Goal: Task Accomplishment & Management: Manage account settings

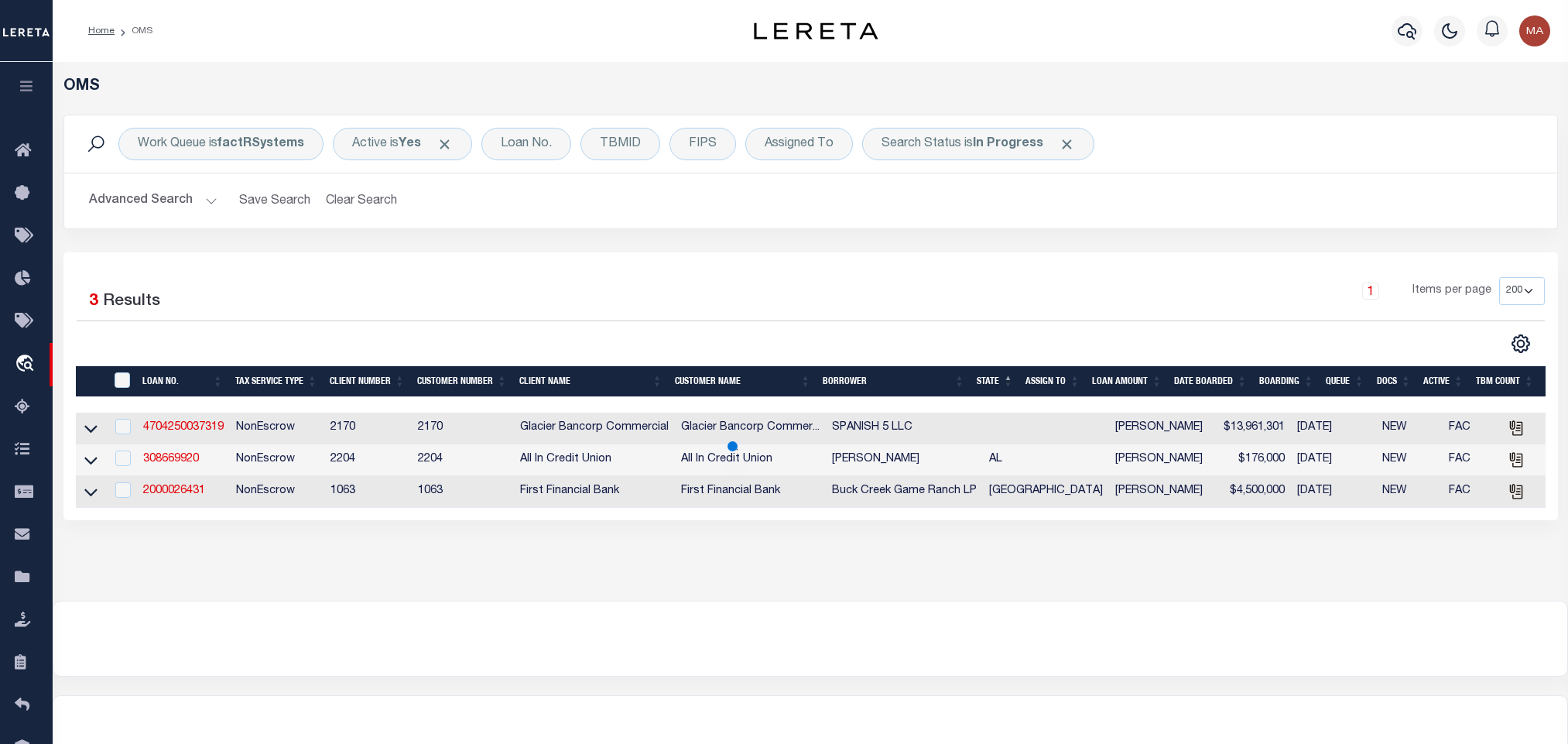
select select "200"
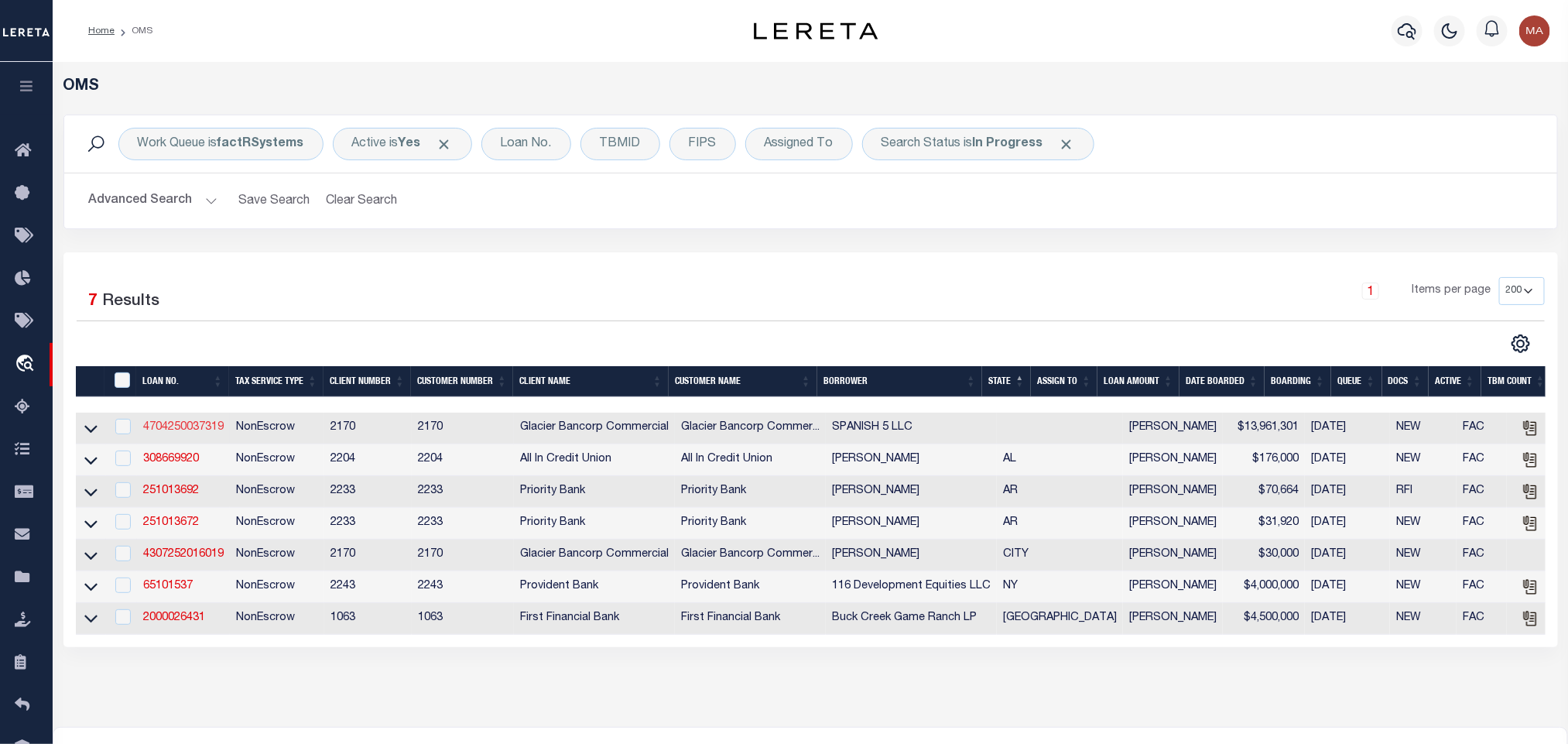
click at [170, 425] on link "4704250037319" at bounding box center [183, 427] width 81 height 11
checkbox input "true"
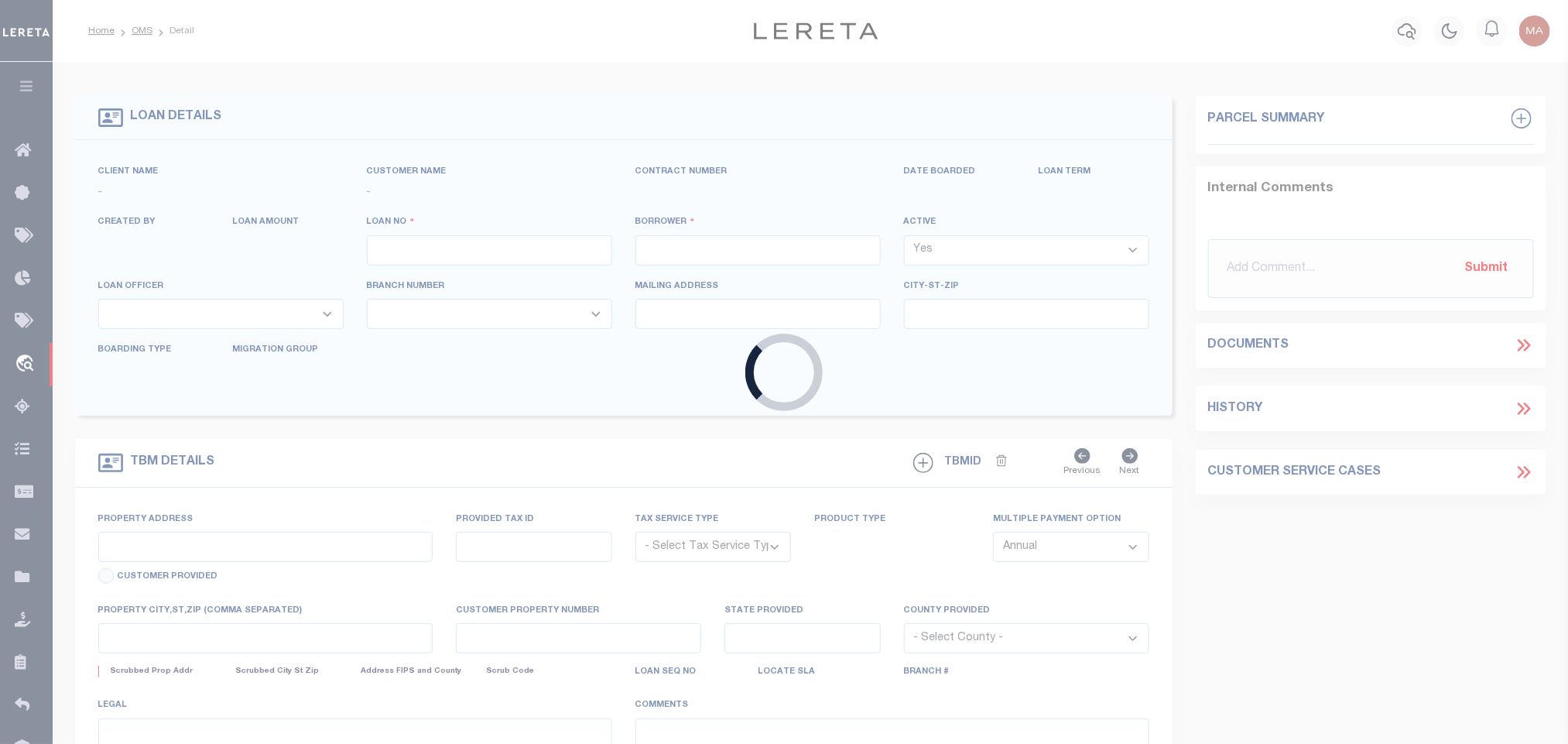
type input "4704250037319"
type input "SPANISH 5 LLC"
select select
type input "2959 RHOADES AVE"
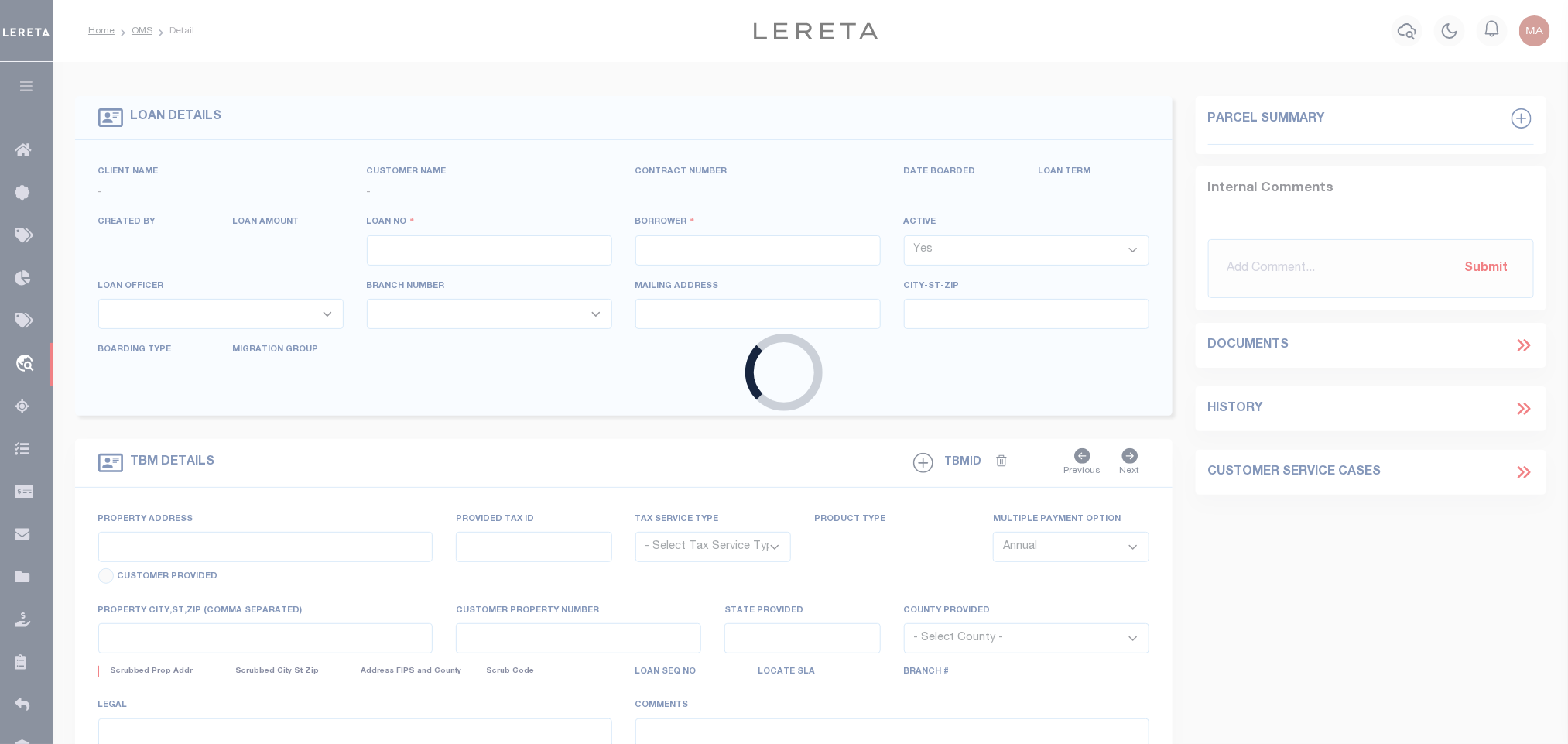
type input "KINGMAN AZ 86409-3729"
type input "[DATE]"
select select "20"
select select "NonEscrow"
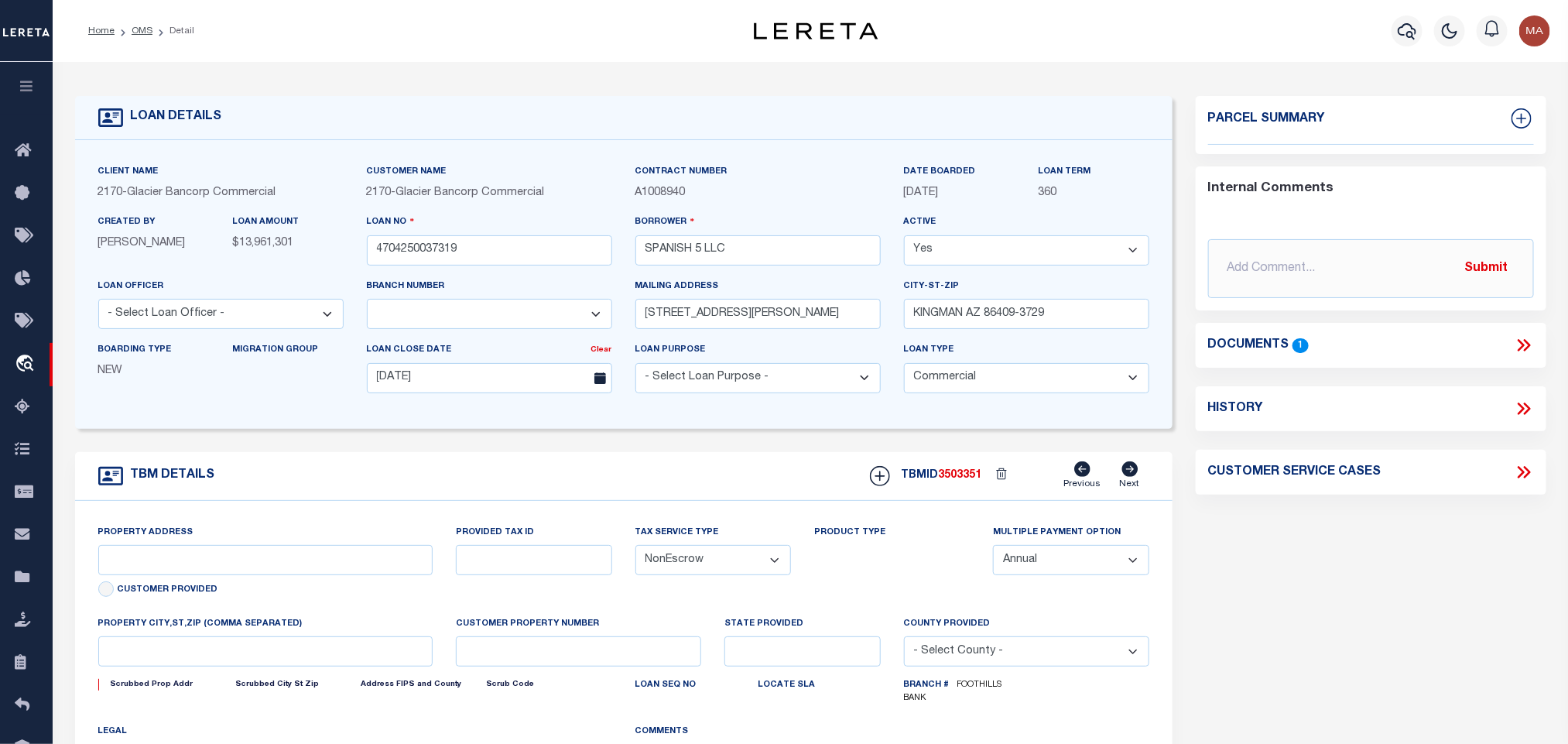
type input "RUTHERFORD STREET AND AIRWAY AVENUE"
select select
type input "KINGMAN AZ 86409"
type textarea "89 PARCEL #s: 320-66-001 THROUGH 320-66-089. See attached DOT with legal descri…"
select select "4582"
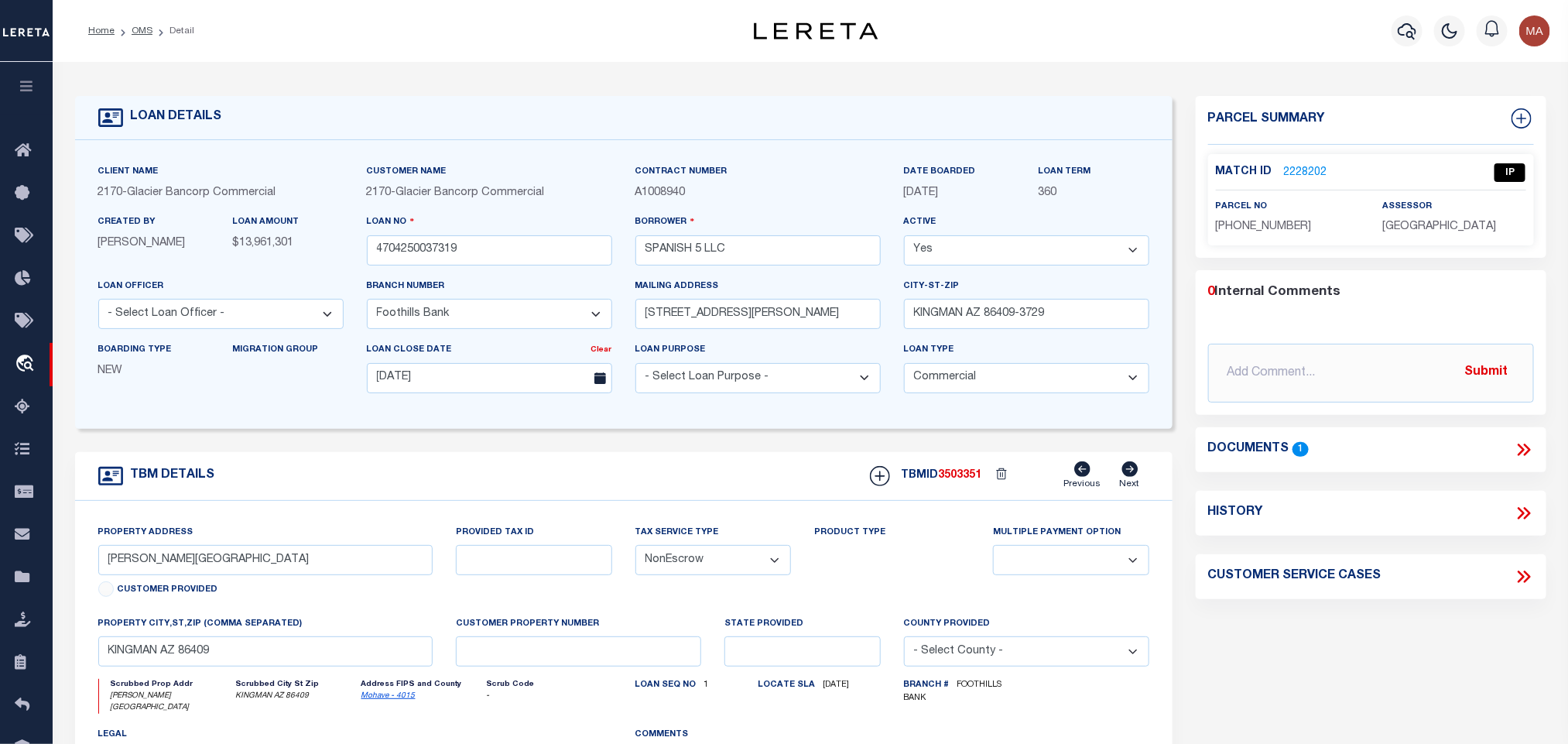
click at [133, 24] on li "OMS" at bounding box center [134, 31] width 38 height 14
click at [139, 28] on link "OMS" at bounding box center [141, 31] width 21 height 9
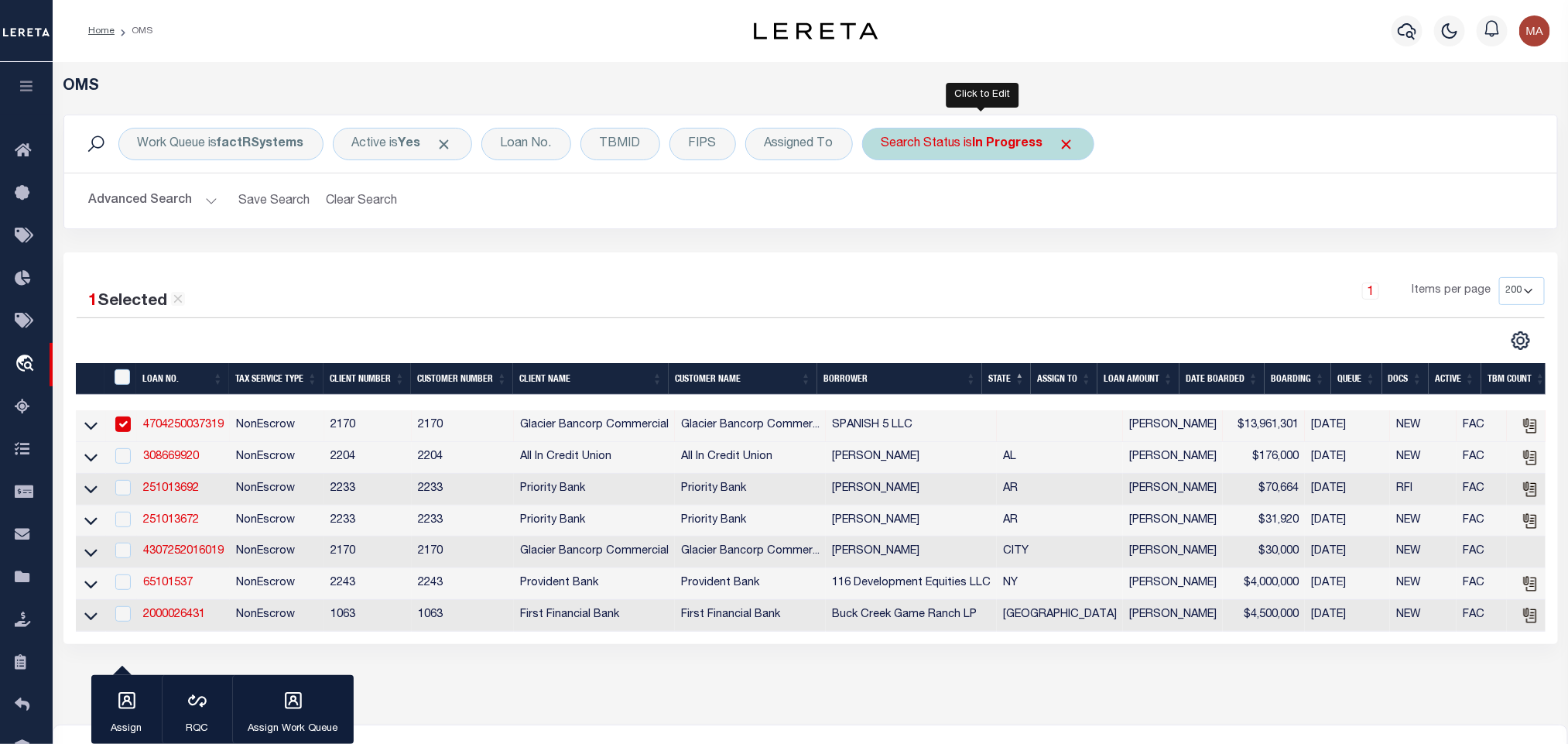
click at [939, 148] on div "Search Status is In Progress" at bounding box center [979, 144] width 233 height 33
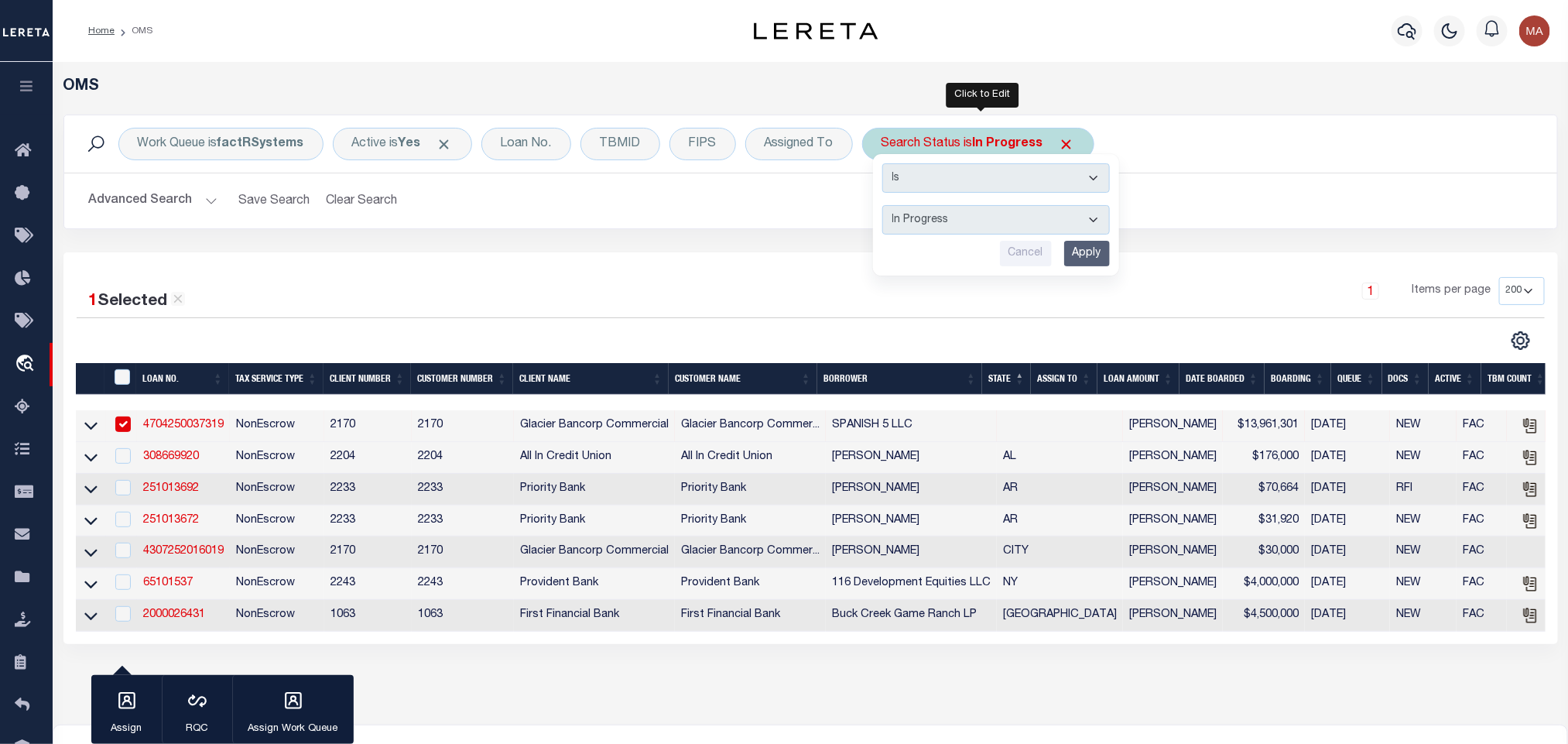
click at [967, 222] on select "Automated Search Bad Parcel Complete Duplicate Parcel High Dollar Reporting In …" at bounding box center [996, 220] width 227 height 29
select select "RD"
click at [886, 206] on select "Automated Search Bad Parcel Complete Duplicate Parcel High Dollar Reporting In …" at bounding box center [996, 220] width 227 height 29
click at [1083, 260] on input "Apply" at bounding box center [1087, 253] width 45 height 25
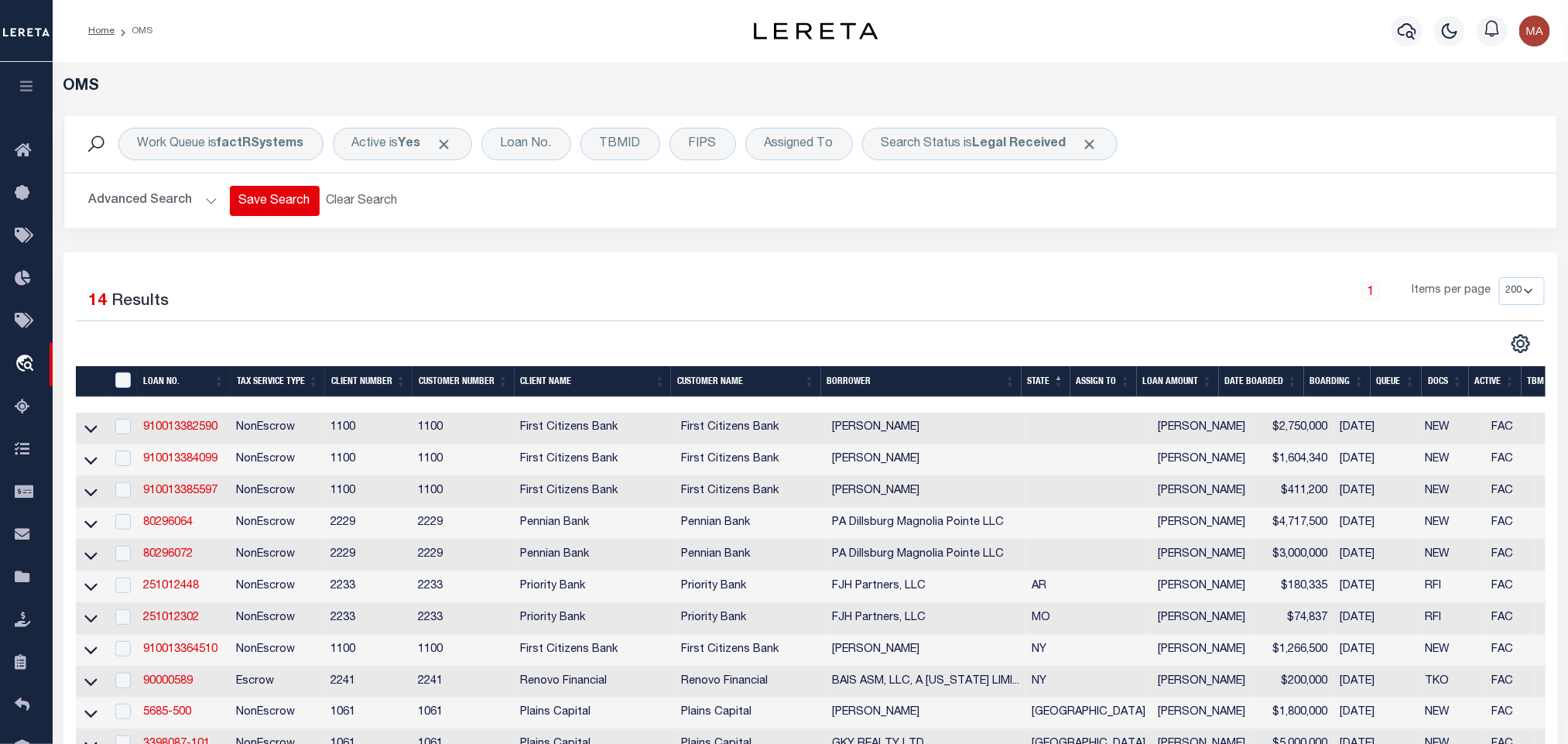
scroll to position [348, 0]
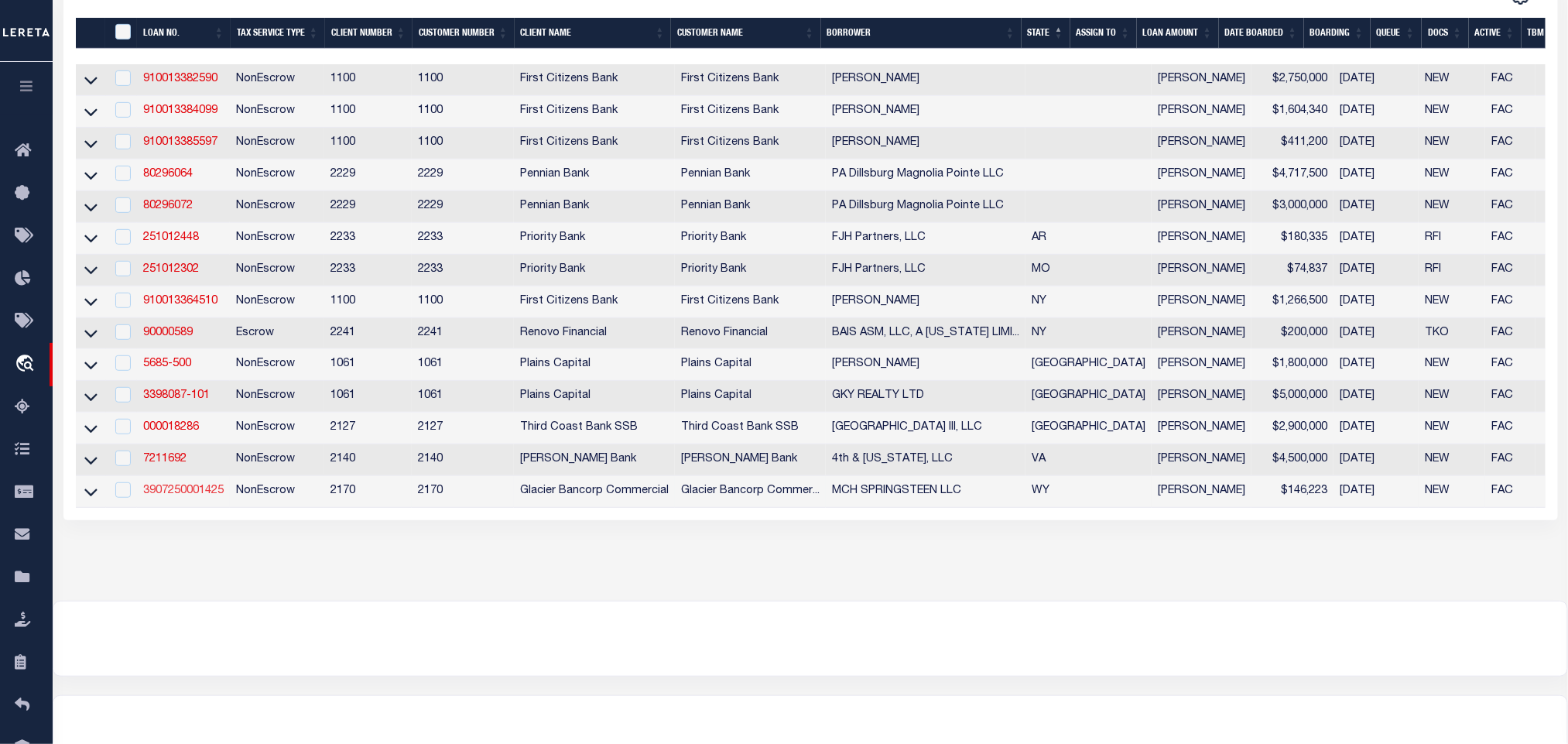
click at [177, 496] on link "3907250001425" at bounding box center [183, 491] width 81 height 11
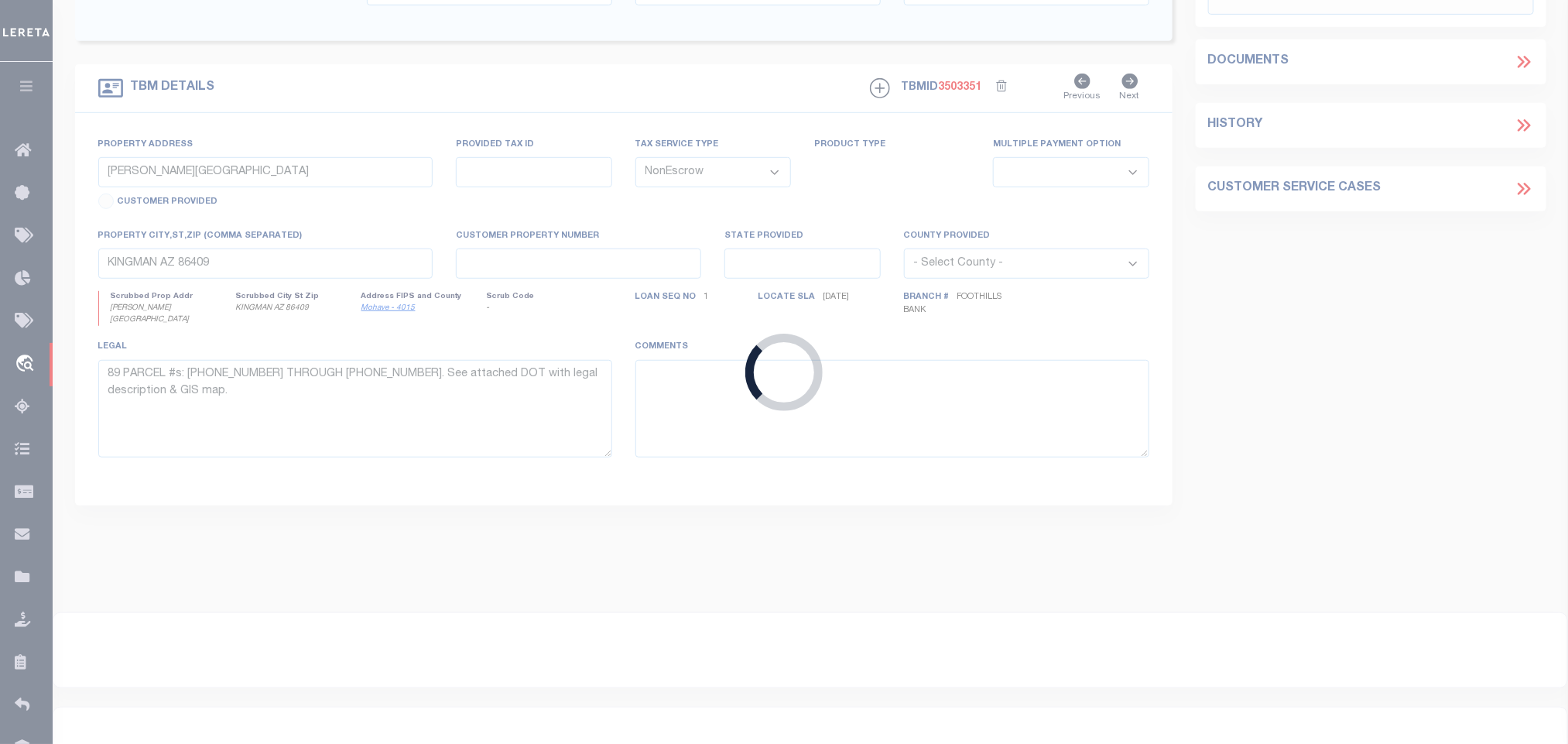
type input "3907250001425"
type input "MCH SPRINGSTEEN LLC"
select select "7330"
type input "466 S LINDEN AVE"
type input "SHERIDAN WY 82801-4733"
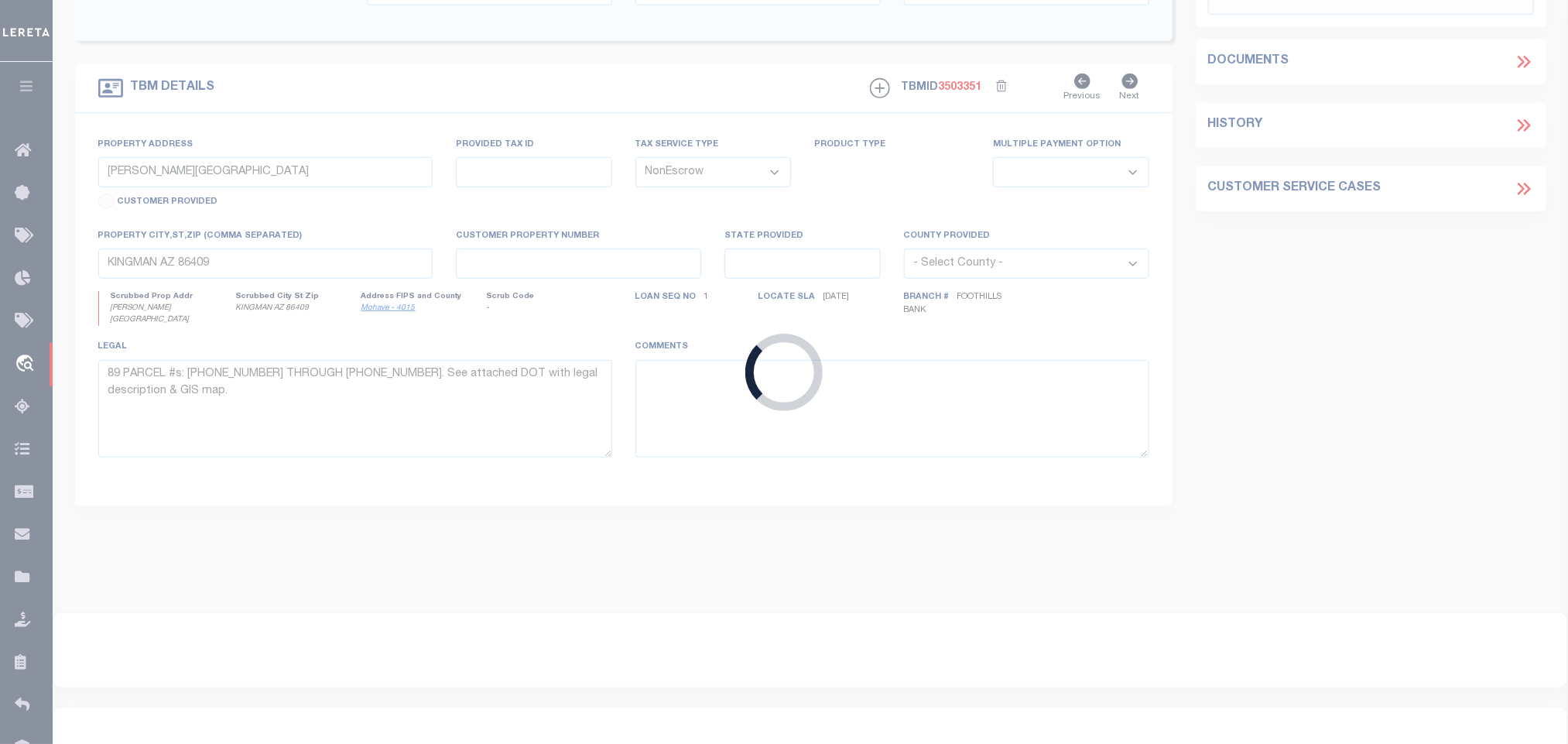
type input "08/11/2025"
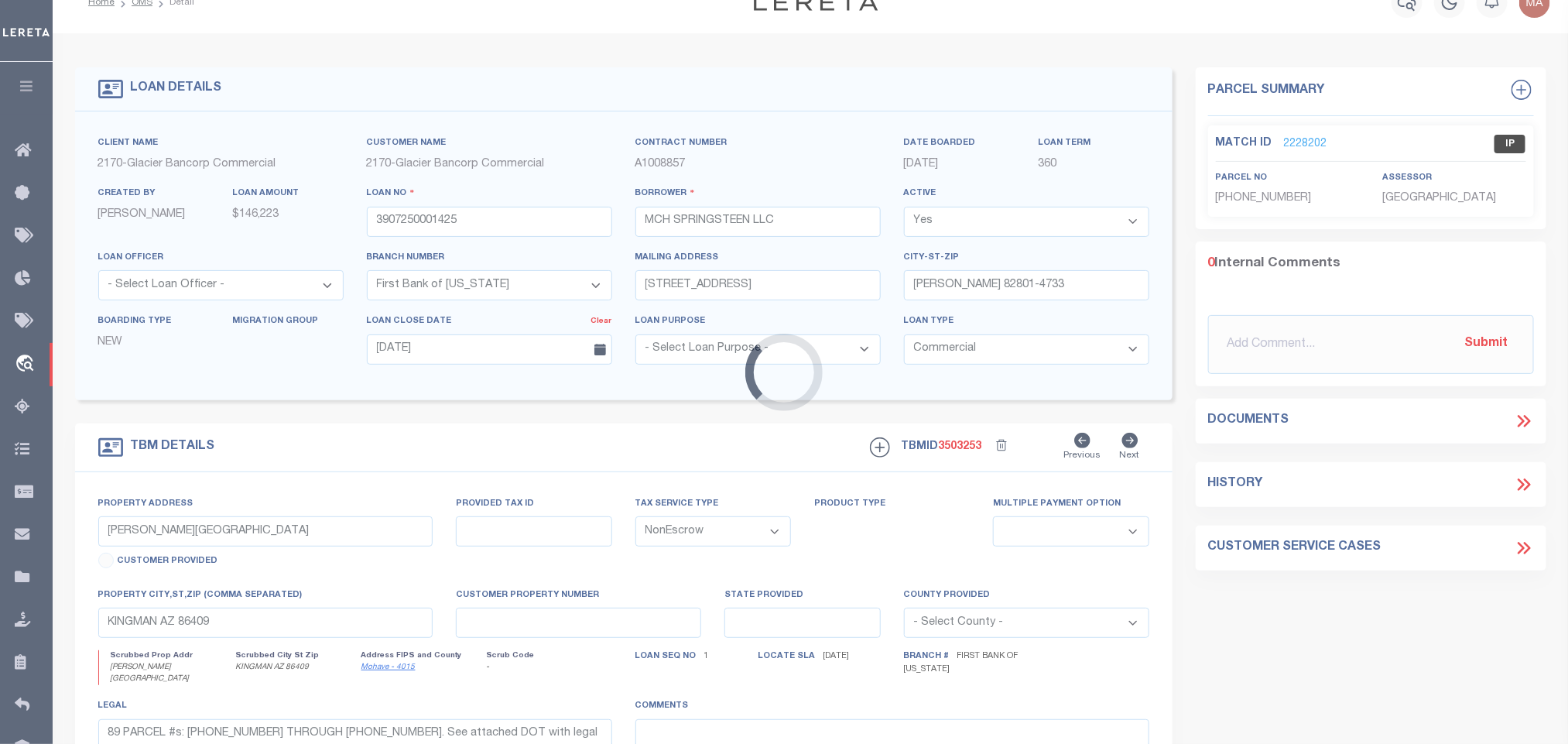
scroll to position [8, 0]
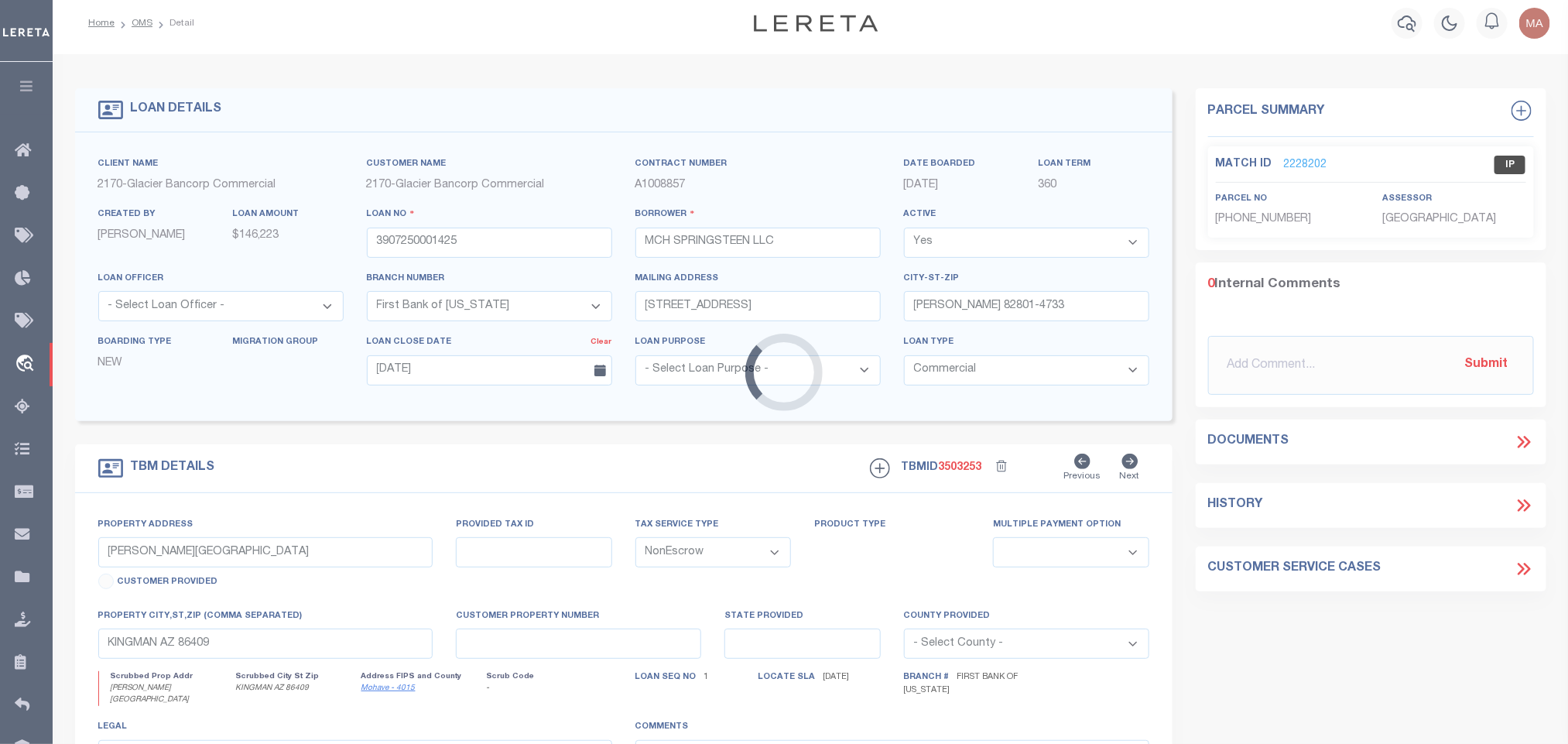
type input "1137 BROADWAY ST"
type input "R0031032"
select select
type input "SHERIDAN WY 82801-3065"
type input "56842240100200"
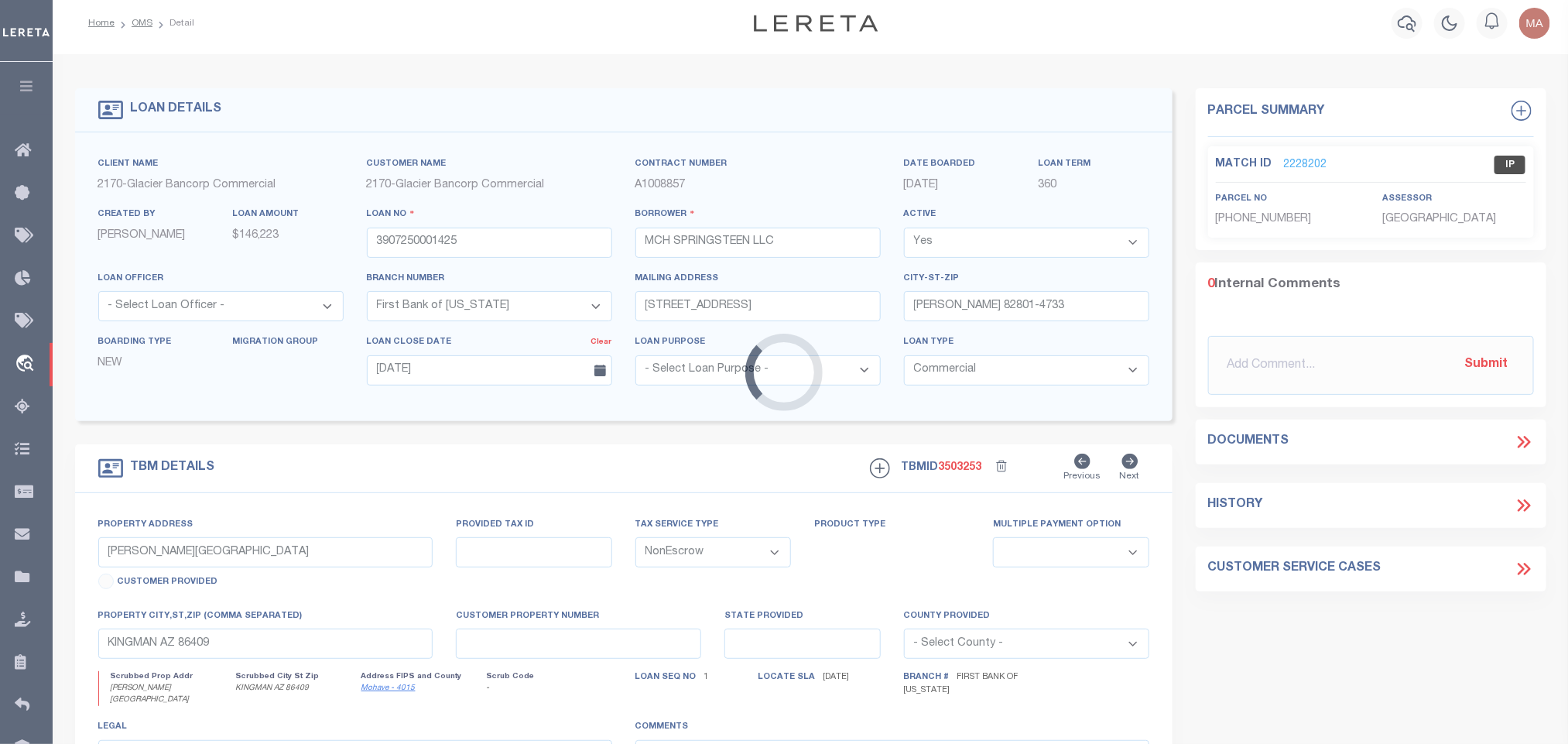
type input "WY"
select select
type textarea "SEE ATTACHED MORTGAGE; TAX ACCT # R0031032"
select select "7330"
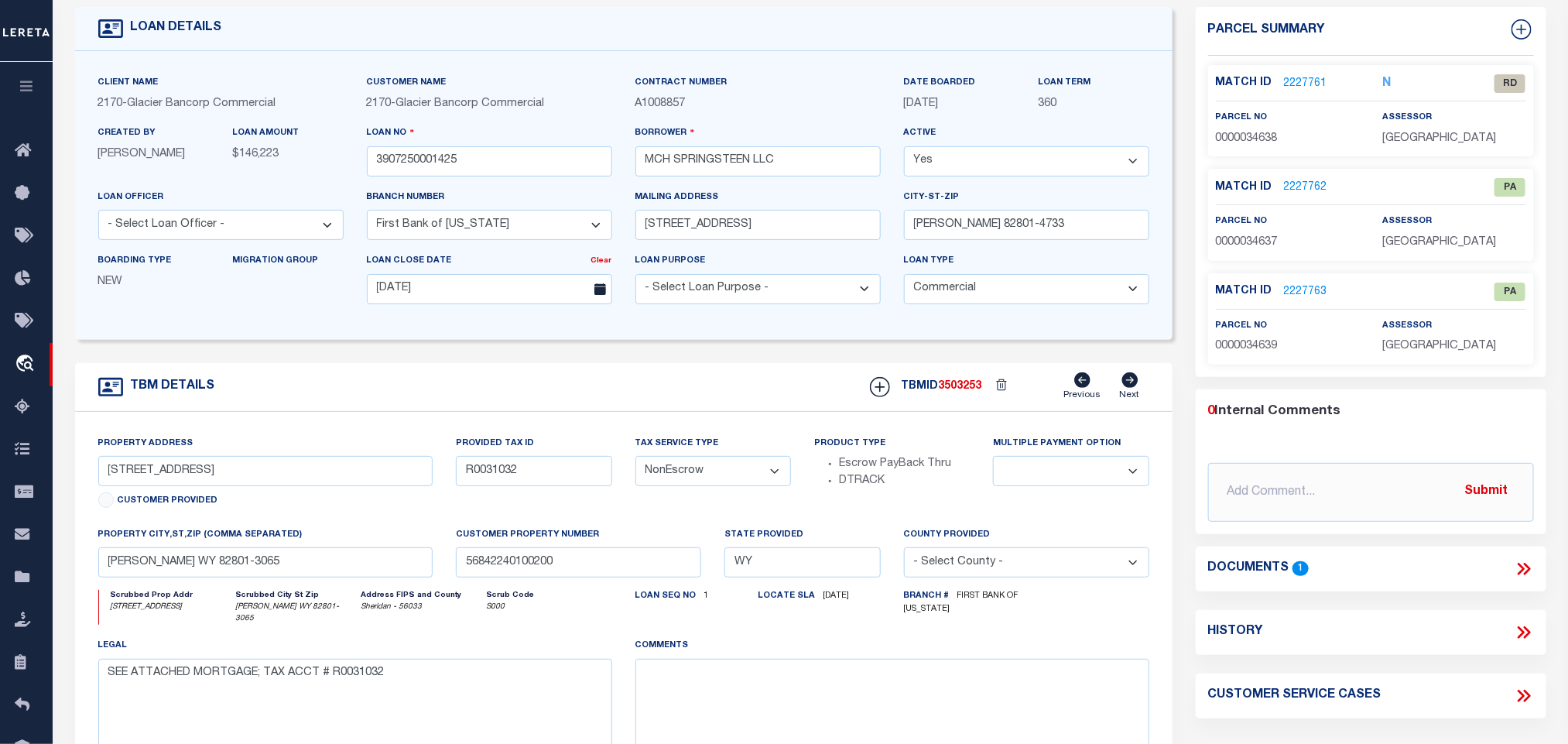
scroll to position [116, 0]
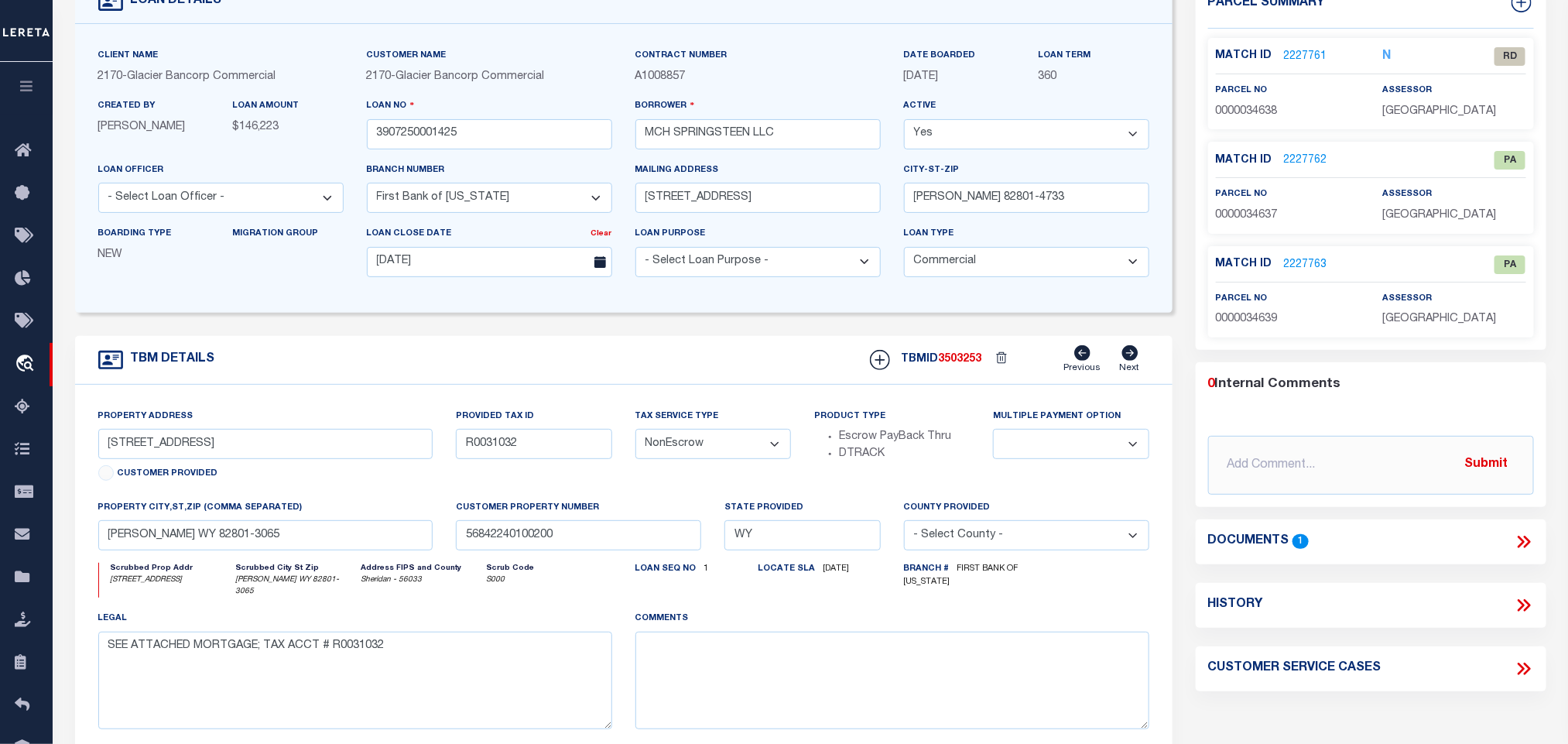
click at [1525, 544] on icon at bounding box center [1525, 541] width 20 height 20
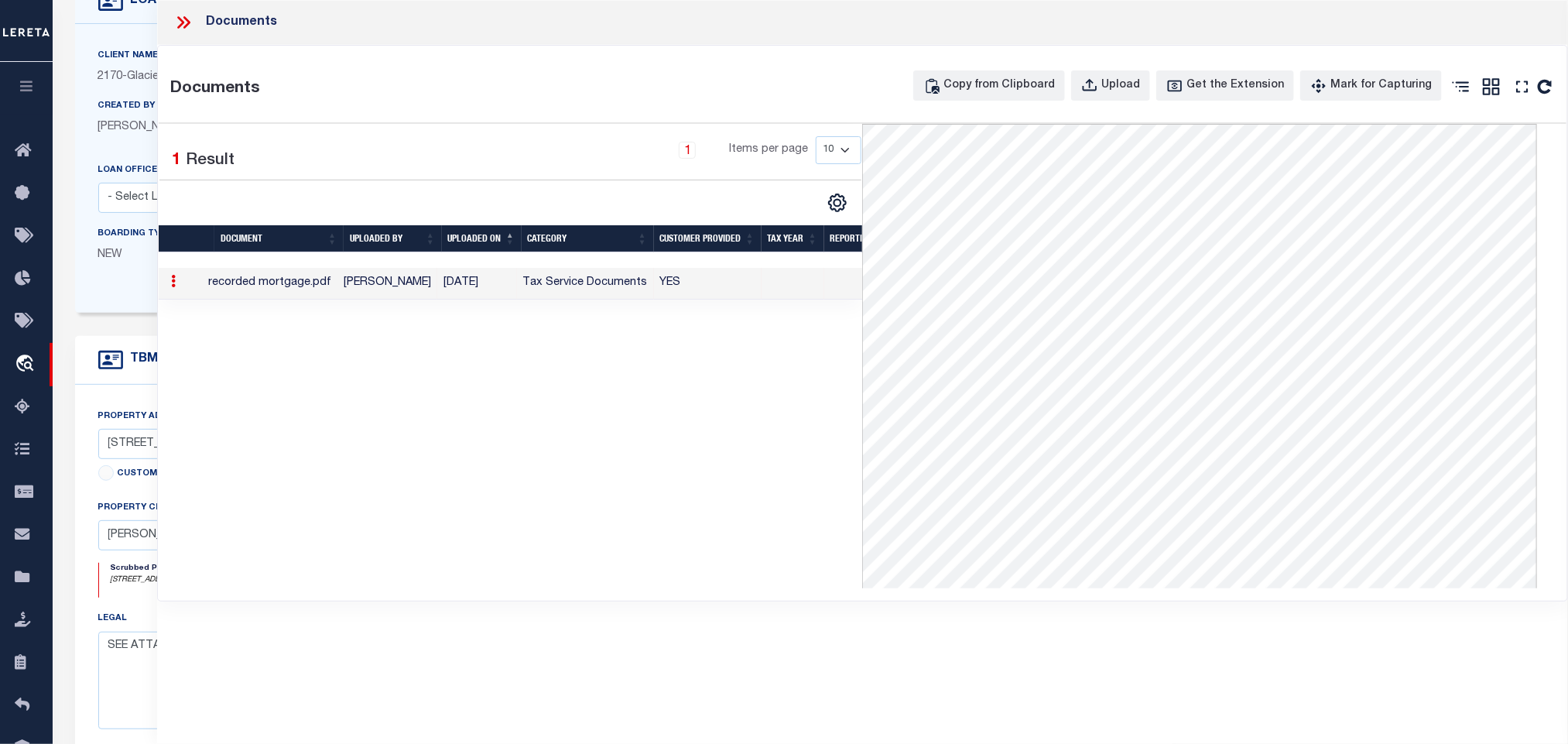
click at [121, 349] on div "TBM DETAILS TBMID 3503253 Previous Next" at bounding box center [624, 360] width 1098 height 49
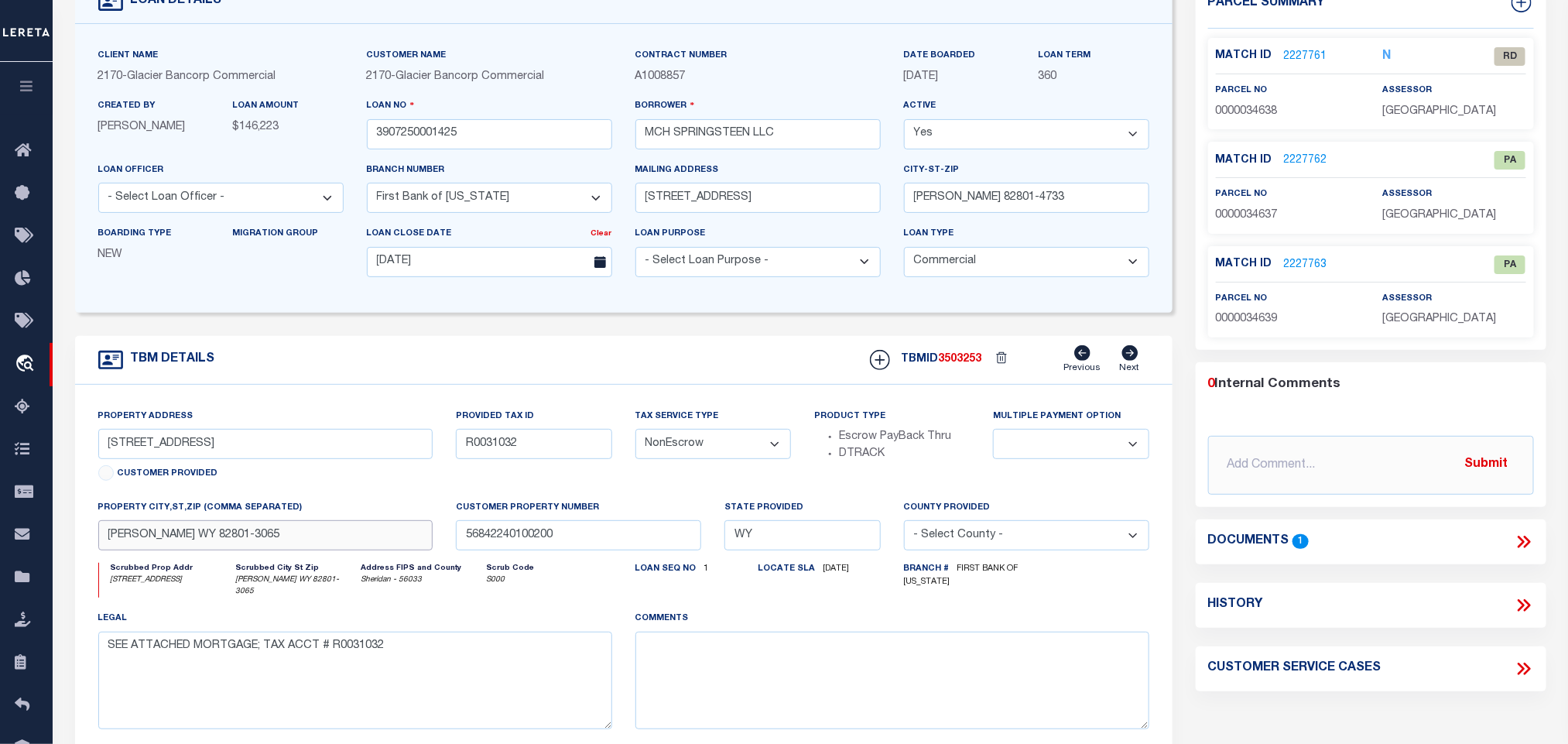
click at [198, 548] on input "SHERIDAN WY 82801-3065" at bounding box center [266, 535] width 335 height 30
click at [167, 442] on input "1137 BROADWAY ST" at bounding box center [266, 444] width 335 height 30
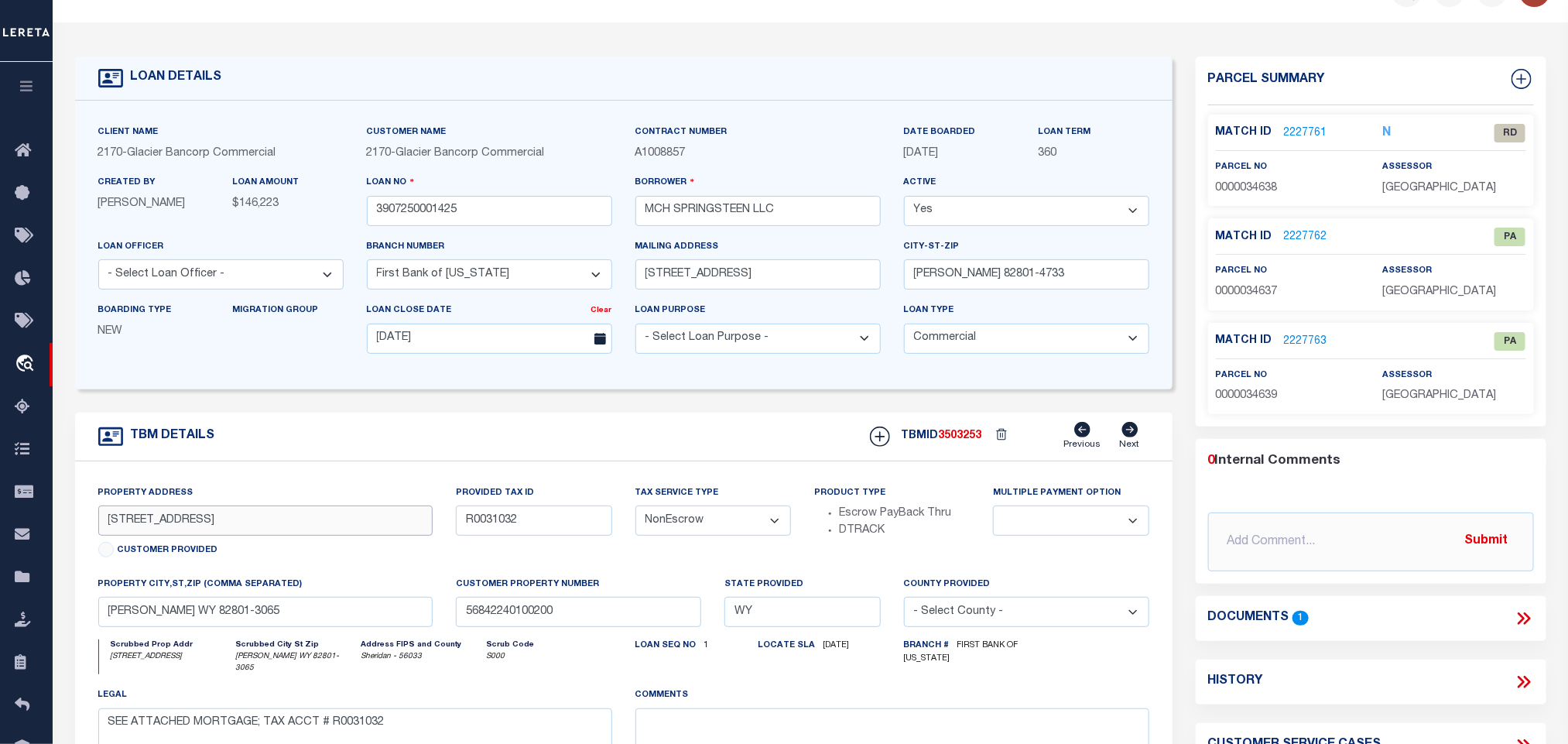
scroll to position [0, 0]
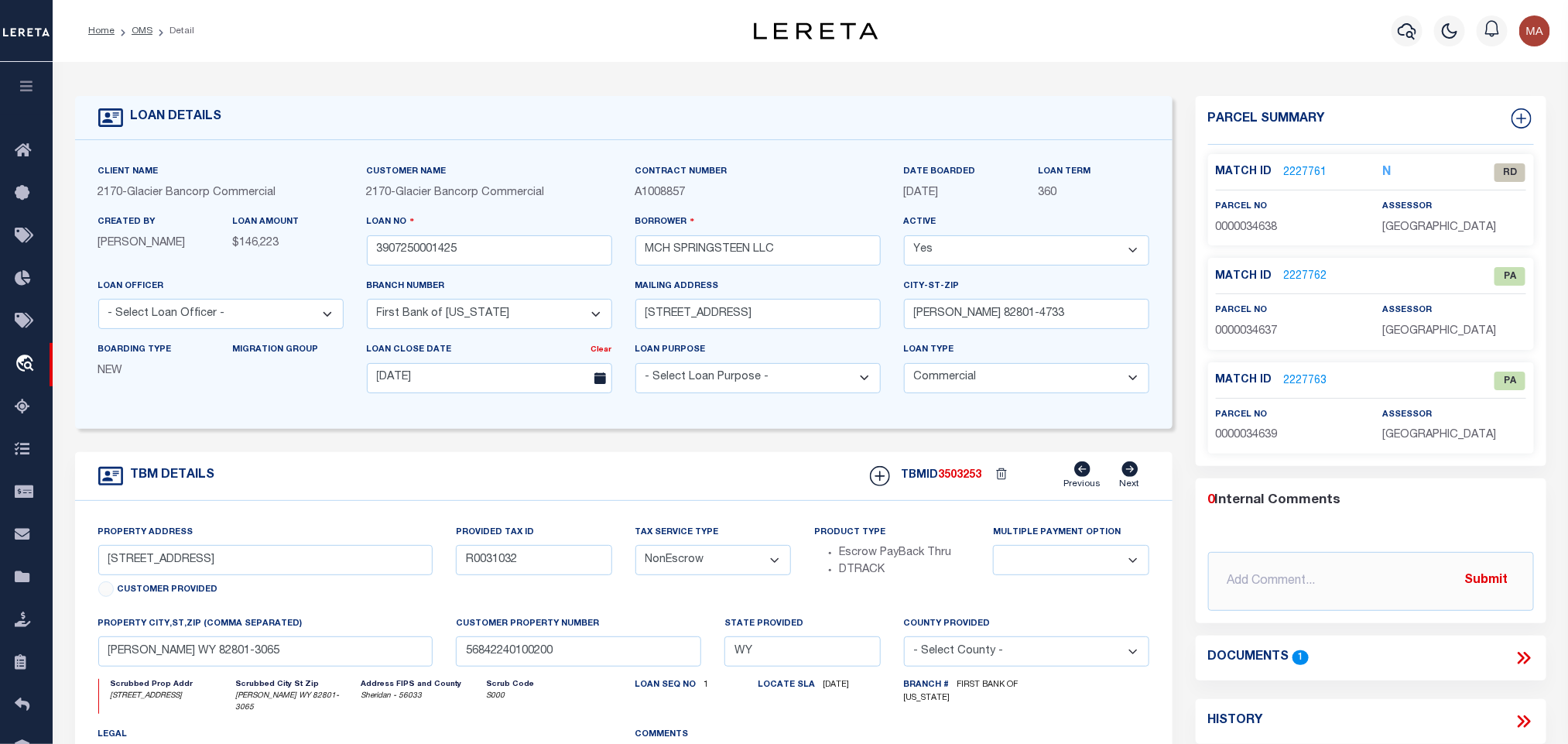
click at [1295, 170] on link "2227761" at bounding box center [1306, 173] width 43 height 16
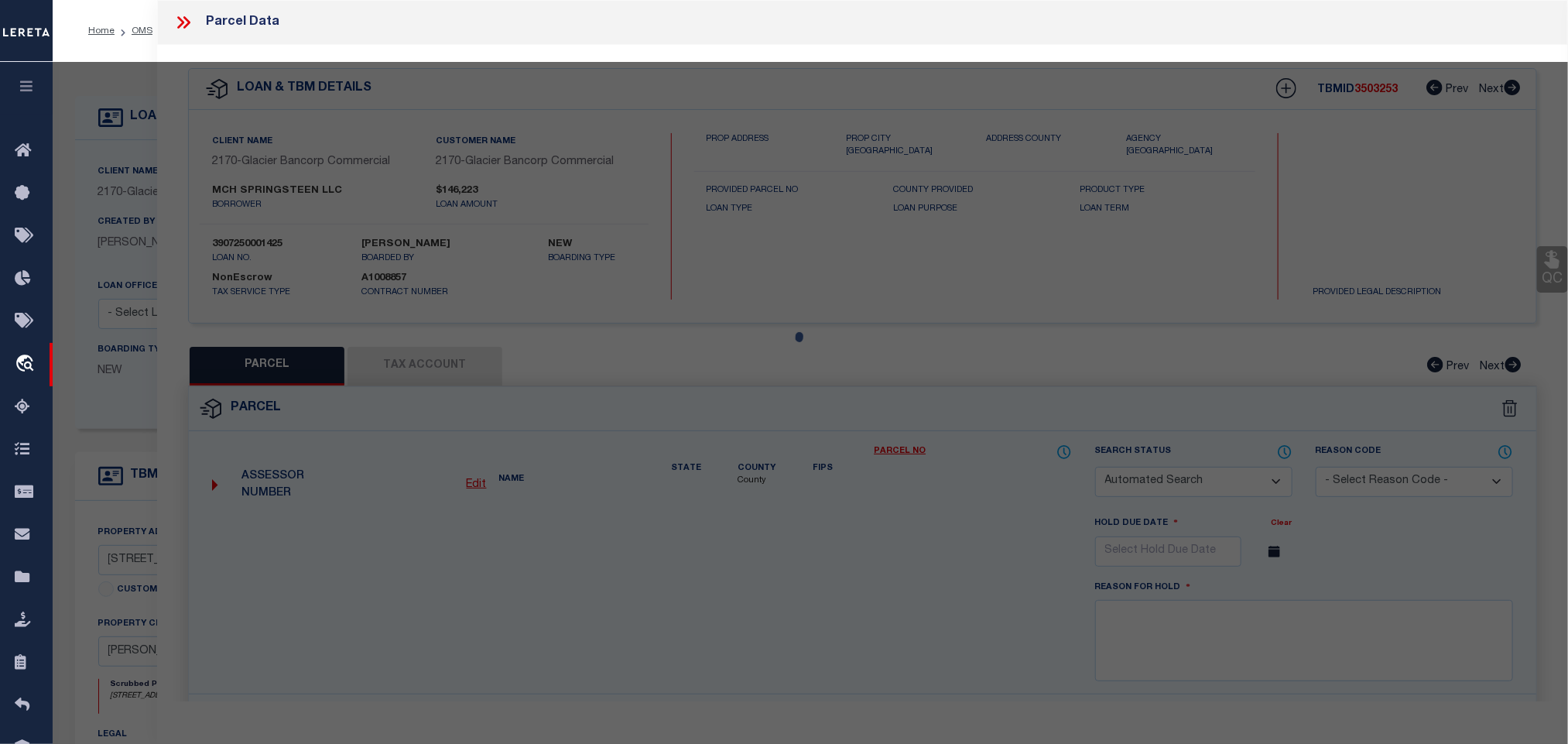
checkbox input "false"
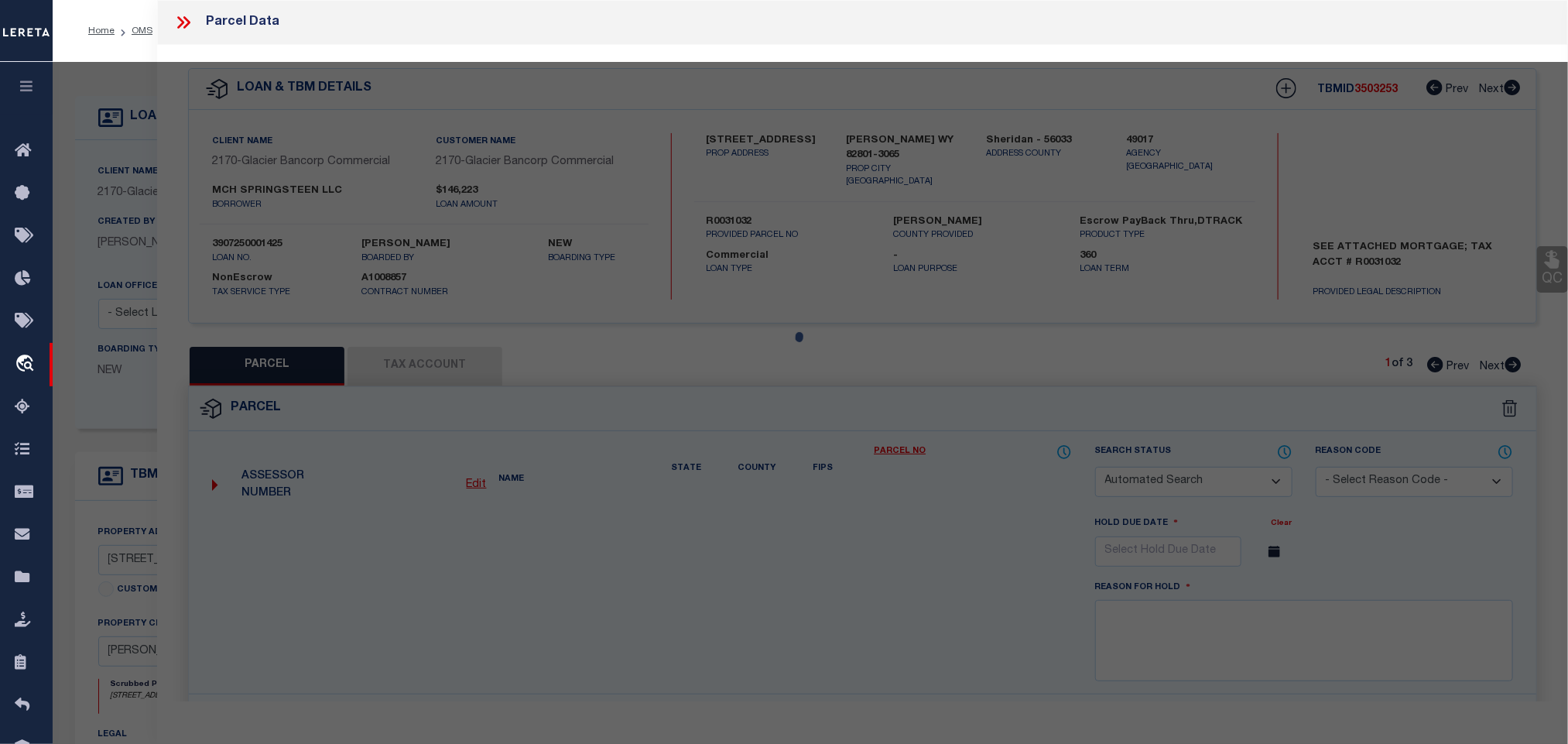
select select "RD"
type input "MCH SPRINGSTEEN LLC"
select select "ATL"
select select "ADD"
type input "1137 BROADWAY ST"
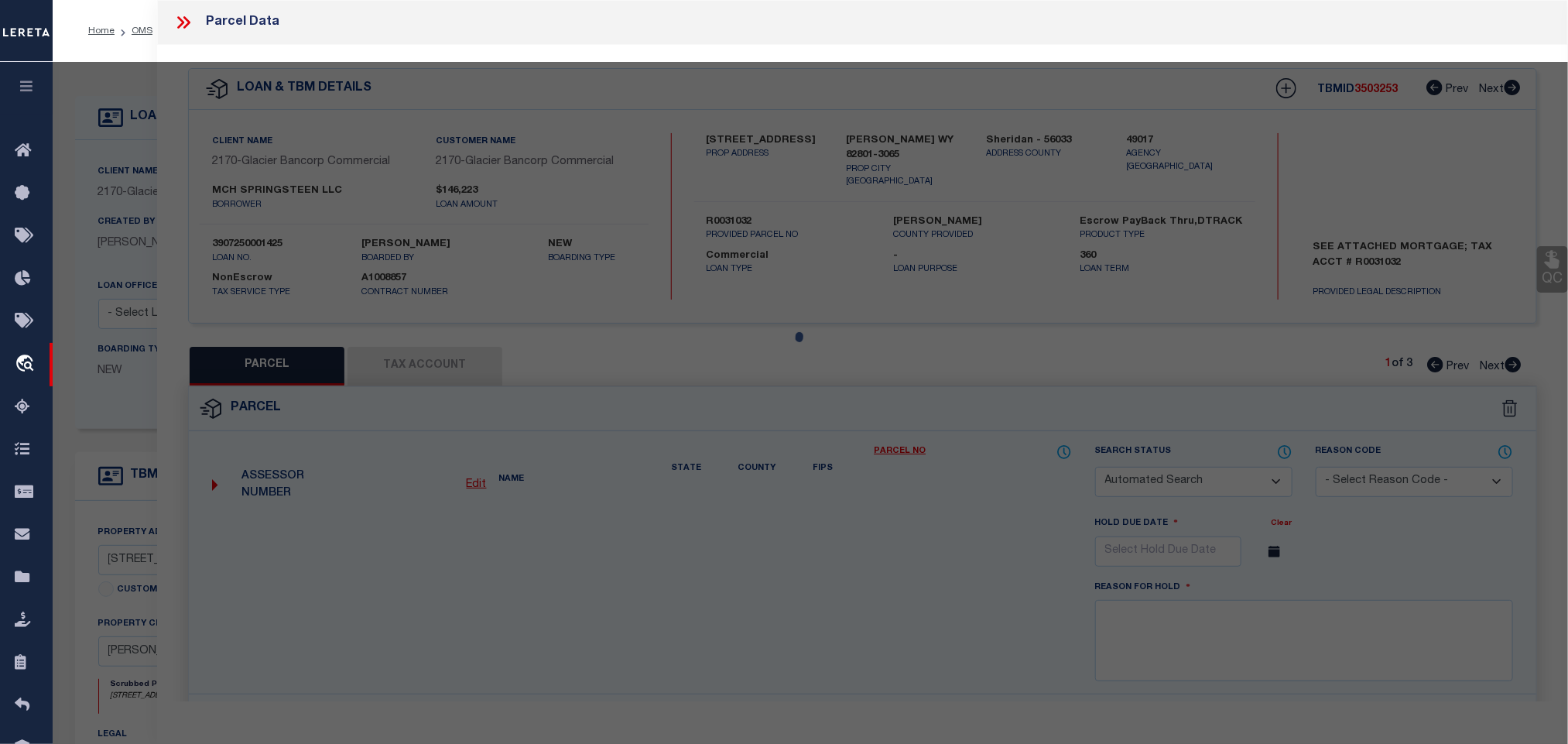
checkbox input "false"
type input "SHERIDAN, WY 82801"
type textarea "FIRST CHOICE SUBDIVISION LOT 2 (TOTAL SQ FT = 7,732 )"
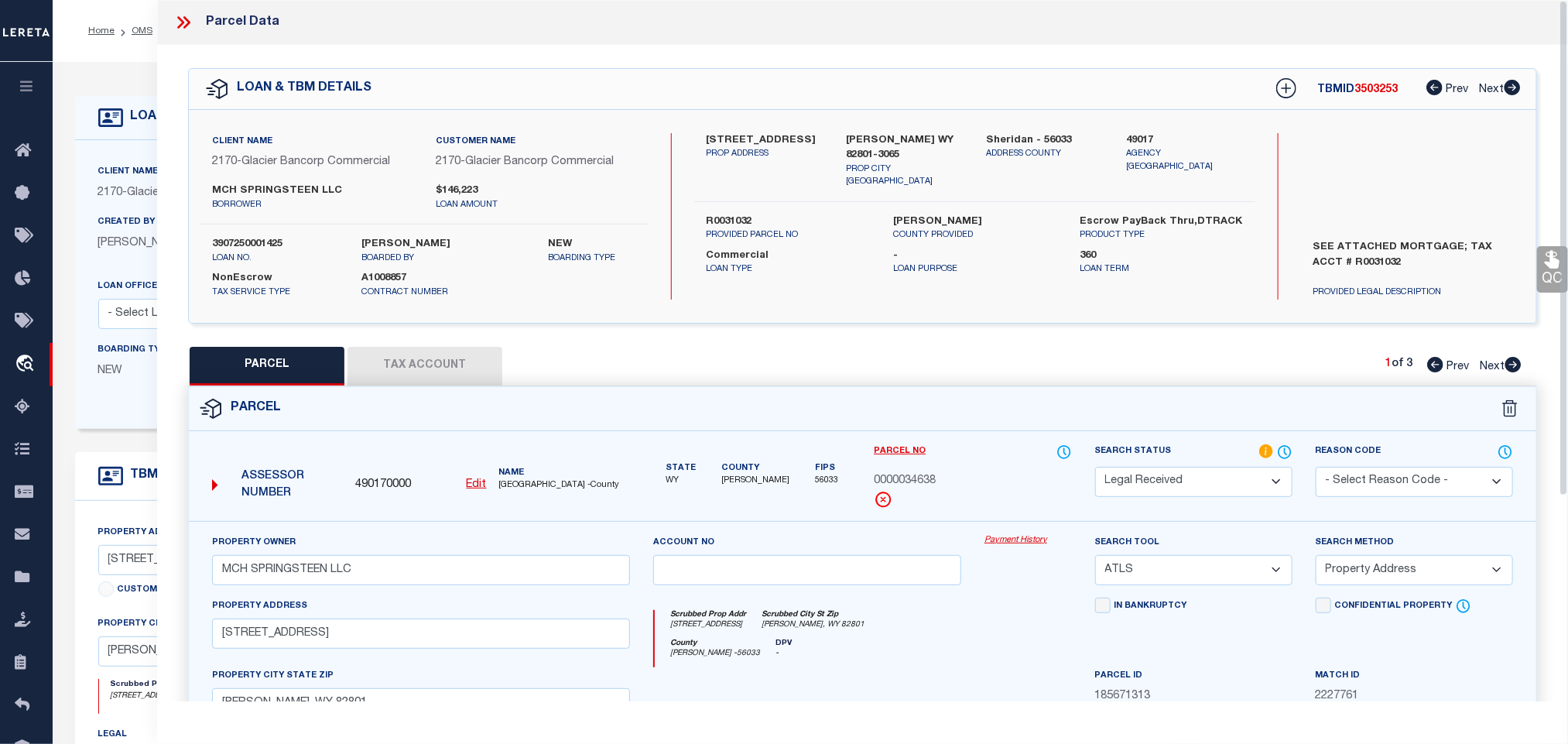
click at [721, 341] on div "QC QC QC" at bounding box center [863, 513] width 1411 height 936
click at [485, 377] on button "Tax Account" at bounding box center [425, 366] width 155 height 39
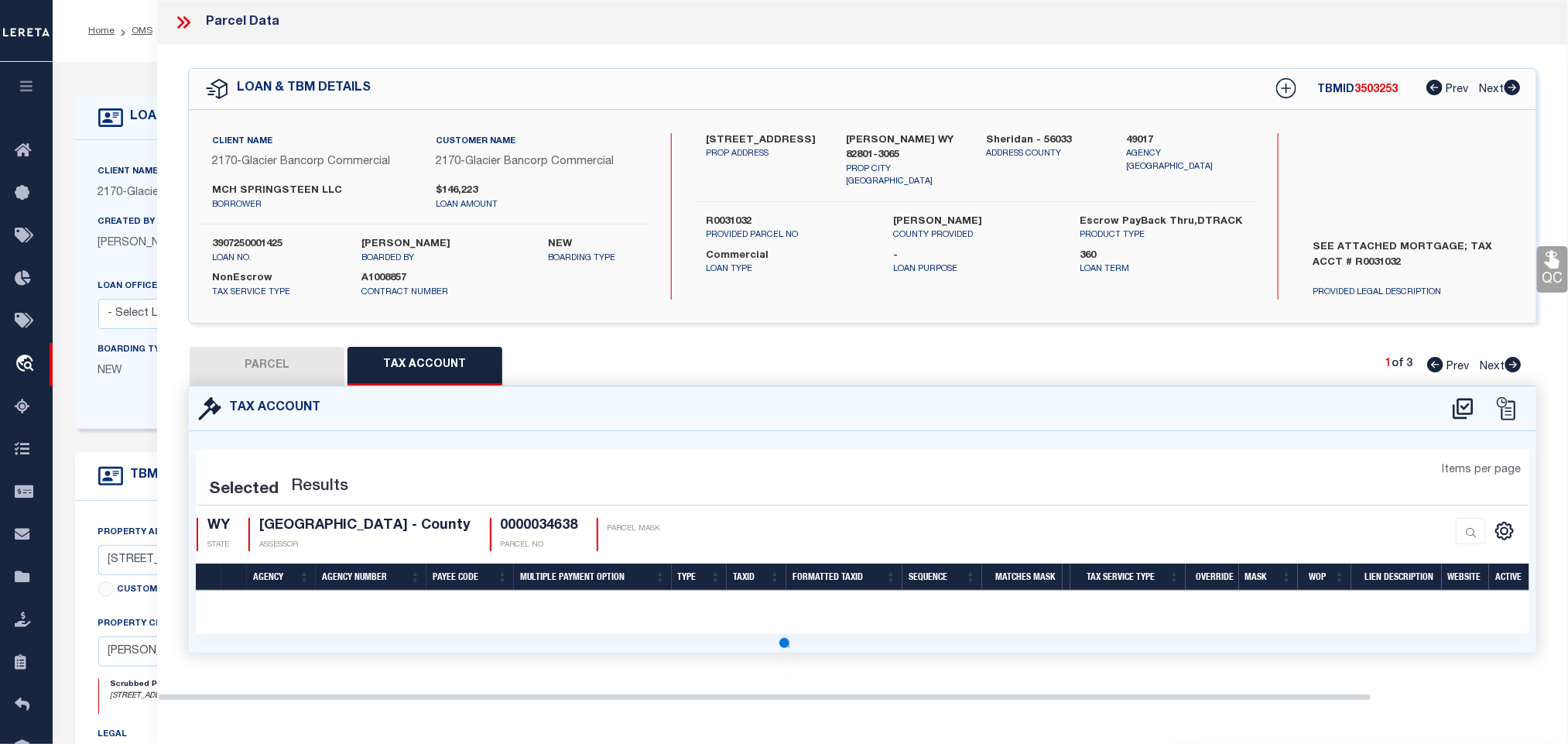
select select "100"
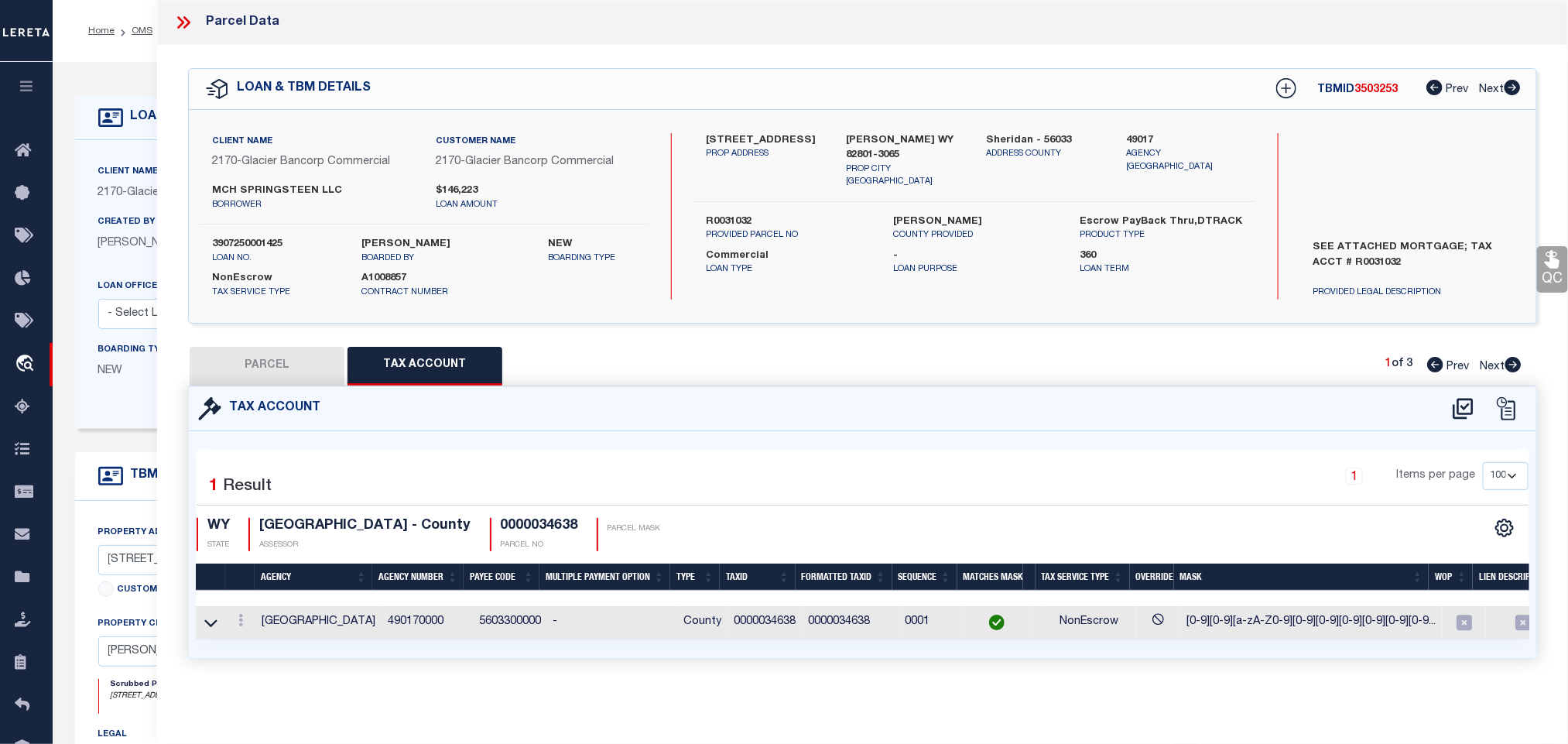
click at [283, 366] on button "PARCEL" at bounding box center [267, 366] width 155 height 39
select select "AS"
select select
checkbox input "false"
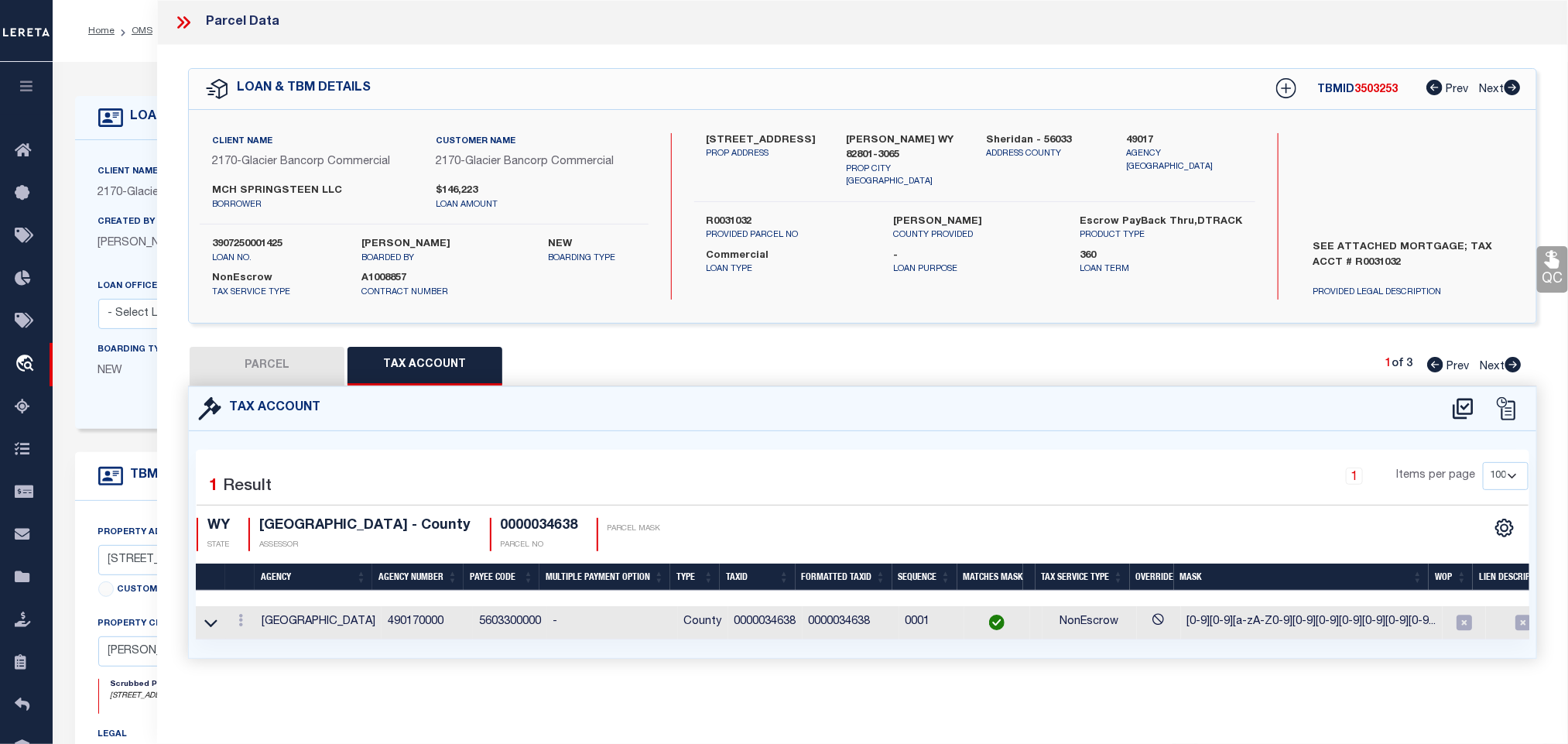
checkbox input "false"
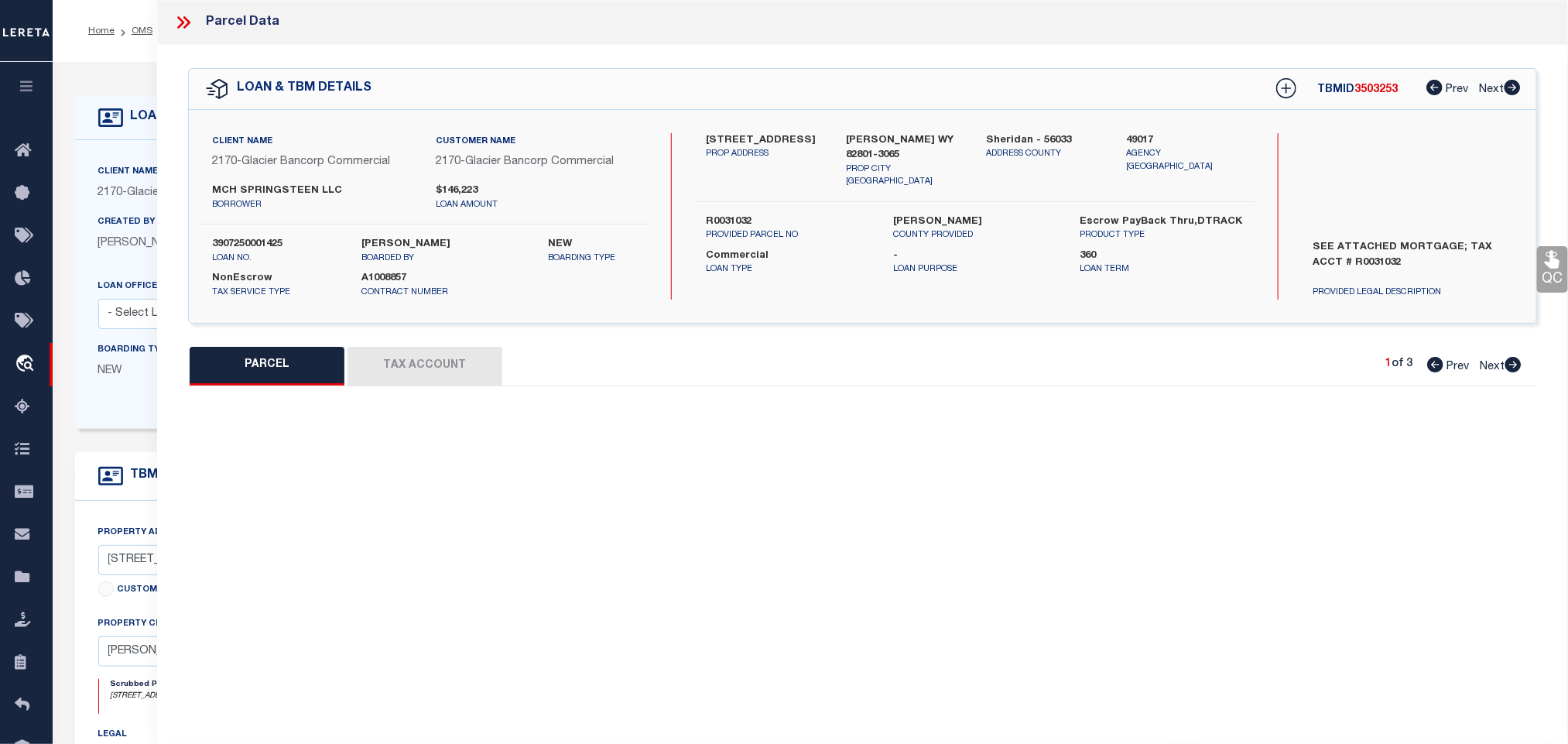
select select "RD"
type input "MCH SPRINGSTEEN LLC"
select select "ATL"
select select "ADD"
type input "1137 BROADWAY ST"
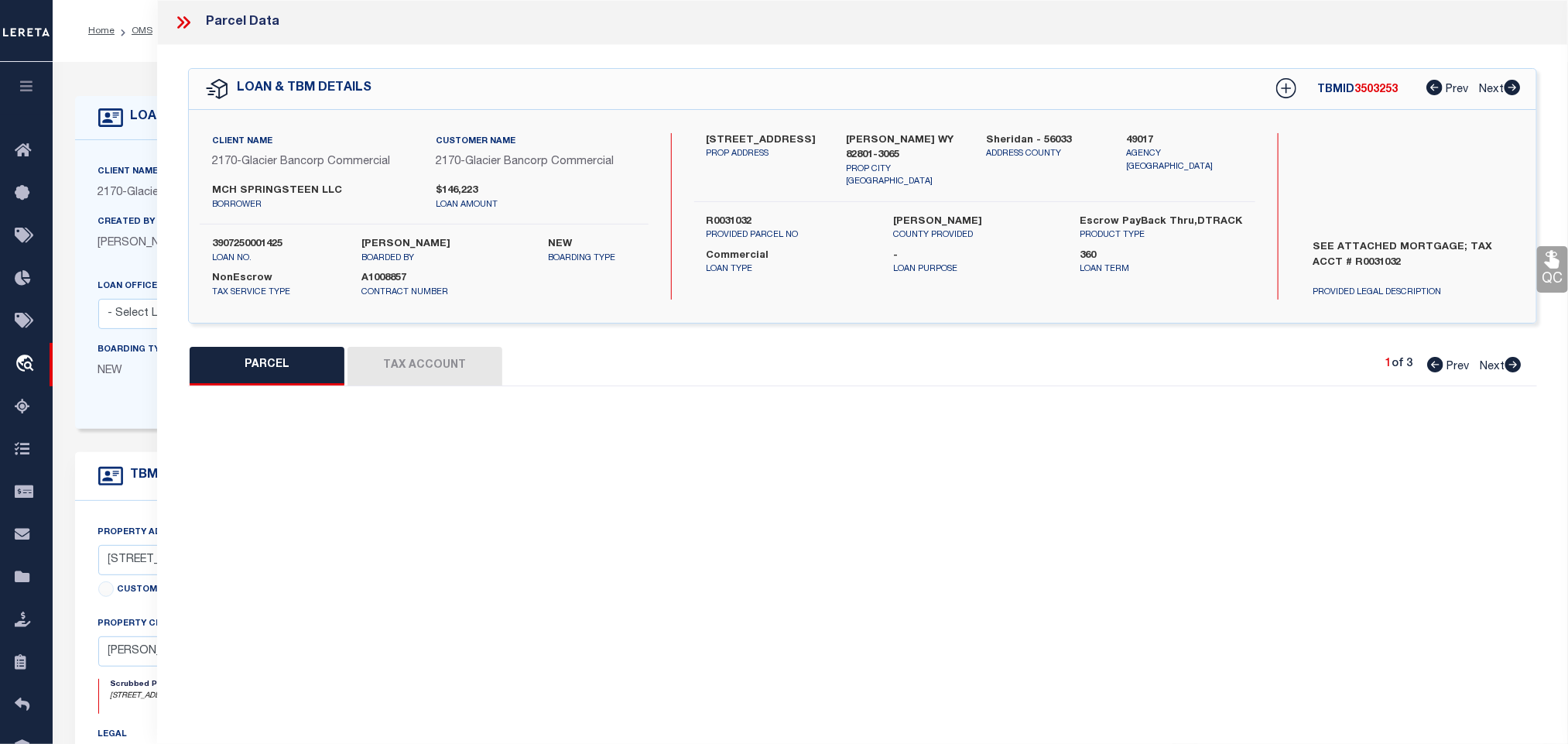
checkbox input "false"
type input "SHERIDAN, WY 82801"
type textarea "FIRST CHOICE SUBDIVISION LOT 2 (TOTAL SQ FT = 7,732 )"
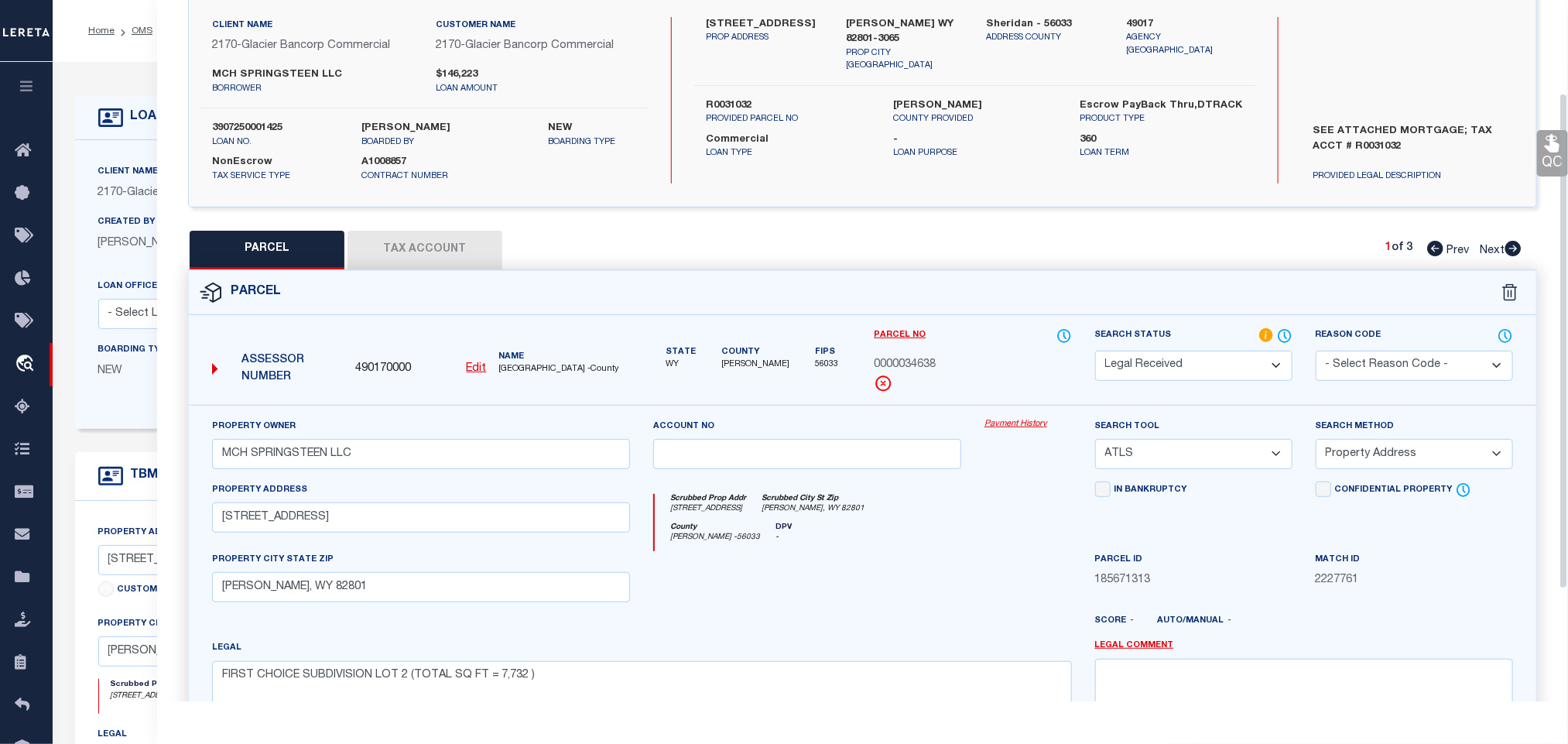
scroll to position [233, 0]
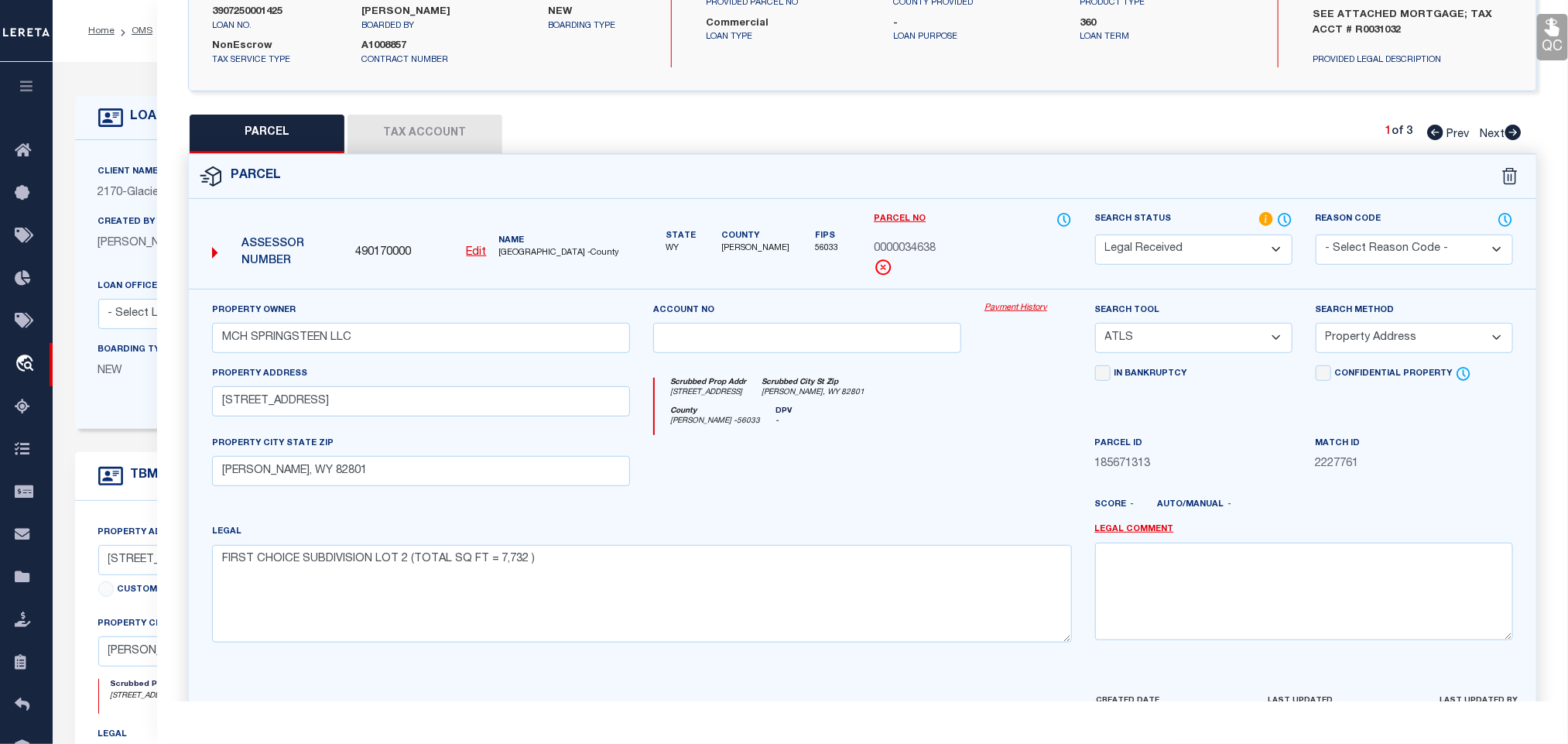
click at [491, 256] on div "490170000 Edit" at bounding box center [421, 253] width 143 height 17
click at [481, 255] on u "Edit" at bounding box center [477, 253] width 20 height 11
type input "490170000"
type input "0000034638"
select select "RD"
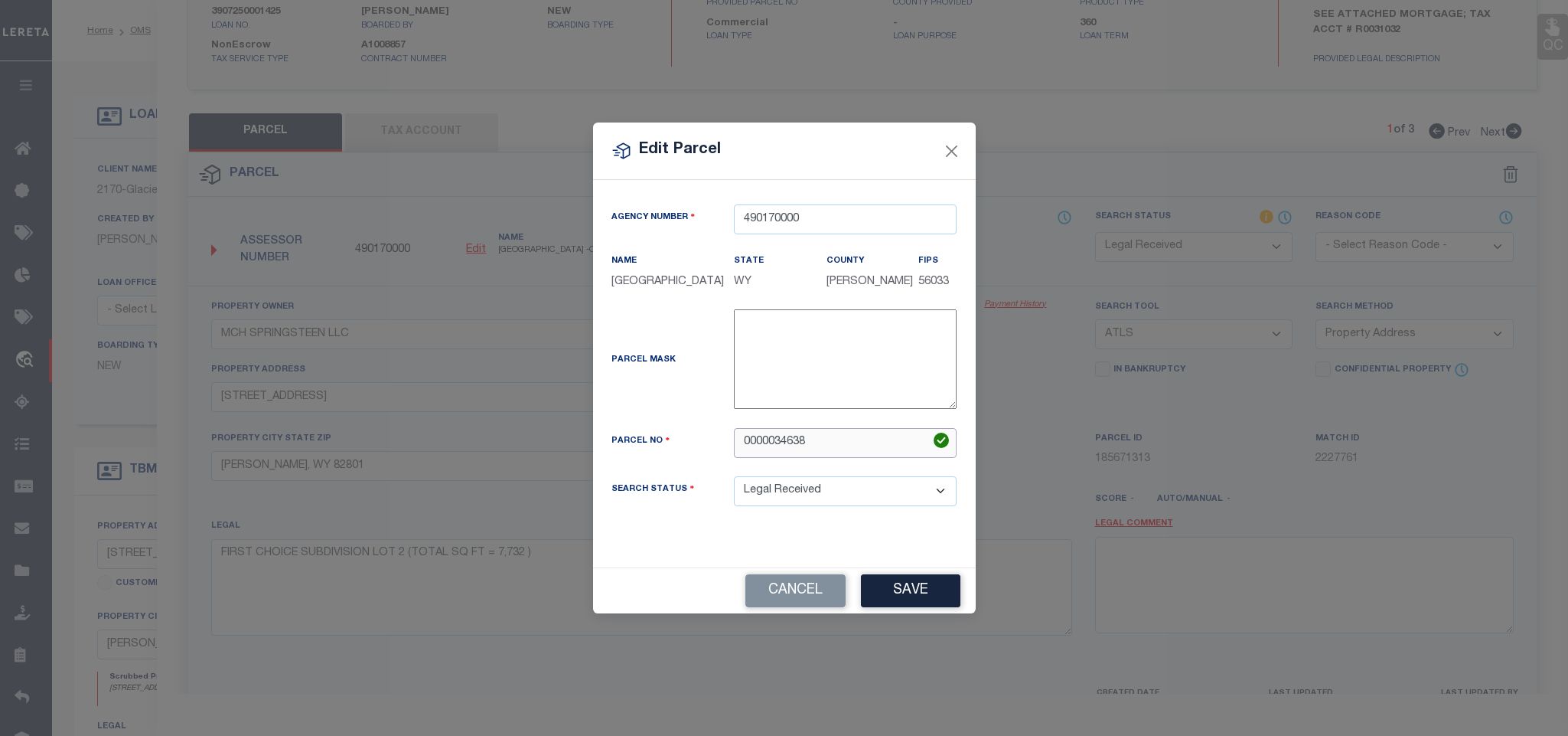
click at [789, 458] on input "0000034638" at bounding box center [845, 442] width 223 height 30
paste input "56842240100200"
type input "56842240100200"
click at [918, 607] on button "Save" at bounding box center [910, 590] width 99 height 33
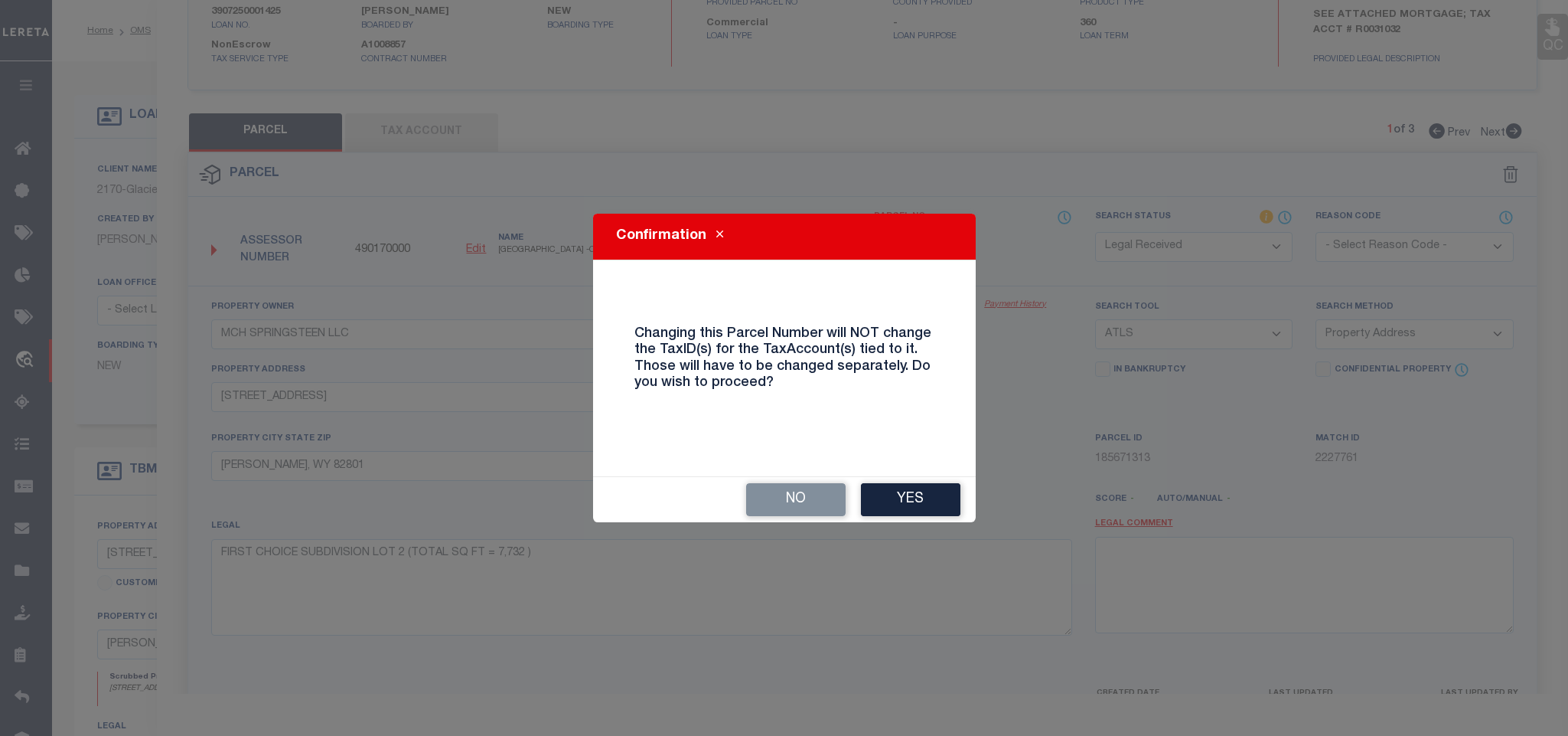
click at [908, 500] on button "Yes" at bounding box center [910, 500] width 99 height 33
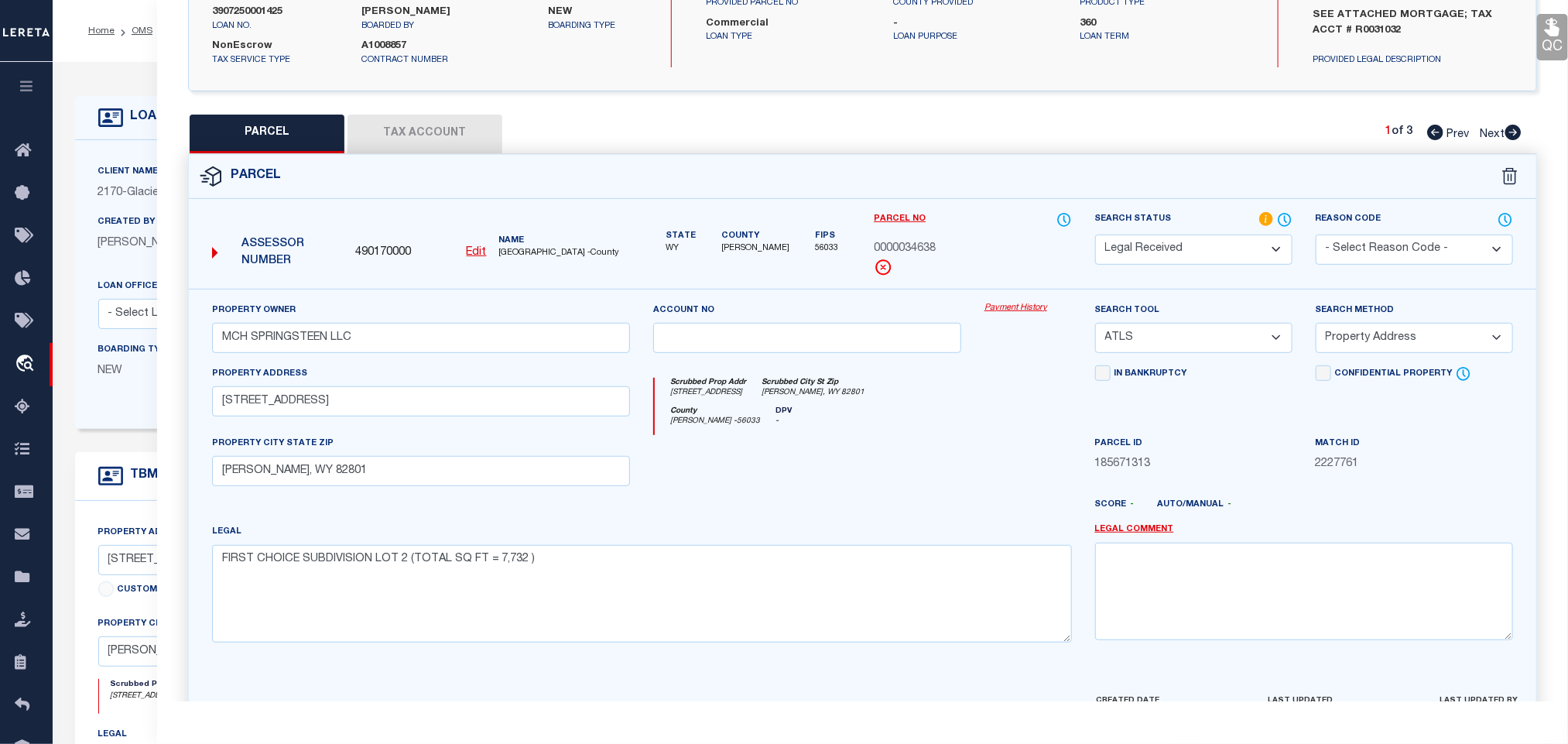
select select "RD"
select select
checkbox input "false"
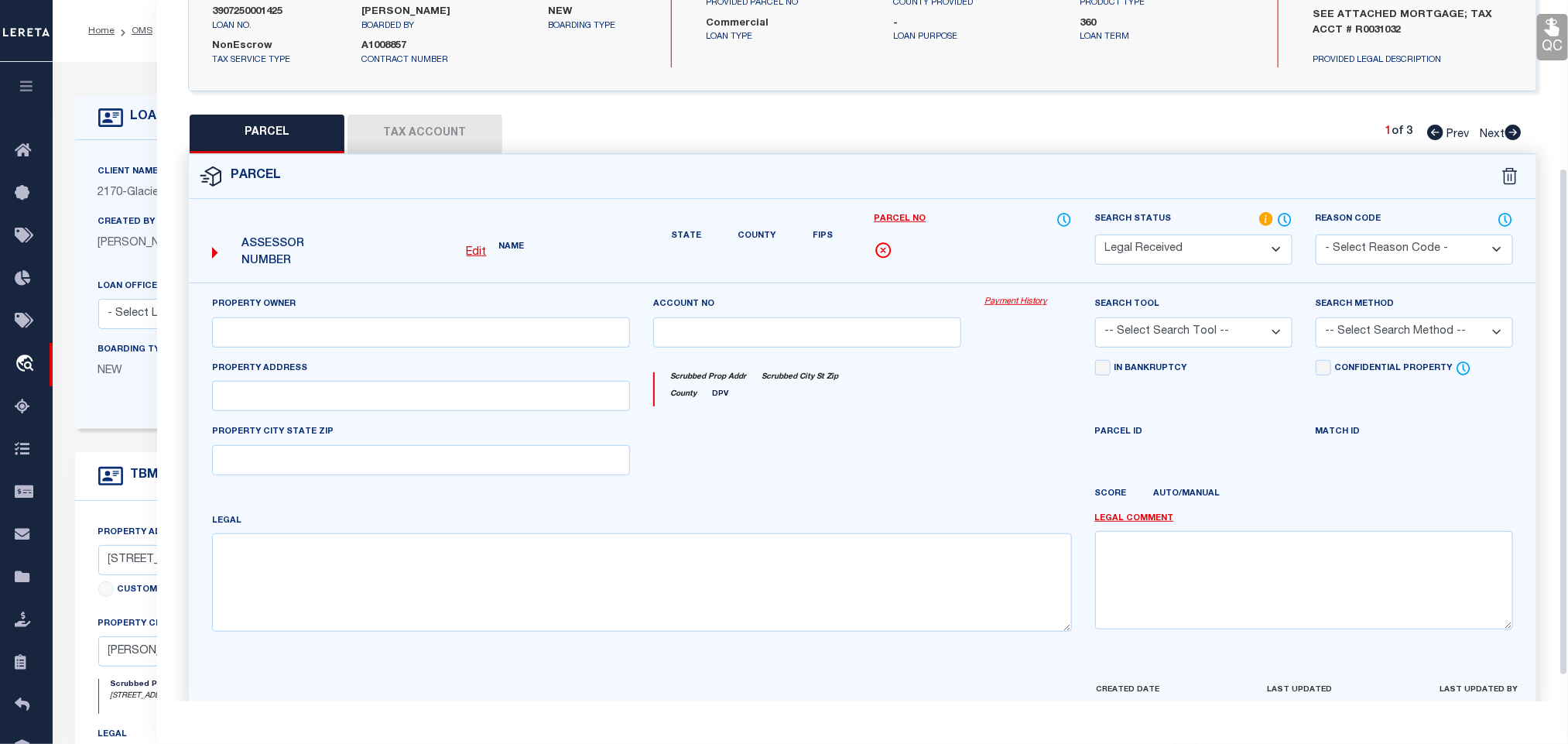
type input "MCH SPRINGSTEEN LLC"
select select "ATL"
select select "ADD"
type input "1137 BROADWAY ST"
checkbox input "false"
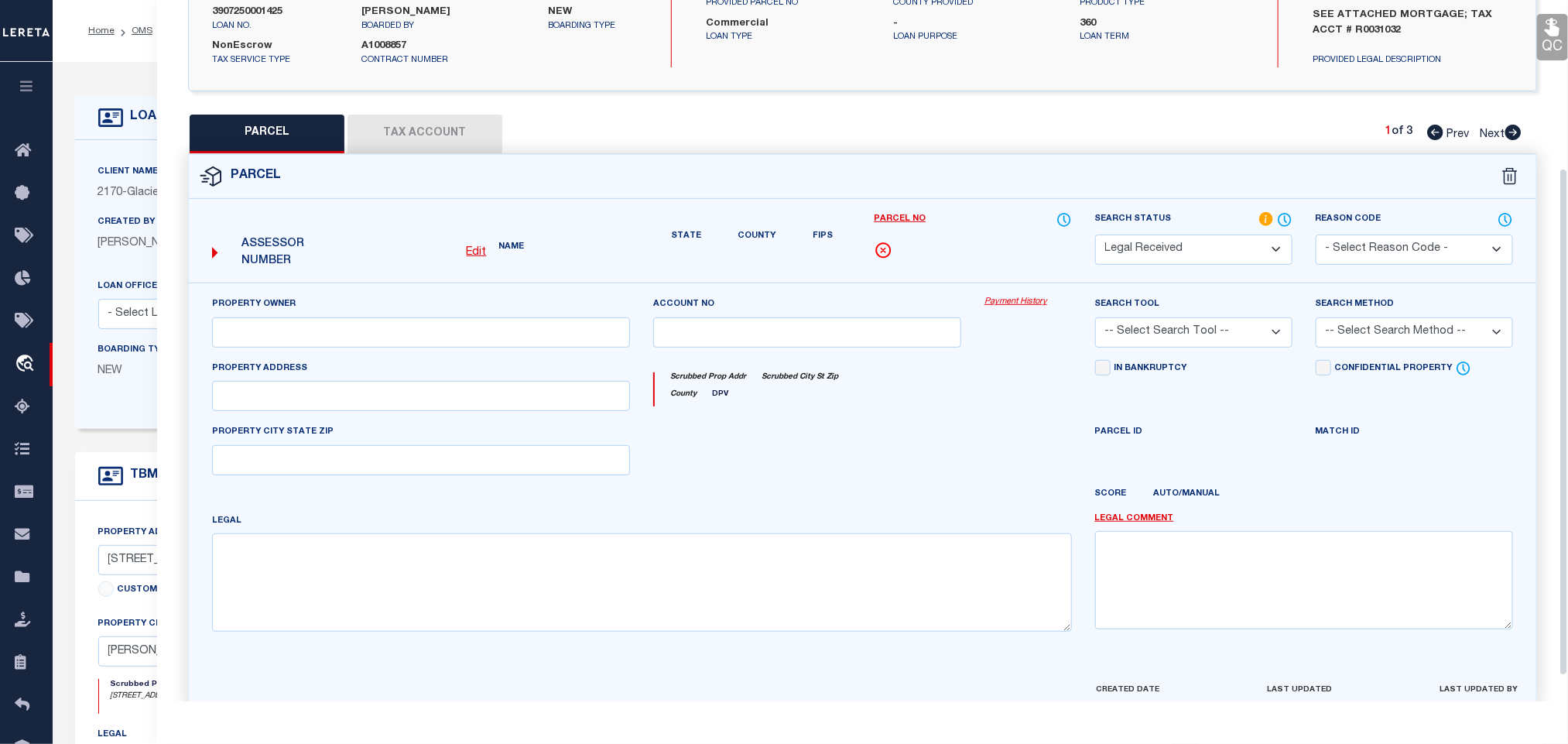
type input "SHERIDAN, WY 82801"
type textarea "FIRST CHOICE SUBDIVISION LOT 2 (TOTAL SQ FT = 7,732 )"
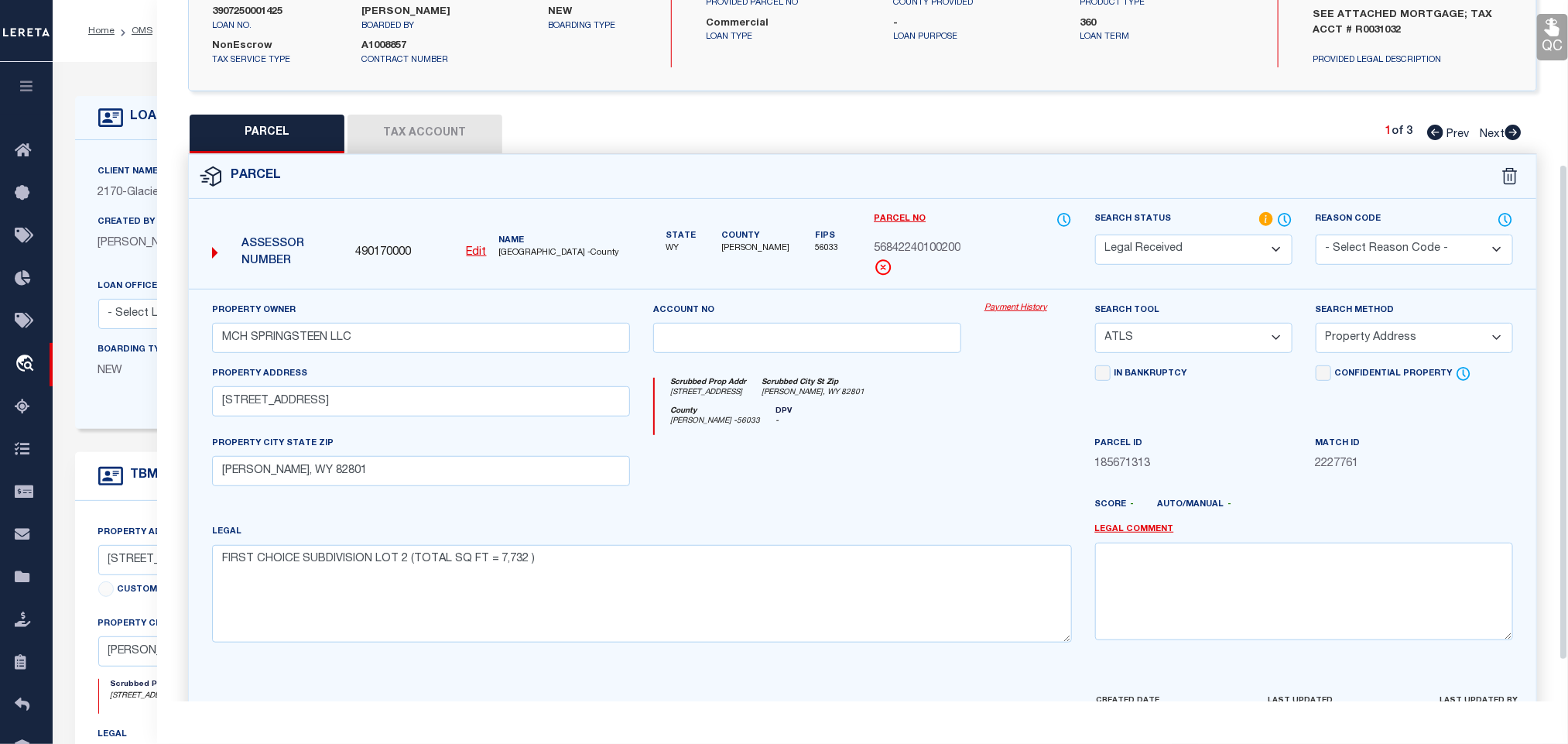
click at [1201, 345] on select "-- Select Search Tool -- 3rd Party Website Agency File Agency Website ATLS CNV-…" at bounding box center [1194, 338] width 197 height 30
select select "AGW"
click at [1095, 328] on select "-- Select Search Tool -- 3rd Party Website Agency File Agency Website ATLS CNV-…" at bounding box center [1194, 338] width 197 height 30
click at [1365, 341] on select "-- Select Search Method -- Property Address Legal Liability Info Provided" at bounding box center [1415, 338] width 197 height 30
select select "LEG"
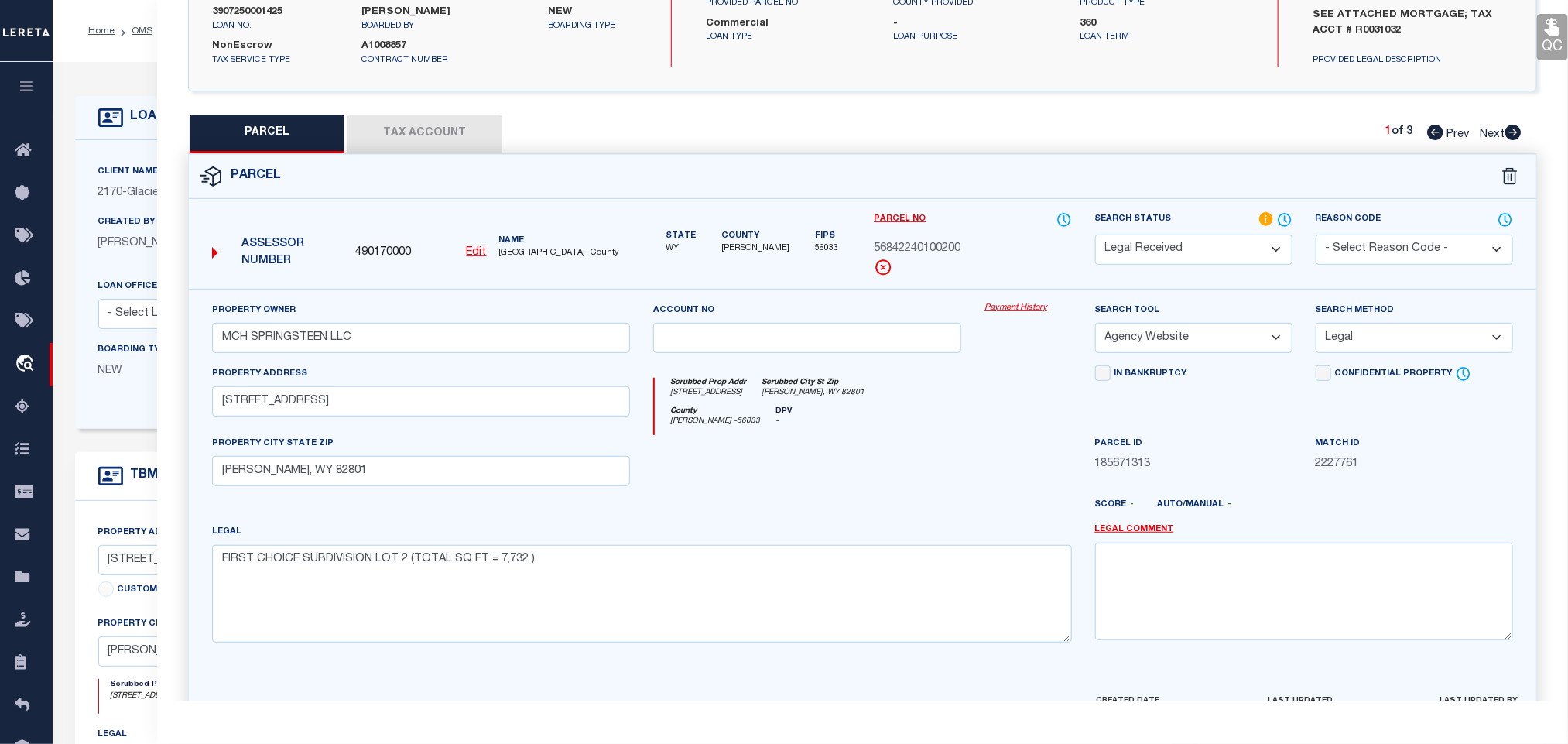
click at [1316, 328] on select "-- Select Search Method -- Property Address Legal Liability Info Provided" at bounding box center [1415, 338] width 197 height 30
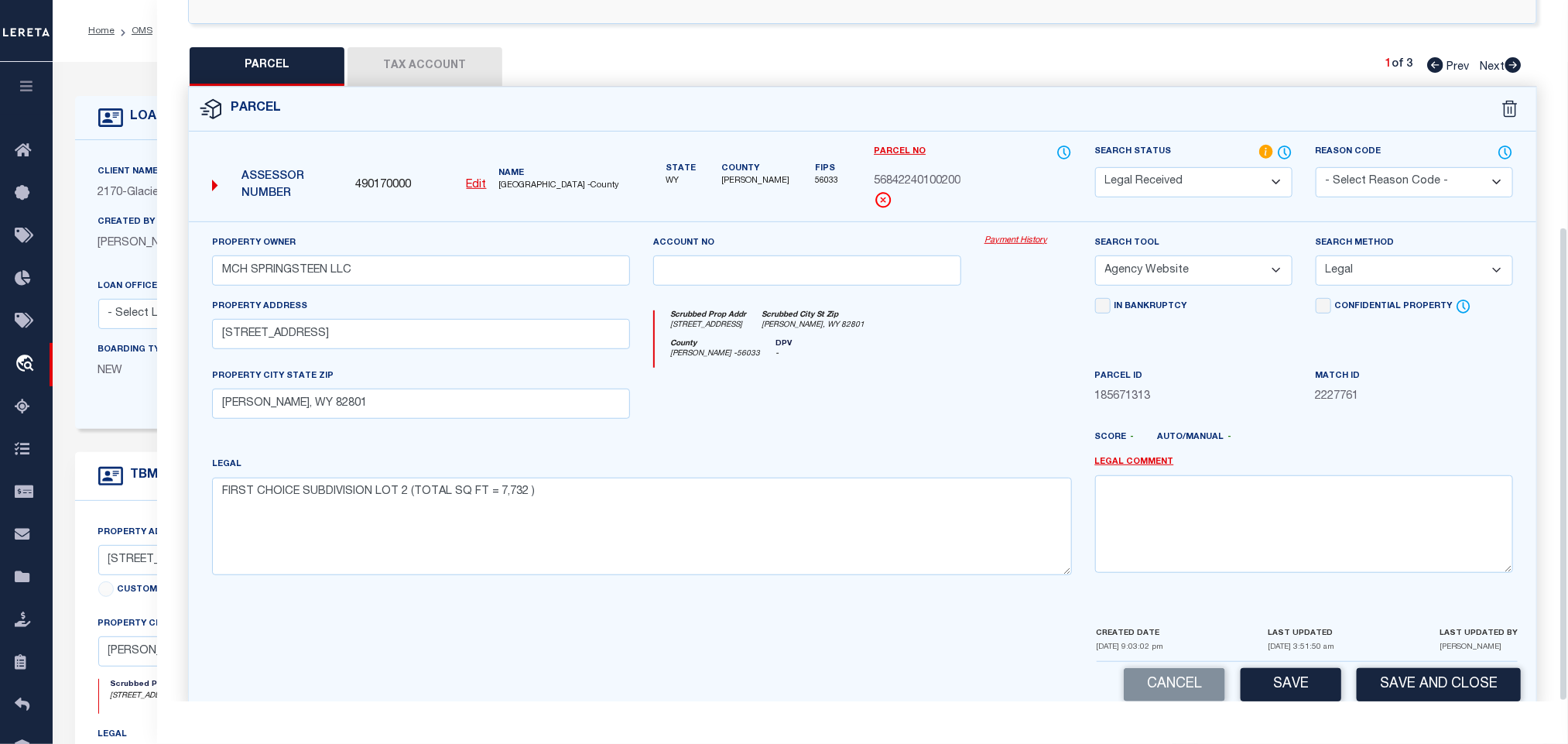
scroll to position [335, 0]
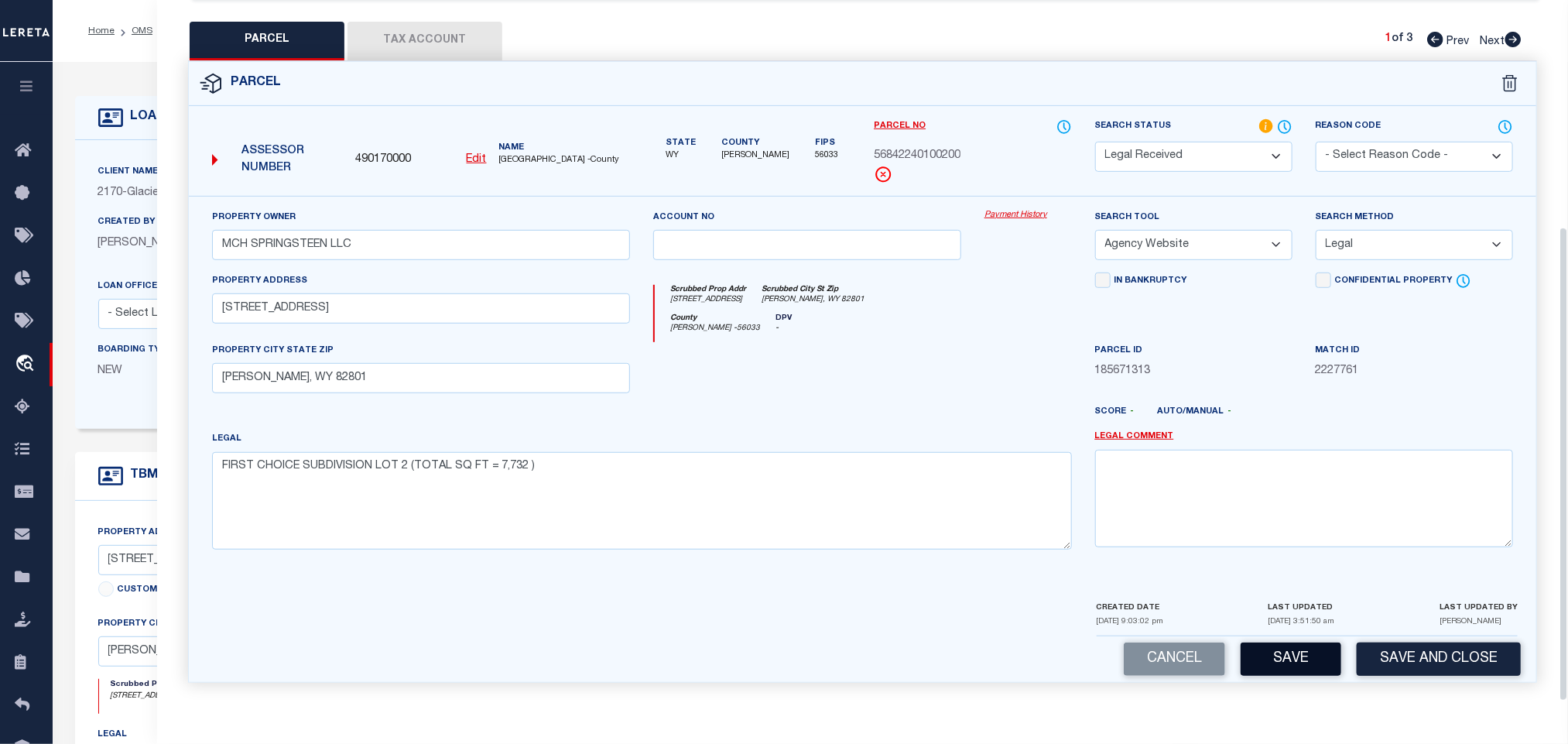
click at [1304, 644] on button "Save" at bounding box center [1291, 659] width 100 height 33
click at [398, 22] on button "Tax Account" at bounding box center [425, 41] width 155 height 39
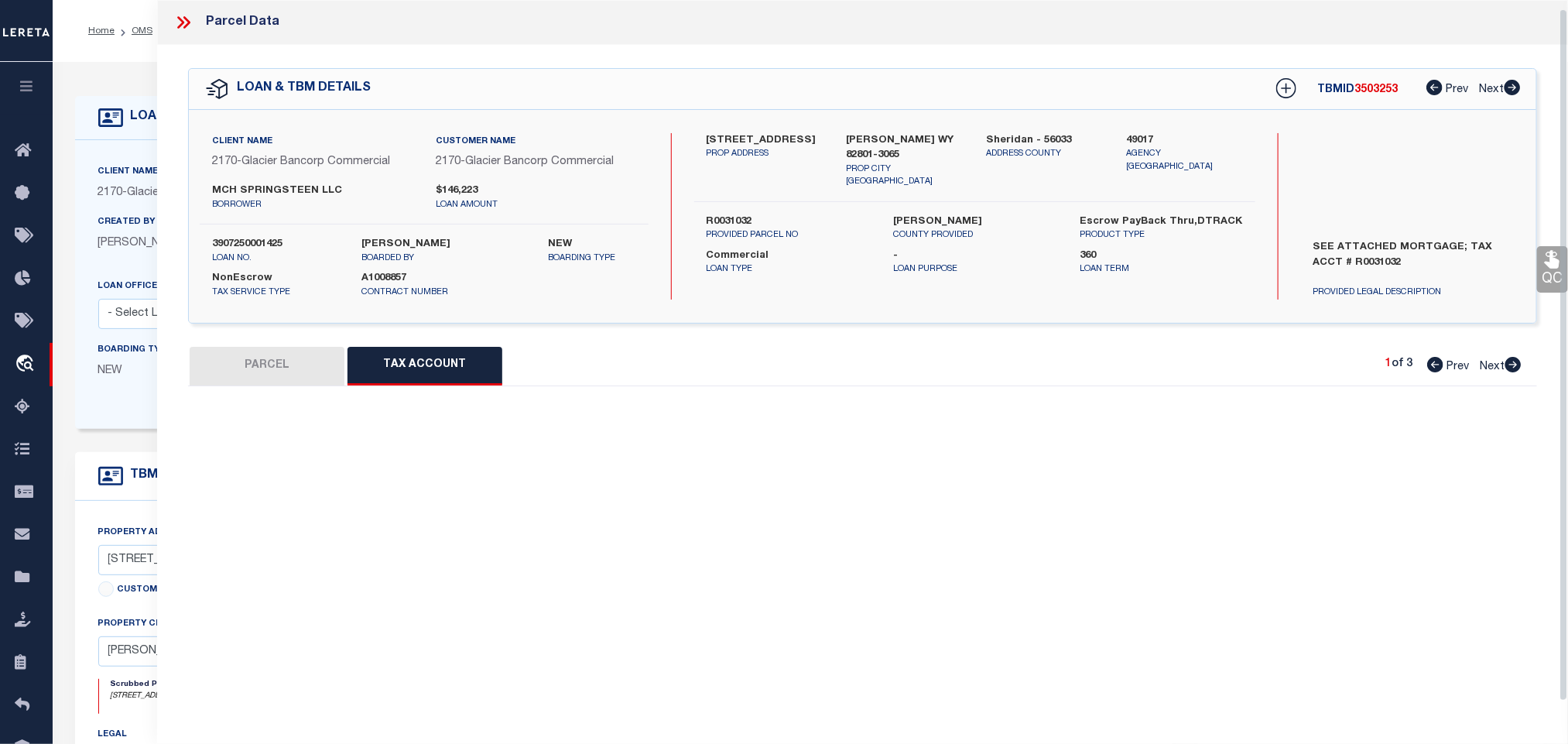
scroll to position [9, 0]
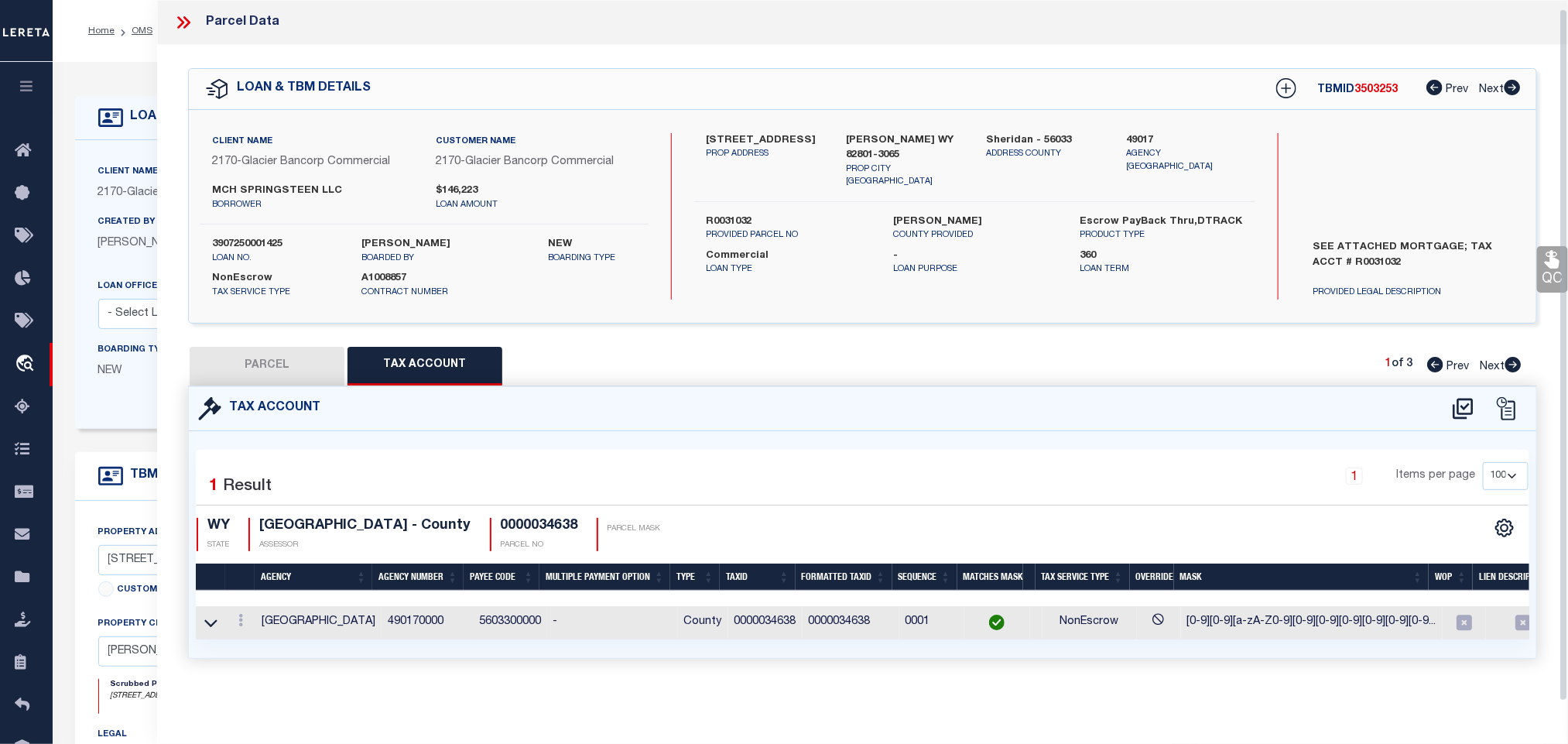
select select "100"
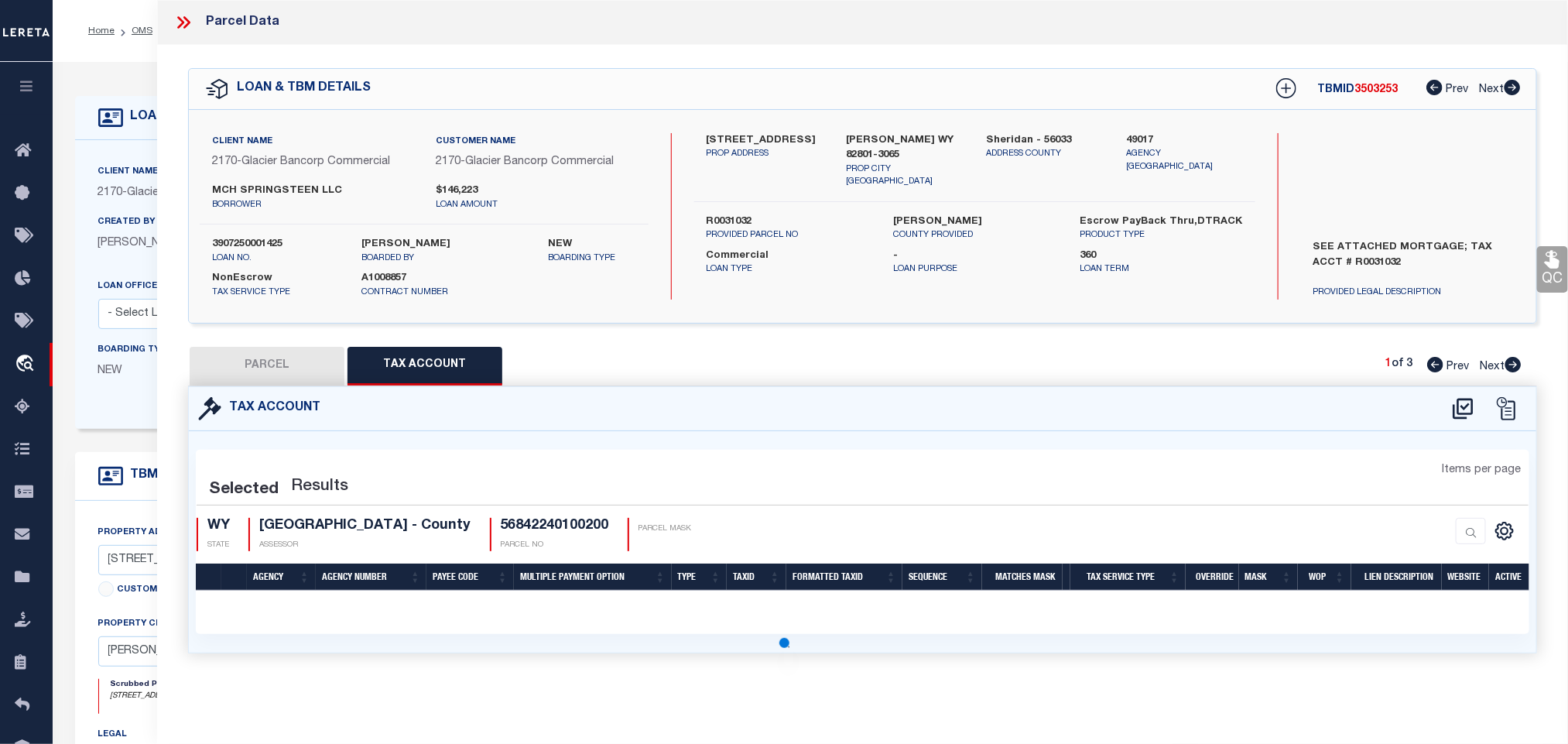
scroll to position [0, 0]
select select "100"
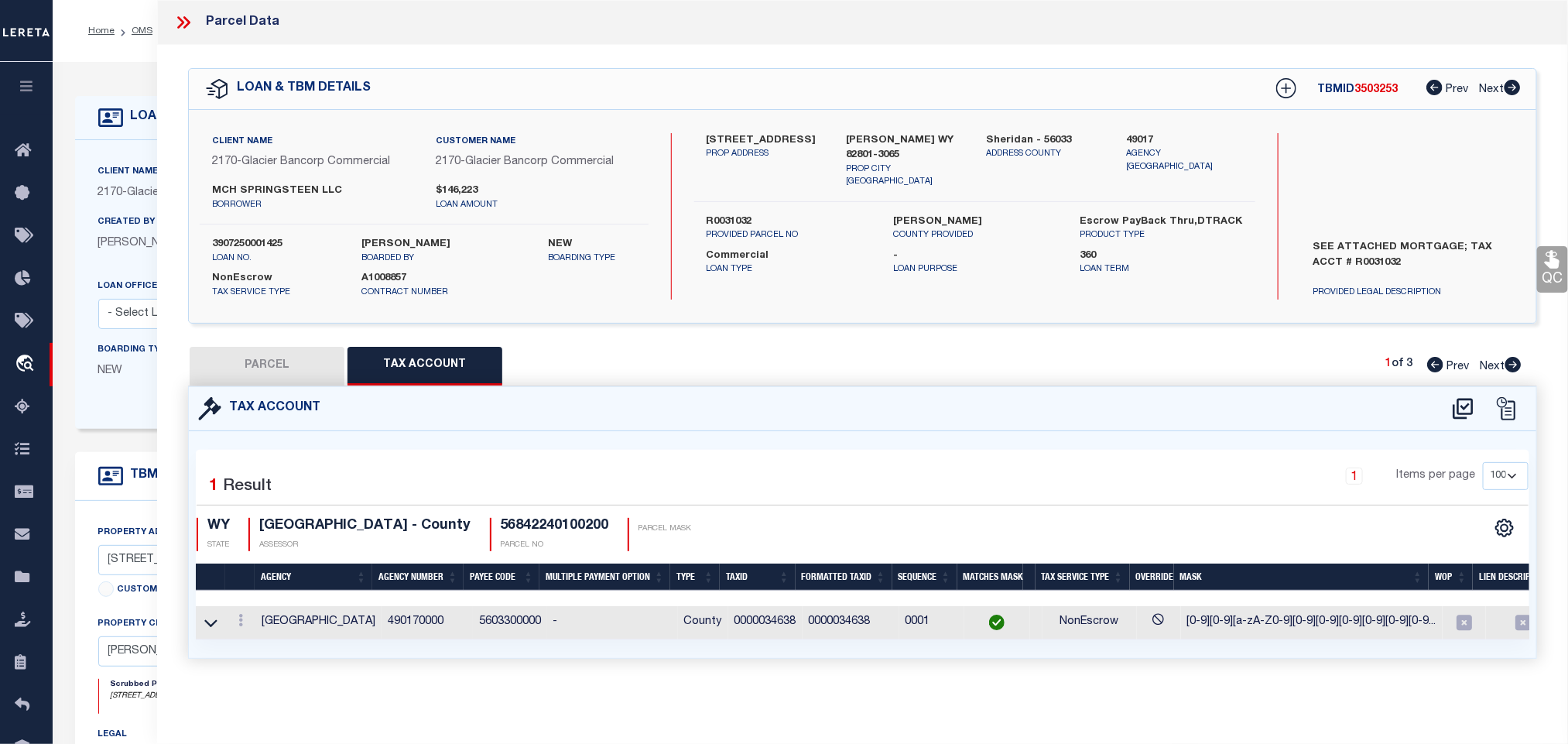
click at [298, 353] on button "PARCEL" at bounding box center [267, 366] width 155 height 39
select select "AS"
select select
checkbox input "false"
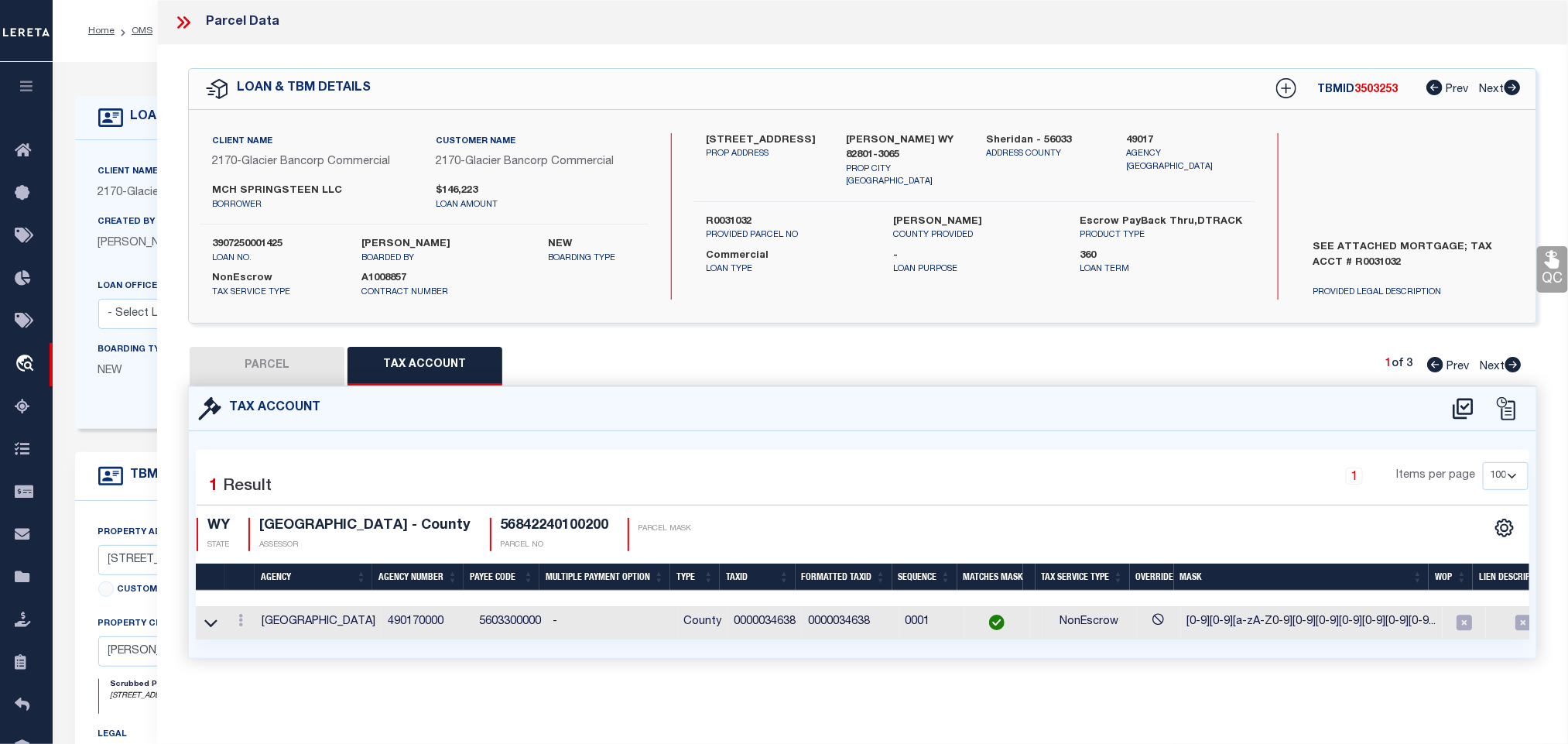
checkbox input "false"
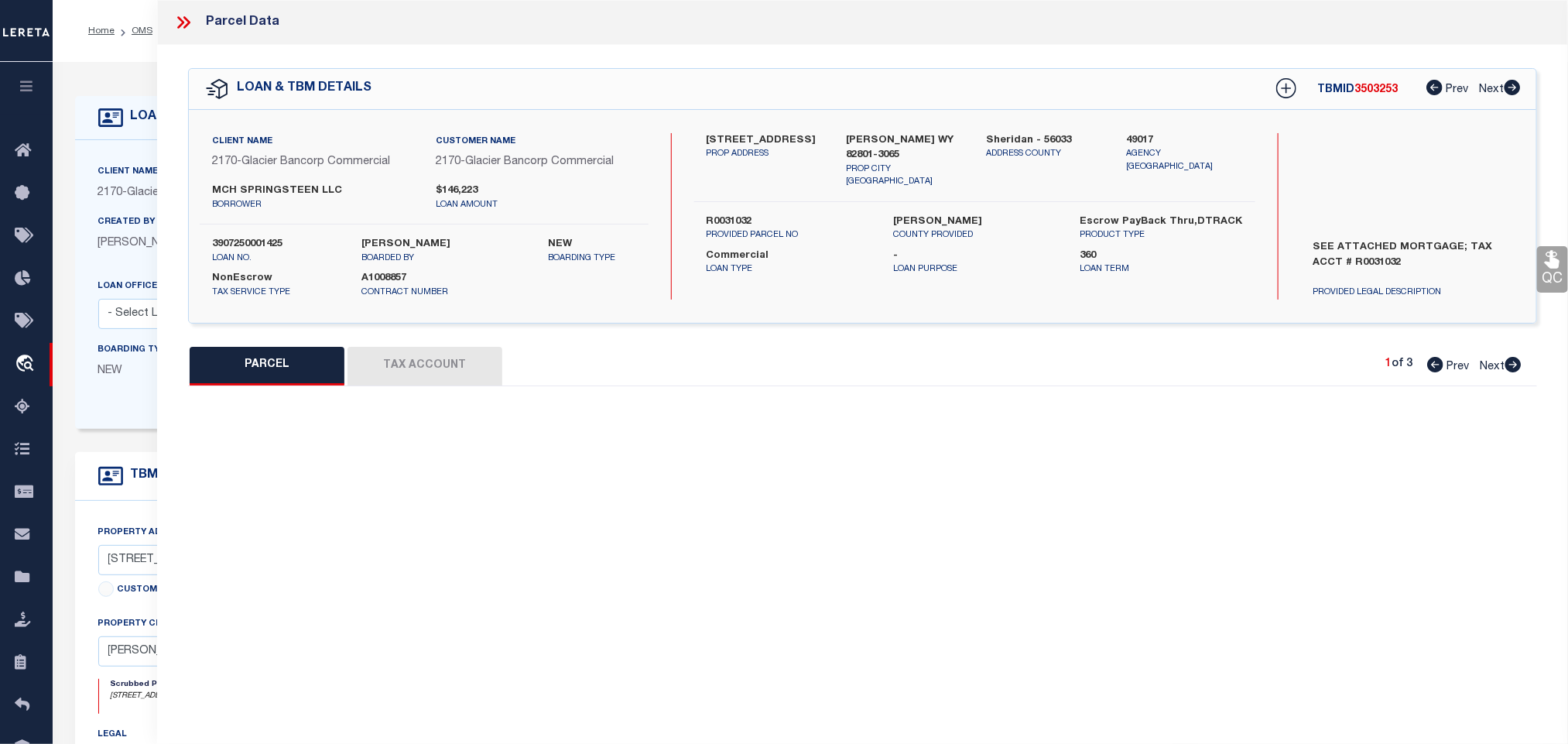
select select "RD"
type input "MCH SPRINGSTEEN LLC"
select select "AGW"
select select "LEG"
type input "1137 BROADWAY ST"
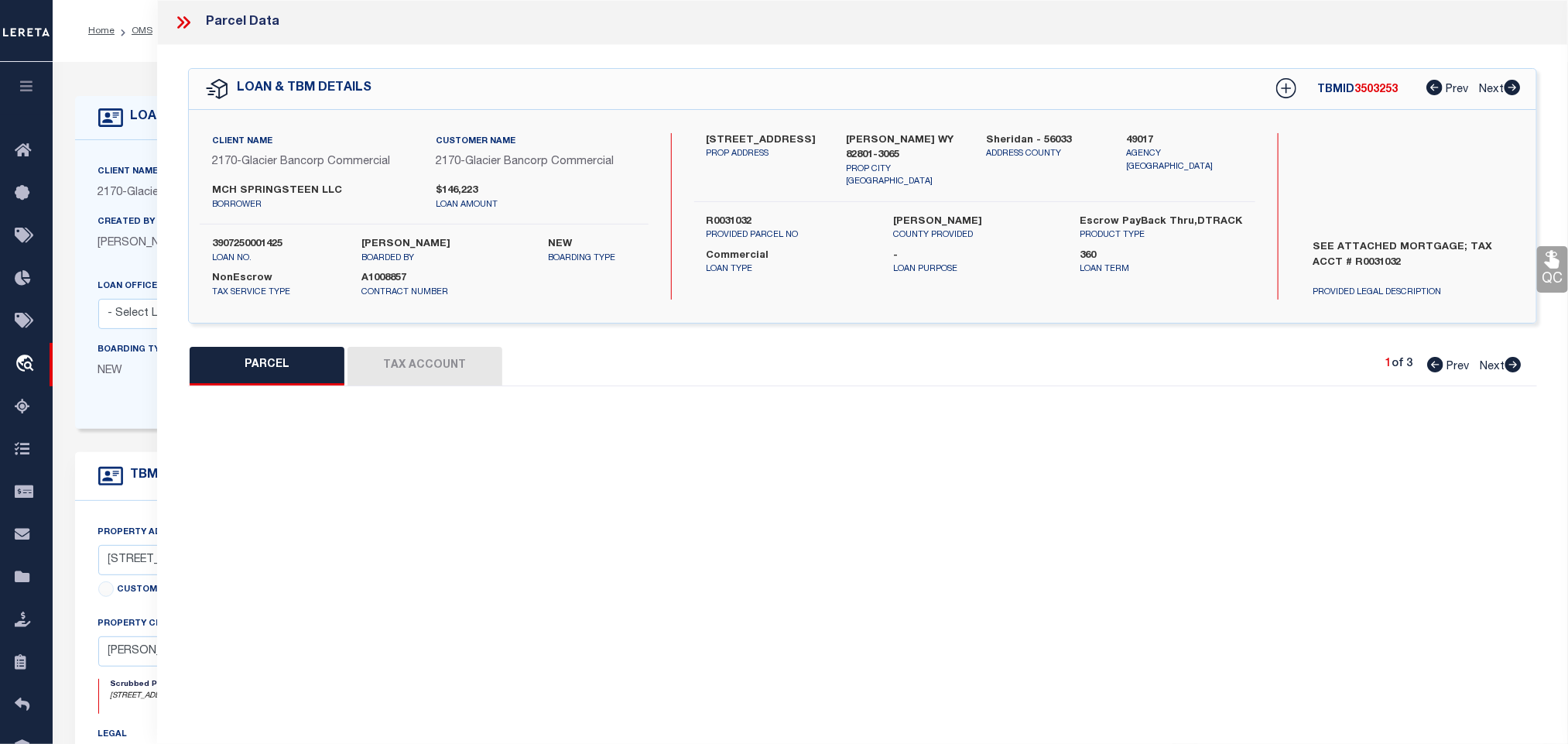
type input "SHERIDAN, WY 82801"
type textarea "FIRST CHOICE SUBDIVISION LOT 2 (TOTAL SQ FT = 7,732 )"
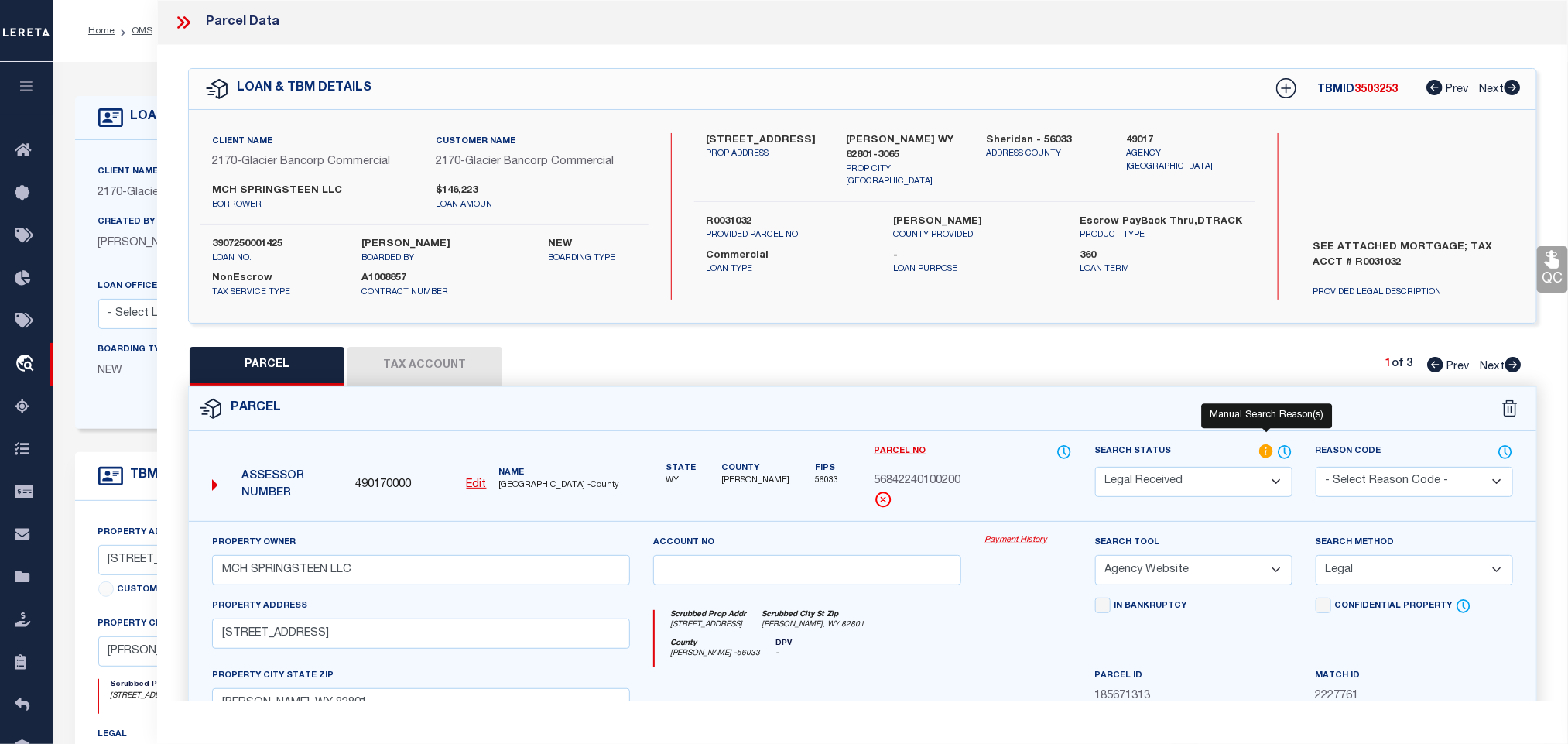
click at [1229, 474] on select "Automated Search Bad Parcel Complete Duplicate Parcel High Dollar Reporting In …" at bounding box center [1194, 482] width 197 height 30
select select "PC"
click at [1095, 468] on select "Automated Search Bad Parcel Complete Duplicate Parcel High Dollar Reporting In …" at bounding box center [1194, 482] width 197 height 30
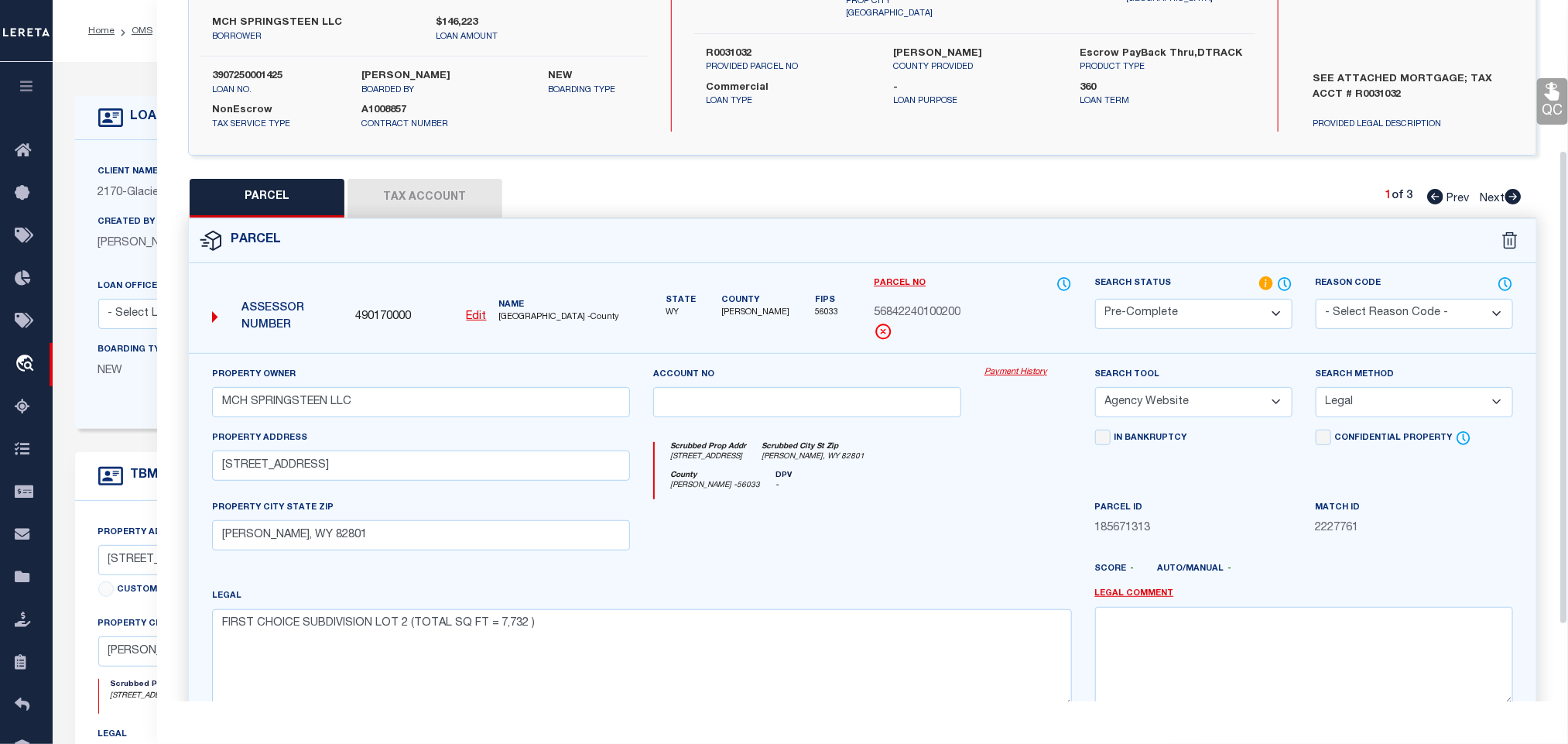
scroll to position [335, 0]
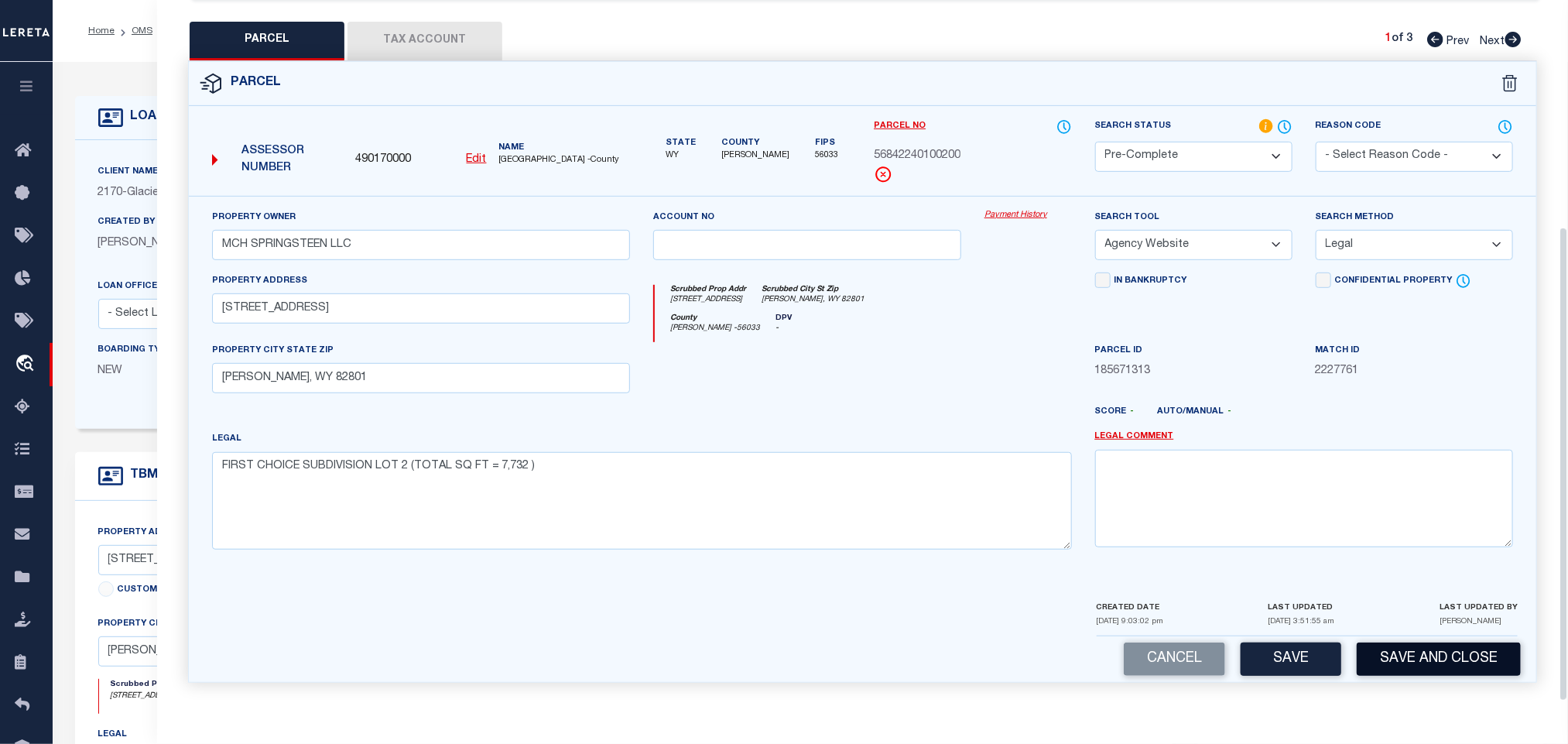
click at [1429, 653] on button "Save and Close" at bounding box center [1439, 659] width 164 height 33
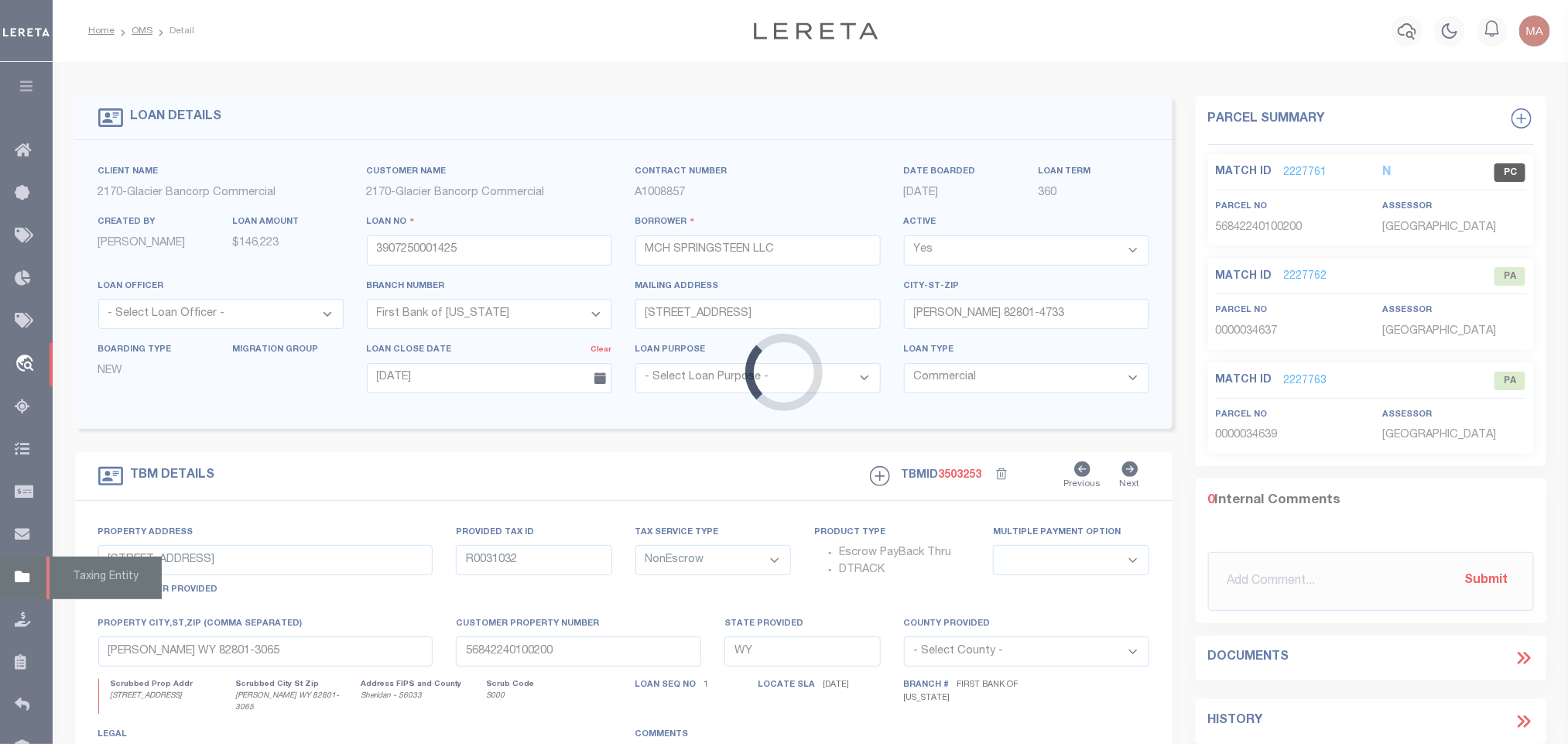
select select
select select "7330"
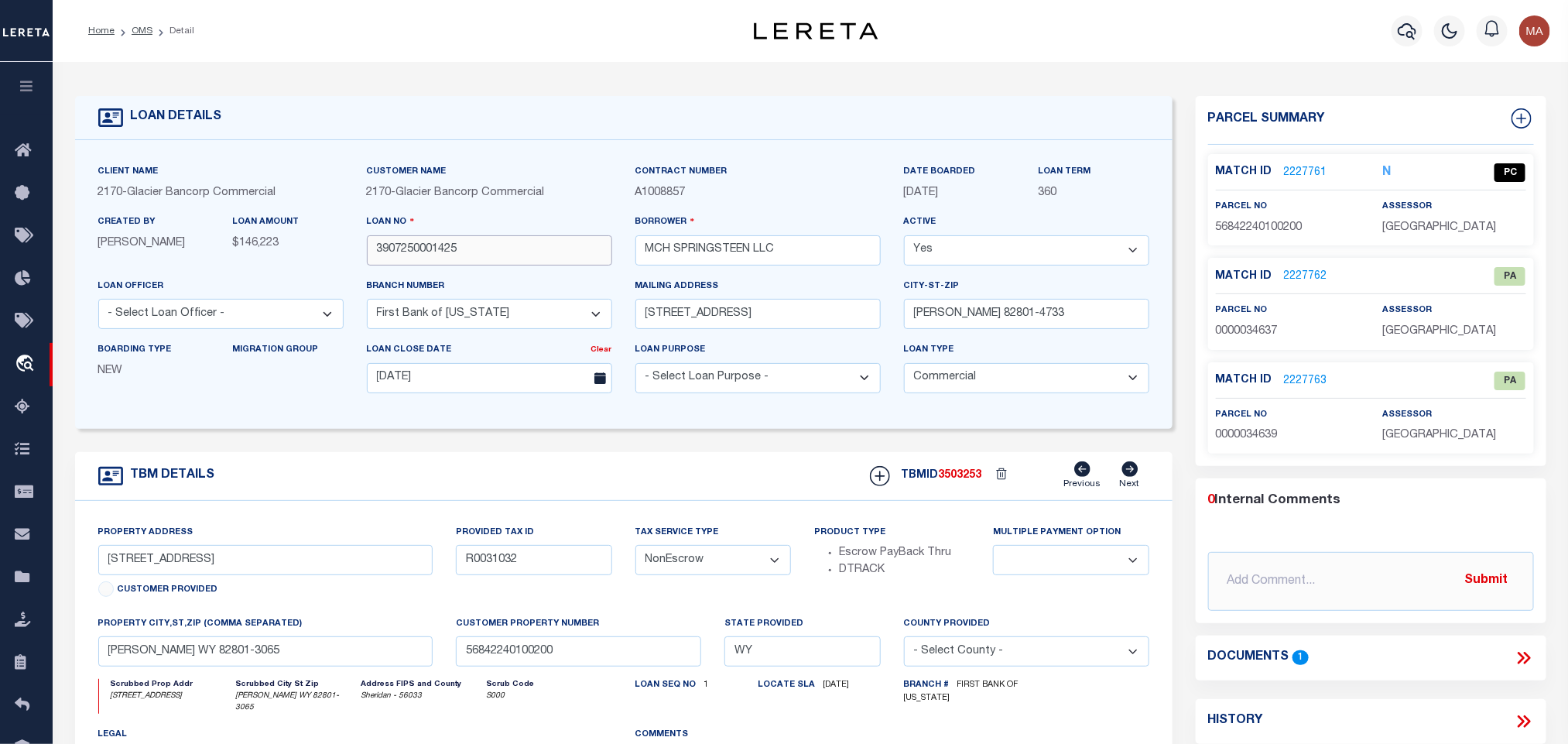
click at [493, 256] on input "3907250001425" at bounding box center [489, 250] width 245 height 30
click at [948, 477] on span "3503253" at bounding box center [961, 475] width 43 height 11
copy span "3503253"
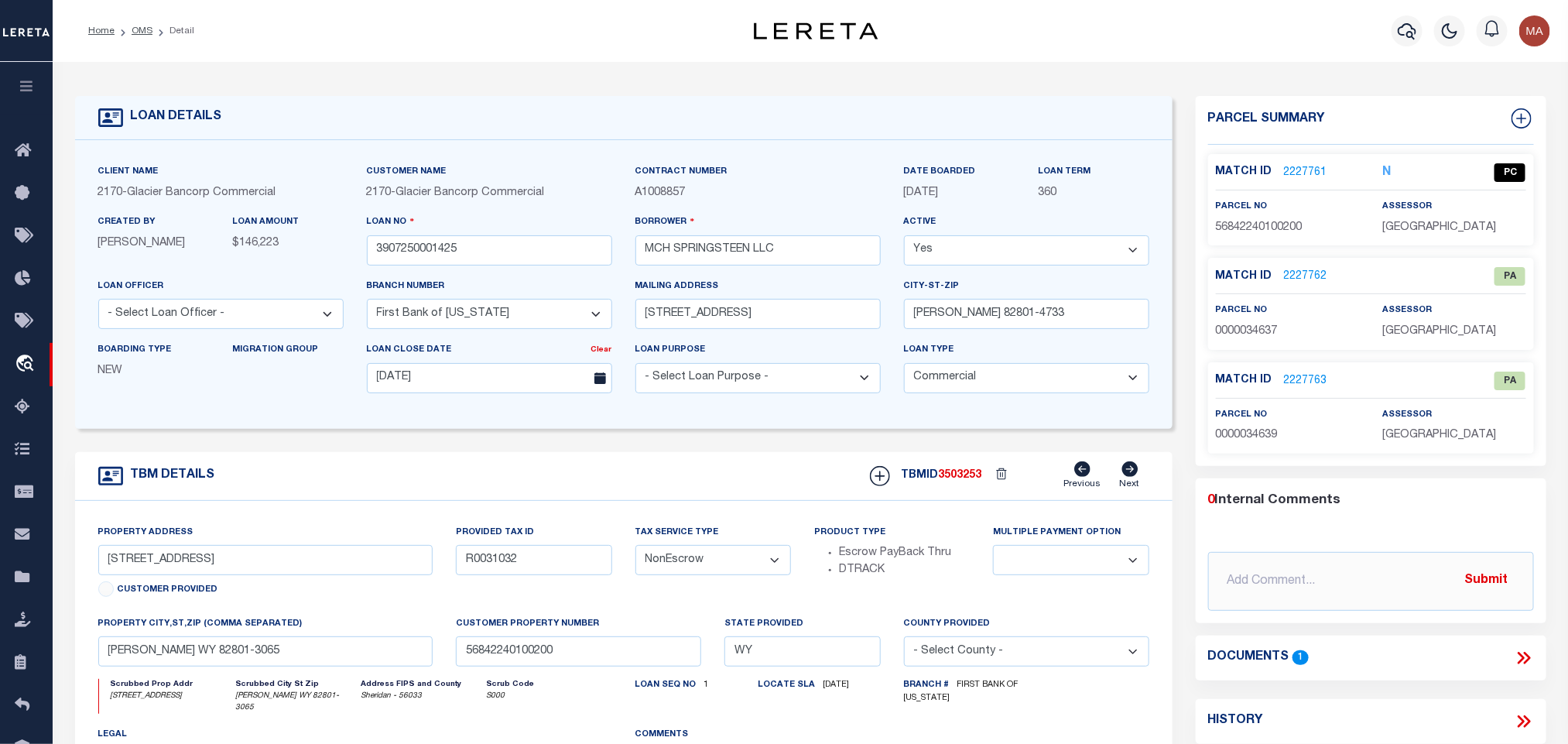
click at [1468, 223] on span "SHERIDAN COUNTY" at bounding box center [1439, 227] width 114 height 11
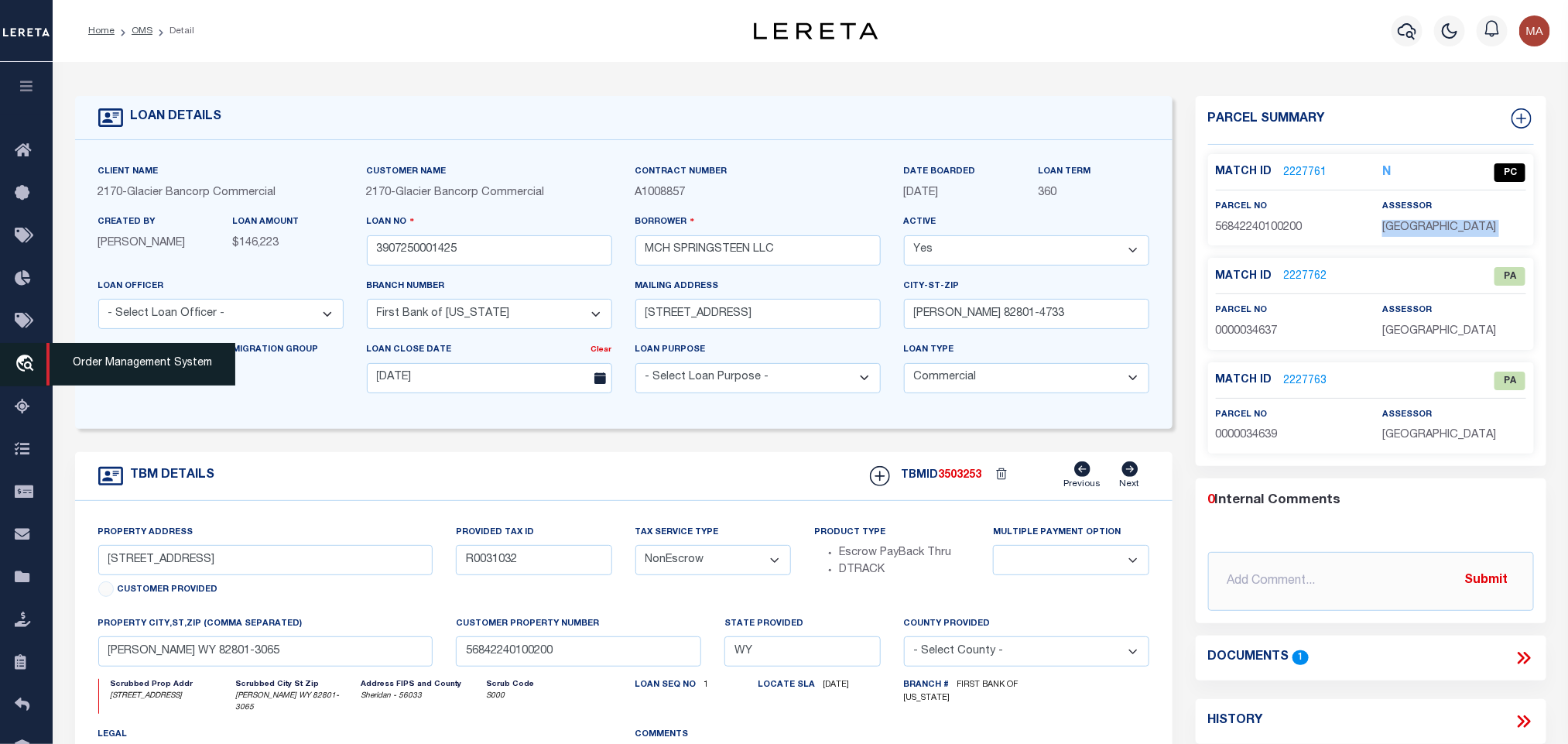
copy div "SHERIDAN COUNTY"
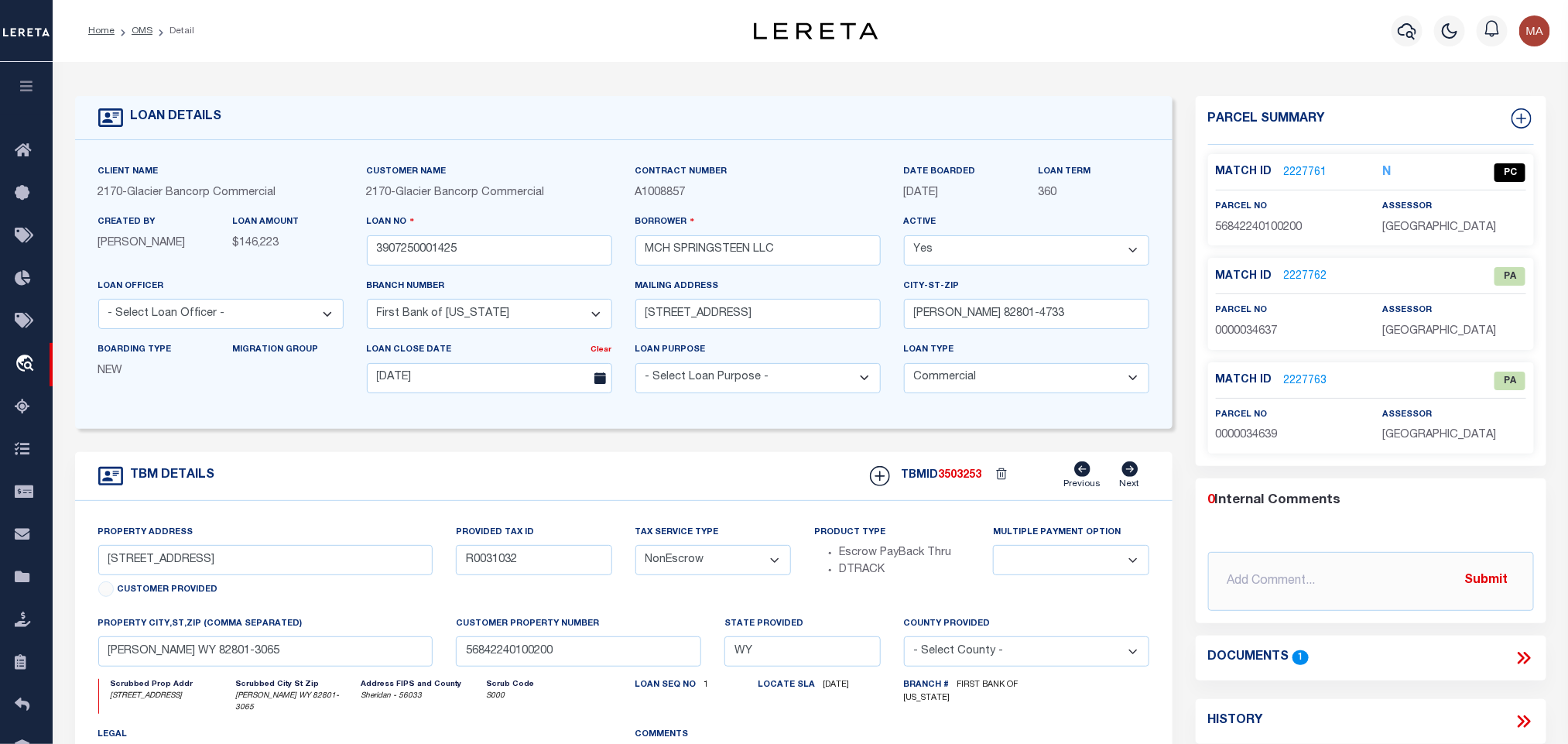
click at [1280, 220] on p "56842240100200" at bounding box center [1287, 228] width 143 height 17
copy span "56842240100200"
click at [1303, 280] on link "2227762" at bounding box center [1306, 277] width 43 height 16
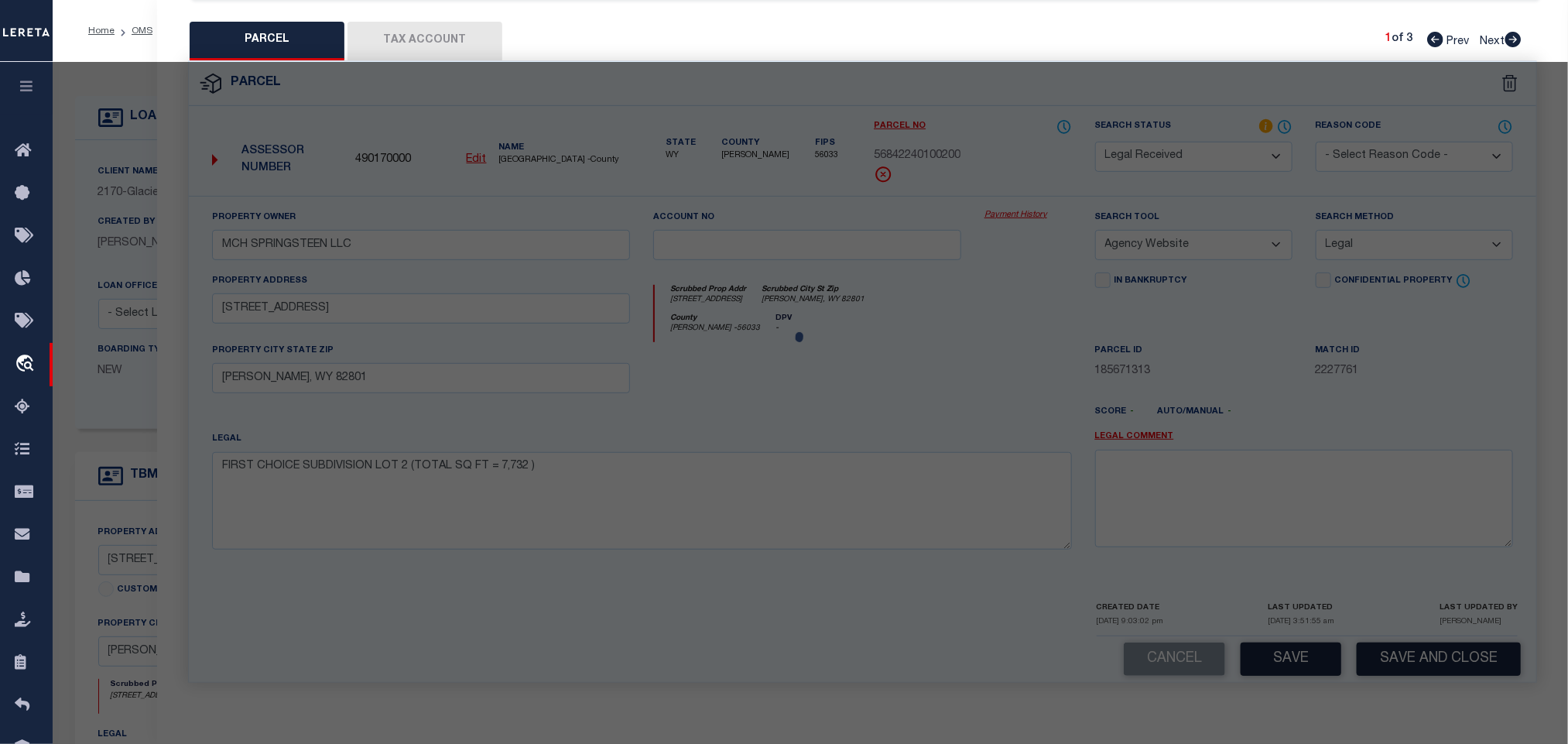
select select "AS"
select select
checkbox input "false"
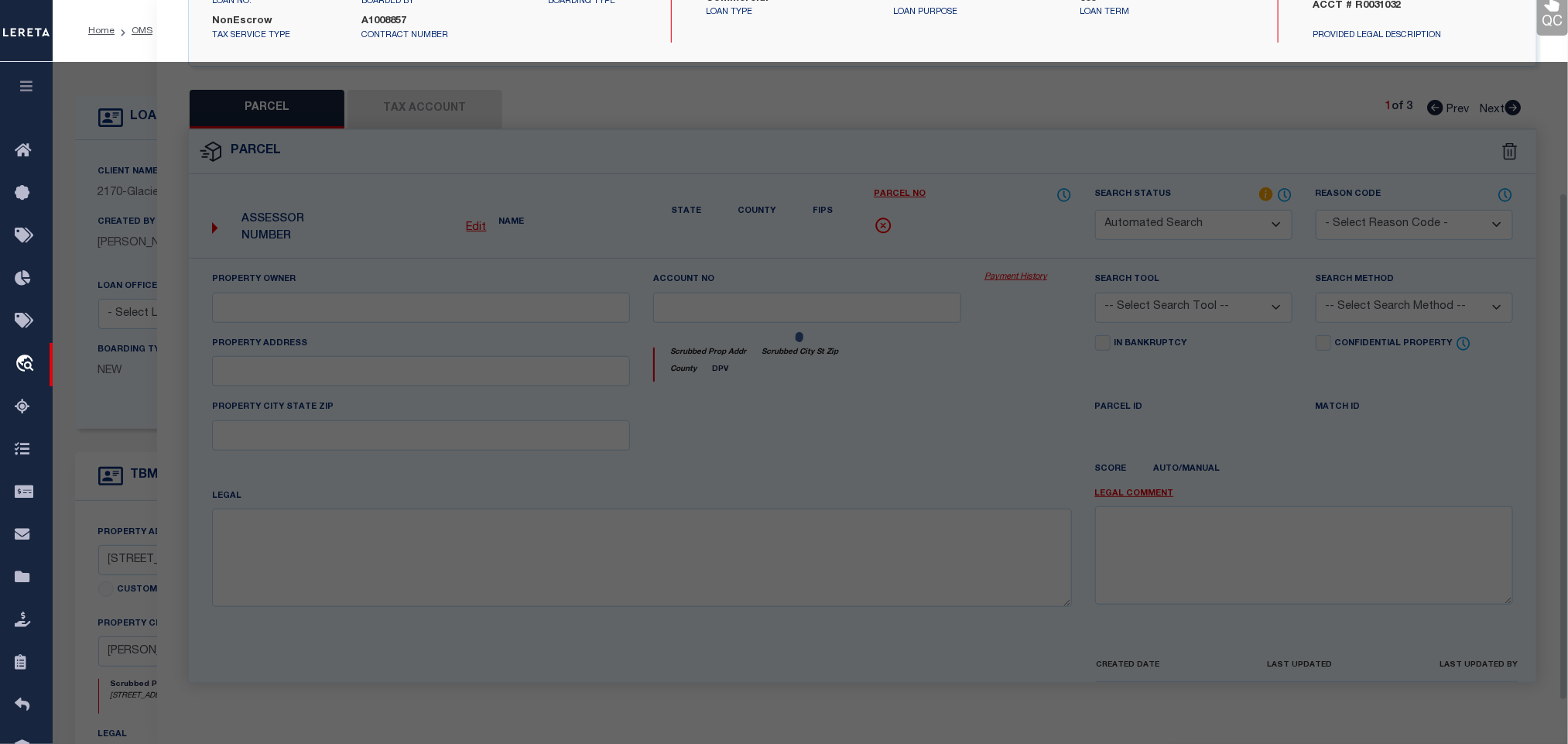
select select "PA"
type input "MCH SPRINGSTEEN LLC"
select select "ATL"
select select "ADD"
type input "1147 BROADWAY ST"
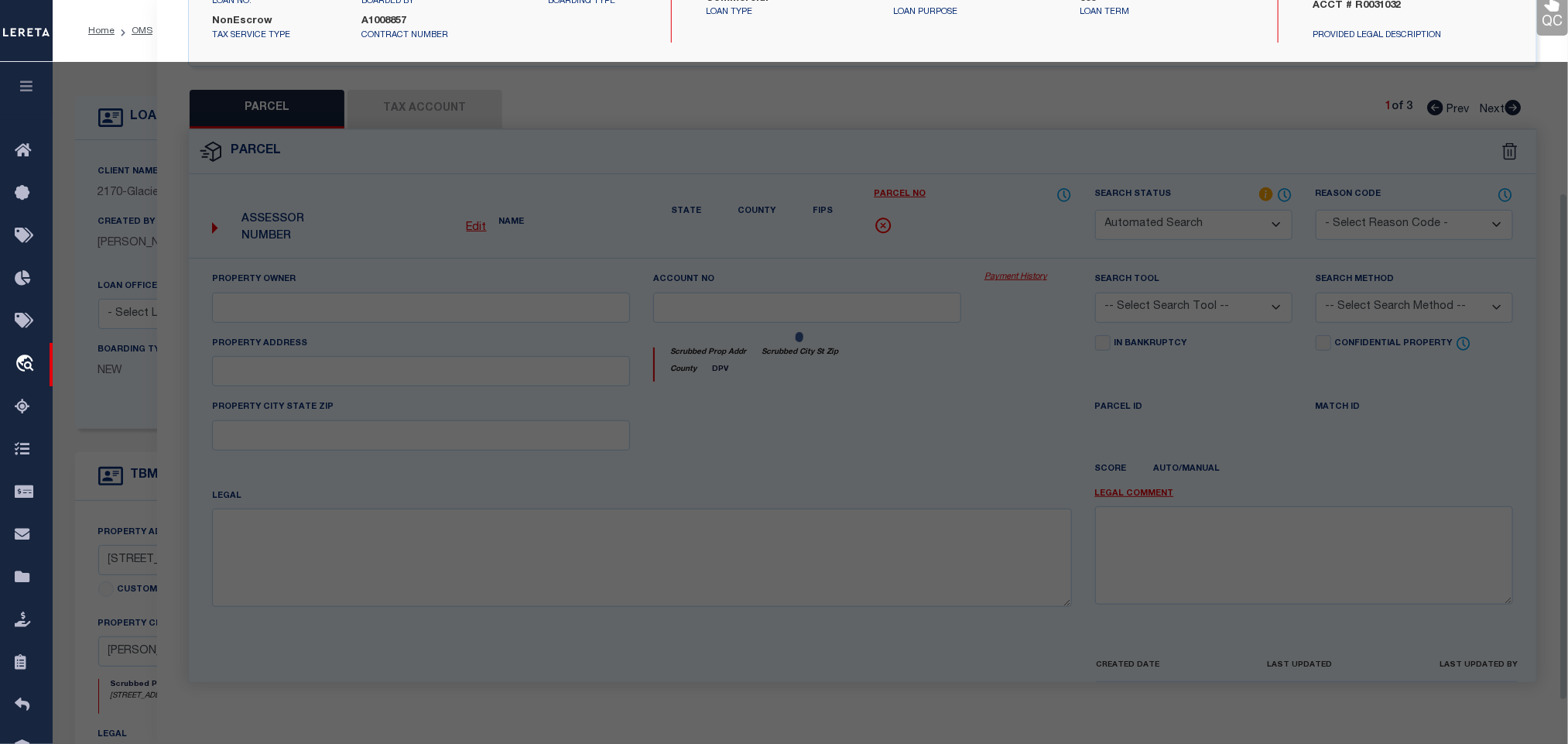
checkbox input "false"
type input "SHERIDAN, WY 82801"
type textarea "FIRST CHOICE SUBDIVISION LOT 1 TOTAL SQ FT = 7,729"
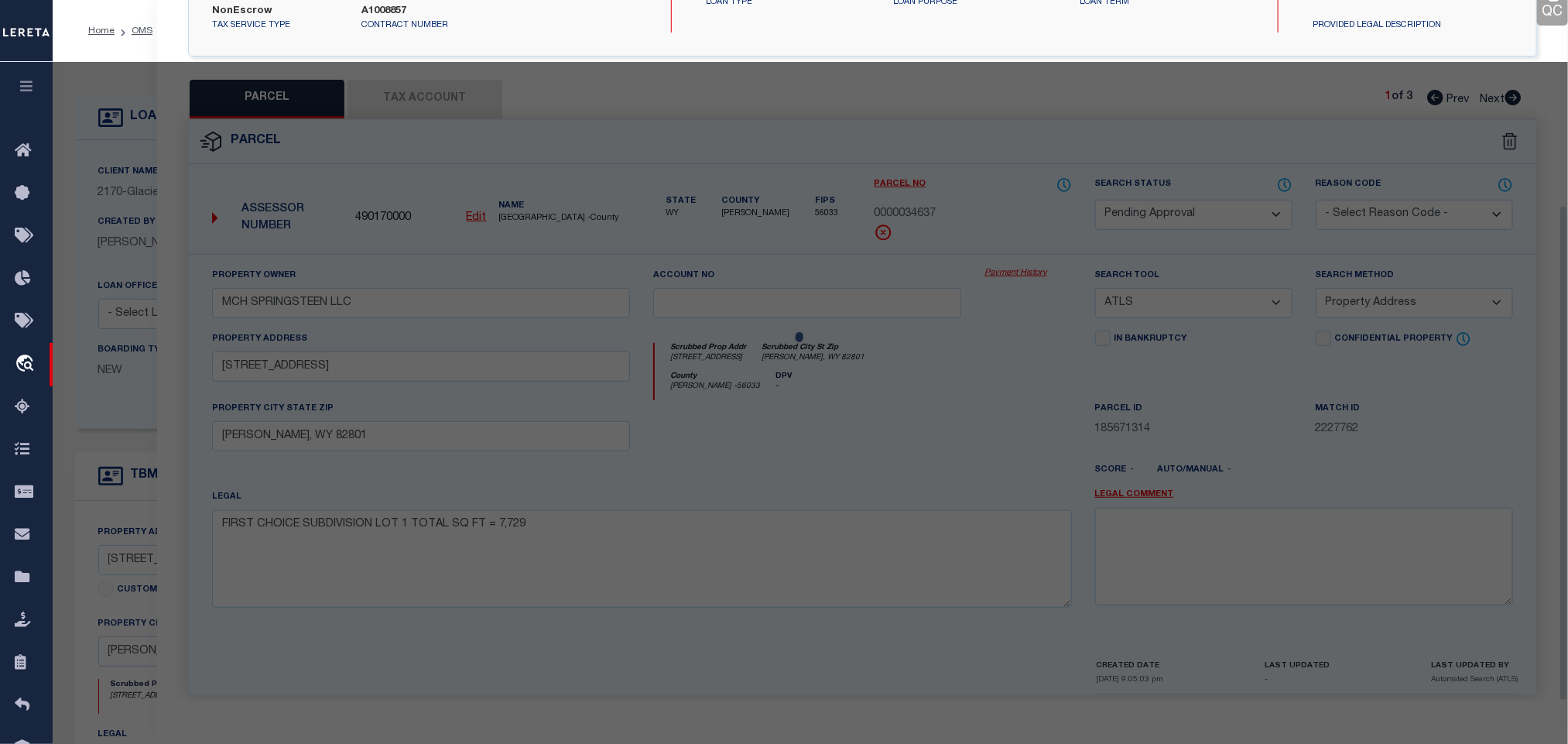
scroll to position [289, 0]
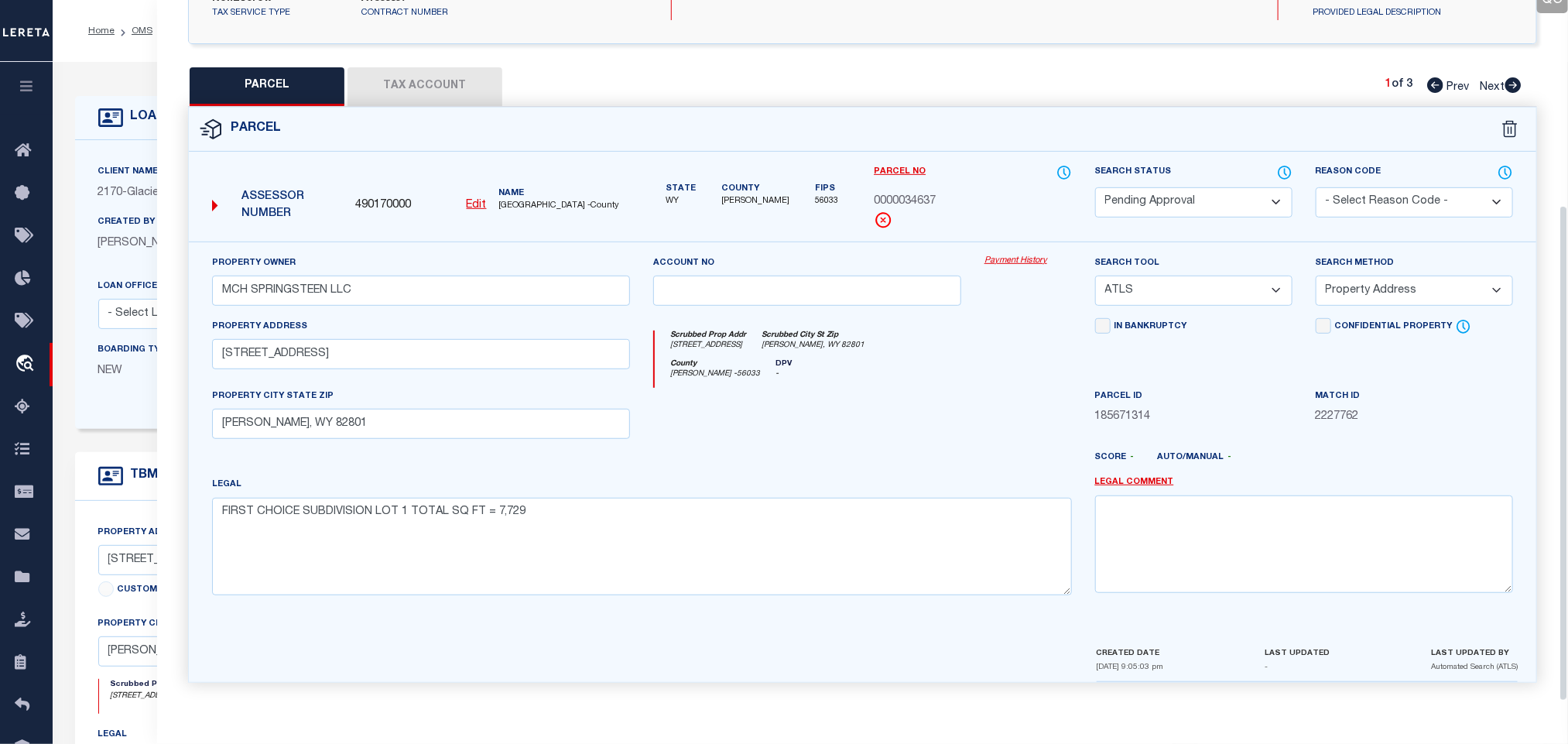
click at [1217, 190] on select "Automated Search Bad Parcel Complete Duplicate Parcel High Dollar Reporting In …" at bounding box center [1194, 202] width 197 height 30
select select "PR"
click at [1217, 190] on select "Automated Search Bad Parcel Complete Duplicate Parcel High Dollar Reporting In …" at bounding box center [1194, 202] width 197 height 30
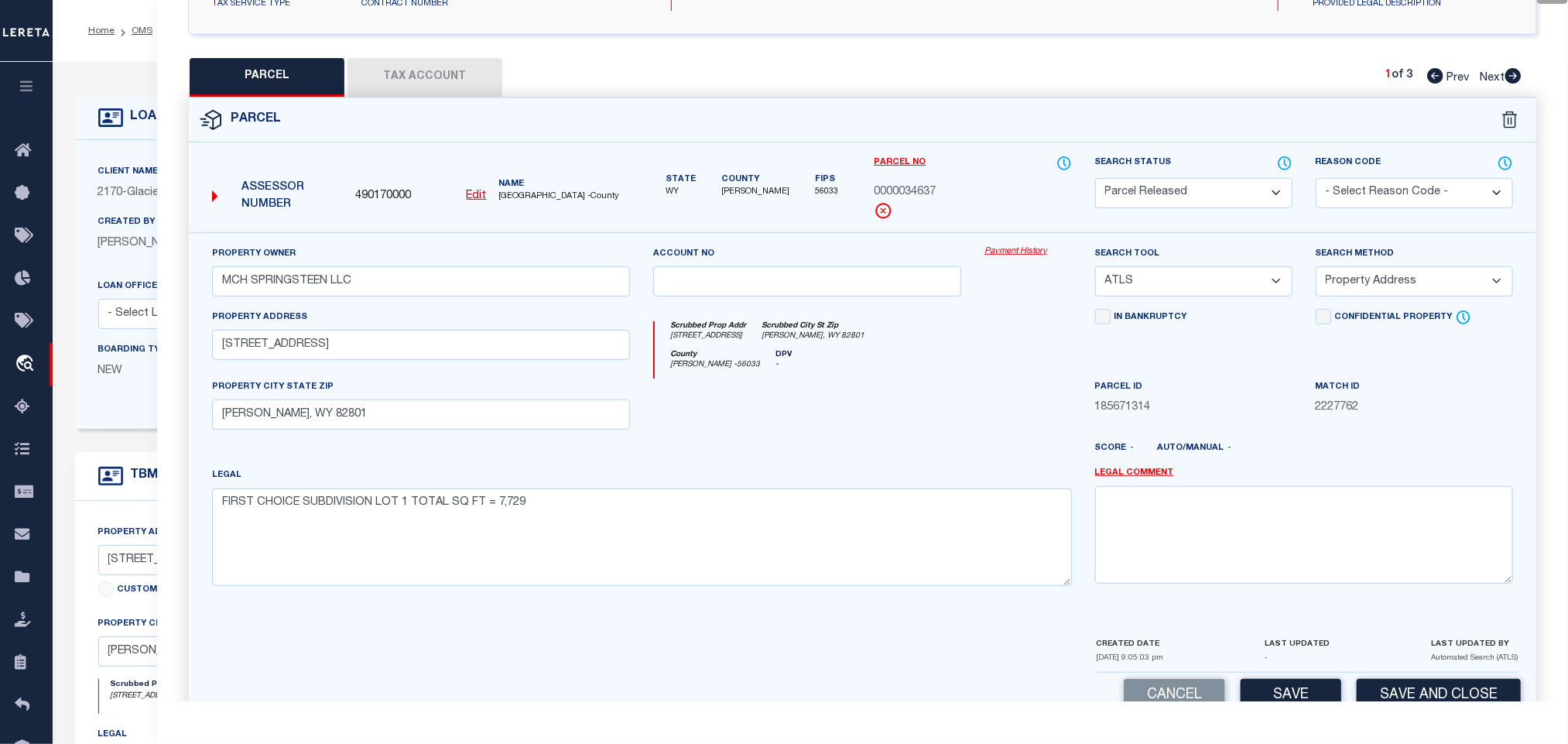
click at [1371, 205] on select "- Select Reason Code - 099 - Other (Provide additional detail) ACT - Agency Cha…" at bounding box center [1415, 193] width 197 height 30
select select "099"
click at [1371, 205] on select "- Select Reason Code - 099 - Other (Provide additional detail) ACT - Agency Cha…" at bounding box center [1415, 193] width 197 height 30
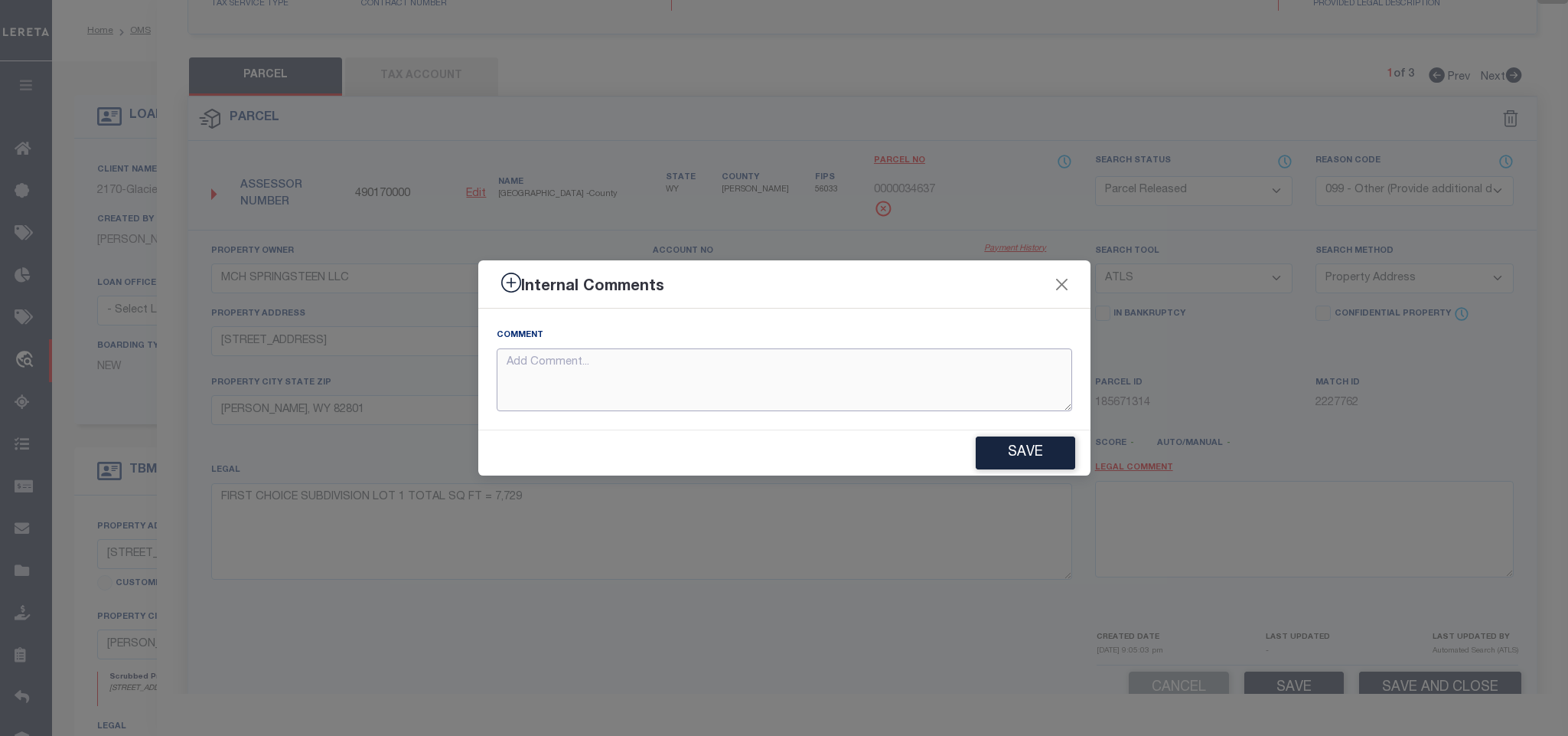
click at [1036, 364] on textarea at bounding box center [784, 380] width 575 height 64
paste textarea "Parcel not needed"
type textarea "Parcel not needed"
click at [1020, 458] on button "Save" at bounding box center [1025, 452] width 99 height 33
type textarea "Parcel not needed"
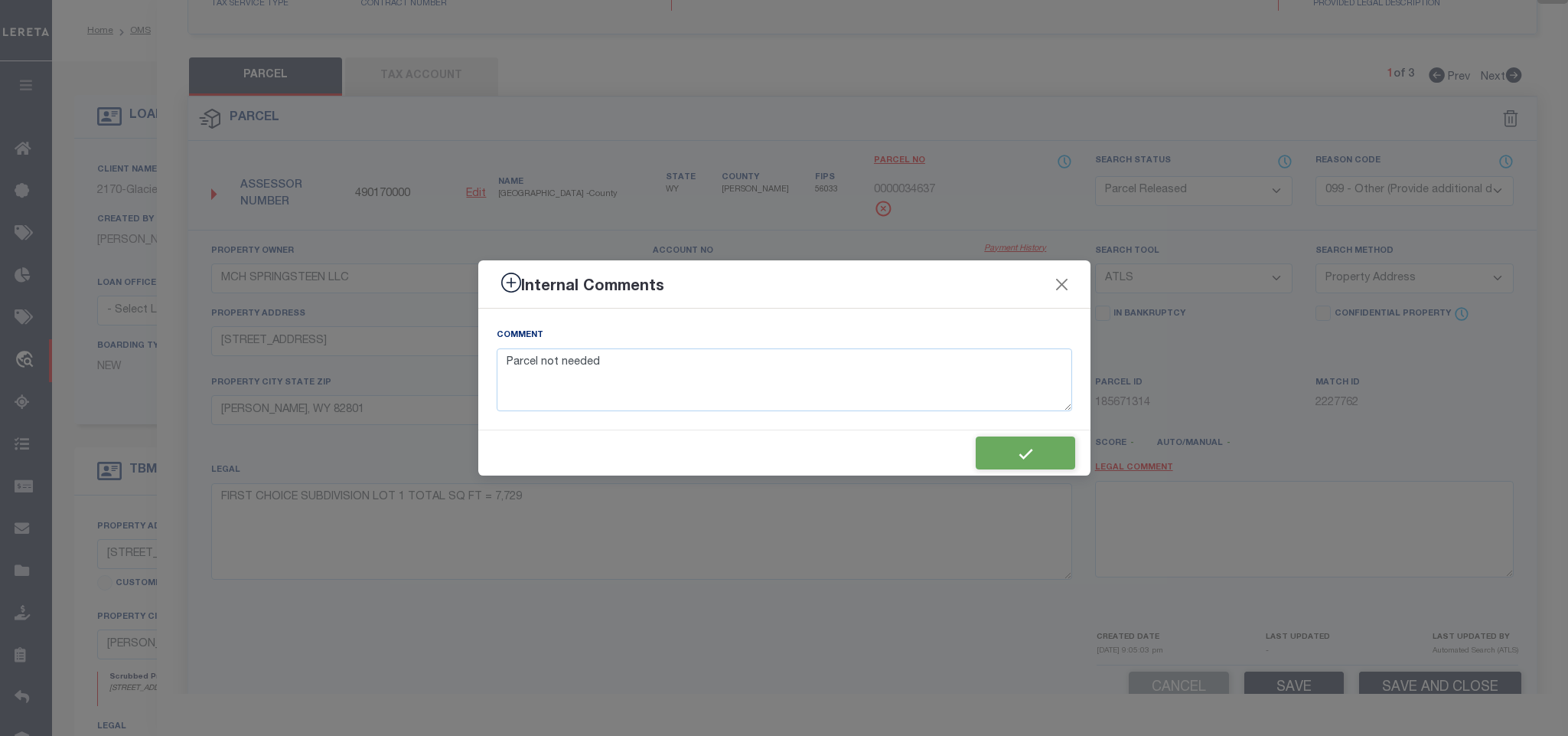
type textarea "Parcel not needed"
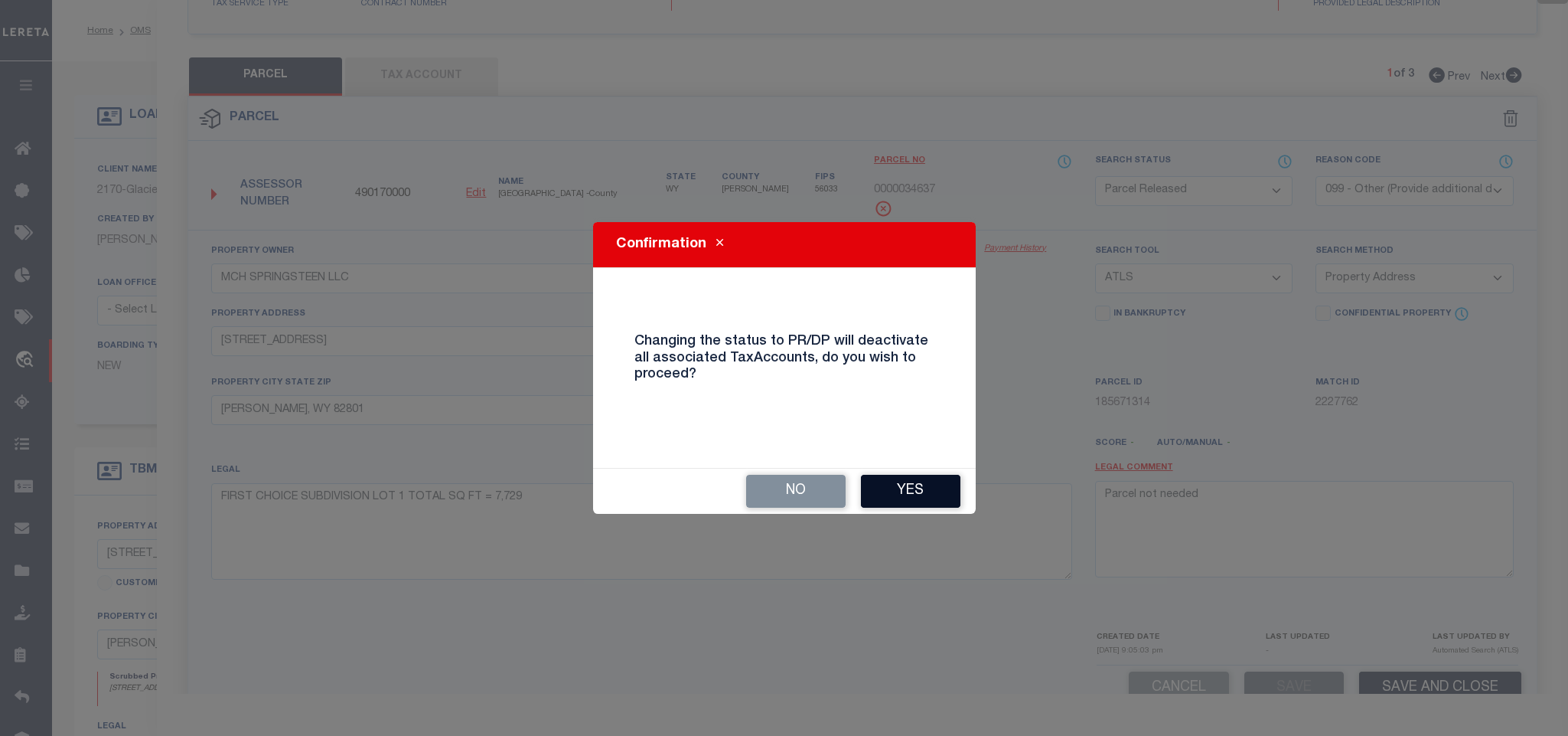
click at [906, 490] on button "Yes" at bounding box center [910, 491] width 99 height 33
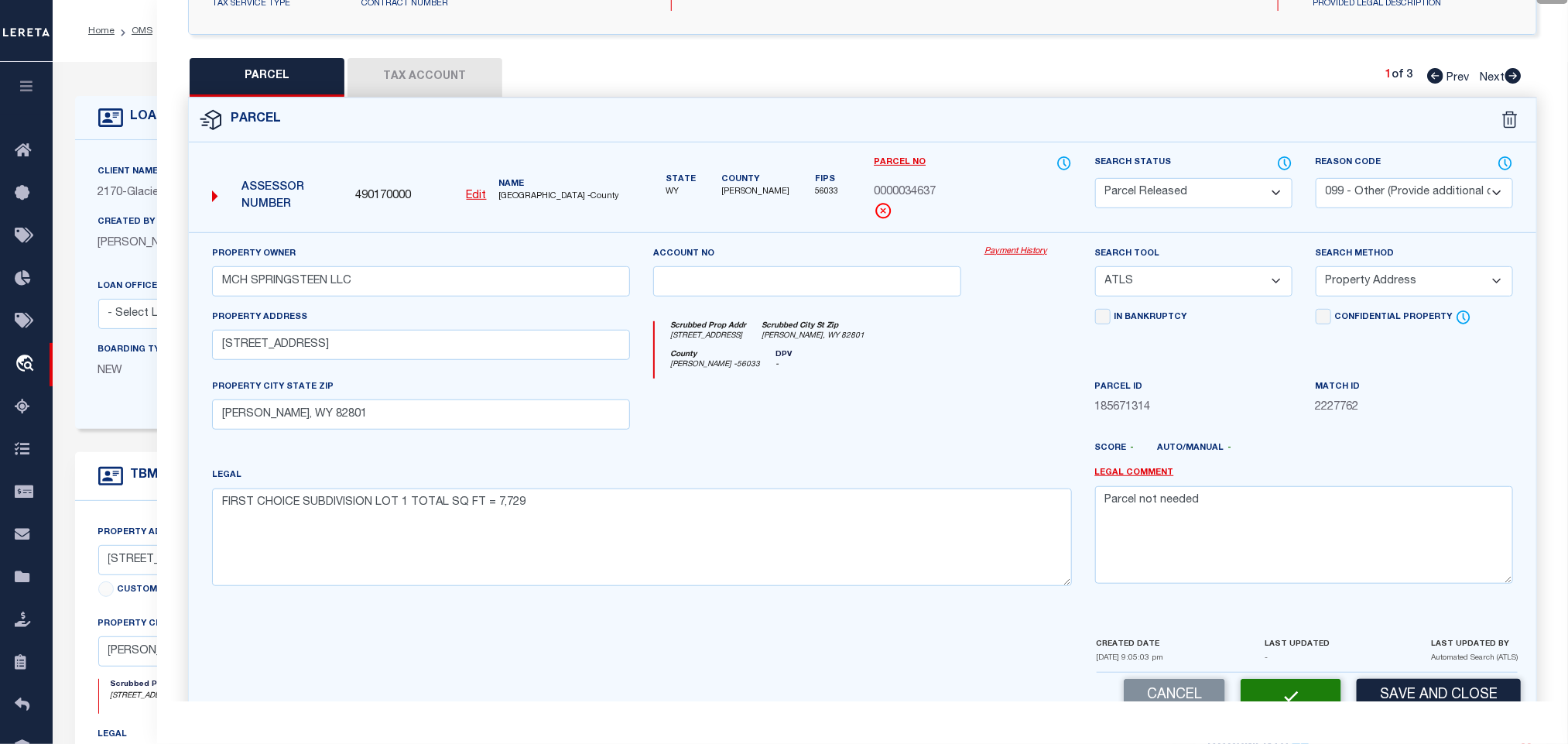
select select "AS"
select select
checkbox input "false"
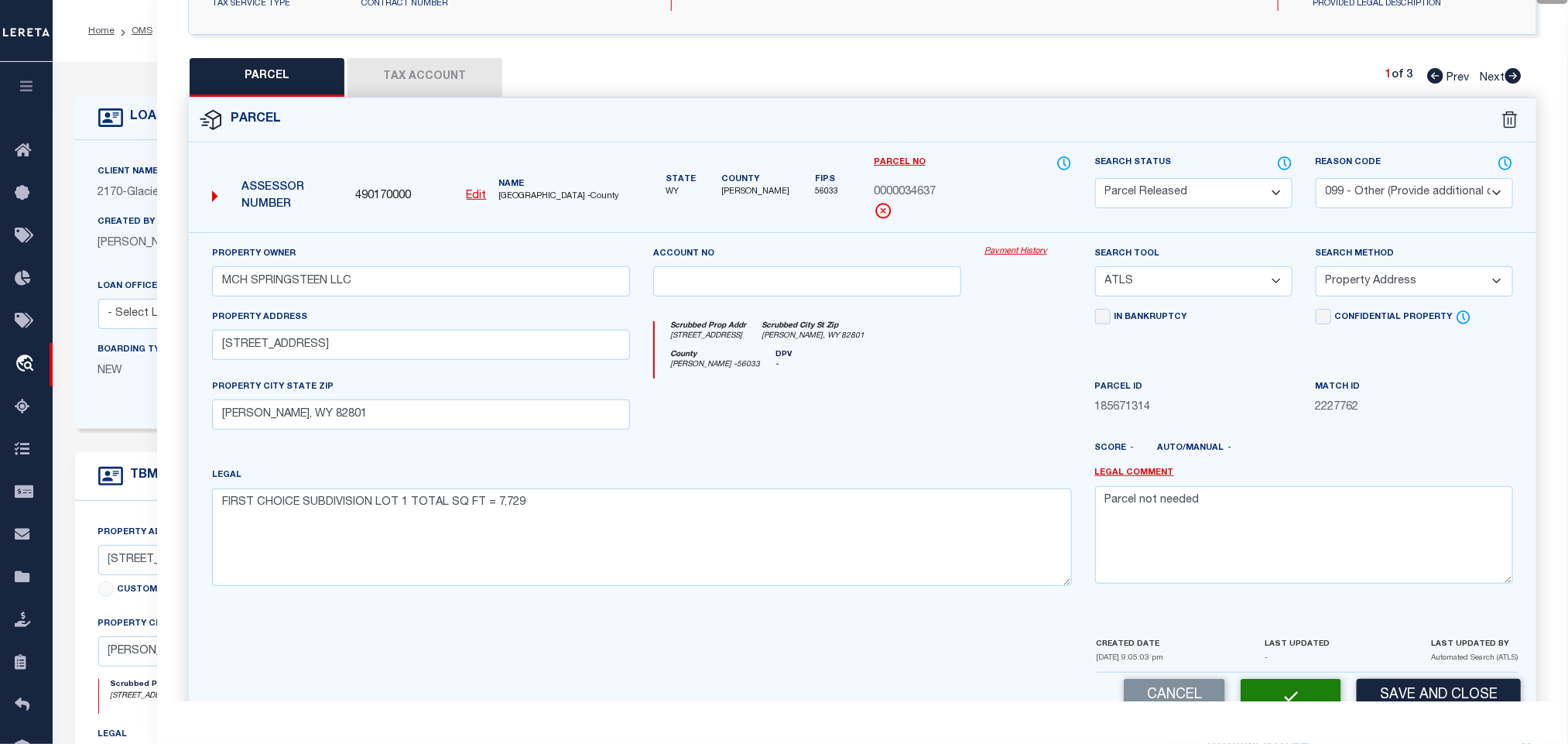
checkbox input "false"
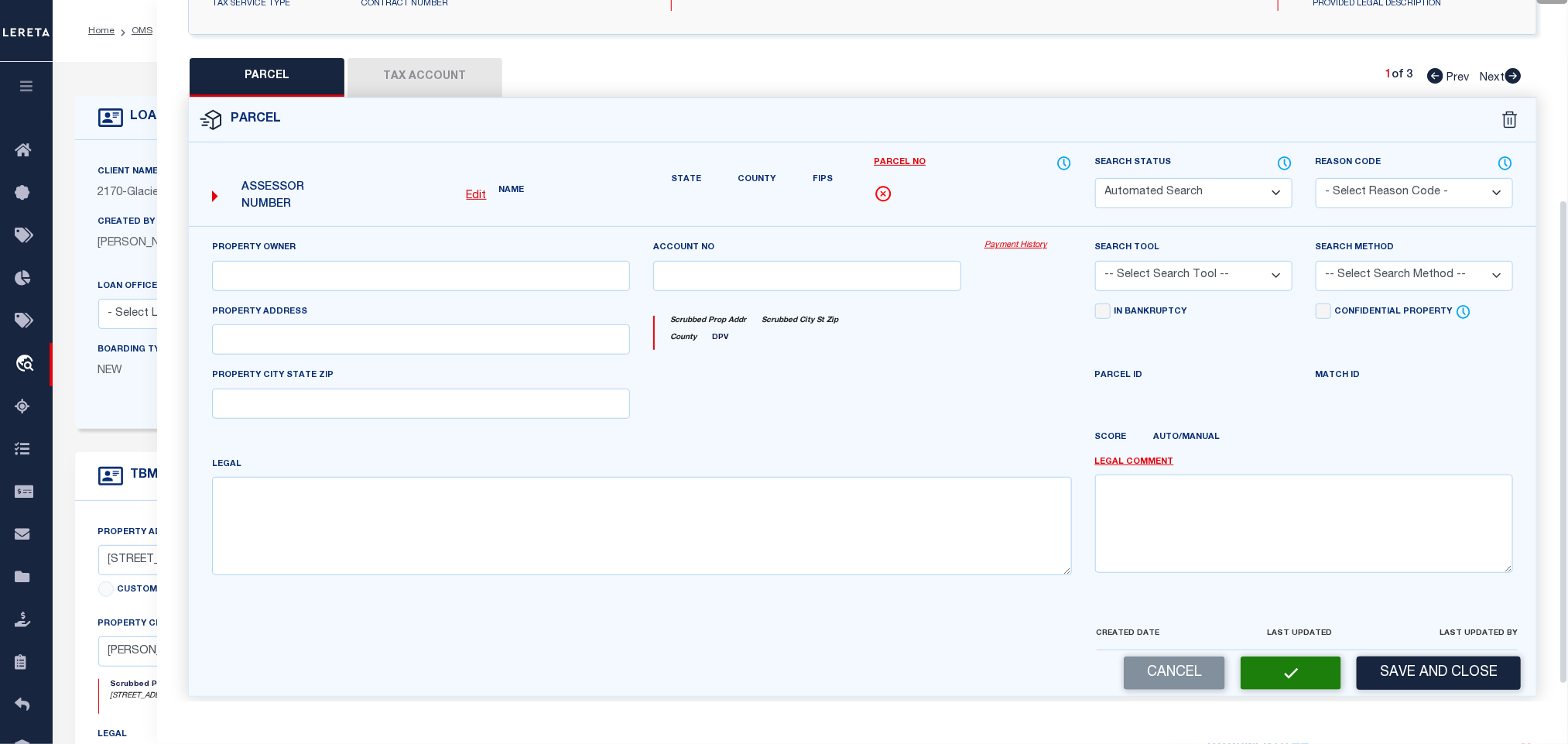
select select "PR"
select select "099"
type input "MCH SPRINGSTEEN LLC"
select select "ATL"
select select "ADD"
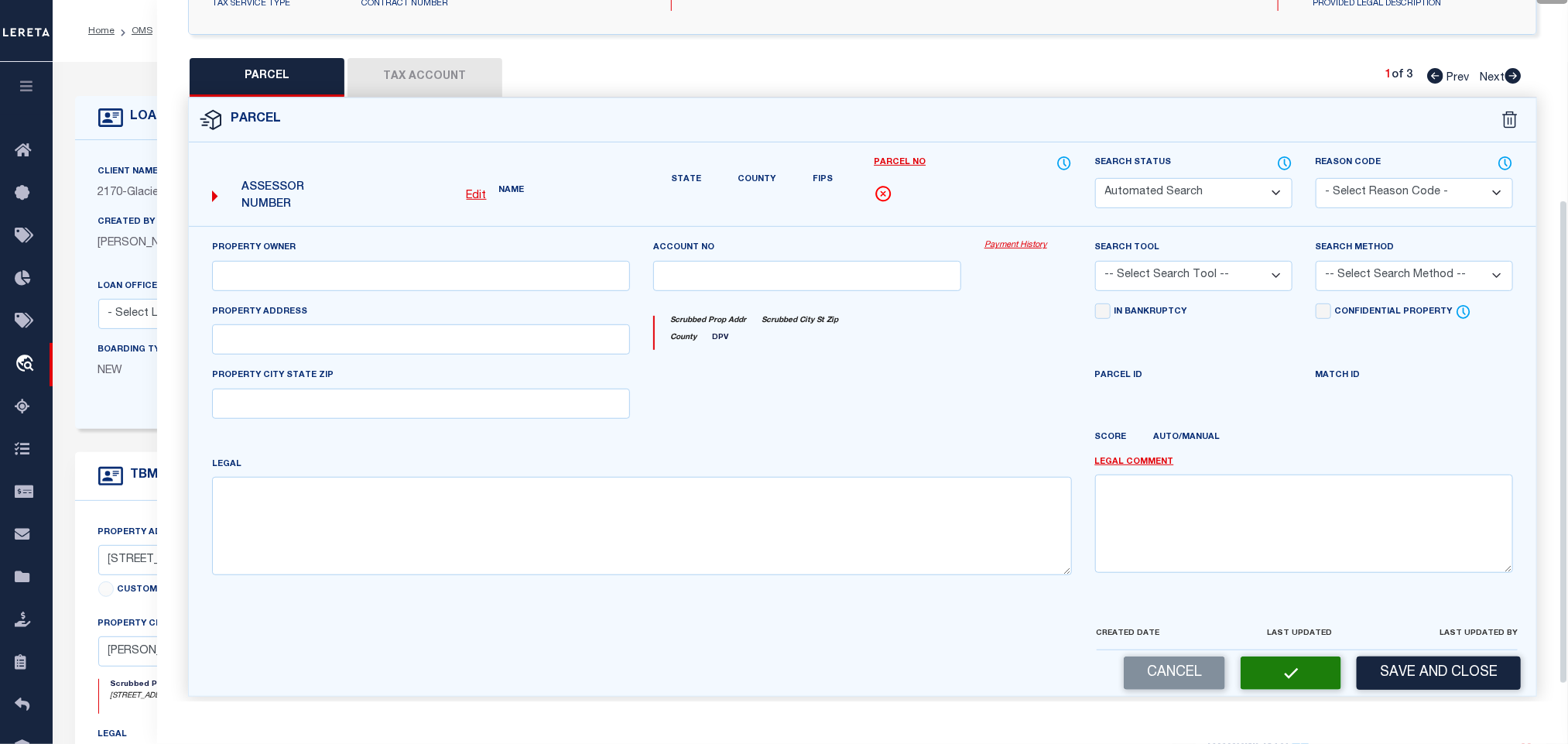
type input "1147 BROADWAY ST"
type input "SHERIDAN, WY 82801"
type textarea "FIRST CHOICE SUBDIVISION LOT 1 TOTAL SQ FT = 7,729"
type textarea "Parcel not needed"
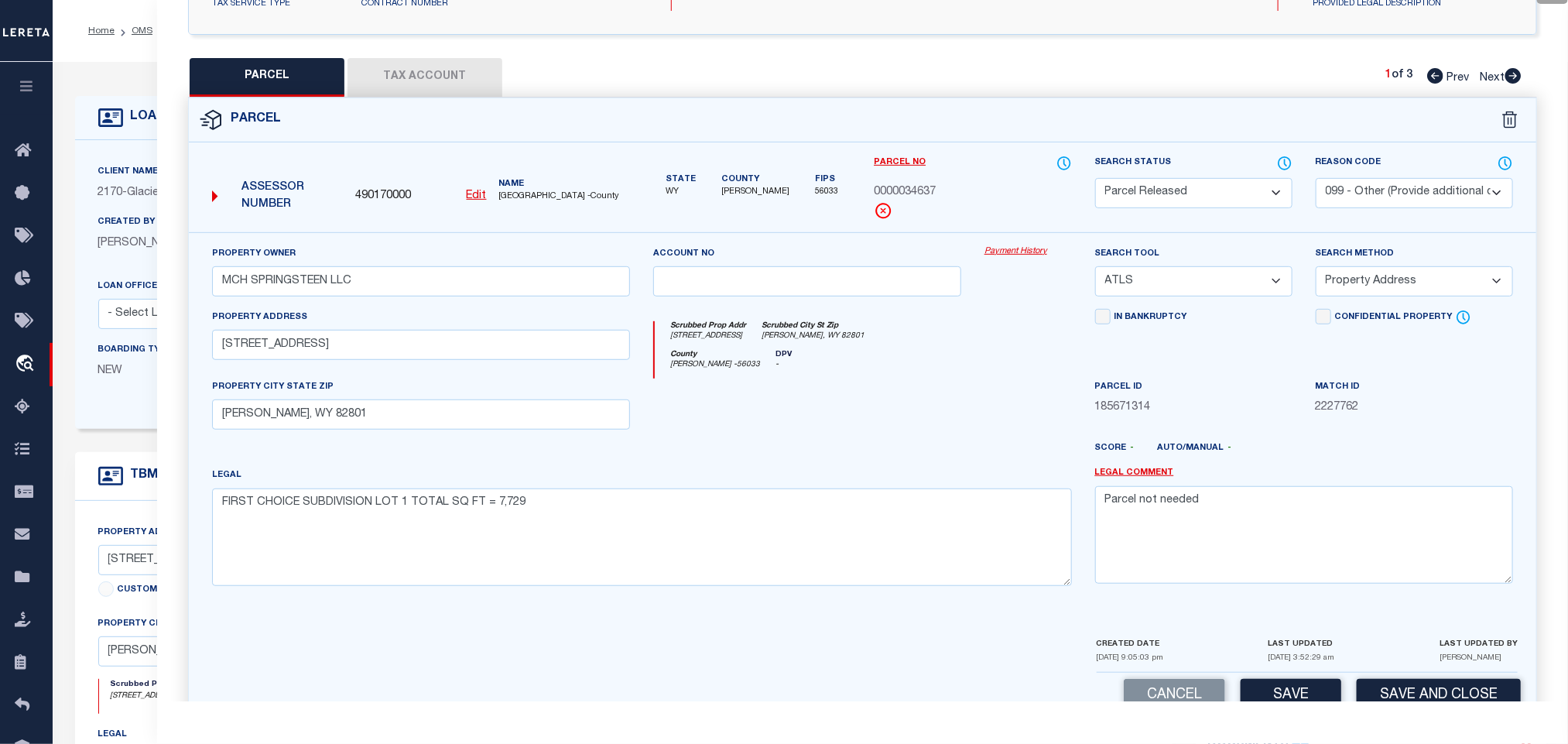
click at [1510, 79] on icon at bounding box center [1514, 75] width 16 height 15
select select "AS"
select select
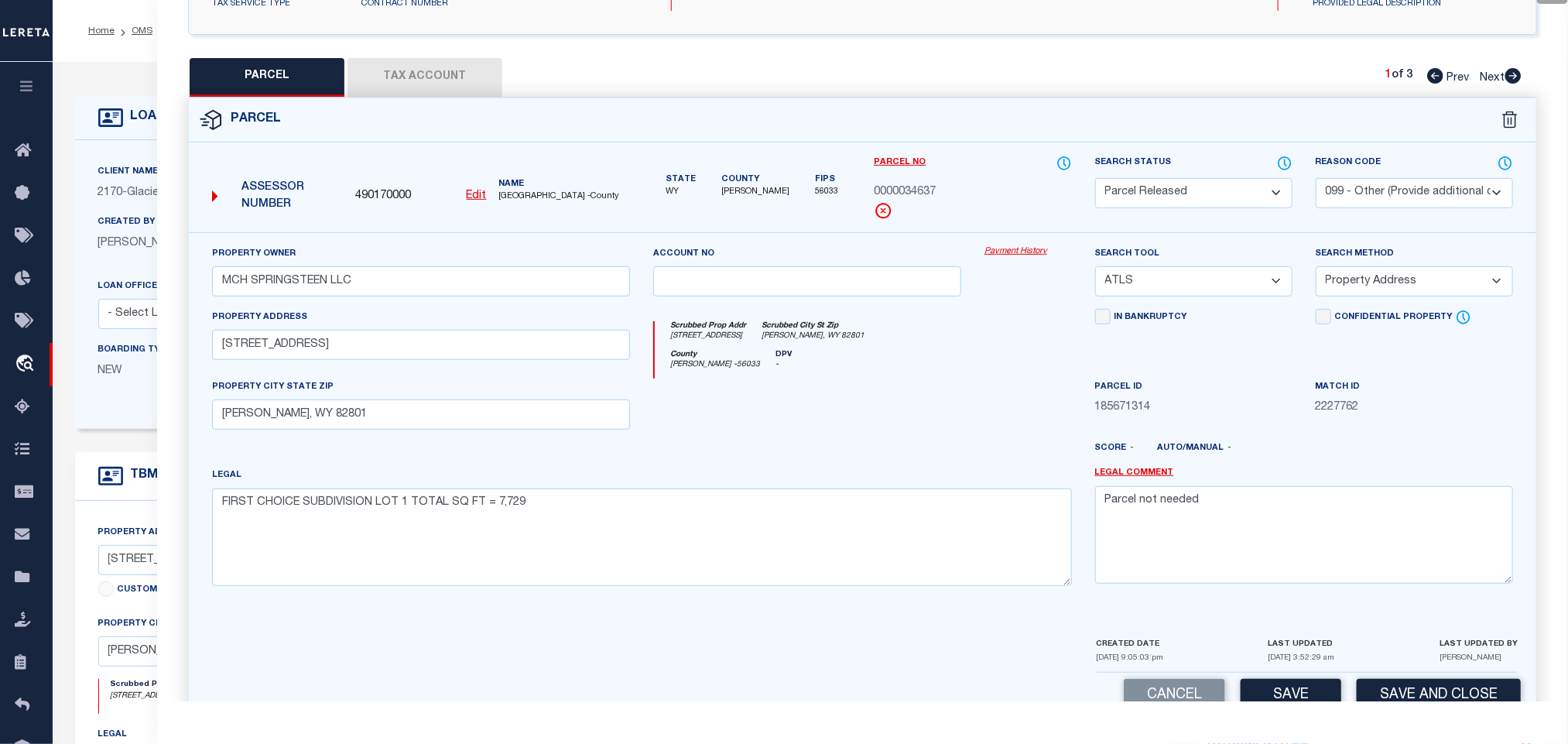
checkbox input "false"
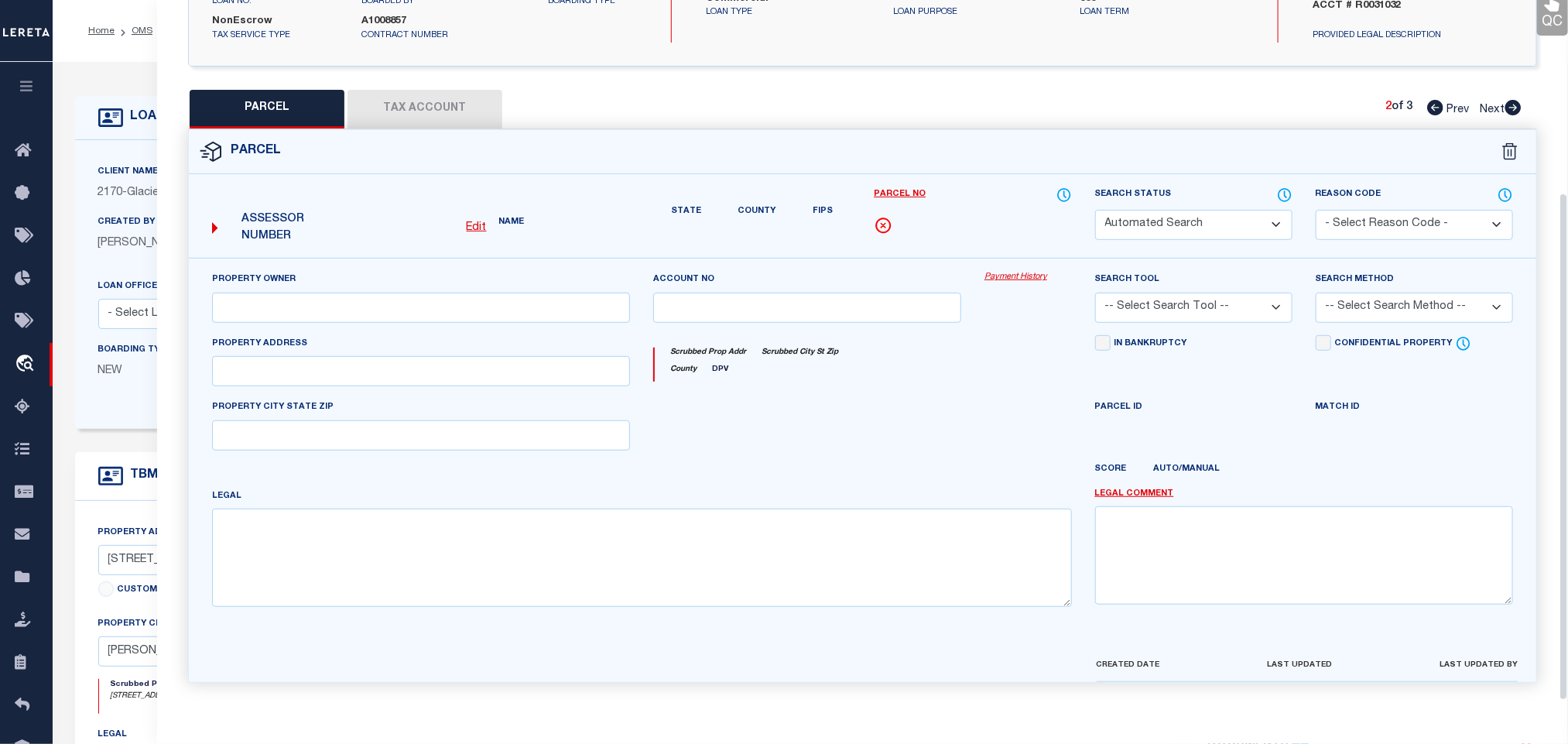
select select "PC"
type input "MCH SPRINGSTEEN LLC"
select select "AGW"
select select "LEG"
type input "1137 BROADWAY ST"
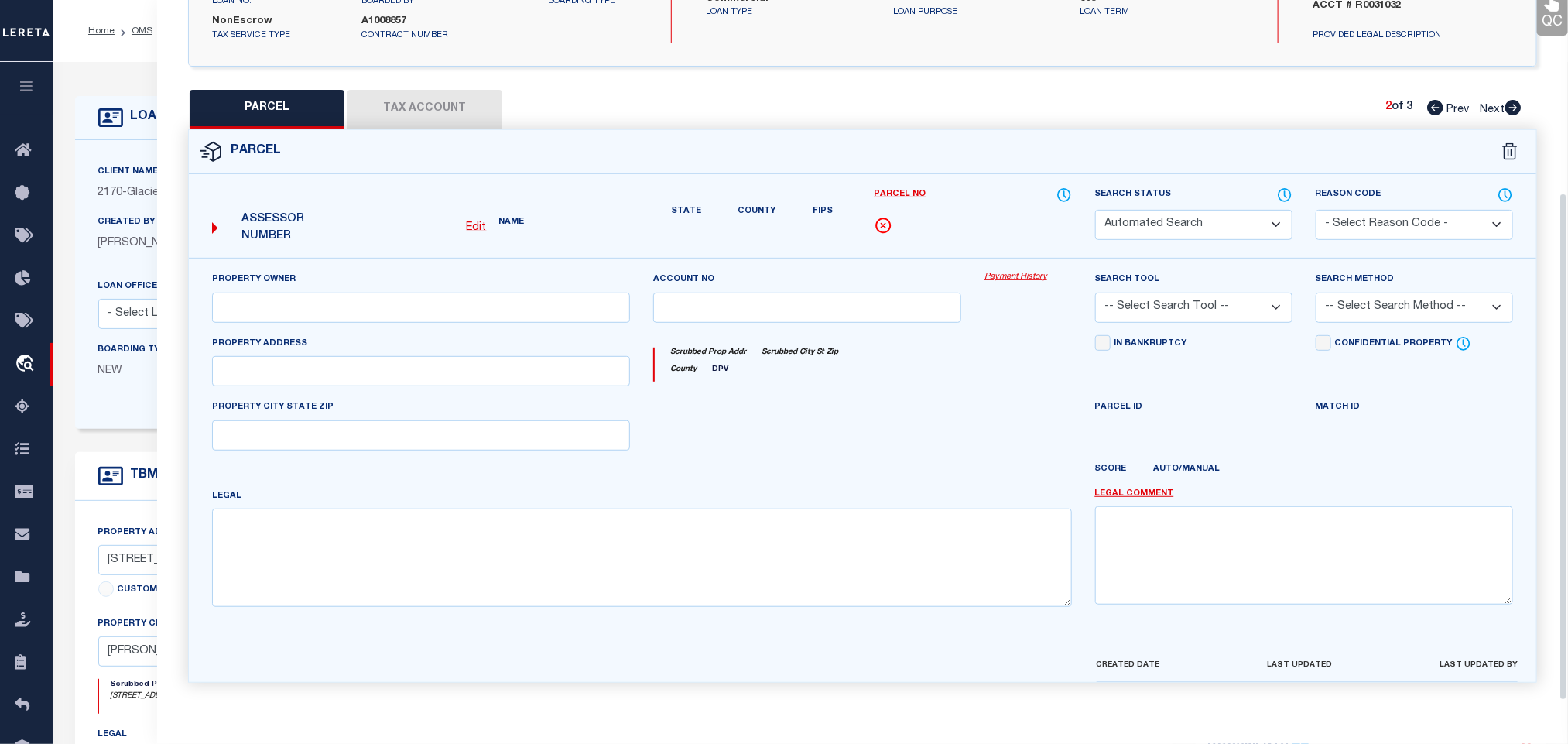
type input "SHERIDAN, WY 82801"
type textarea "FIRST CHOICE SUBDIVISION LOT 2 (TOTAL SQ FT = 7,732 )"
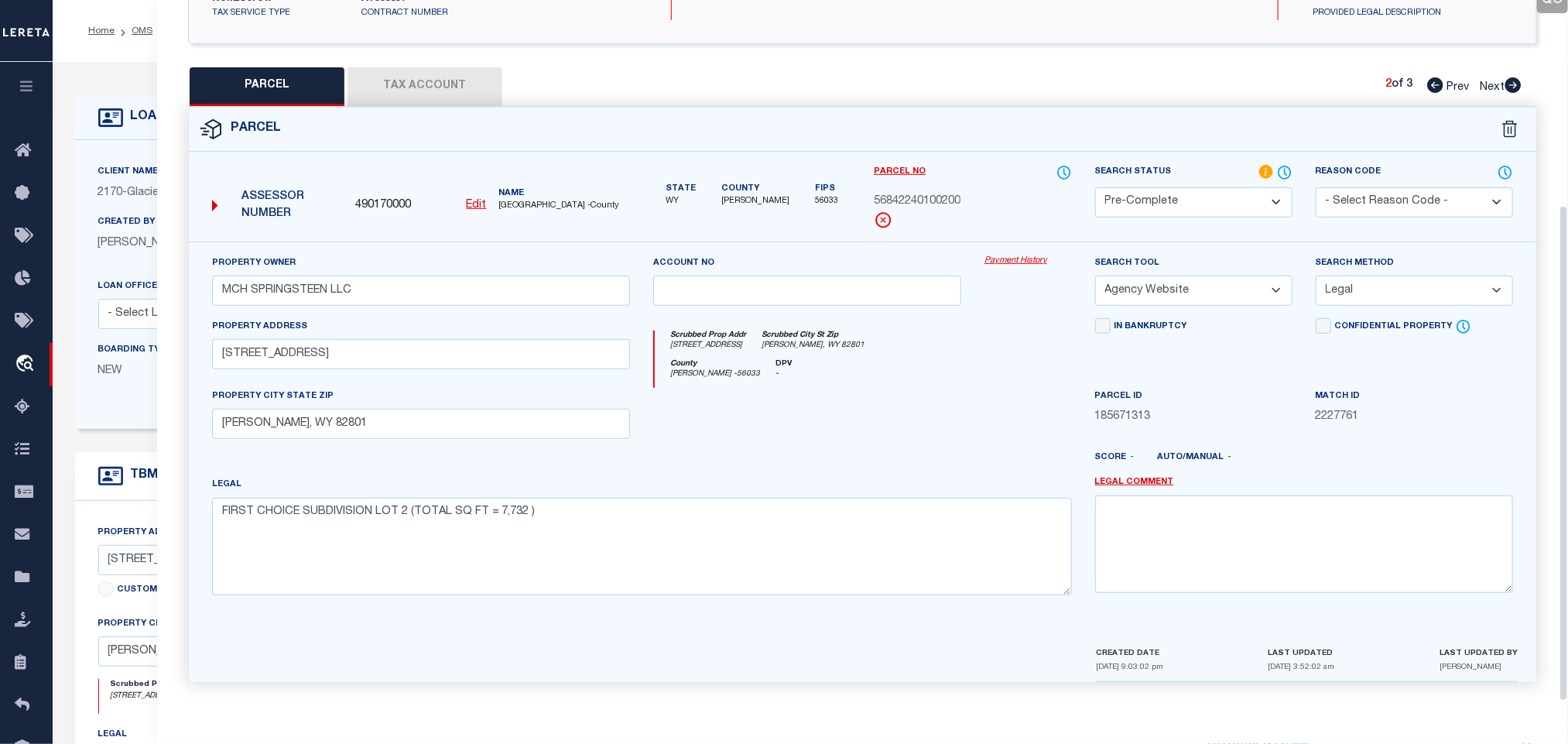
click at [1513, 78] on icon at bounding box center [1514, 85] width 16 height 15
select select "AS"
select select
checkbox input "false"
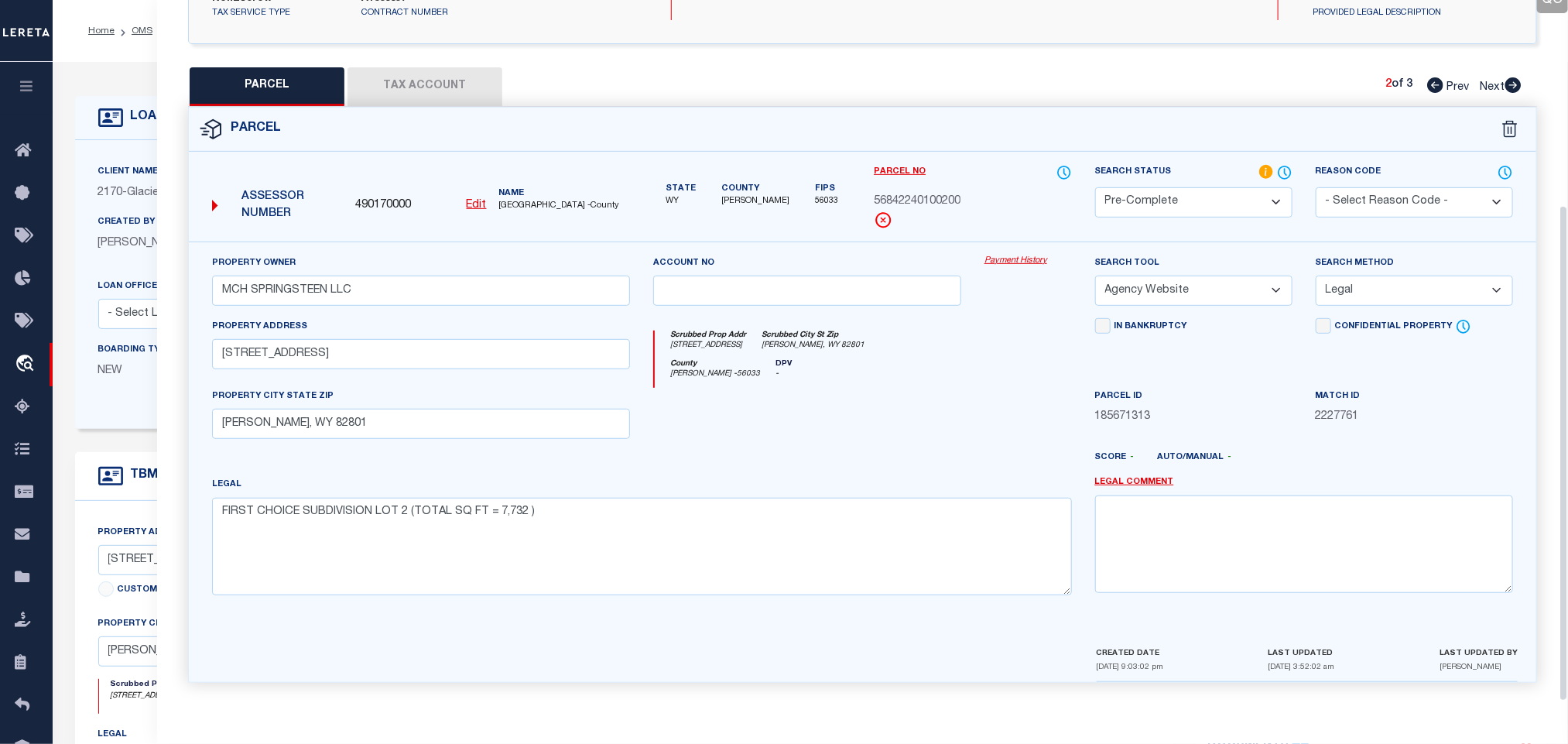
checkbox input "false"
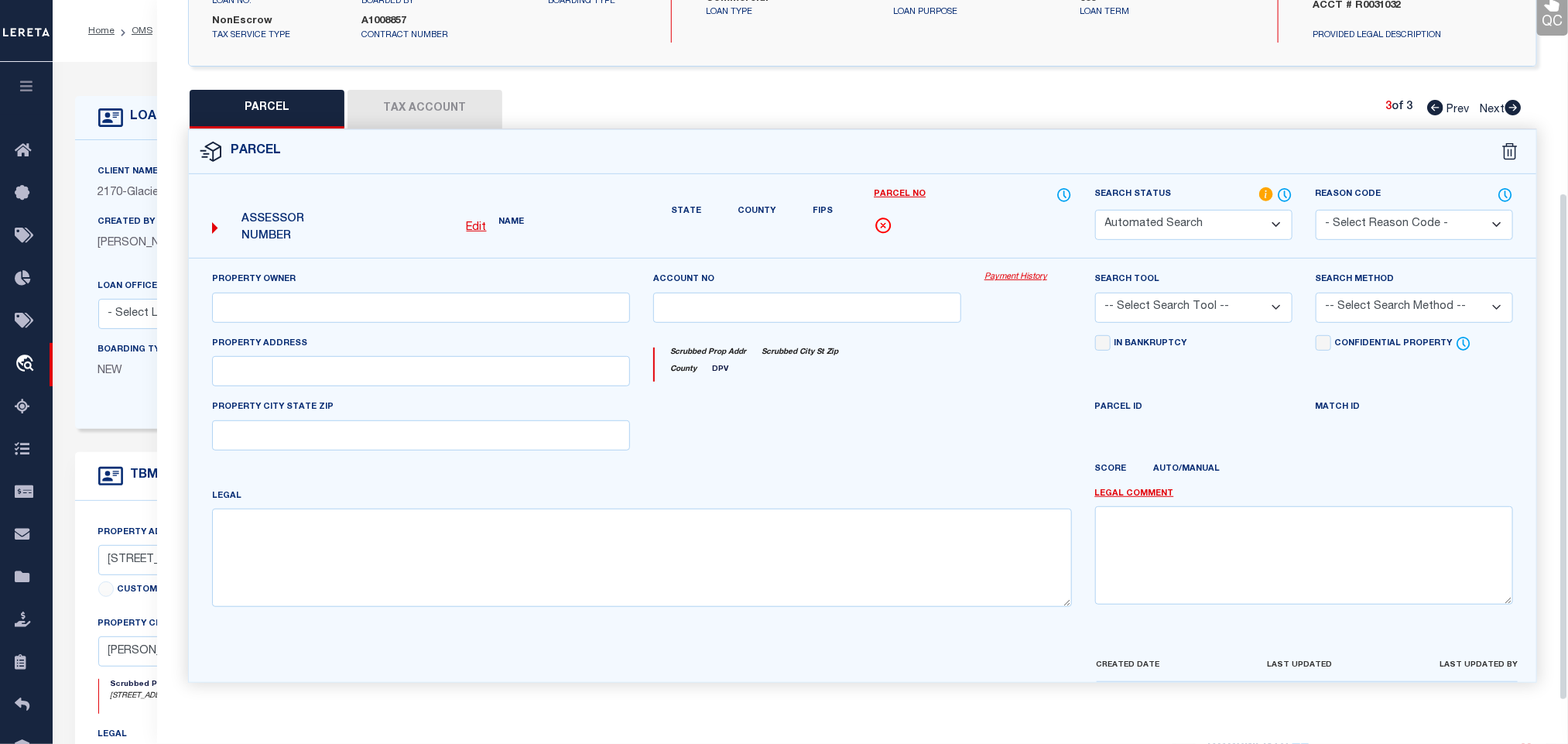
select select "PA"
type input "MCH SPRINGSTEEN LLC"
select select "ATL"
select select "ADD"
type input "BROADWAY ST"
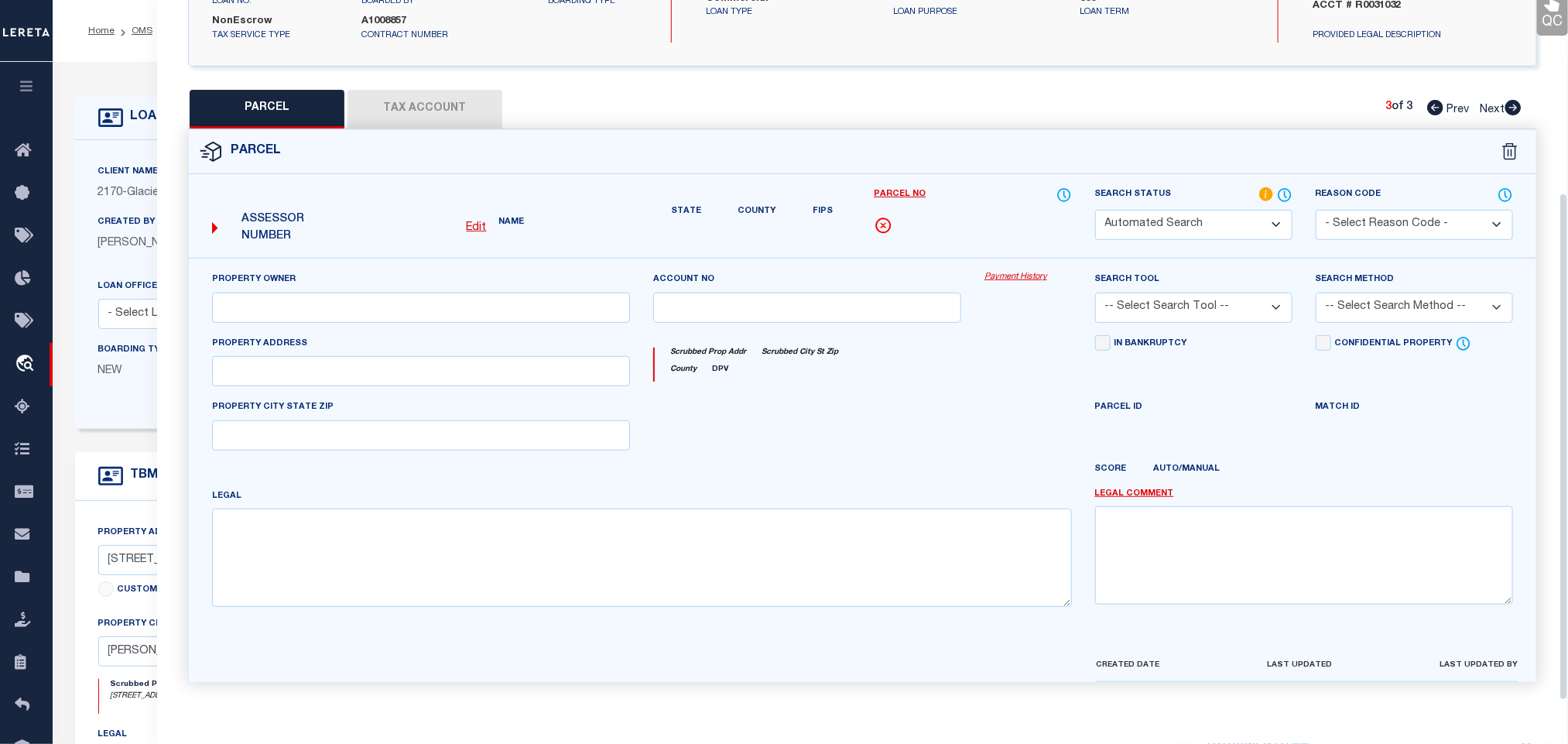
checkbox input "false"
type input "SHERIDAN, WY 82801"
type textarea "FIRST CHOICE SUBDIVISION LOT 3 TOTAL SQ FT = 7,733"
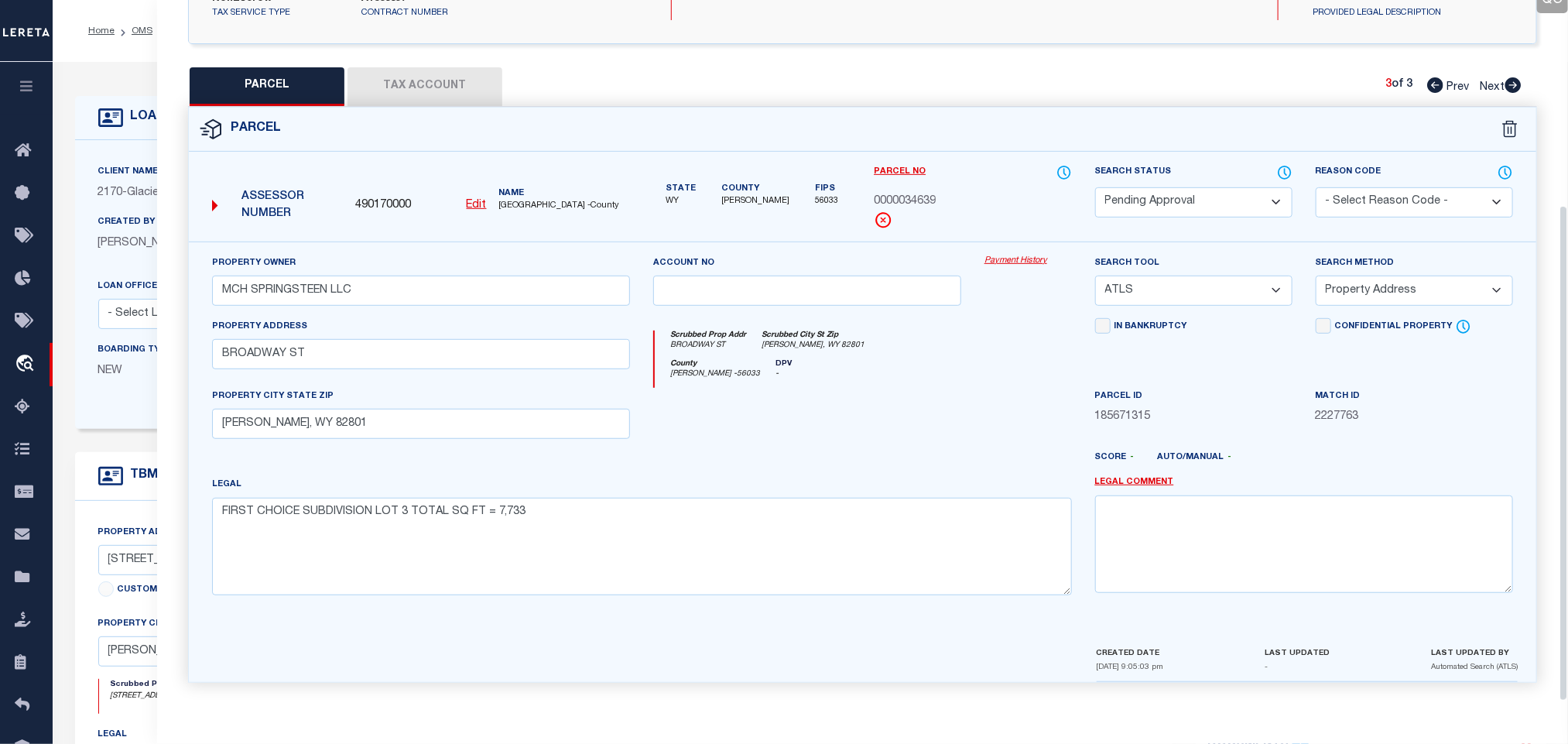
click at [1194, 189] on select "Automated Search Bad Parcel Complete Duplicate Parcel High Dollar Reporting In …" at bounding box center [1194, 202] width 197 height 30
select select "PR"
drag, startPoint x: 1203, startPoint y: 193, endPoint x: 1246, endPoint y: 200, distance: 43.6
click at [1203, 193] on select "Automated Search Bad Parcel Complete Duplicate Parcel High Dollar Reporting In …" at bounding box center [1194, 202] width 197 height 30
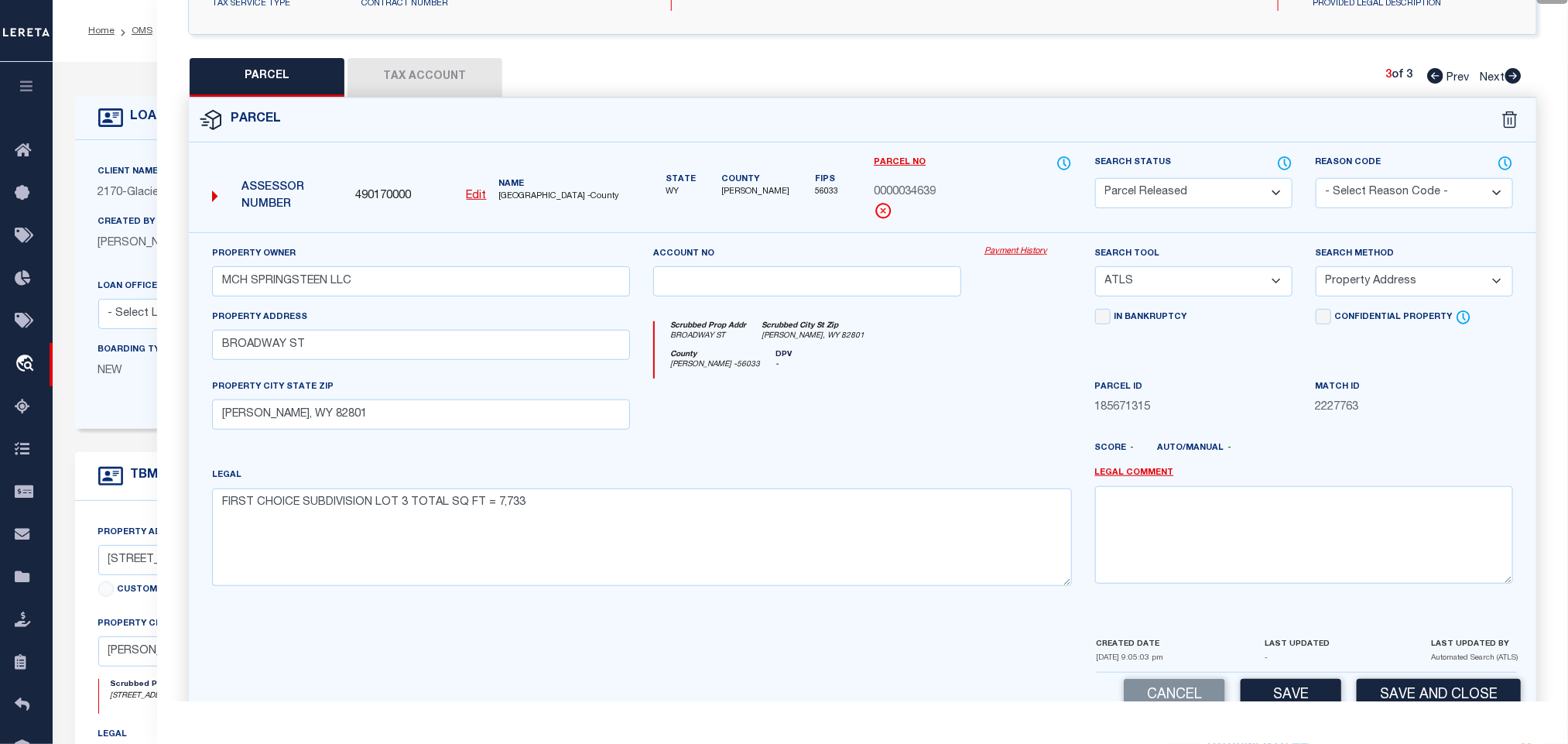
click at [1418, 194] on select "- Select Reason Code - 099 - Other (Provide additional detail) ACT - Agency Cha…" at bounding box center [1415, 193] width 197 height 30
select select "099"
click at [1418, 194] on select "- Select Reason Code - 099 - Other (Provide additional detail) ACT - Agency Cha…" at bounding box center [1415, 193] width 197 height 30
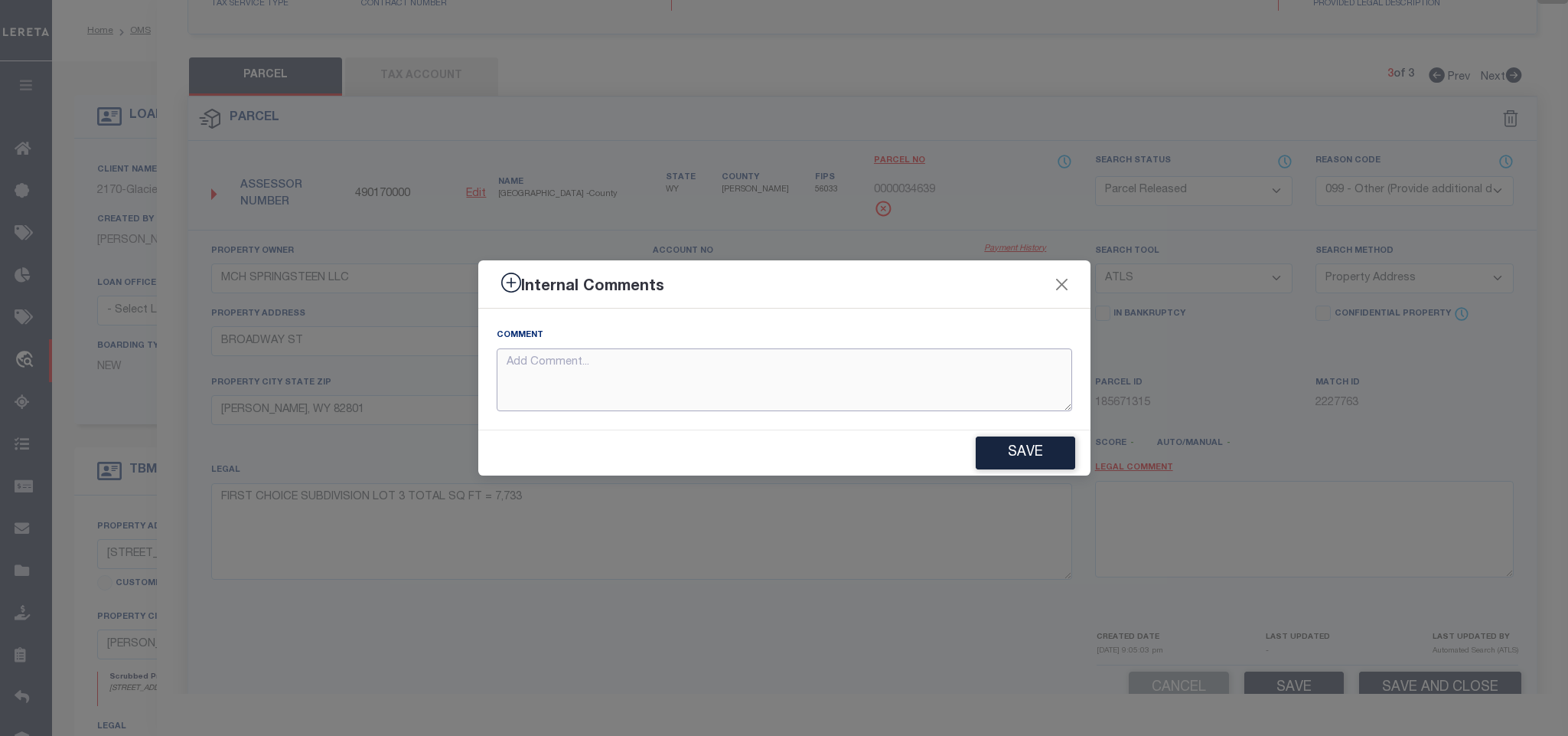
click at [1041, 367] on textarea at bounding box center [784, 380] width 575 height 64
paste textarea "Parcel not needed"
type textarea "Parcel not needed"
click at [1038, 432] on div "Save" at bounding box center [784, 453] width 612 height 45
click at [1038, 446] on button "Save" at bounding box center [1025, 452] width 99 height 33
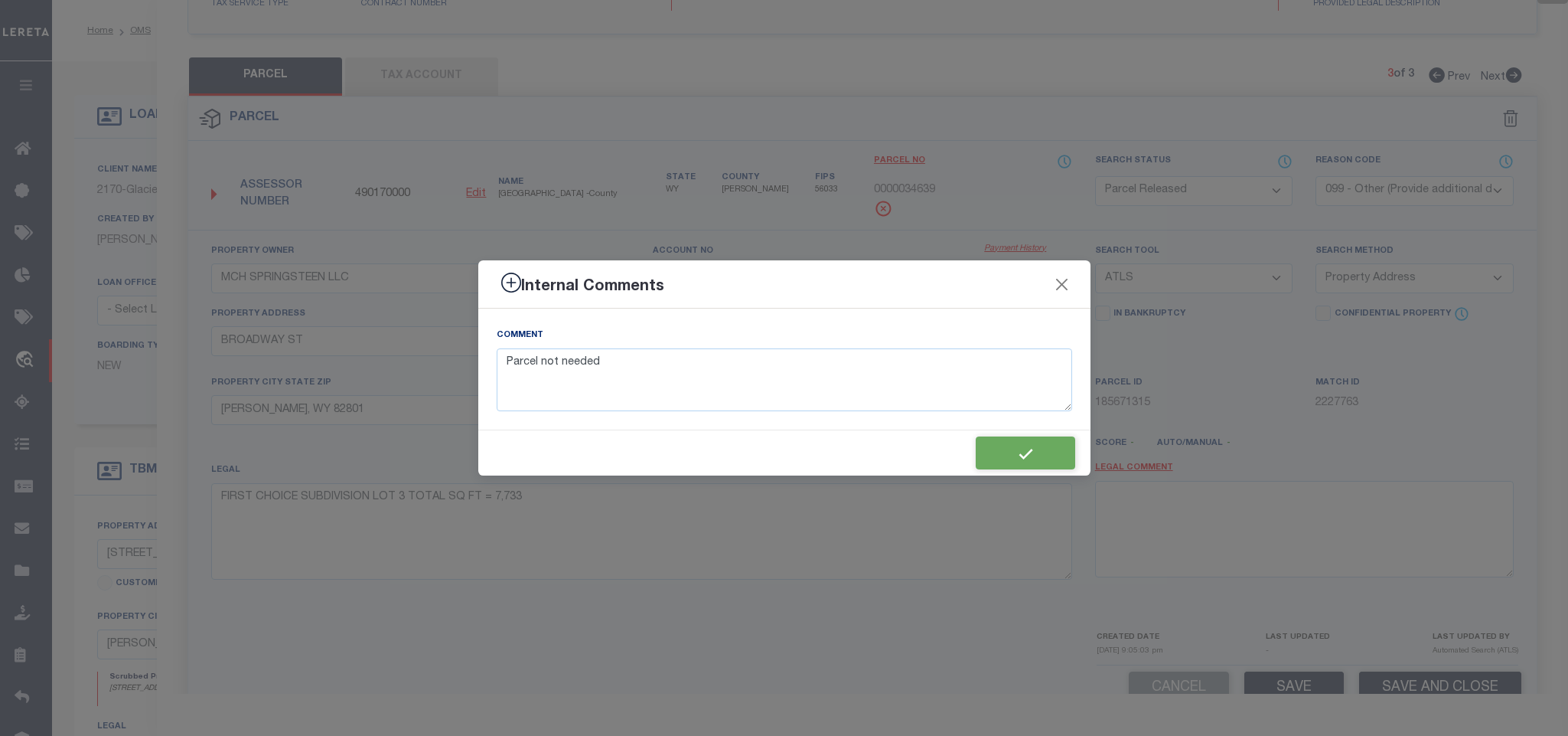
type textarea "Parcel not needed"
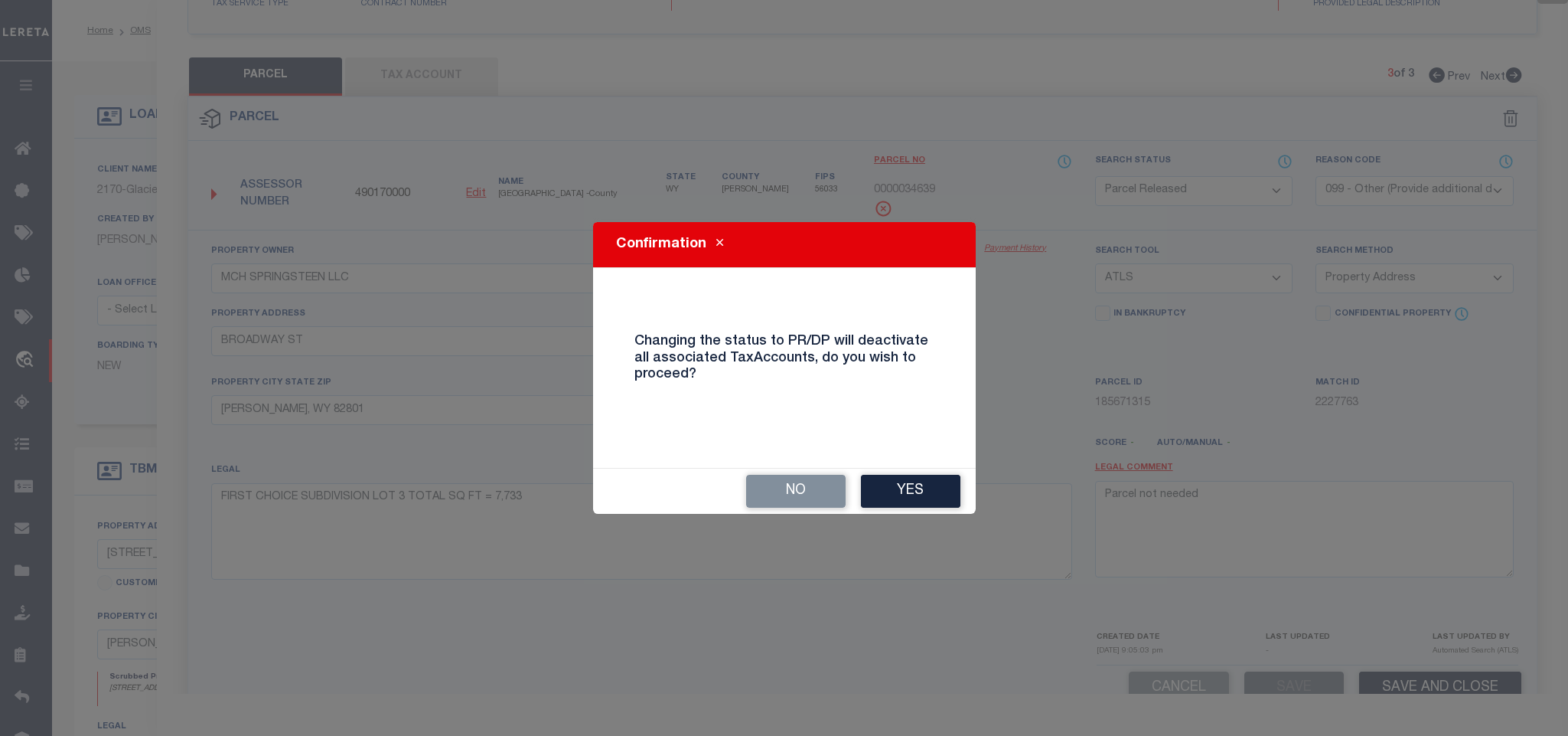
click at [937, 467] on div "No Yes" at bounding box center [785, 490] width 383 height 46
click at [914, 499] on button "Yes" at bounding box center [910, 491] width 99 height 33
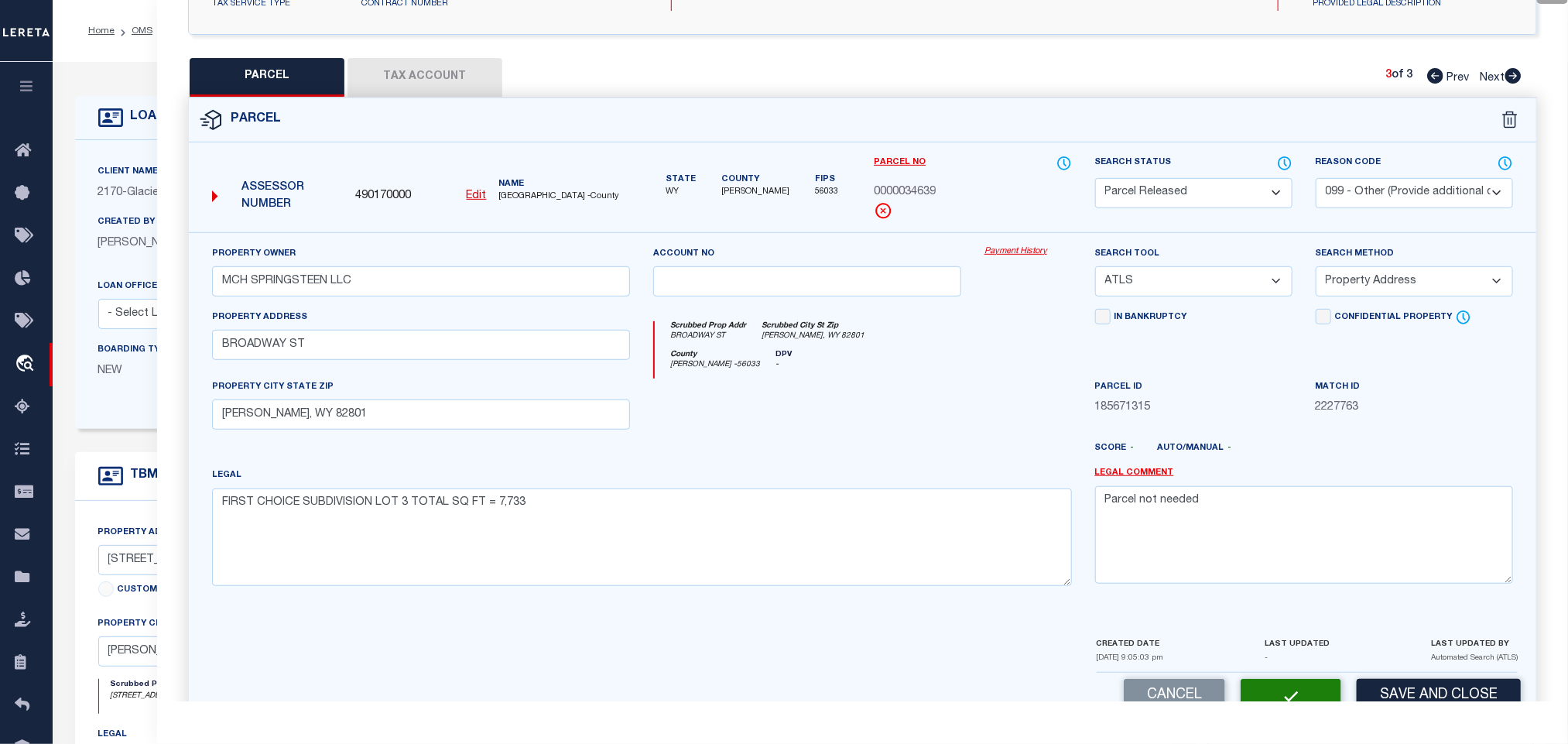
select select "AS"
select select
checkbox input "false"
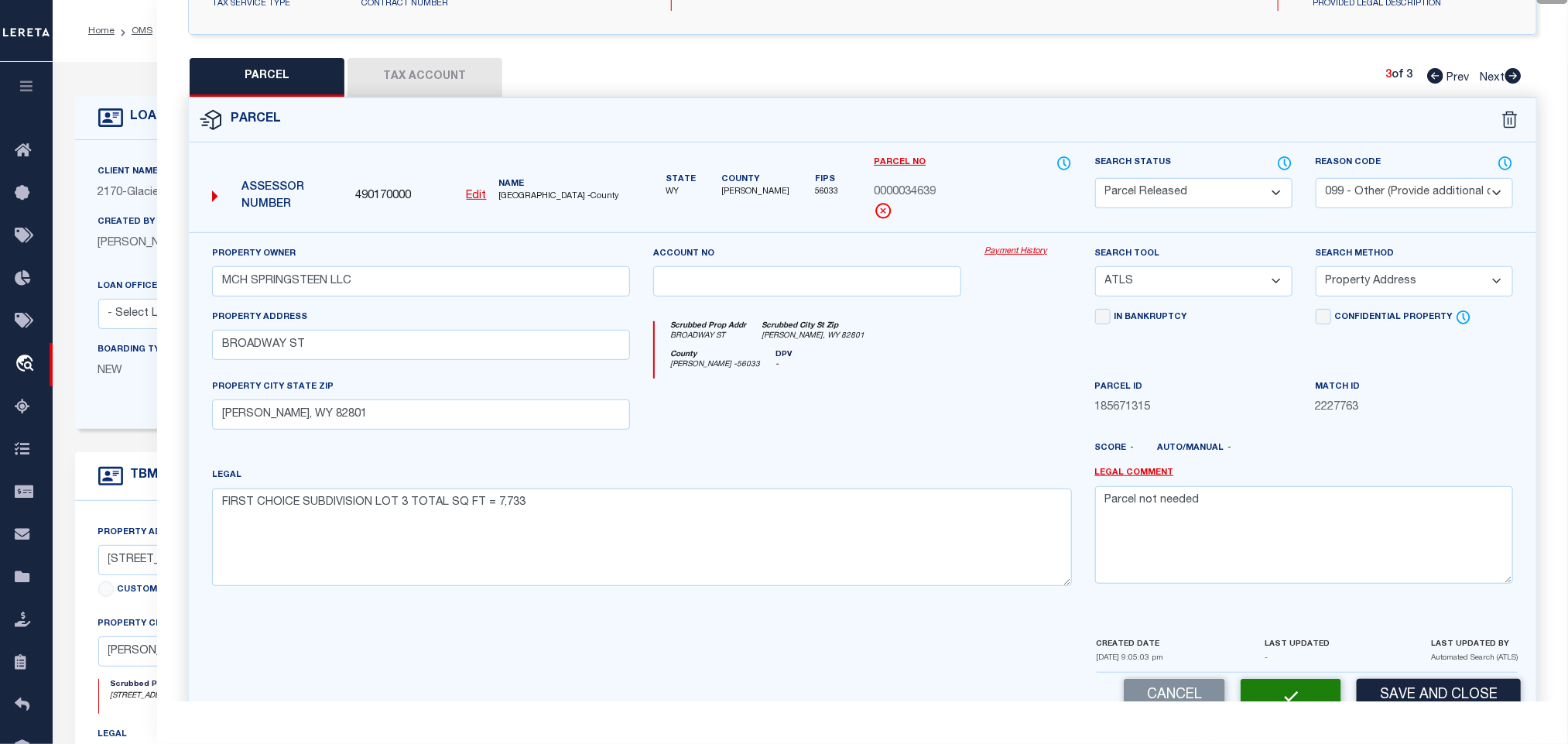
checkbox input "false"
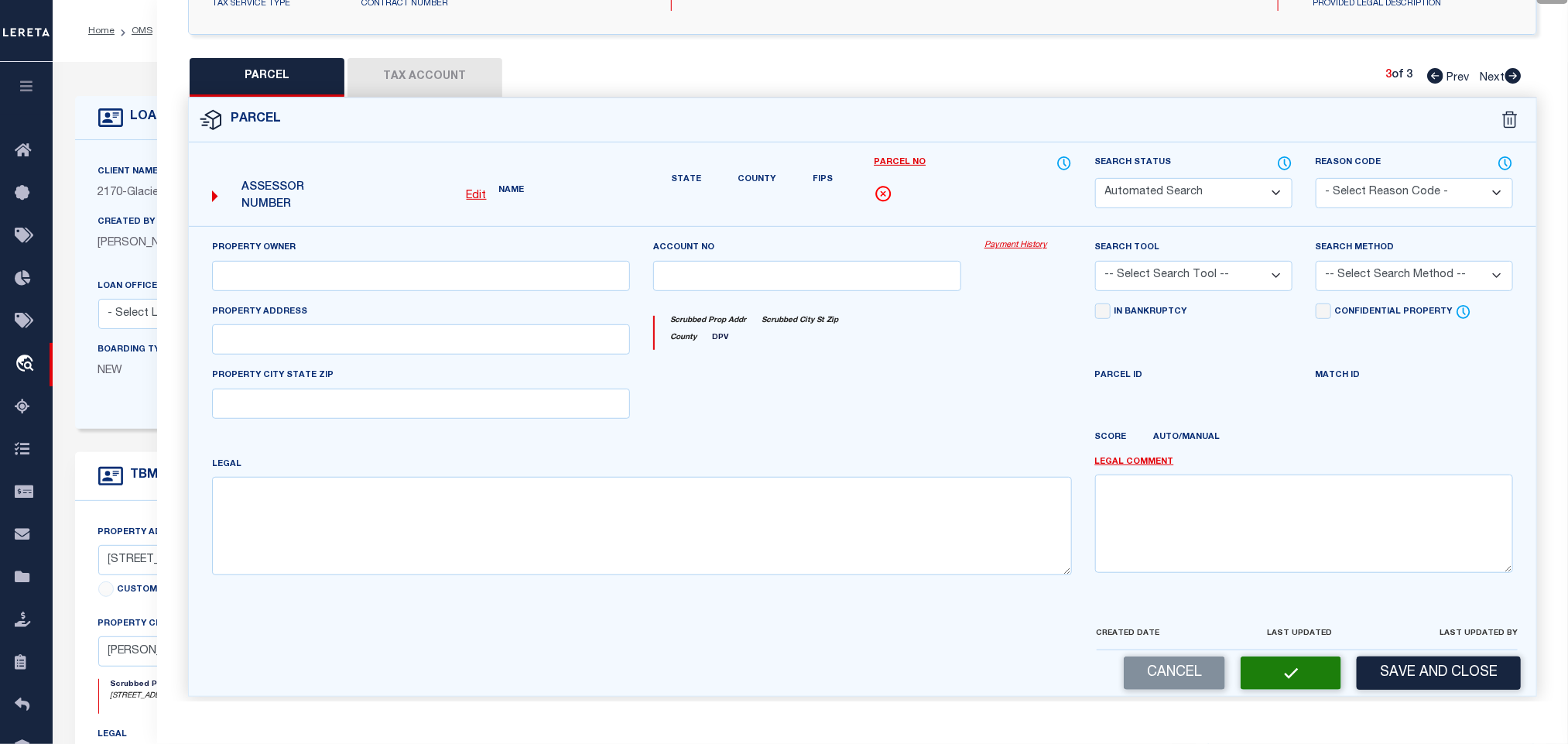
select select "PR"
select select "099"
type input "MCH SPRINGSTEEN LLC"
select select "ATL"
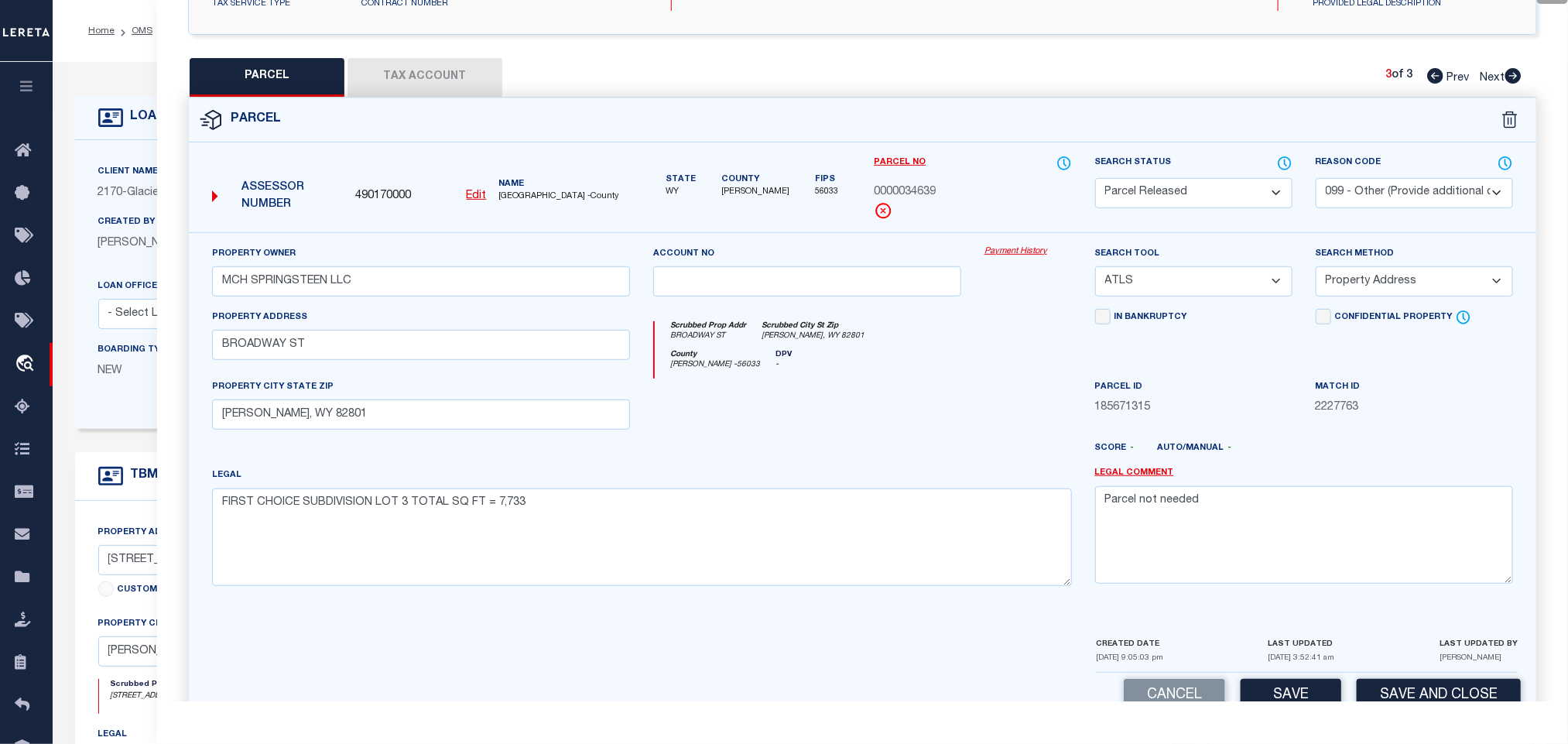
click at [120, 156] on div "Client Name 2170 - Glacier Bancorp Commercial Customer Name 2170 - Glacier Banc…" at bounding box center [624, 284] width 1098 height 289
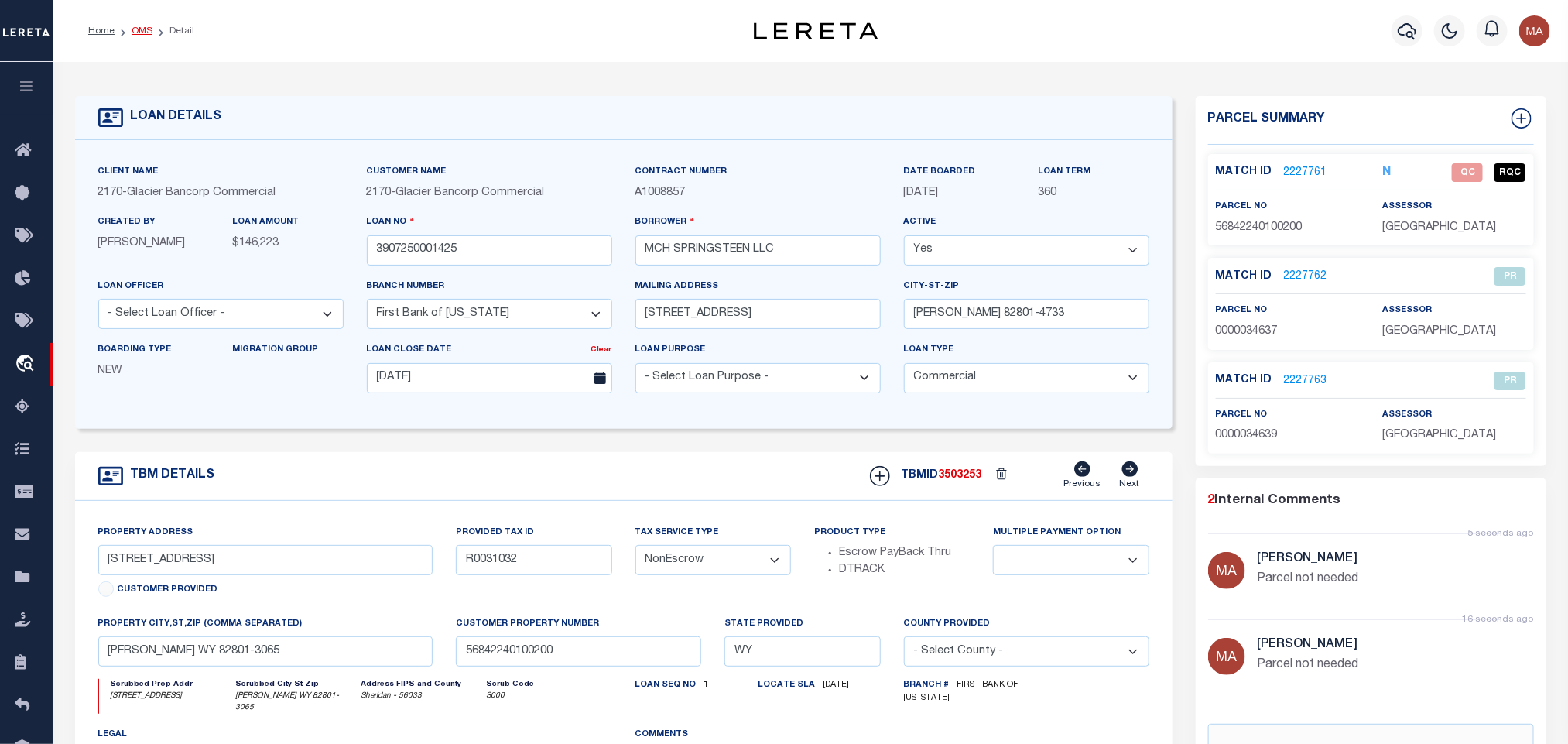
click at [136, 30] on link "OMS" at bounding box center [141, 31] width 21 height 9
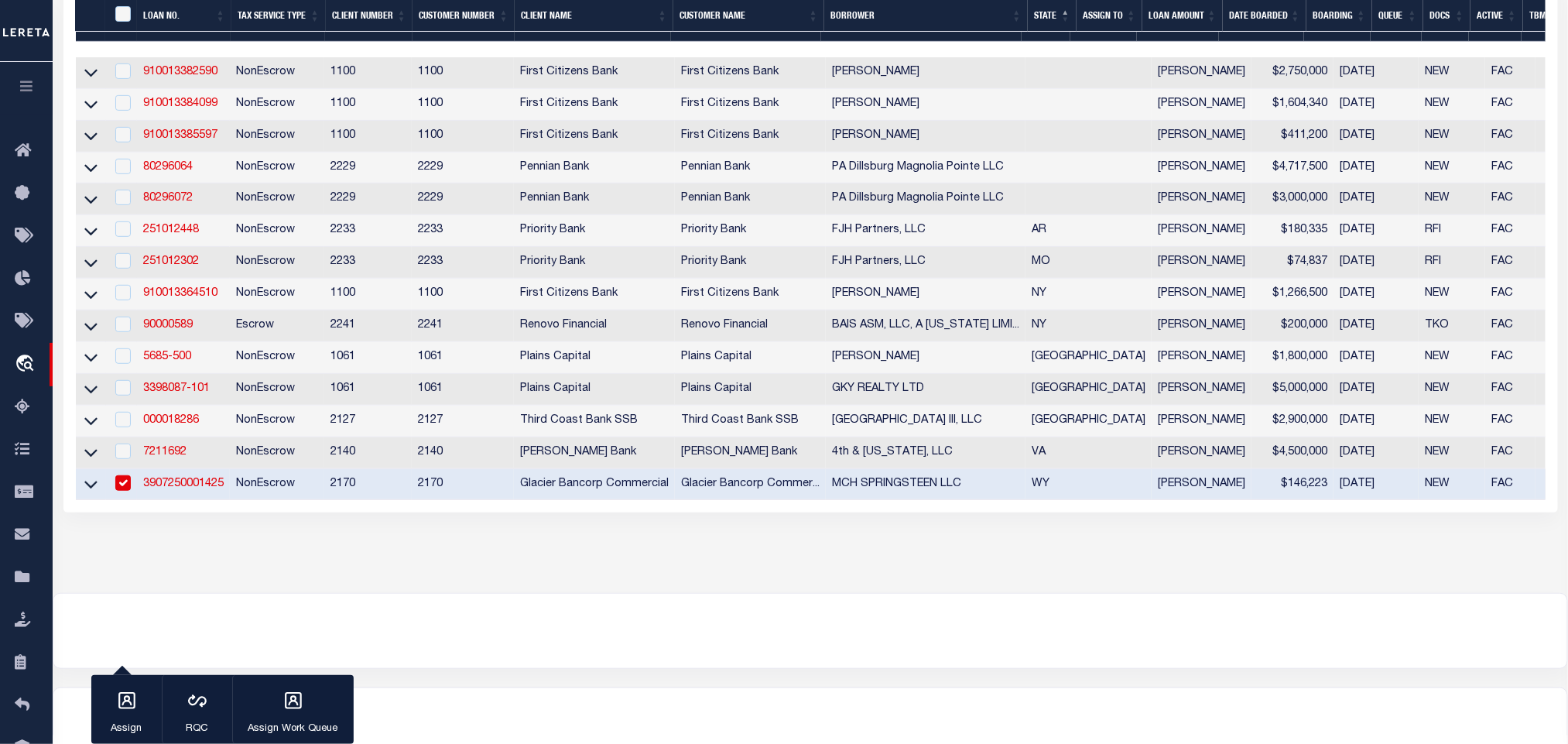
scroll to position [397, 0]
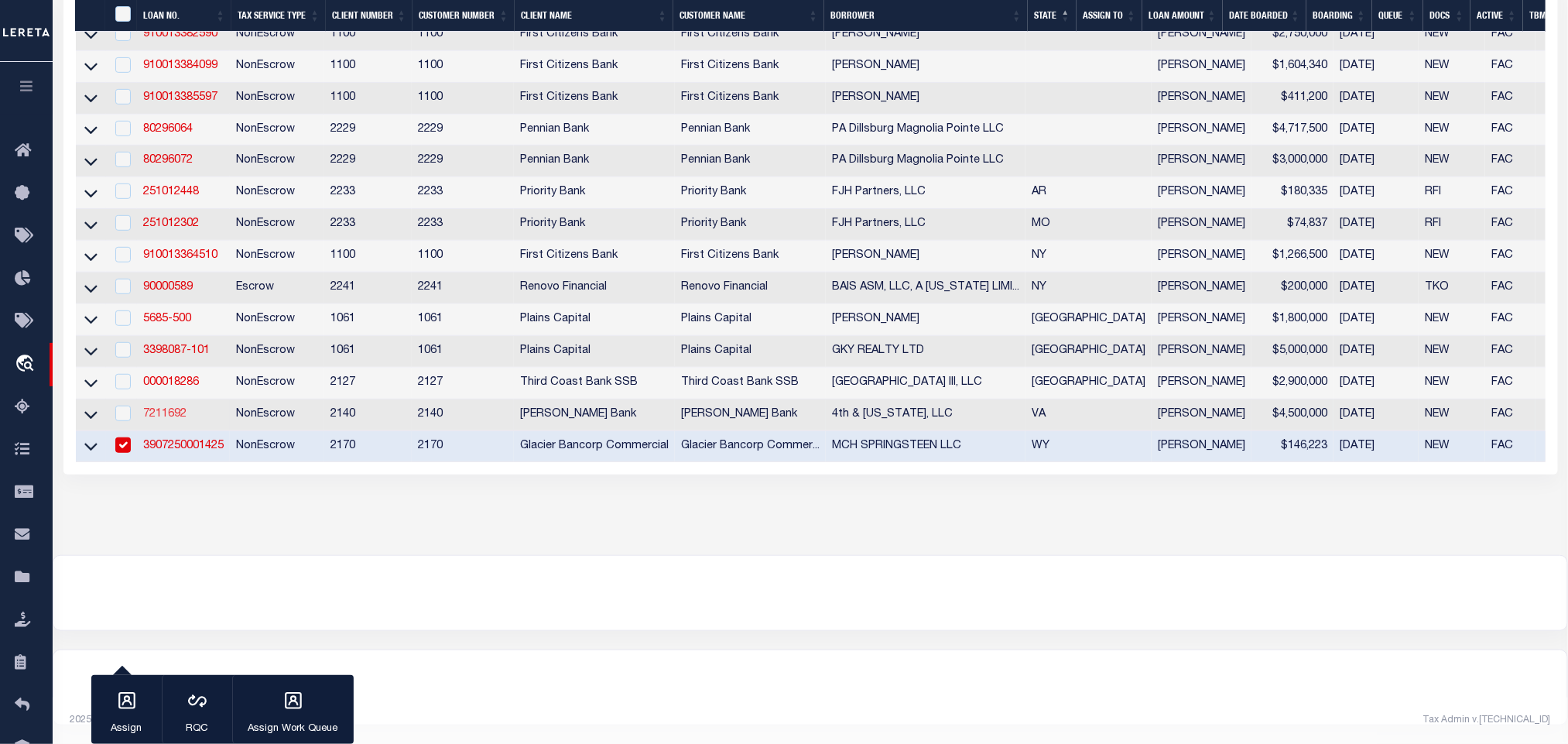
click at [160, 409] on link "7211692" at bounding box center [165, 415] width 43 height 11
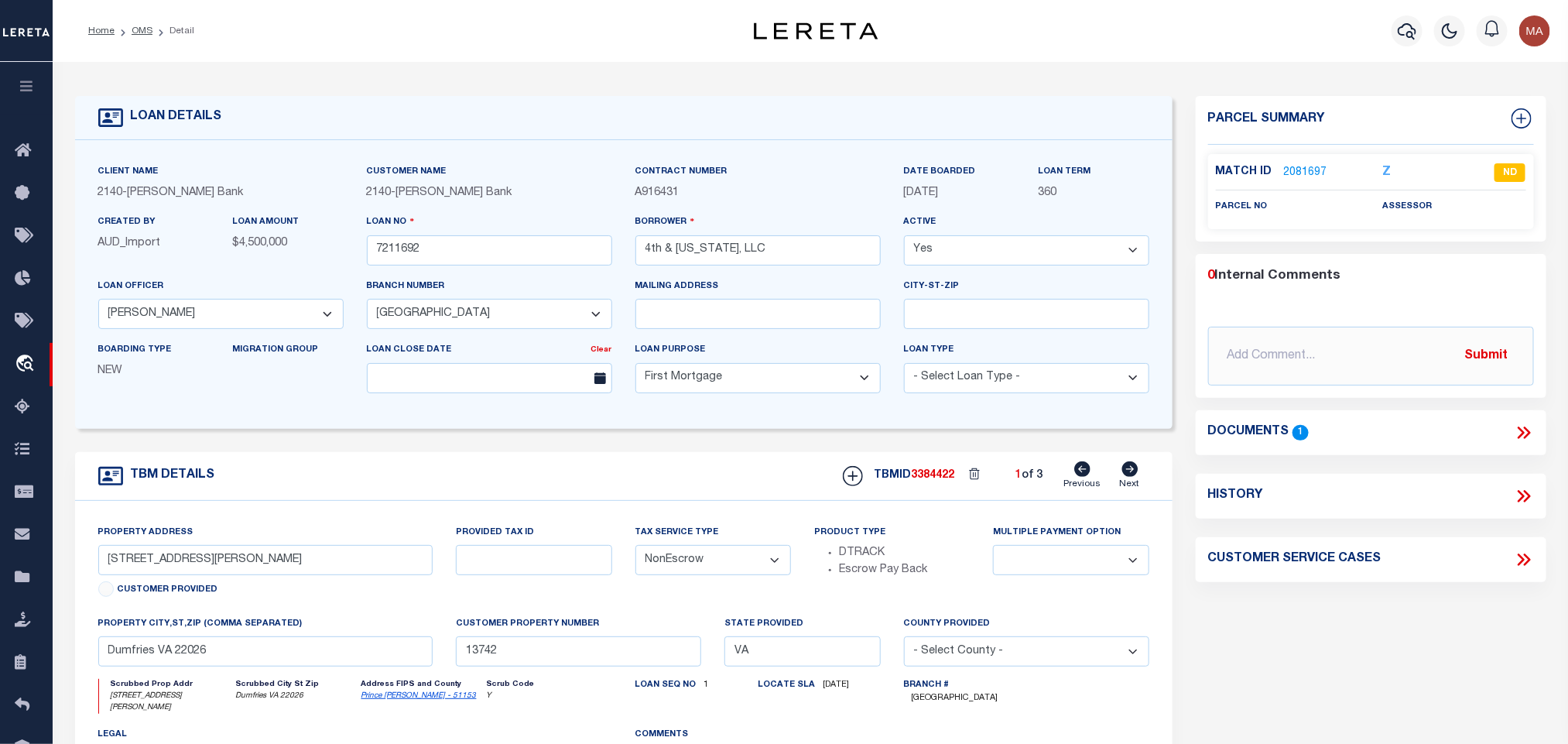
click at [1132, 472] on icon at bounding box center [1131, 469] width 16 height 15
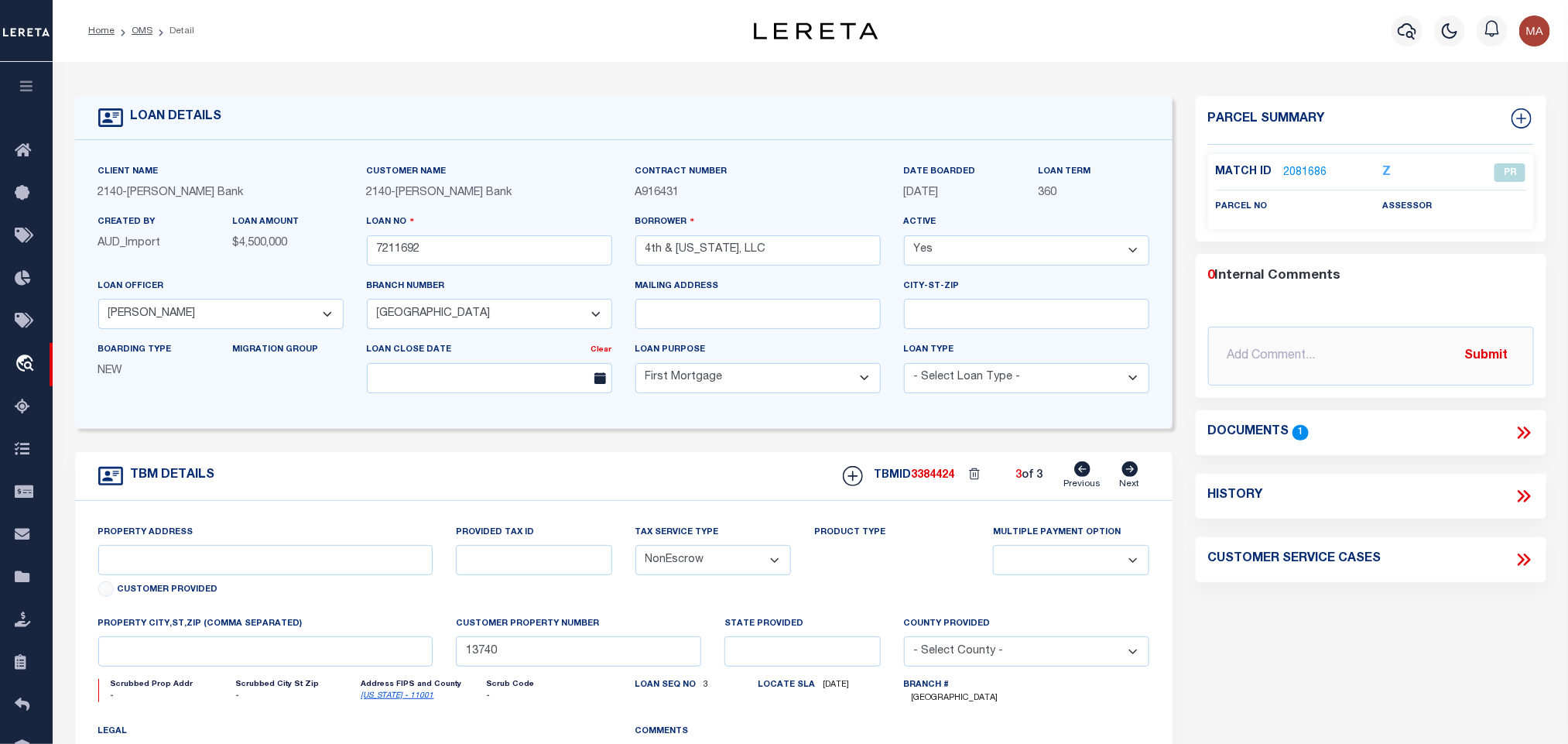
click at [1085, 474] on icon at bounding box center [1084, 469] width 16 height 15
click at [1531, 430] on icon at bounding box center [1525, 433] width 20 height 20
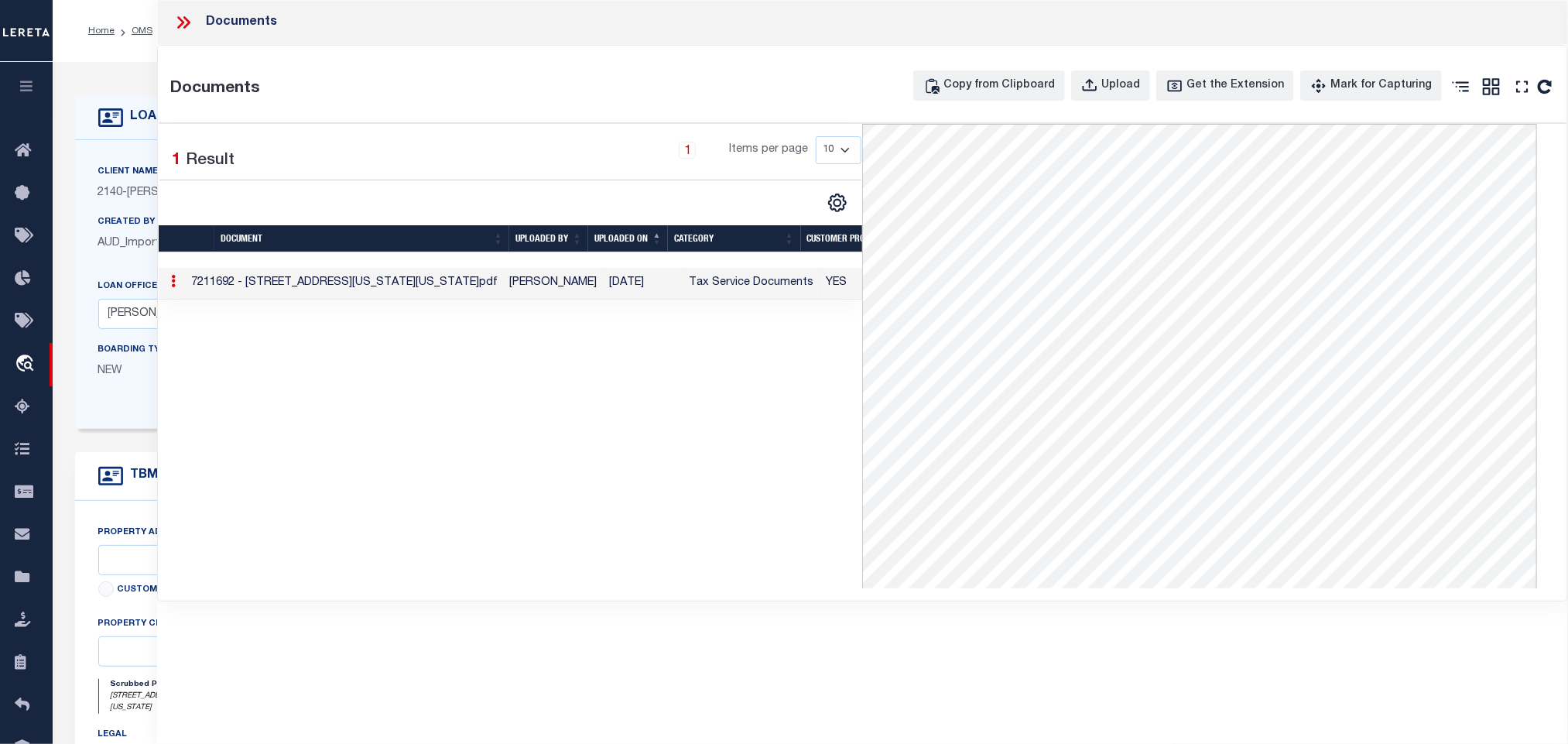
click at [135, 264] on div "Created By AUD_Import" at bounding box center [154, 239] width 135 height 51
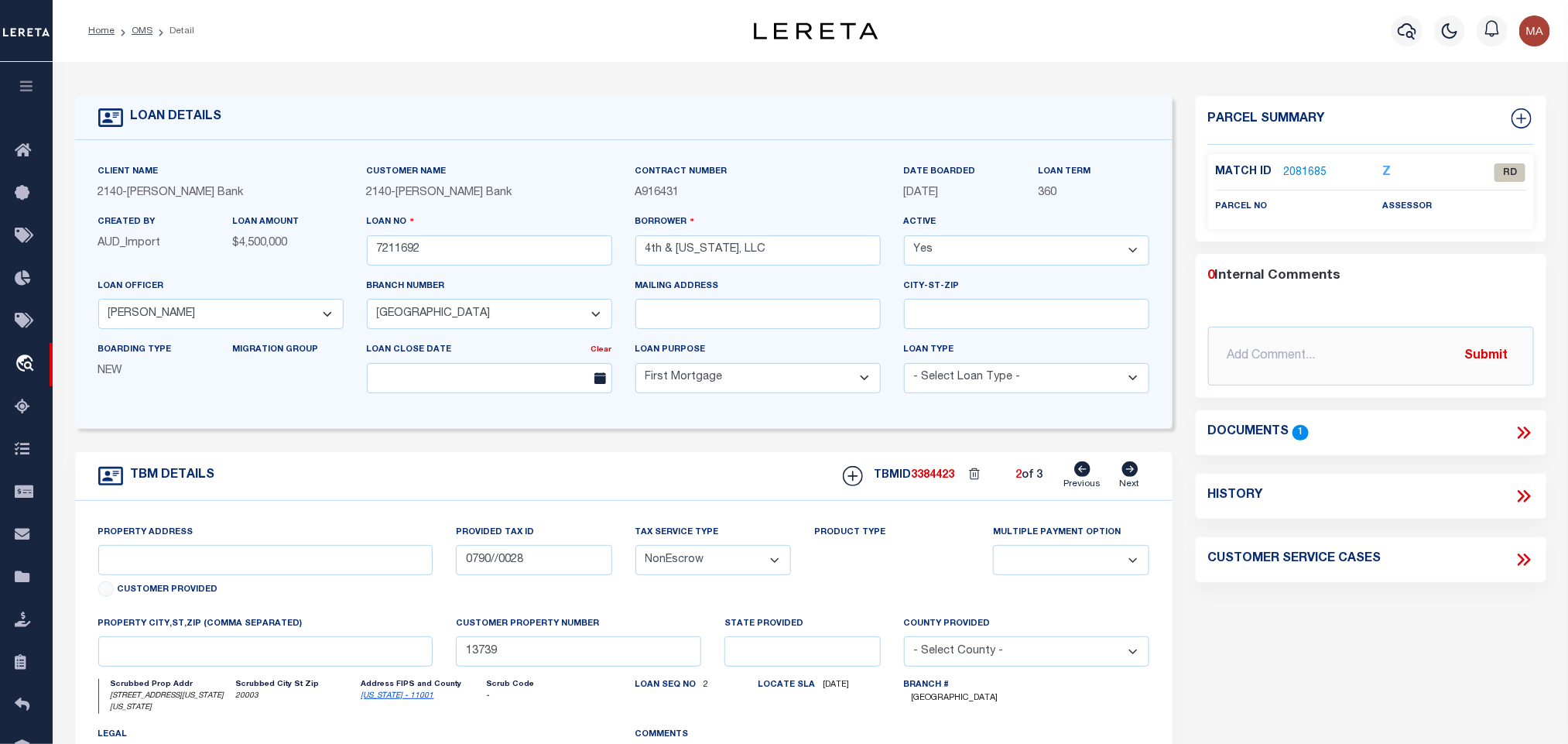
click at [397, 700] on link "[US_STATE] - 11001" at bounding box center [397, 695] width 72 height 8
click at [695, 249] on input "4th & [US_STATE], LLC" at bounding box center [758, 250] width 245 height 30
click at [1081, 476] on icon at bounding box center [1083, 469] width 16 height 15
click at [1126, 477] on icon at bounding box center [1131, 469] width 16 height 15
click at [1127, 477] on icon at bounding box center [1131, 469] width 16 height 15
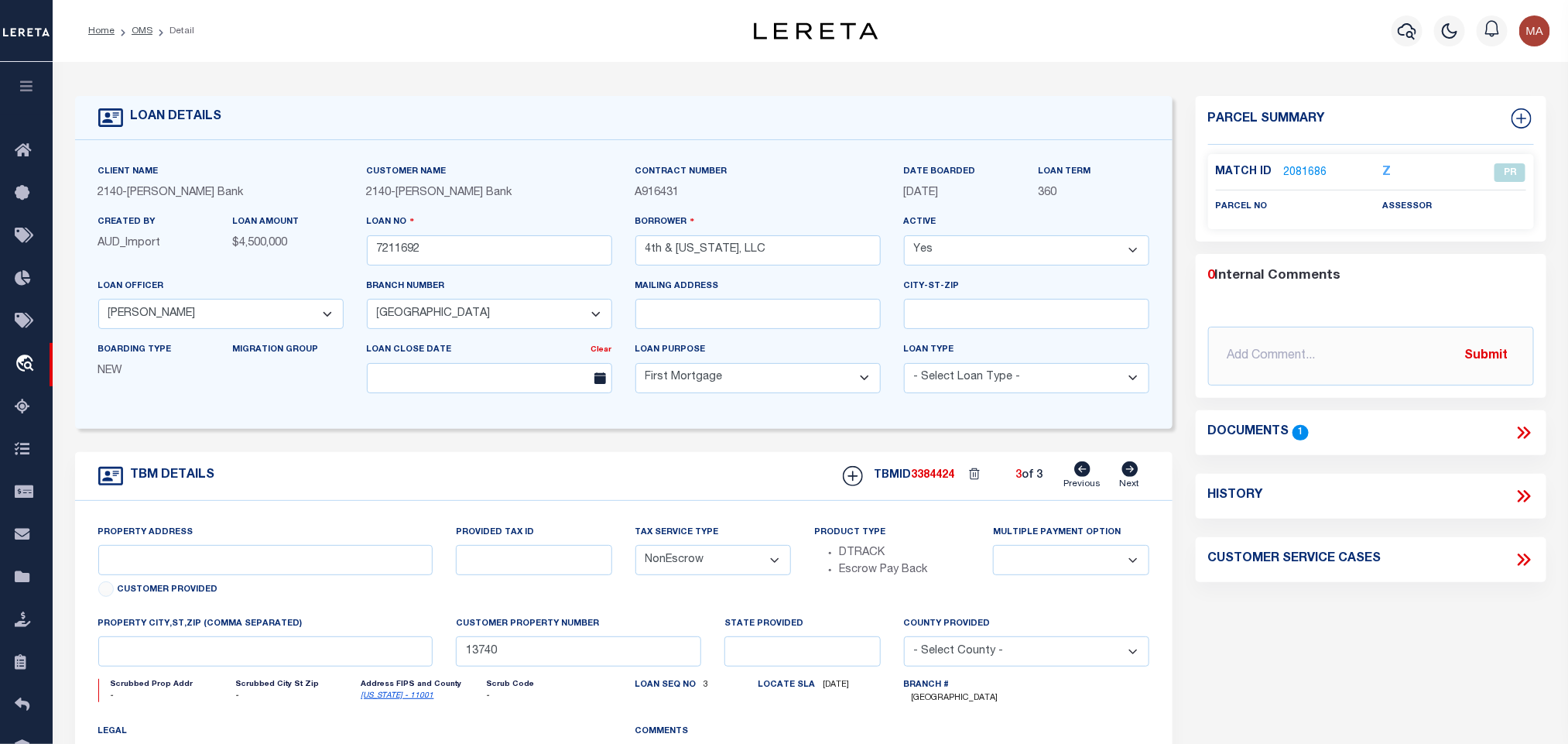
click at [1076, 469] on icon at bounding box center [1083, 469] width 16 height 15
click at [1319, 165] on link "2081685" at bounding box center [1306, 173] width 43 height 16
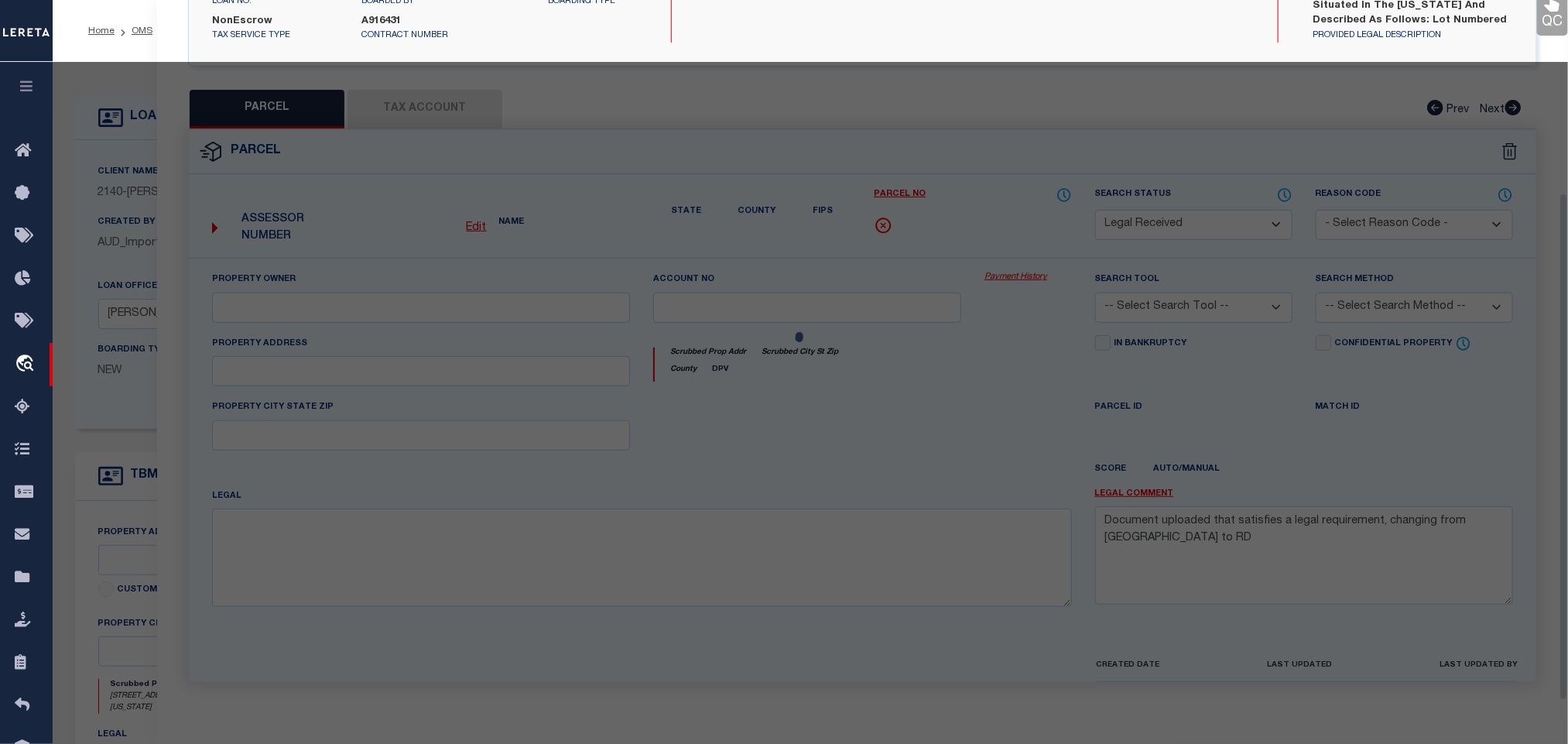
scroll to position [283, 0]
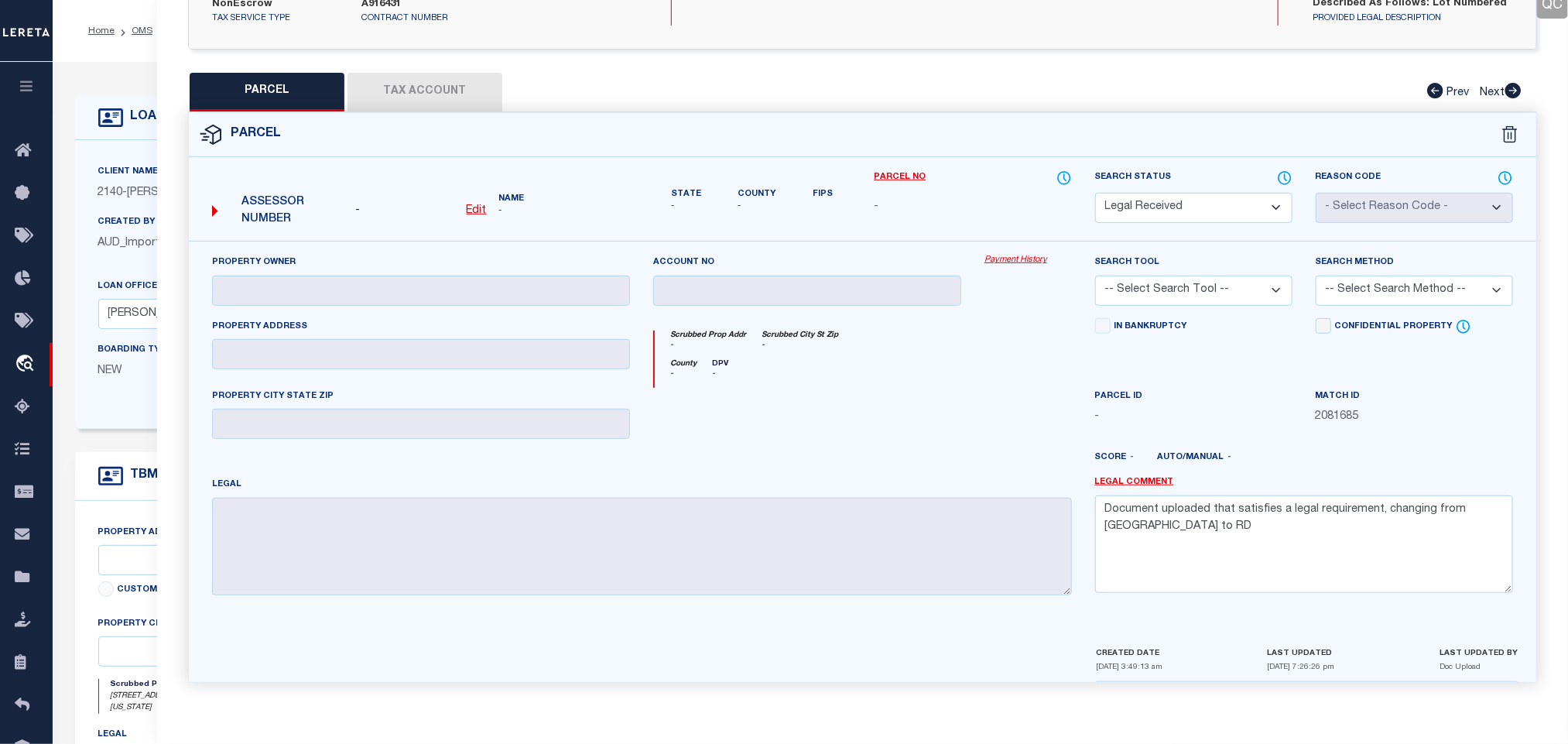
click at [112, 205] on div "Client Name 2140 - John Marshall Bank" at bounding box center [221, 188] width 269 height 51
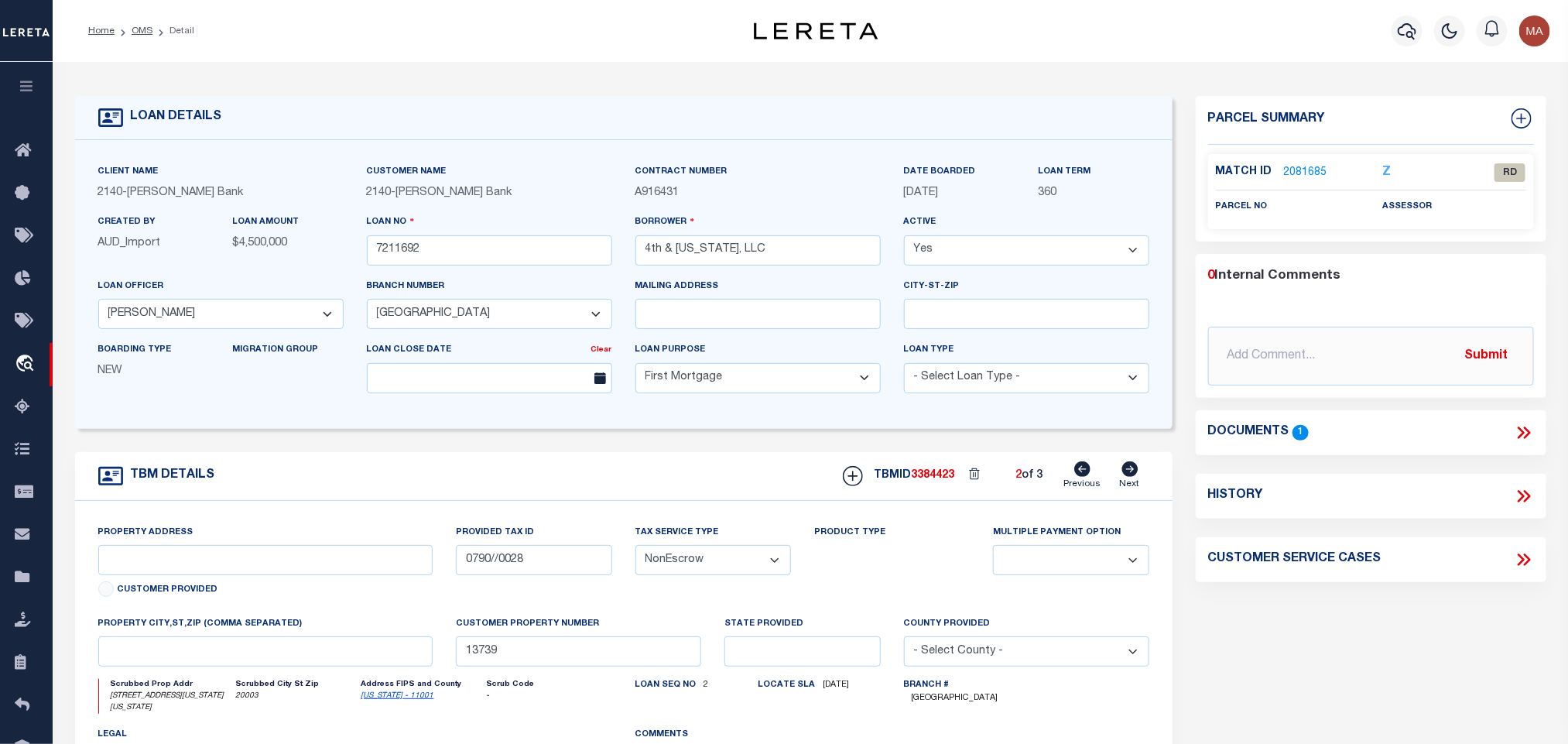
click at [1299, 173] on link "2081685" at bounding box center [1306, 173] width 43 height 16
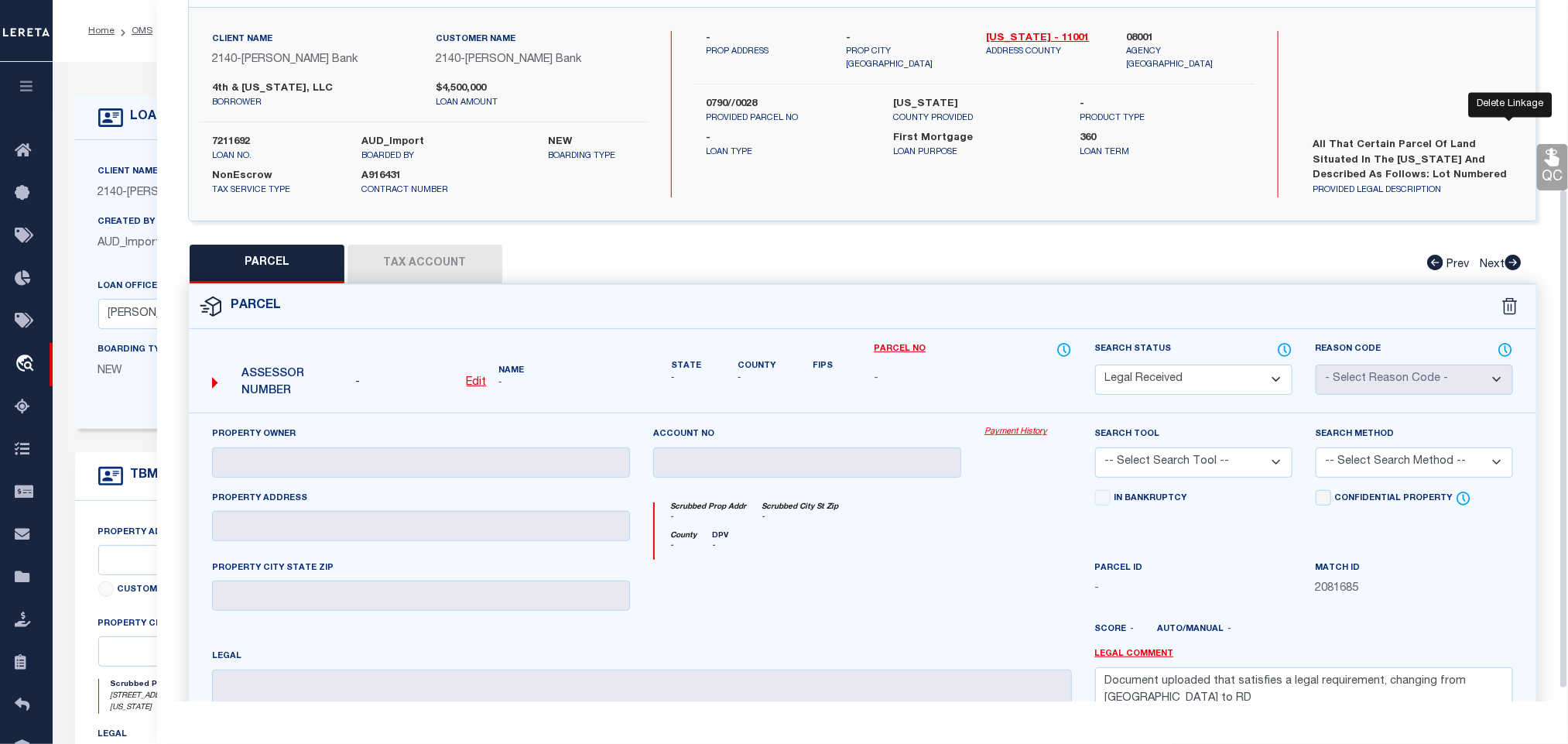
scroll to position [0, 0]
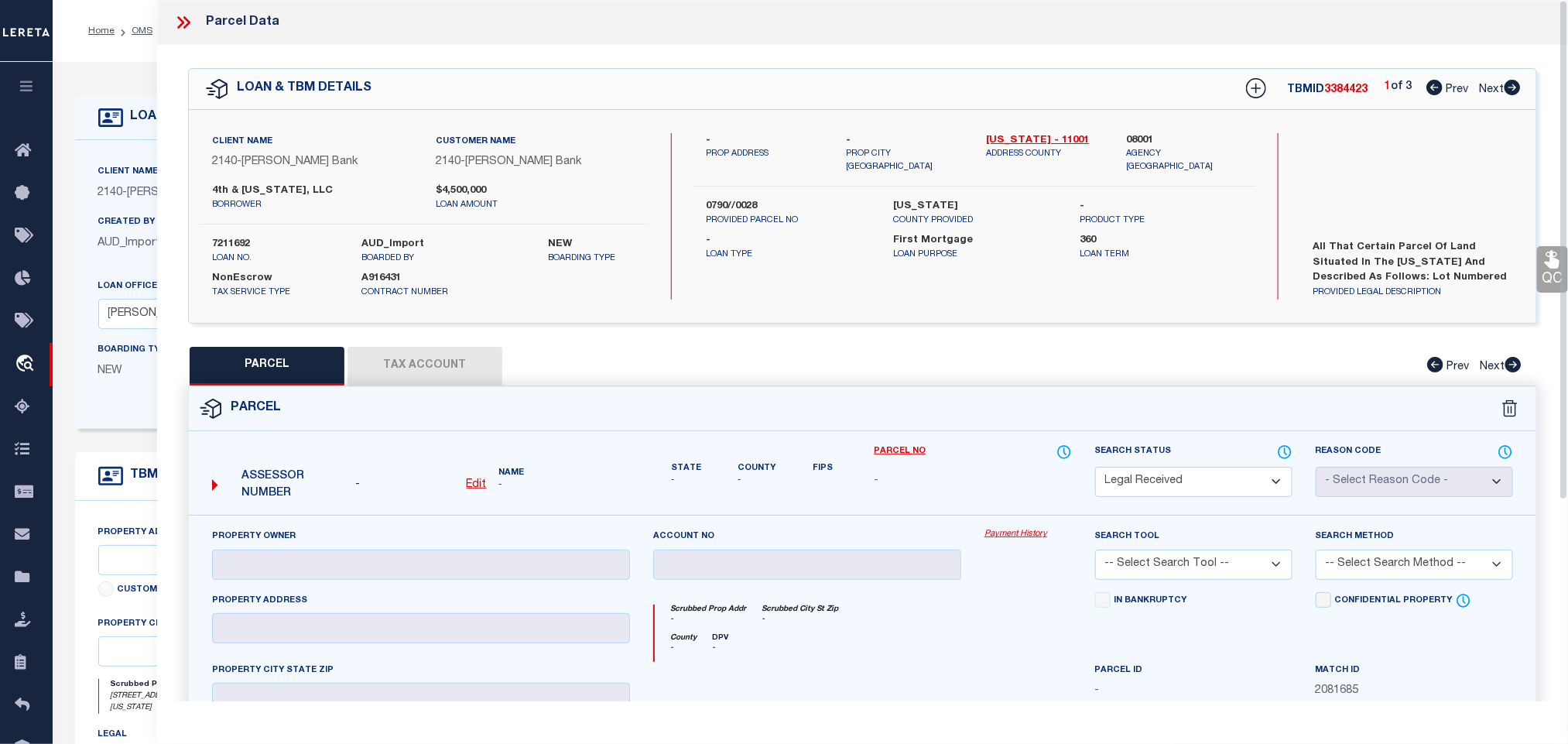
click at [1510, 89] on icon at bounding box center [1513, 87] width 17 height 15
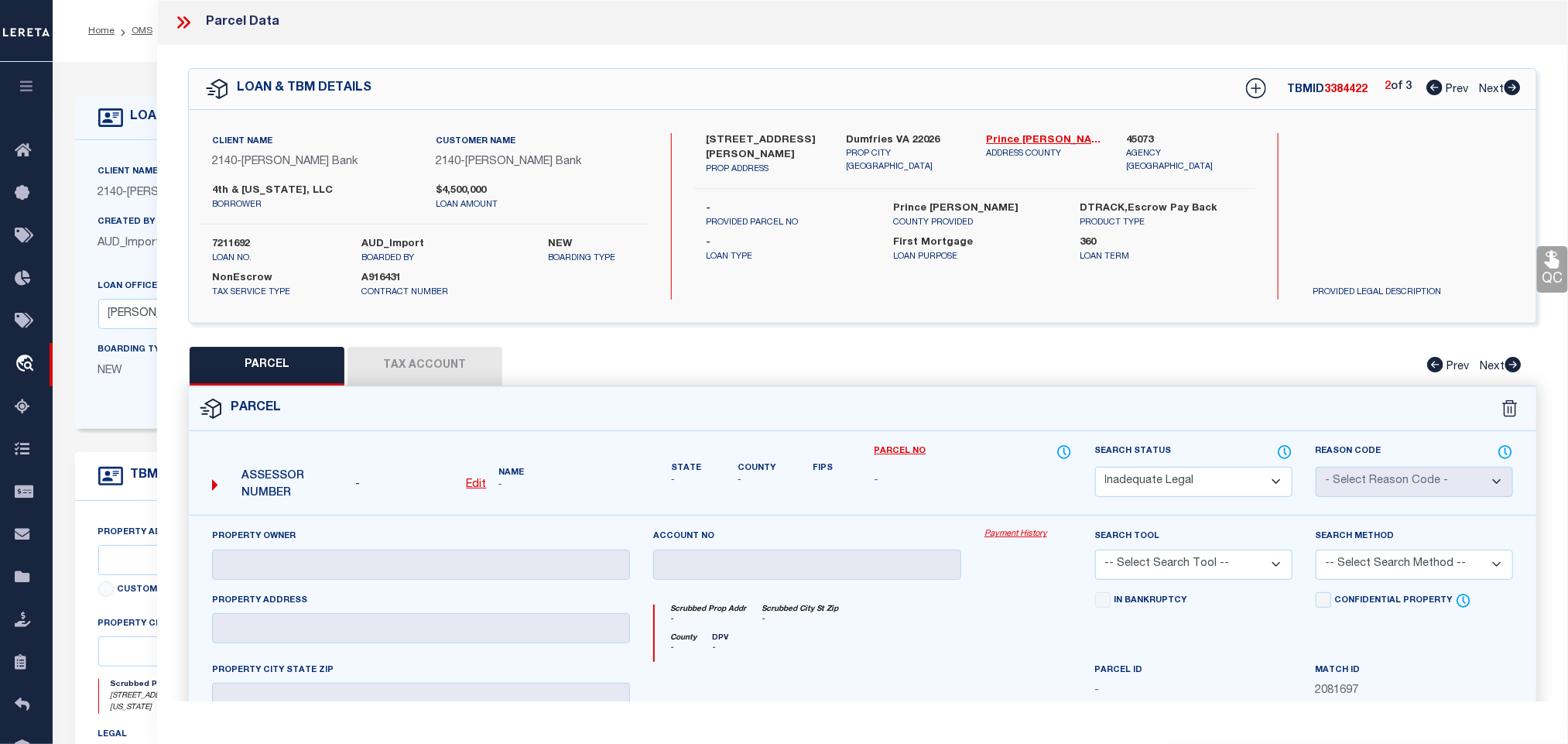
click at [1510, 89] on icon at bounding box center [1513, 87] width 17 height 15
click at [1434, 82] on icon at bounding box center [1435, 87] width 16 height 15
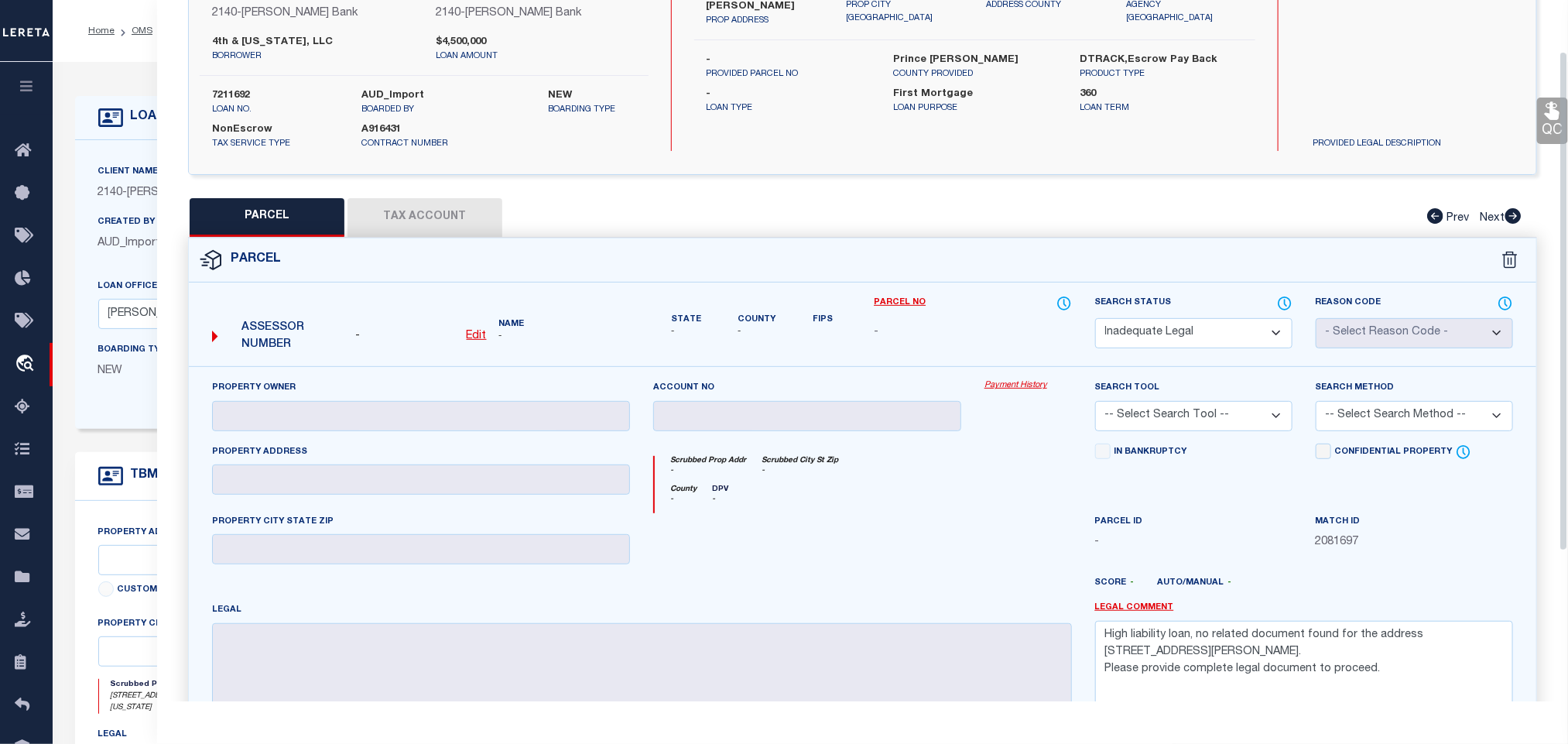
scroll to position [283, 0]
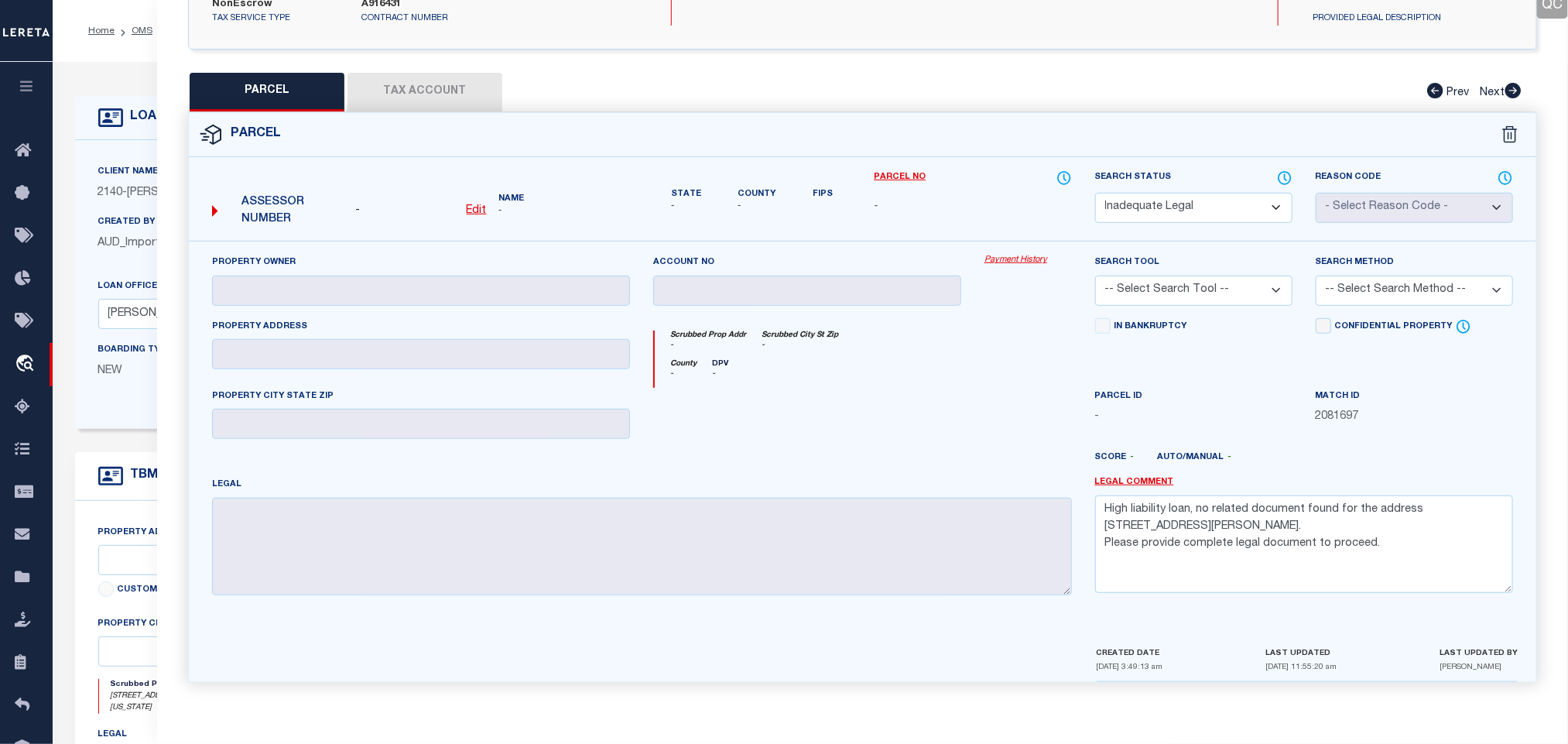
click at [116, 240] on span "AUD_Import" at bounding box center [129, 243] width 62 height 11
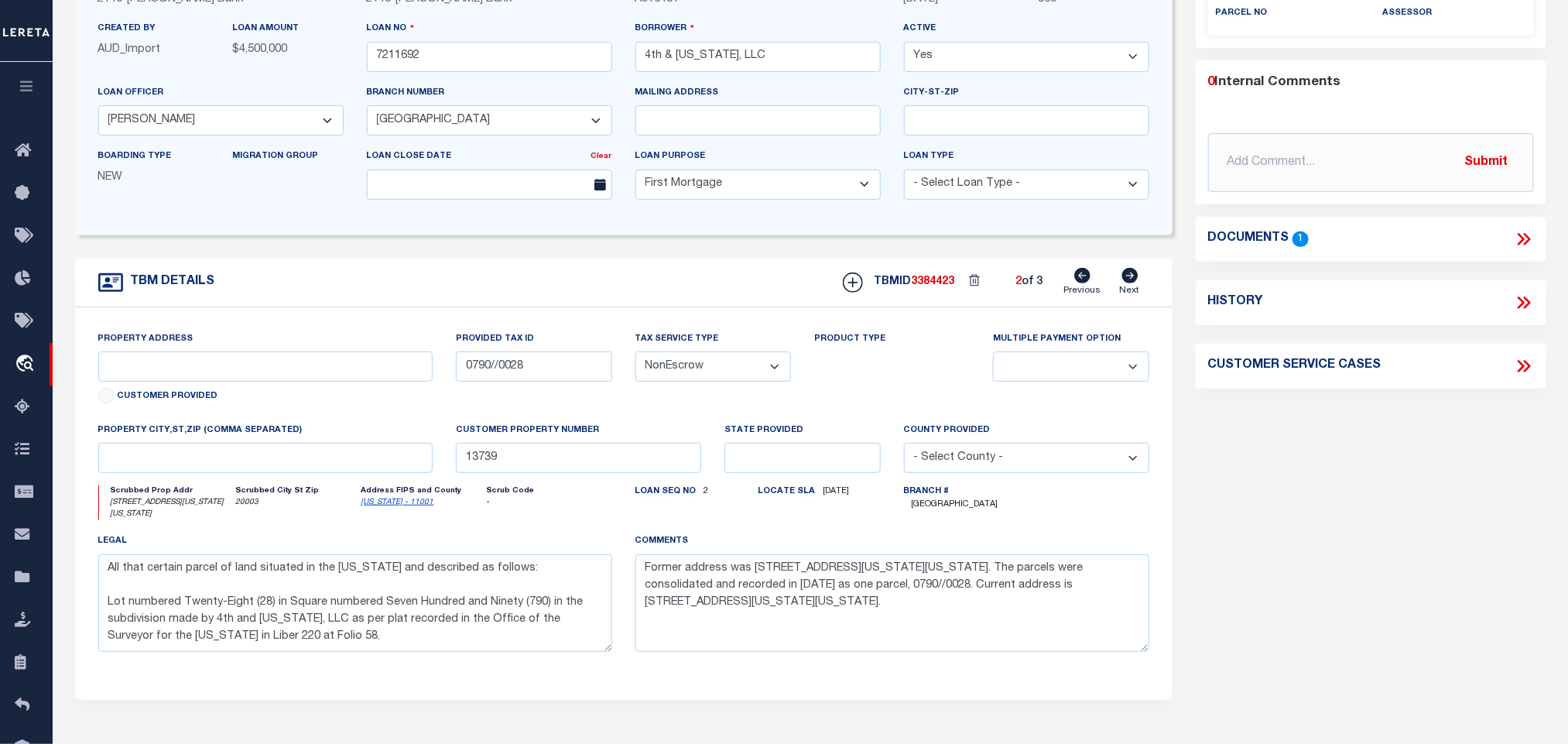
scroll to position [0, 0]
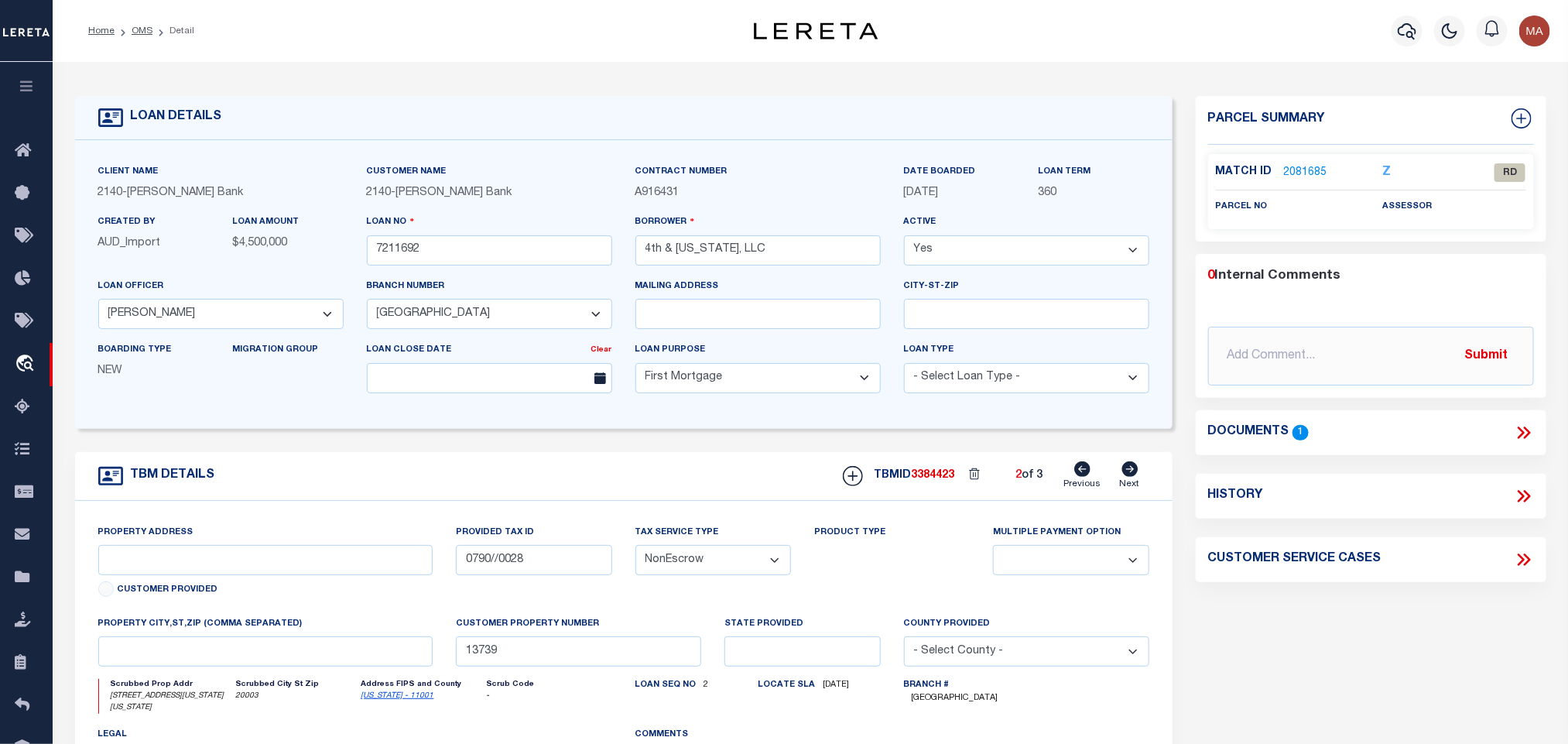
click at [1306, 168] on link "2081685" at bounding box center [1306, 173] width 43 height 16
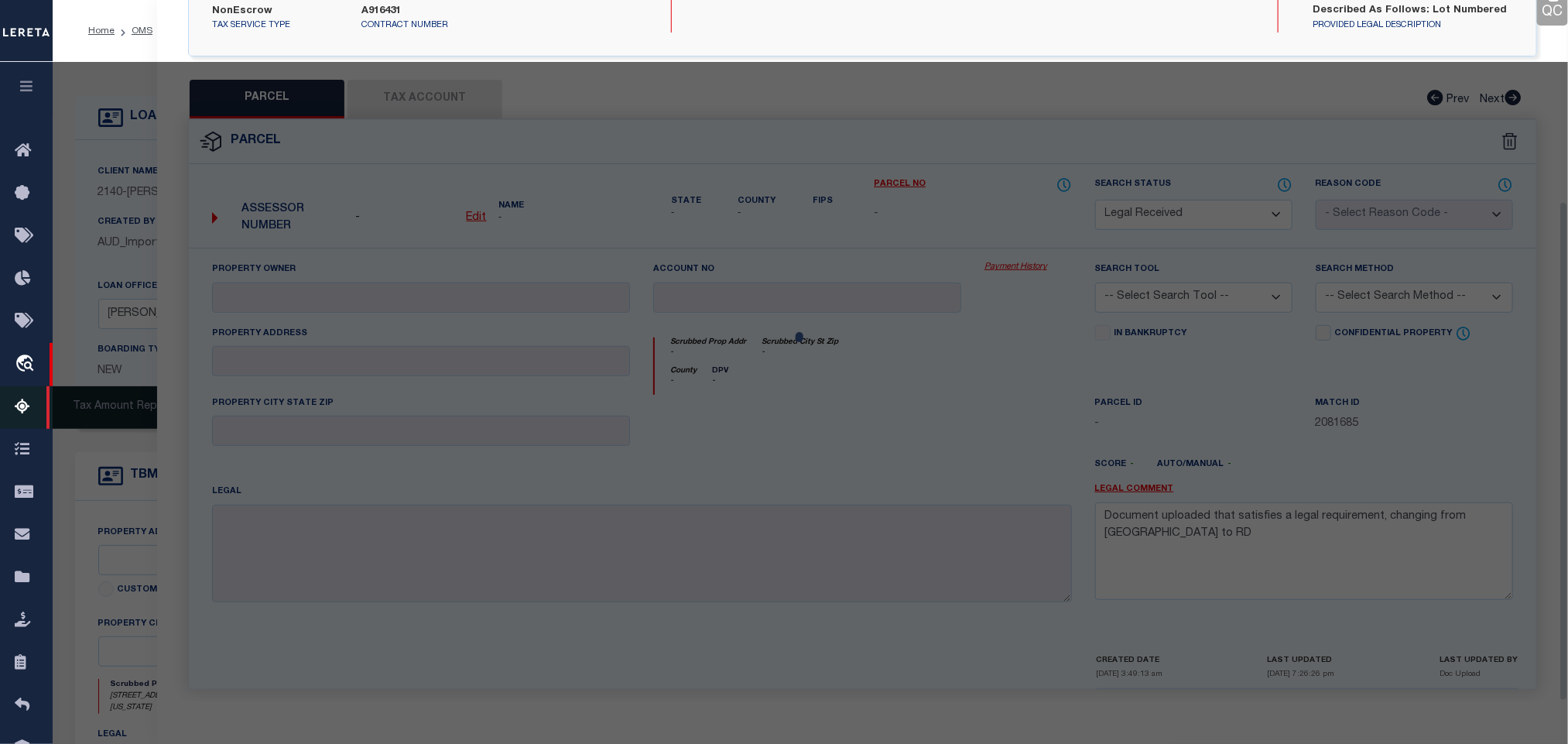
scroll to position [283, 0]
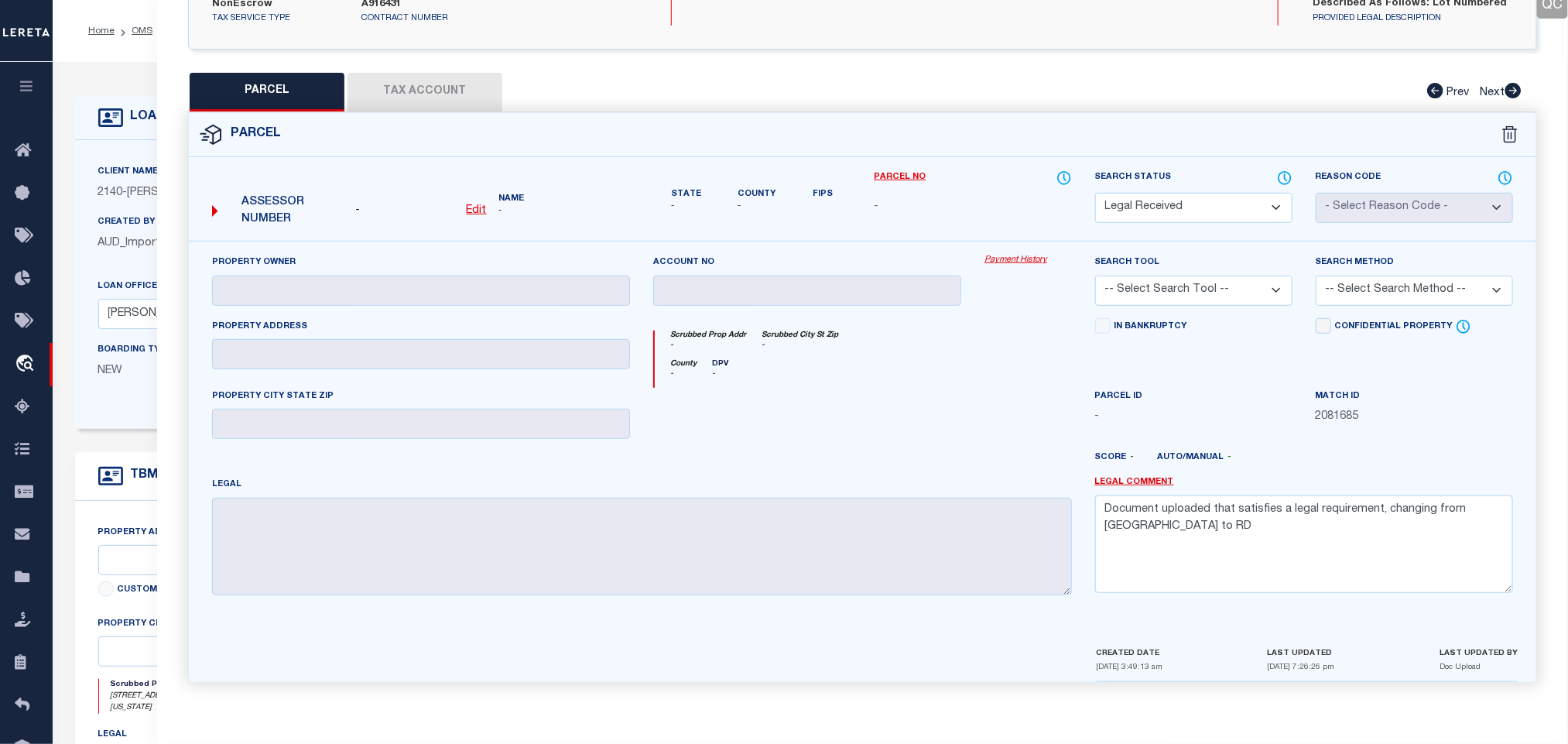
click at [141, 209] on div "Client Name 2140 - John Marshall Bank" at bounding box center [221, 188] width 269 height 51
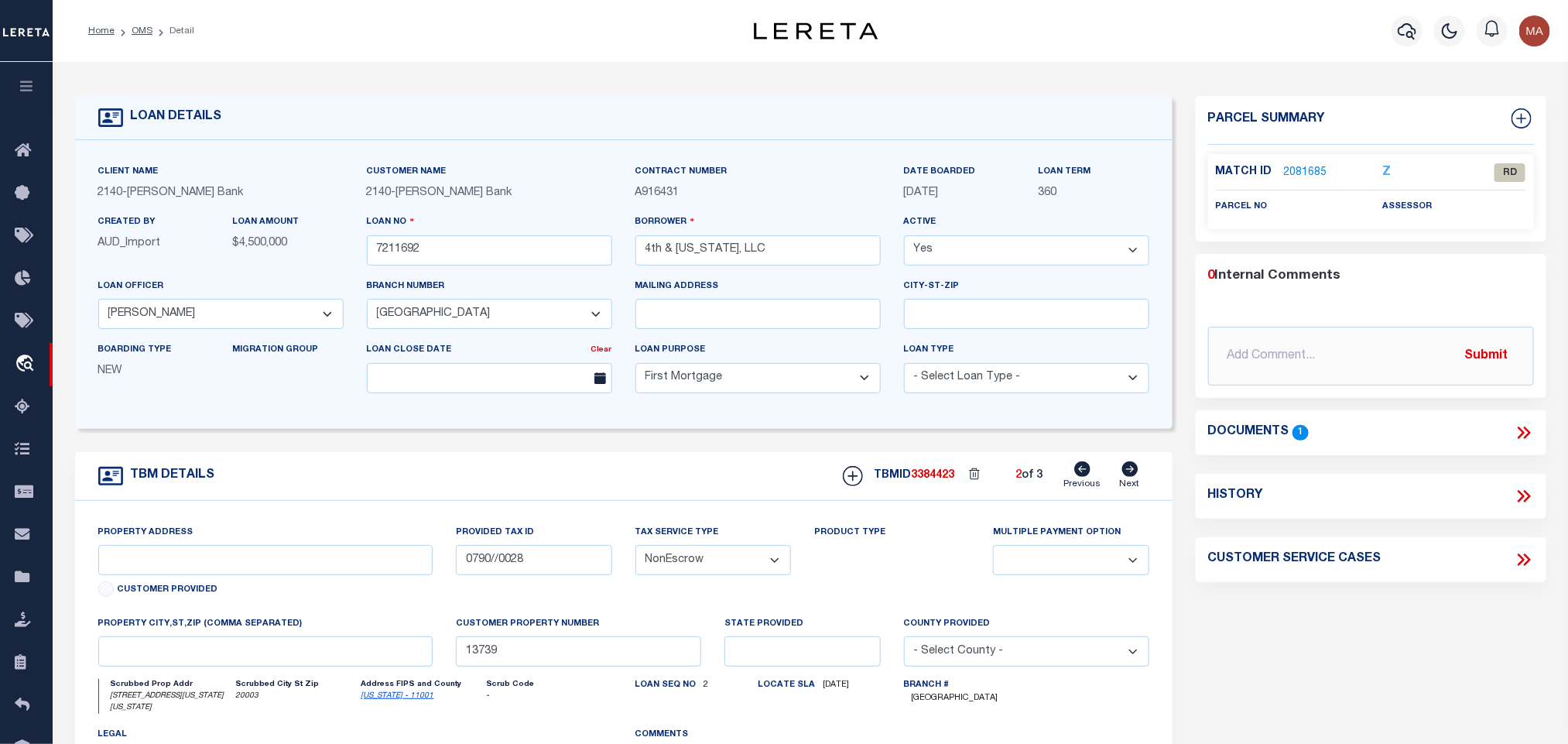
click at [1310, 177] on link "2081685" at bounding box center [1306, 173] width 43 height 16
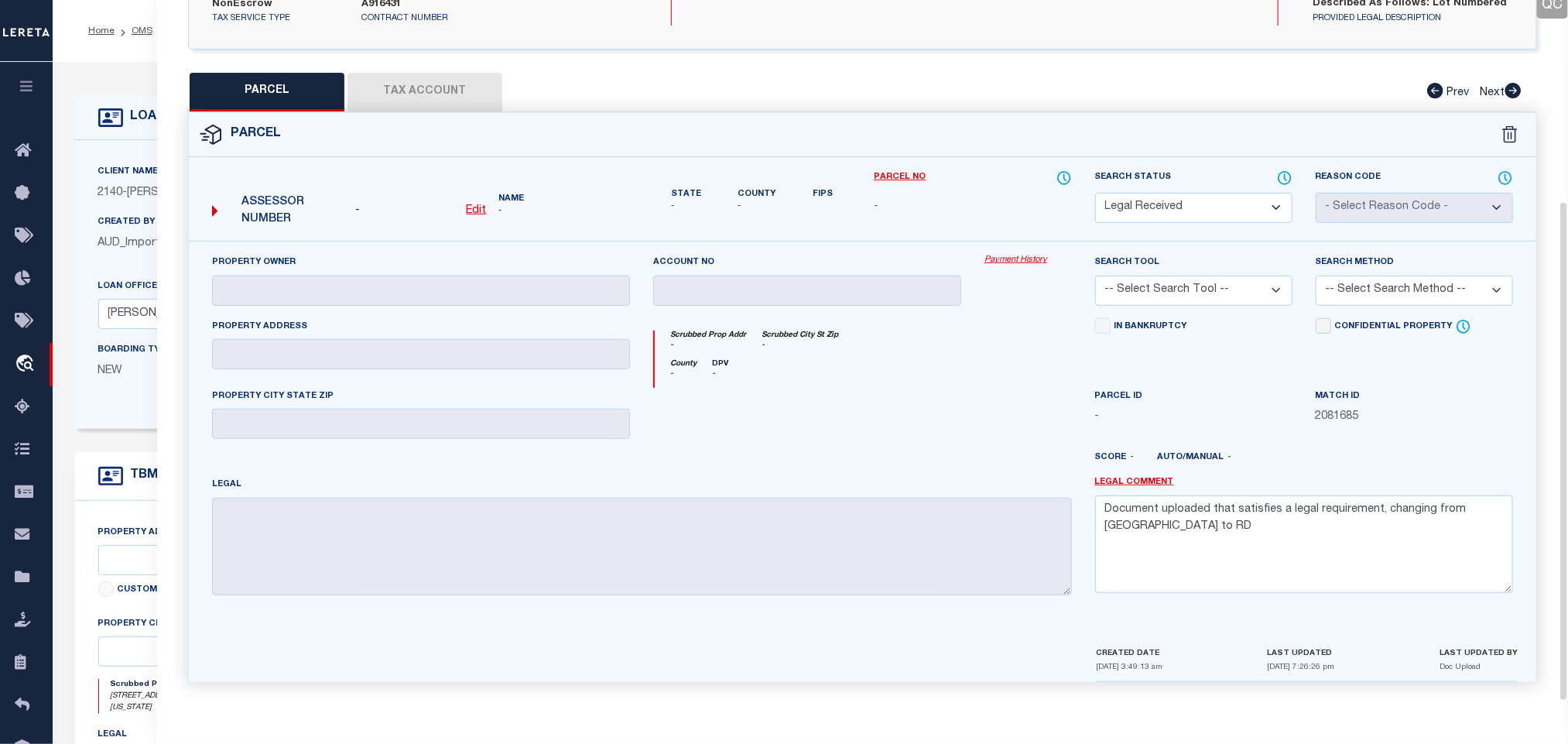
click at [473, 206] on u "Edit" at bounding box center [477, 211] width 20 height 11
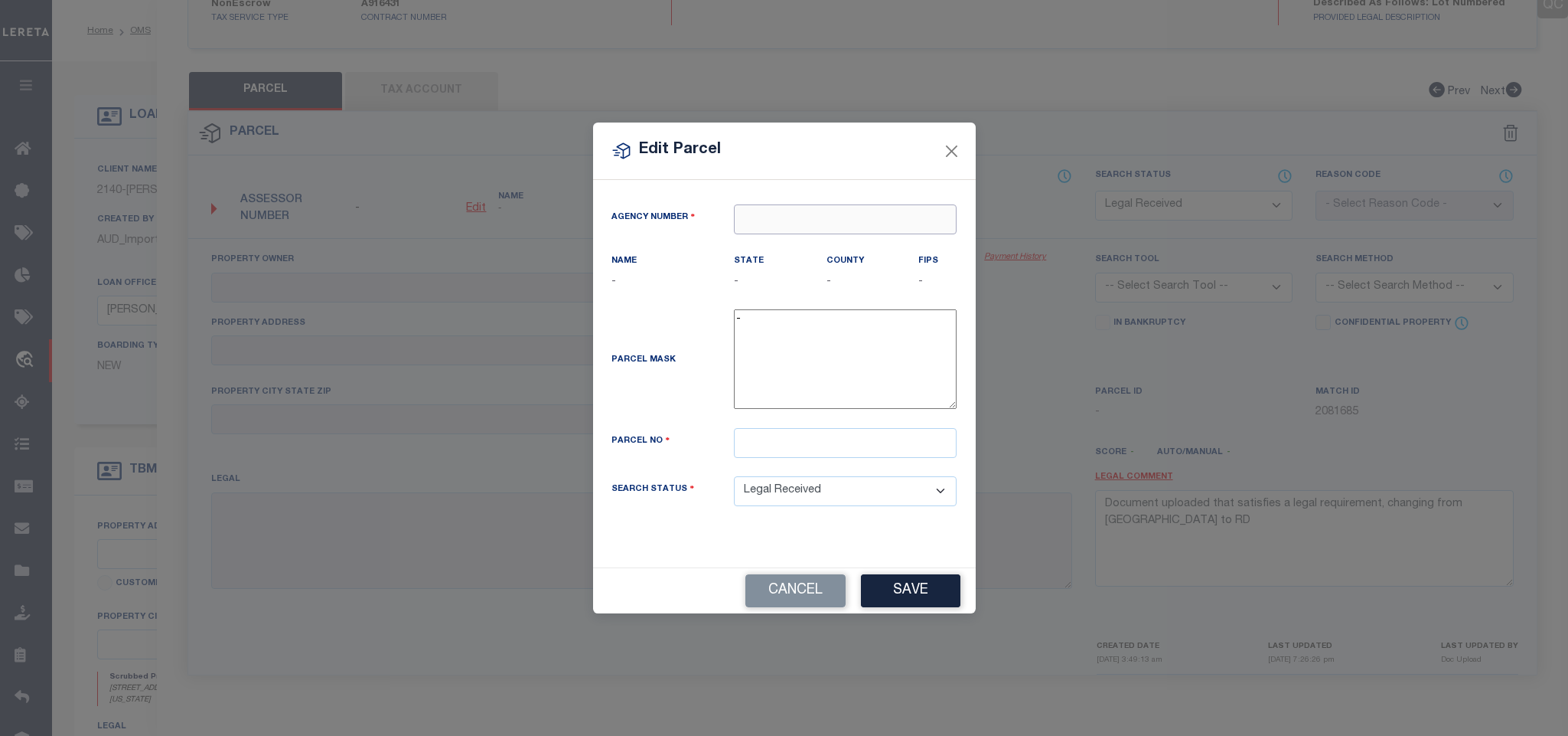
click at [896, 216] on input "text" at bounding box center [845, 218] width 223 height 30
paste input "080010101"
click at [829, 237] on div "080010000 : [US_STATE]" at bounding box center [859, 244] width 249 height 24
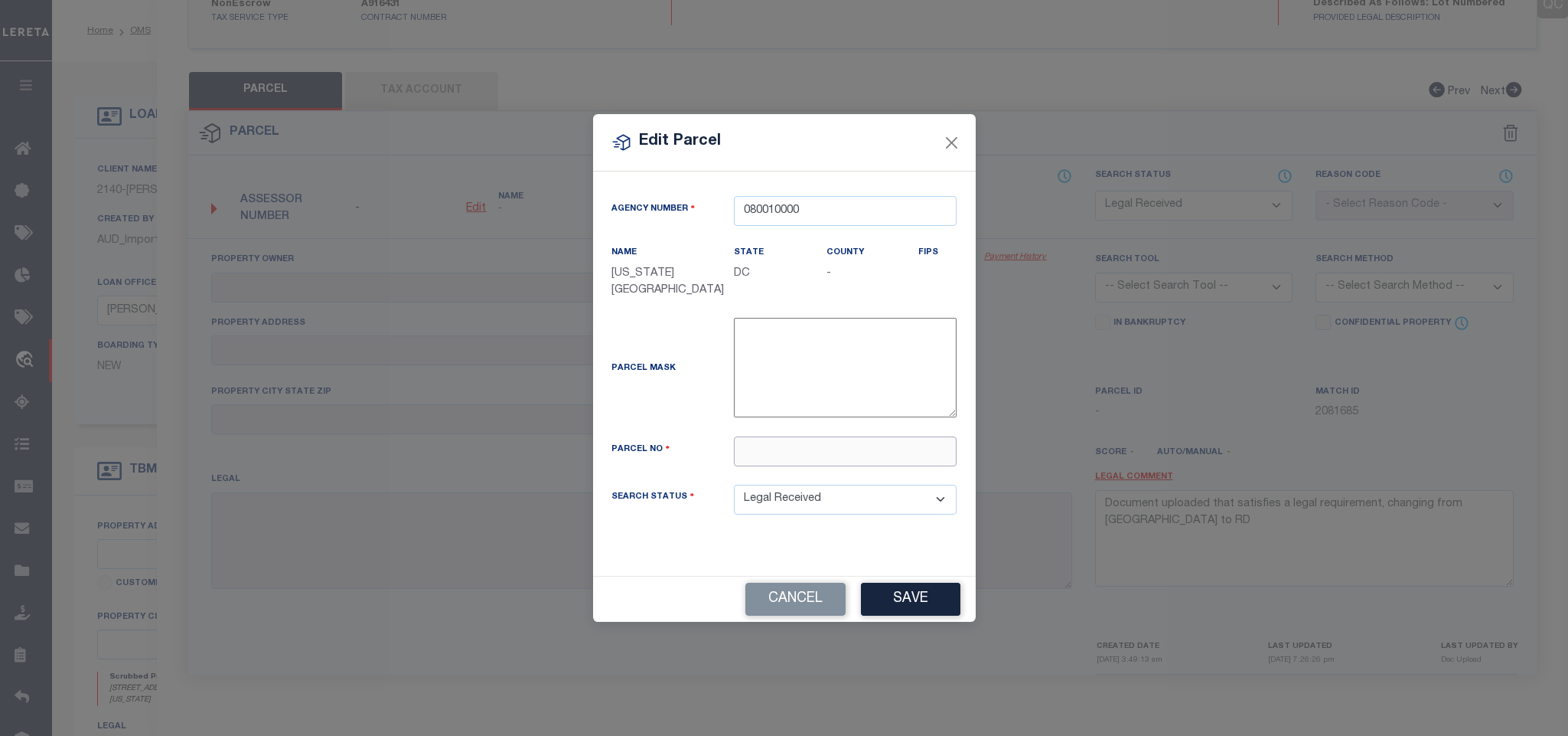
click at [846, 453] on input "text" at bounding box center [845, 450] width 223 height 30
paste input "0790- -0028"
click at [875, 597] on button "Save" at bounding box center [910, 599] width 99 height 33
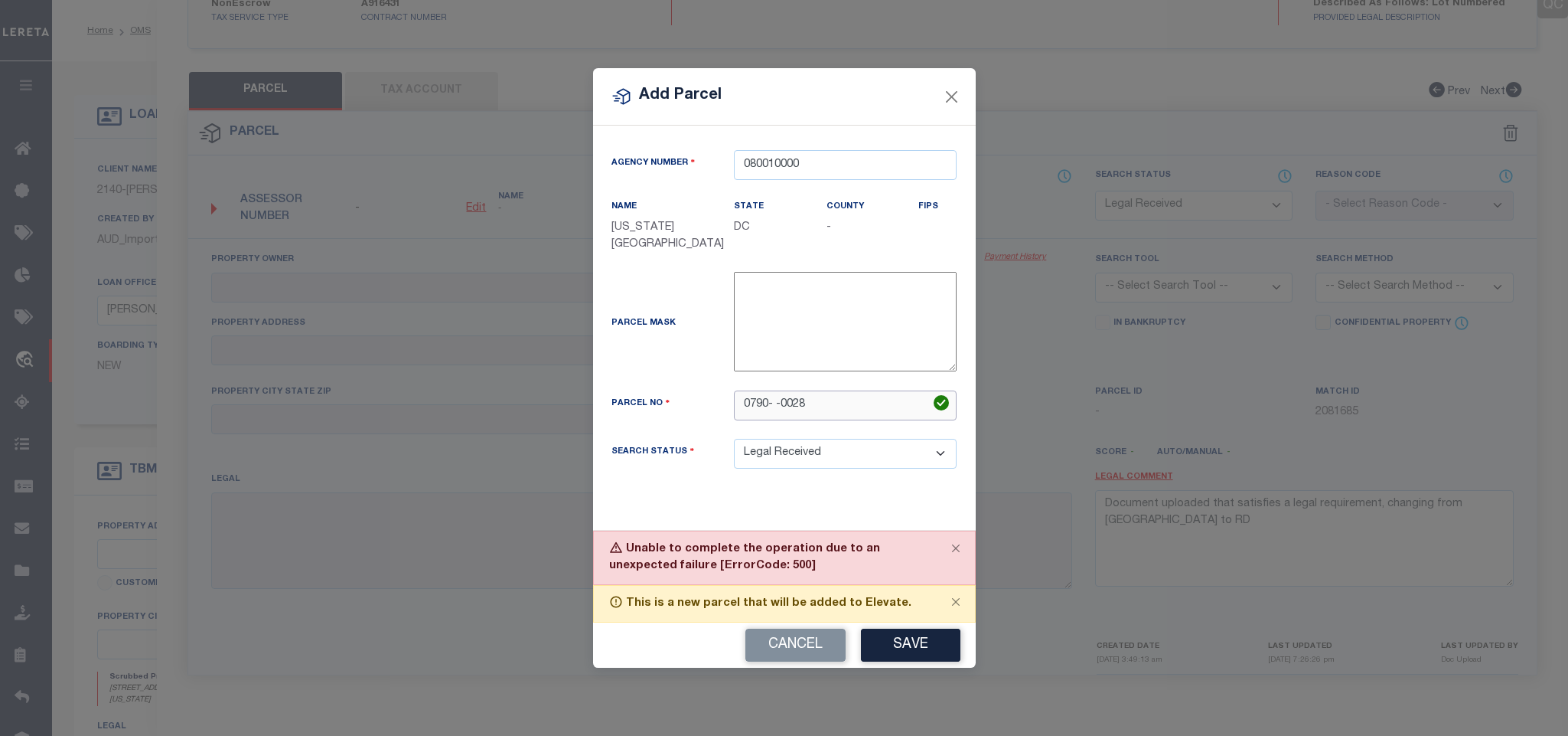
click at [853, 407] on input "0790- -0028" at bounding box center [845, 405] width 223 height 30
click at [781, 653] on button "Cancel" at bounding box center [796, 645] width 100 height 33
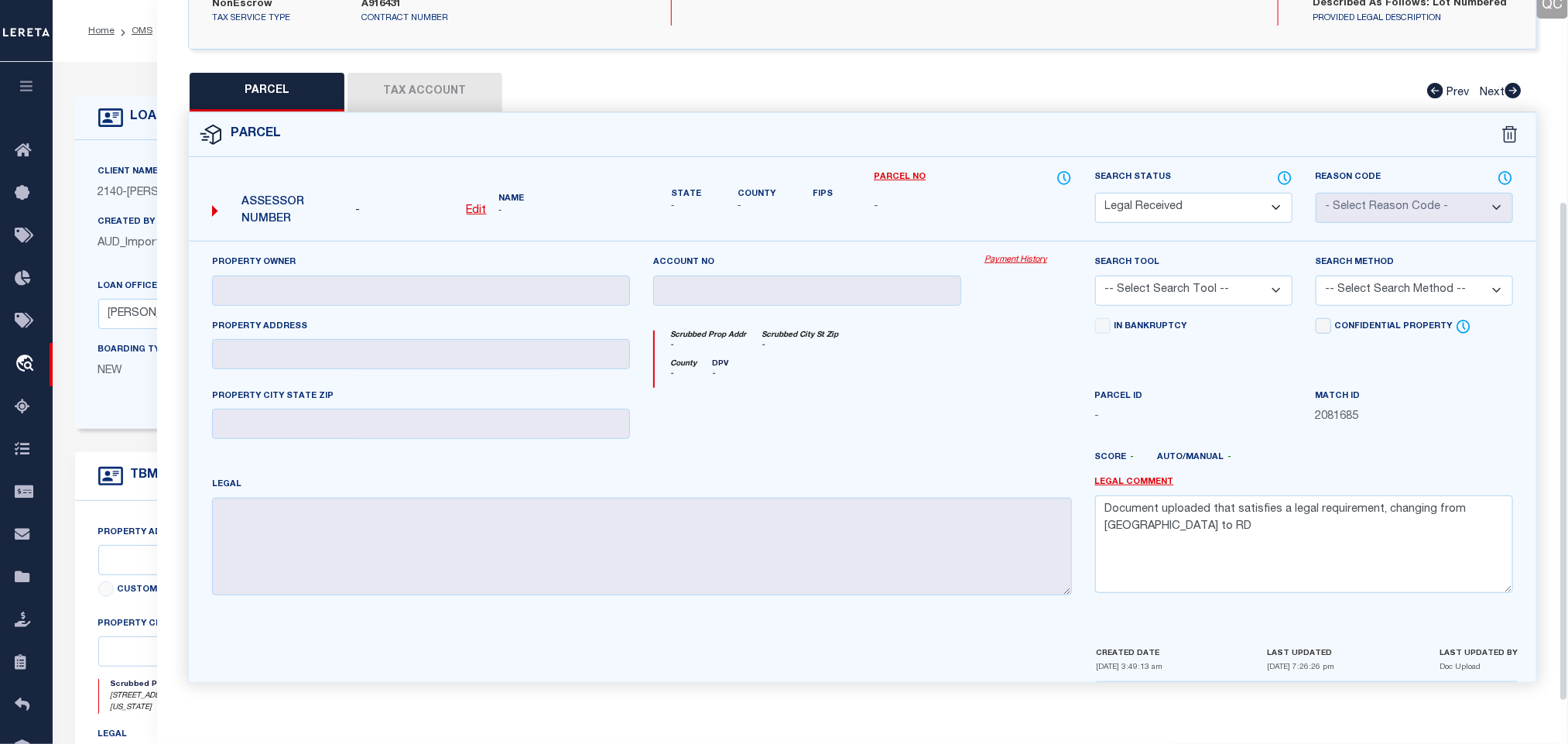
click at [107, 58] on div "Home OMS Detail Profile Sign out" at bounding box center [810, 31] width 1515 height 62
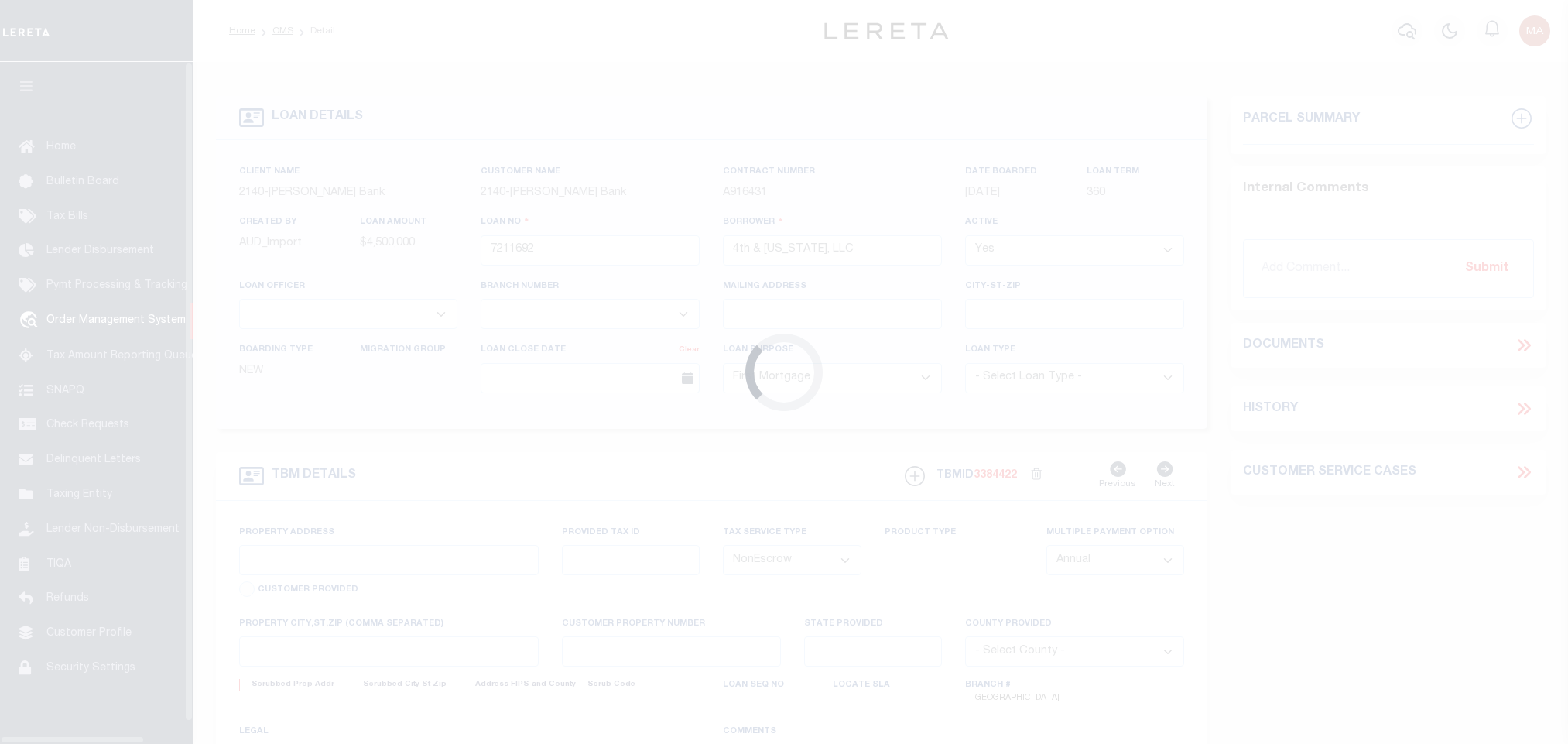
select select "10"
select select "NonEscrow"
select select "7916"
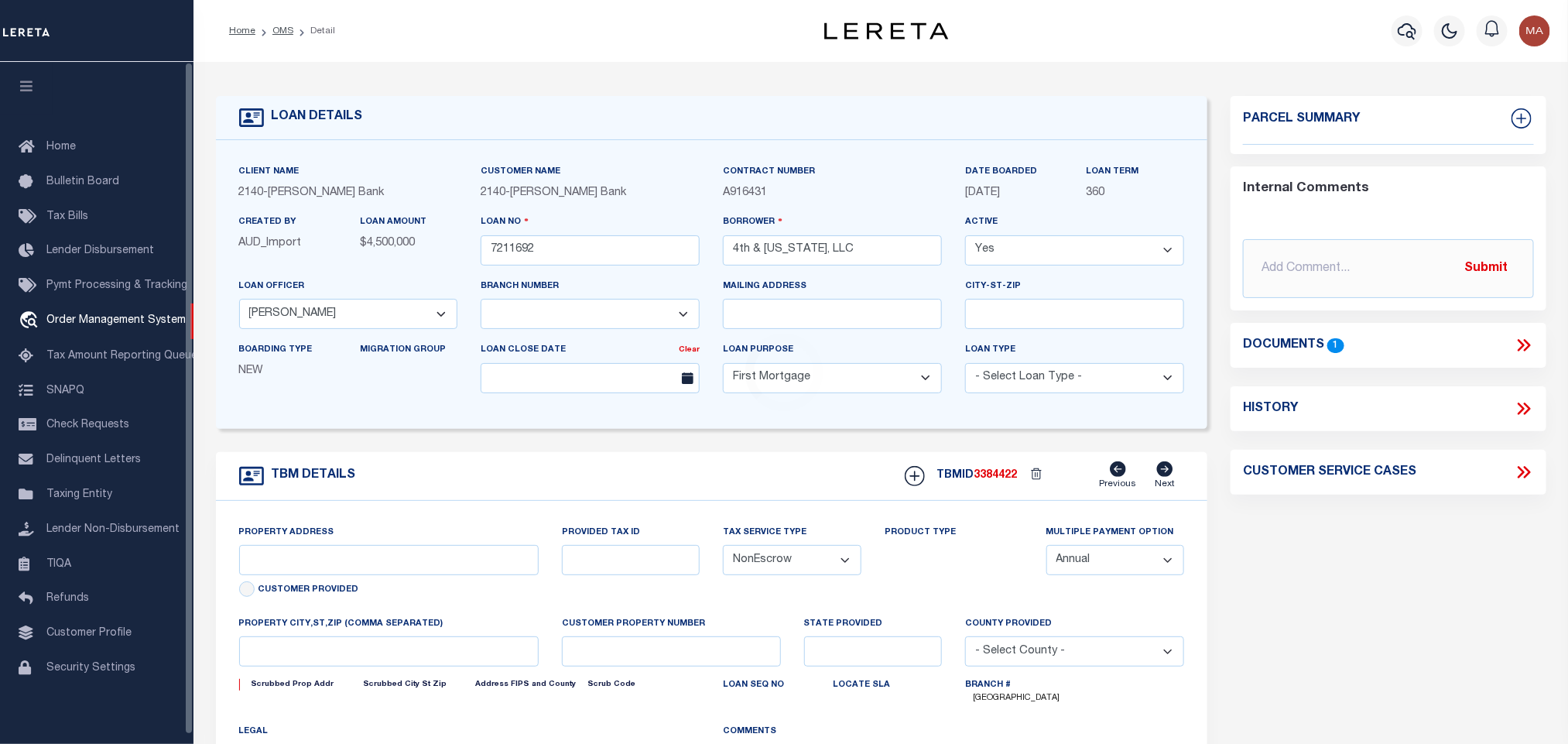
type input "[STREET_ADDRESS][PERSON_NAME]"
select select
type input "Dumfries VA 22026"
type input "13742"
type input "VA"
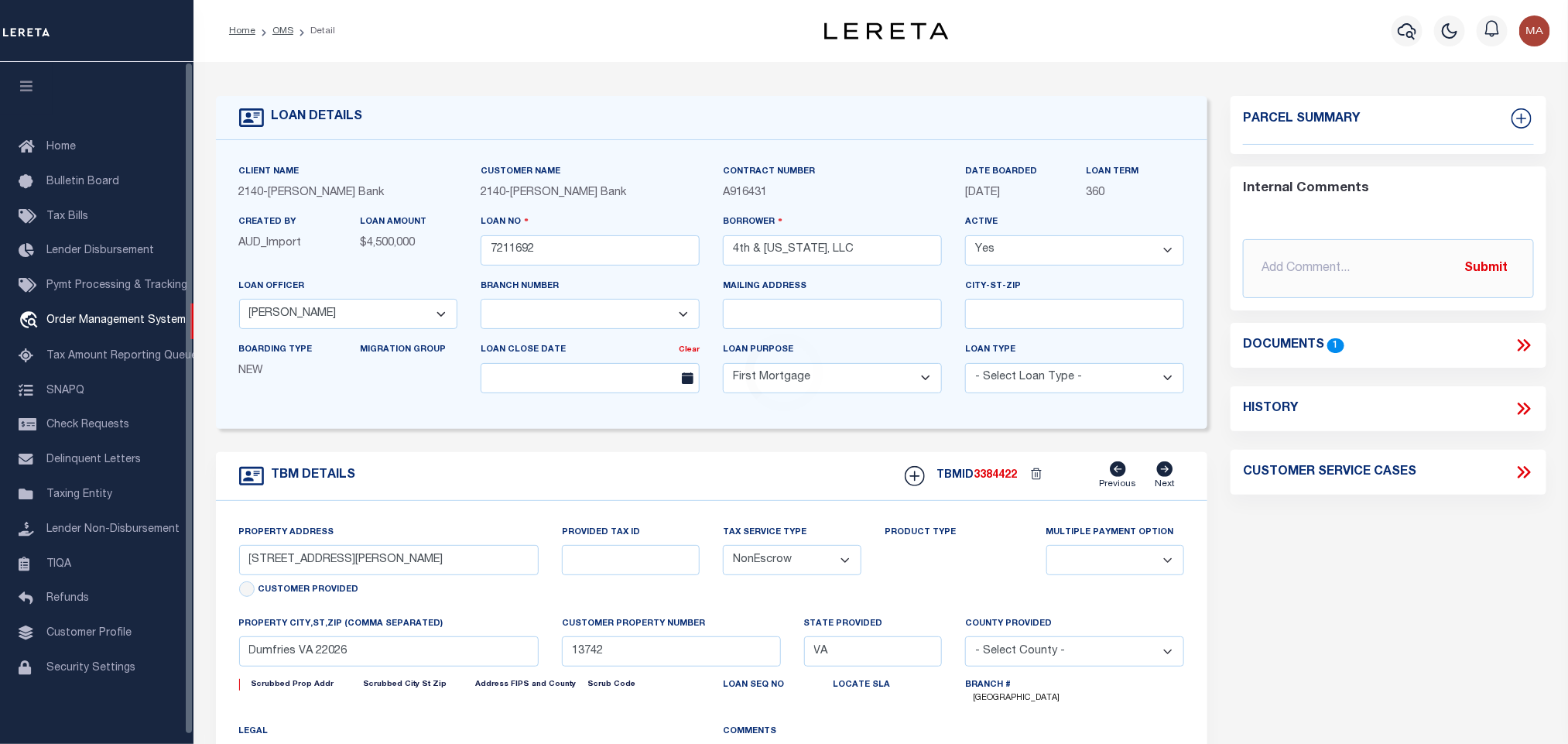
select select
select select "3196"
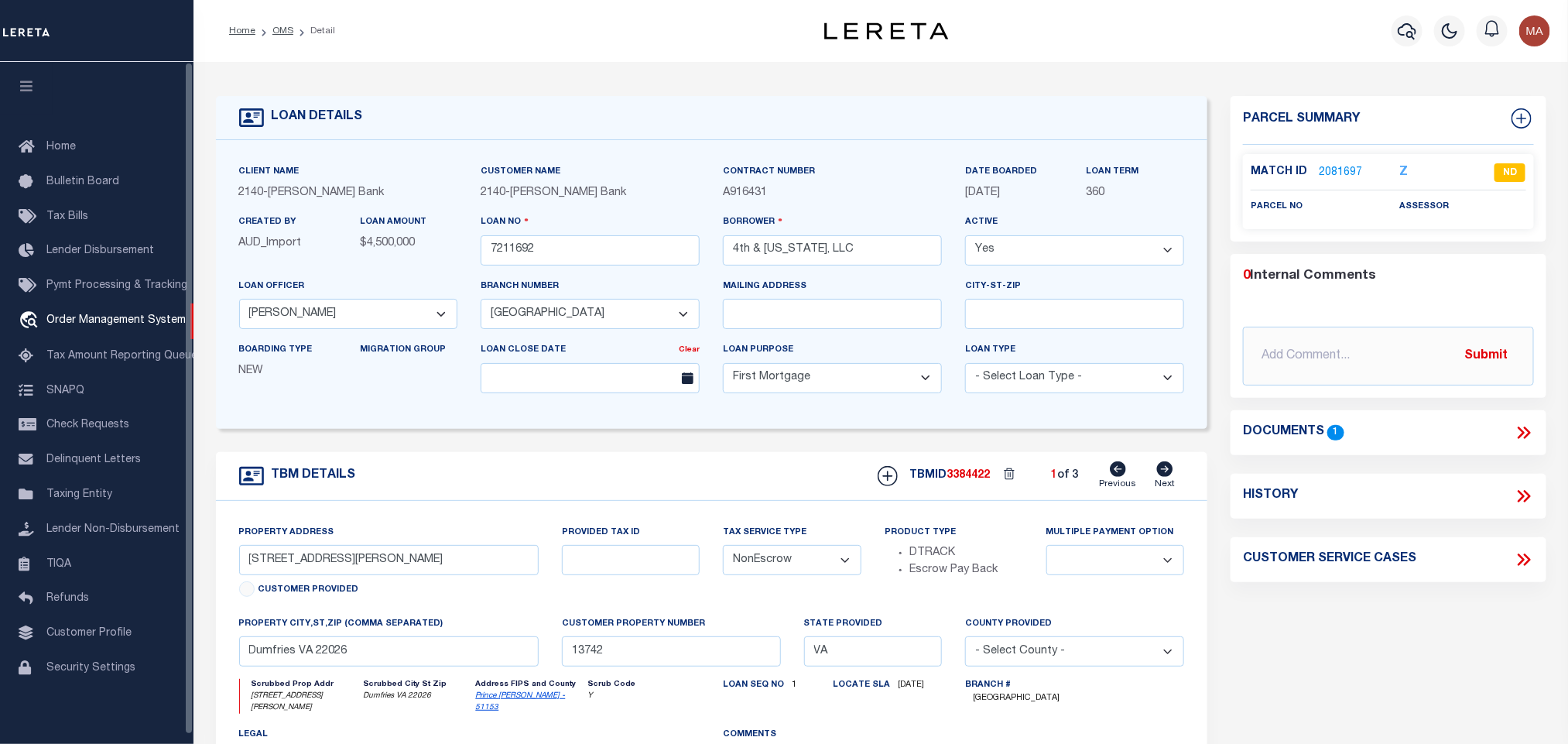
click at [40, 79] on button "button" at bounding box center [26, 88] width 53 height 52
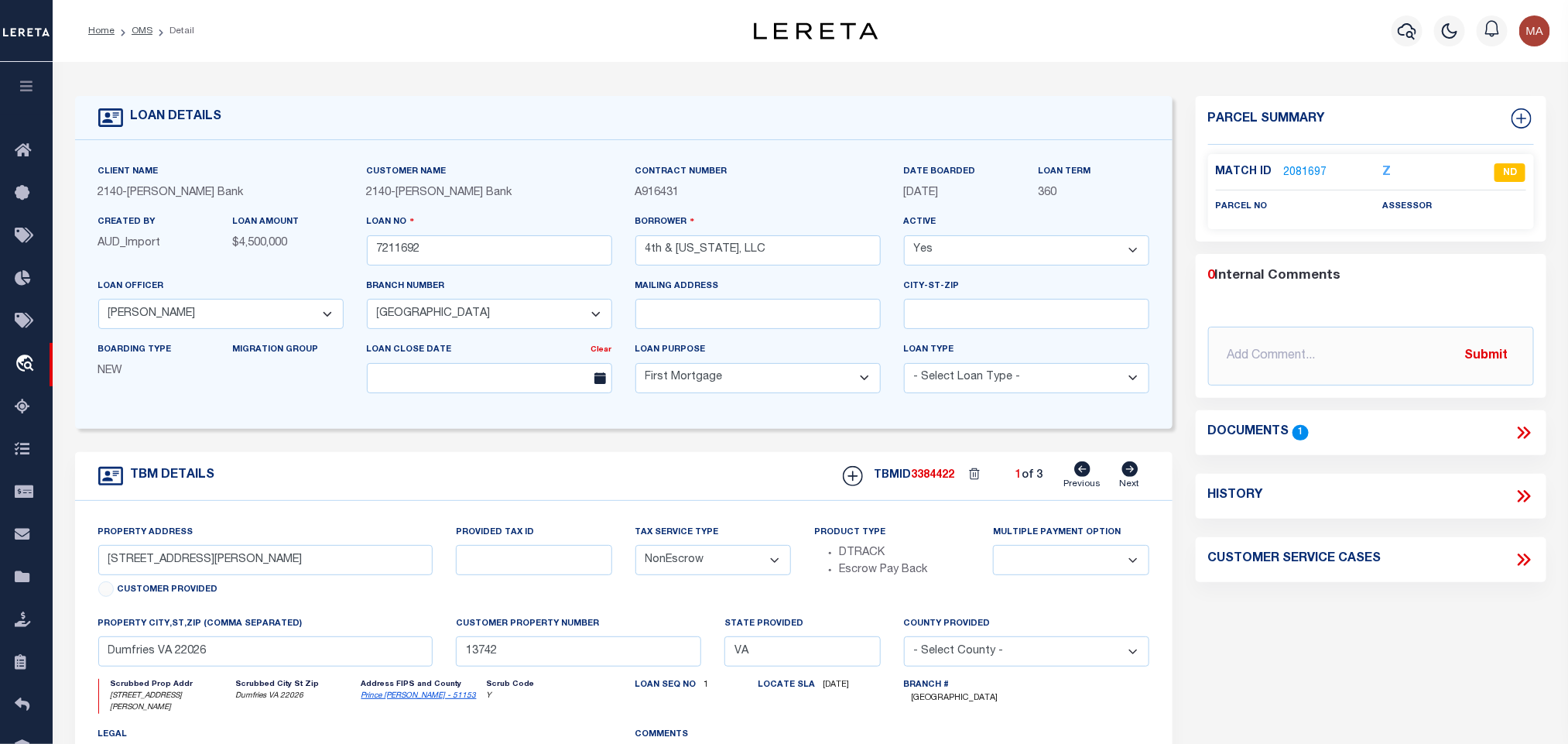
click at [1134, 473] on icon at bounding box center [1131, 469] width 16 height 15
type input "0790//0028"
select select
type input "13739"
select select
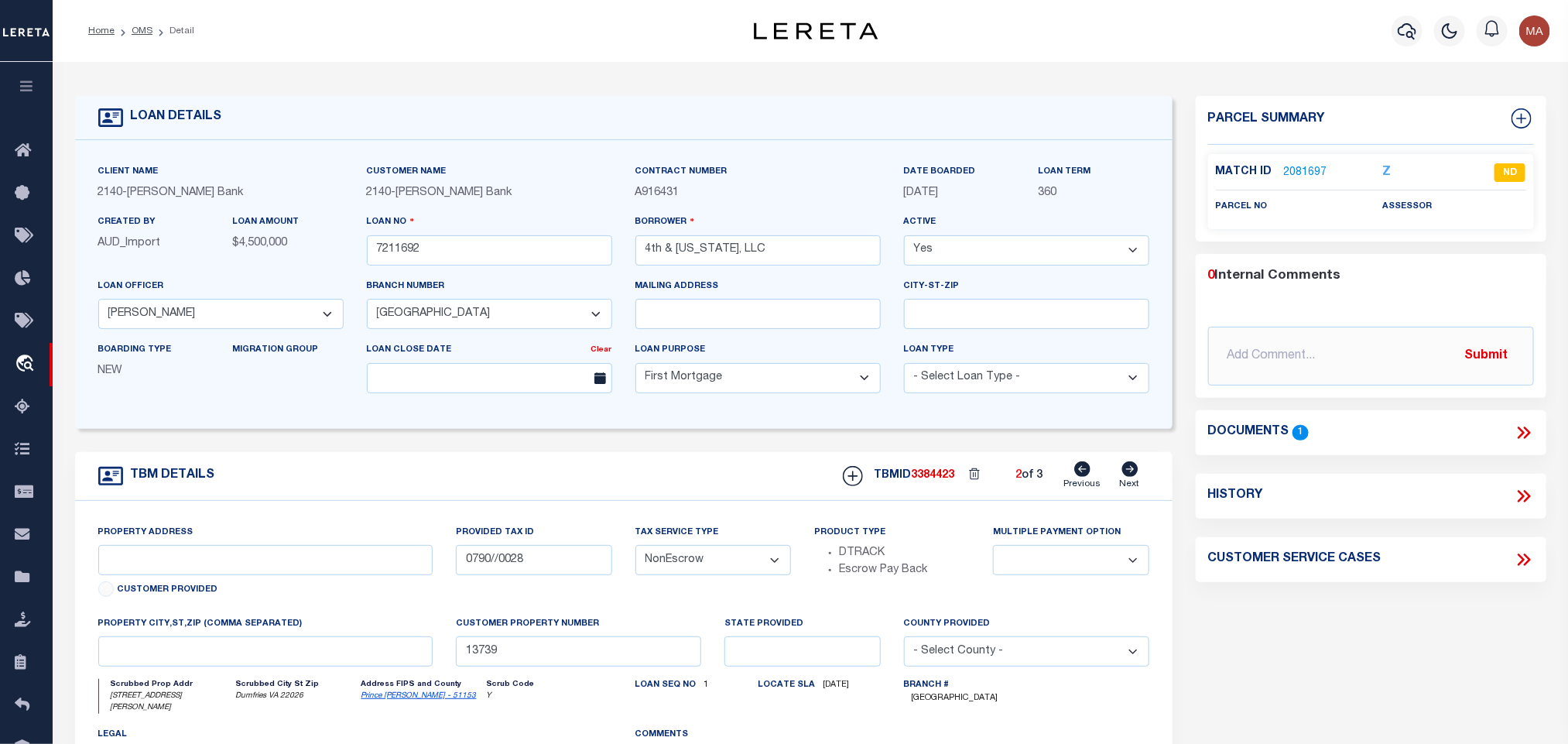
type textarea "All that certain parcel of land situated in the [US_STATE] and described as fol…"
type textarea "Former address was [STREET_ADDRESS][US_STATE][US_STATE]. The parcels were conso…"
click at [1139, 470] on icon at bounding box center [1130, 469] width 17 height 15
select select
type input "13740"
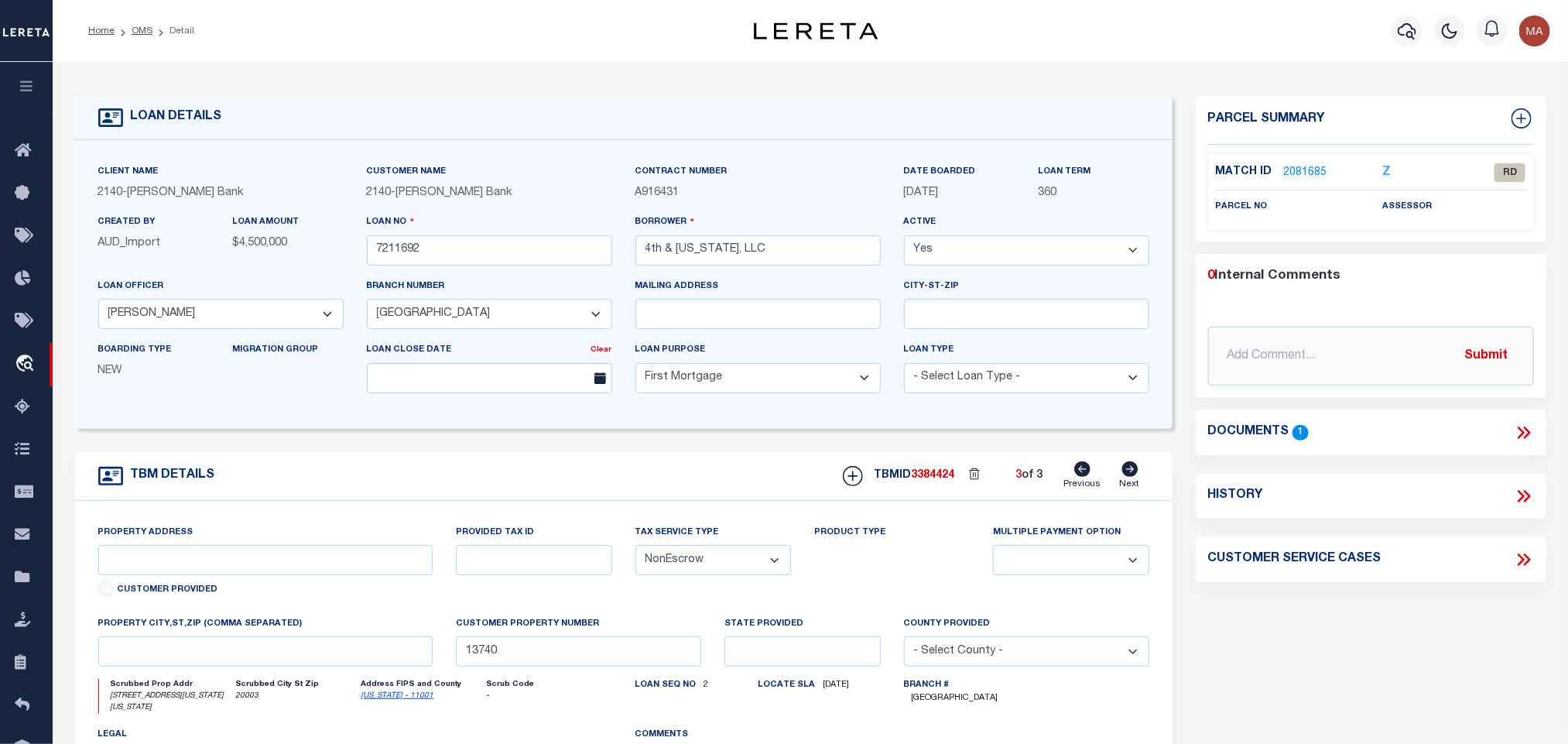
select select
click at [1083, 472] on icon at bounding box center [1084, 469] width 16 height 15
type input "0790//0028"
select select
type input "13739"
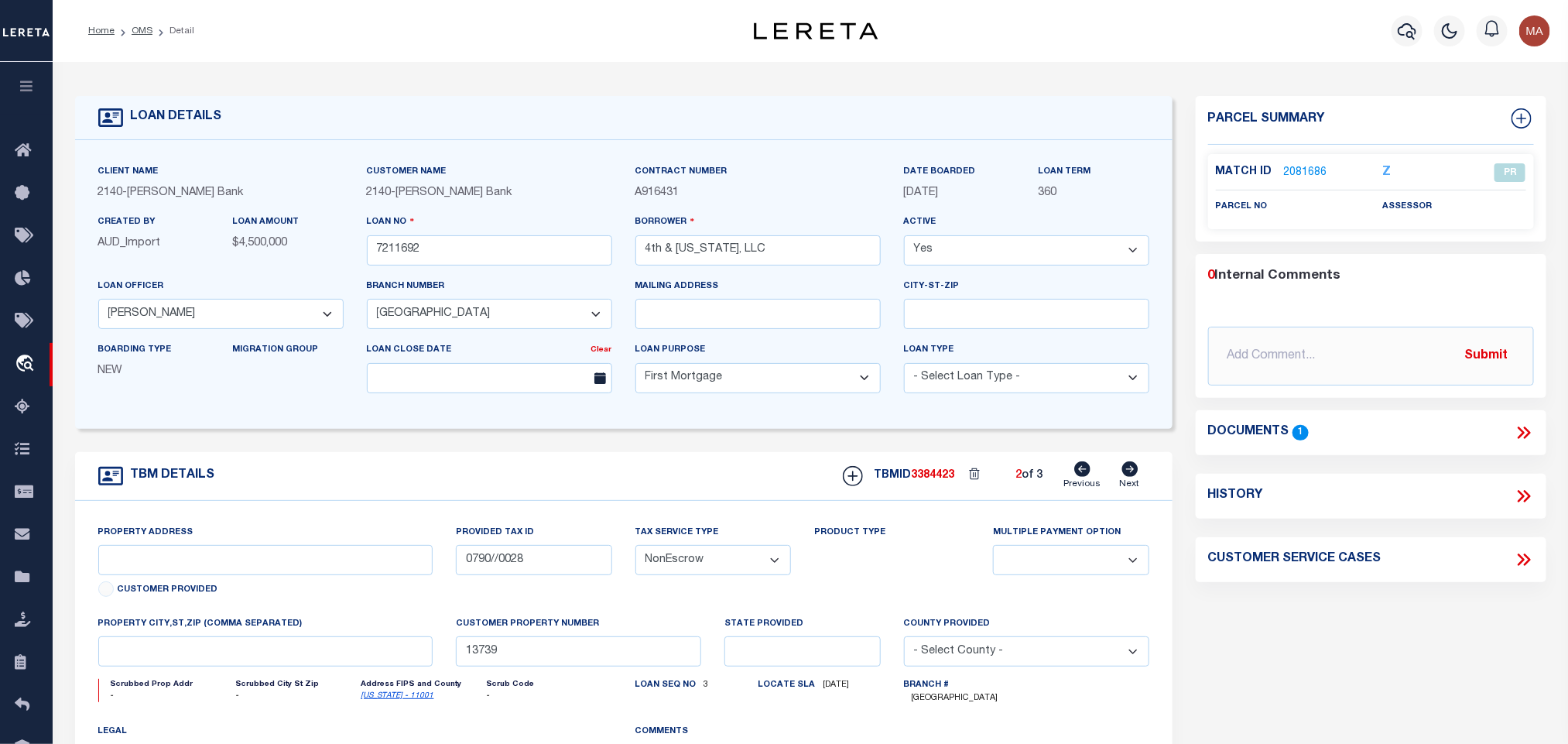
select select
type textarea "All that certain parcel of land situated in the [US_STATE] and described as fol…"
type textarea "Former address was [STREET_ADDRESS][US_STATE][US_STATE]. The parcels were conso…"
click at [1295, 165] on link "2081685" at bounding box center [1306, 173] width 43 height 16
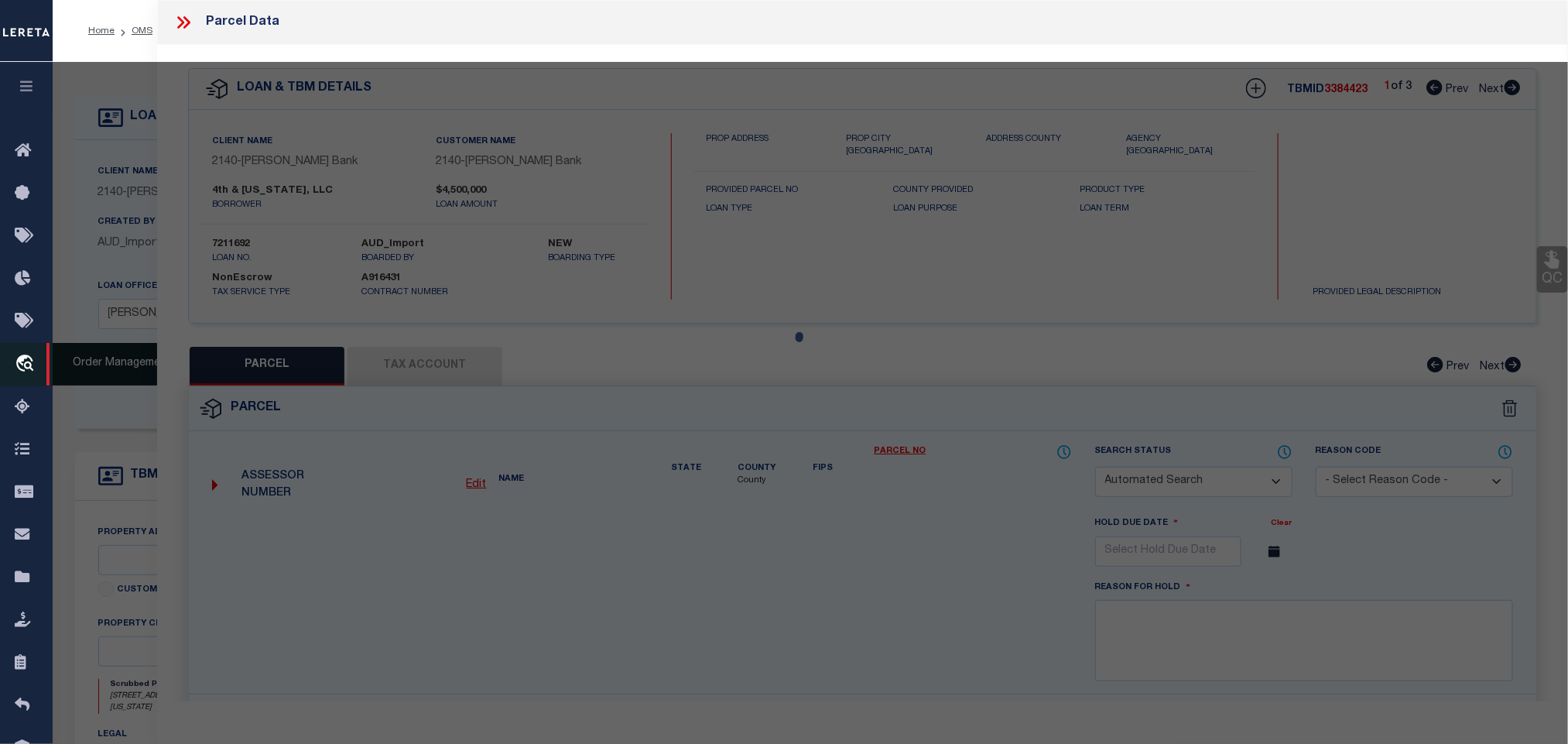
checkbox input "false"
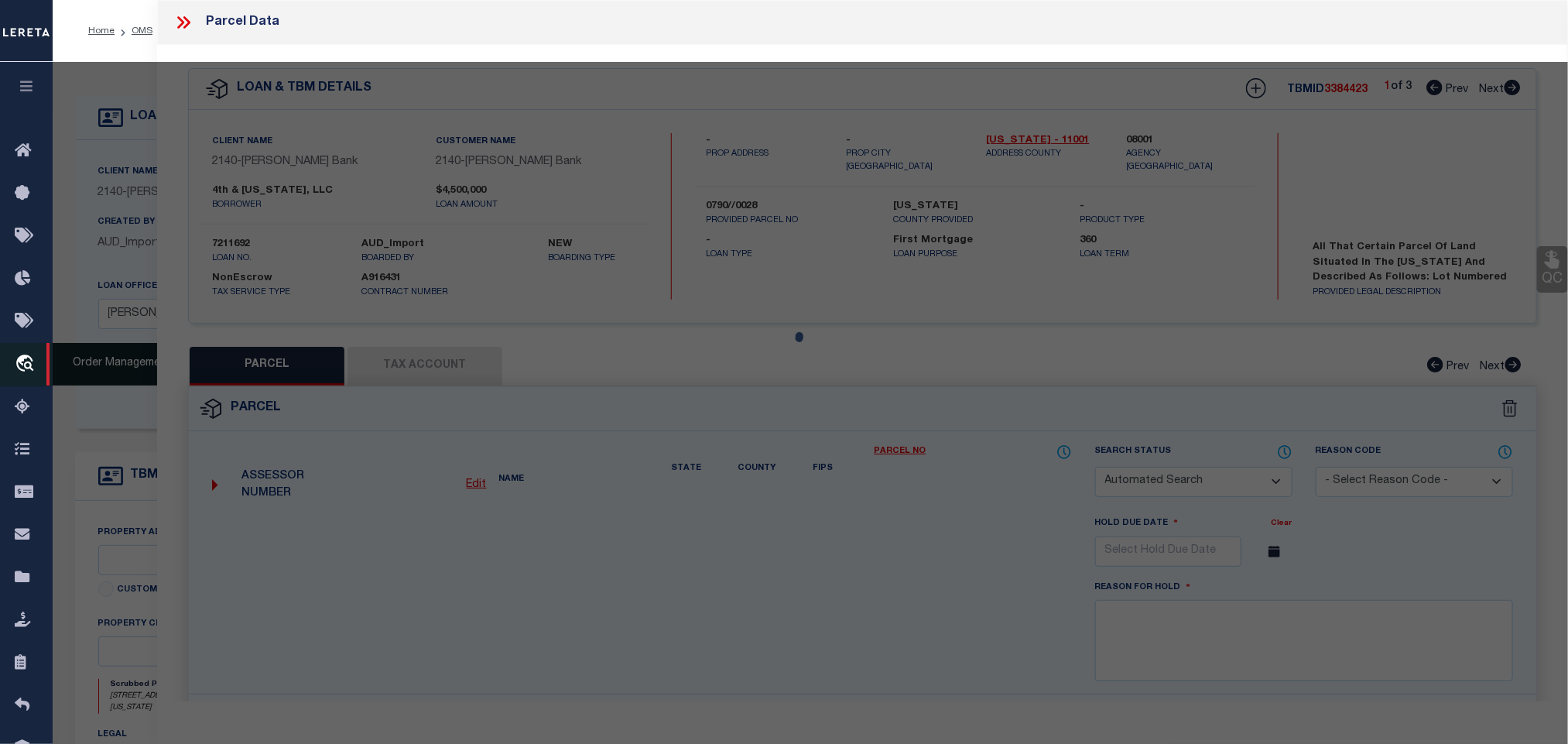
select select "RD"
checkbox input "false"
type textarea "Document uploaded that satisfies a legal requirement, changing from [GEOGRAPHIC…"
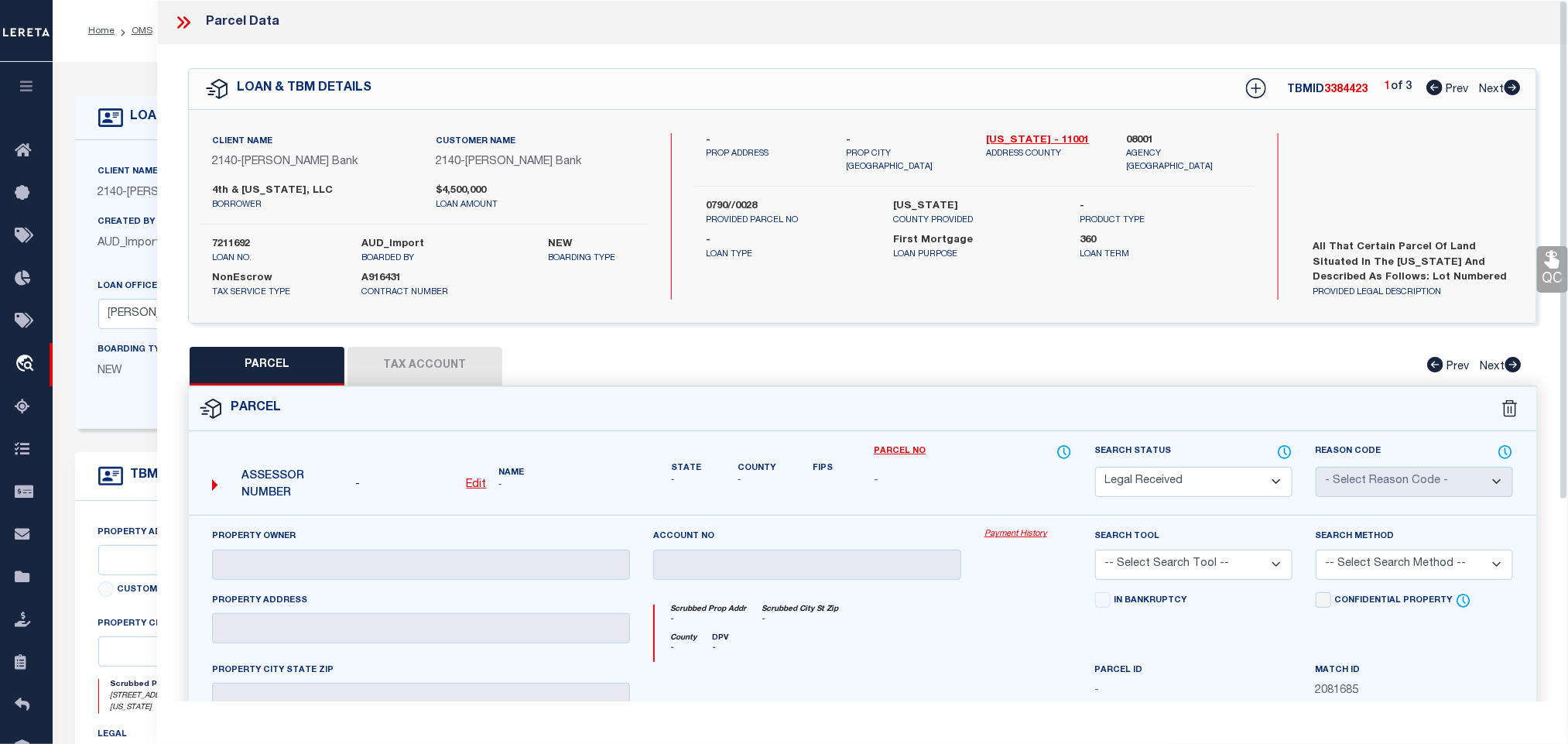
click at [473, 488] on u "Edit" at bounding box center [477, 484] width 20 height 11
select select "RD"
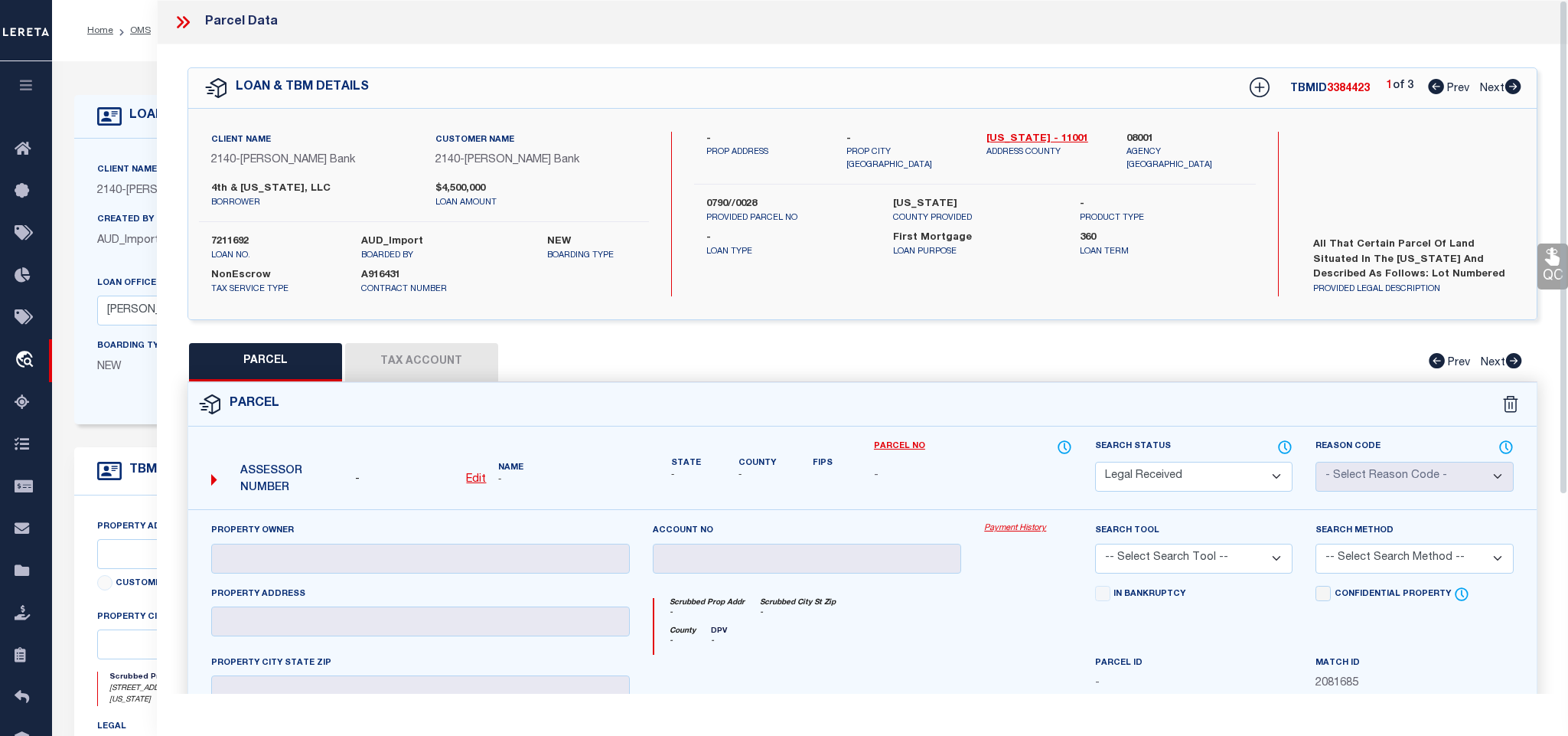
type textarea "-"
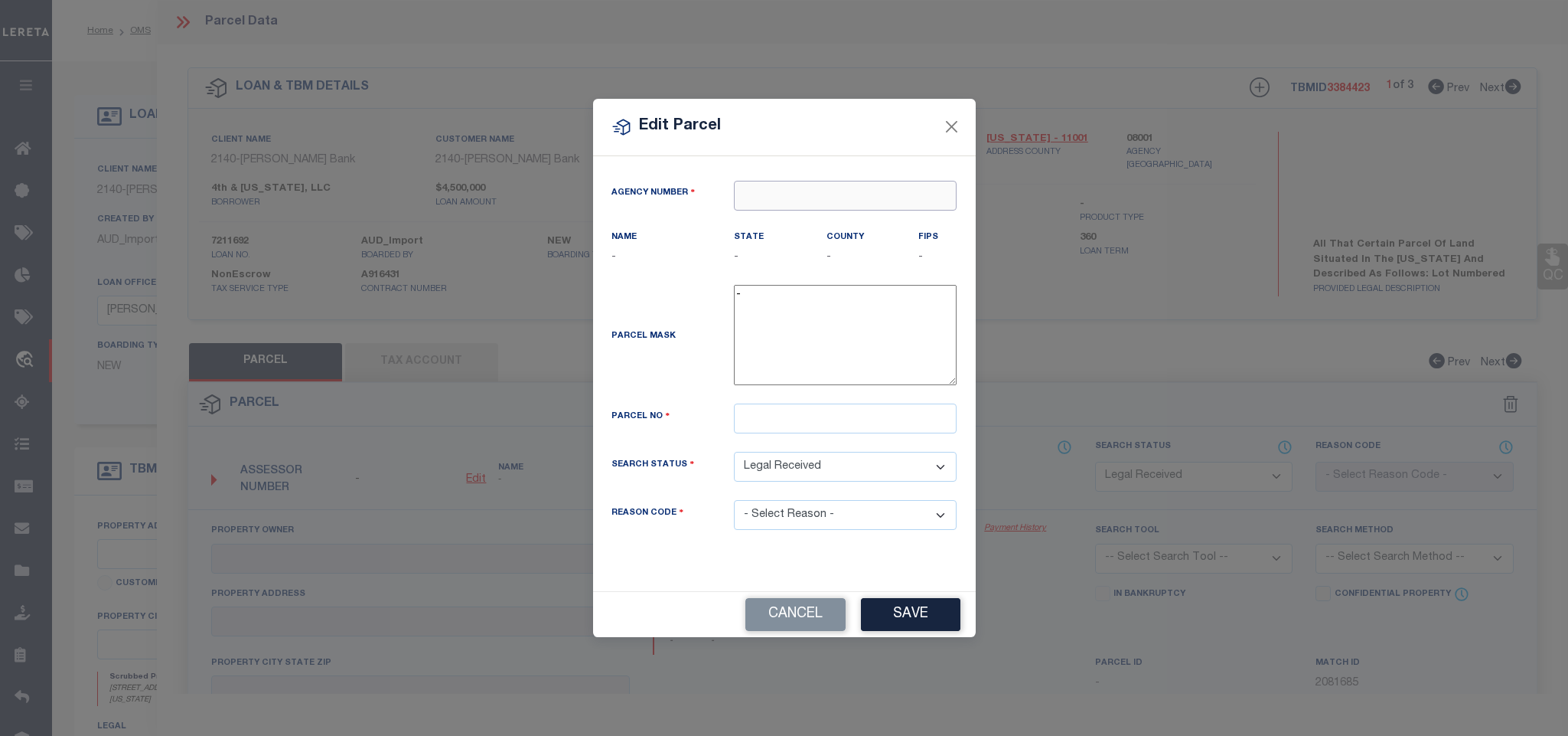
click at [850, 188] on input "text" at bounding box center [845, 195] width 223 height 30
paste input "2024 2025"
type input "2024 2025"
click at [805, 196] on input "text" at bounding box center [845, 195] width 223 height 30
paste input "080010101"
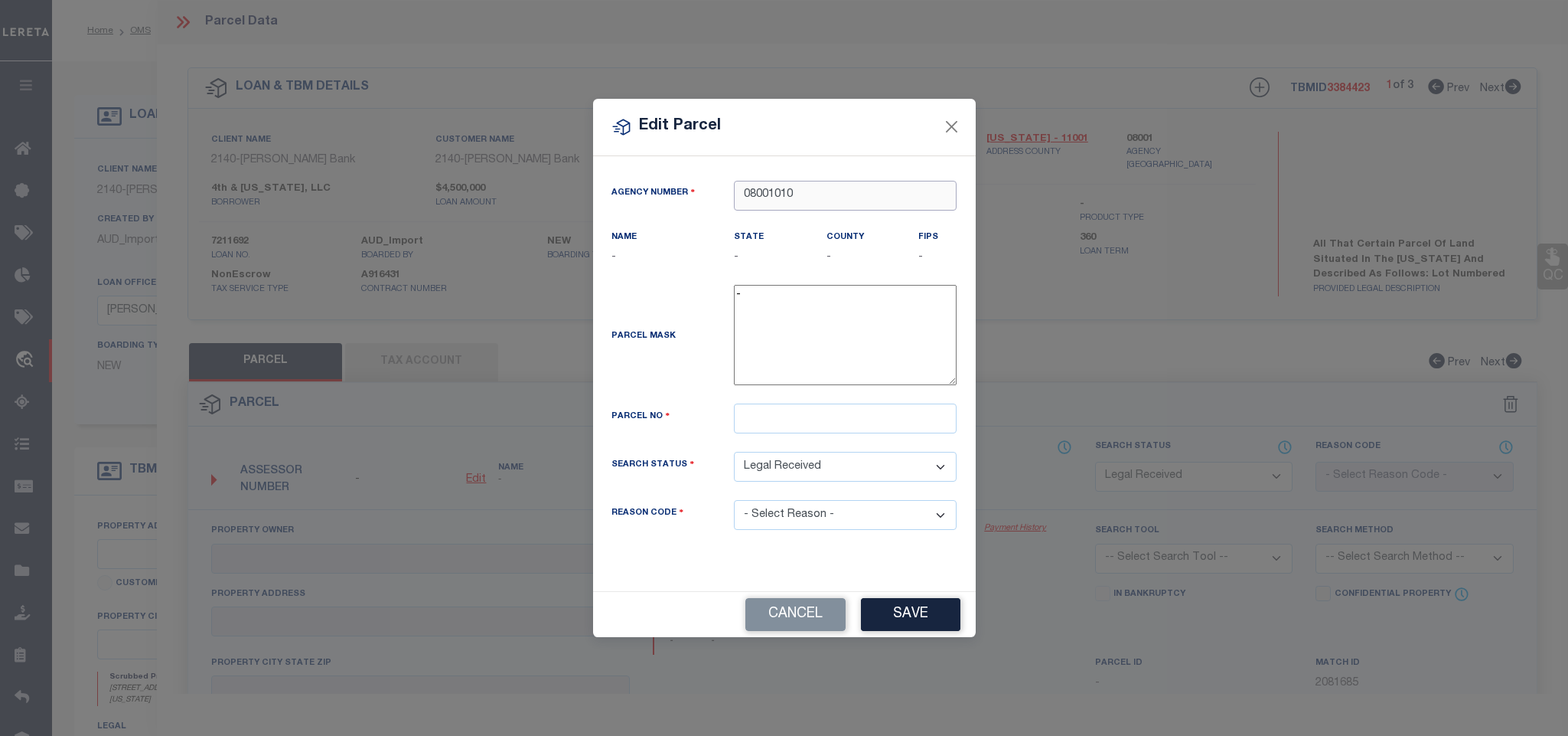
drag, startPoint x: 805, startPoint y: 191, endPoint x: 831, endPoint y: 193, distance: 26.1
click at [831, 193] on input "08001010" at bounding box center [845, 195] width 223 height 30
click at [840, 214] on div "080010000 : [US_STATE]" at bounding box center [859, 219] width 249 height 24
type input "080010000"
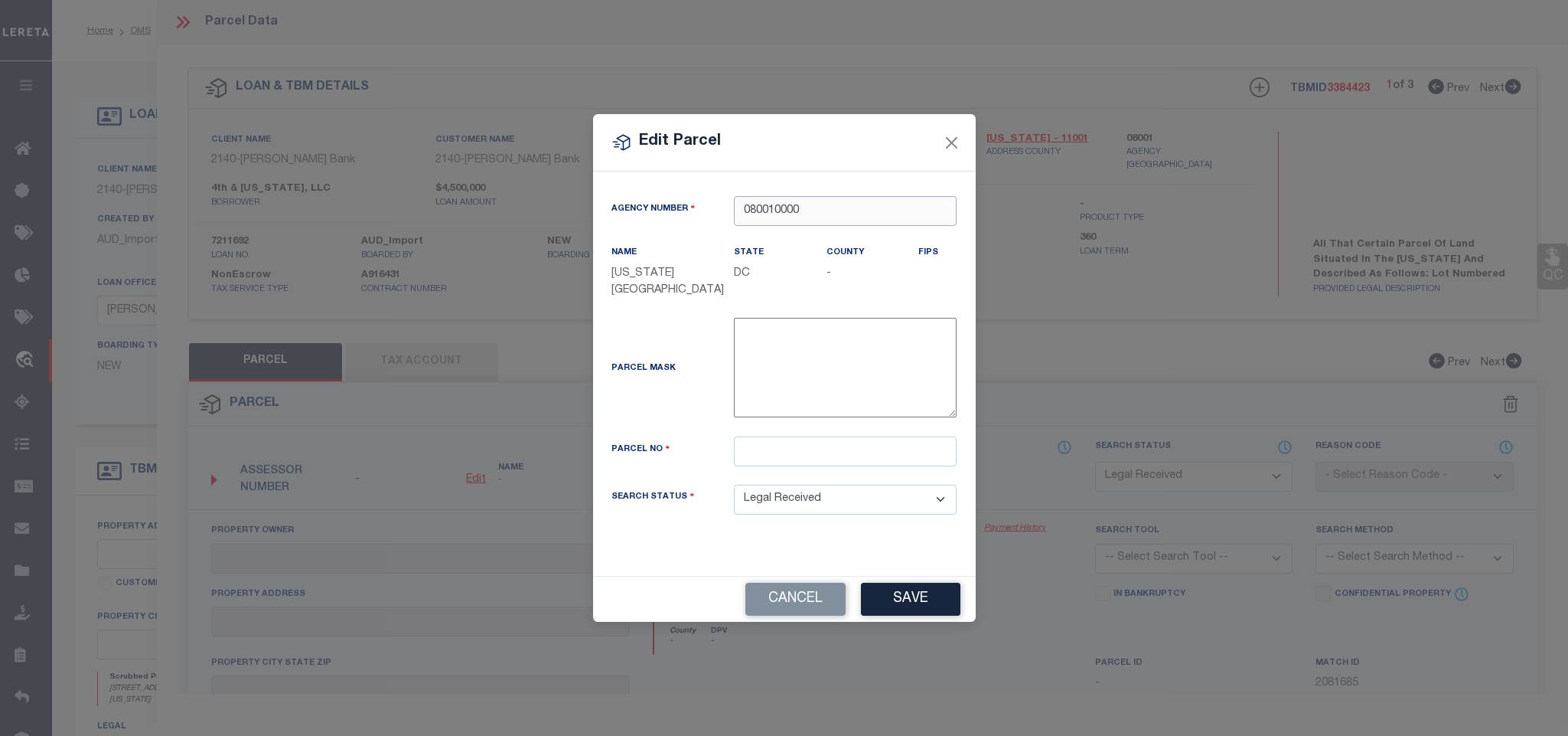
type input "080010000"
drag, startPoint x: 884, startPoint y: 450, endPoint x: 894, endPoint y: 484, distance: 35.4
click at [884, 450] on input "text" at bounding box center [845, 450] width 223 height 30
paste input "0790- -0028"
click at [910, 606] on button "Save" at bounding box center [910, 599] width 99 height 33
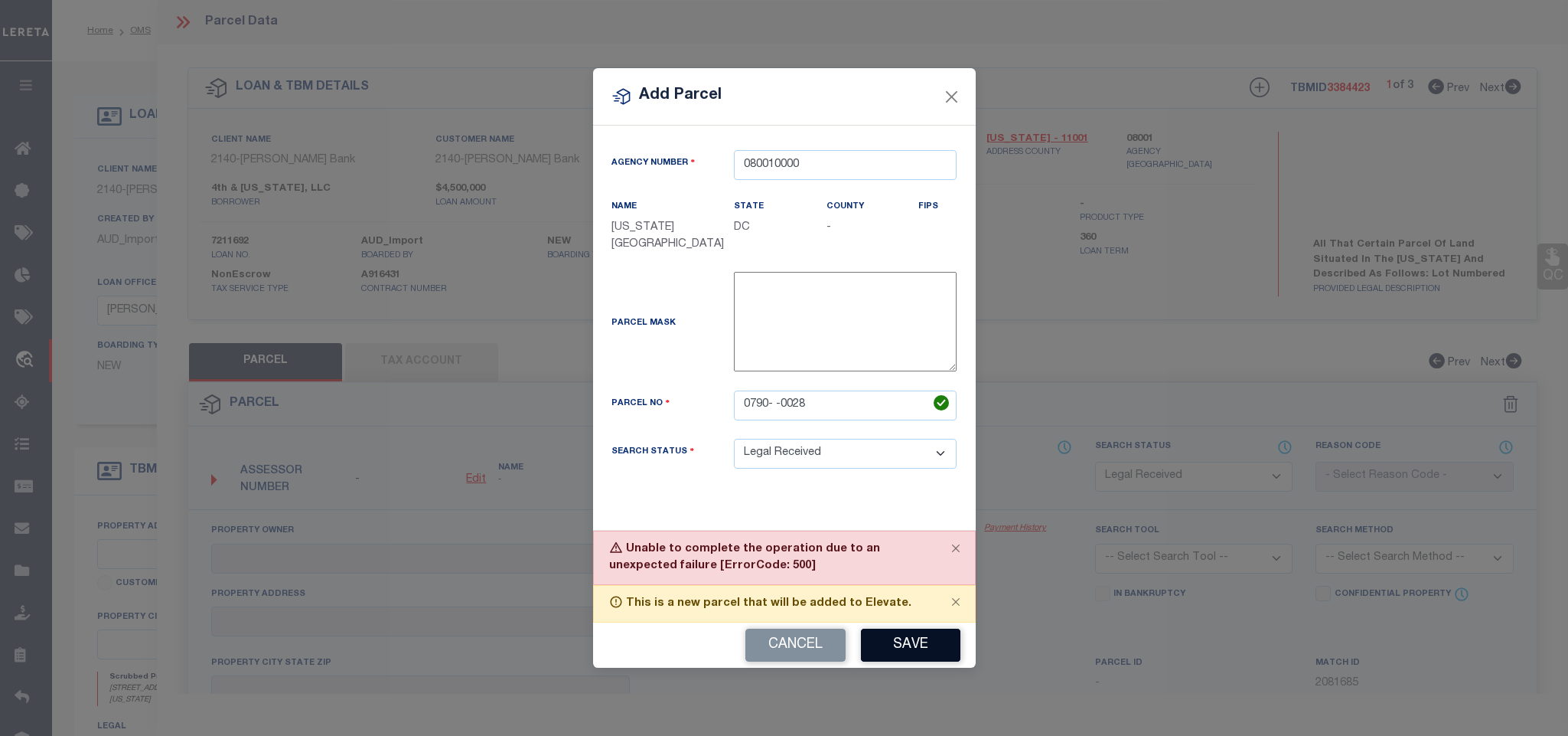
click at [886, 646] on button "Save" at bounding box center [910, 645] width 99 height 33
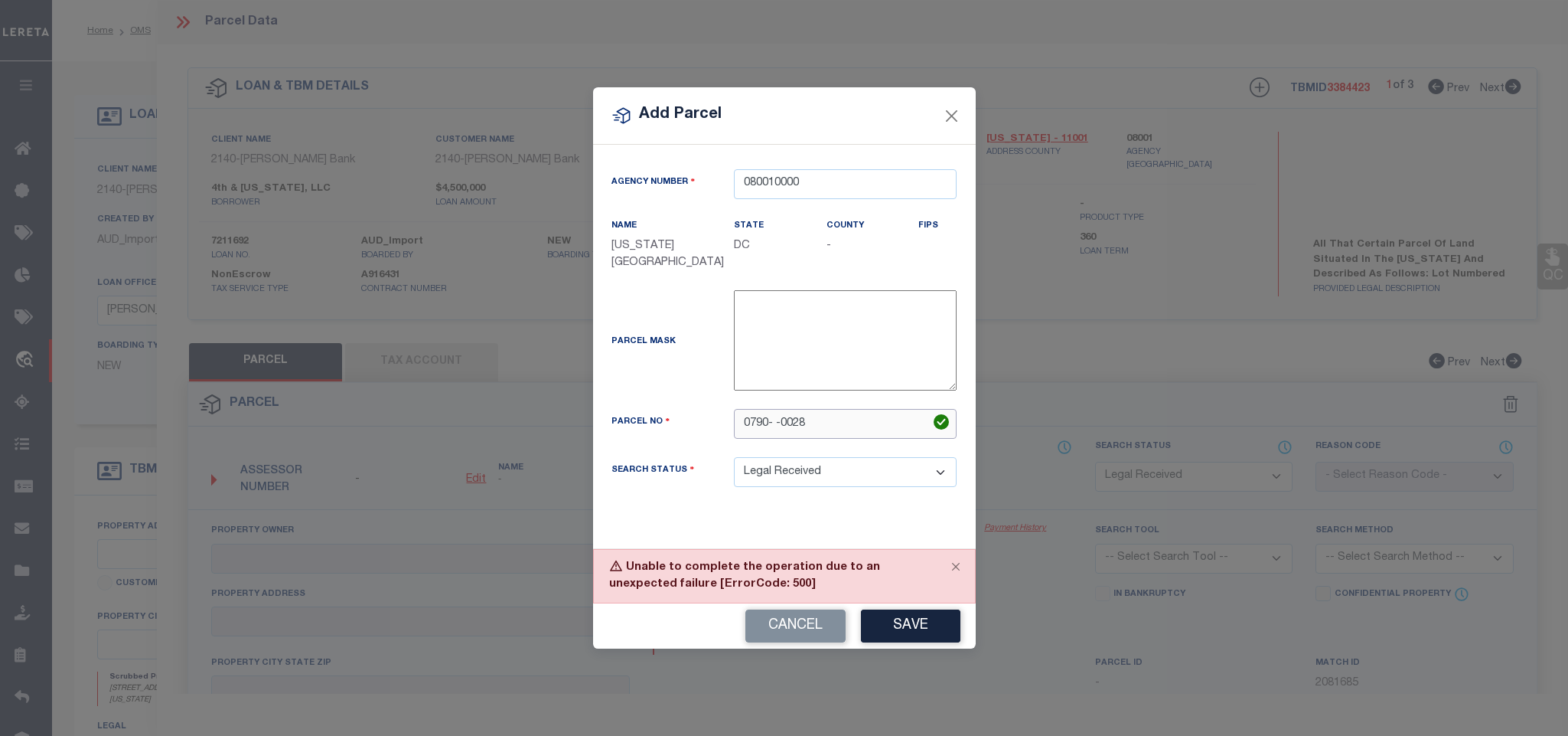
click at [780, 439] on input "0790- -0028" at bounding box center [845, 424] width 223 height 30
type input "0790 0028"
click at [933, 634] on button "Save" at bounding box center [910, 626] width 99 height 33
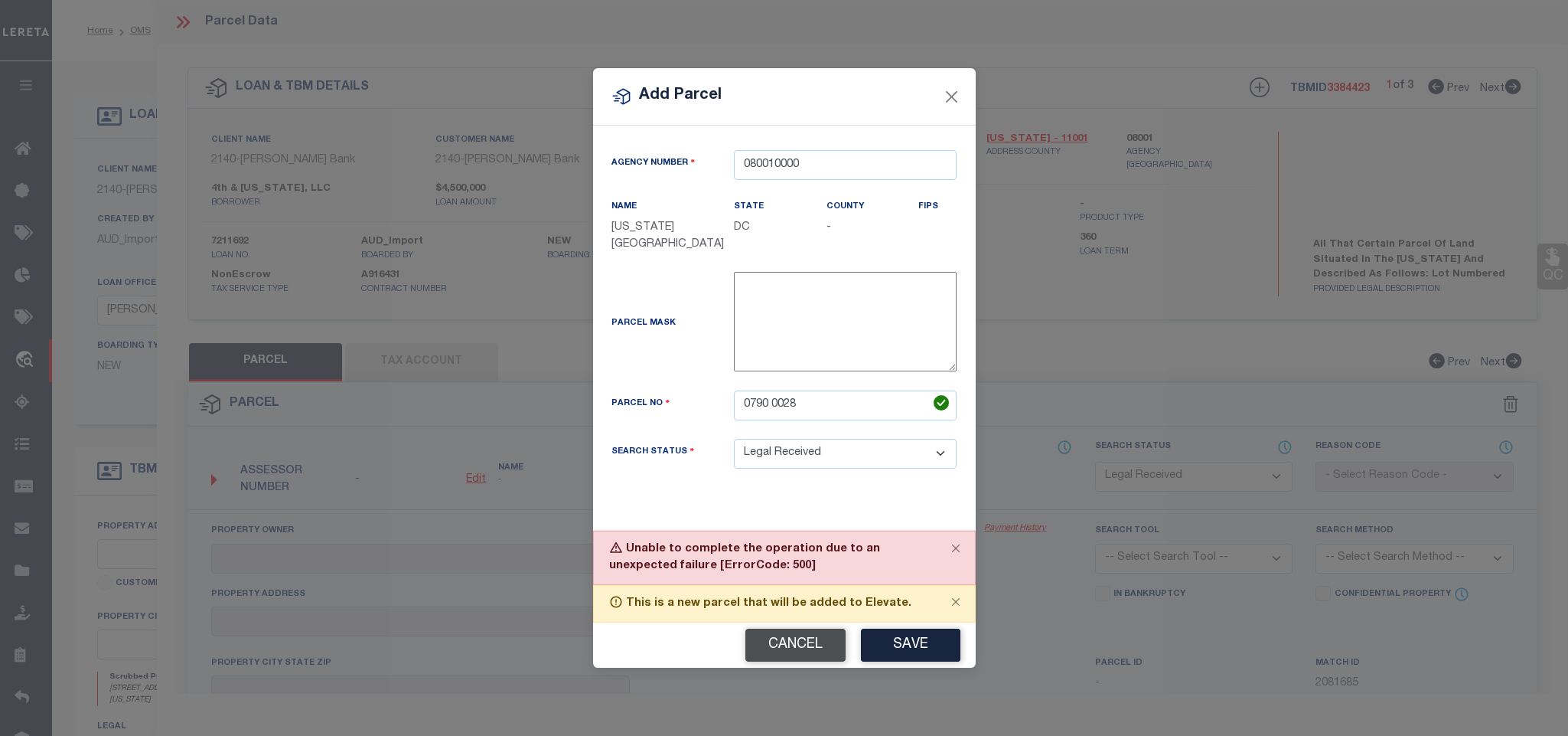
click at [780, 637] on button "Cancel" at bounding box center [796, 645] width 100 height 33
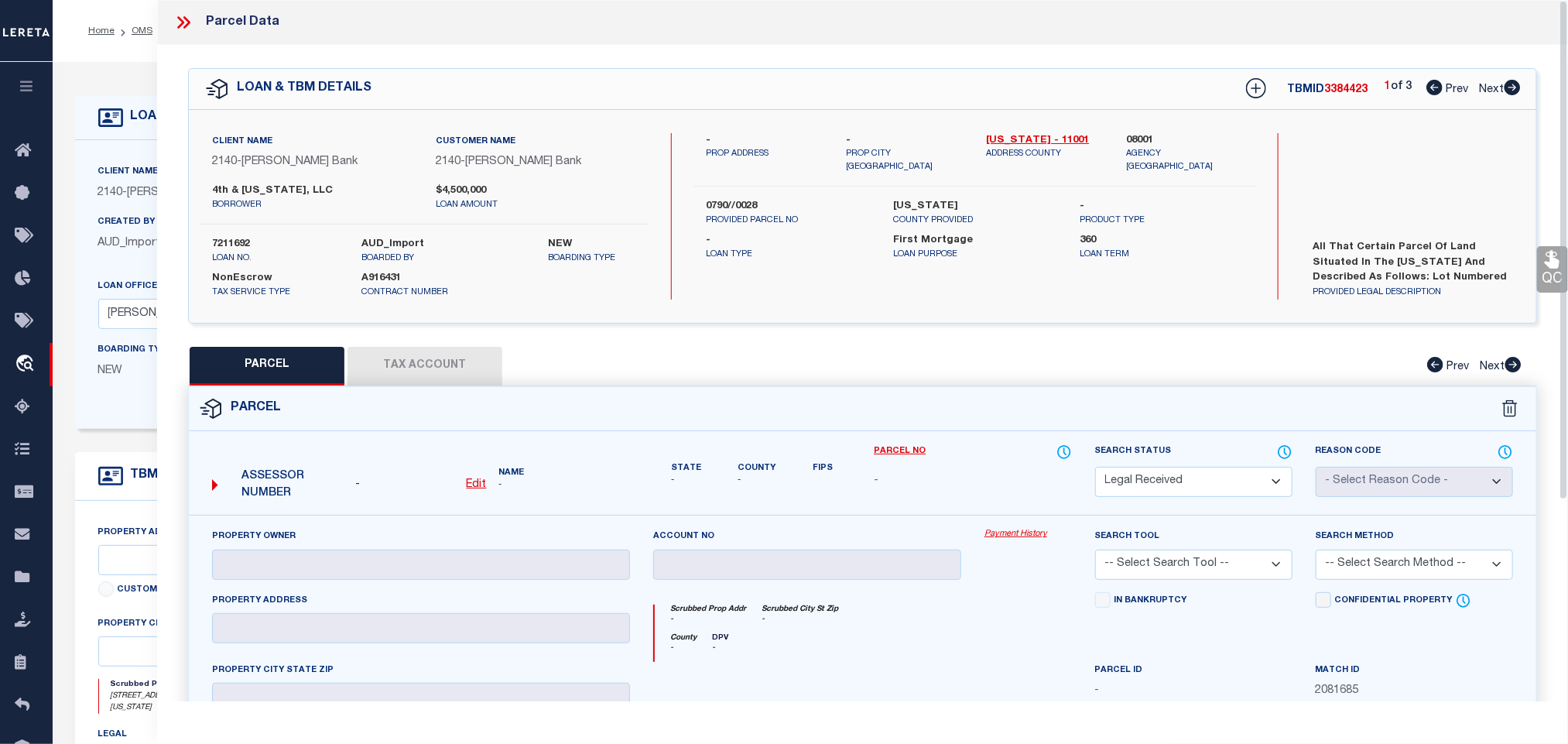
click at [115, 68] on div "LOAN DETAILS Client Name 2140" at bounding box center [810, 530] width 1515 height 938
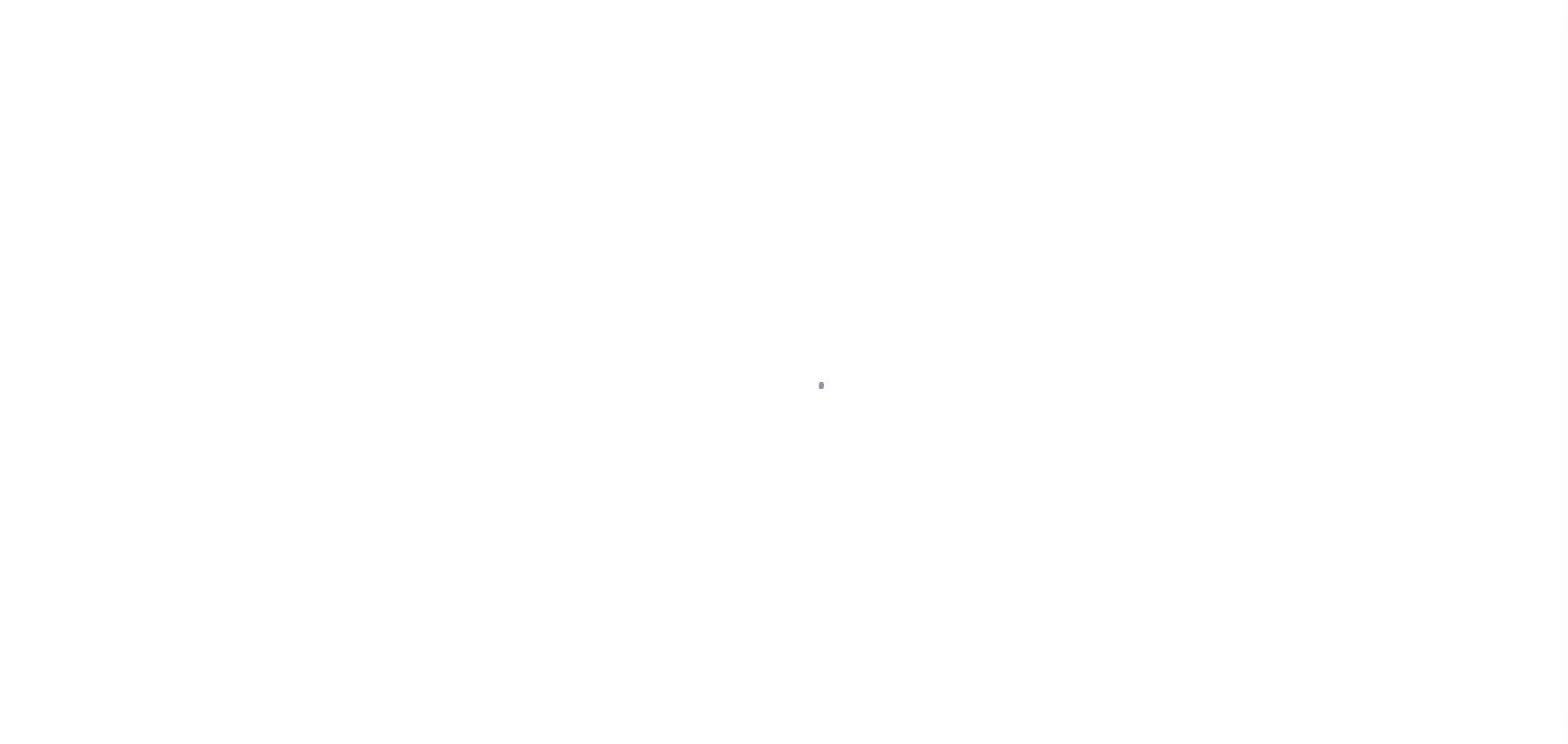
type input "7211692"
type input "4th & [US_STATE], LLC"
select select
select select "10"
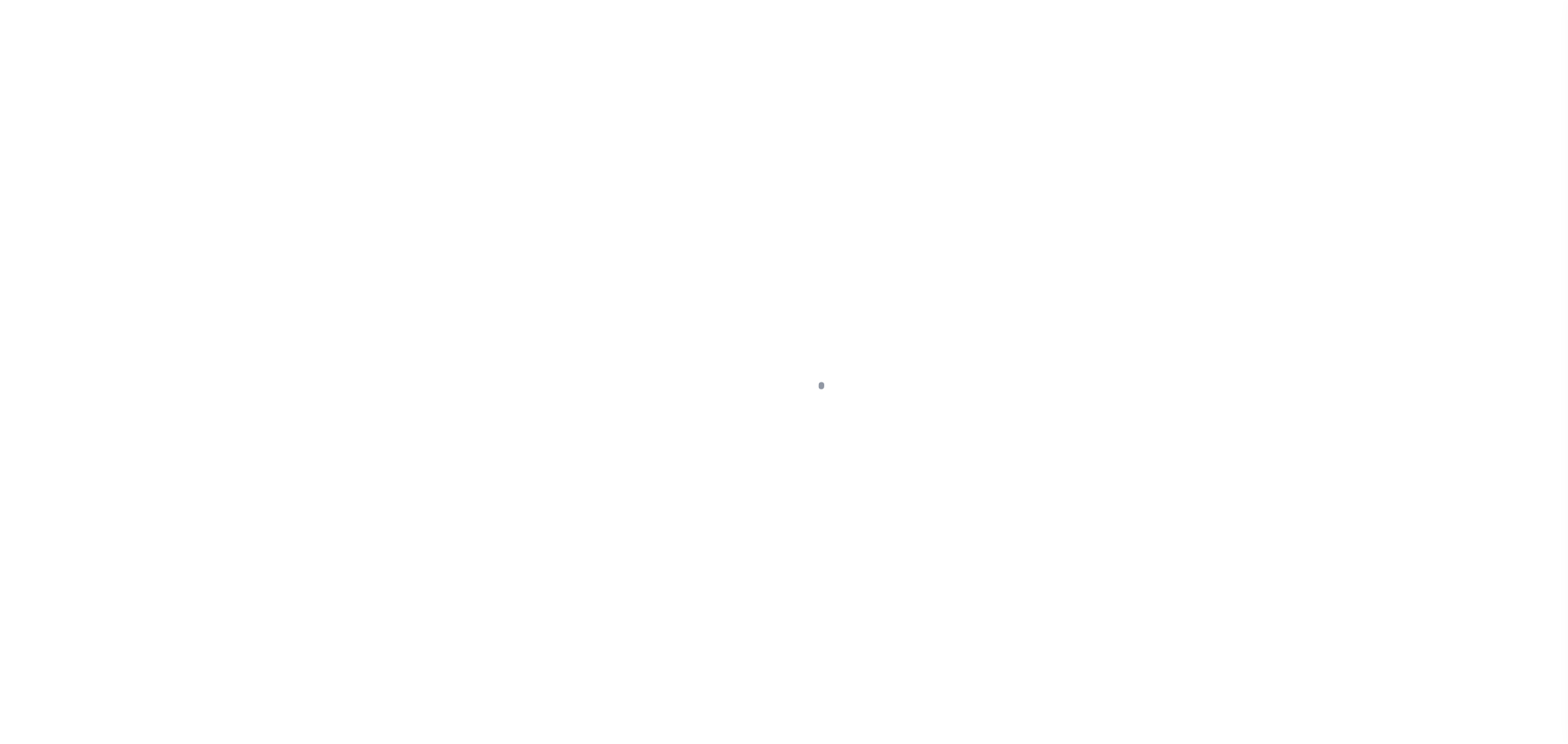
select select "NonEscrow"
type input "[STREET_ADDRESS][PERSON_NAME]"
select select
type input "Dumfries VA 22026"
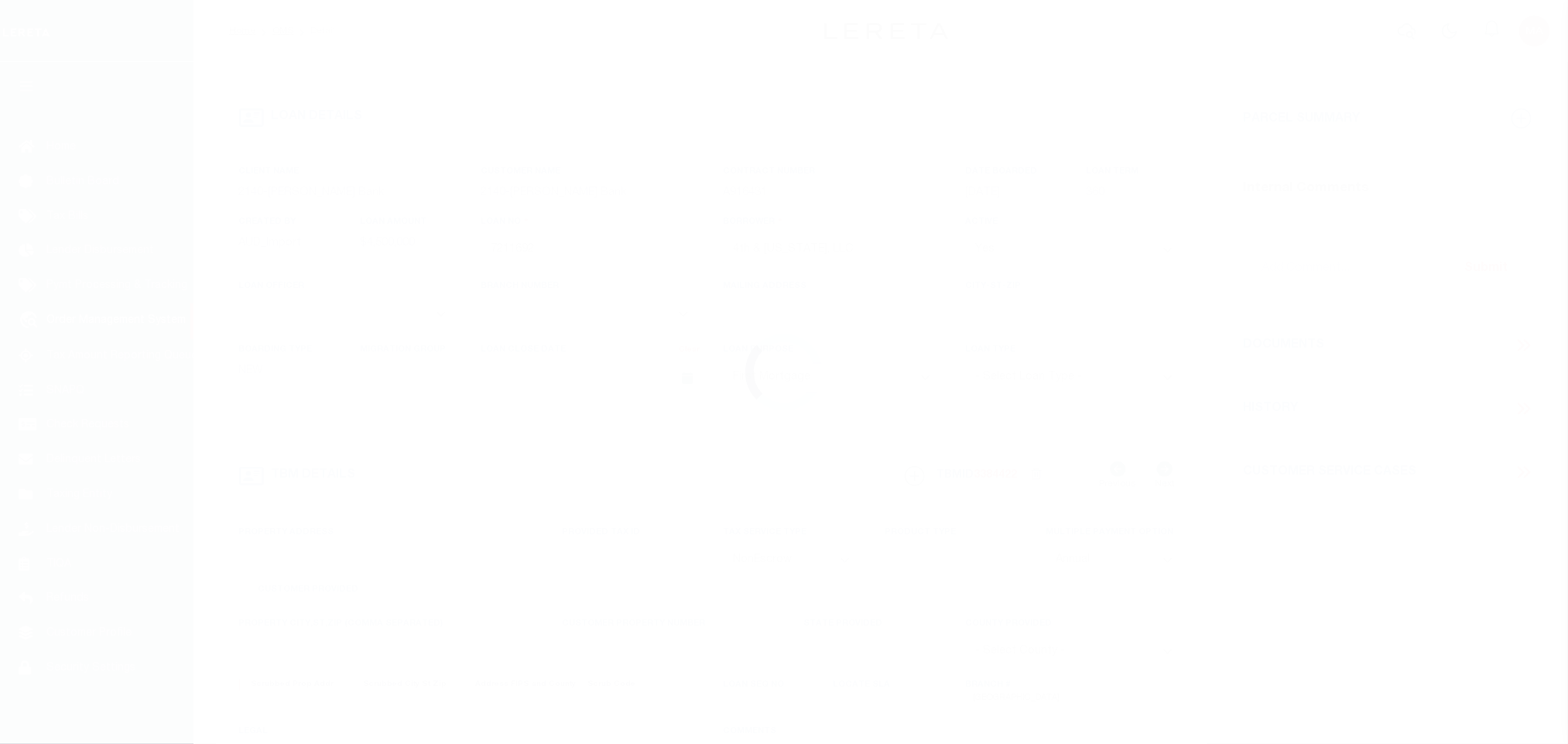
type input "13742"
type input "VA"
select select
select select "7916"
select select "3196"
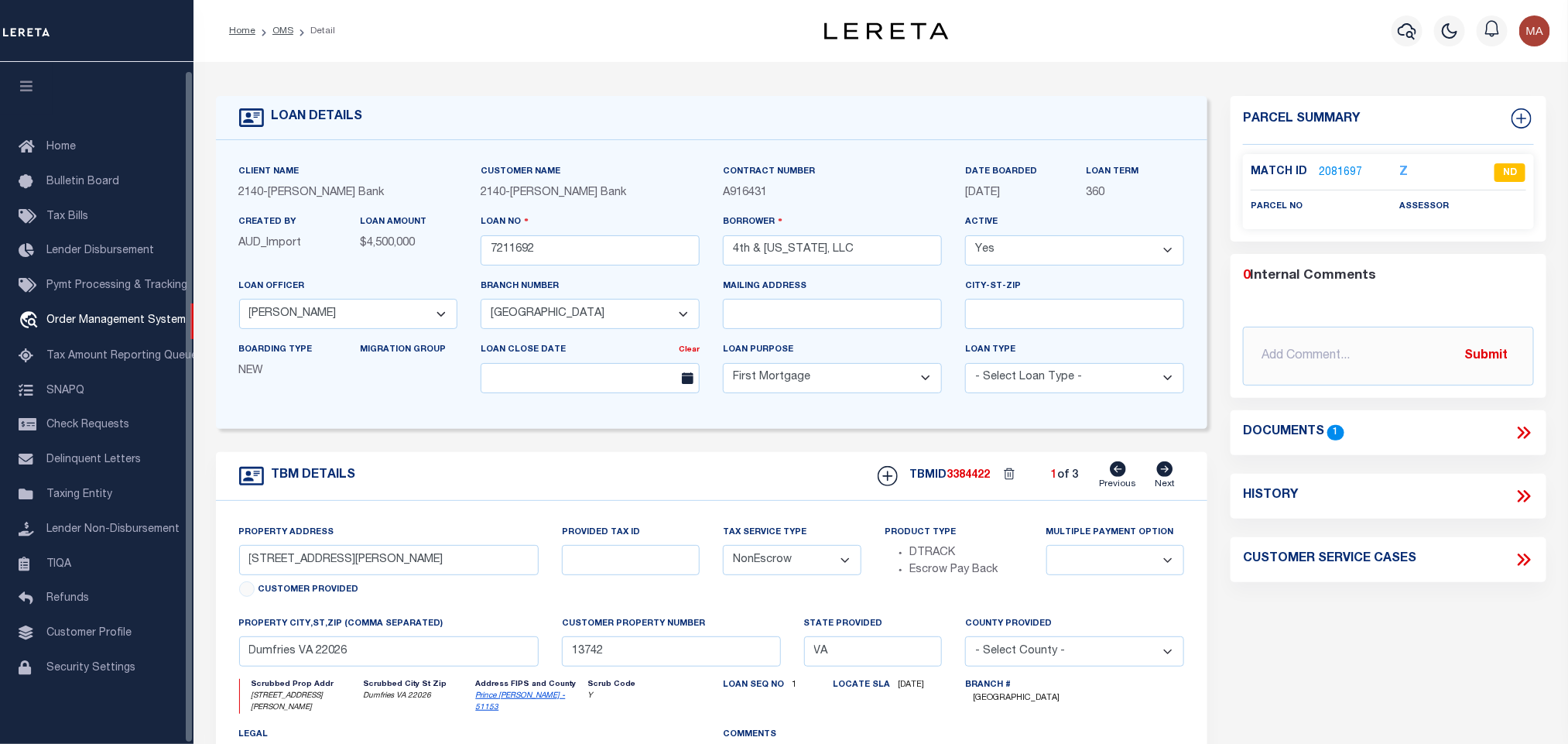
click at [21, 79] on icon "button" at bounding box center [27, 85] width 18 height 14
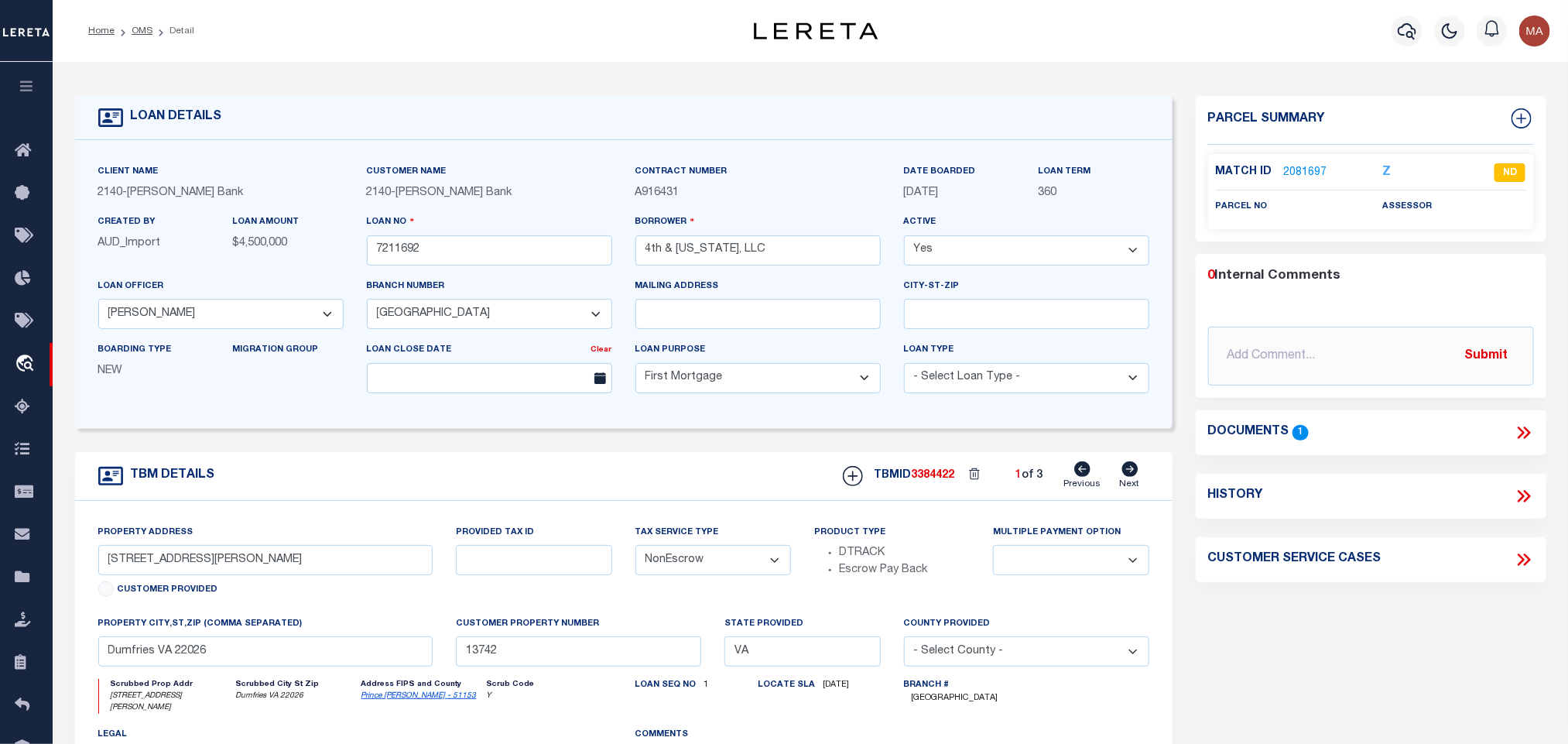
click at [1133, 470] on icon at bounding box center [1131, 469] width 16 height 15
type input "0790//0028"
select select
type input "13739"
select select
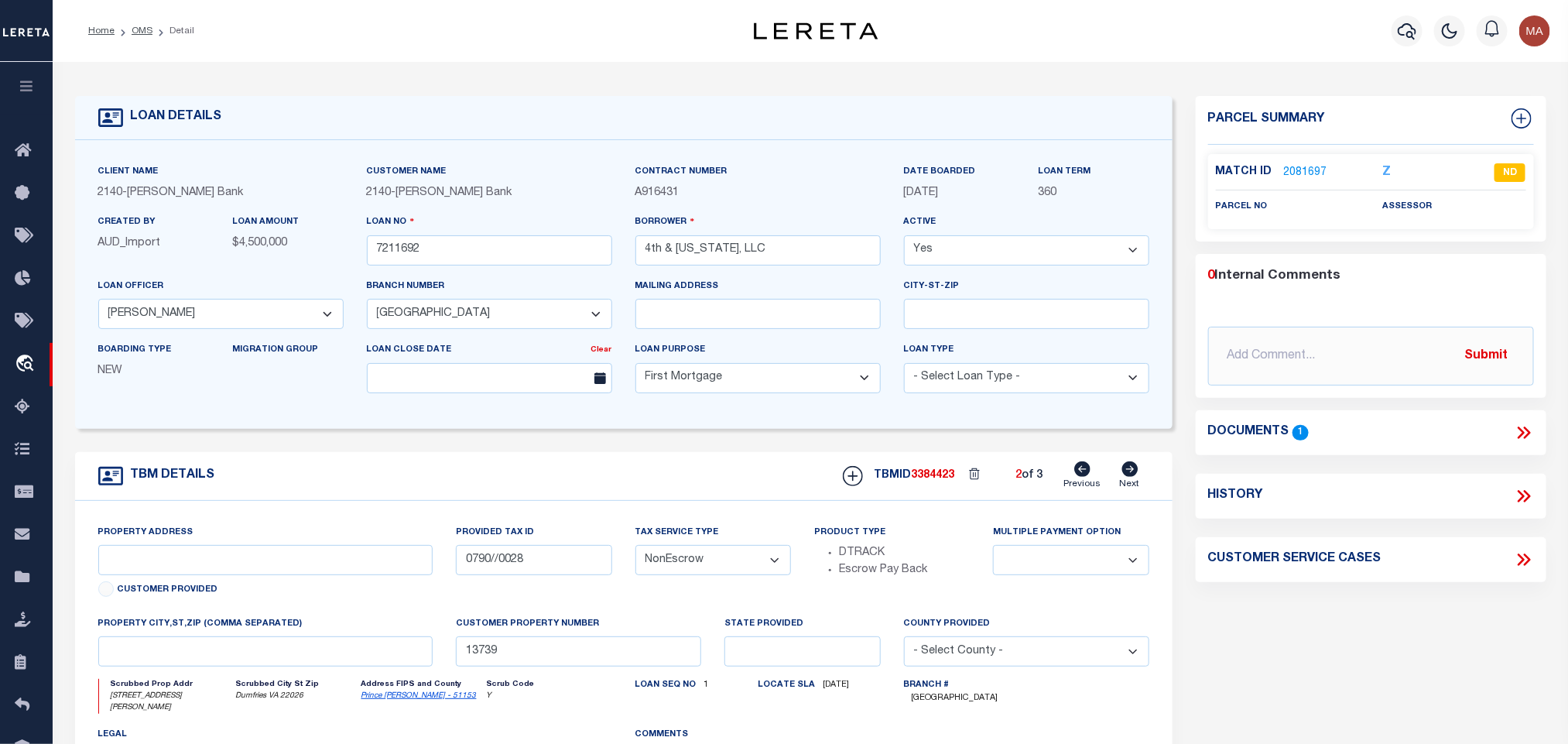
type textarea "All that certain parcel of land situated in the [US_STATE] and described as fol…"
type textarea "Former address was [STREET_ADDRESS][US_STATE][US_STATE]. The parcels were conso…"
click at [1280, 169] on label "Match ID" at bounding box center [1249, 172] width 68 height 16
click at [1299, 167] on link "2081685" at bounding box center [1306, 173] width 43 height 16
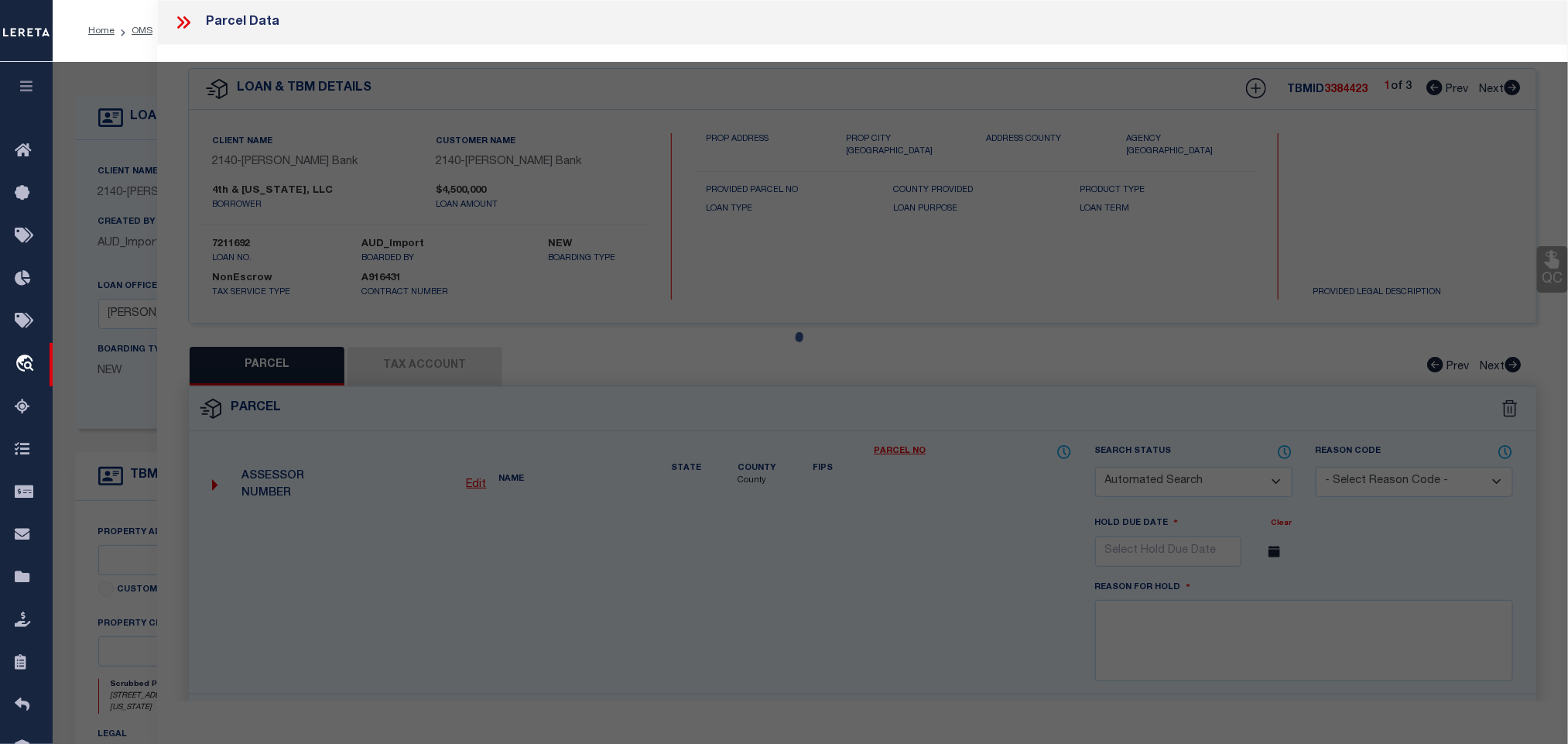
checkbox input "false"
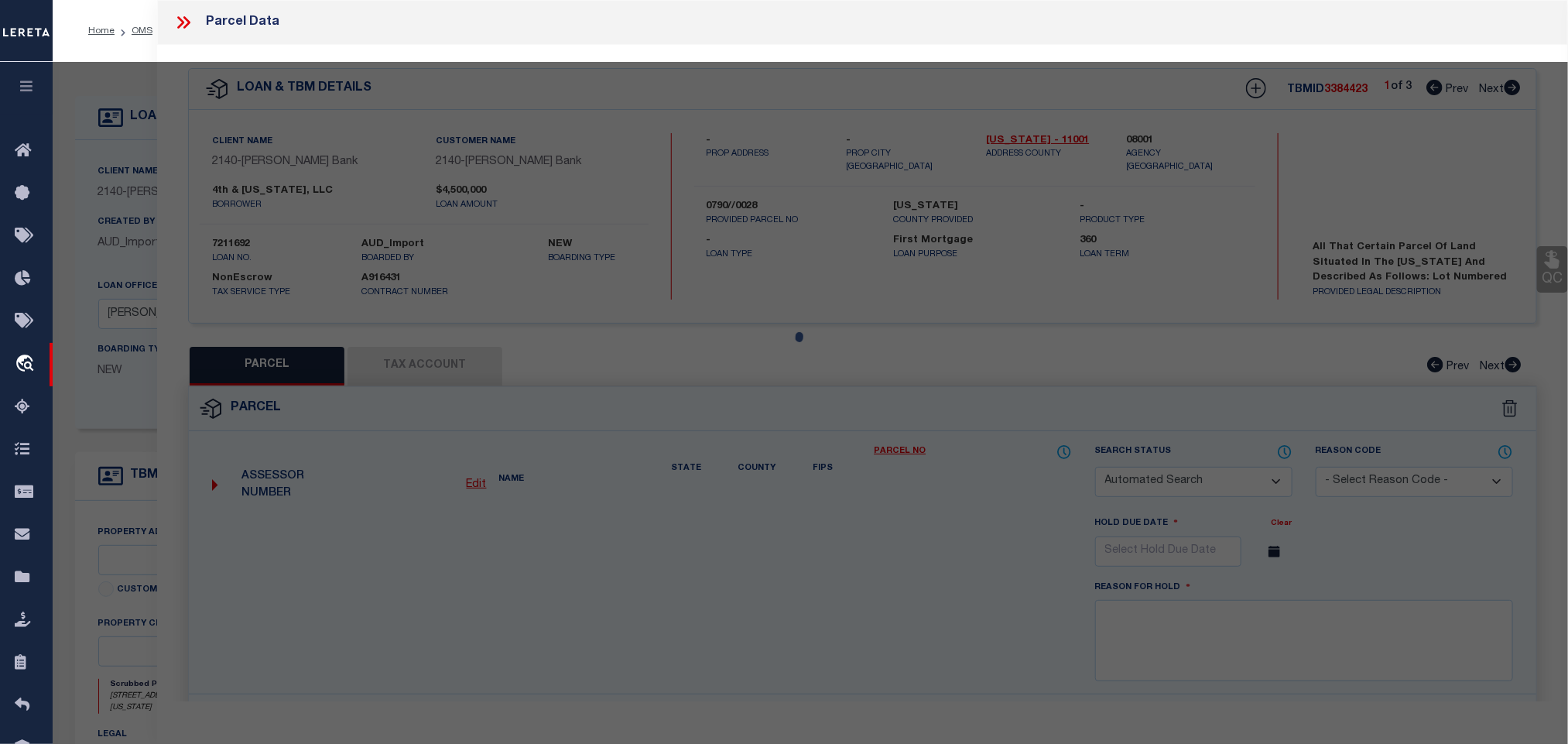
select select "RD"
checkbox input "false"
type textarea "Document uploaded that satisfies a legal requirement, changing from [GEOGRAPHIC…"
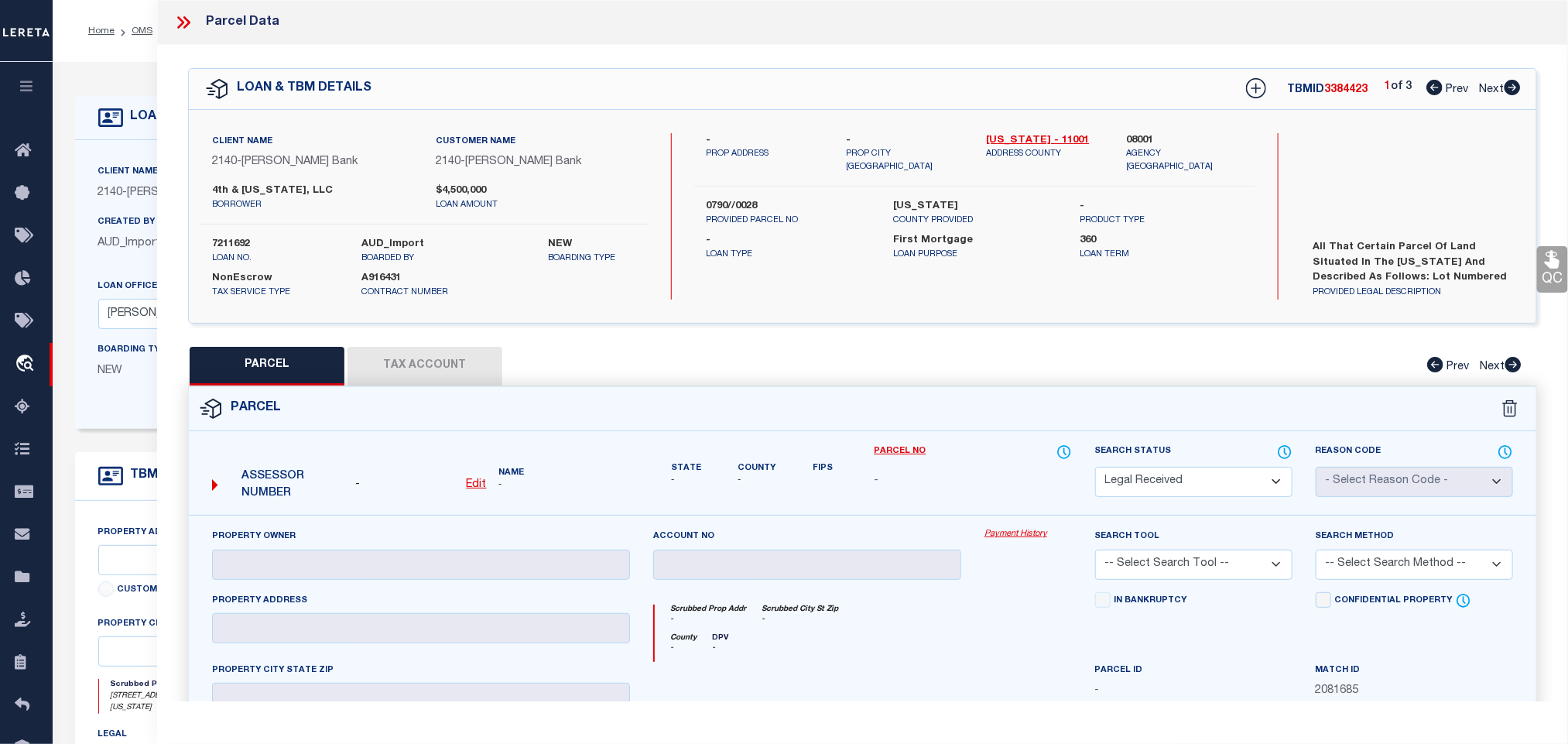
click at [478, 485] on u "Edit" at bounding box center [477, 484] width 20 height 11
select select "RD"
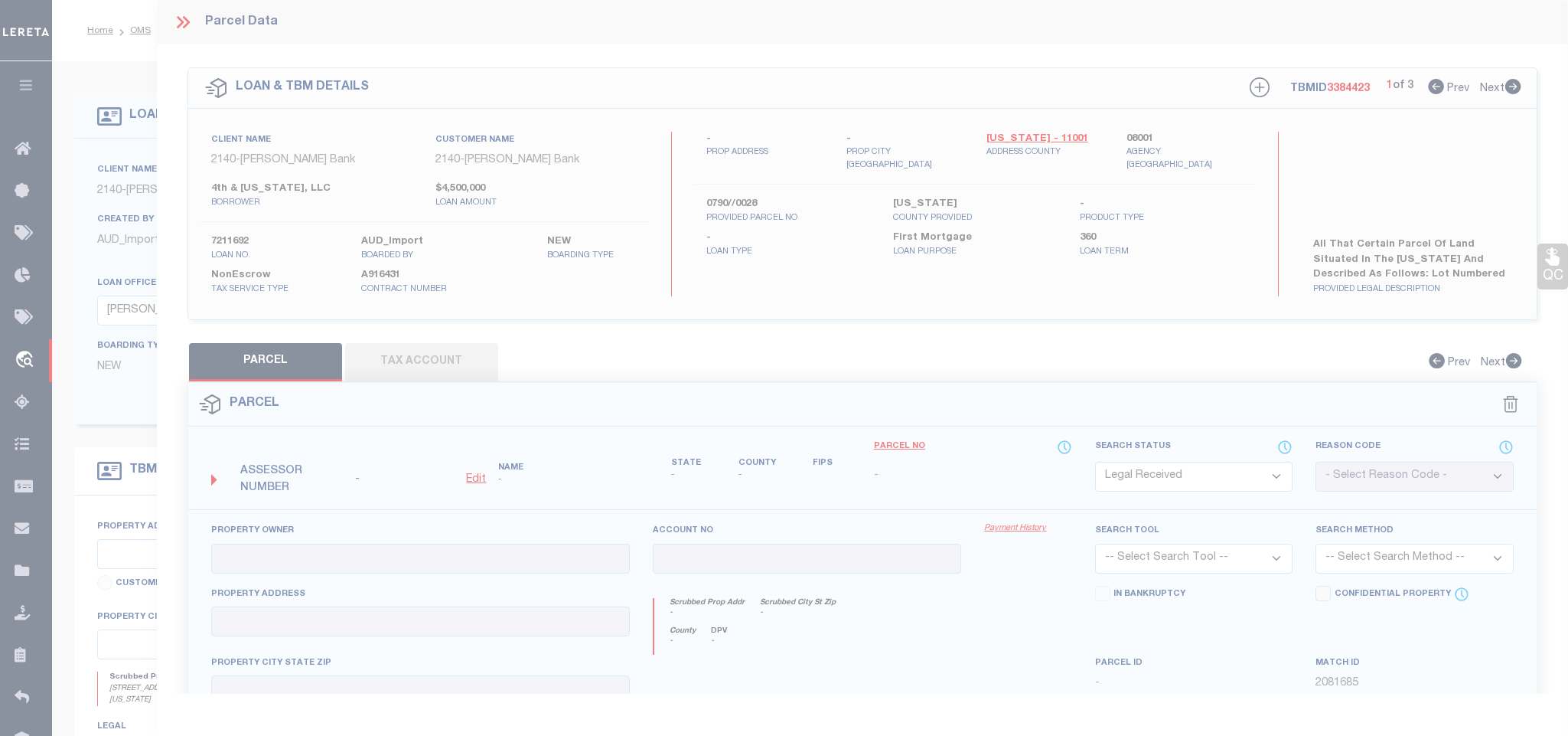
type textarea "-"
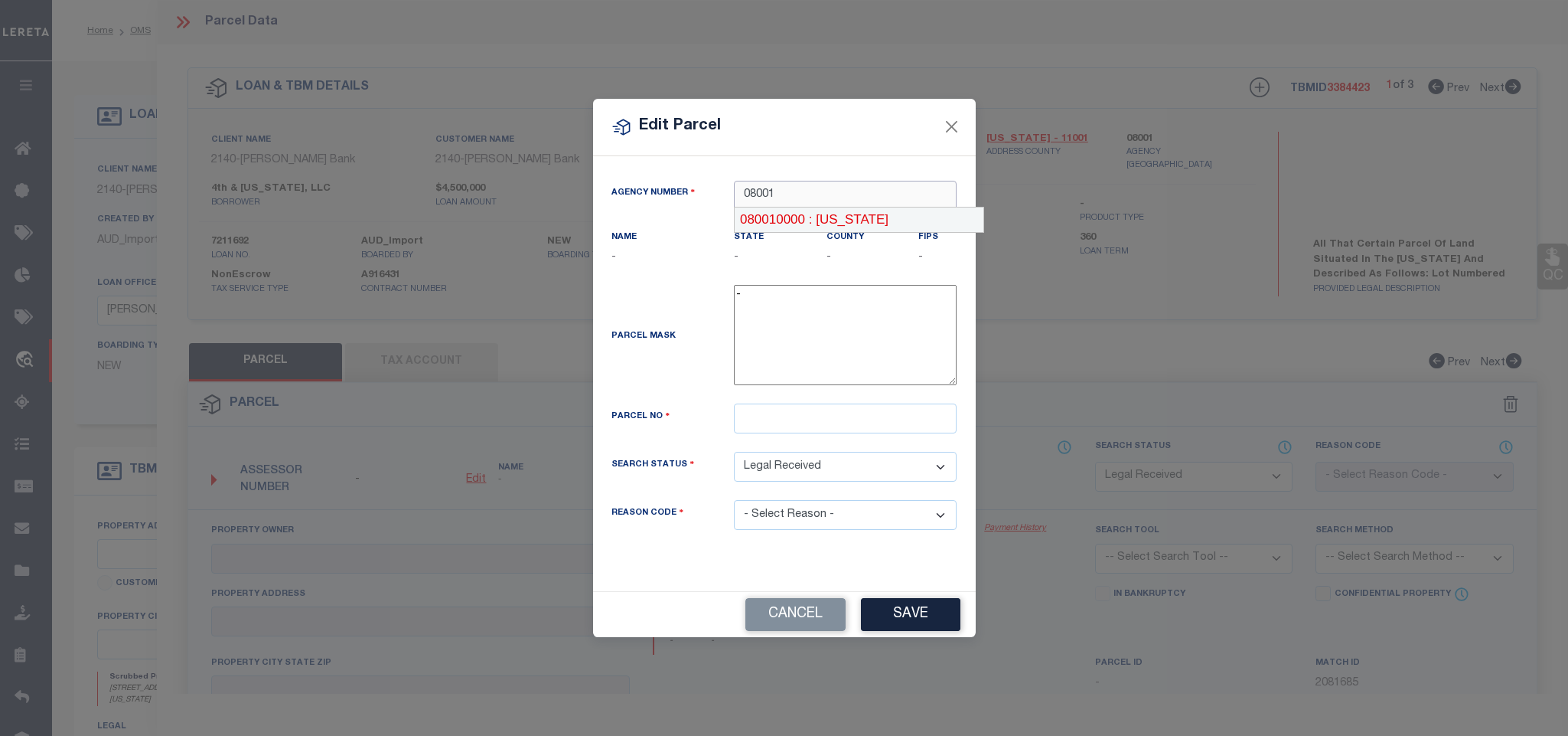
click at [840, 224] on div "080010000 : [US_STATE]" at bounding box center [859, 219] width 249 height 24
type input "080010000"
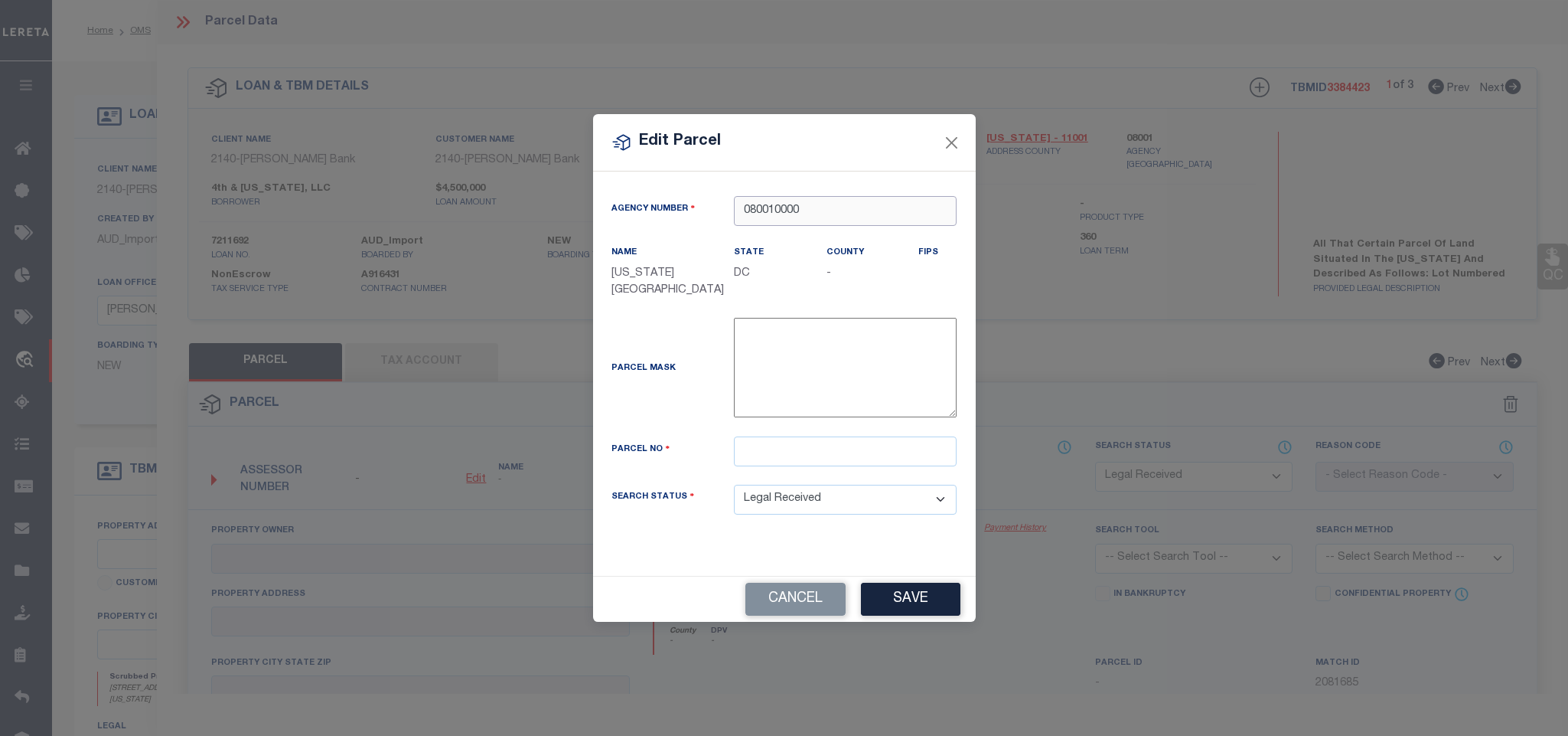
type input "080010000"
click at [811, 458] on input "text" at bounding box center [845, 450] width 223 height 30
paste input "0790- -0028"
type input "0790- -0028"
click at [898, 607] on button "Save" at bounding box center [910, 599] width 99 height 33
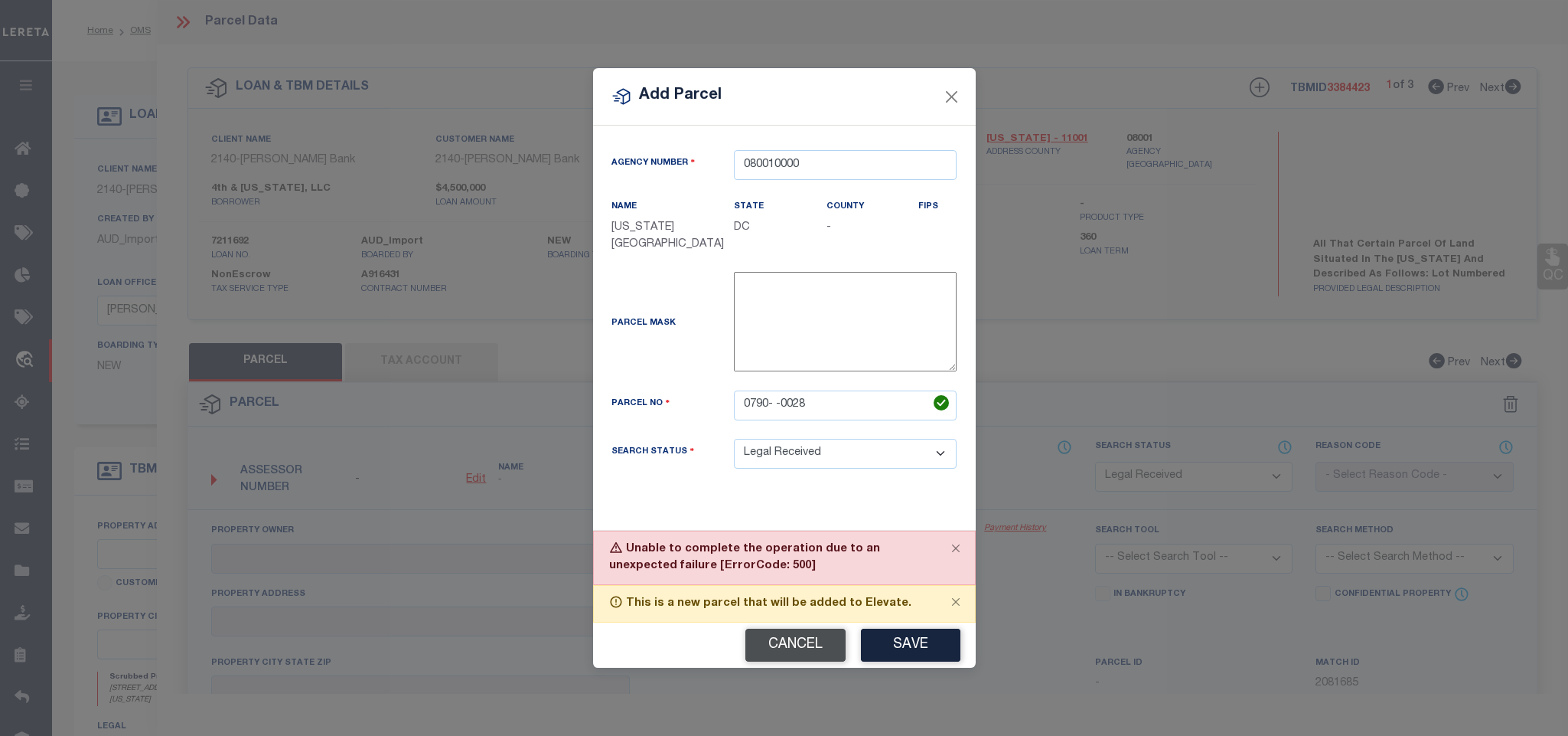
click at [795, 637] on button "Cancel" at bounding box center [796, 645] width 100 height 33
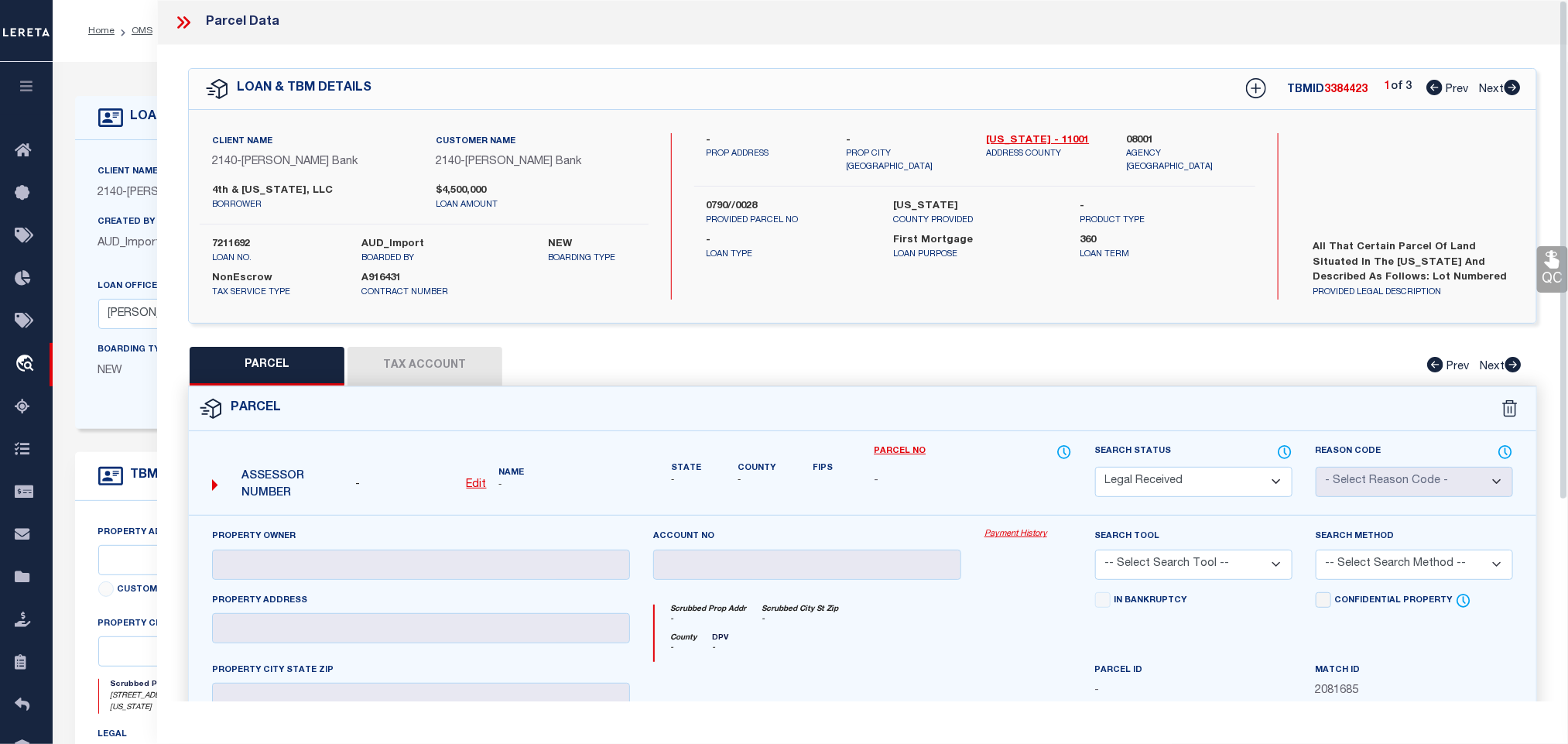
click at [128, 229] on label "Created By" at bounding box center [127, 223] width 57 height 14
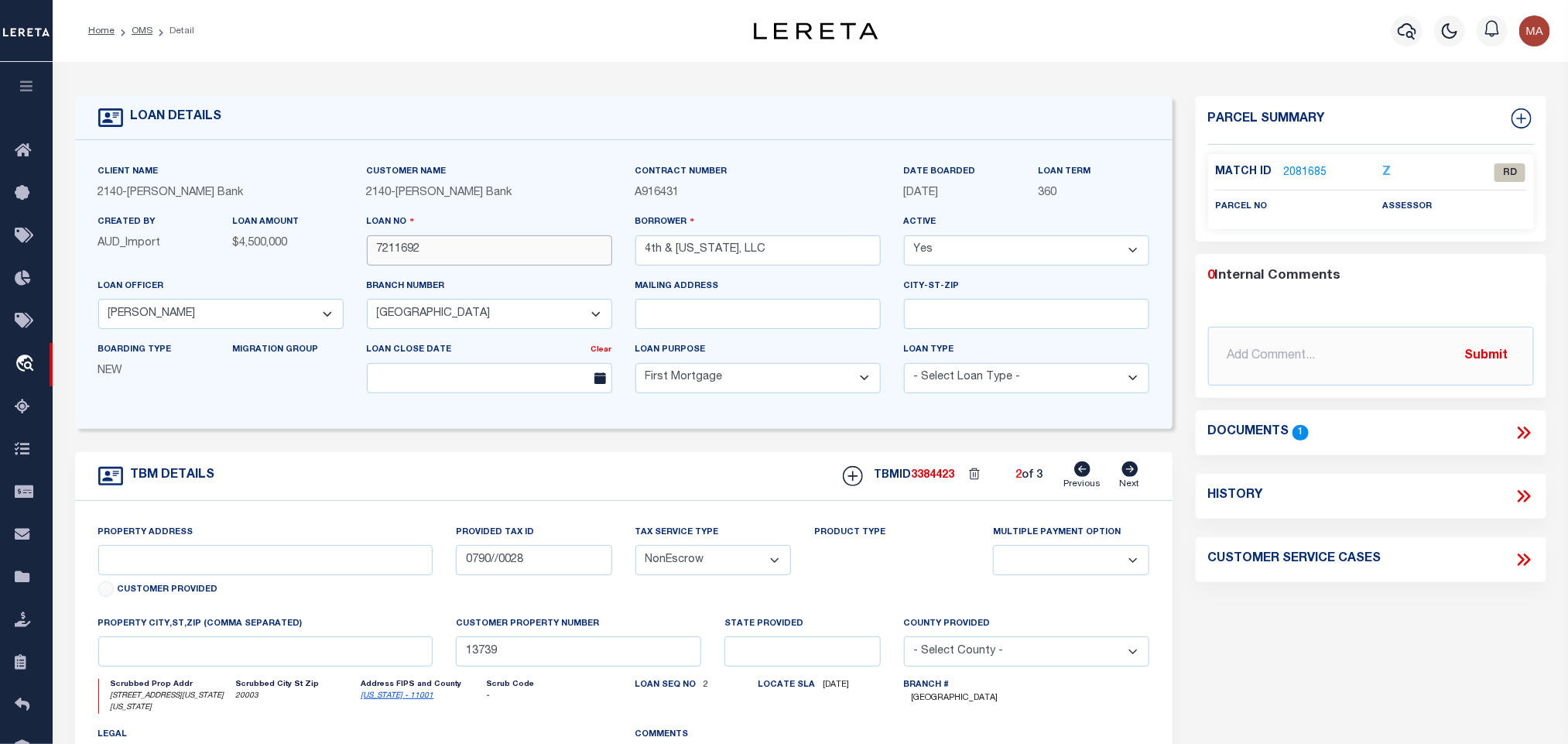
click at [439, 253] on input "7211692" at bounding box center [489, 250] width 245 height 30
click at [943, 479] on span "3384423" at bounding box center [933, 475] width 43 height 11
copy span "3384423"
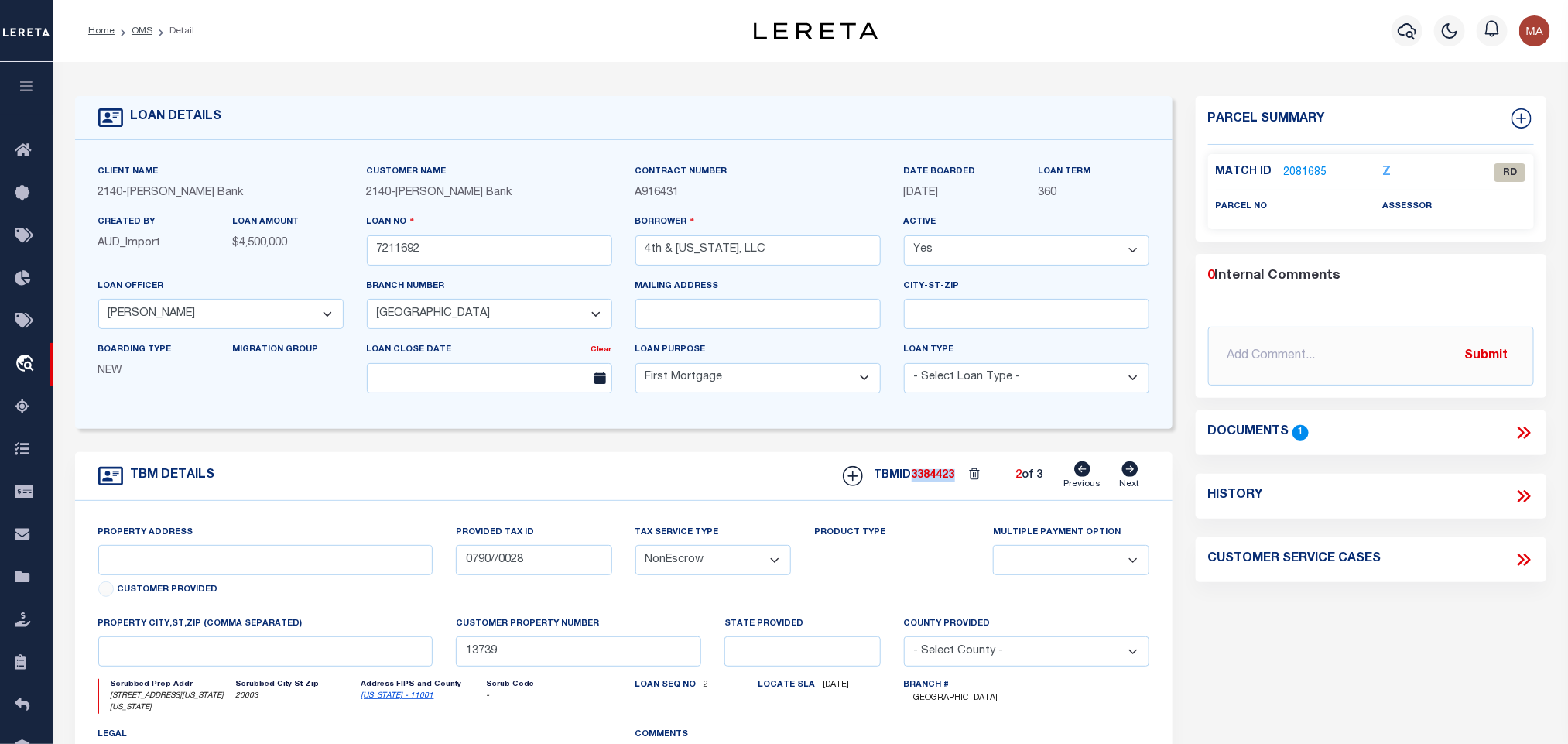
click at [1285, 168] on link "2081685" at bounding box center [1306, 173] width 43 height 16
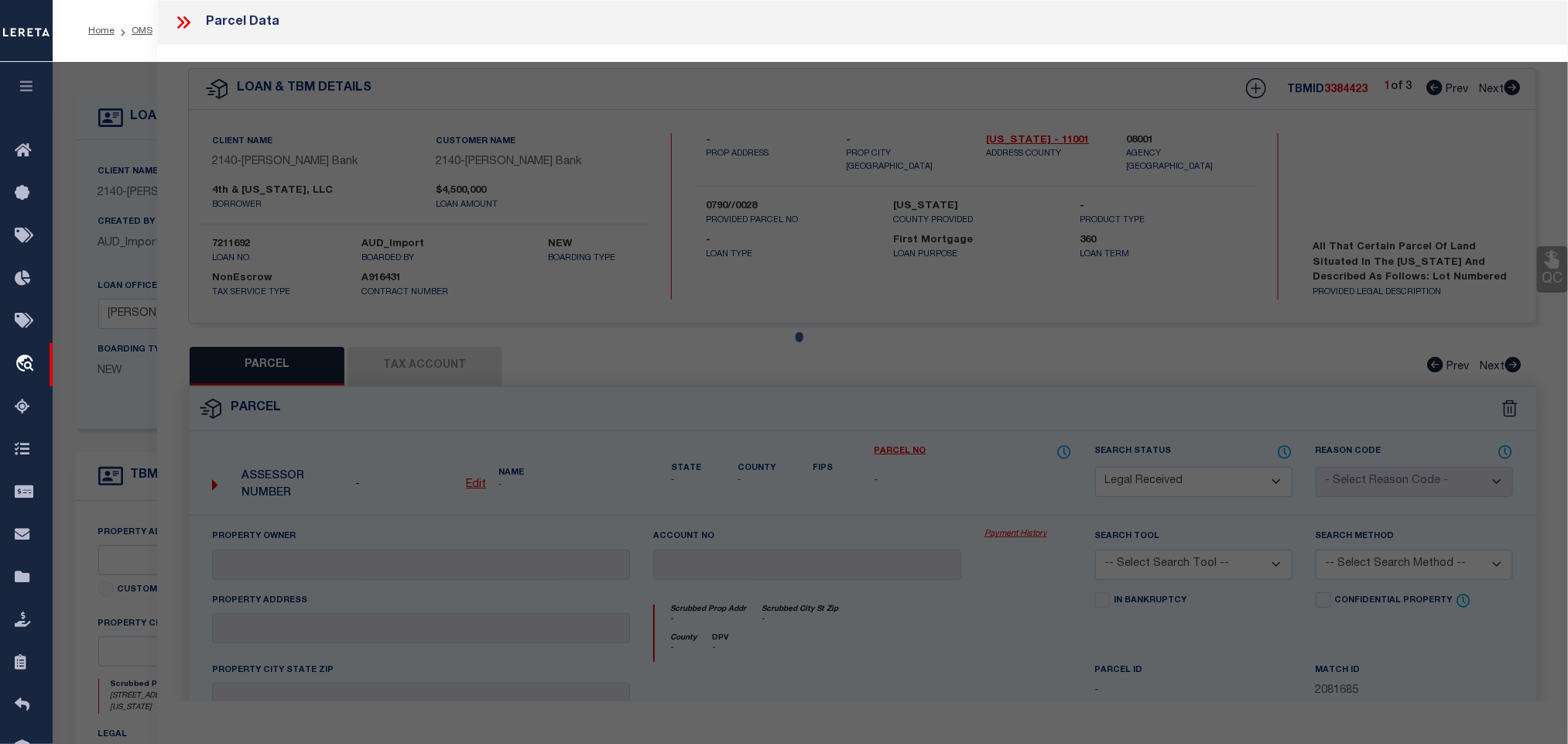
select select "AS"
checkbox input "false"
select select "RD"
checkbox input "false"
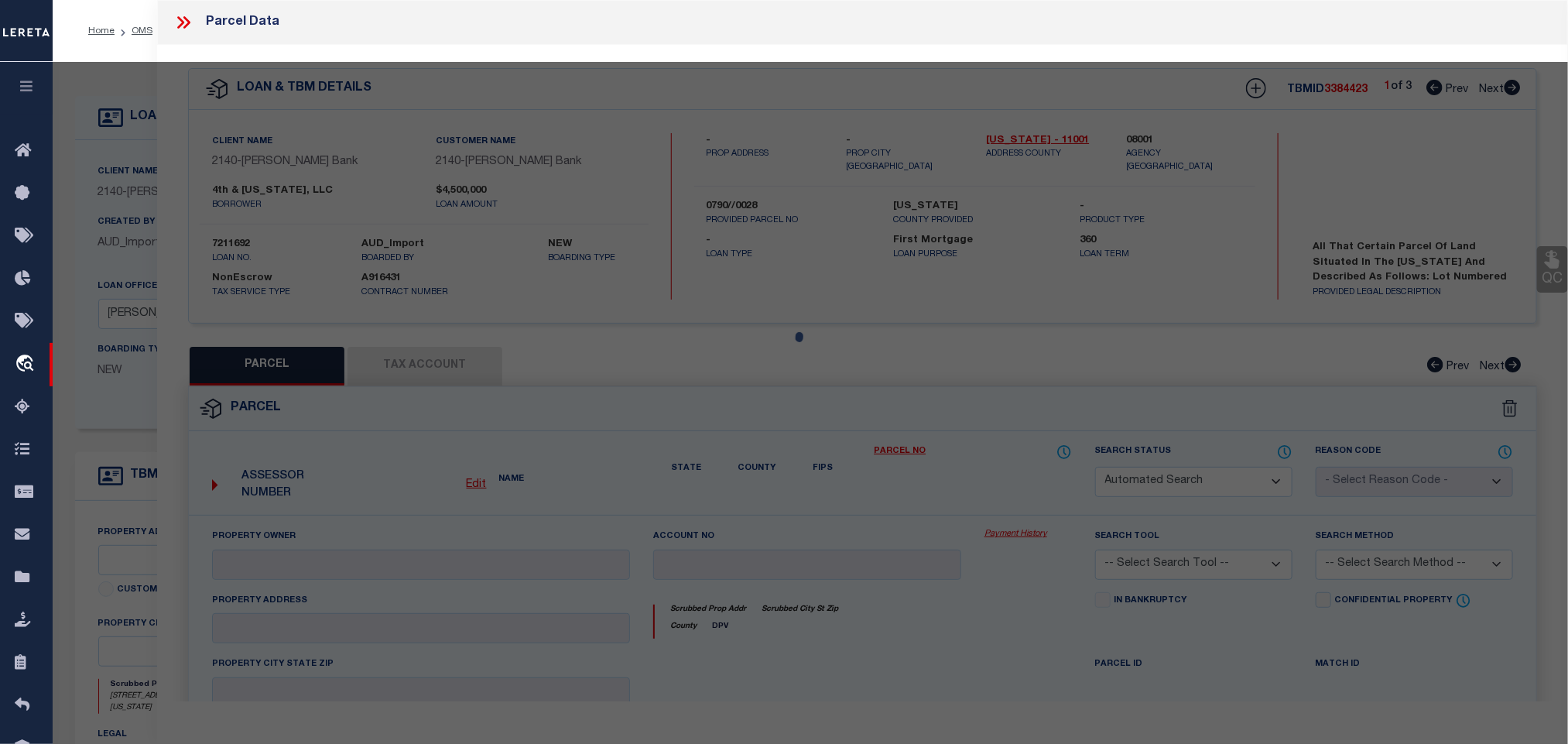
type textarea "Document uploaded that satisfies a legal requirement, changing from [GEOGRAPHIC…"
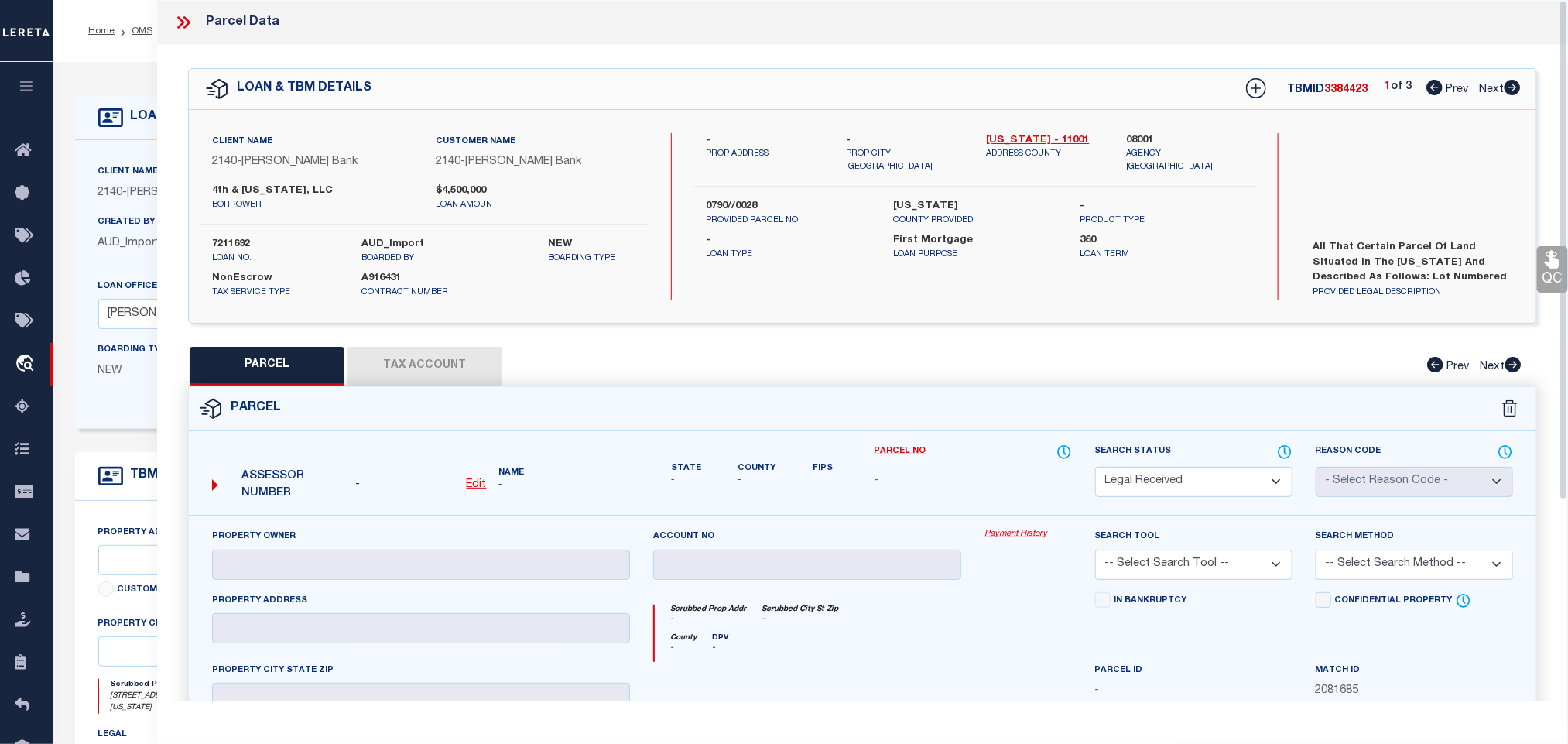
click at [478, 488] on u "Edit" at bounding box center [477, 484] width 20 height 11
select select "RD"
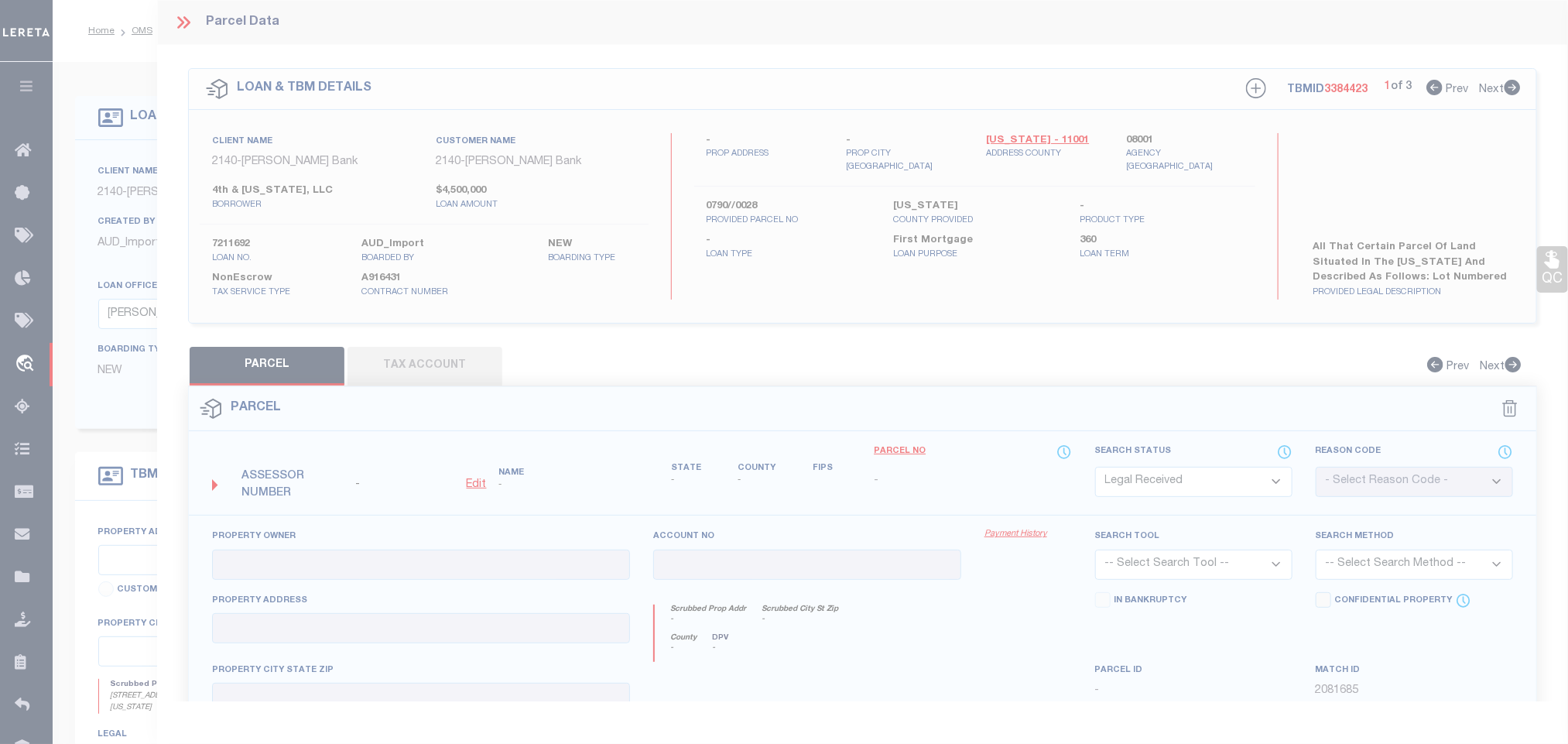
type textarea "-"
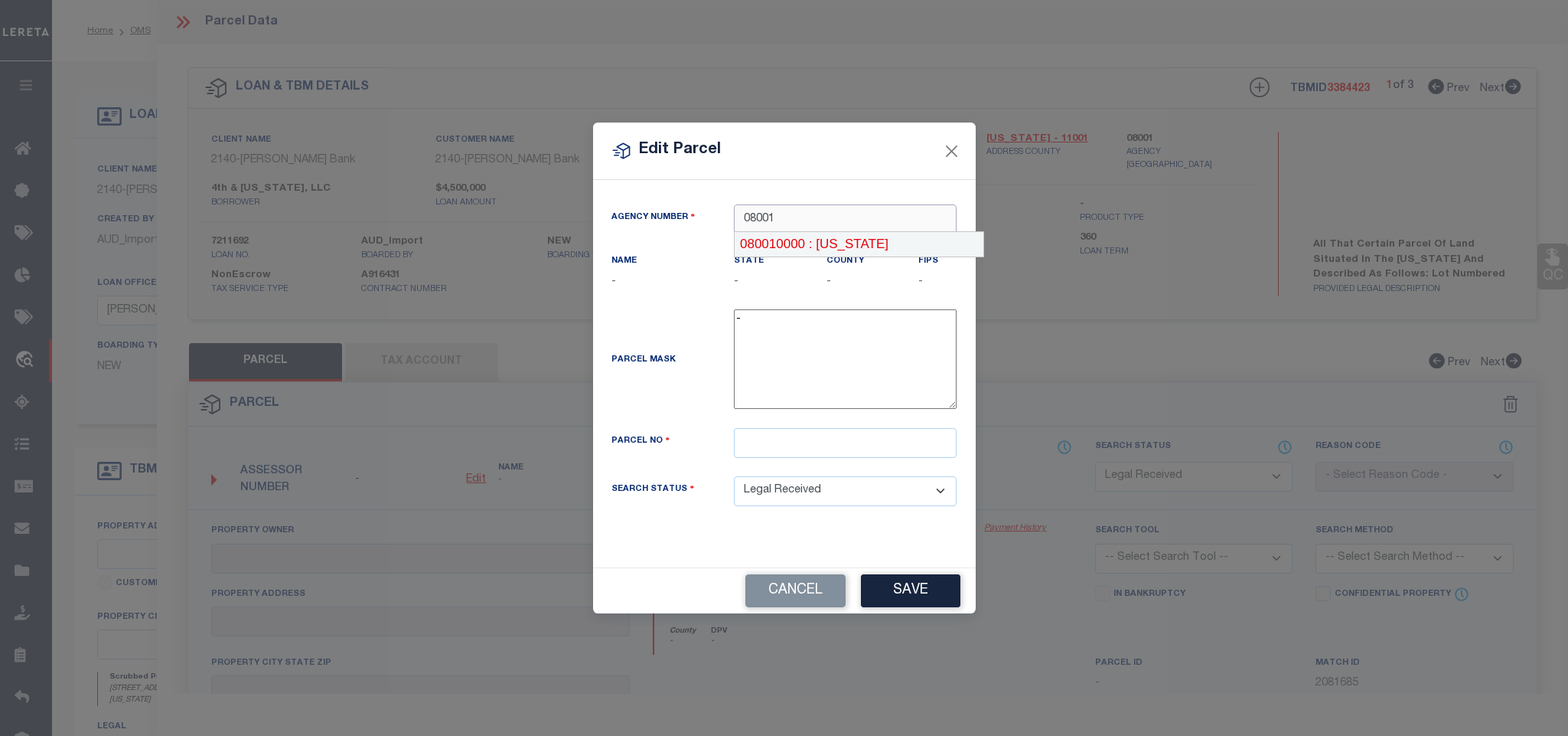
click at [822, 245] on div "080010000 : [US_STATE]" at bounding box center [859, 244] width 249 height 24
type input "080010000"
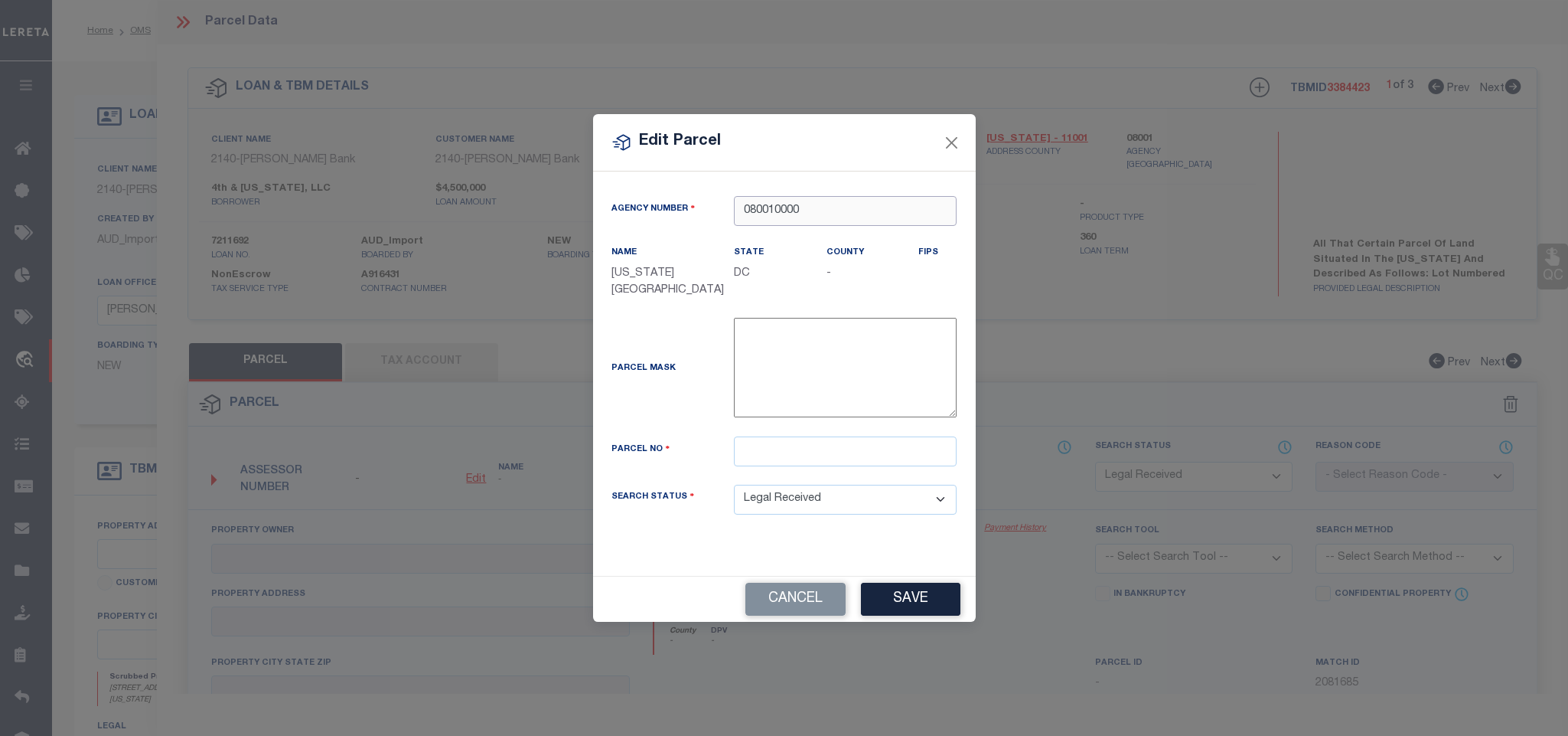
type input "080010000"
click at [855, 465] on input "text" at bounding box center [845, 450] width 223 height 30
paste input "0790- -0028"
type input "0790- -0028"
click at [899, 600] on button "Save" at bounding box center [910, 599] width 99 height 33
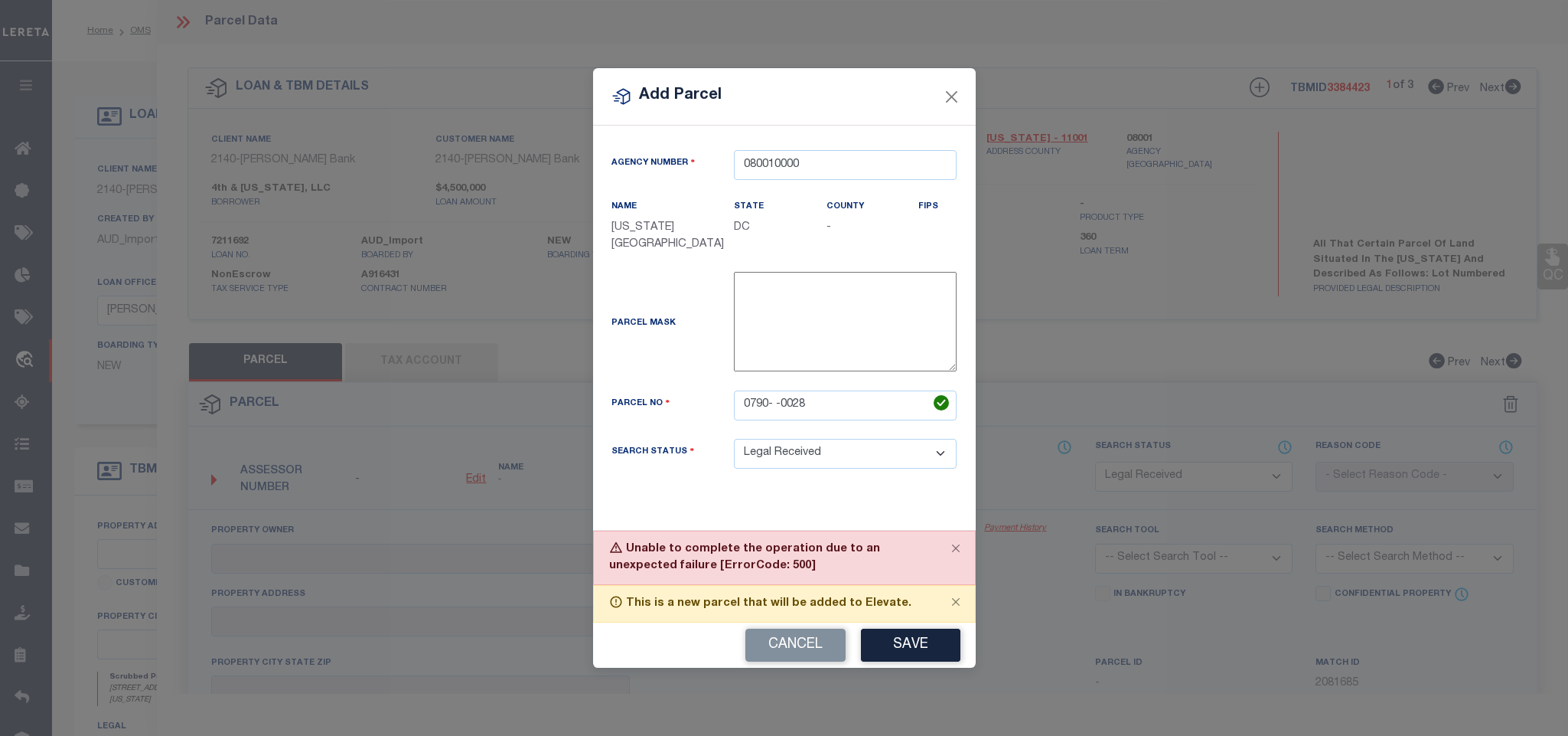
click at [837, 541] on div "Unable to complete the operation due to an unexpected failure [ErrorCode: 500]" at bounding box center [785, 558] width 383 height 55
copy div "Unable to complete the operation due to an unexpected failure [ErrorCode: 500]"
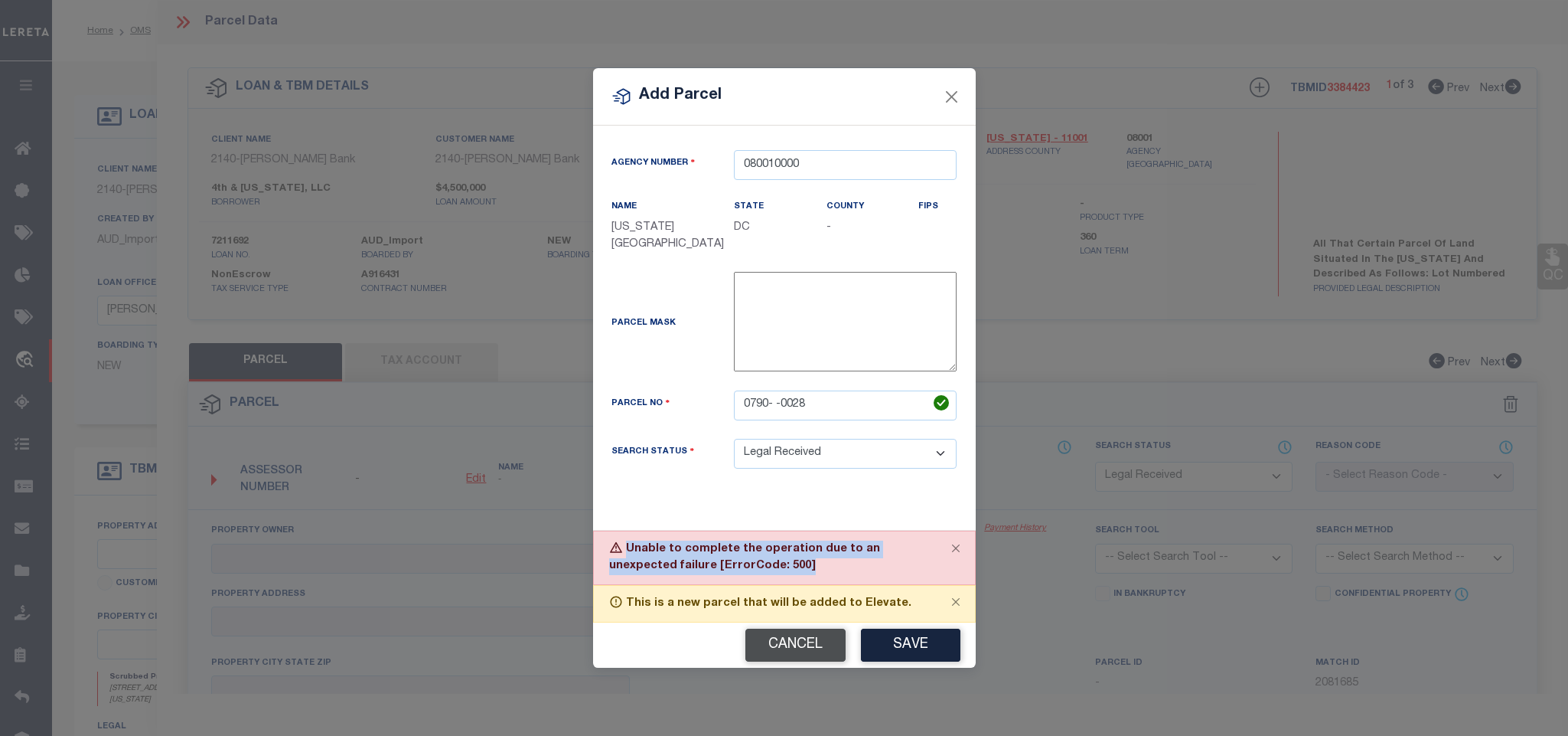
click at [805, 648] on button "Cancel" at bounding box center [796, 645] width 100 height 33
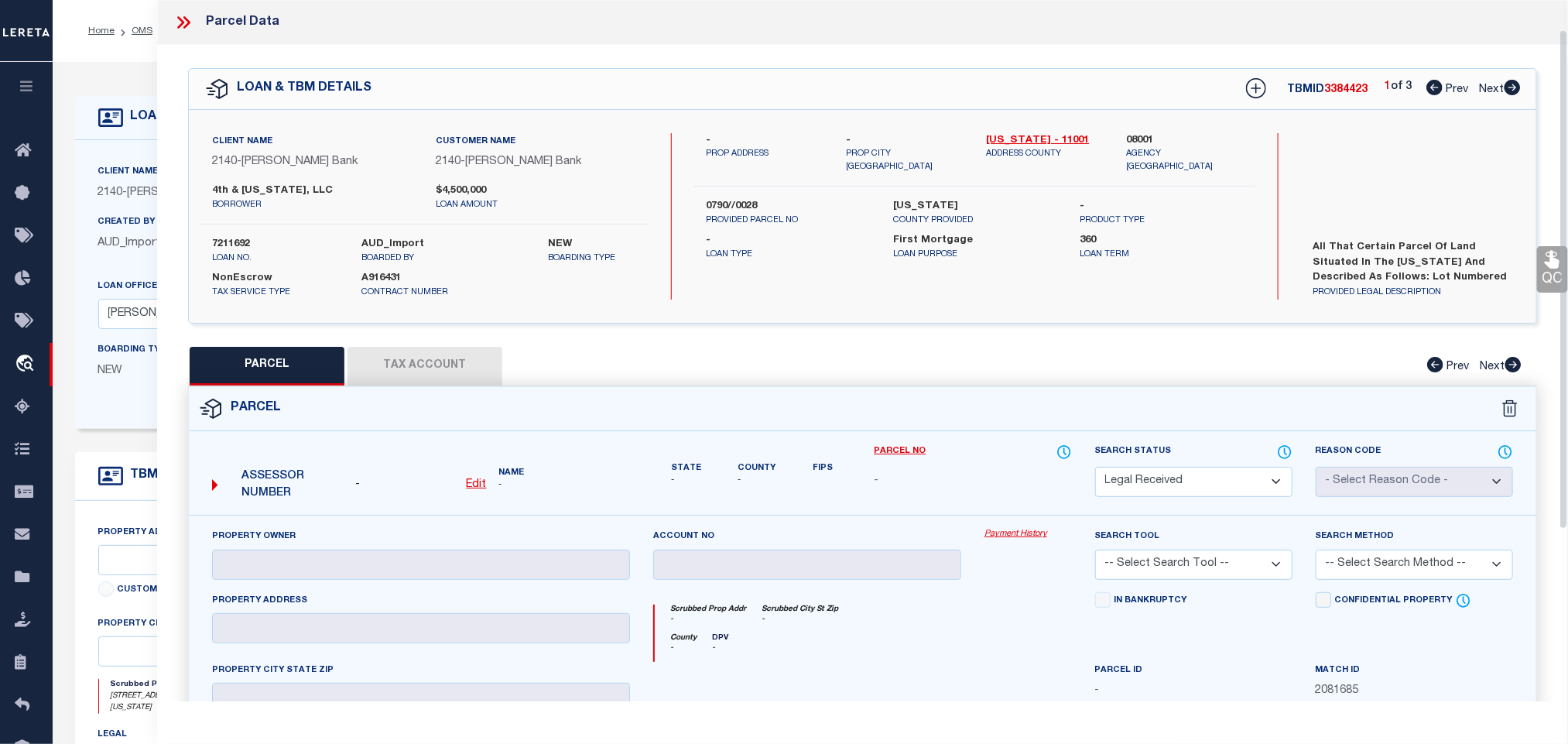
scroll to position [283, 0]
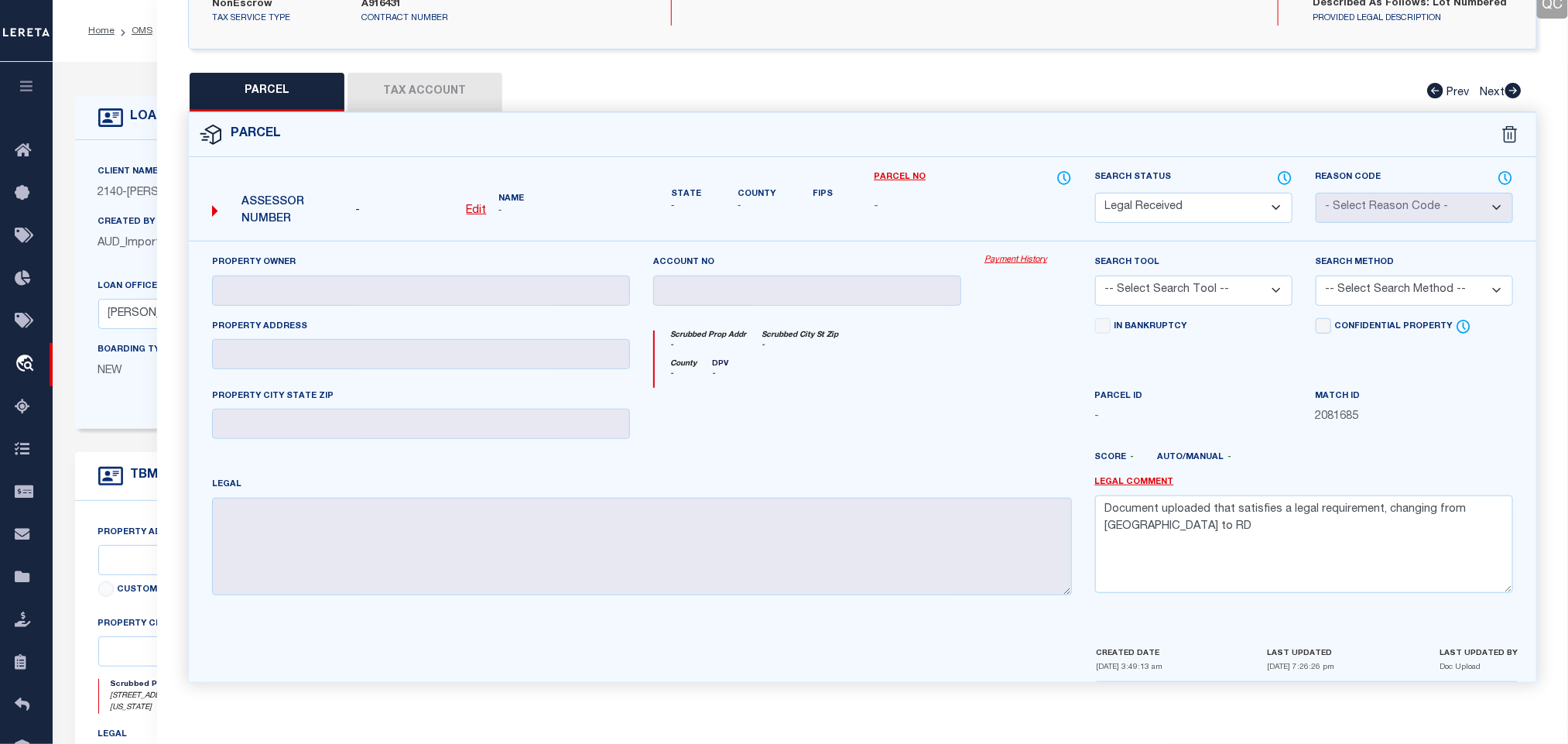
click at [131, 89] on div "LOAN DETAILS Client Name 2140 - [PERSON_NAME] Bank 2140" at bounding box center [810, 516] width 1495 height 876
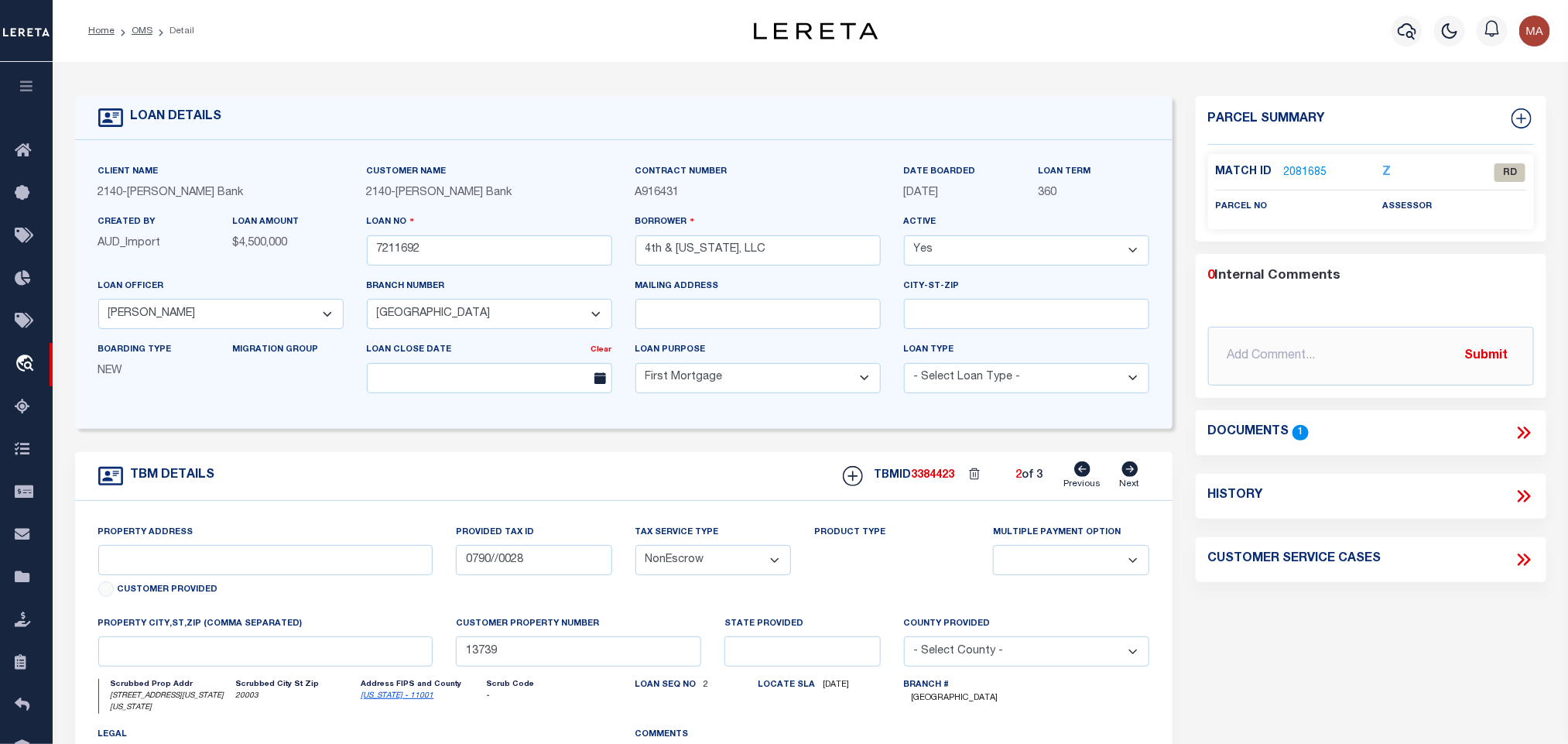
click at [1320, 166] on link "2081685" at bounding box center [1306, 173] width 43 height 16
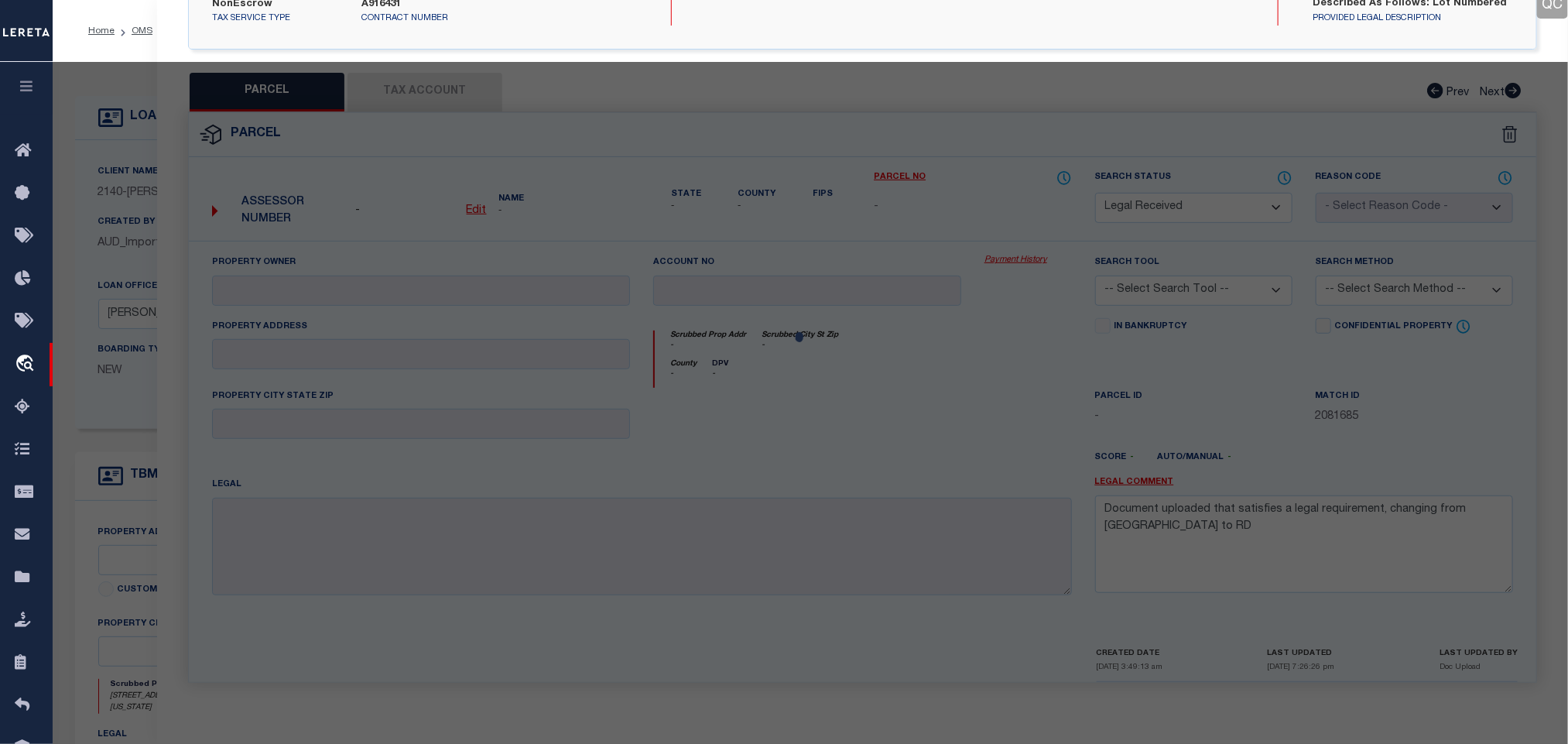
select select "AS"
checkbox input "false"
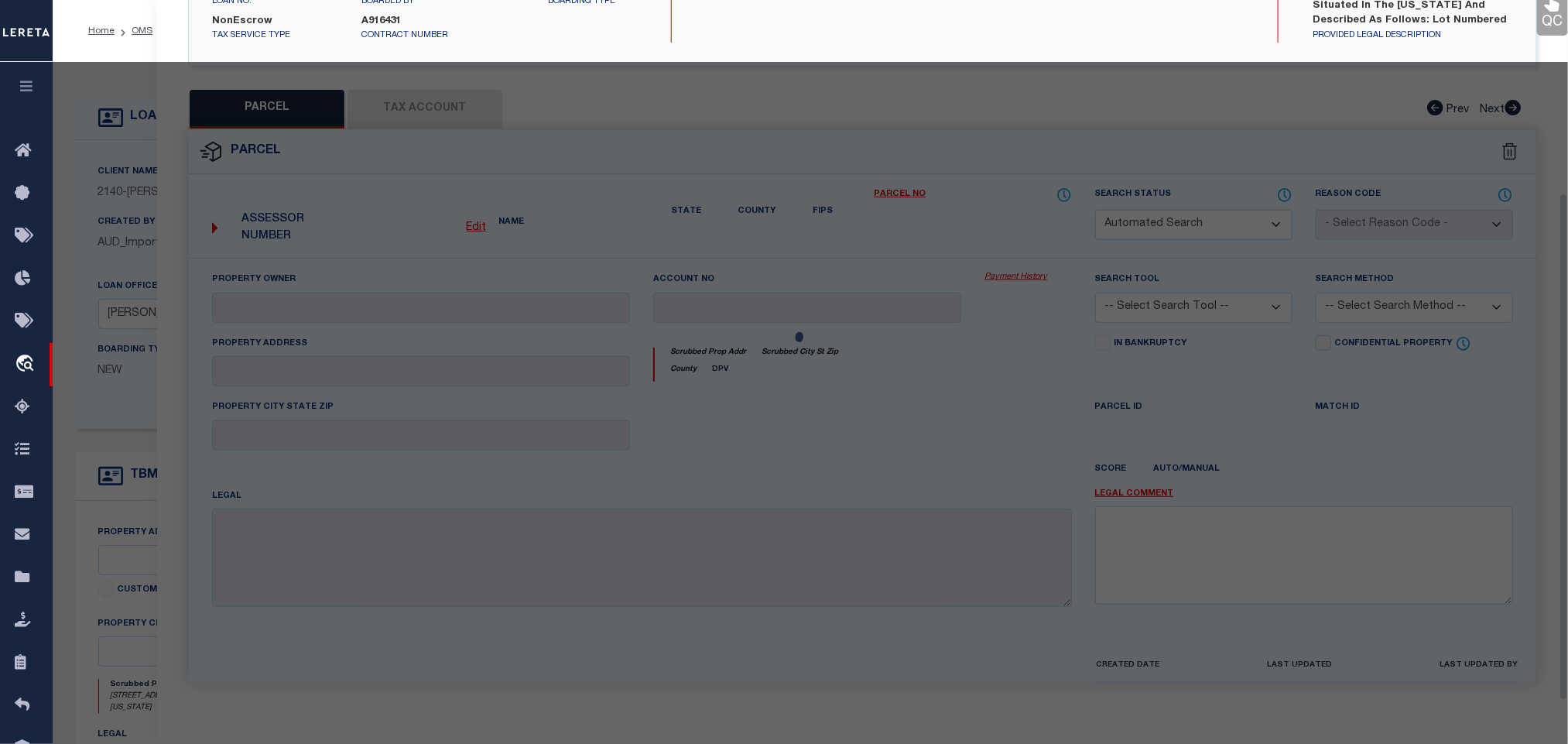
select select "RD"
checkbox input "false"
type textarea "Document uploaded that satisfies a legal requirement, changing from [GEOGRAPHIC…"
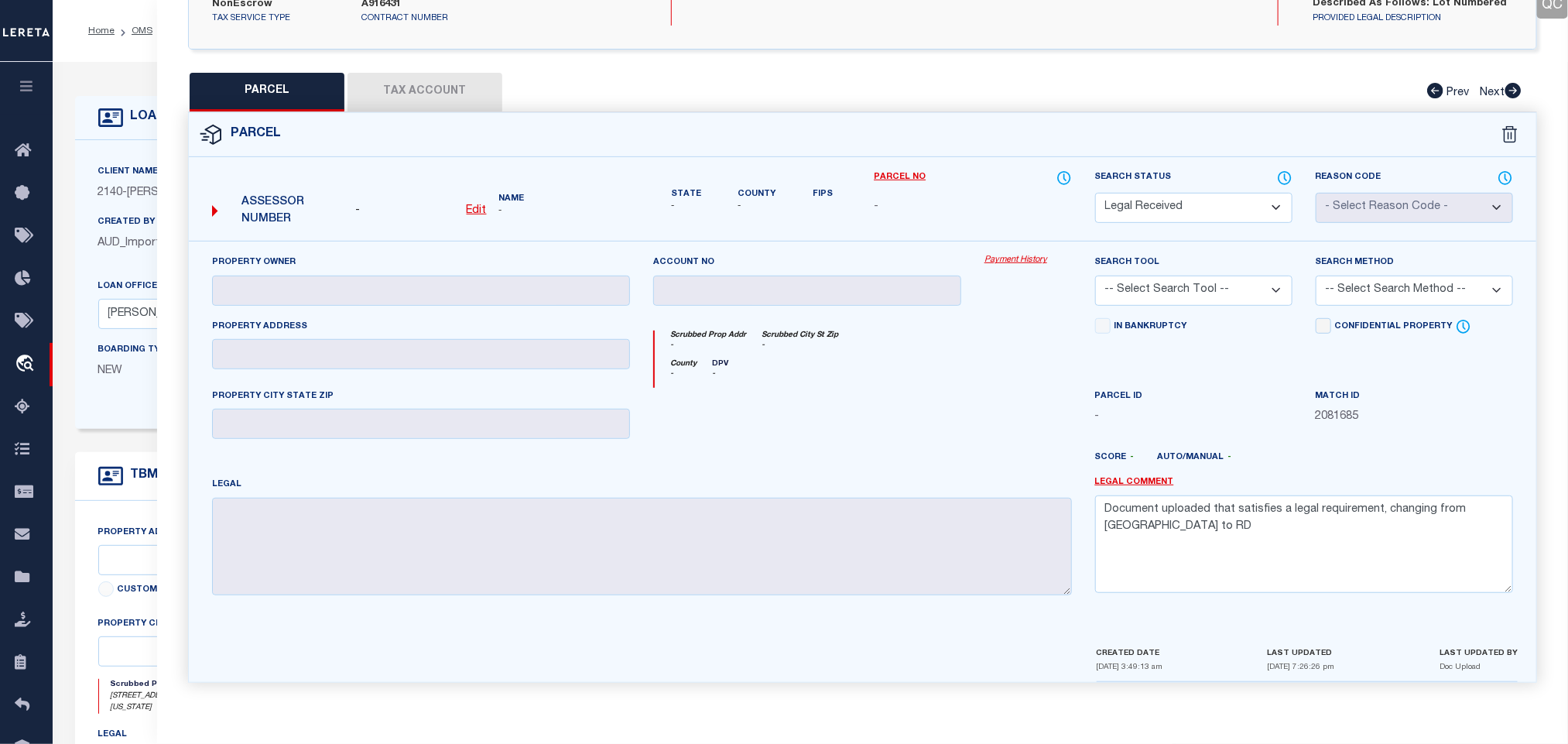
click at [1210, 200] on select "Automated Search Bad Parcel Complete Duplicate Parcel High Dollar Reporting In …" at bounding box center [1194, 207] width 197 height 30
click at [909, 345] on div "Scrubbed Prop Addr - Scrubbed City [GEOGRAPHIC_DATA] -" at bounding box center [863, 345] width 416 height 29
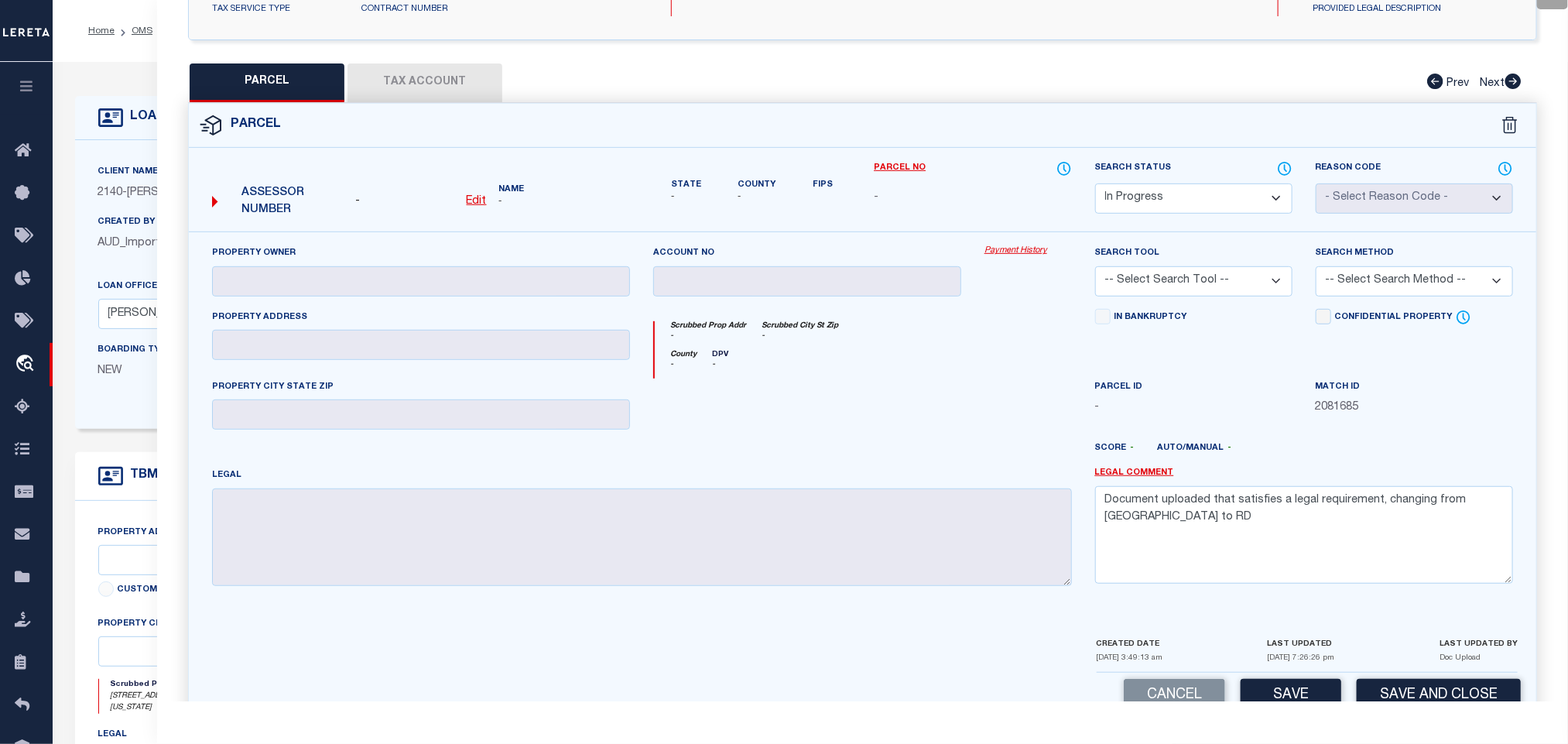
click at [104, 107] on icon at bounding box center [110, 117] width 24 height 24
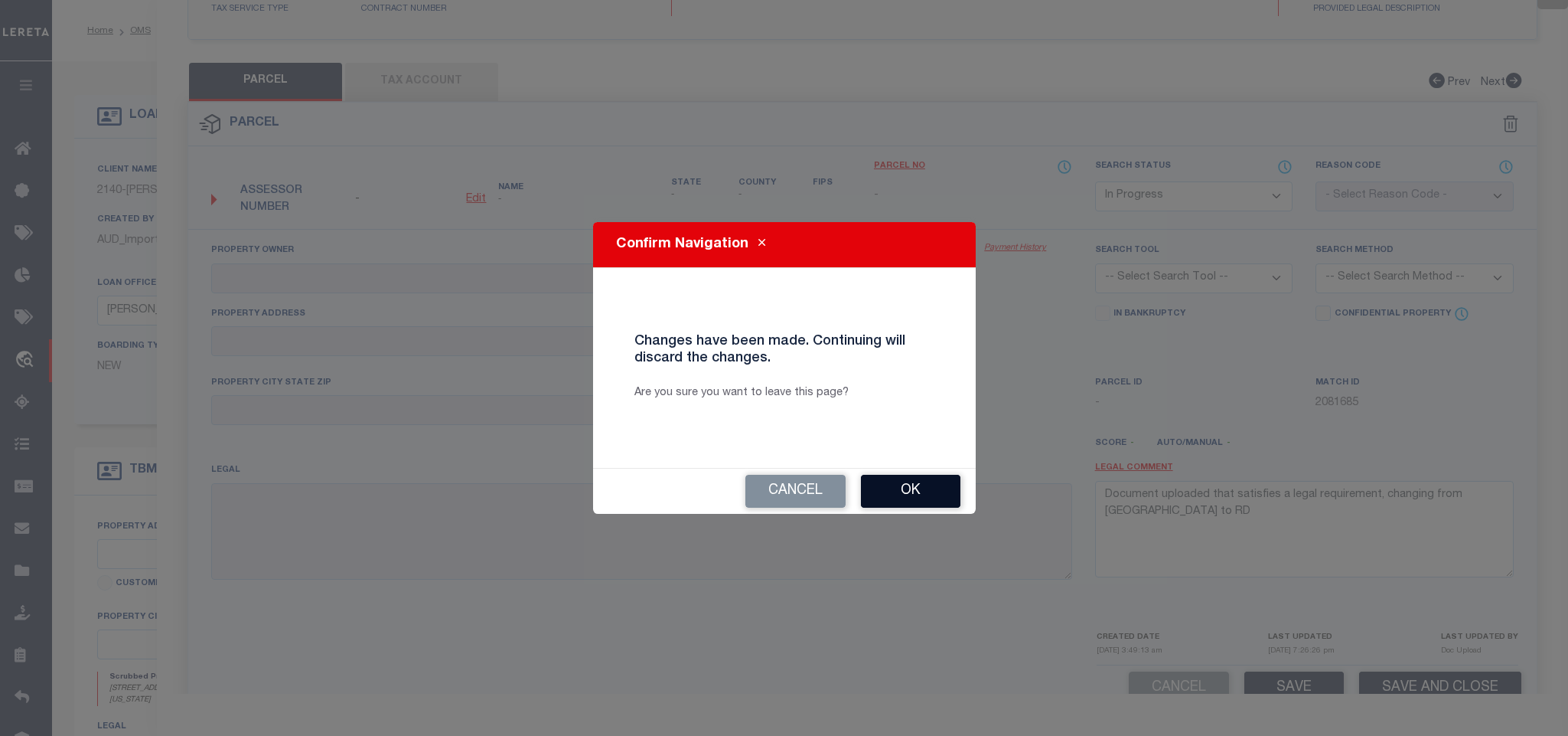
click at [874, 490] on button "Ok" at bounding box center [910, 491] width 99 height 33
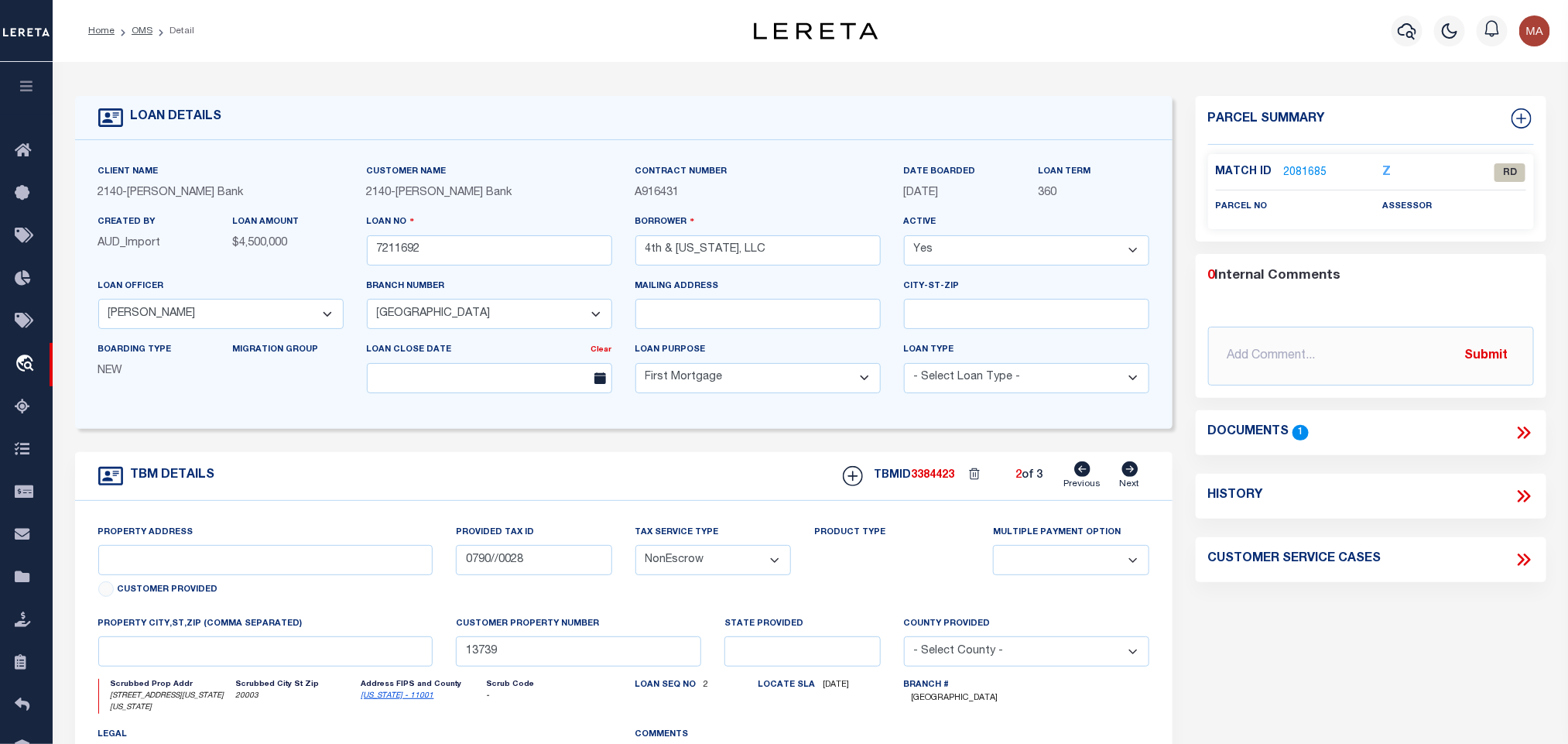
click at [1296, 168] on link "2081685" at bounding box center [1306, 173] width 43 height 16
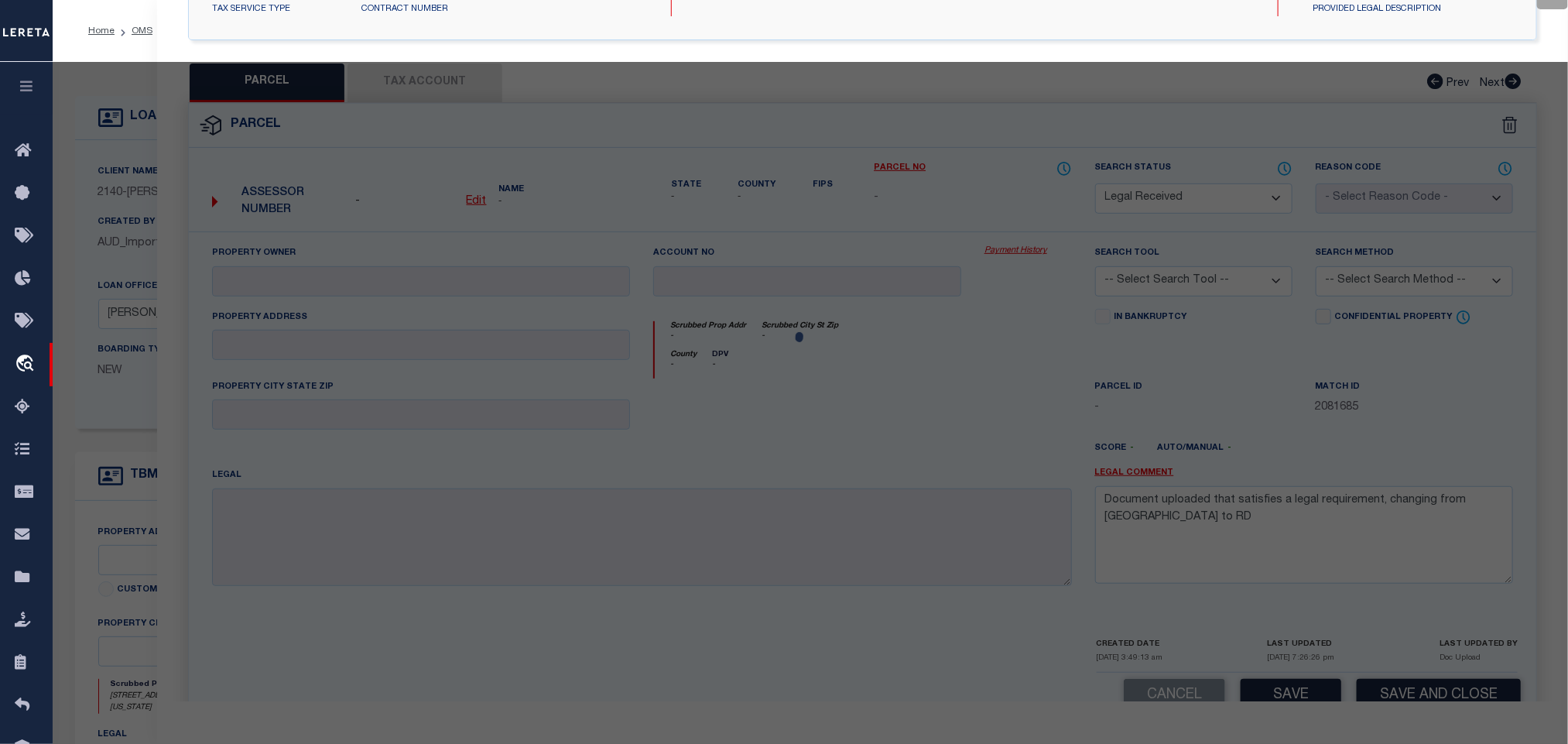
select select "AS"
checkbox input "false"
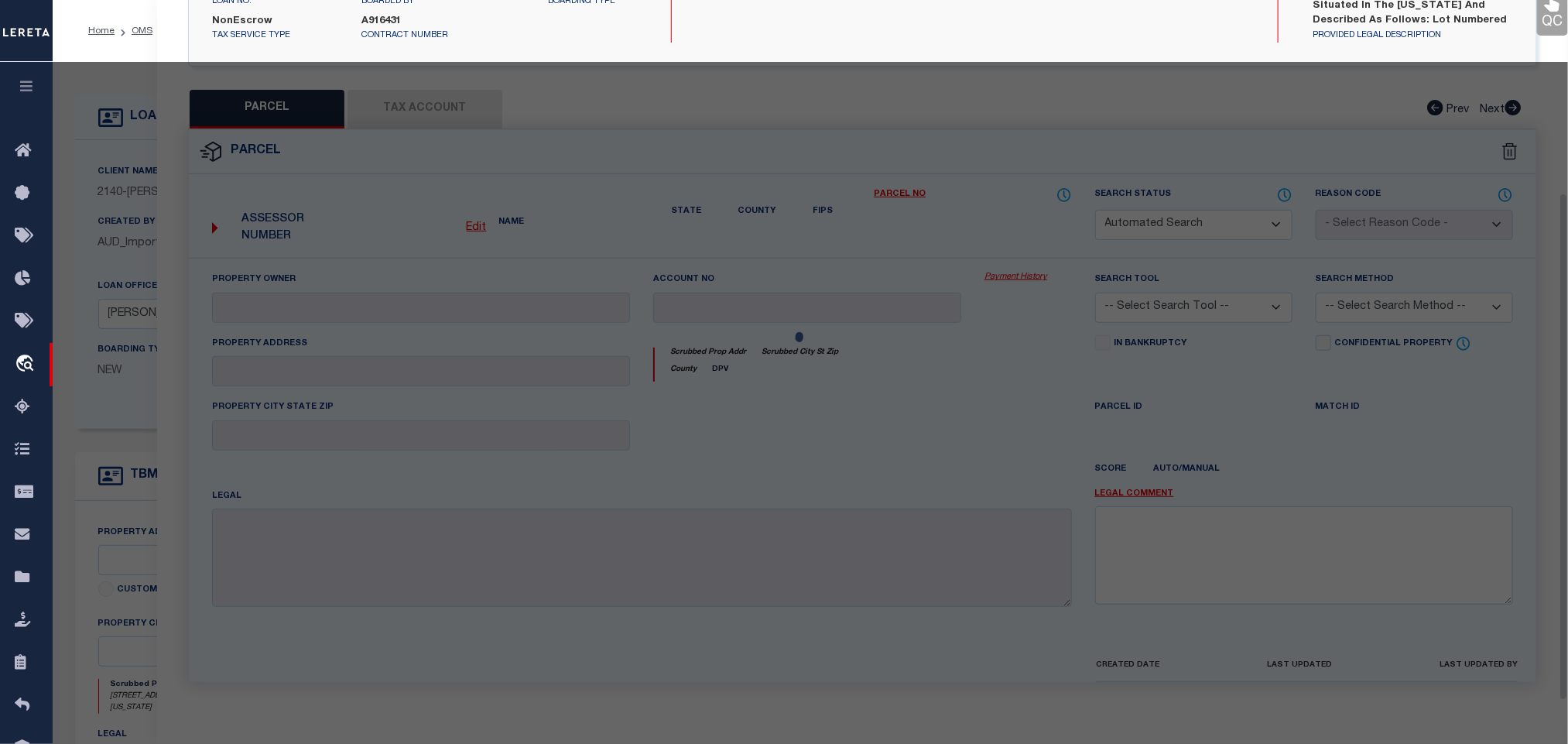
select select "RD"
checkbox input "false"
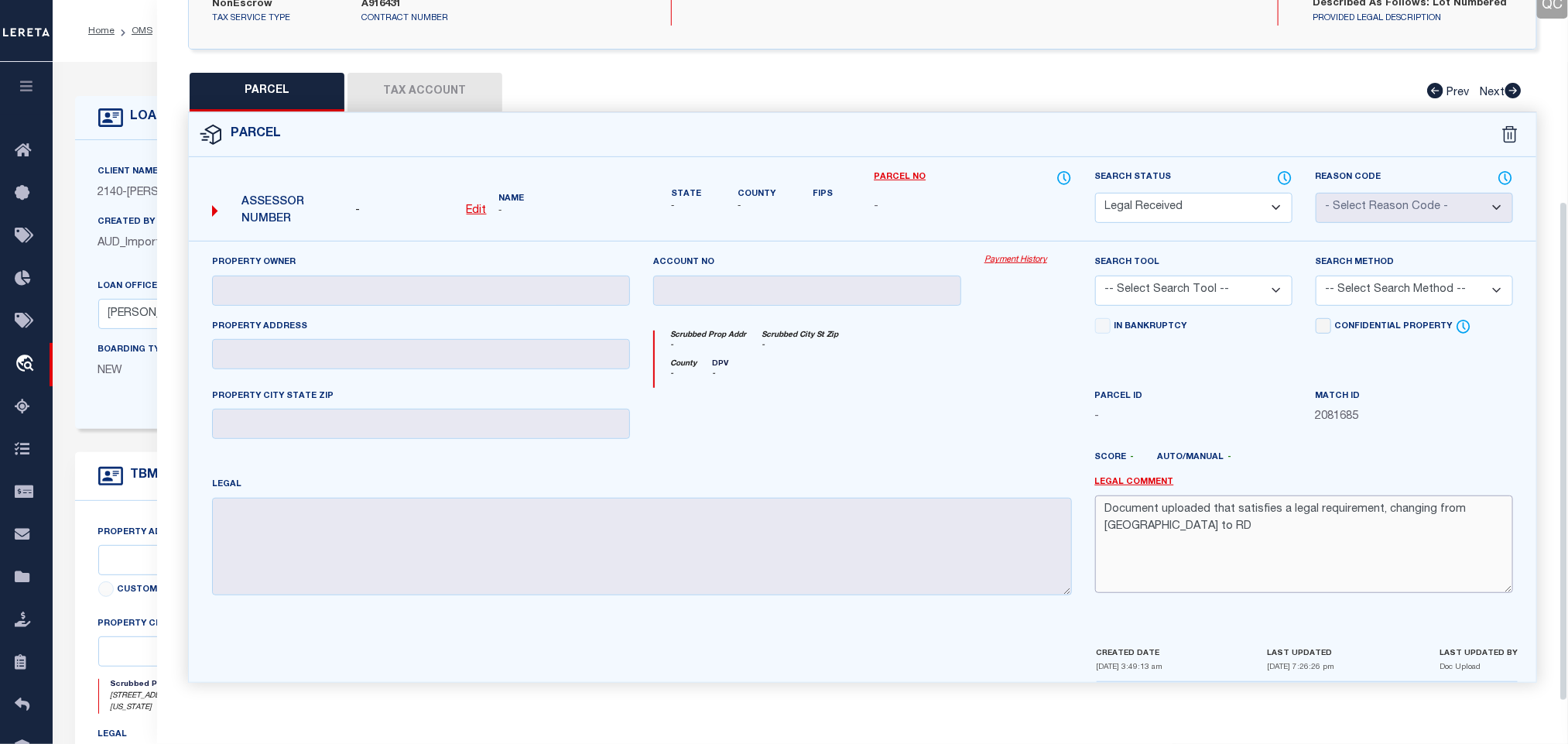
click at [1185, 500] on textarea "Document uploaded that satisfies a legal requirement, changing from [GEOGRAPHIC…" at bounding box center [1305, 544] width 418 height 98
paste textarea "Unable to complete the operation due to an unexpected failure [ErrorCode: 500]"
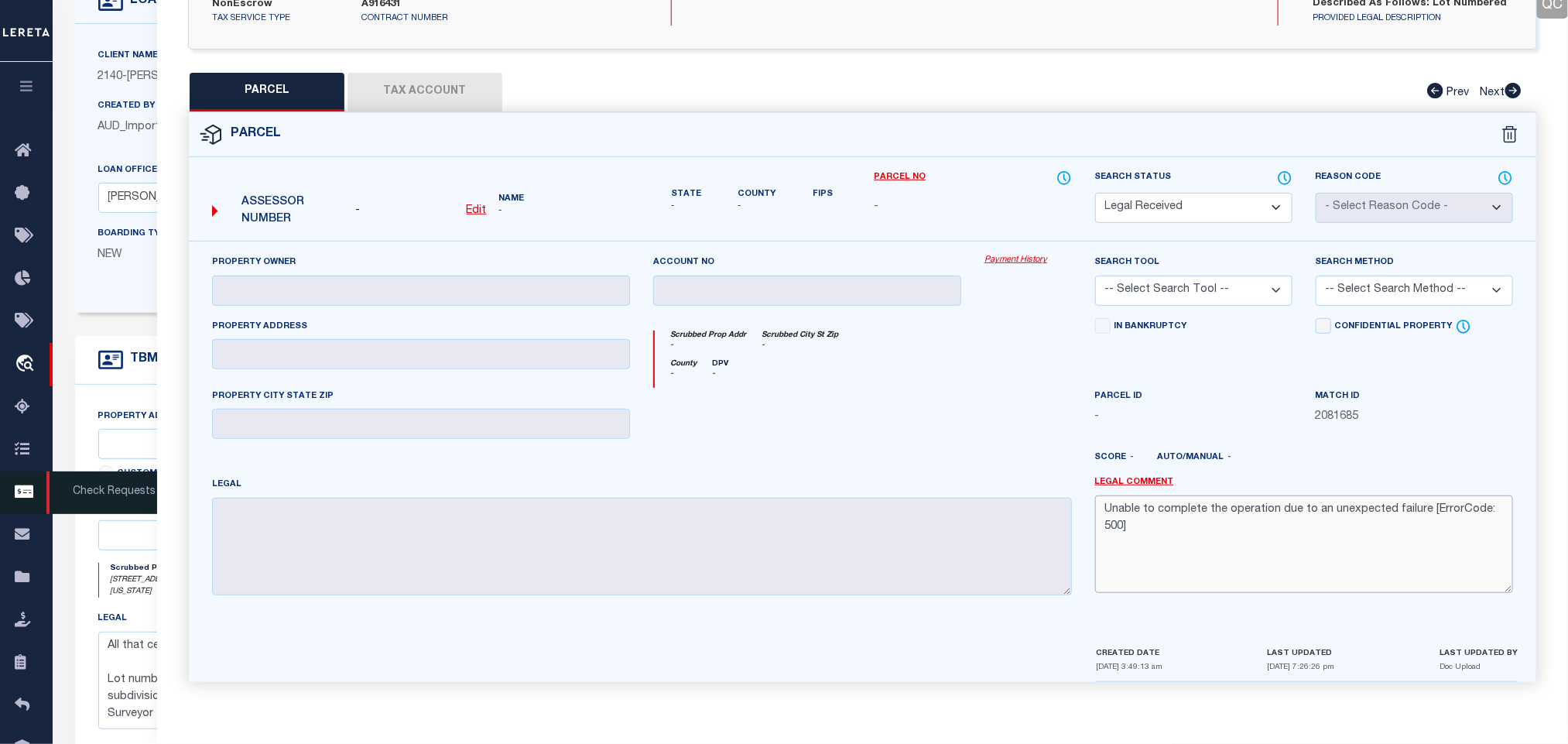
type textarea "Unable to complete the operation due to an unexpected failure [ErrorCode: 500]"
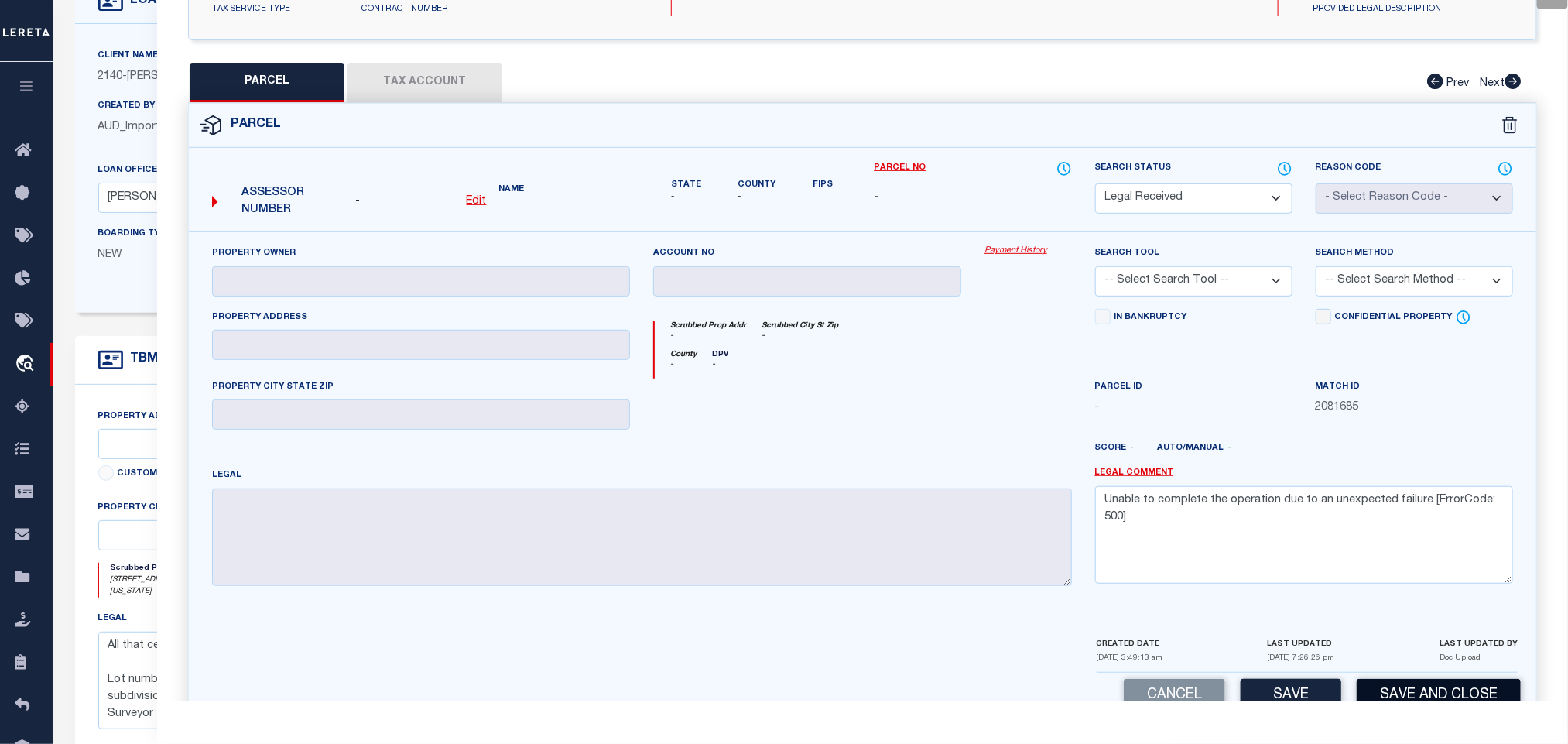
click at [1405, 687] on button "Save and Close" at bounding box center [1439, 695] width 164 height 33
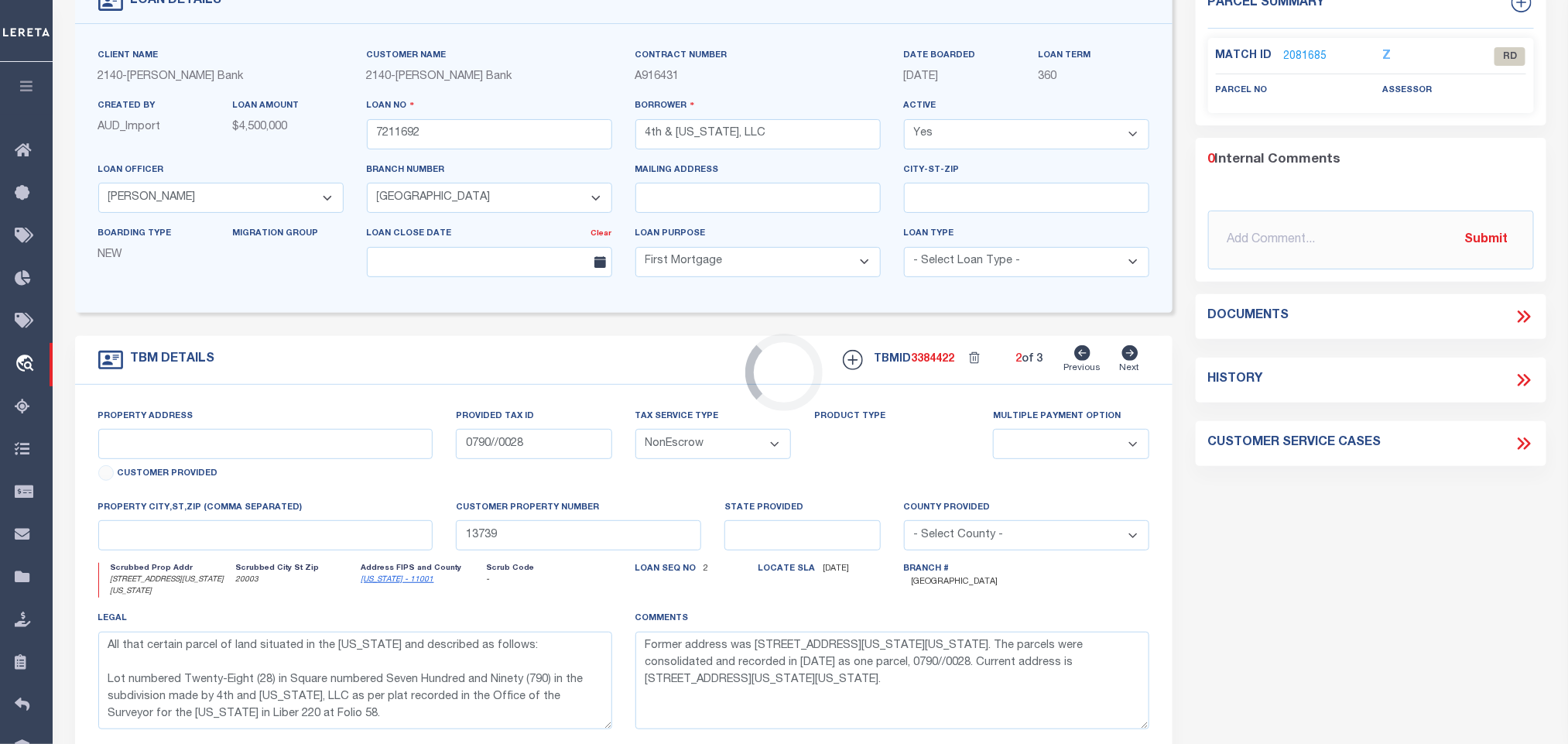
select select "7916"
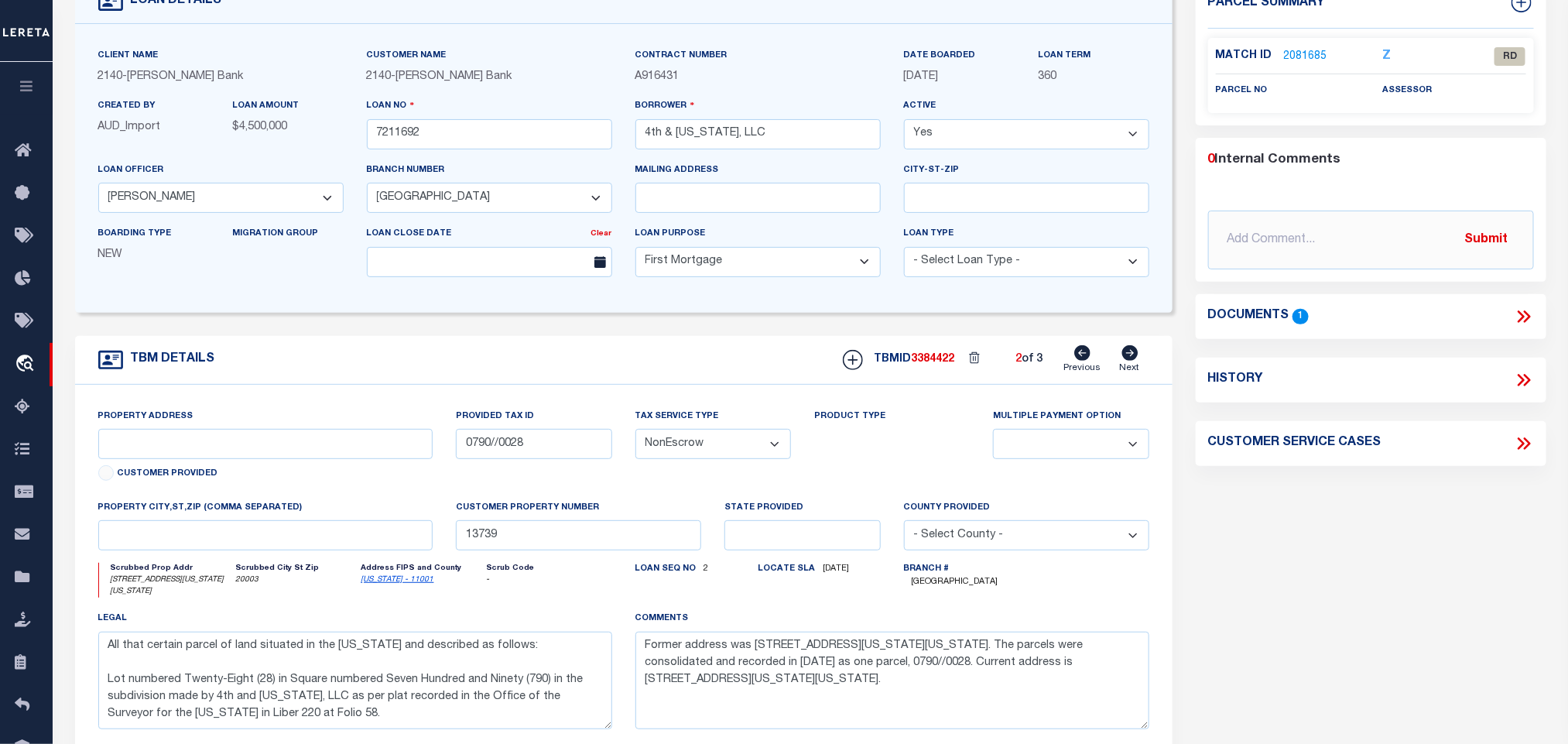
type input "[STREET_ADDRESS][PERSON_NAME]"
select select
type input "Dumfries VA 22026"
type input "13742"
type input "VA"
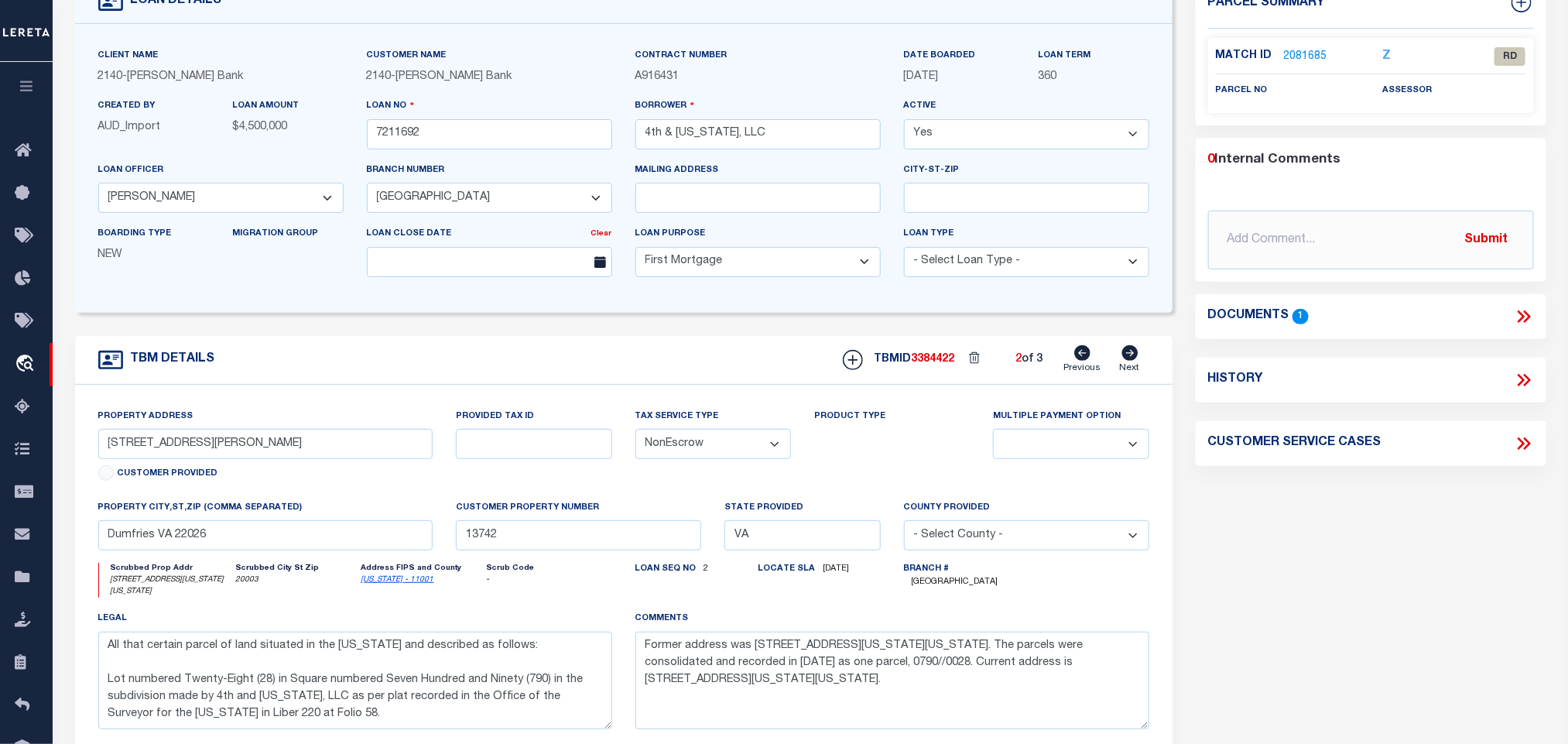
select select
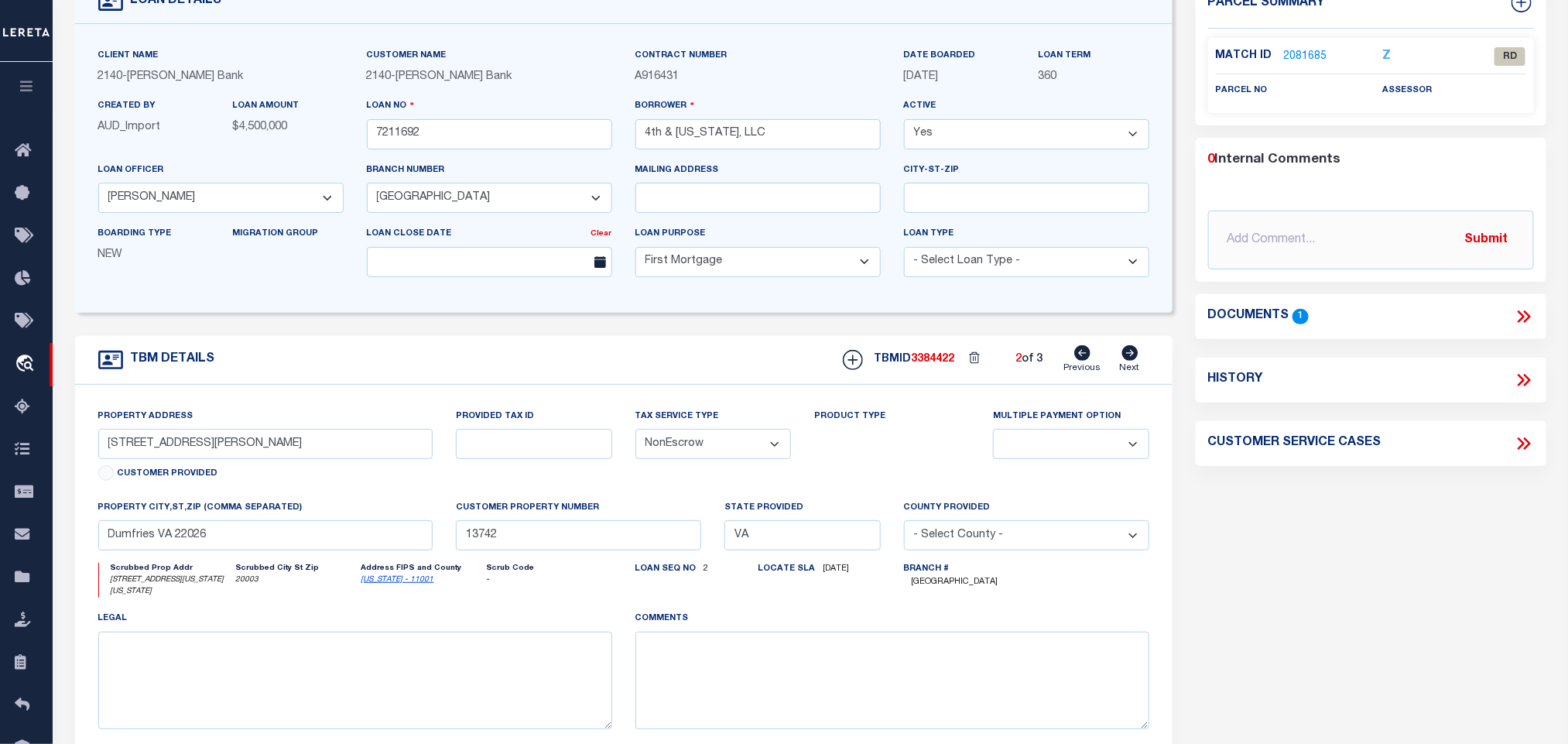
select select "3196"
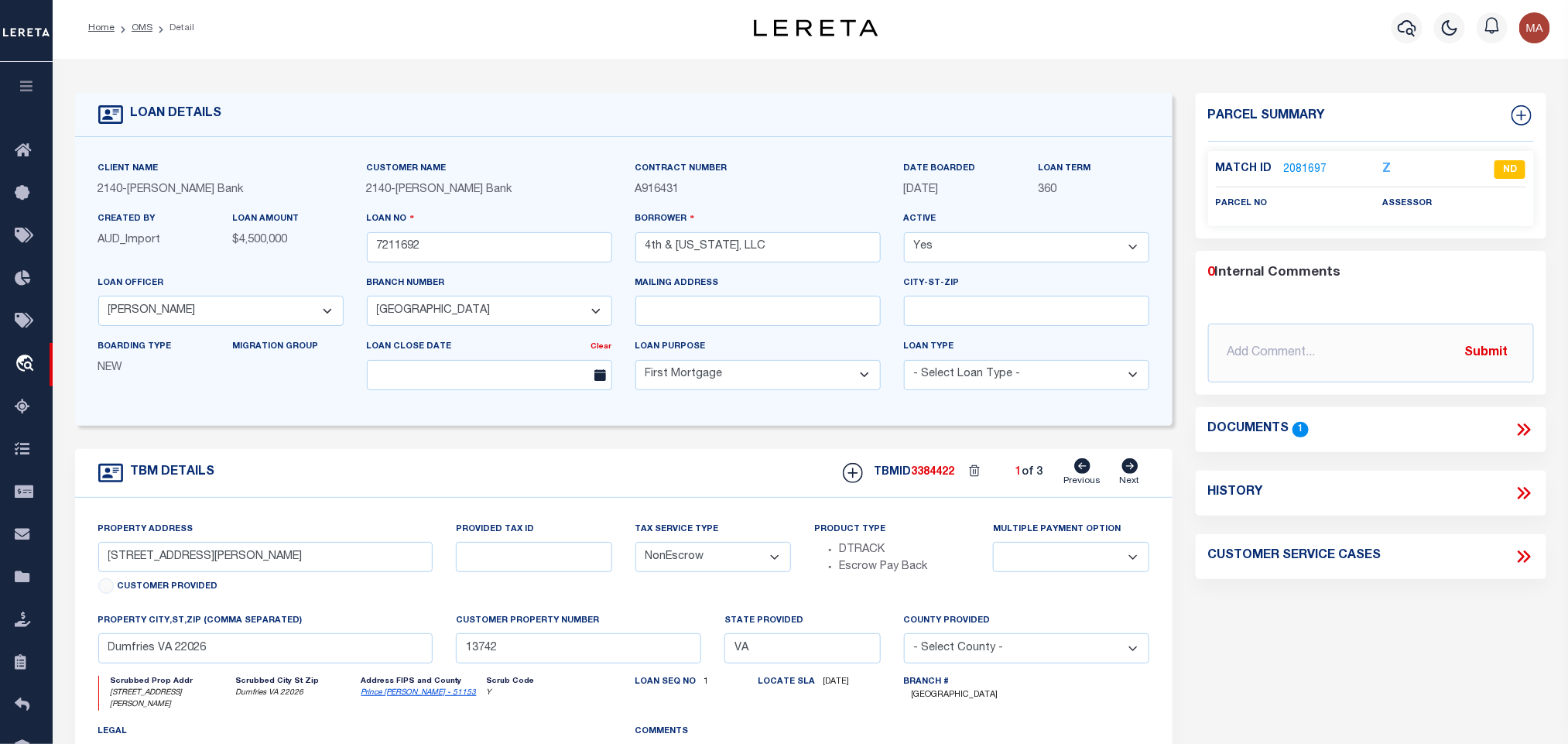
scroll to position [0, 0]
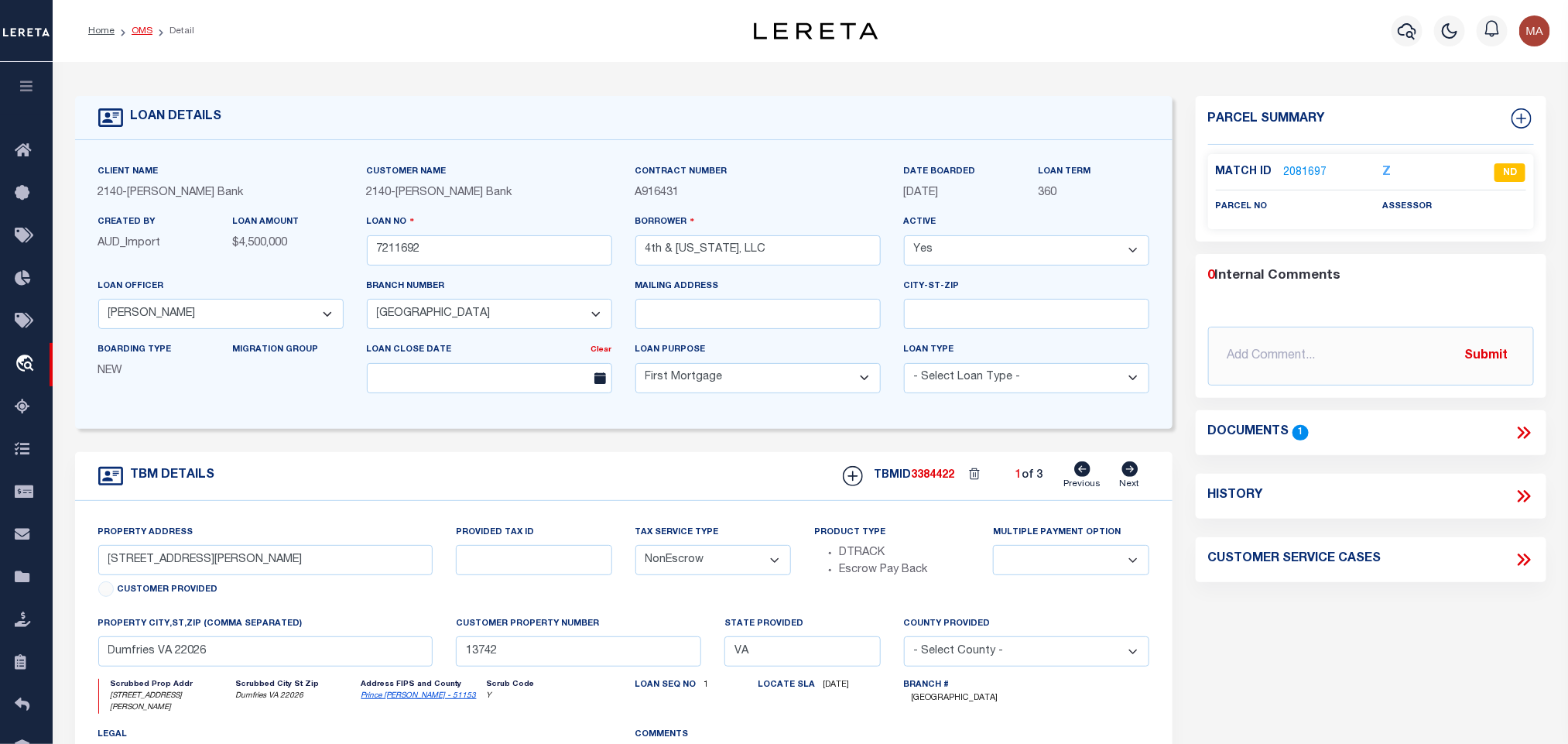
click at [131, 28] on link "OMS" at bounding box center [141, 31] width 21 height 9
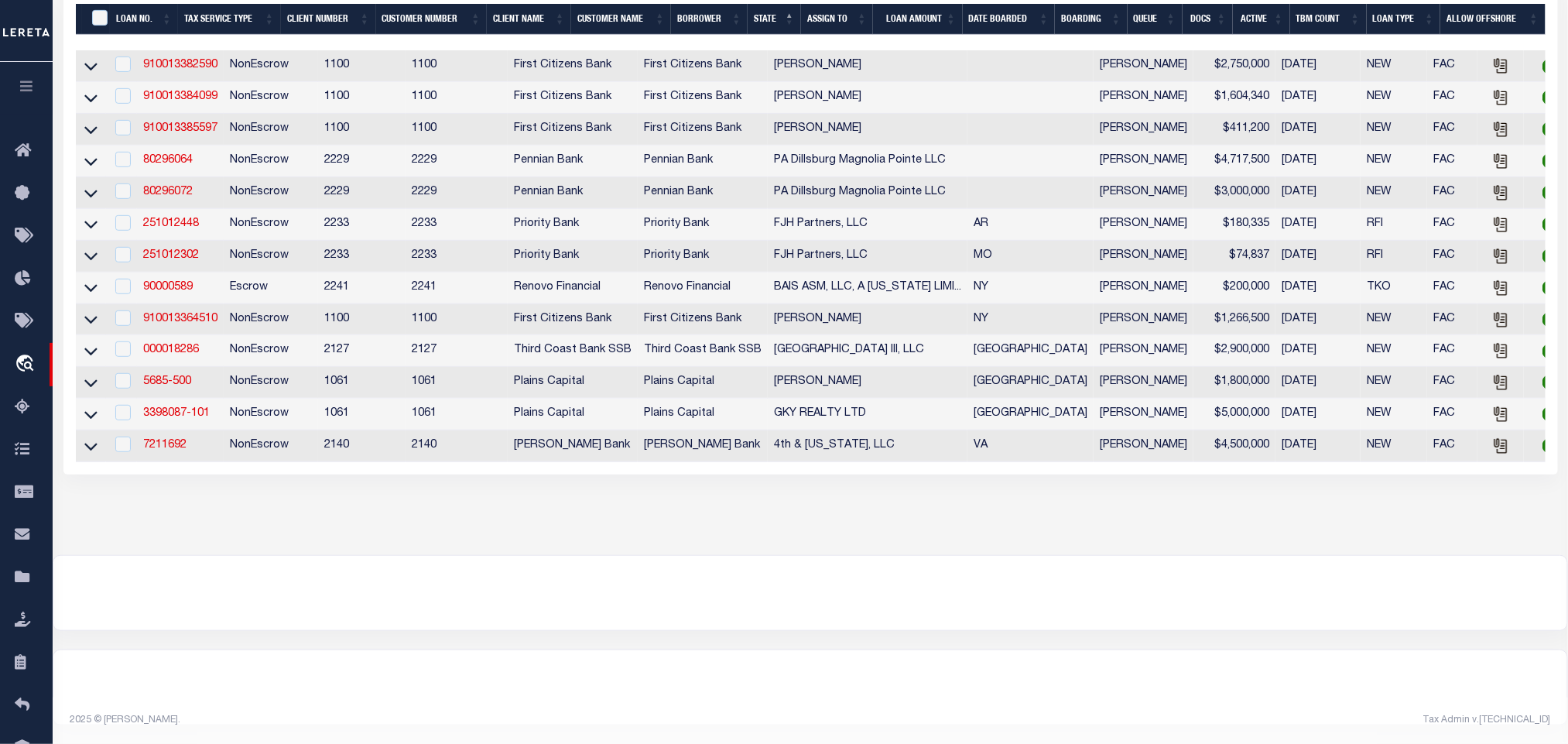
scroll to position [267, 0]
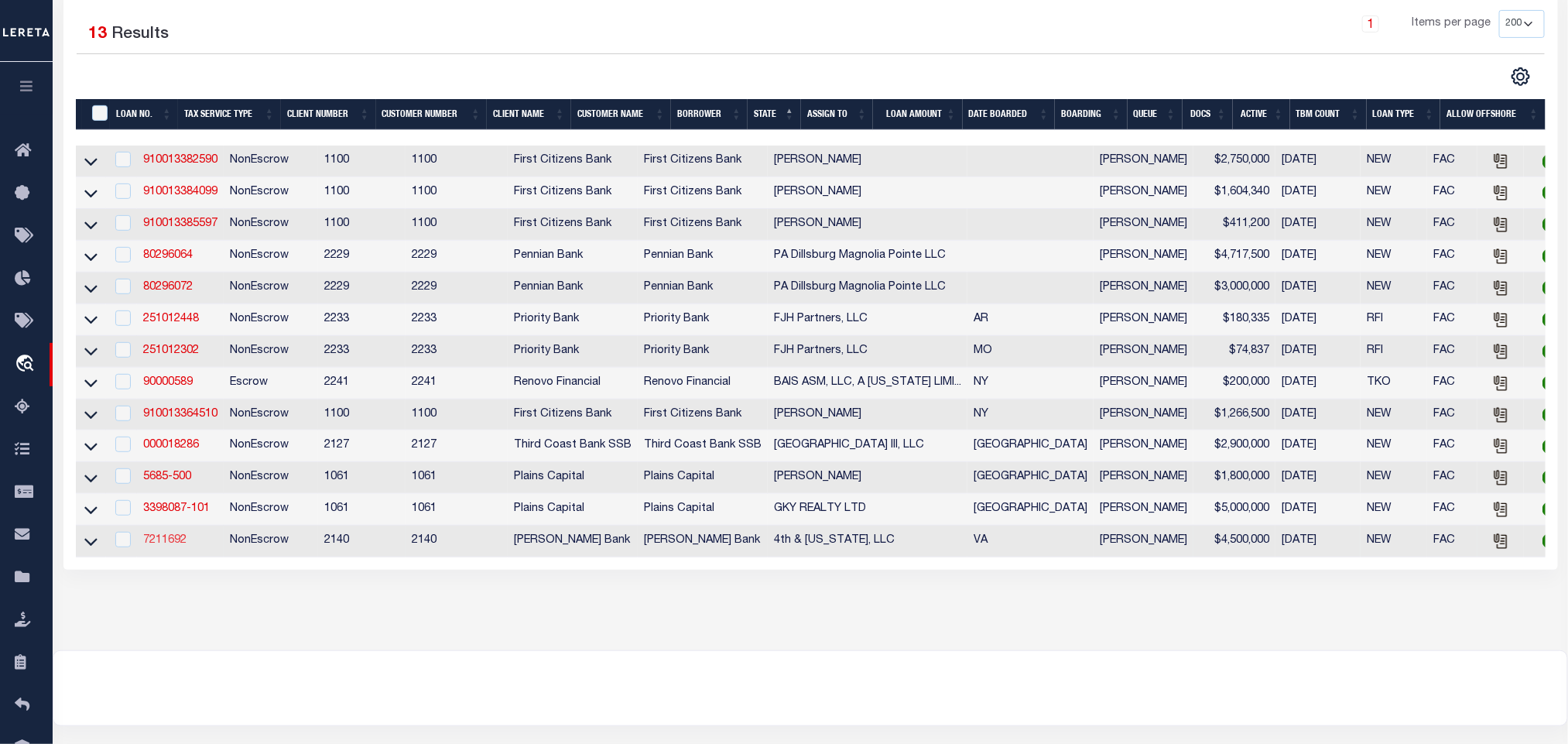
click at [170, 546] on link "7211692" at bounding box center [165, 540] width 43 height 11
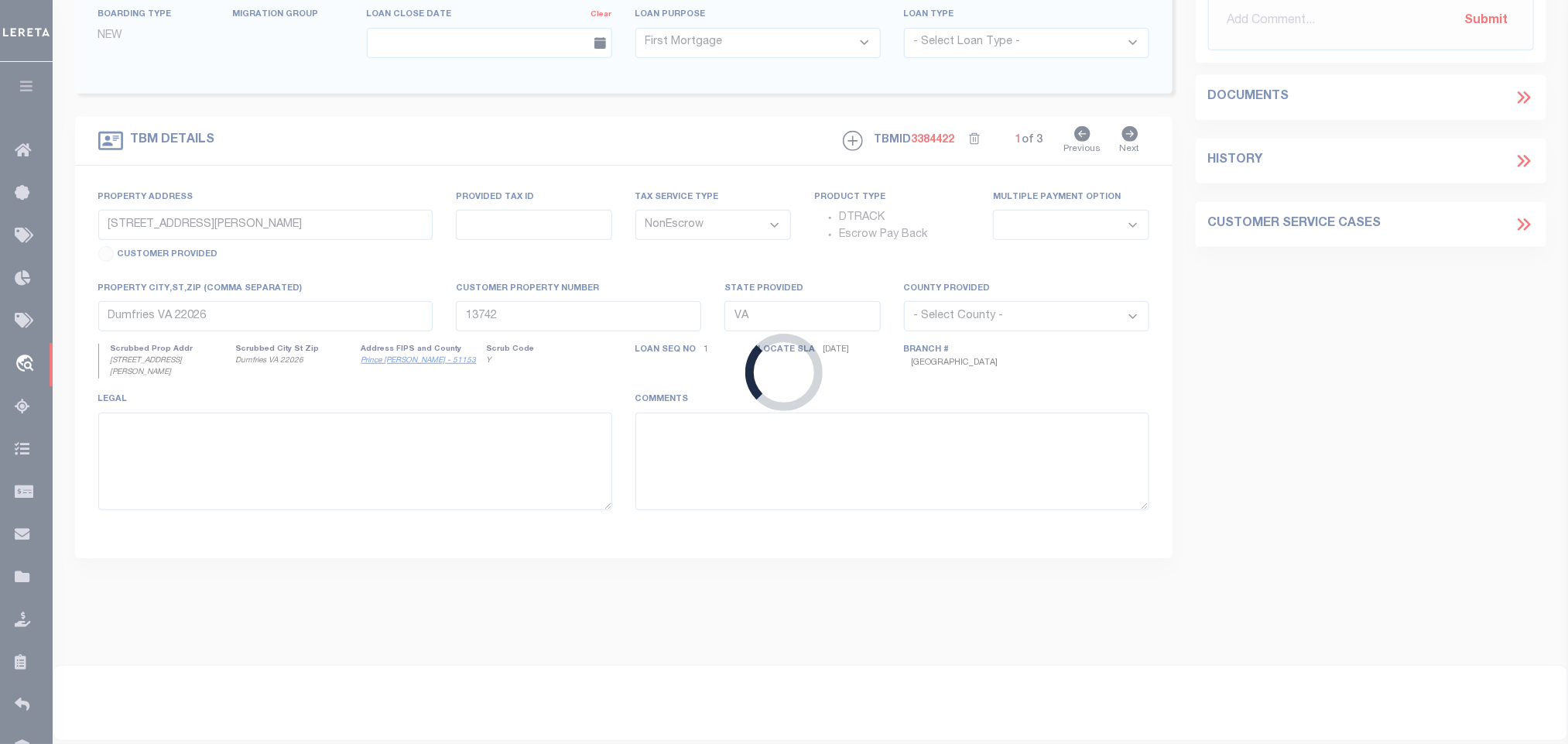
scroll to position [144, 0]
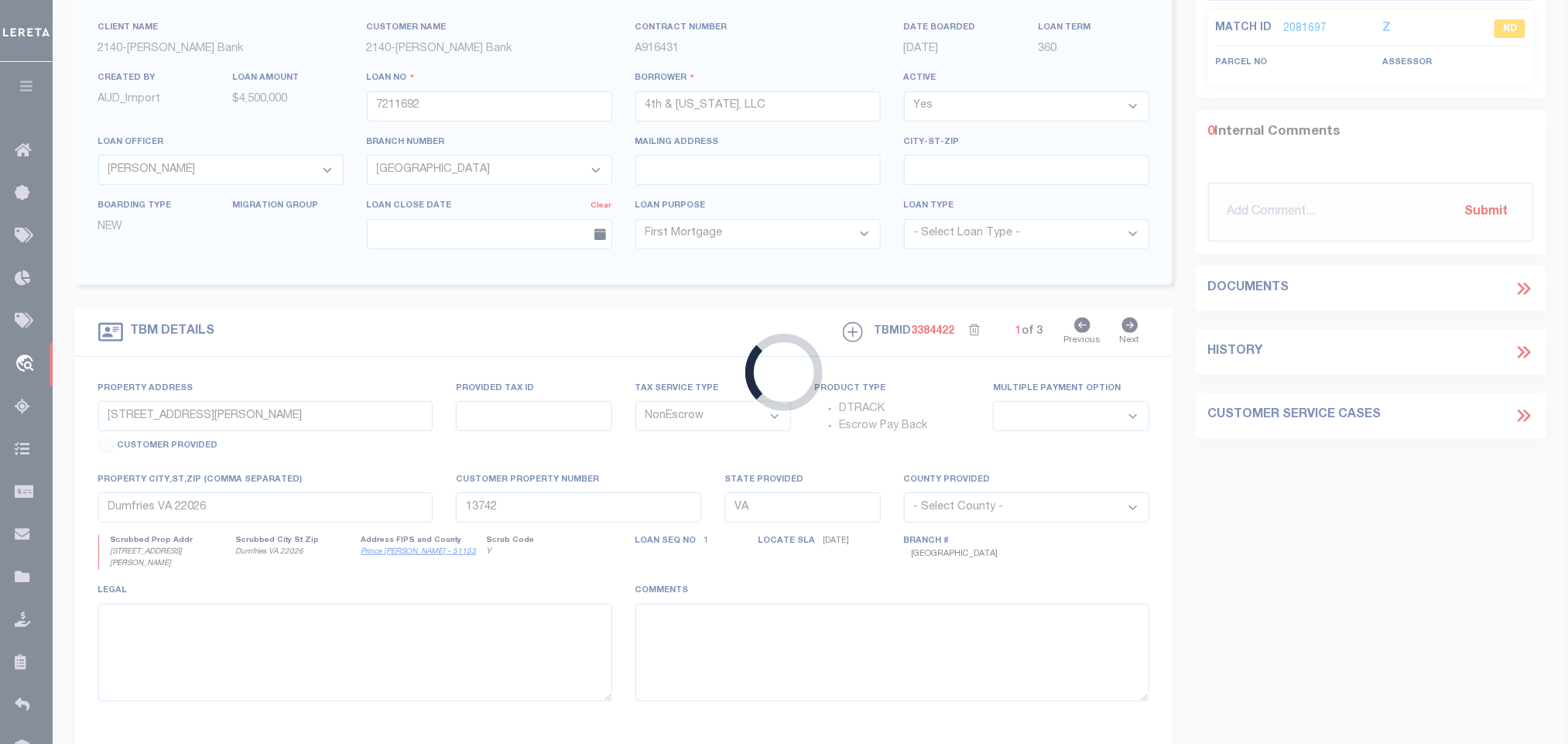
select select "7916"
select select "3196"
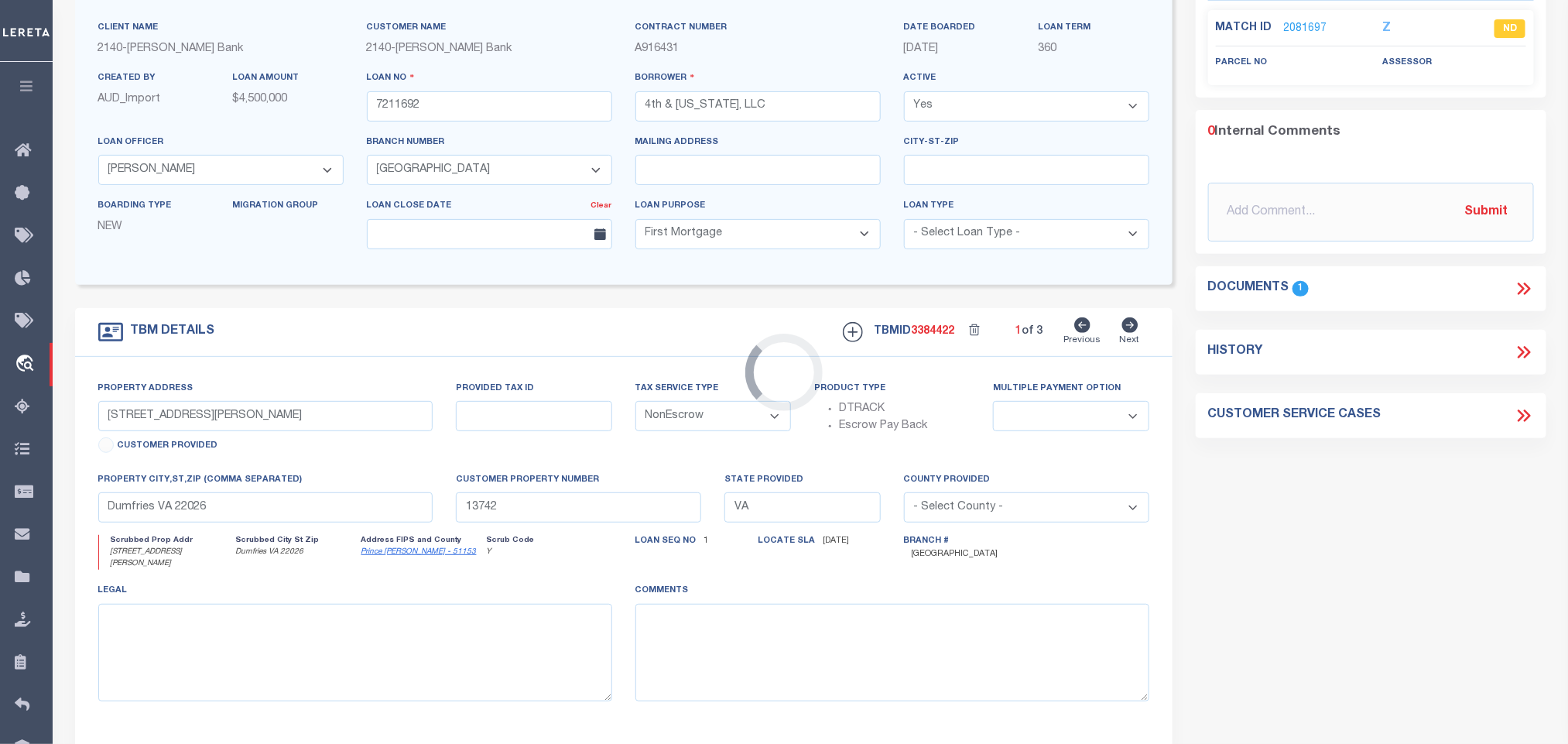
select select
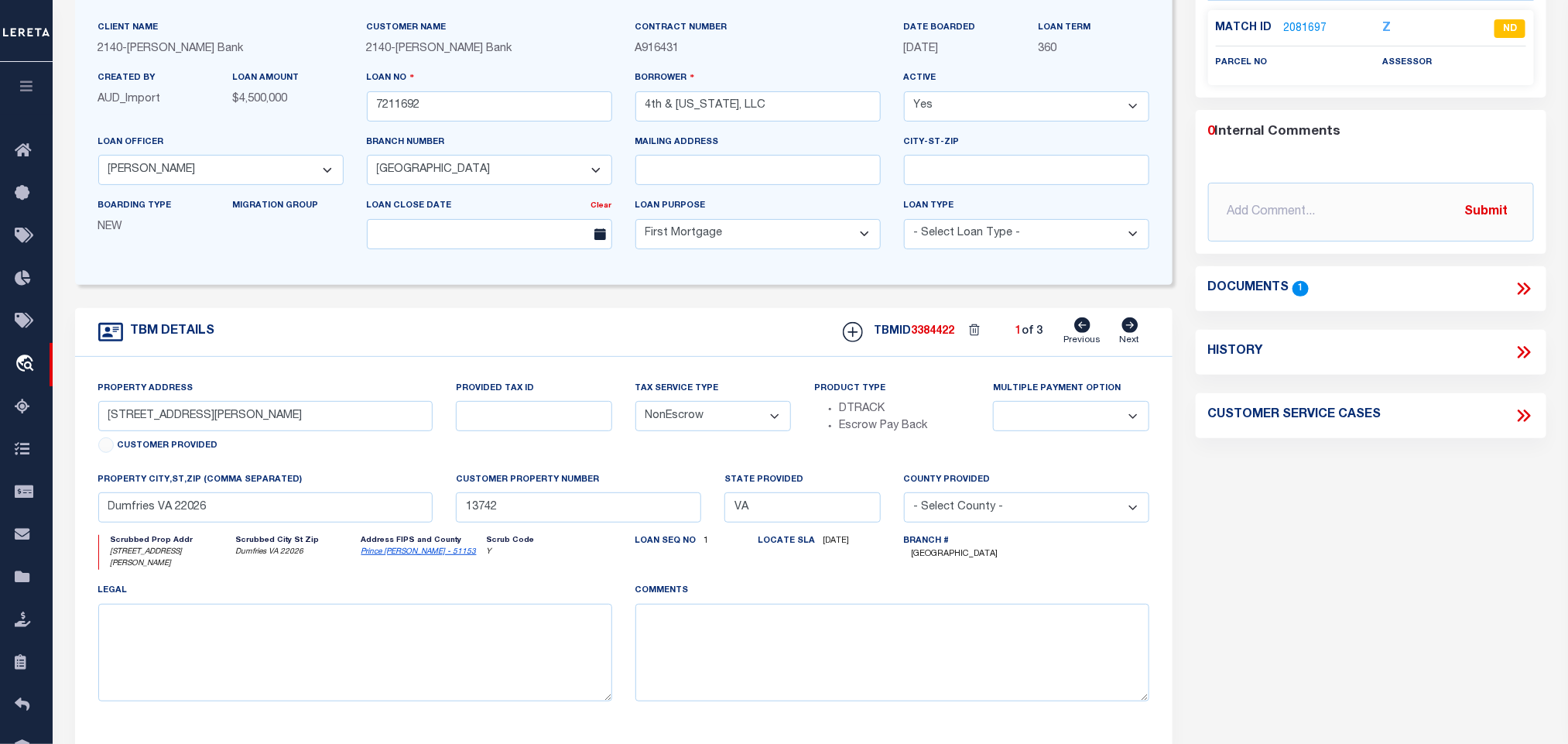
scroll to position [0, 0]
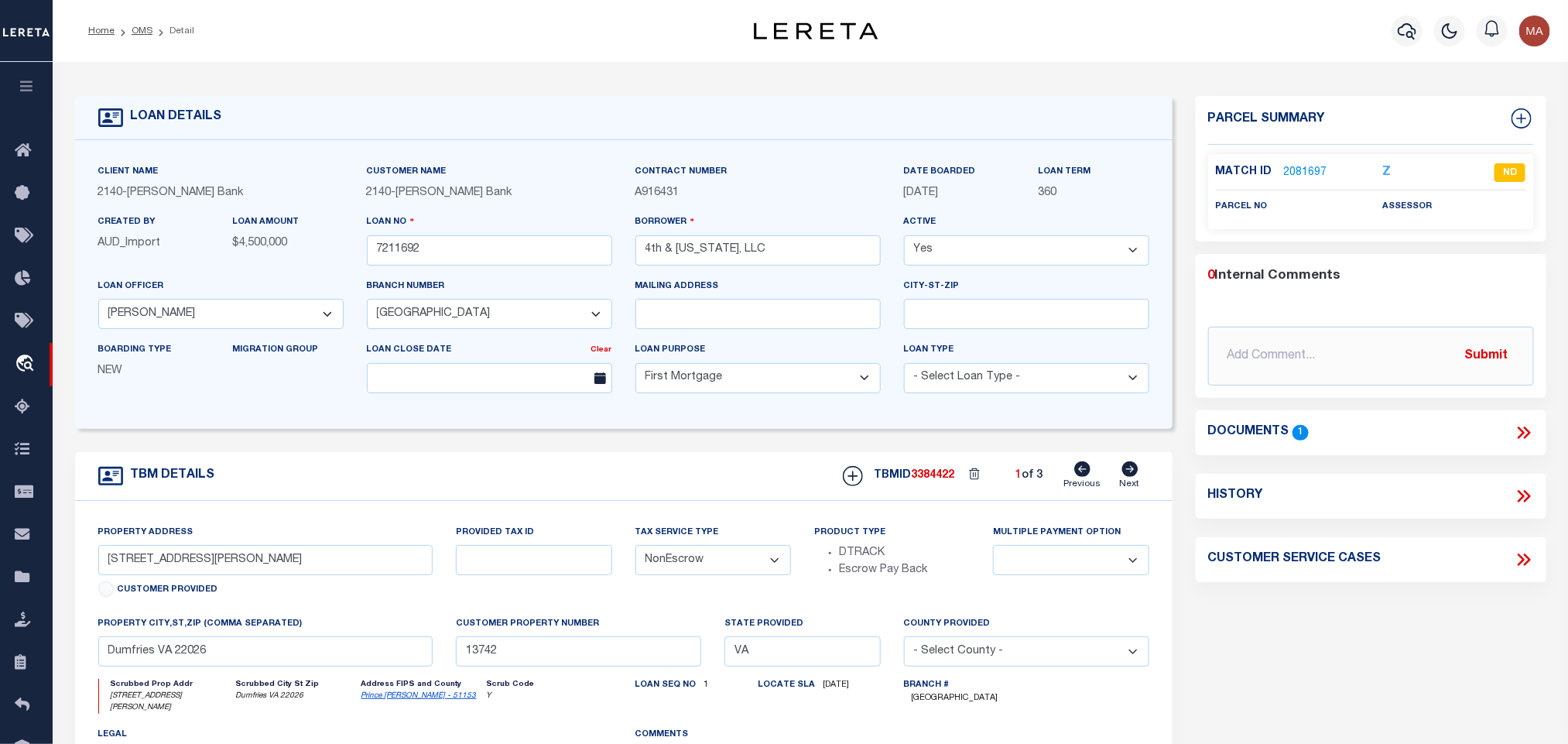
click at [1135, 477] on icon at bounding box center [1131, 469] width 16 height 15
type input "0790//0028"
select select
type input "13739"
select select
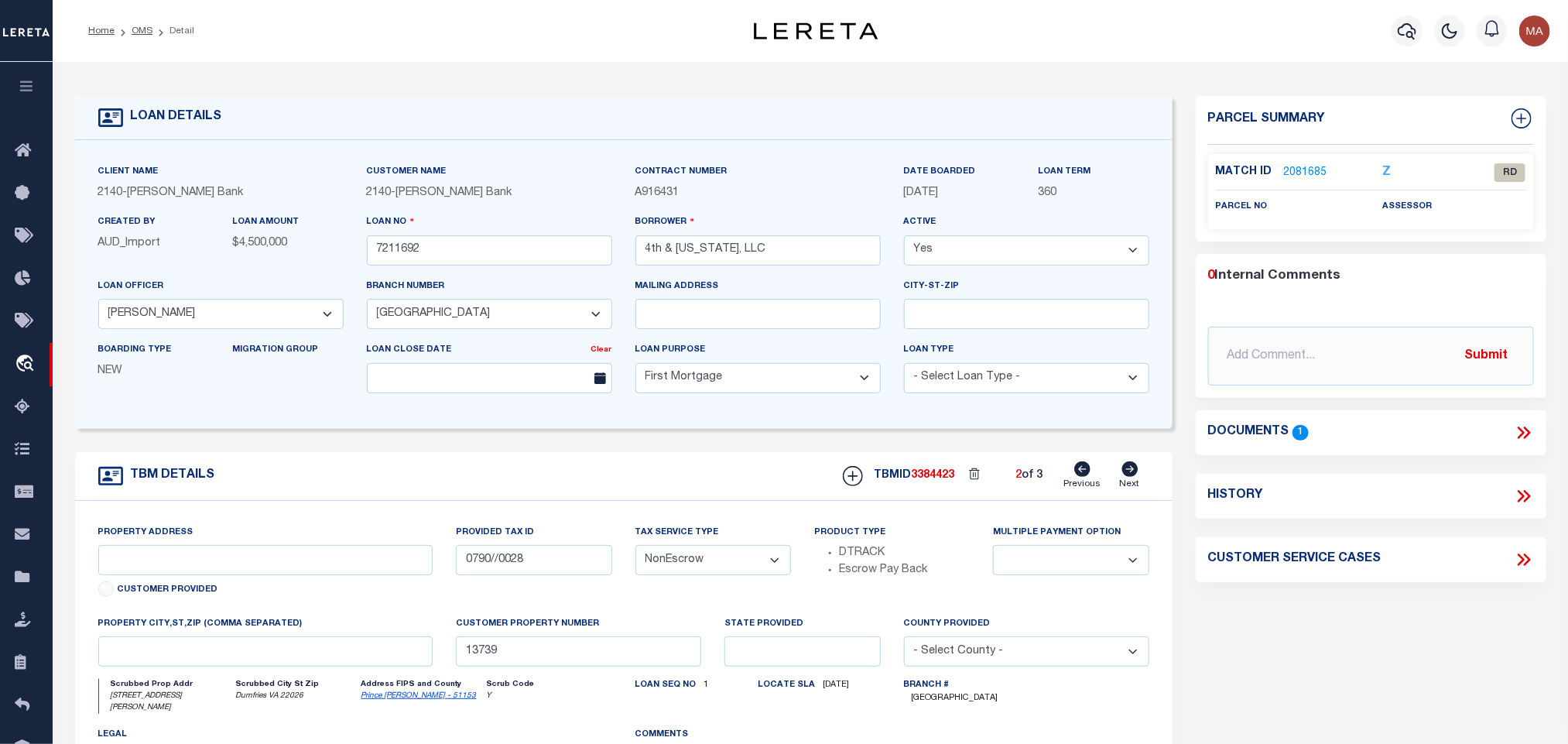
type textarea "All that certain parcel of land situated in the [US_STATE] and described as fol…"
type textarea "Former address was [STREET_ADDRESS][US_STATE][US_STATE]. The parcels were conso…"
click at [1315, 169] on link "2081685" at bounding box center [1306, 173] width 43 height 16
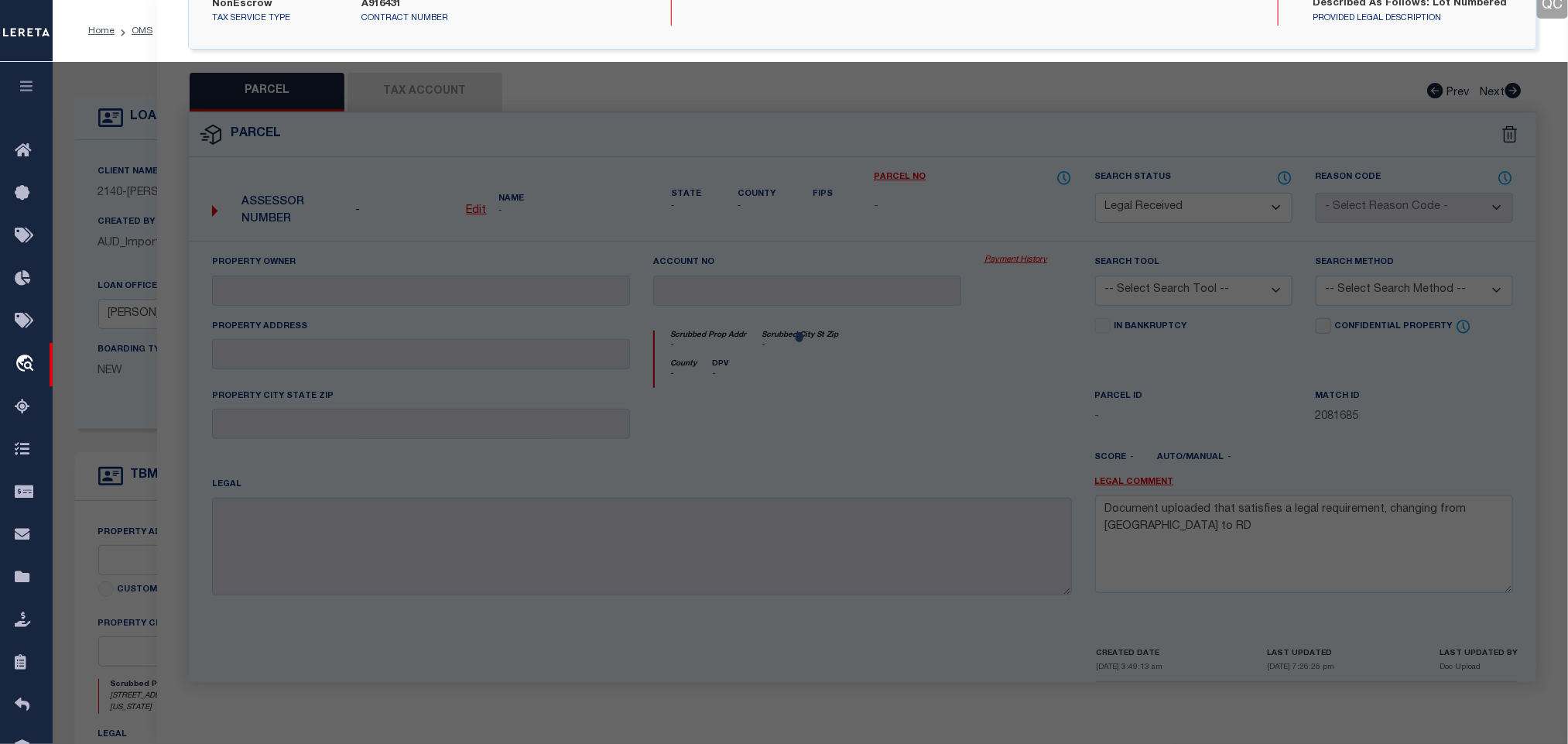
select select "AS"
checkbox input "false"
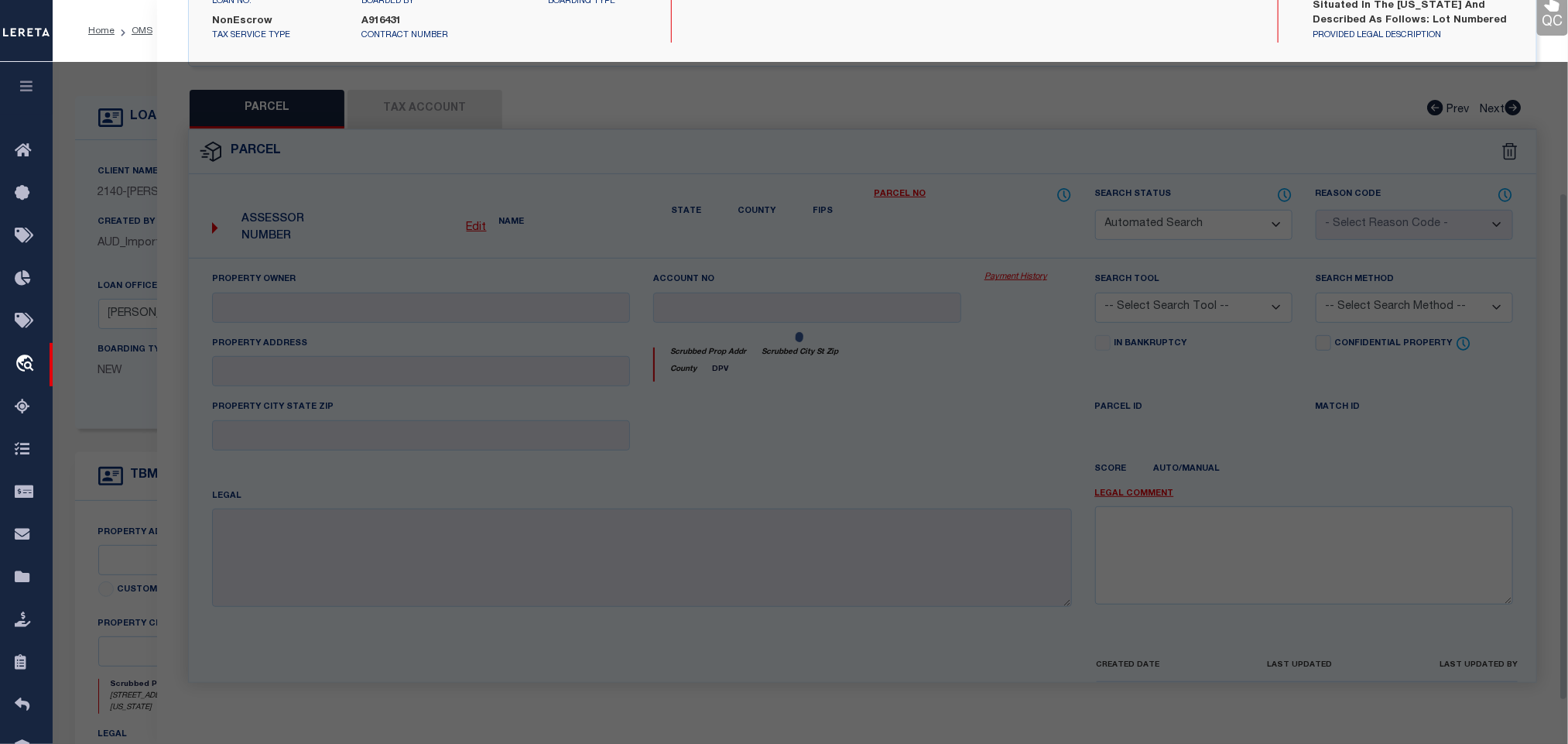
select select "RD"
checkbox input "false"
type textarea "Unable to complete the operation due to an unexpected failure [ErrorCode: 500]"
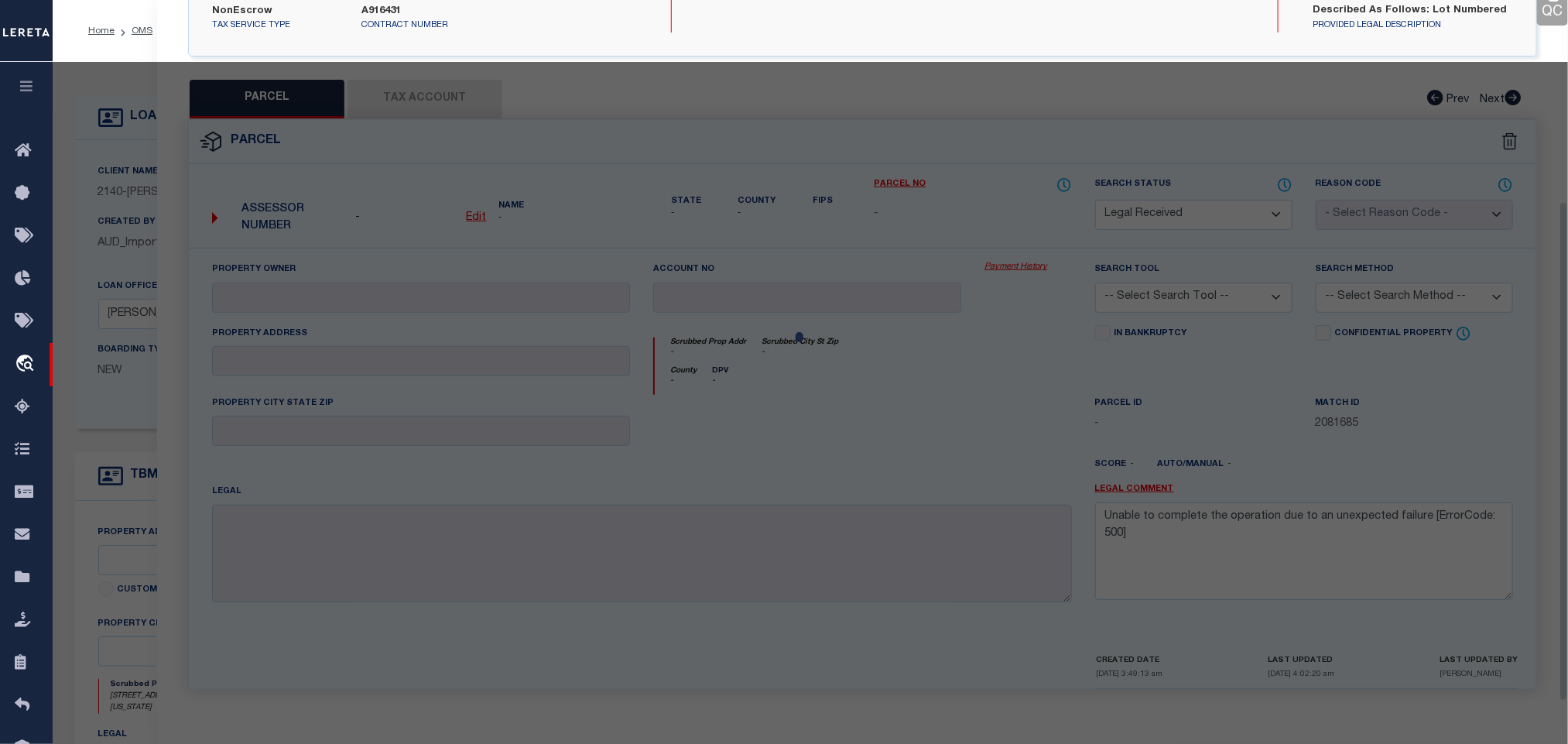
scroll to position [283, 0]
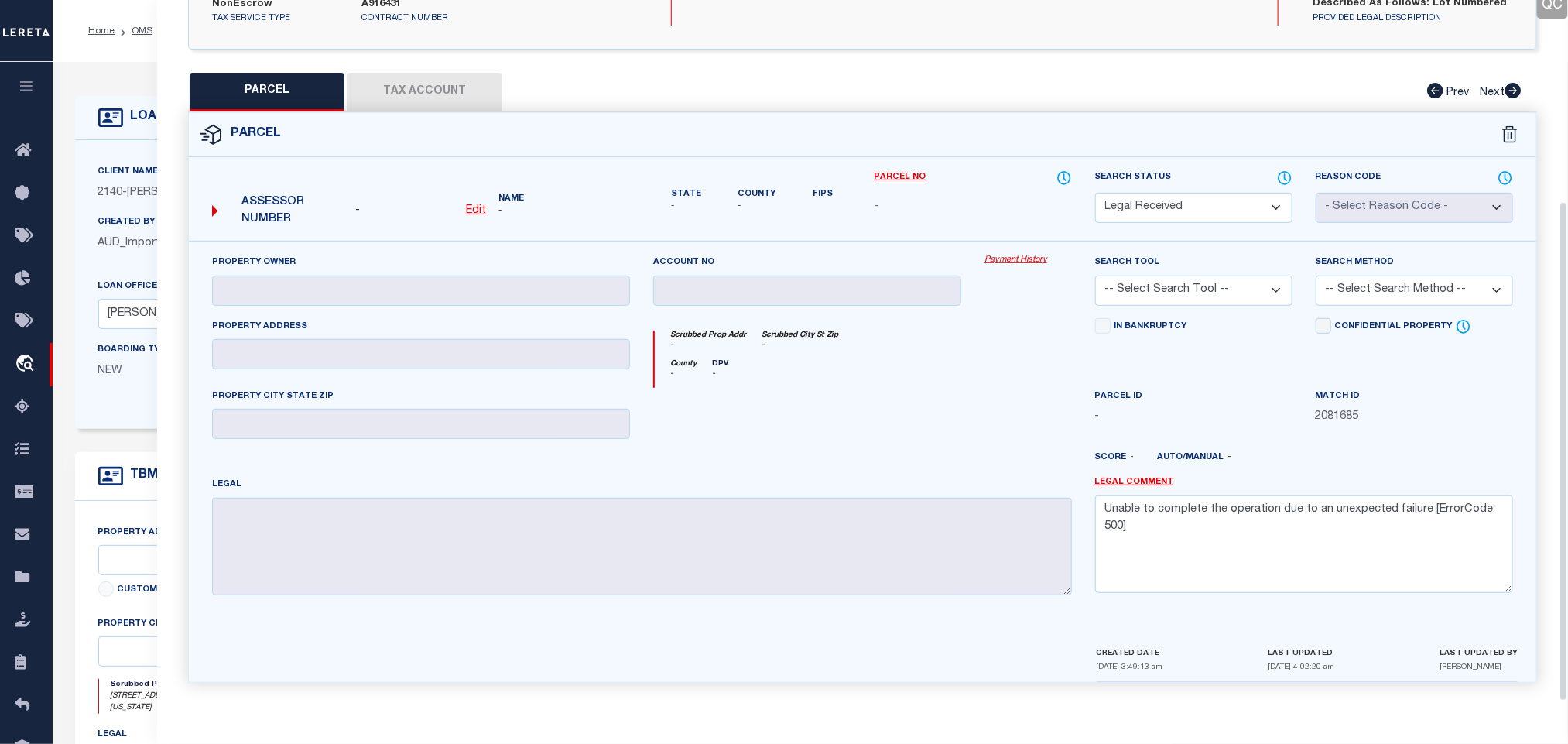
click at [103, 110] on icon at bounding box center [110, 118] width 24 height 19
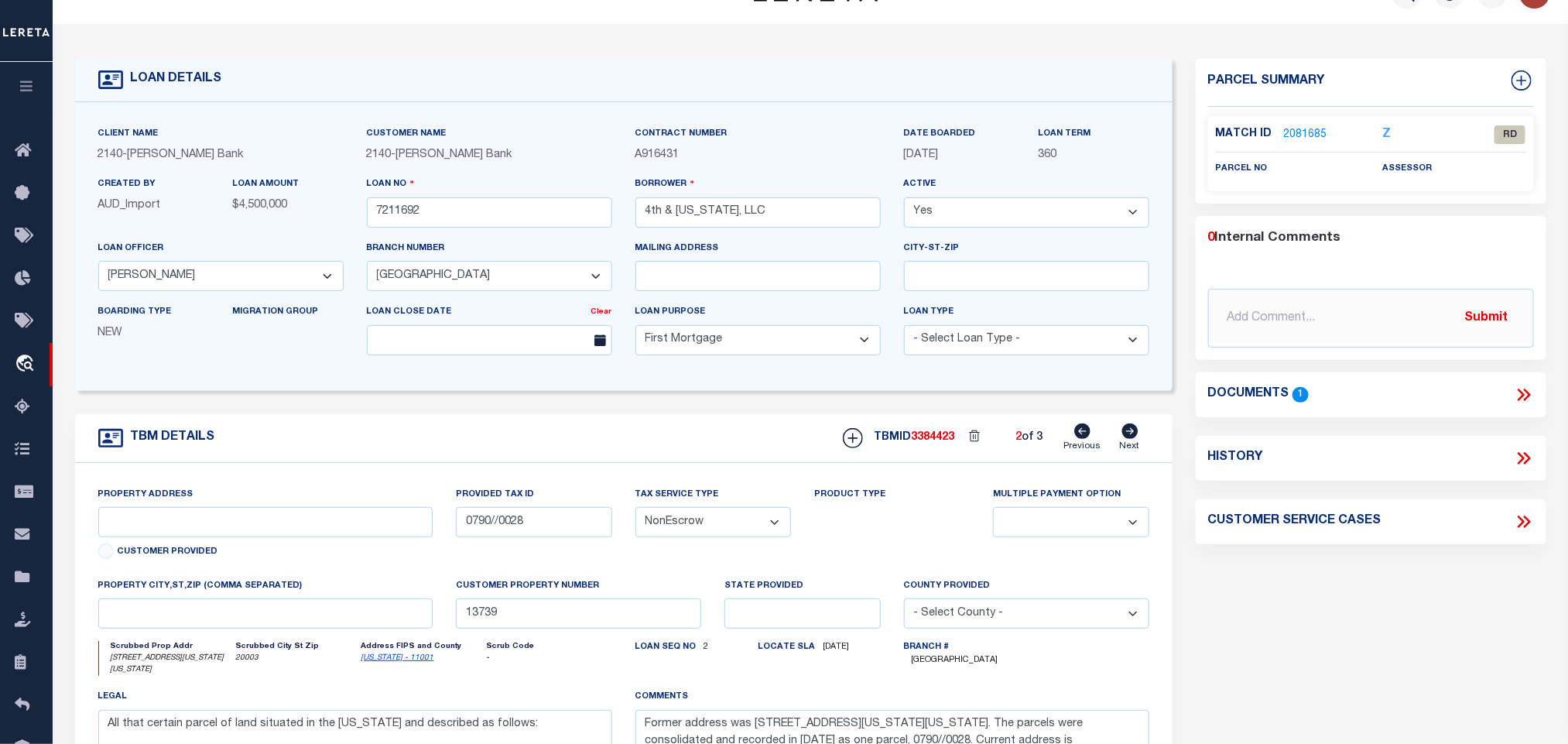
scroll to position [0, 0]
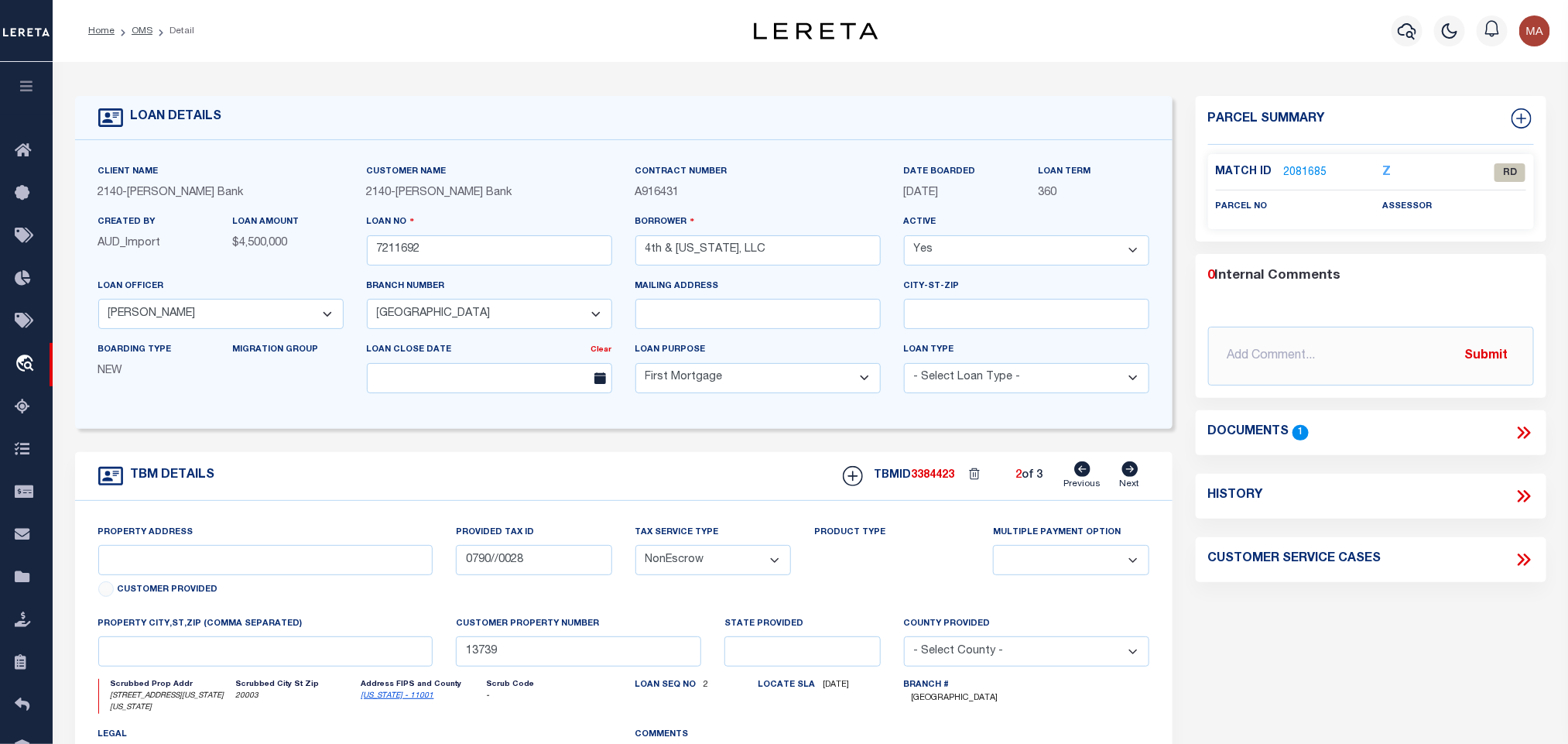
click at [1127, 470] on icon at bounding box center [1131, 469] width 16 height 15
select select
type input "13740"
select select
click at [139, 26] on link "OMS" at bounding box center [141, 31] width 21 height 9
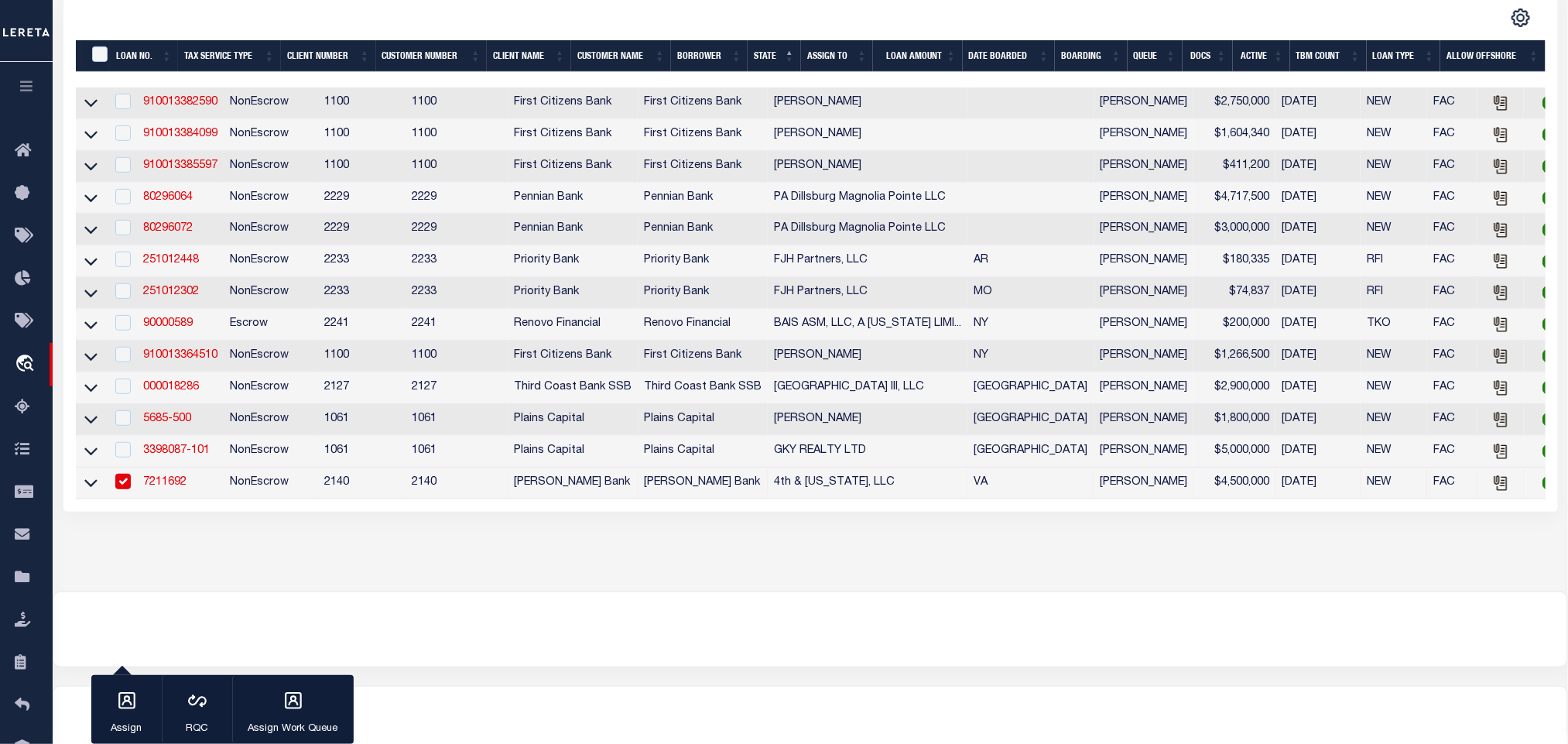
scroll to position [379, 0]
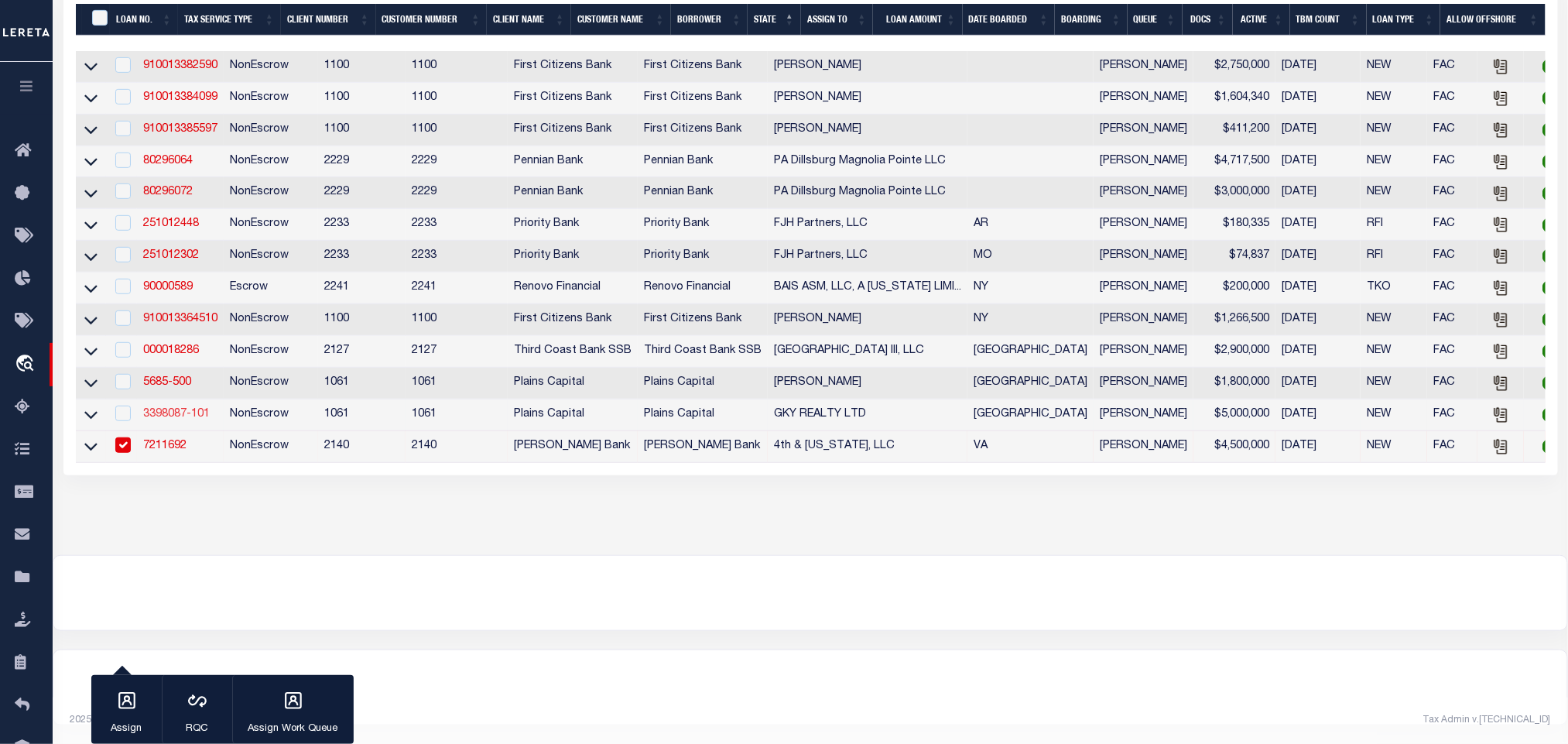
click at [186, 409] on link "3398087-101" at bounding box center [177, 415] width 67 height 11
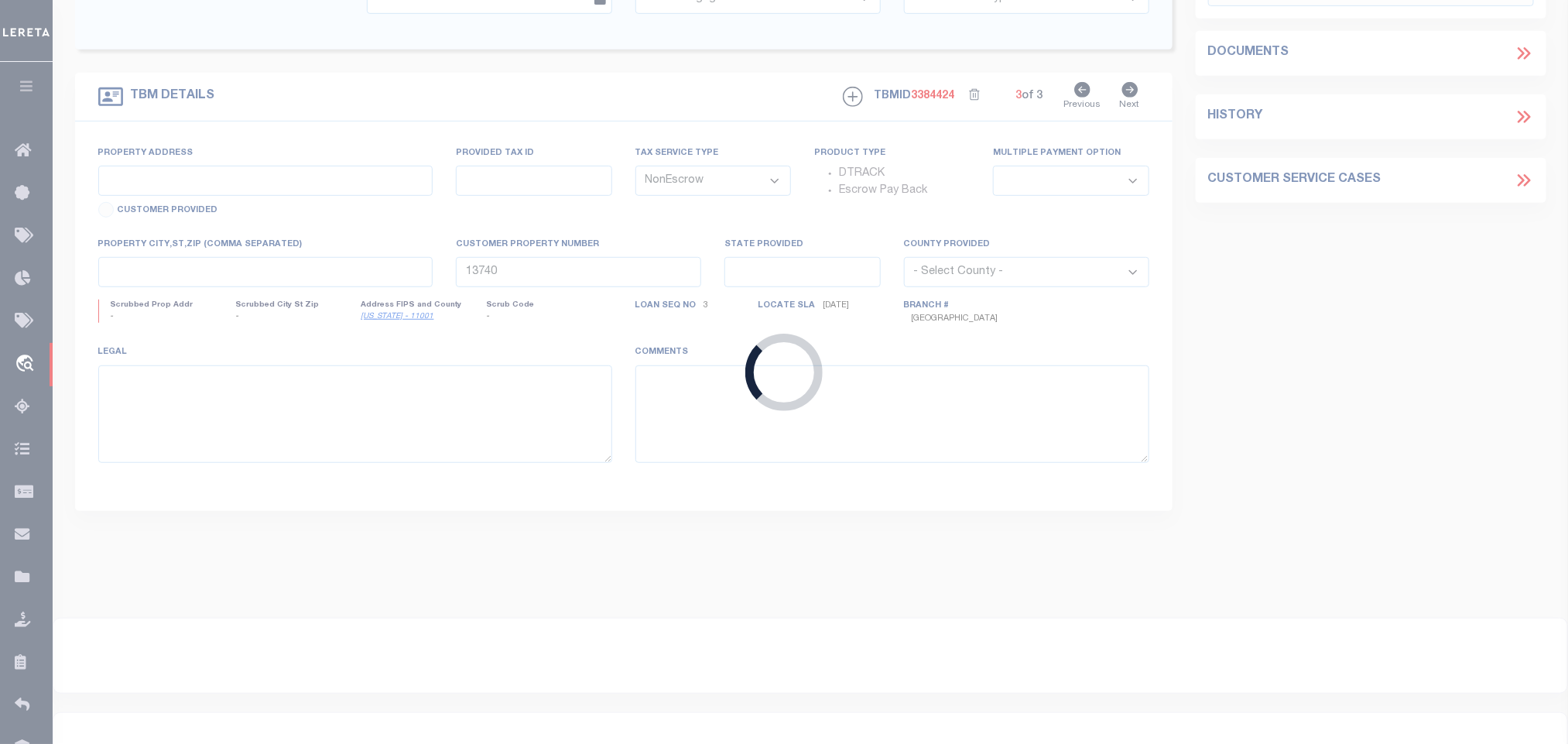
scroll to position [448, 0]
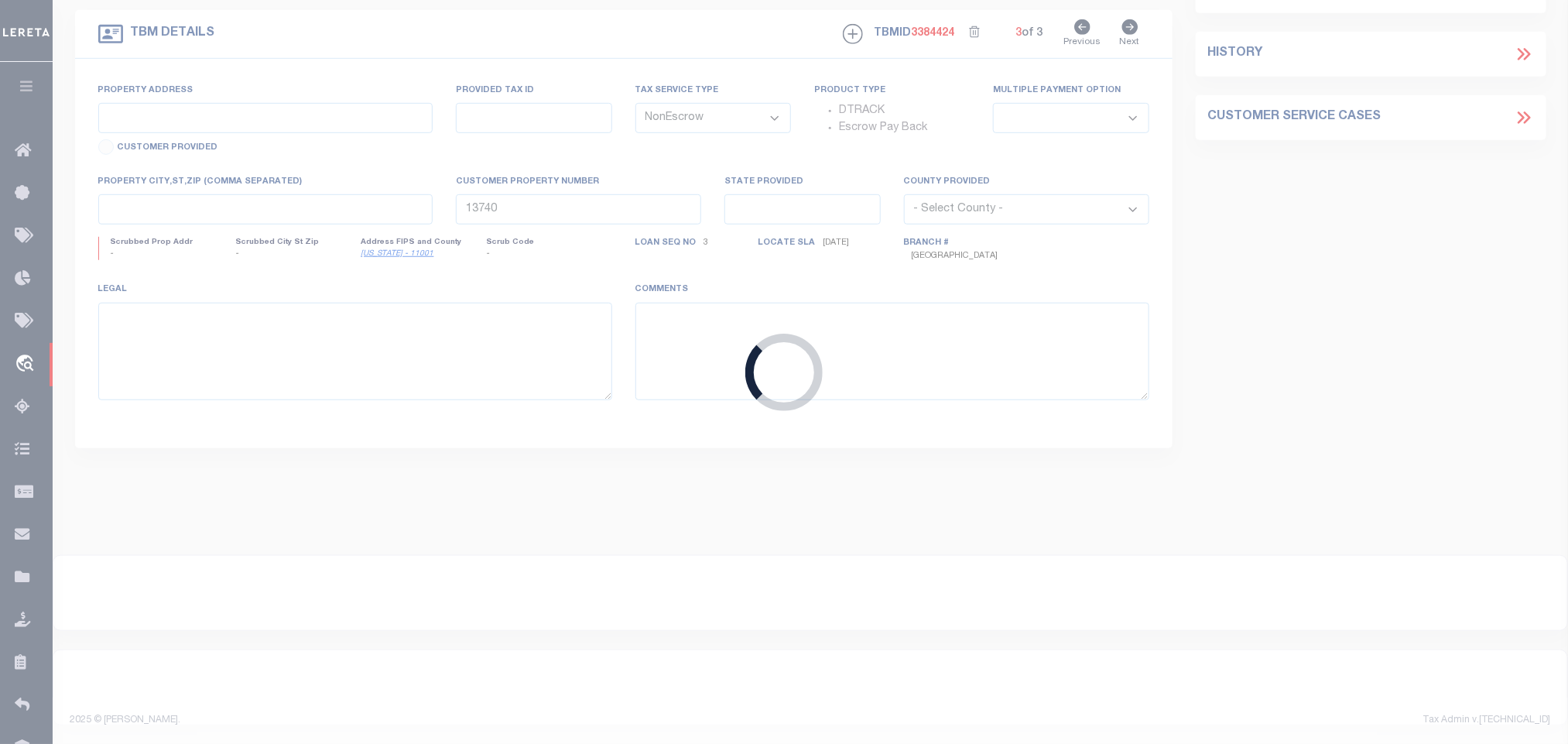
type input "3398087-101"
type input "GKY REALTY LTD"
select select
type input "[STREET_ADDRESS]"
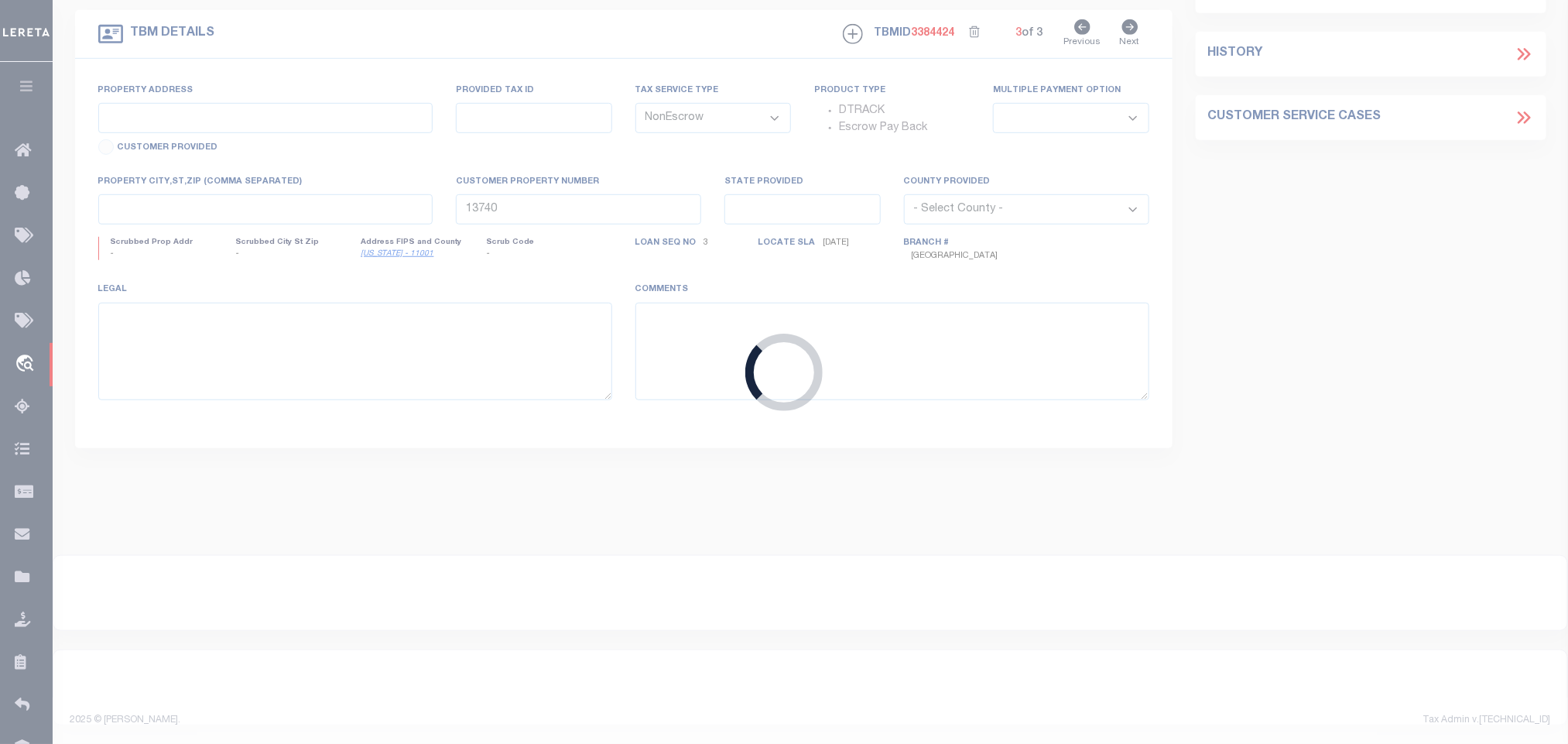
type input "[GEOGRAPHIC_DATA]"
select select
select select "1433"
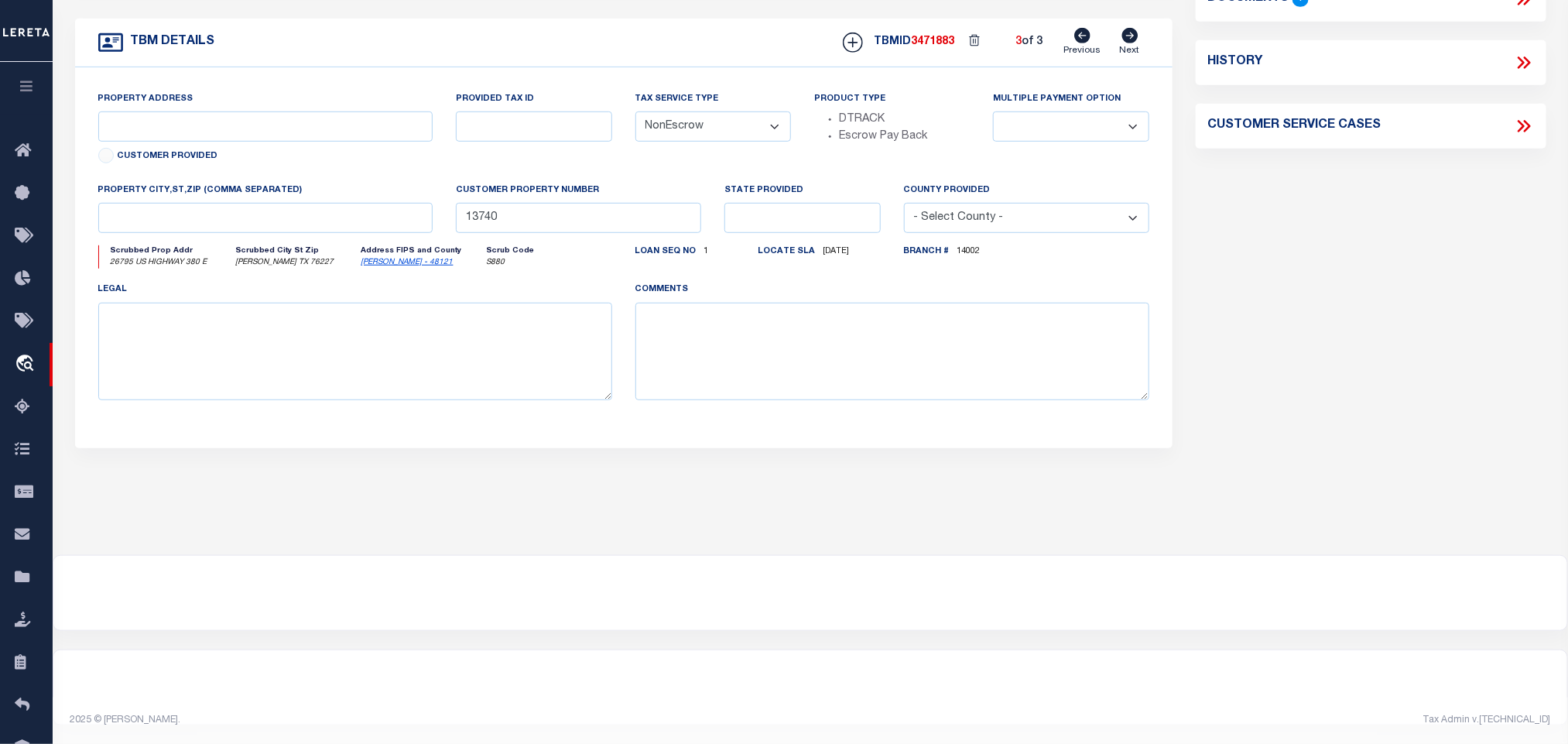
scroll to position [0, 0]
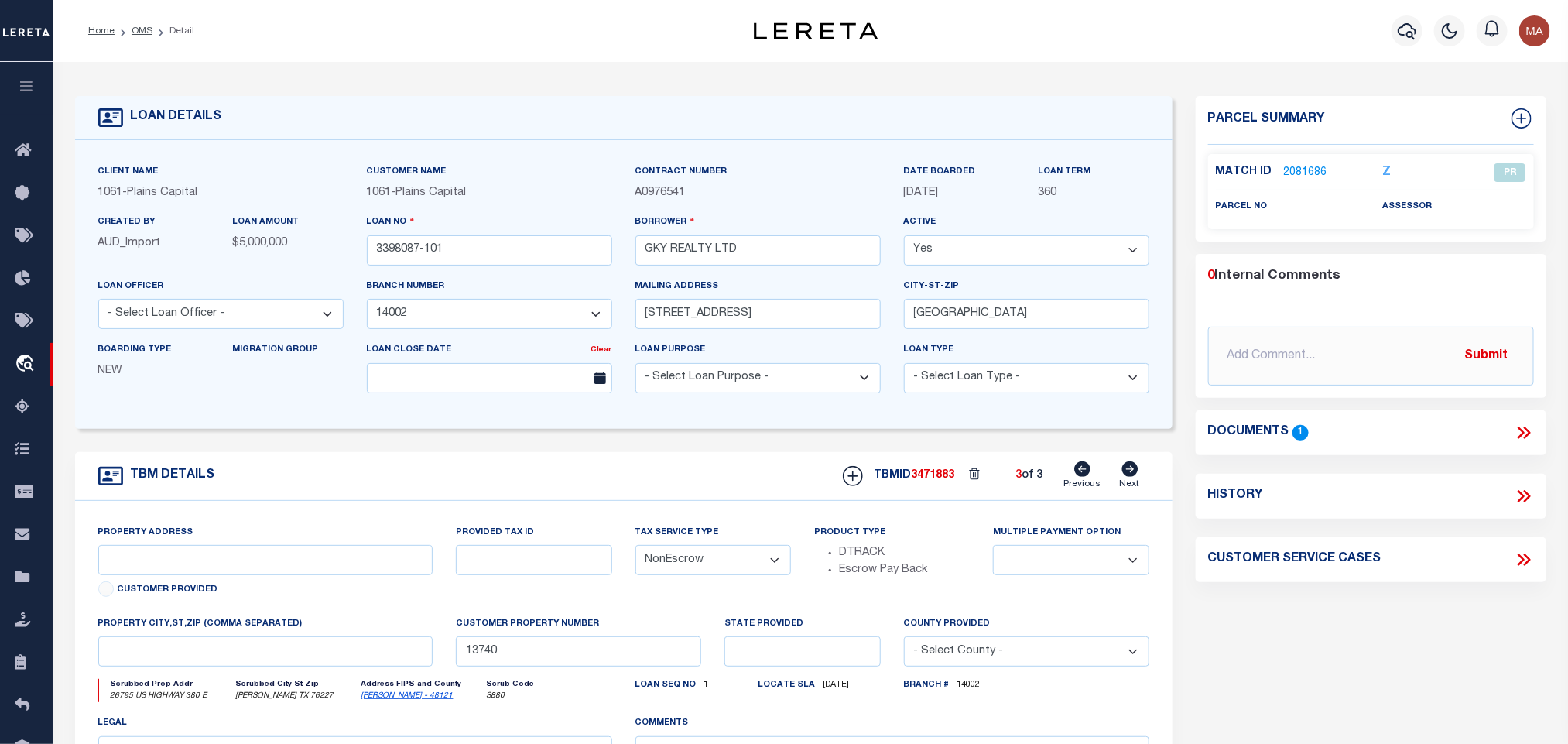
type input "26795 US 380 E"
select select
type input "[PERSON_NAME] TX 76227"
type input "[GEOGRAPHIC_DATA]"
select select
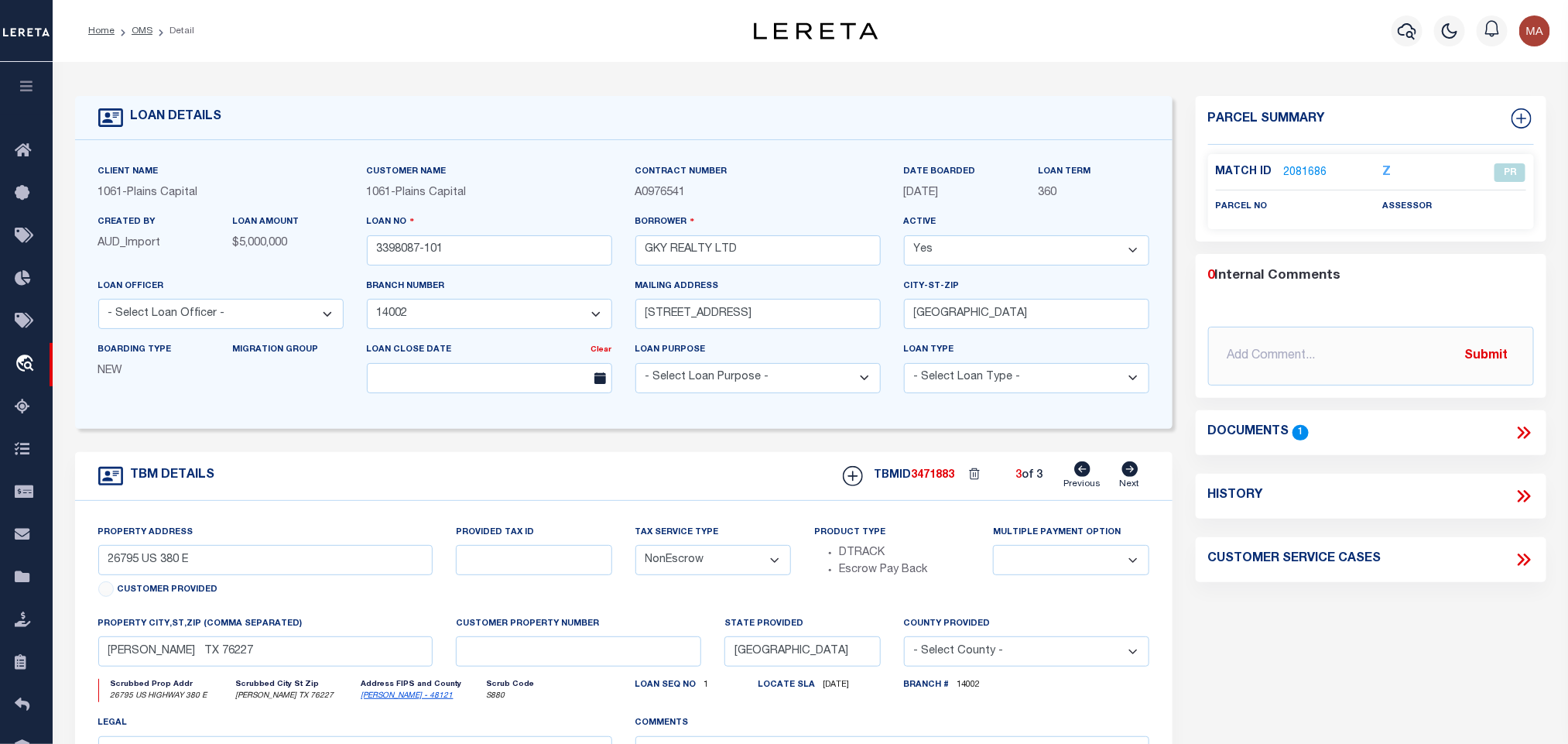
type textarea "A TRACT OF LAND IN THE [PERSON_NAME] SUR V ABS 447"
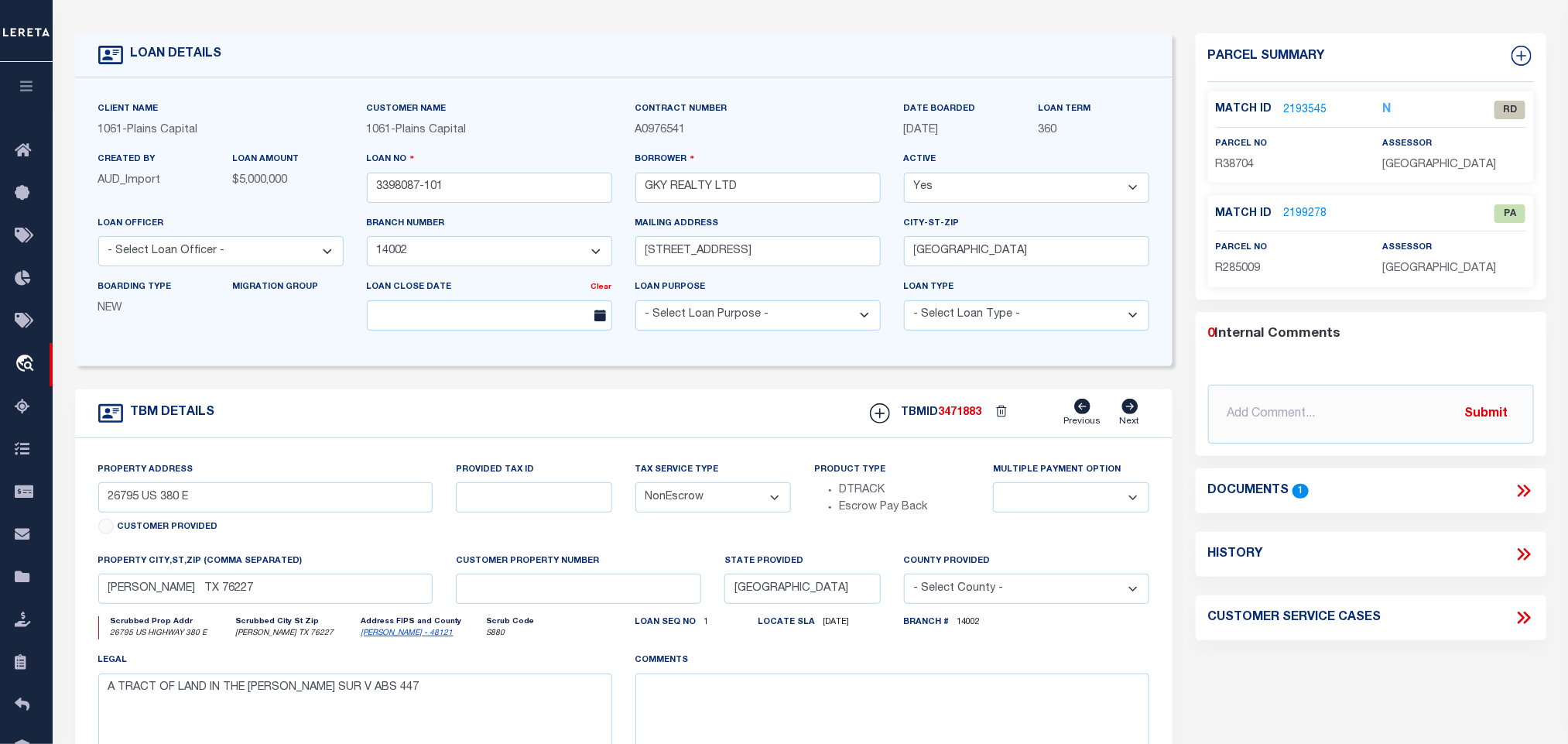
scroll to position [116, 0]
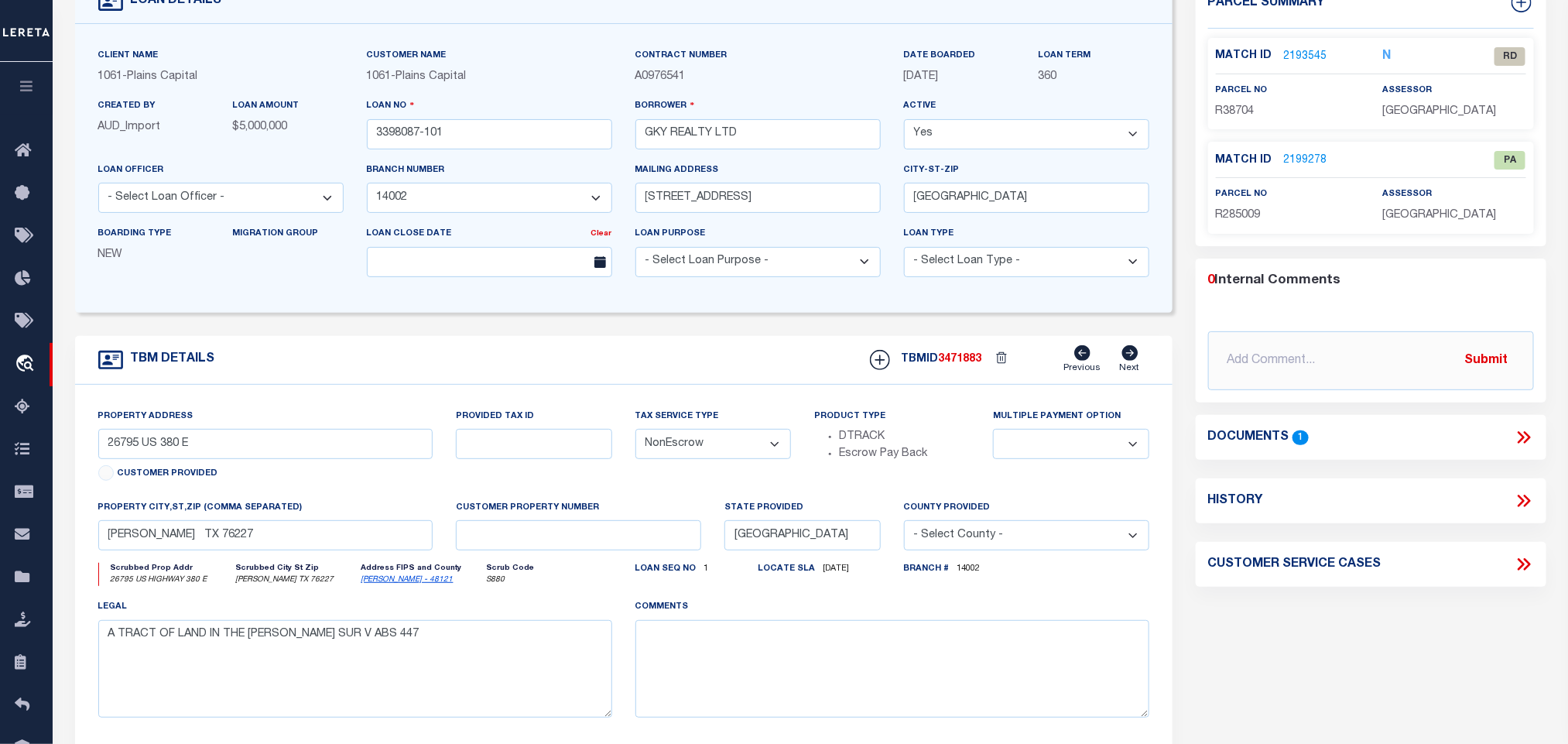
click at [387, 584] on link "[PERSON_NAME] - 48121" at bounding box center [407, 579] width 92 height 8
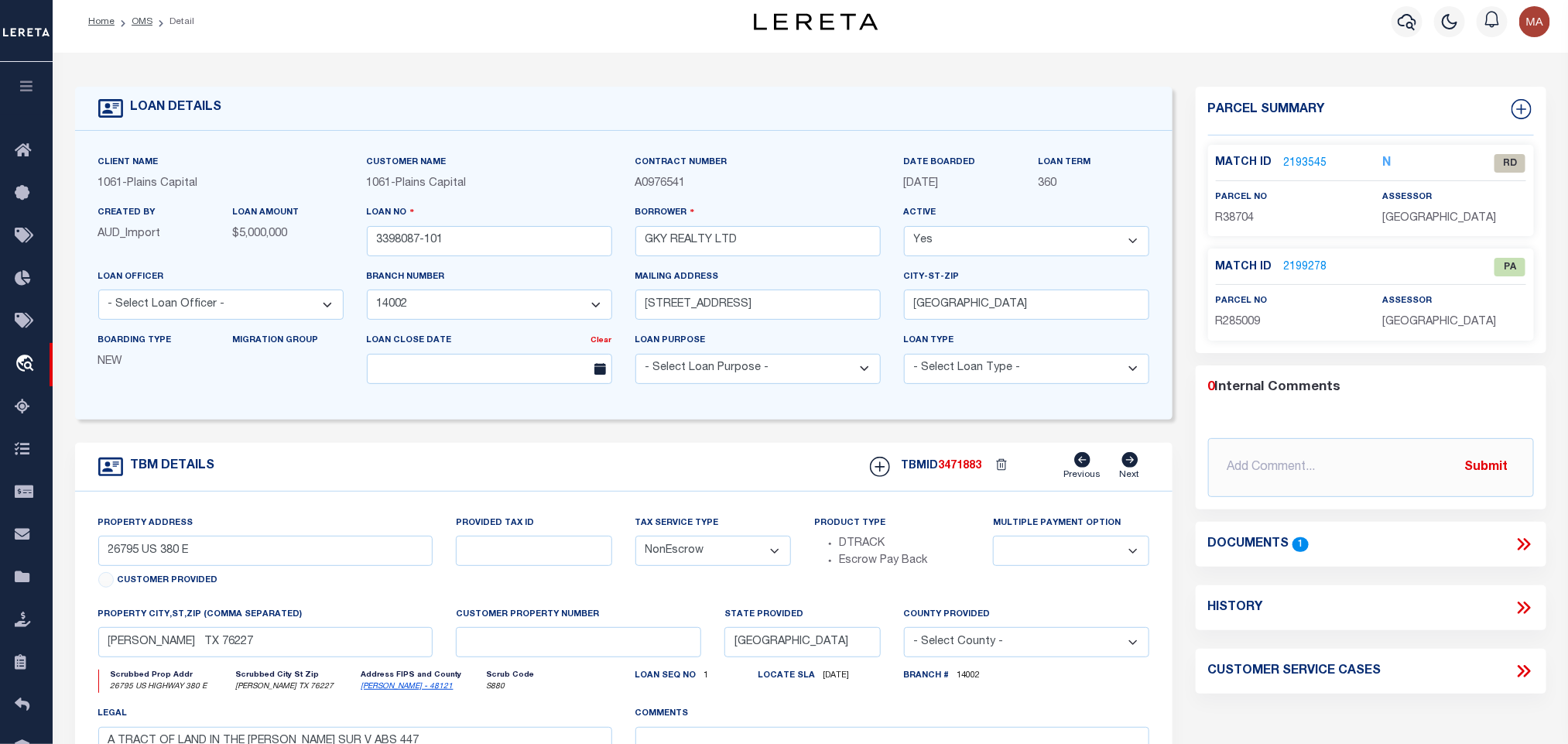
scroll to position [0, 0]
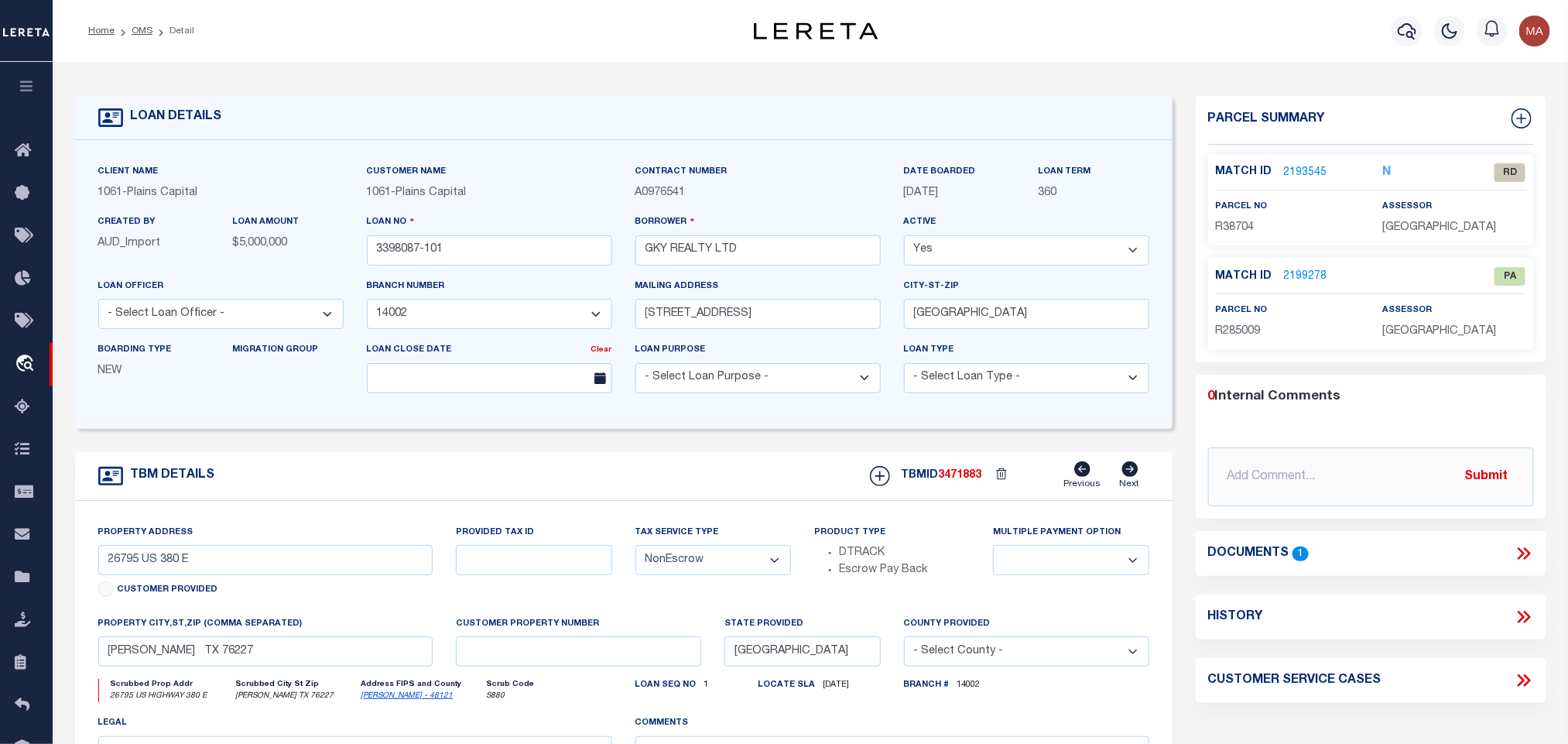
click at [1524, 553] on icon at bounding box center [1525, 553] width 20 height 20
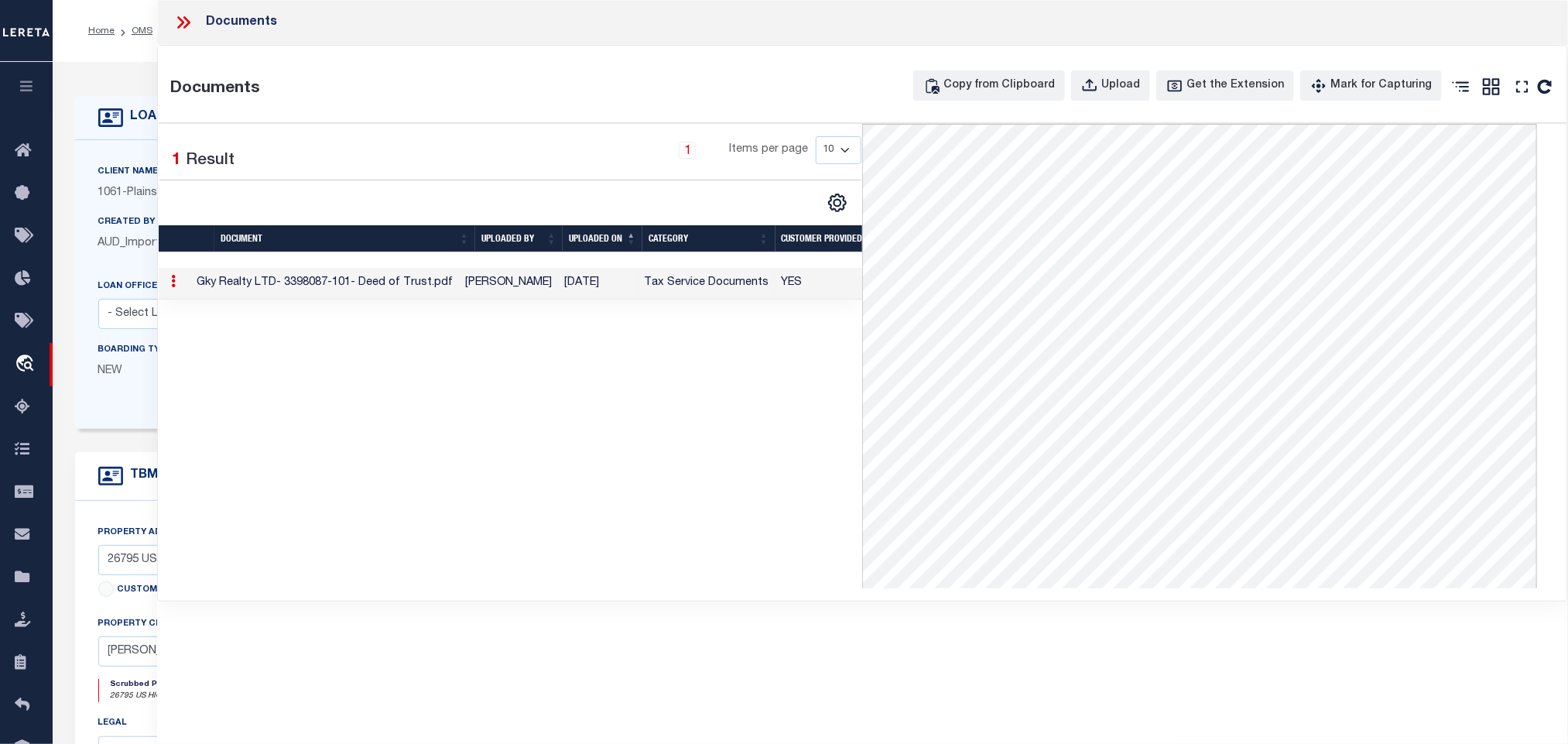
click at [123, 116] on h4 "LOAN DETAILS" at bounding box center [172, 117] width 99 height 14
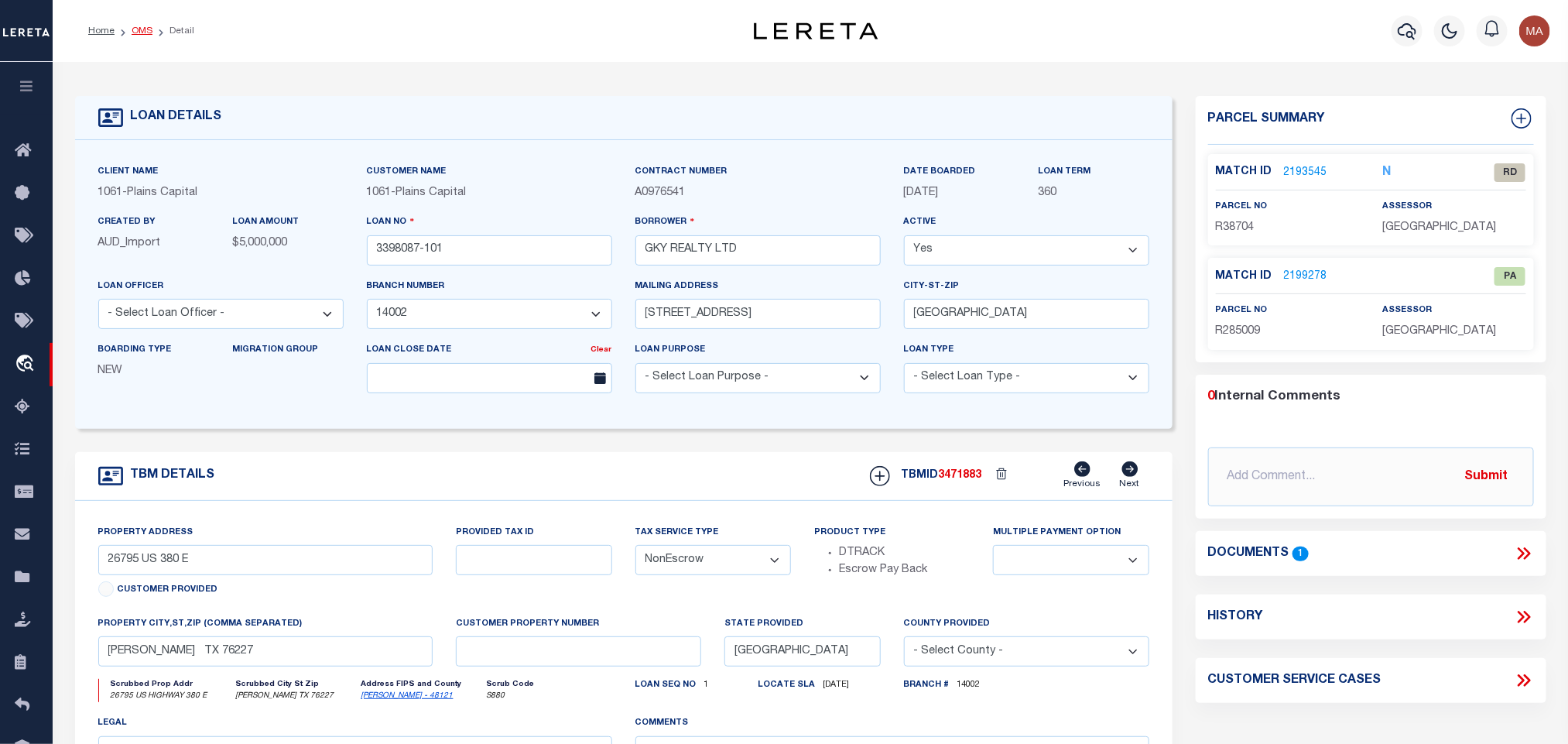
click at [140, 26] on link "OMS" at bounding box center [141, 31] width 21 height 9
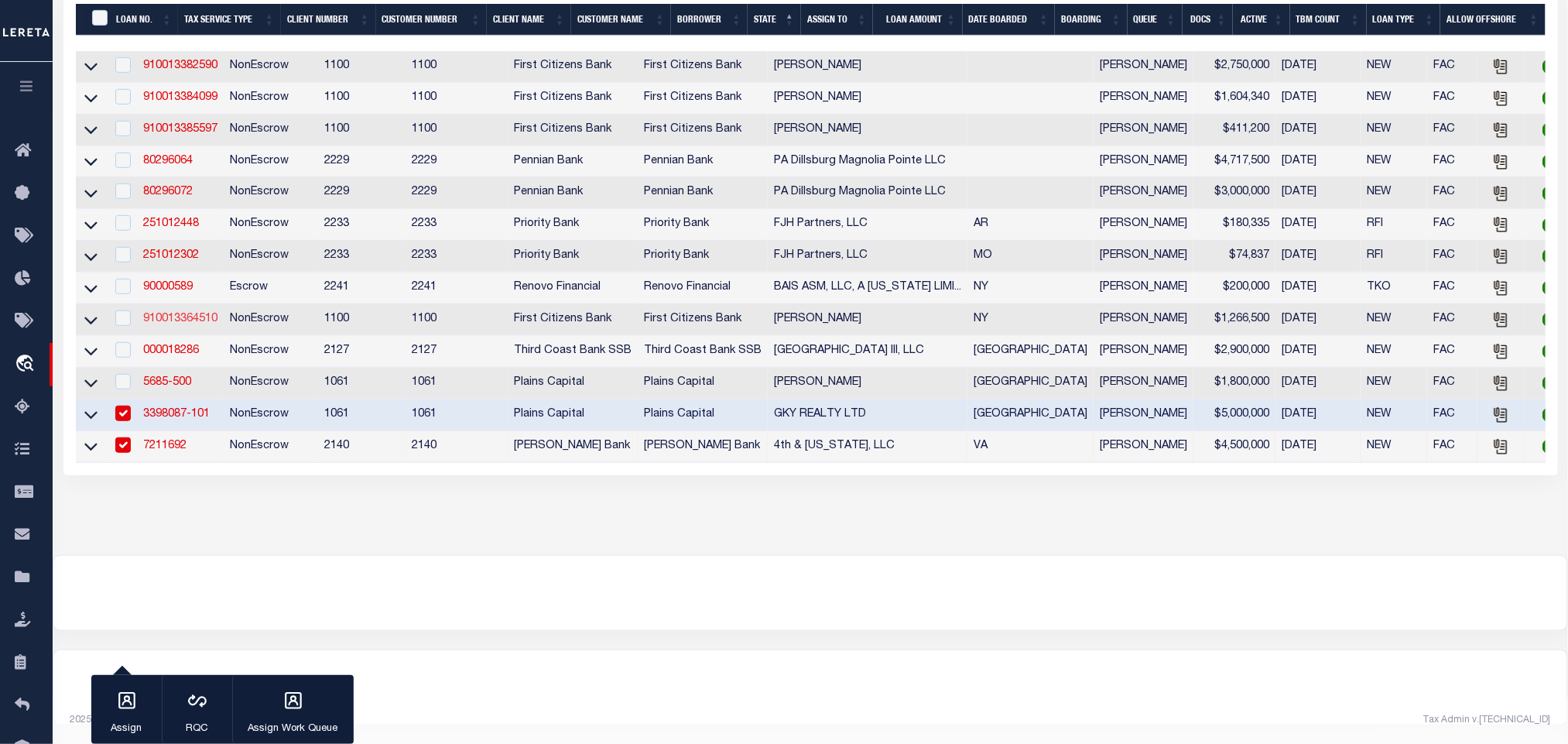
scroll to position [379, 0]
click at [154, 377] on link "5685-500" at bounding box center [167, 382] width 48 height 11
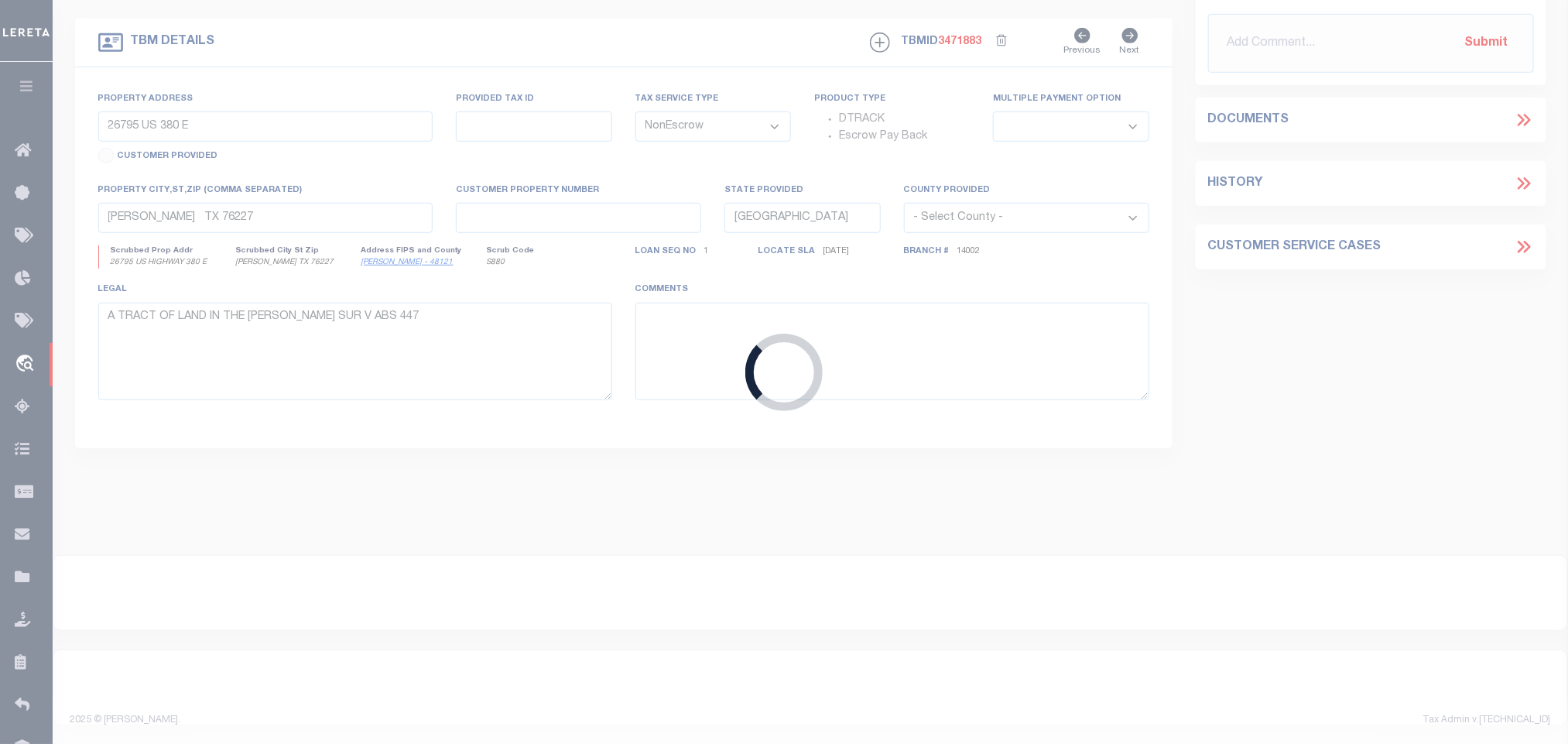
type input "5685-500"
type input "[PERSON_NAME]"
select select "1420"
type input "13211 CR 1600"
type input "WOLFFORTH TX 79382"
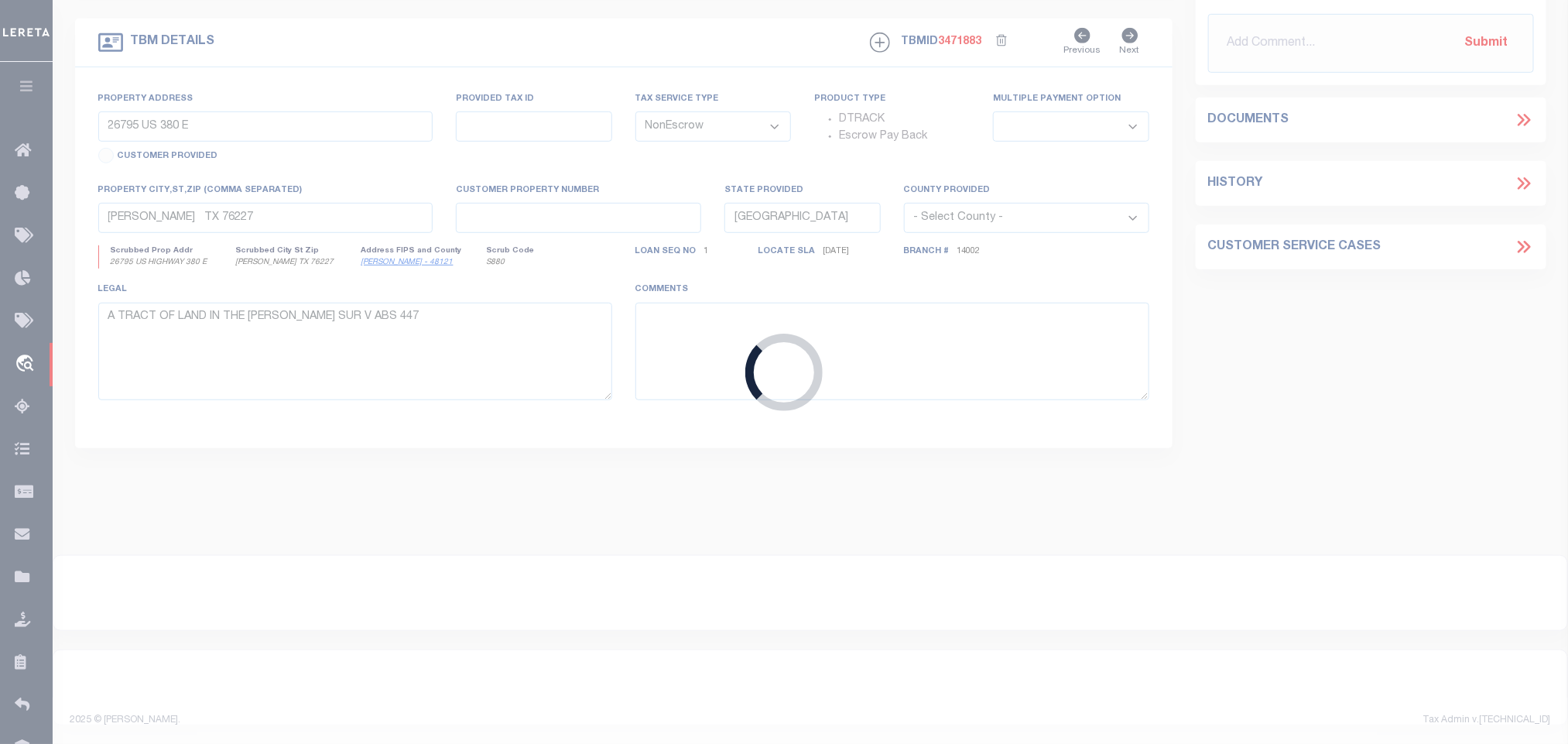
select select
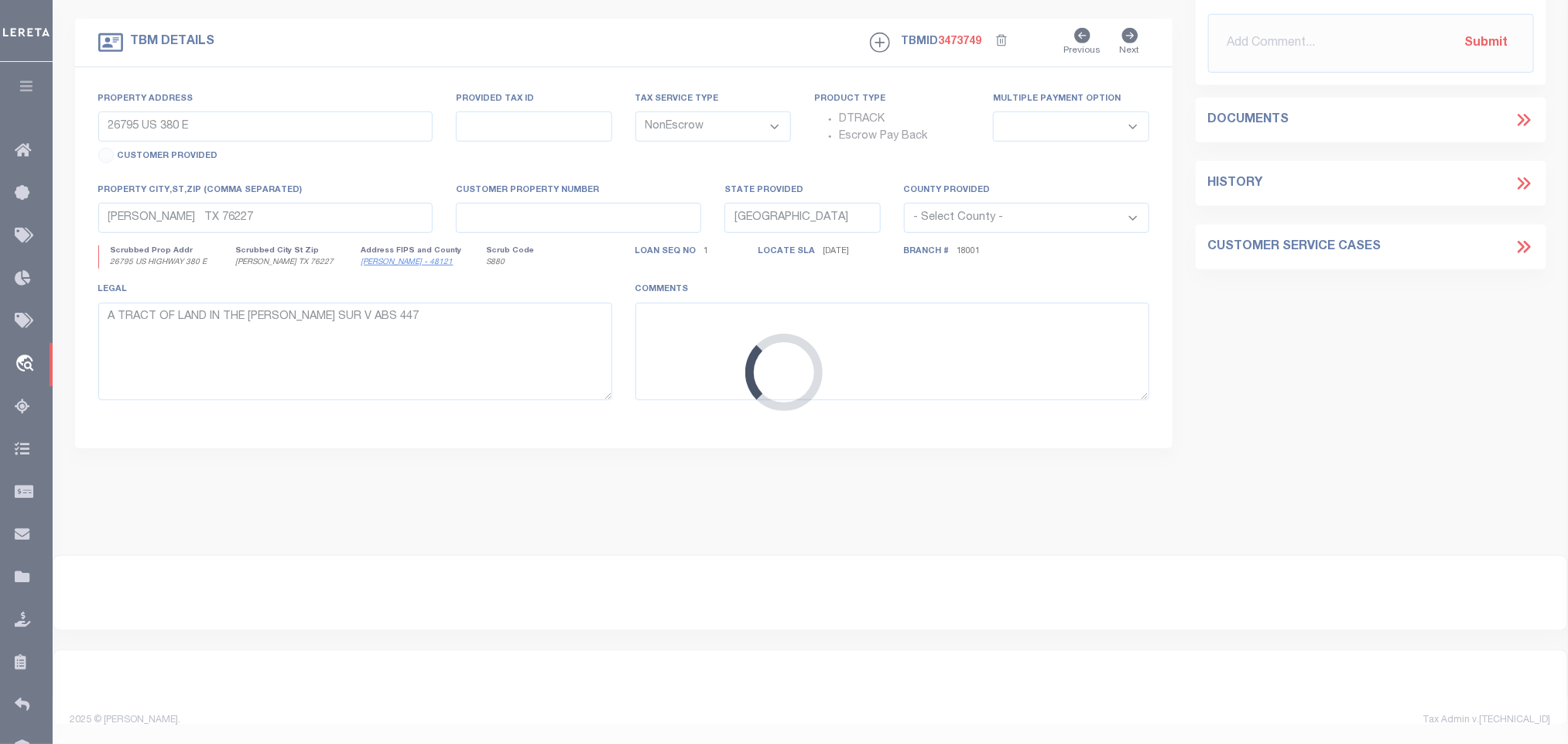
scroll to position [184, 0]
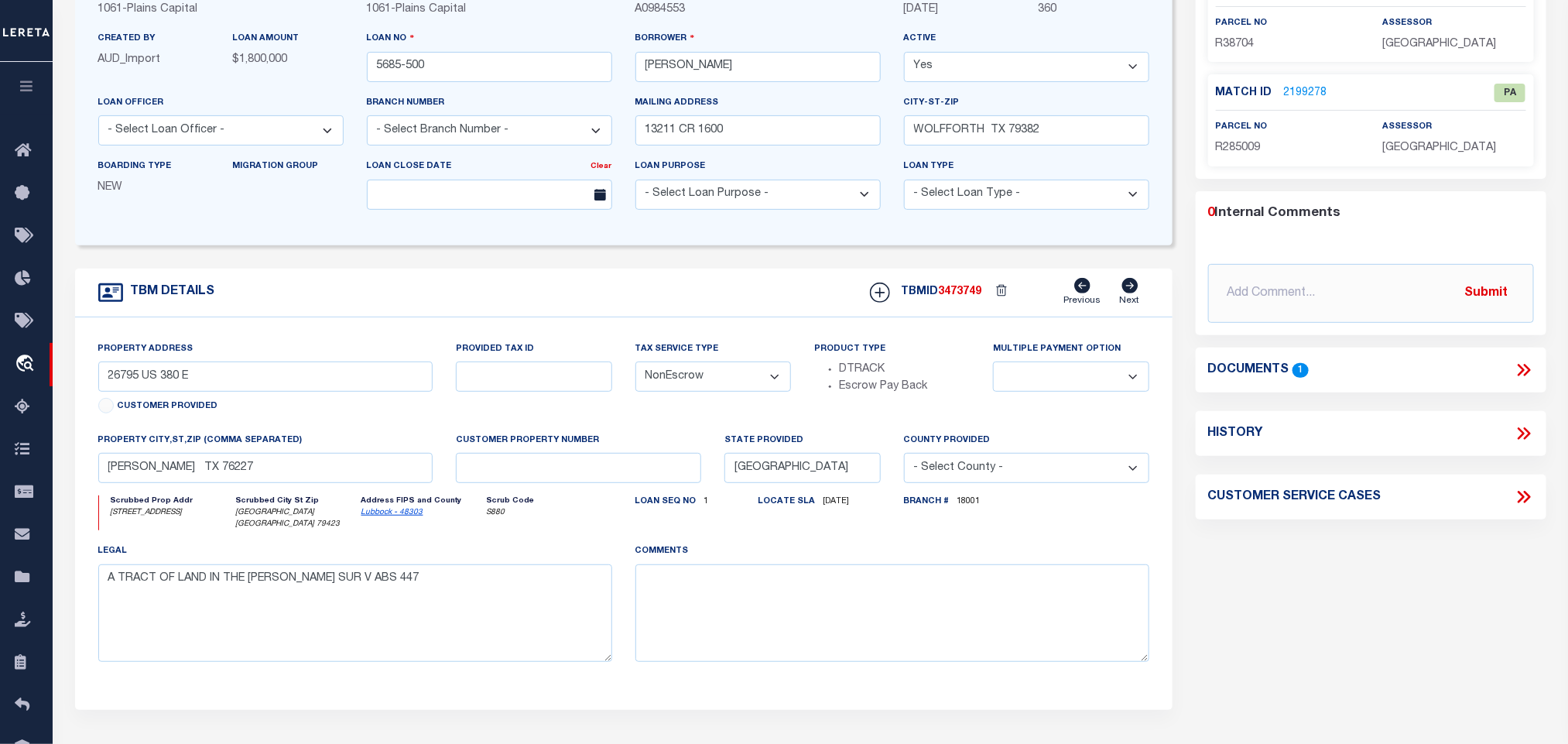
select select "1420"
type input "14805 CR 2100"
select select
type input "[GEOGRAPHIC_DATA] [GEOGRAPHIC_DATA] 79423"
select select
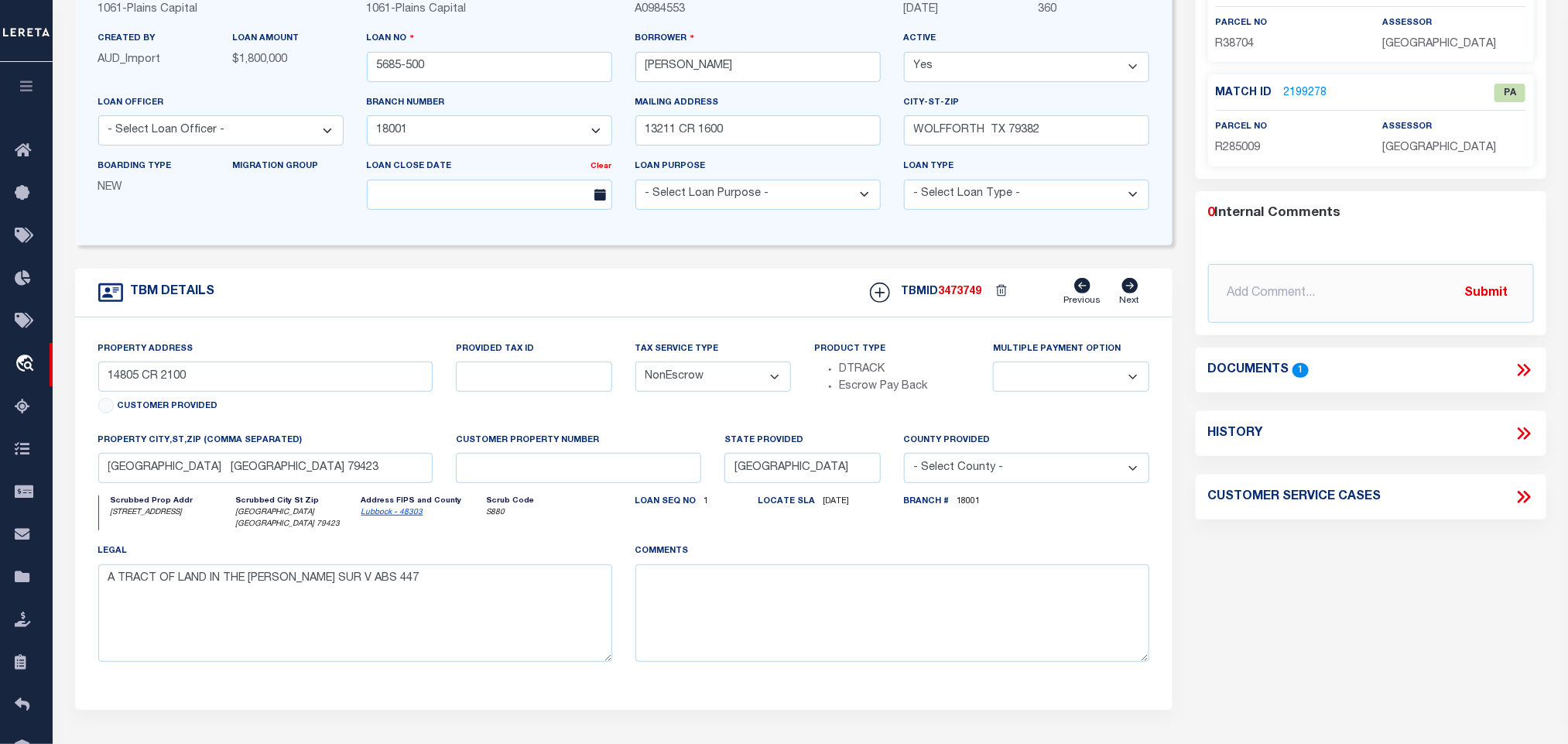
type textarea "4.017 ACRES OUT OF 243.7 ACRES IN [GEOGRAPHIC_DATA]/4 S EC 2 BLK"
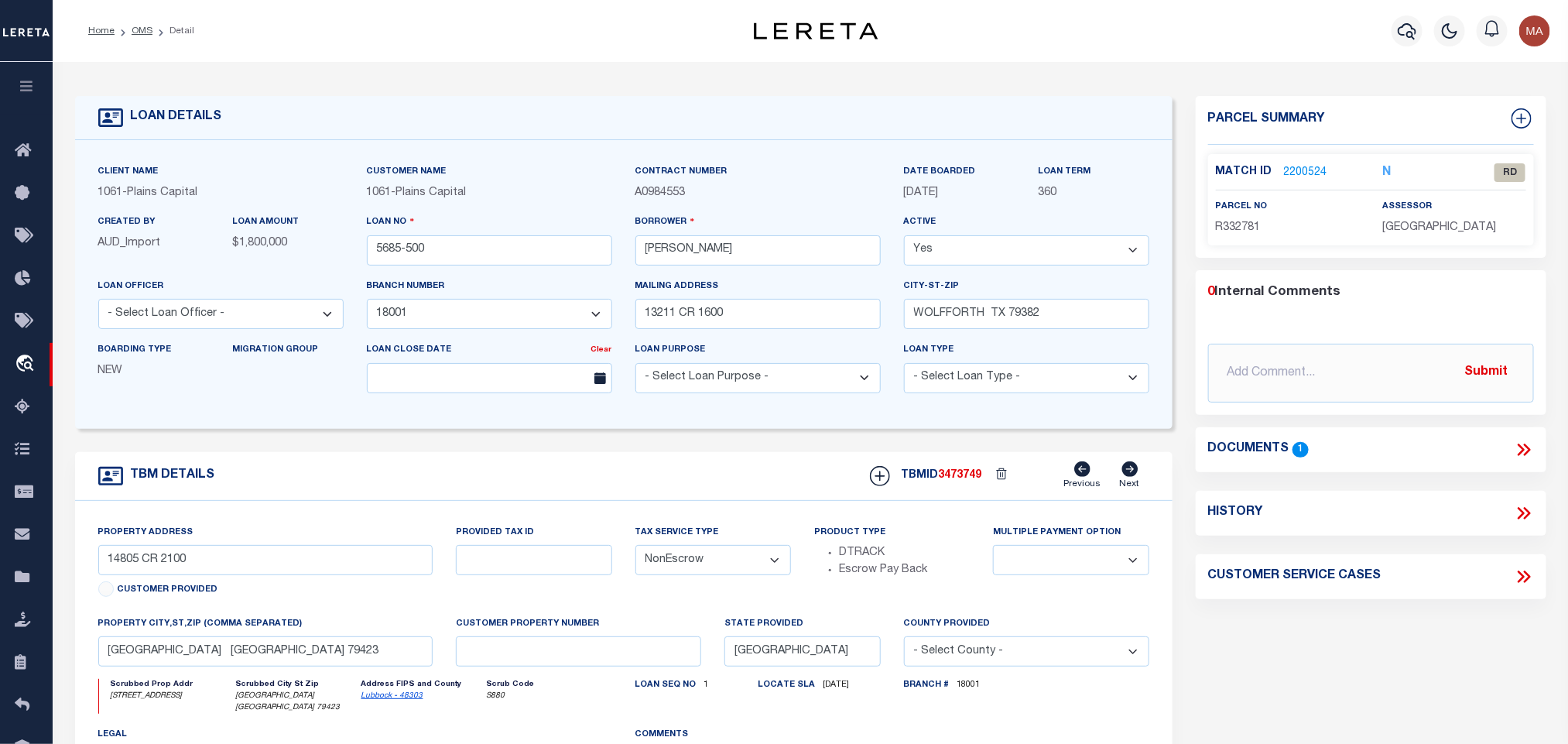
click at [1307, 169] on link "2200524" at bounding box center [1306, 173] width 43 height 16
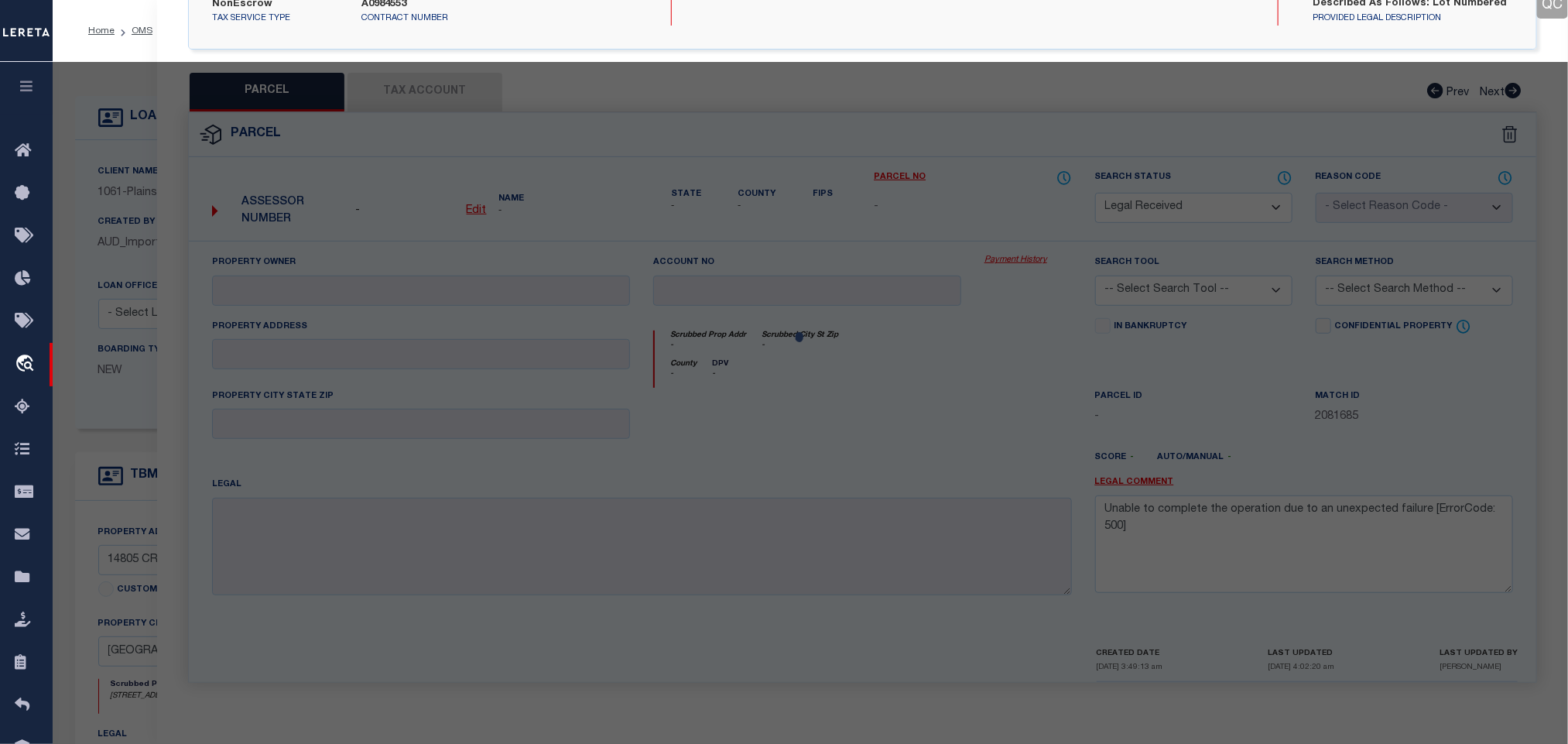
select select "AS"
checkbox input "false"
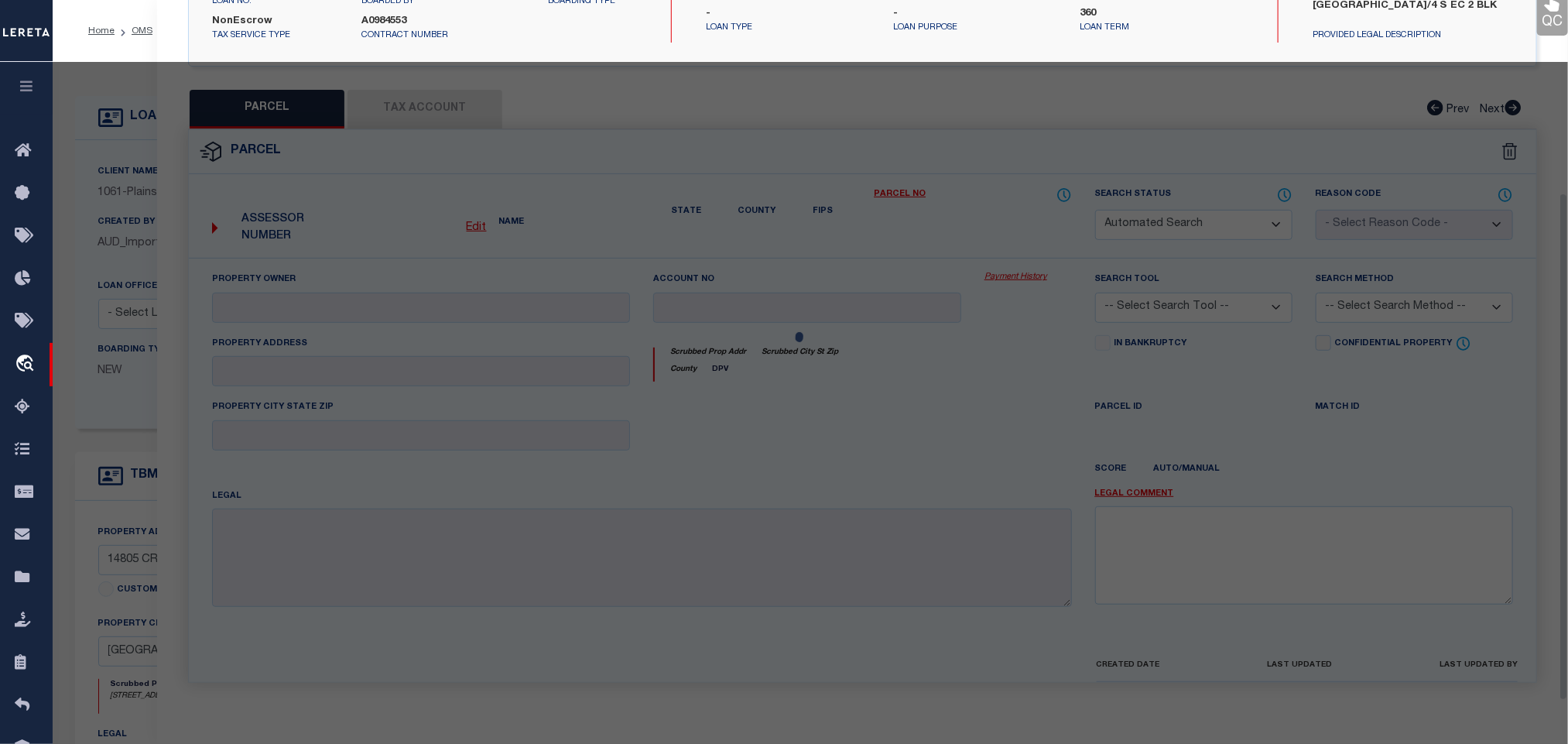
select select "RD"
type input "[US_STATE] AFFORDABLE STORAGE INC"
select select "ATL"
select select "ADD"
type input "14805 CR 2100"
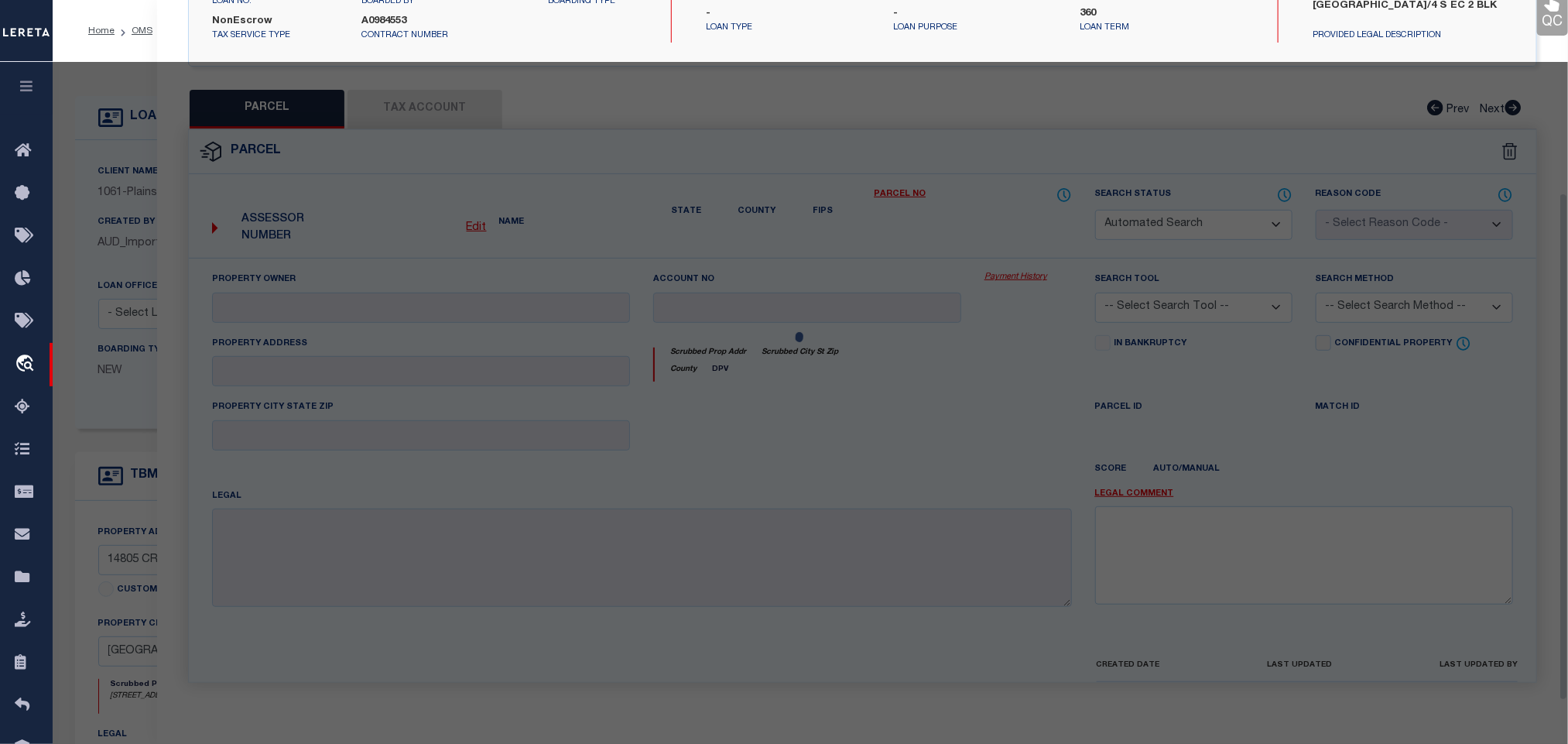
type input "[GEOGRAPHIC_DATA] [GEOGRAPHIC_DATA] 79423"
type textarea "BLK AK SEC 2 AB 1002 TR A9A OF W/2 AC: 4.017"
type textarea "Document uploaded that satisfies a legal requirement, changing from [GEOGRAPHIC…"
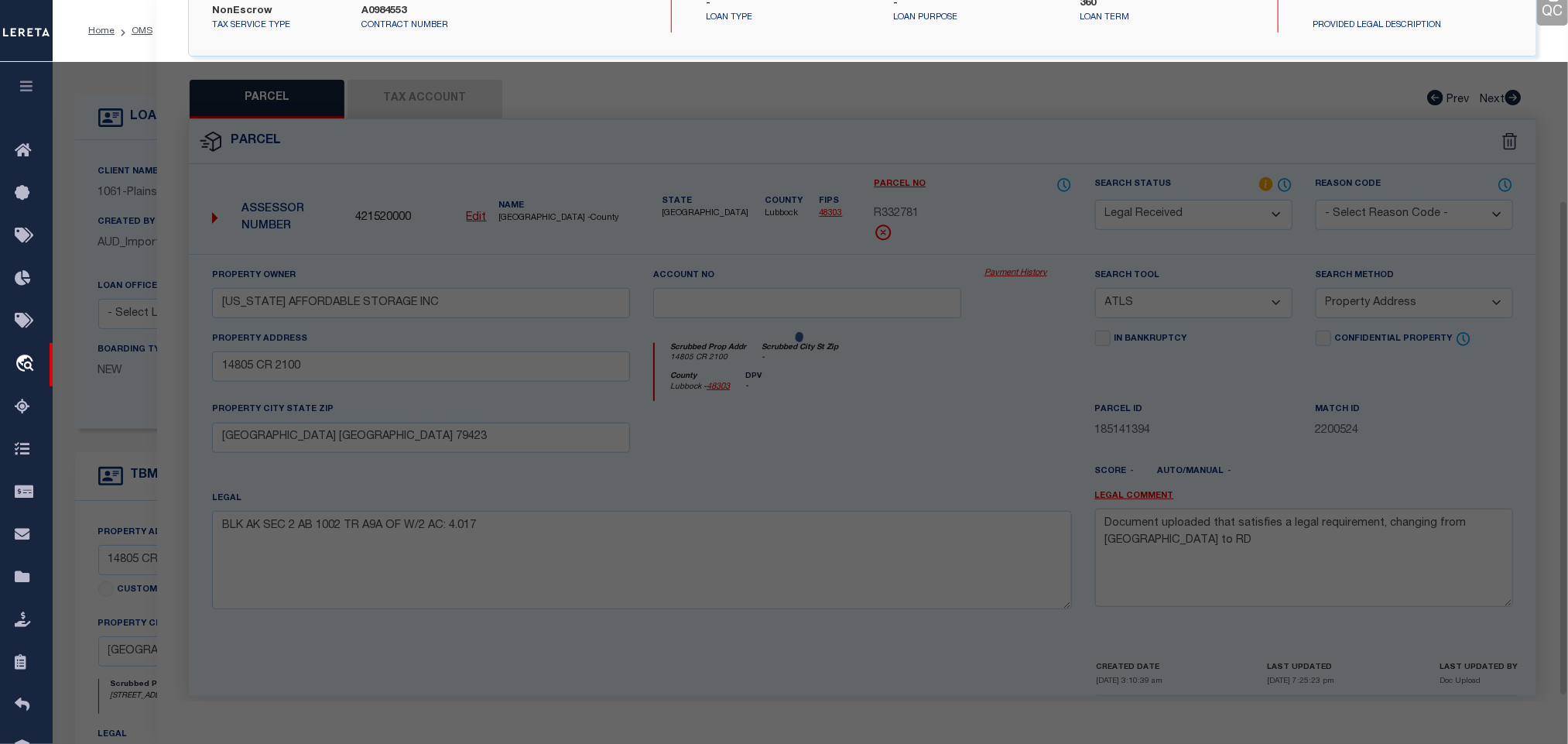
scroll to position [283, 0]
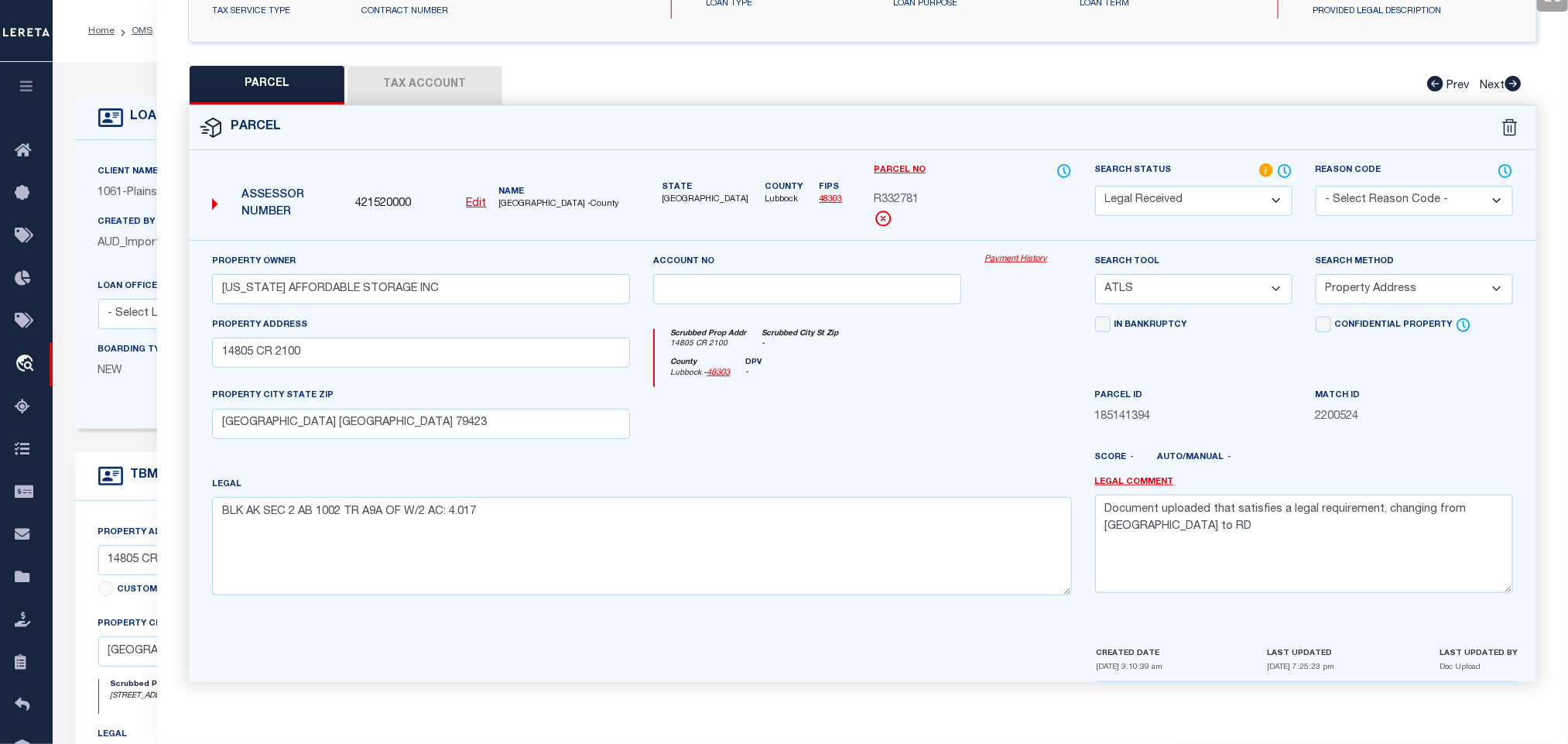
click at [117, 203] on div "Client Name 1061 - Plains Capital" at bounding box center [221, 188] width 269 height 51
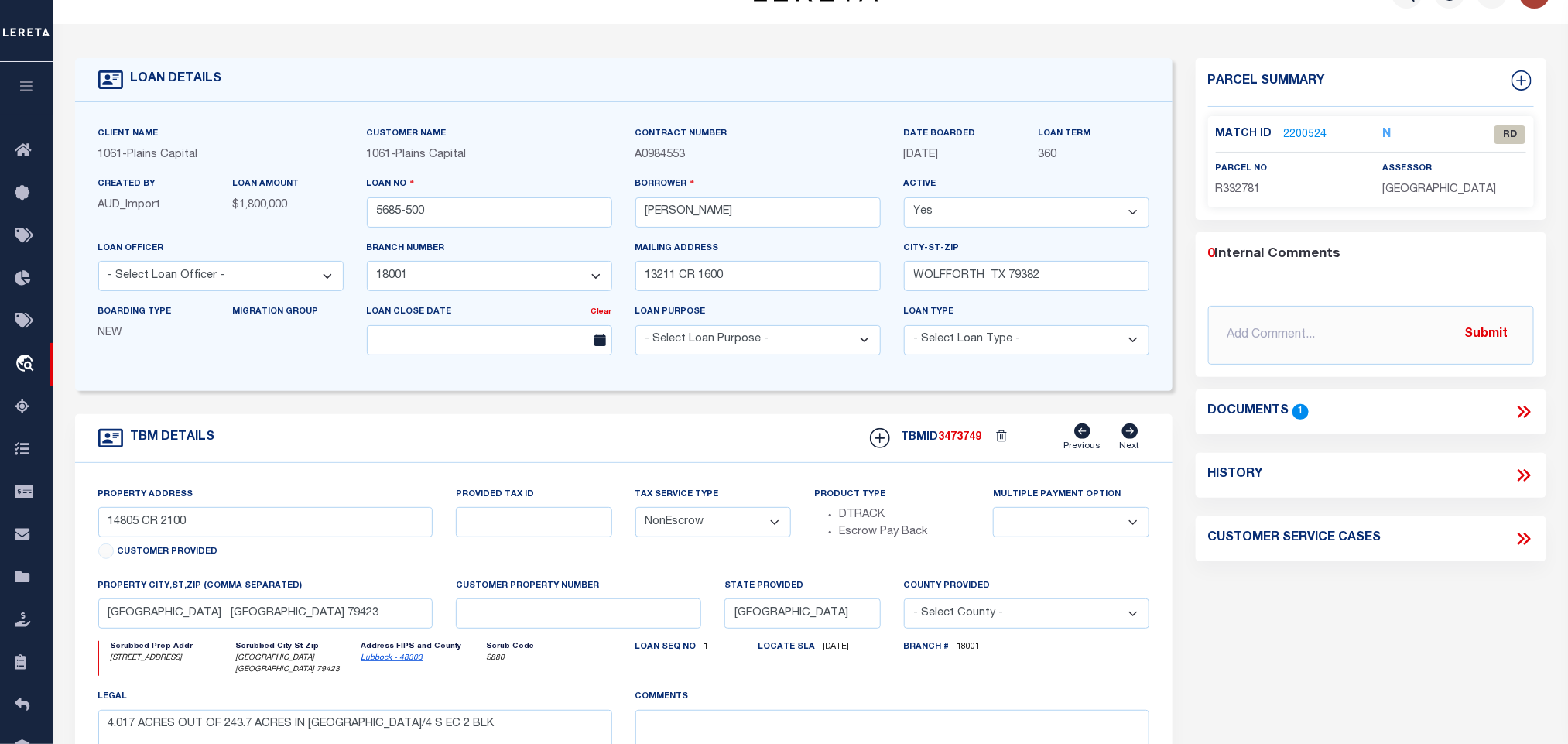
scroll to position [0, 0]
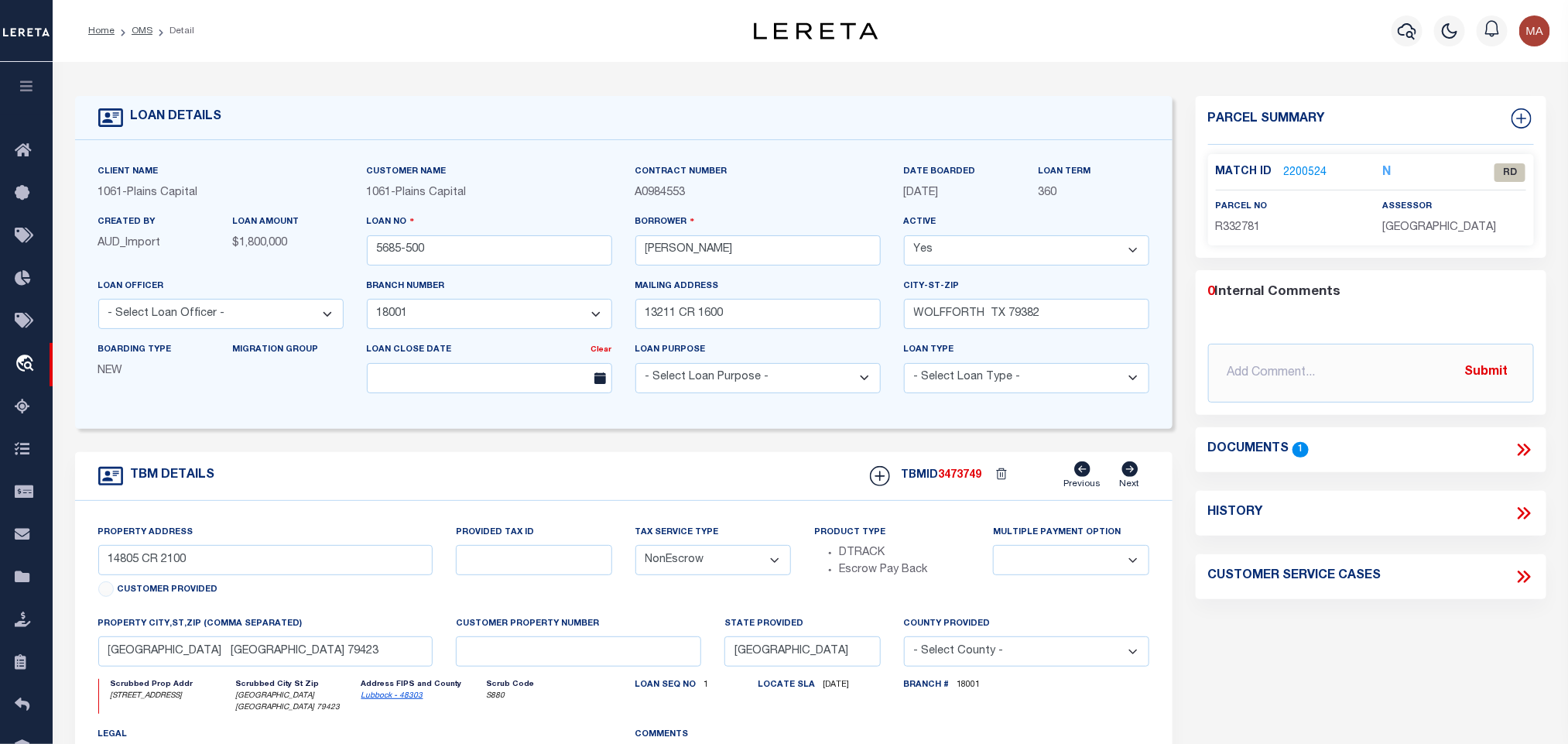
click at [1528, 442] on icon at bounding box center [1525, 450] width 20 height 20
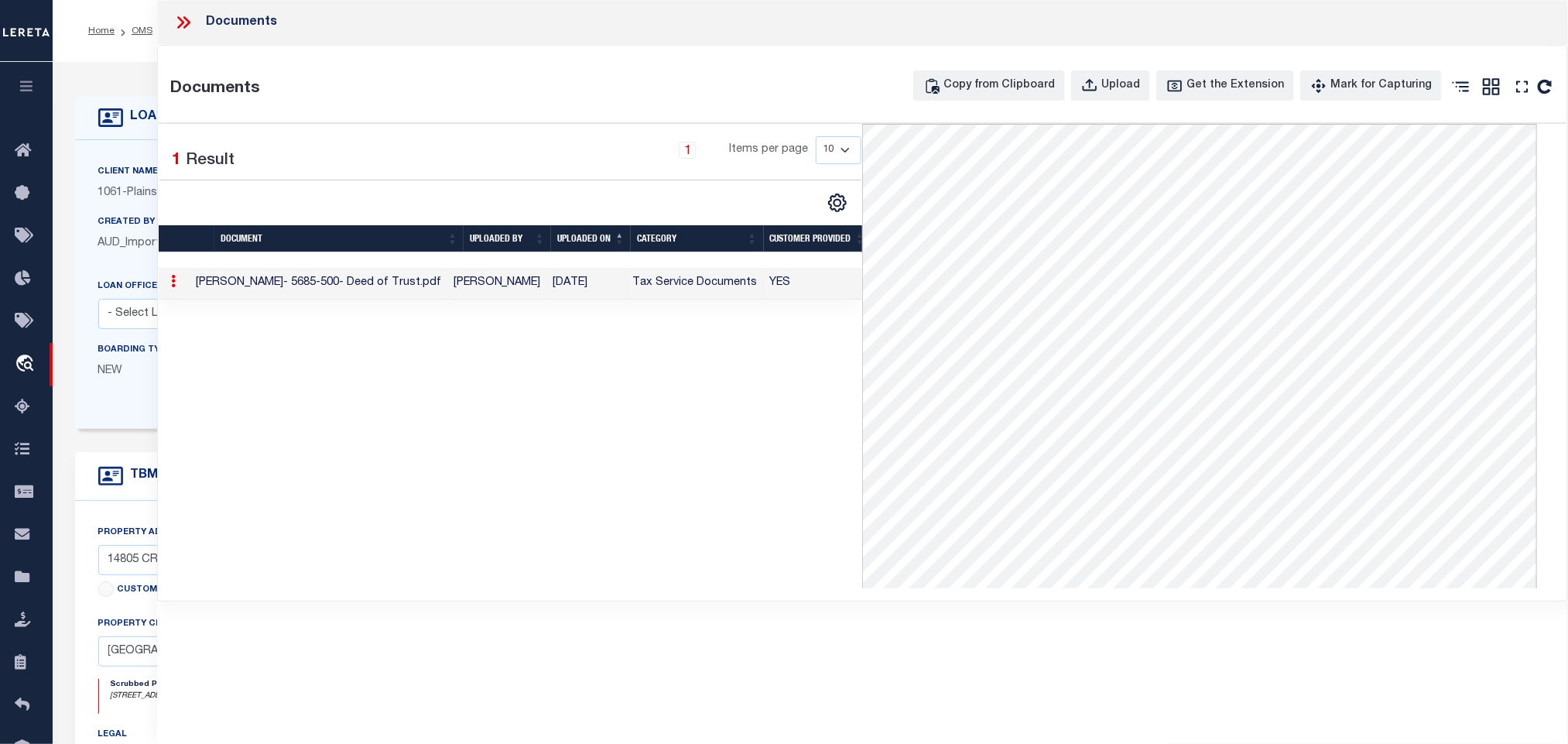
click at [119, 184] on div "Client Name 1061 - Plains Capital" at bounding box center [221, 182] width 245 height 38
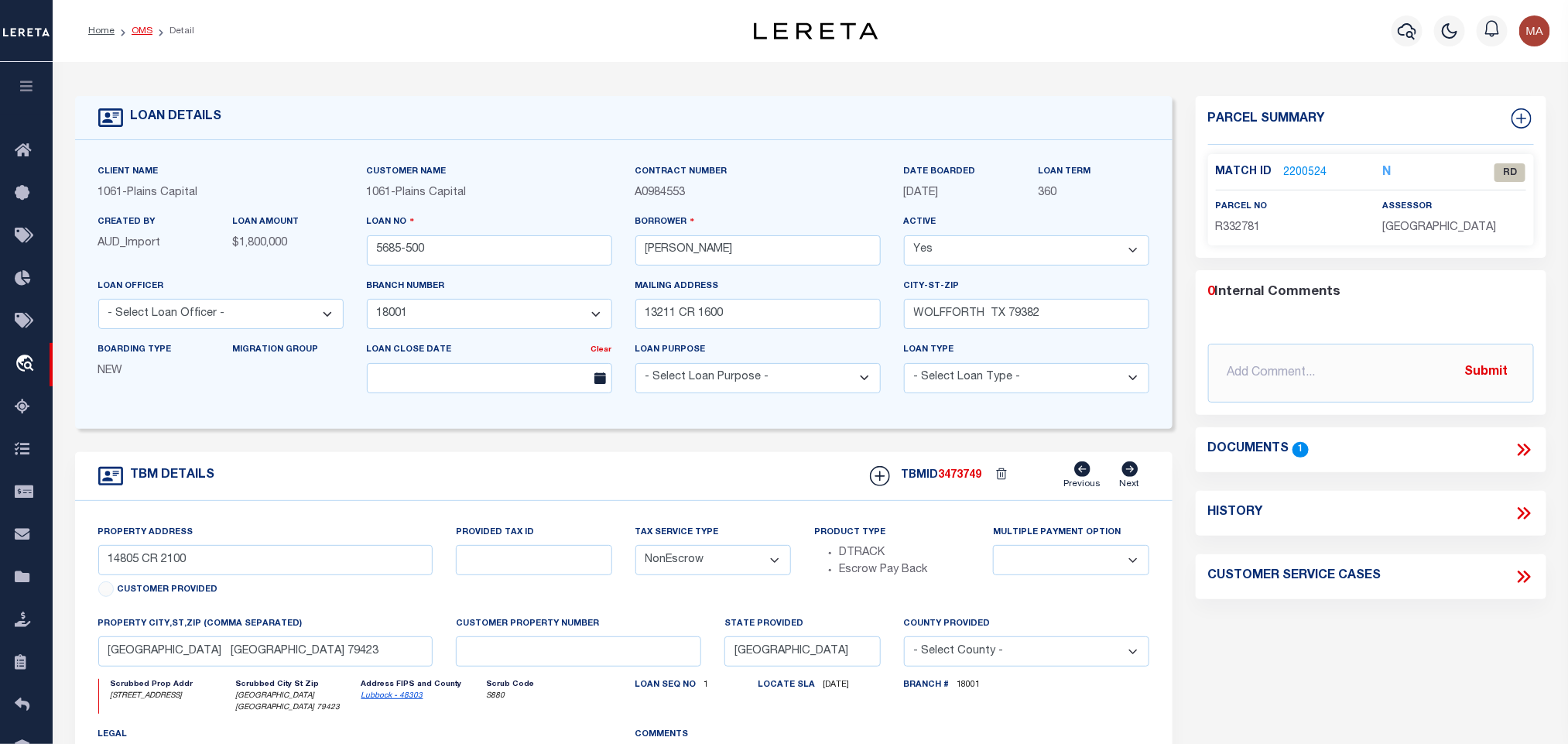
click at [140, 26] on link "OMS" at bounding box center [141, 31] width 21 height 9
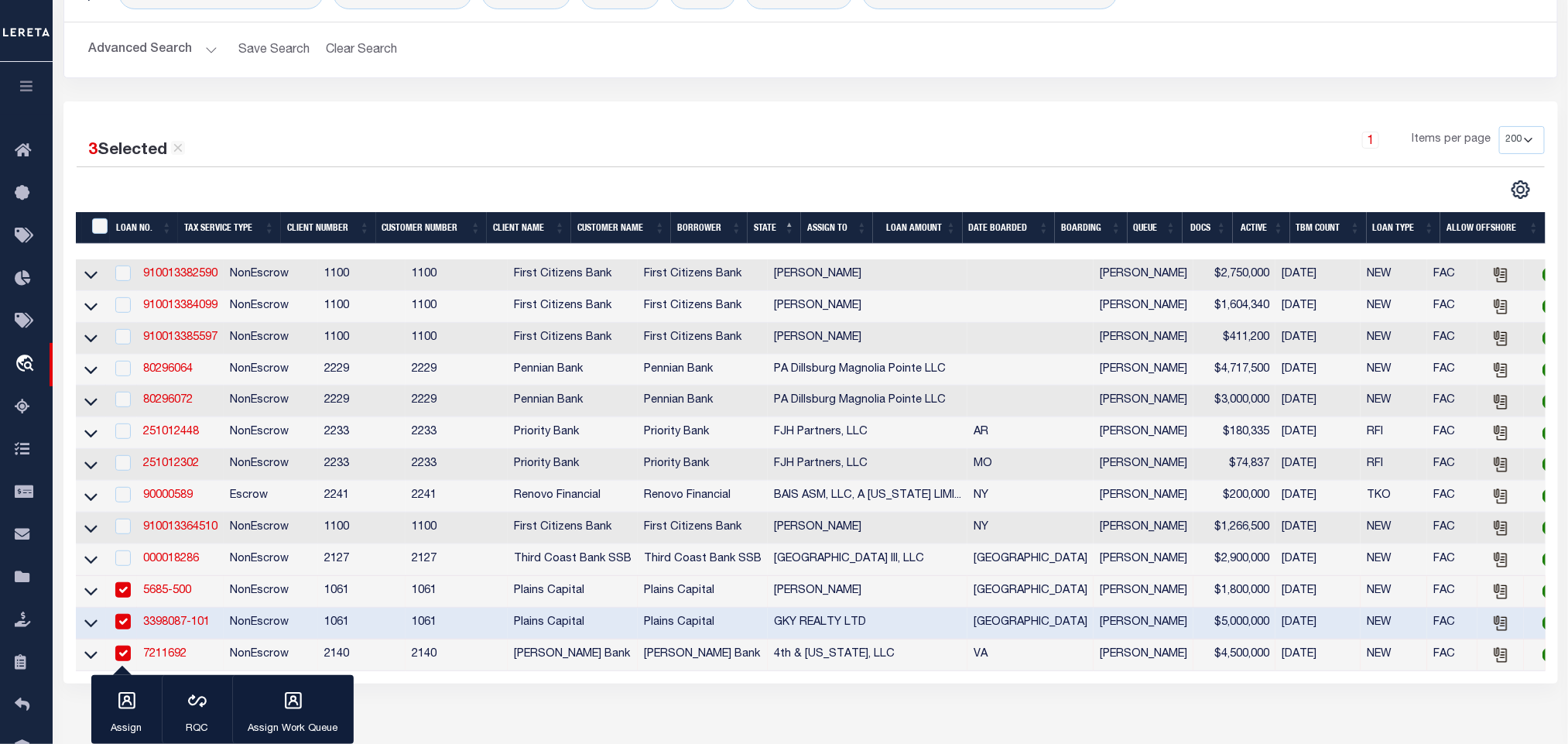
scroll to position [233, 0]
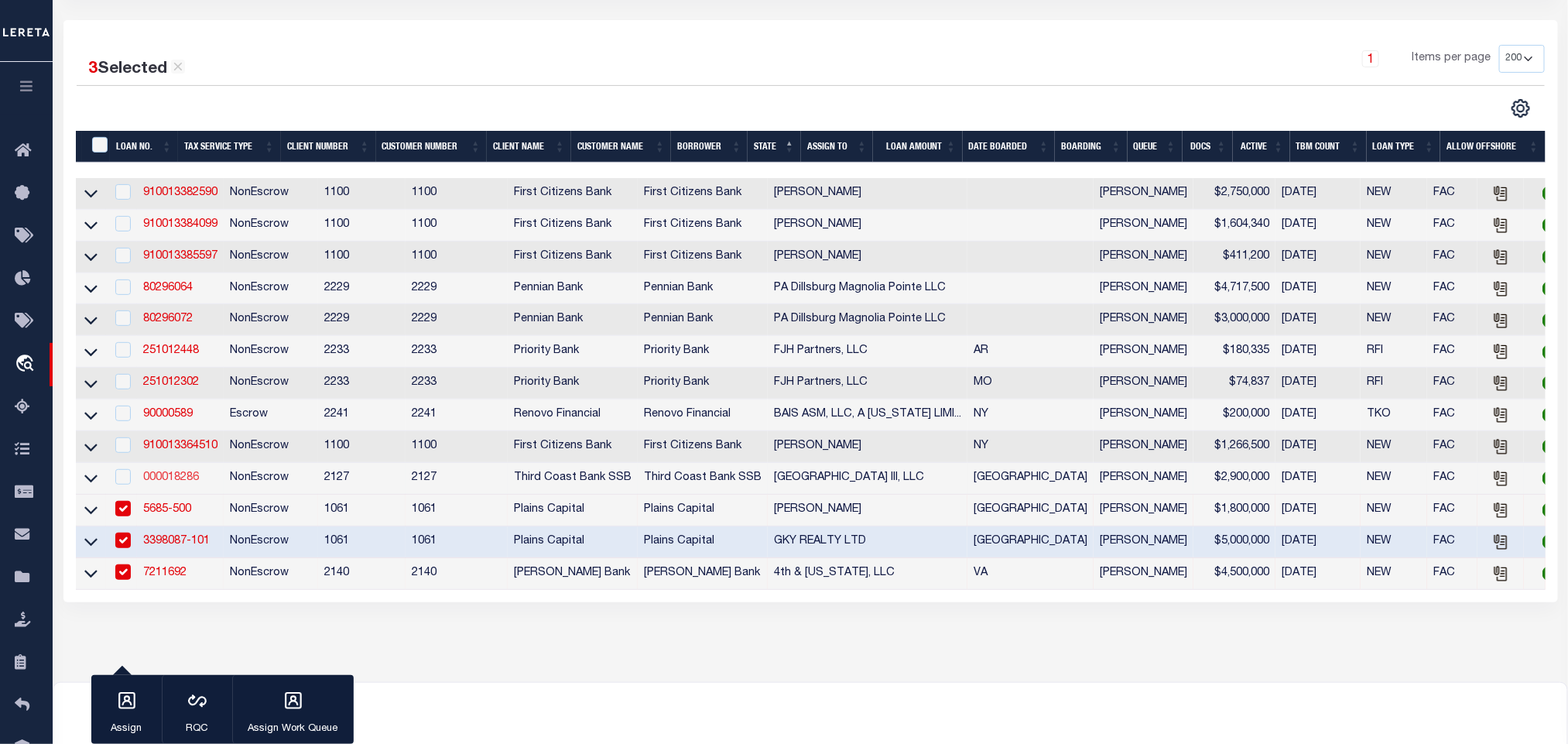
click at [179, 482] on link "000018286" at bounding box center [171, 478] width 56 height 11
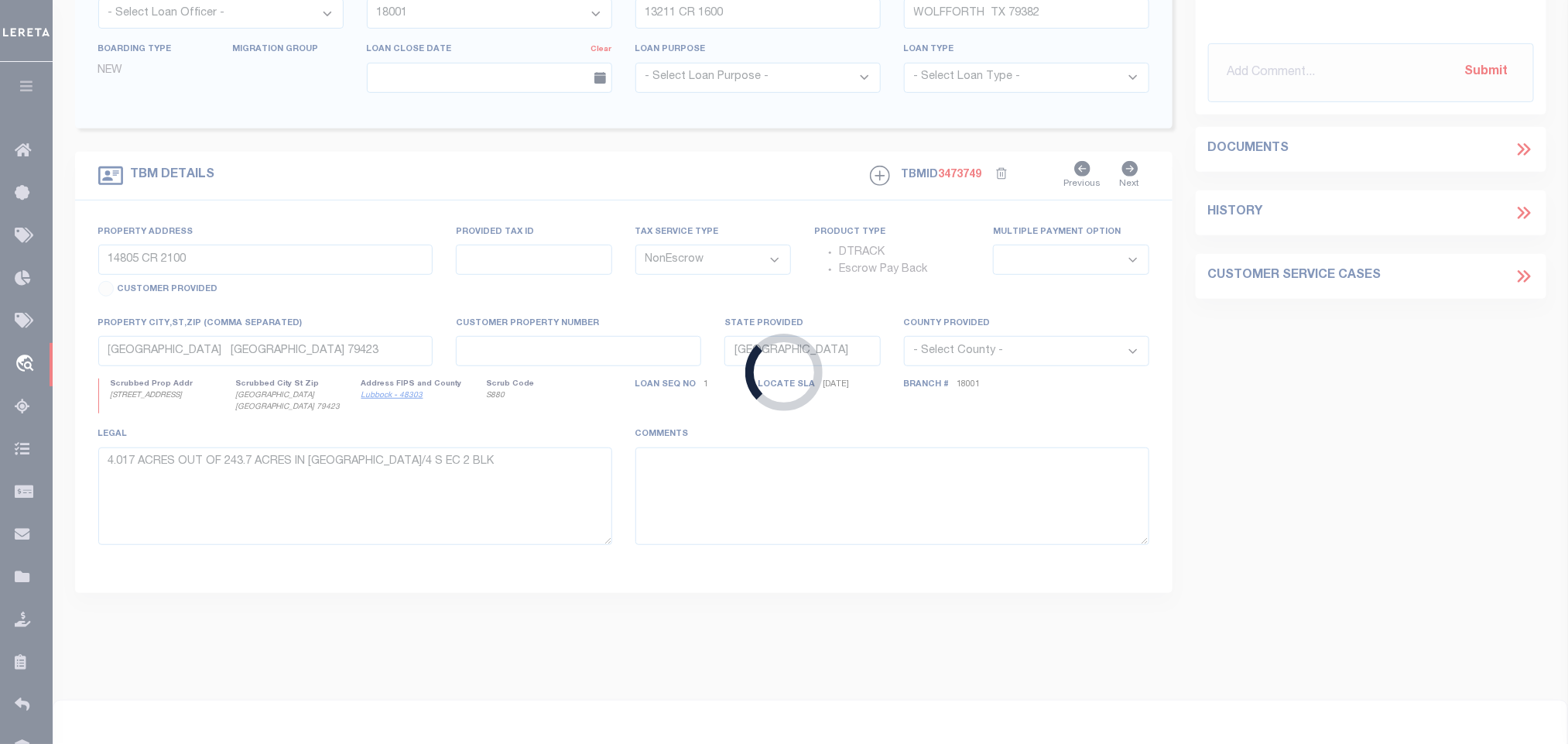
type input "000018286"
type input "[GEOGRAPHIC_DATA] III, LLC"
select select
type input "[DATE]"
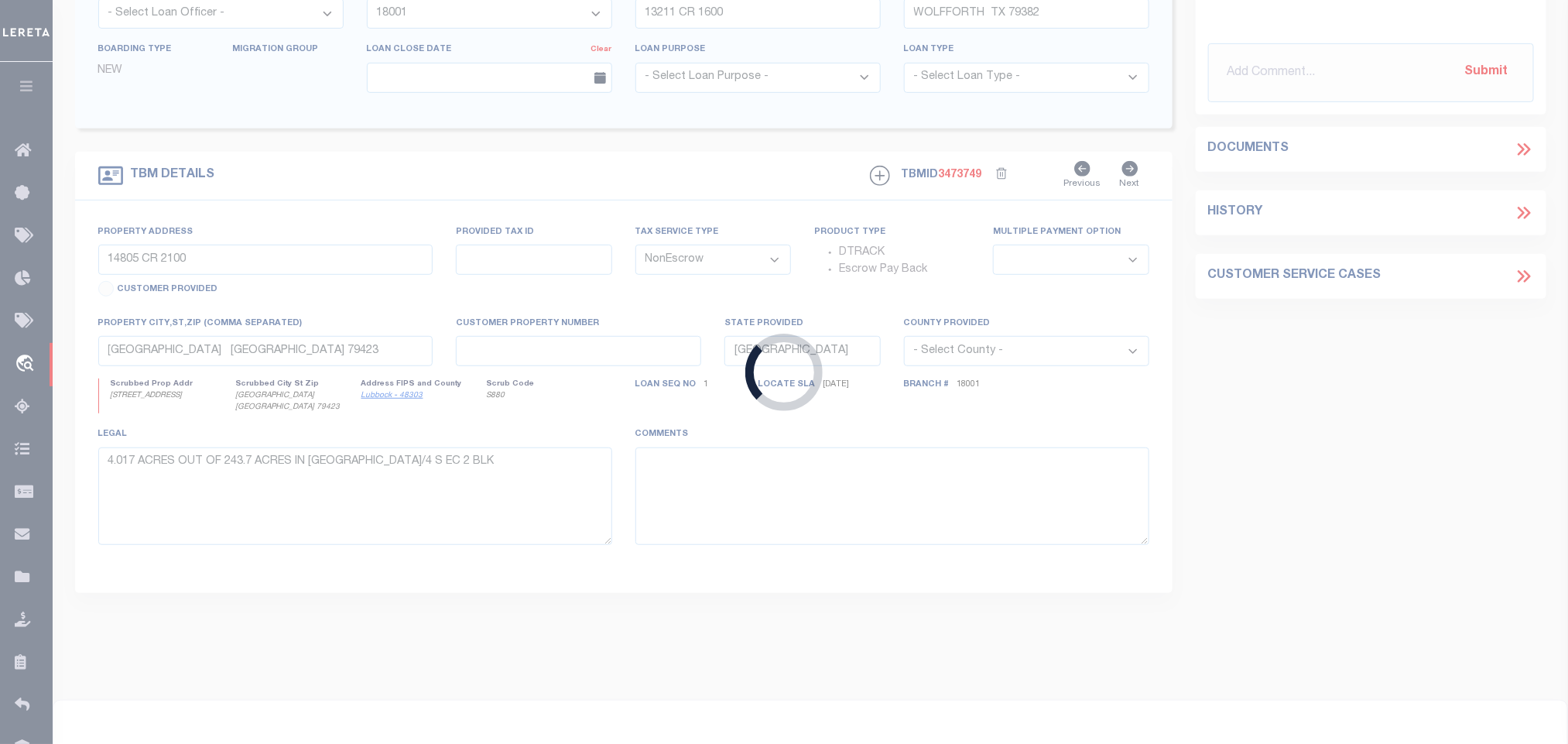
select select "20"
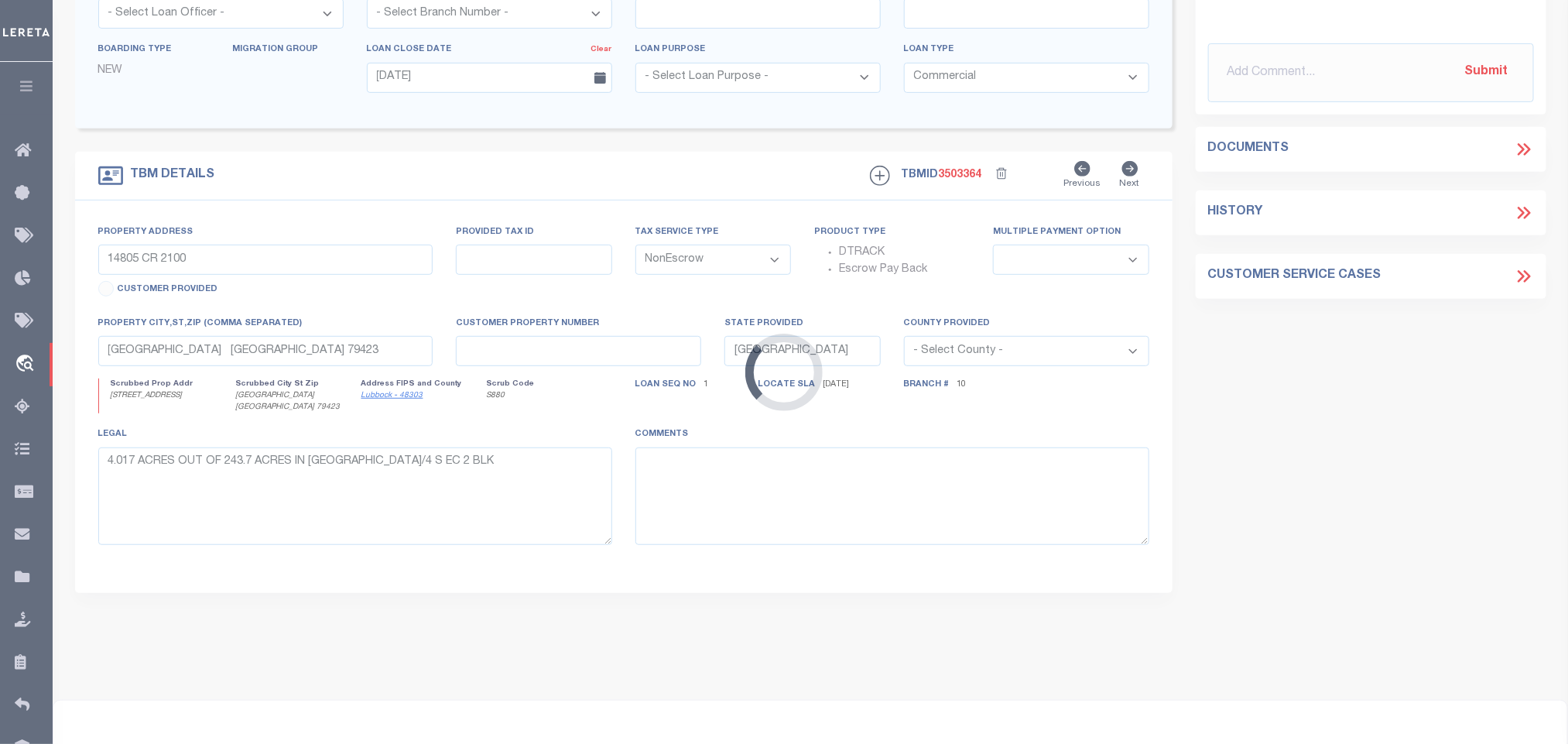
scroll to position [61, 0]
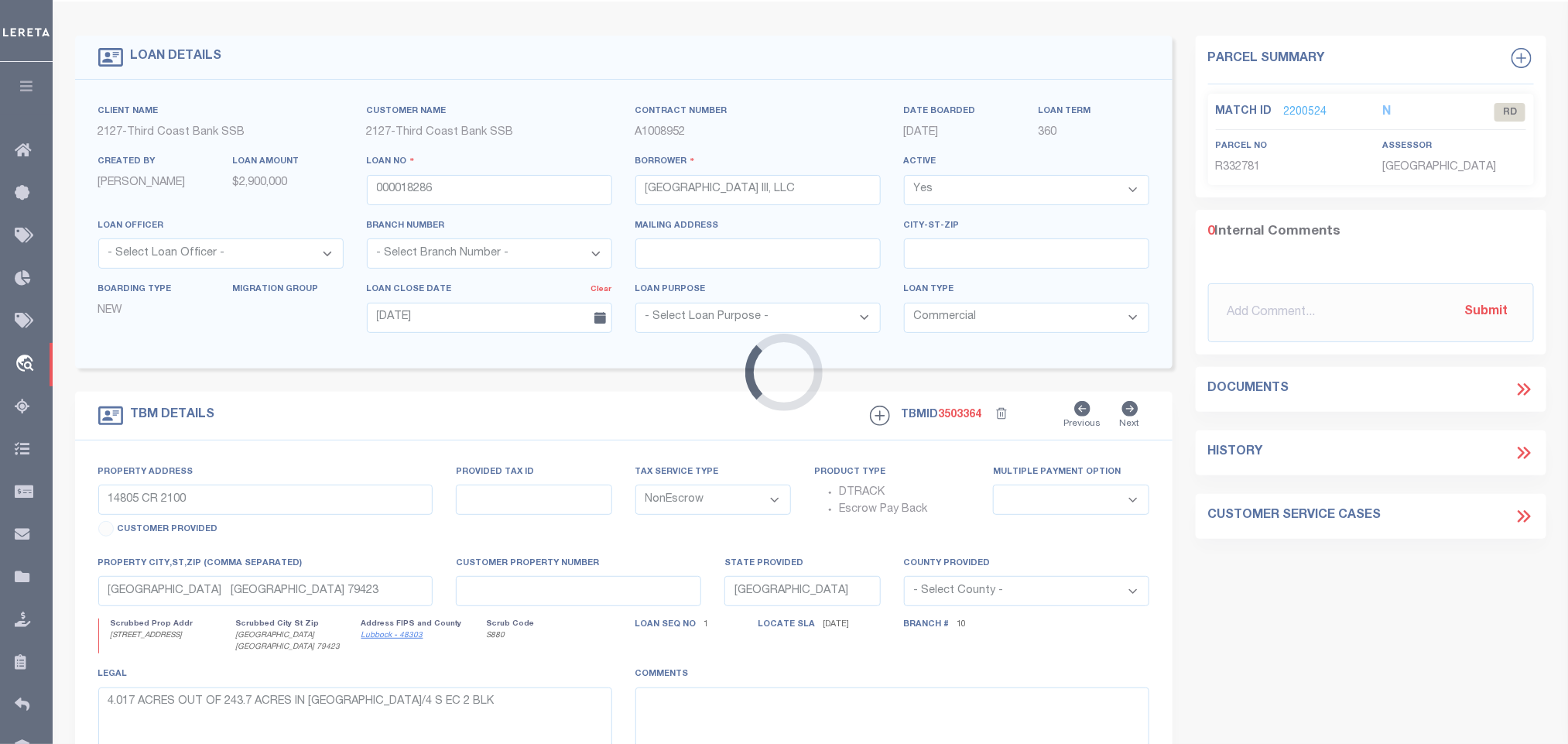
select select "161124"
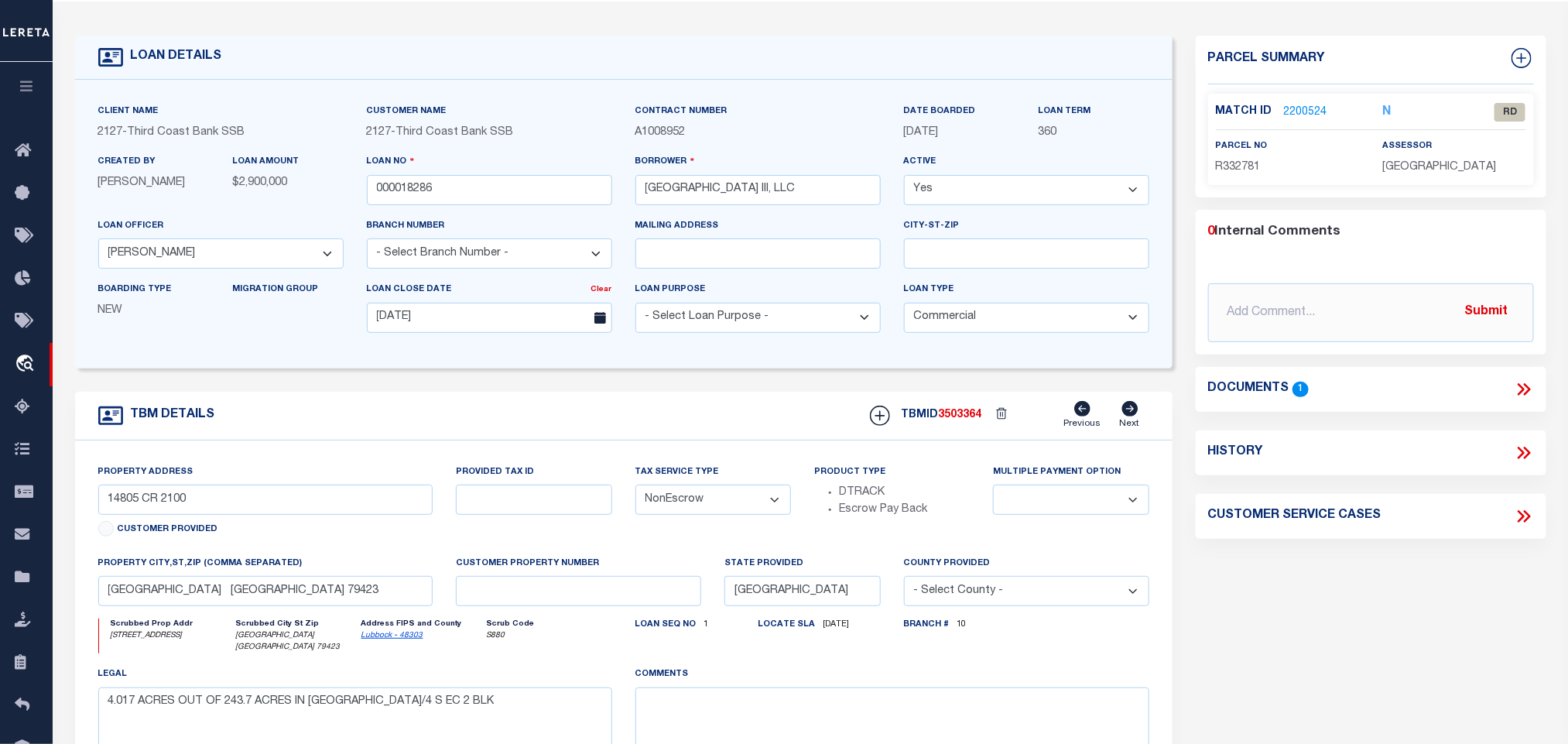
select select "26299"
type input "[STREET_ADDRESS]"
select select
type input "[GEOGRAPHIC_DATA] [GEOGRAPHIC_DATA] 77423-2976"
select select
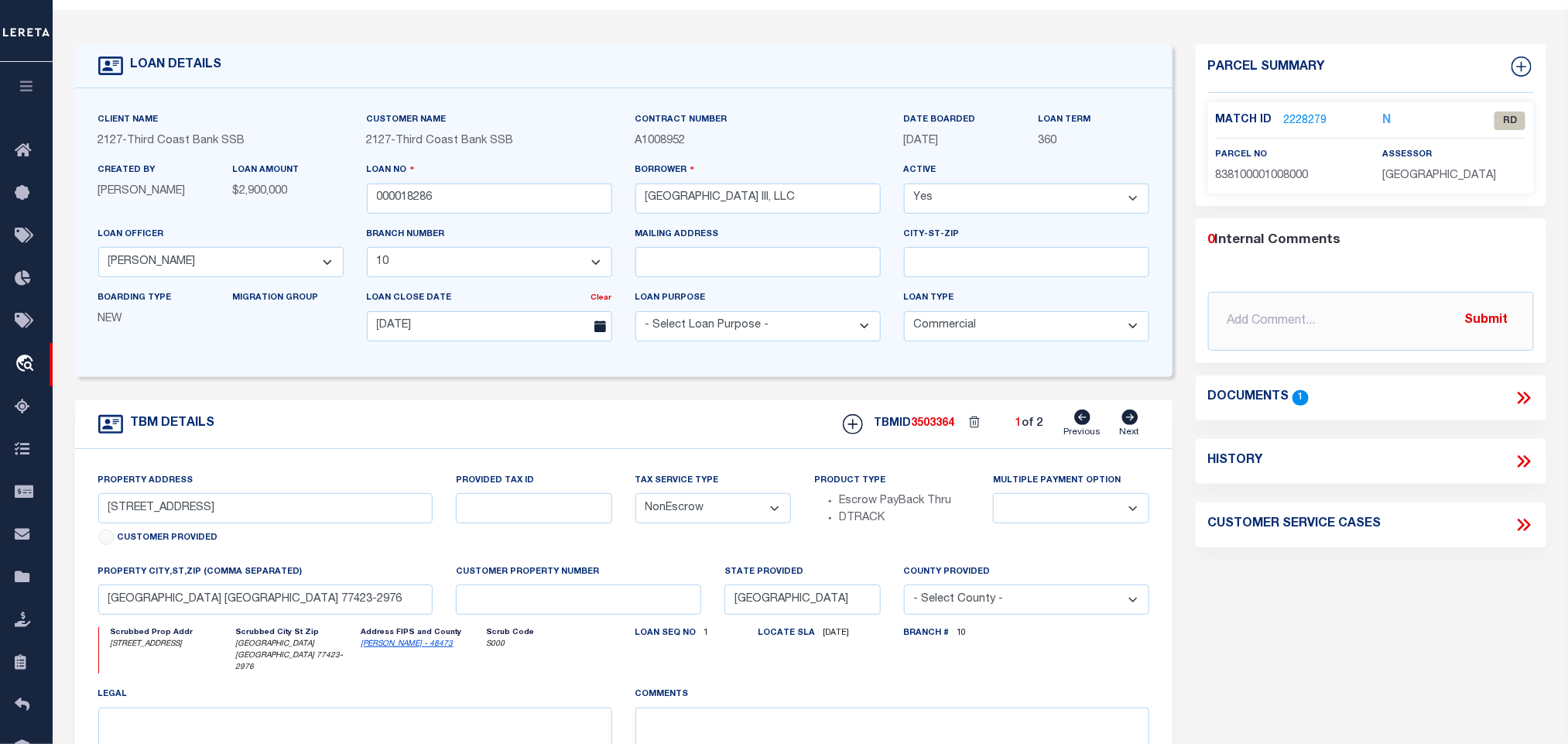
scroll to position [0, 0]
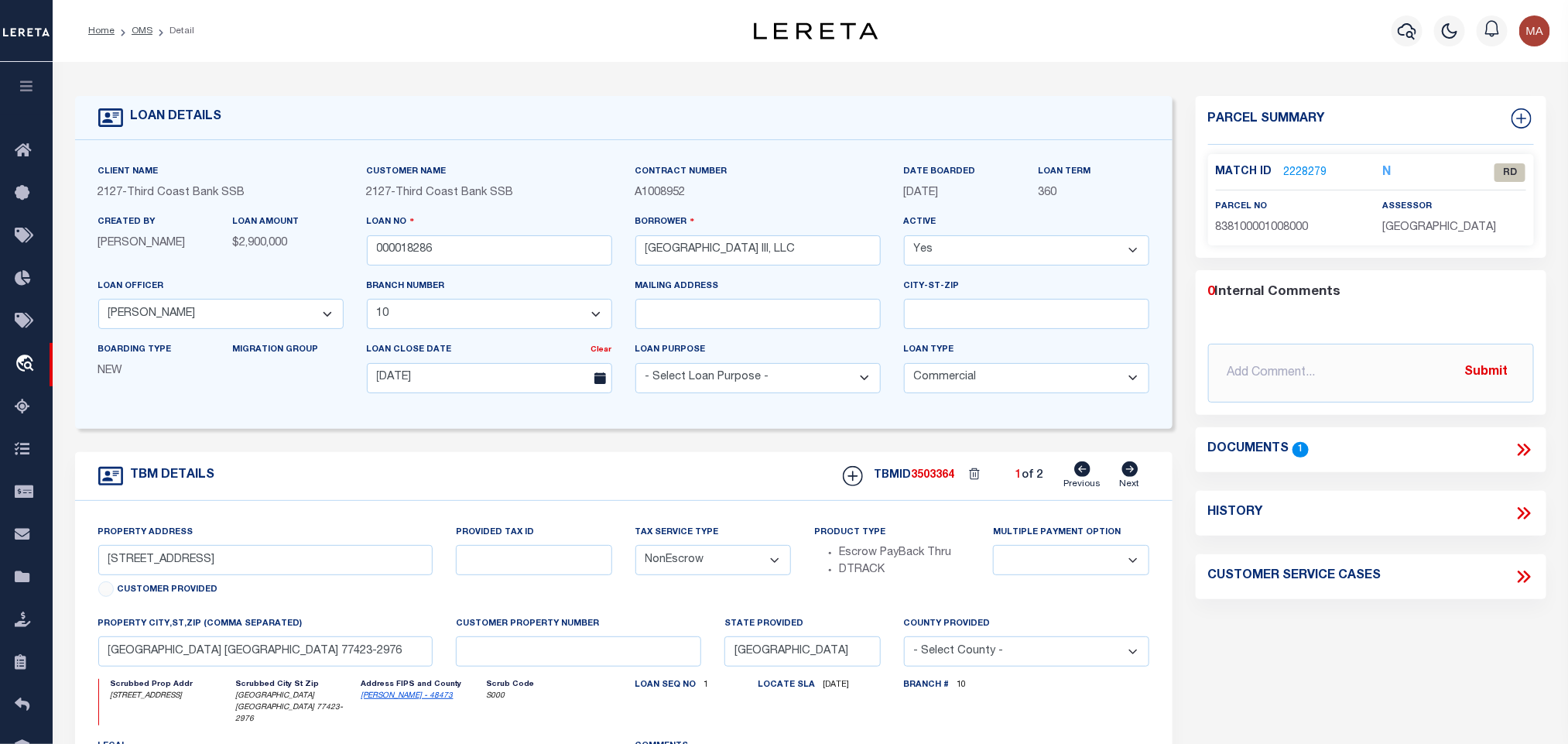
click at [1528, 444] on icon at bounding box center [1525, 450] width 20 height 20
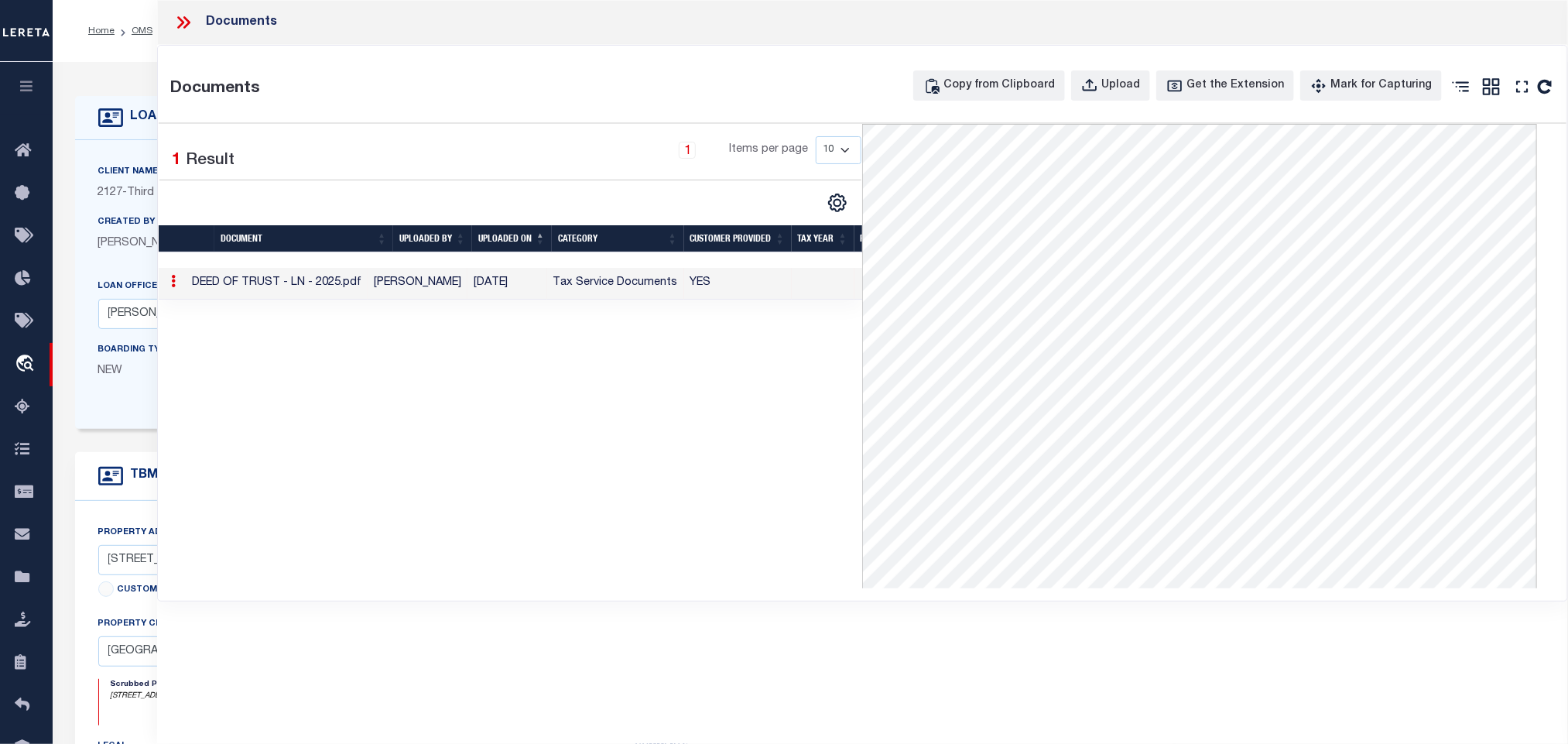
click at [117, 260] on div "Created By [PERSON_NAME]" at bounding box center [154, 239] width 135 height 51
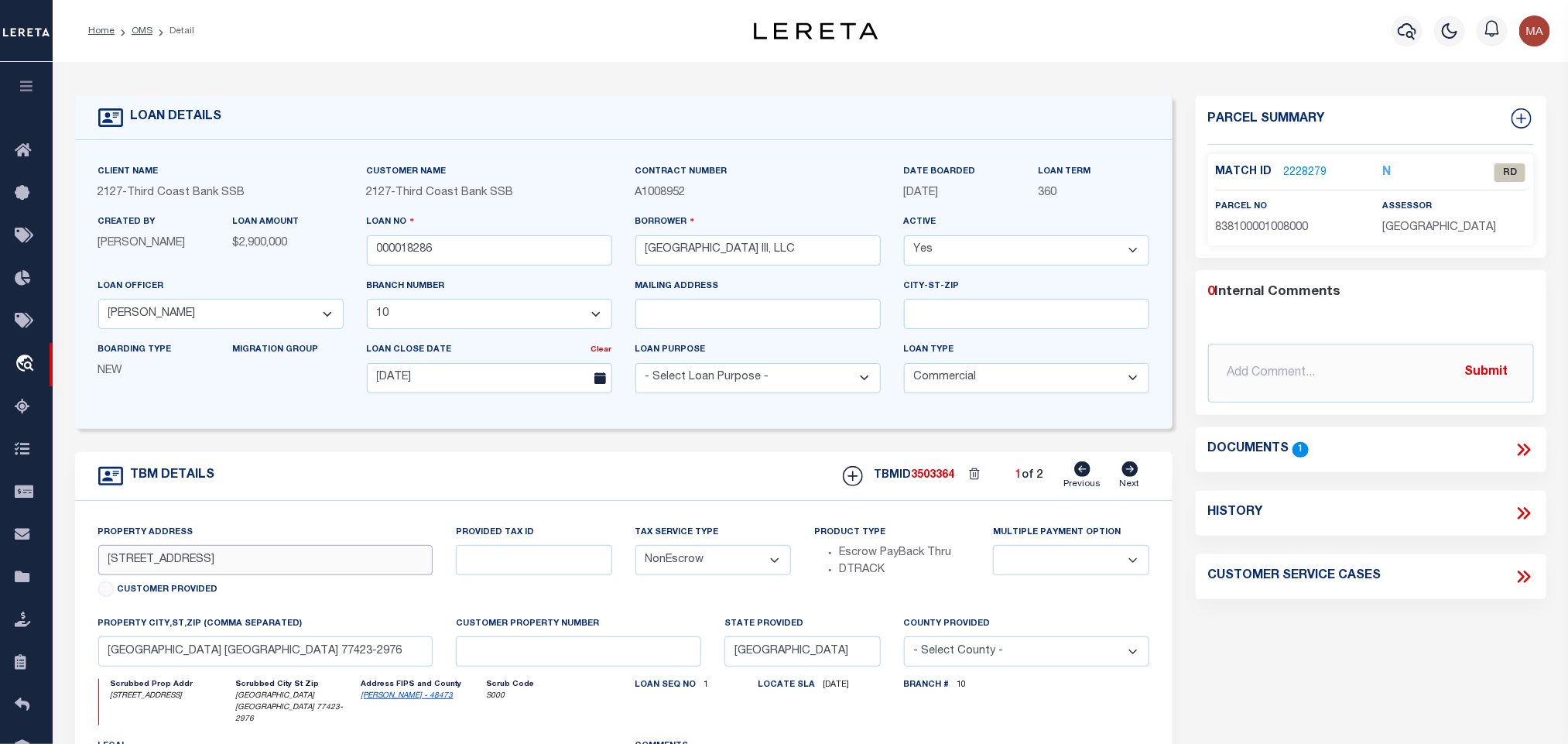
click at [172, 563] on input "[STREET_ADDRESS]" at bounding box center [266, 559] width 335 height 30
click at [1299, 170] on link "2228279" at bounding box center [1306, 173] width 43 height 16
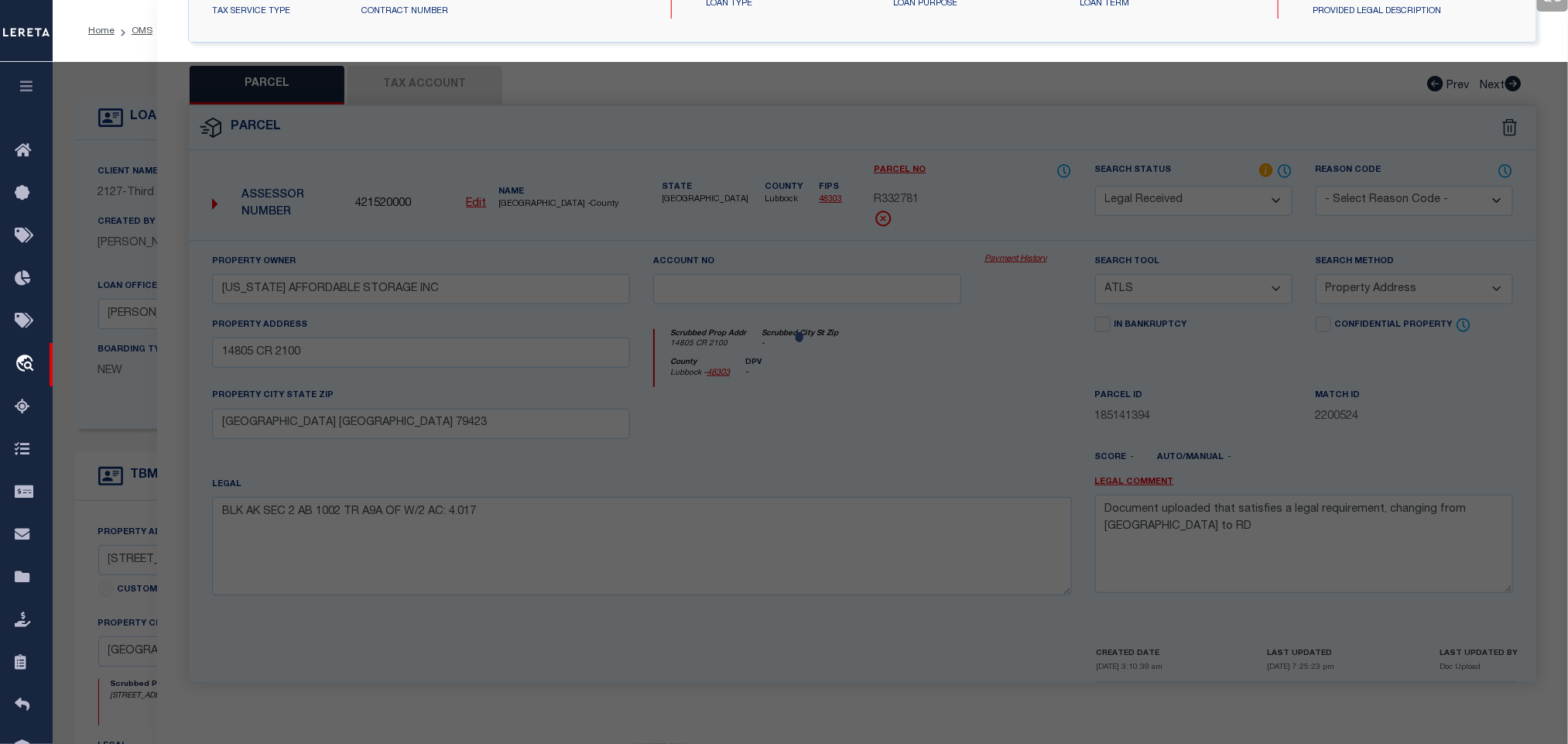
select select "AS"
select select
checkbox input "false"
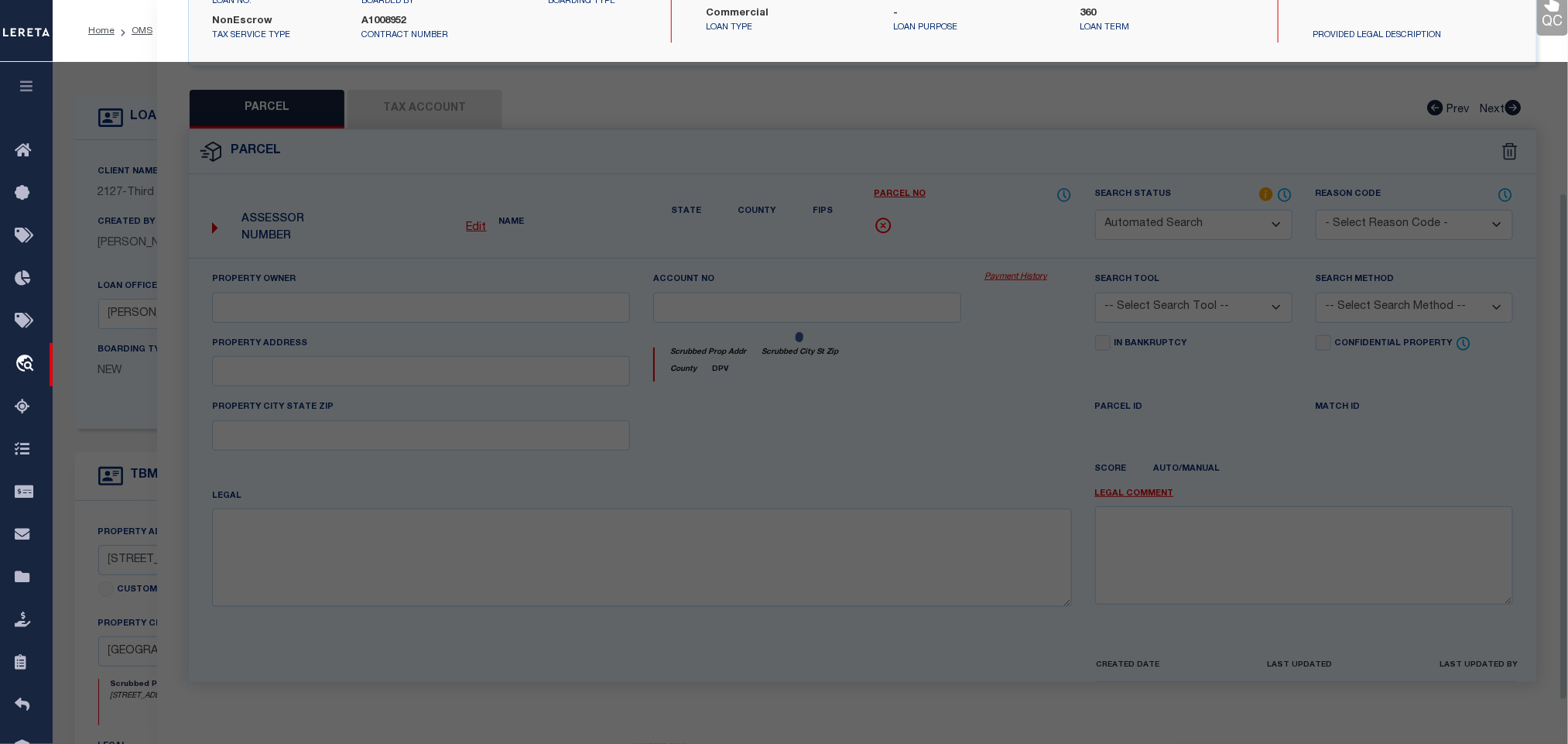
select select "RD"
type input "VENERGY INDUSTRIAL PARK II LLC"
select select "ATL"
select select "ADD"
type input "[STREET_ADDRESS]"
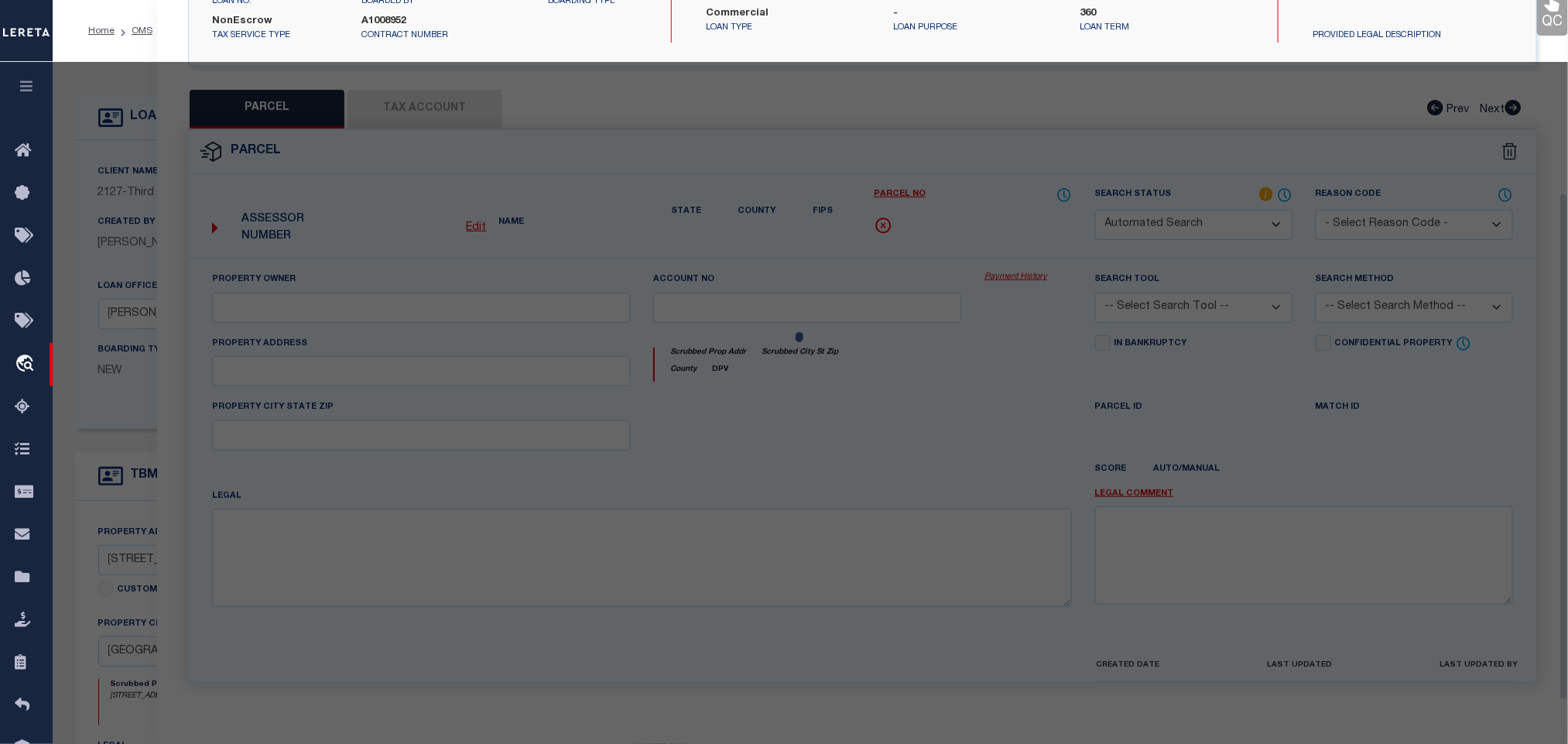
checkbox input "false"
type input "[PERSON_NAME][GEOGRAPHIC_DATA]"
type textarea "S838100 V-ENERGY INDUSTRIAL PARK ACRES 2.0542 UNREST RES A8 P/O 56.5424 ACS UNR…"
type textarea "Document uploaded that satisfies a legal requirement, changing from [GEOGRAPHIC…"
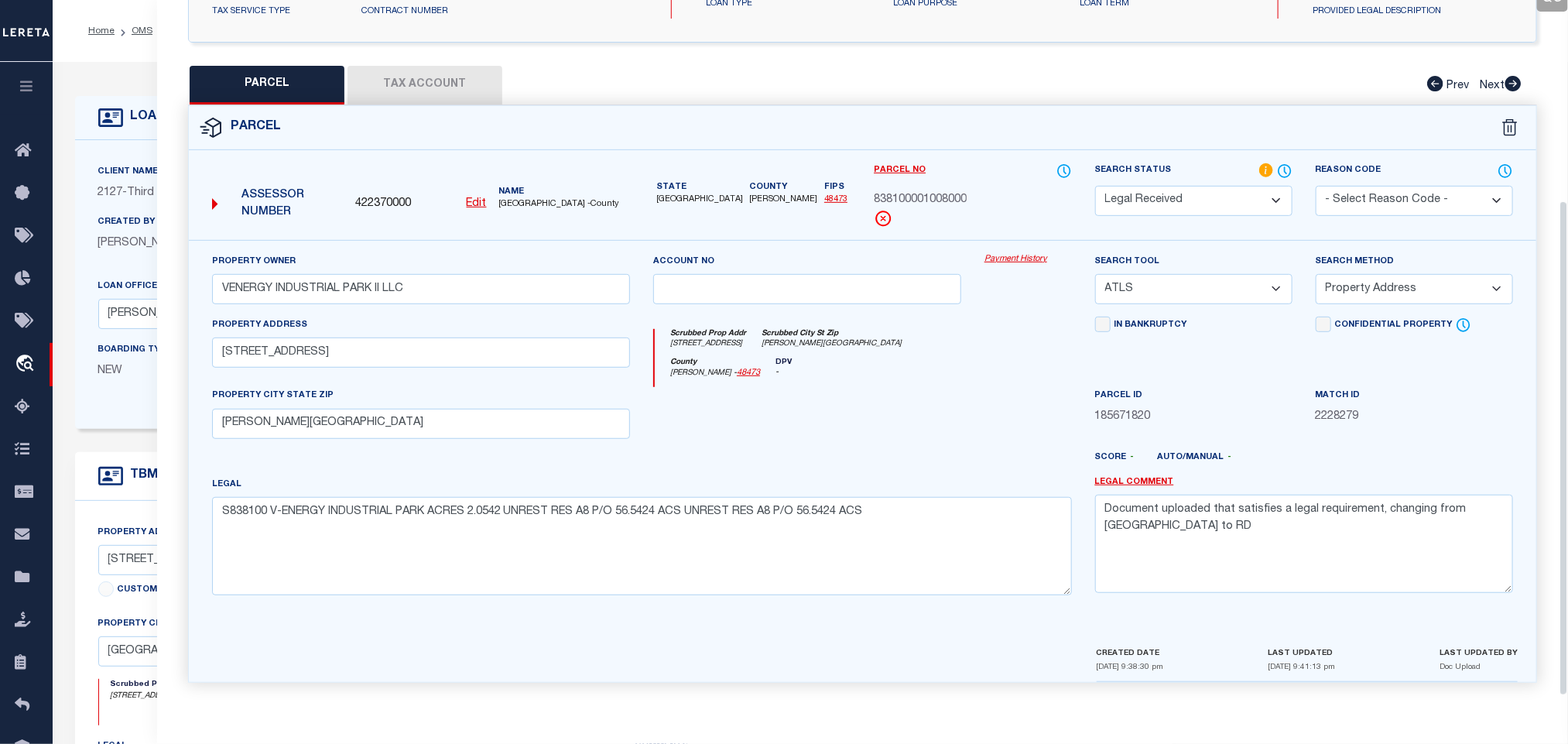
click at [478, 198] on u "Edit" at bounding box center [477, 204] width 20 height 11
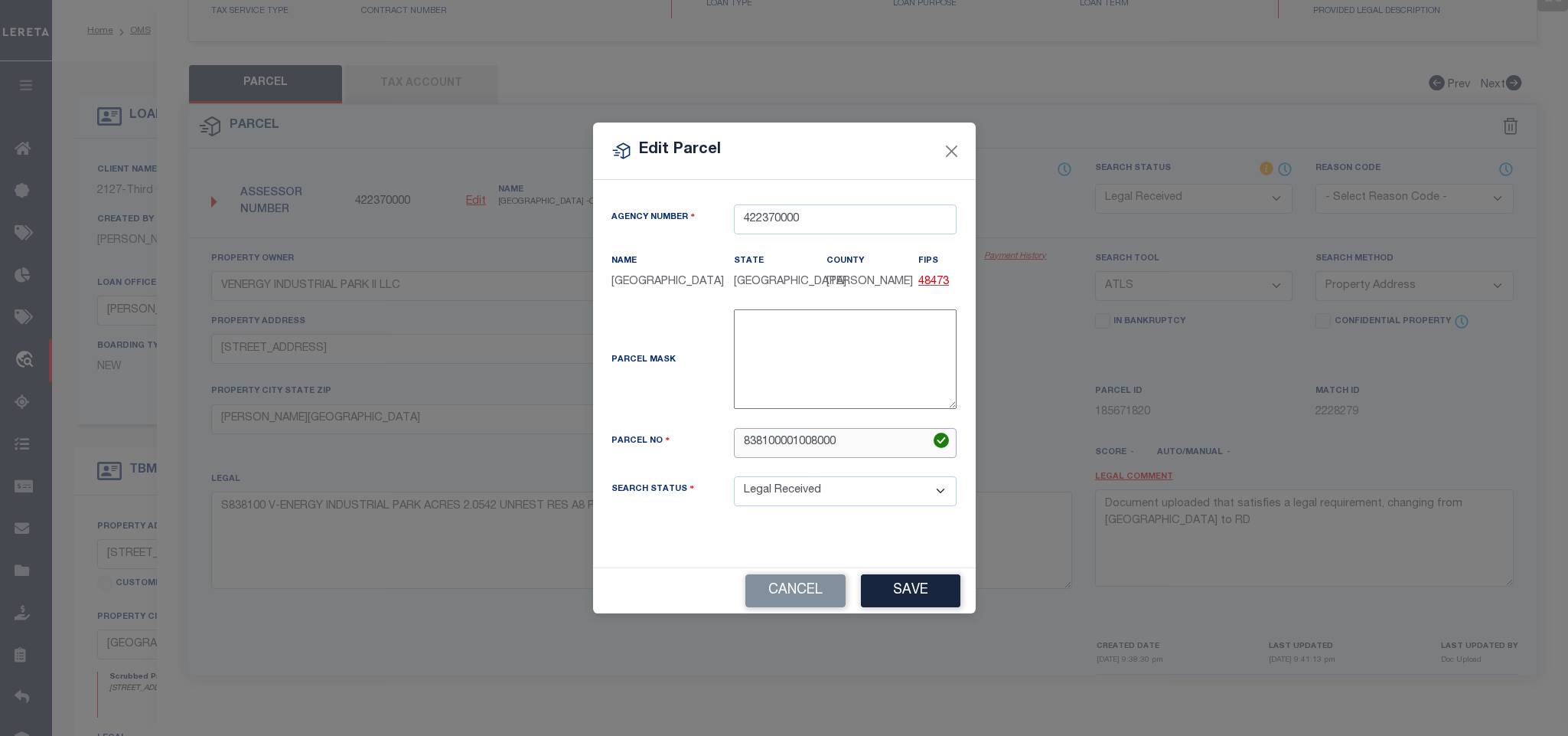
click at [856, 446] on input "838100001008000" at bounding box center [845, 442] width 223 height 30
paste input "263012"
type input "263012"
click at [912, 600] on button "Save" at bounding box center [910, 590] width 99 height 33
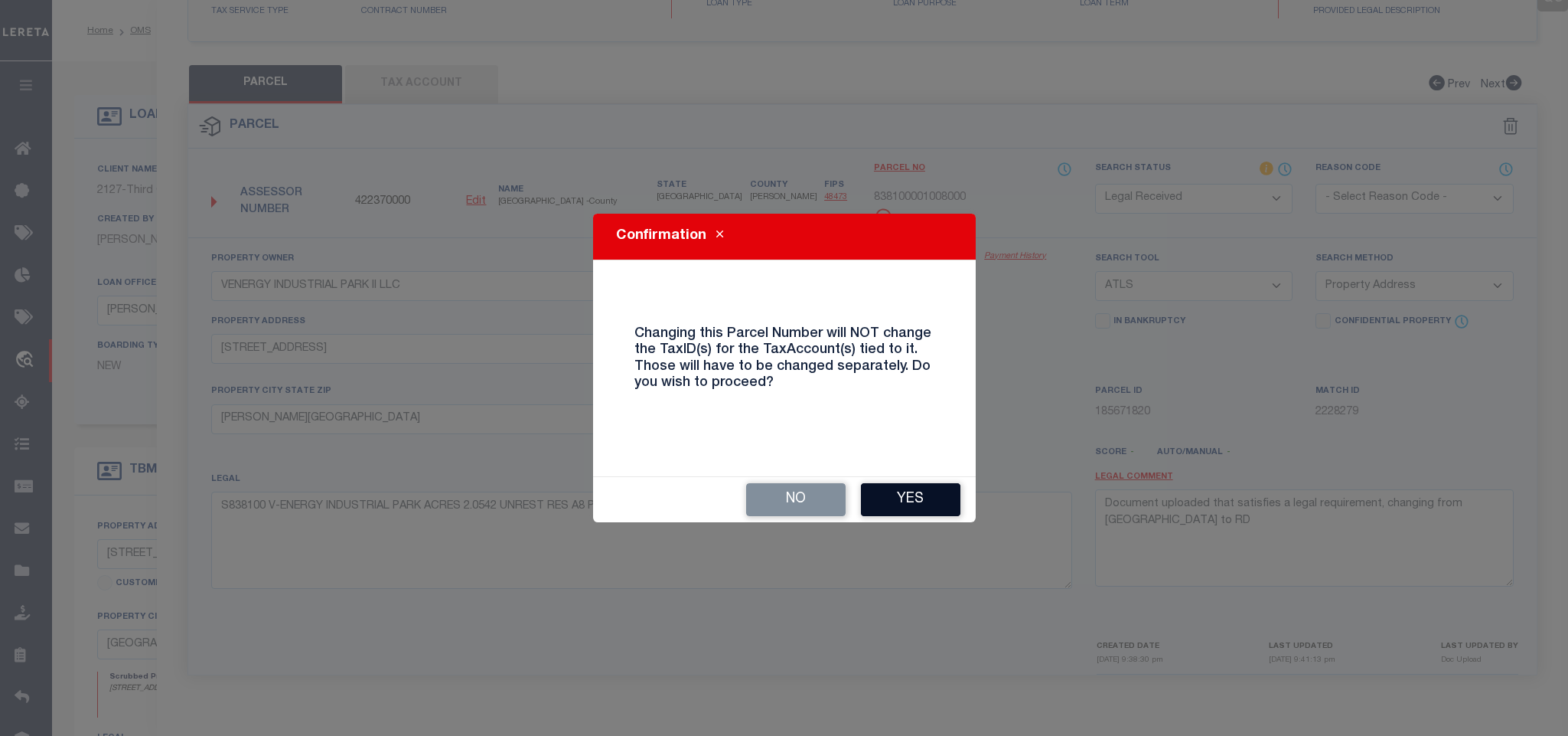
click at [911, 508] on button "Yes" at bounding box center [910, 500] width 99 height 33
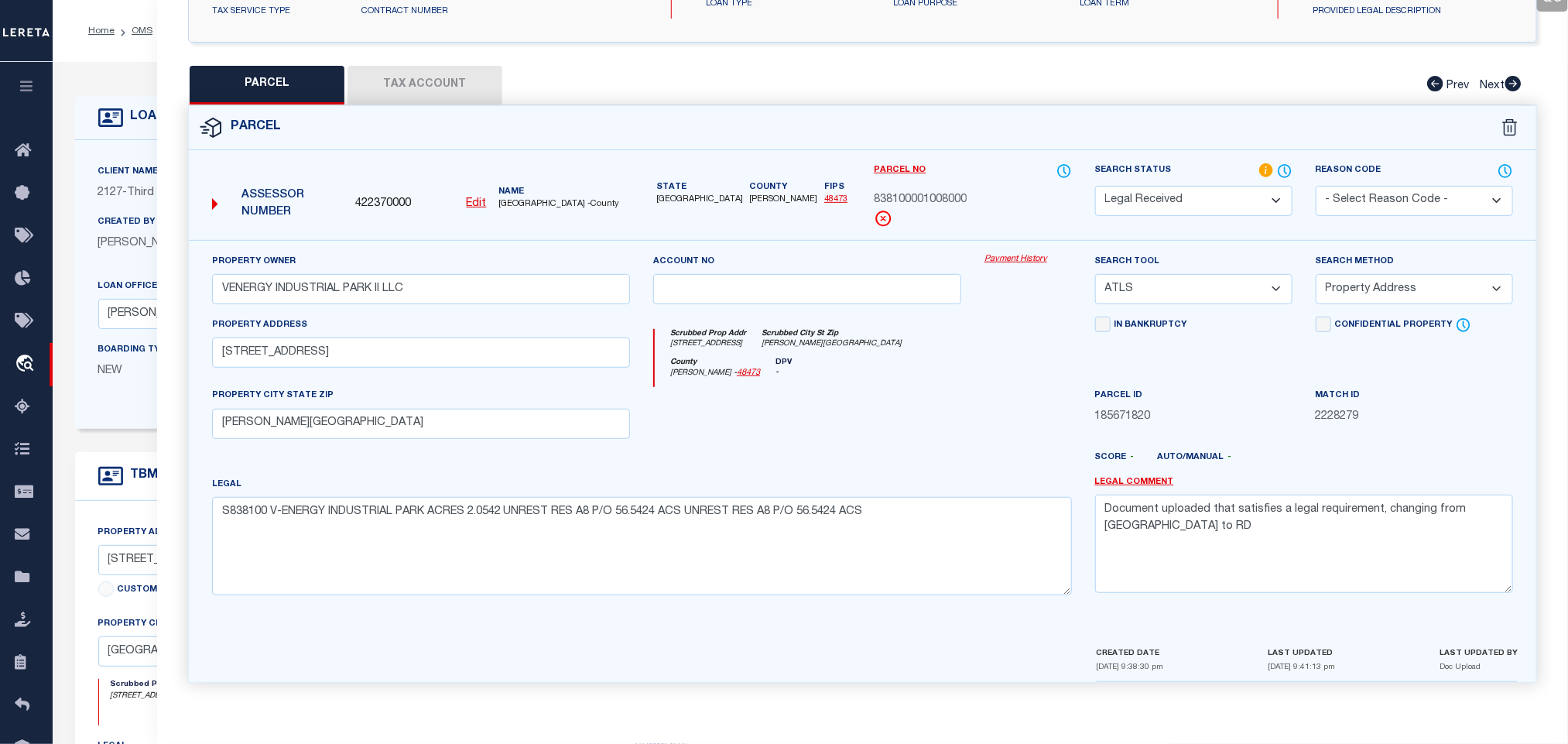
select select "RD"
select select
checkbox input "false"
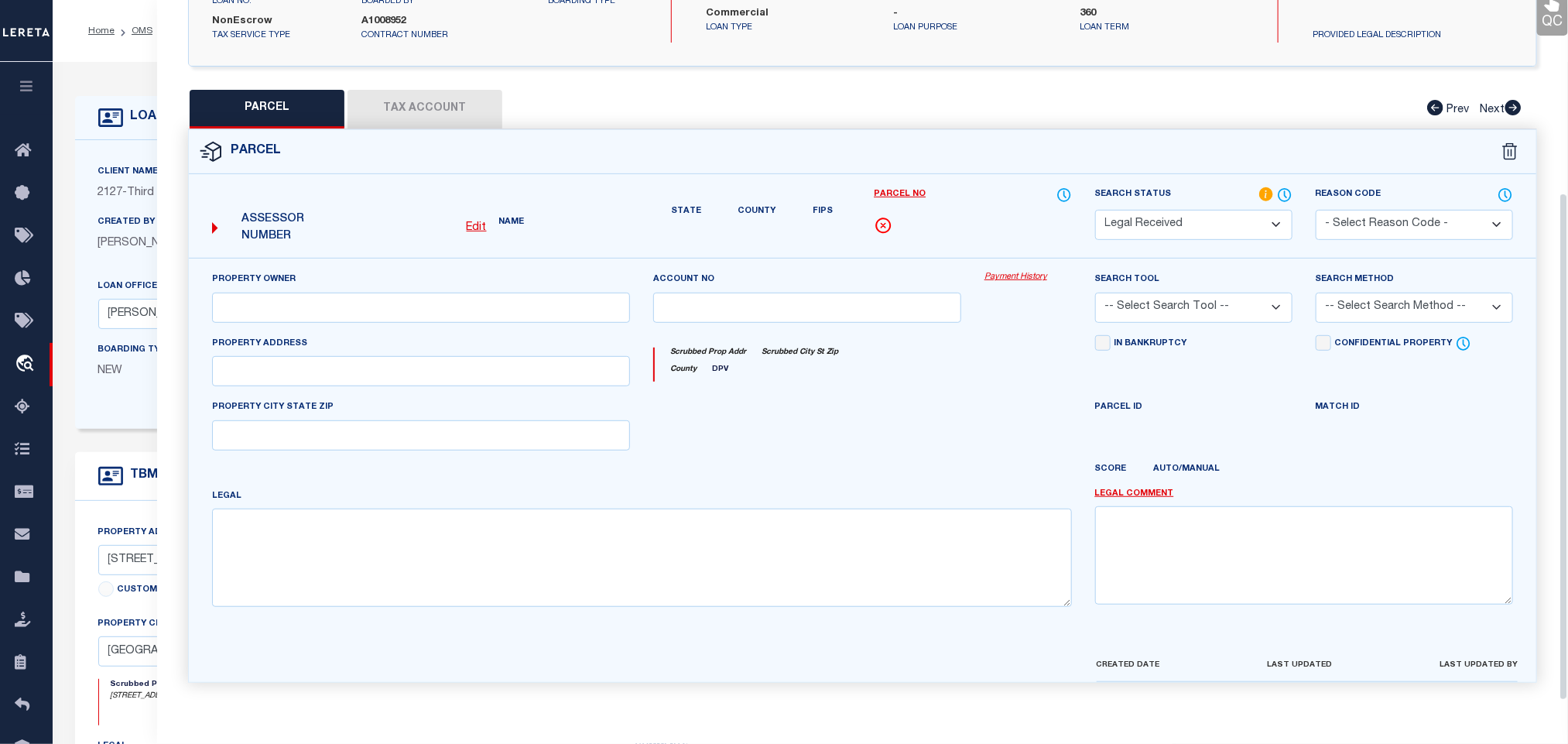
type input "VENERGY INDUSTRIAL PARK II LLC"
select select "ATL"
select select "ADD"
type input "[STREET_ADDRESS]"
checkbox input "false"
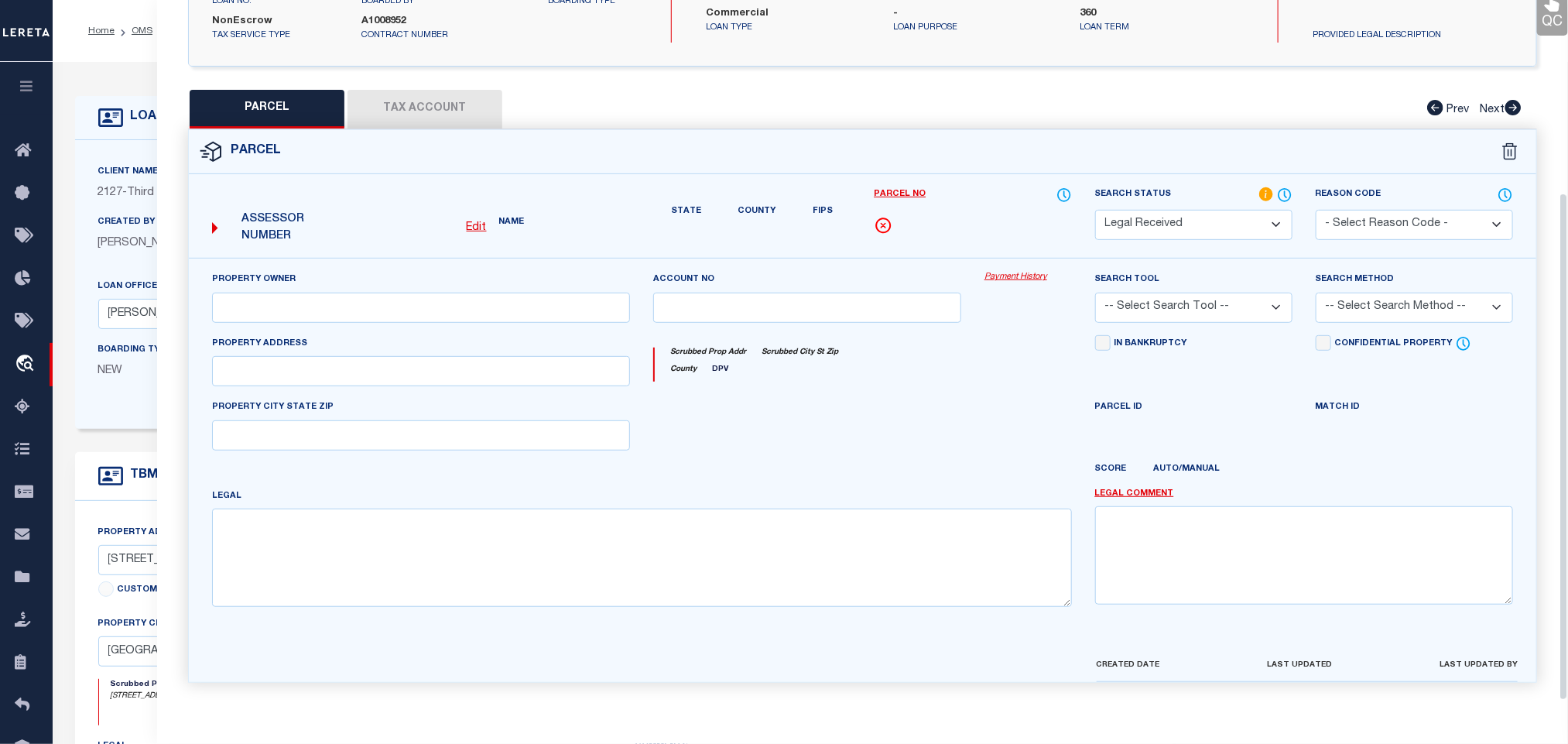
type input "[PERSON_NAME][GEOGRAPHIC_DATA]"
type textarea "S838100 V-ENERGY INDUSTRIAL PARK ACRES 2.0542 UNREST RES A8 P/O 56.5424 ACS UNR…"
type textarea "Document uploaded that satisfies a legal requirement, changing from [GEOGRAPHIC…"
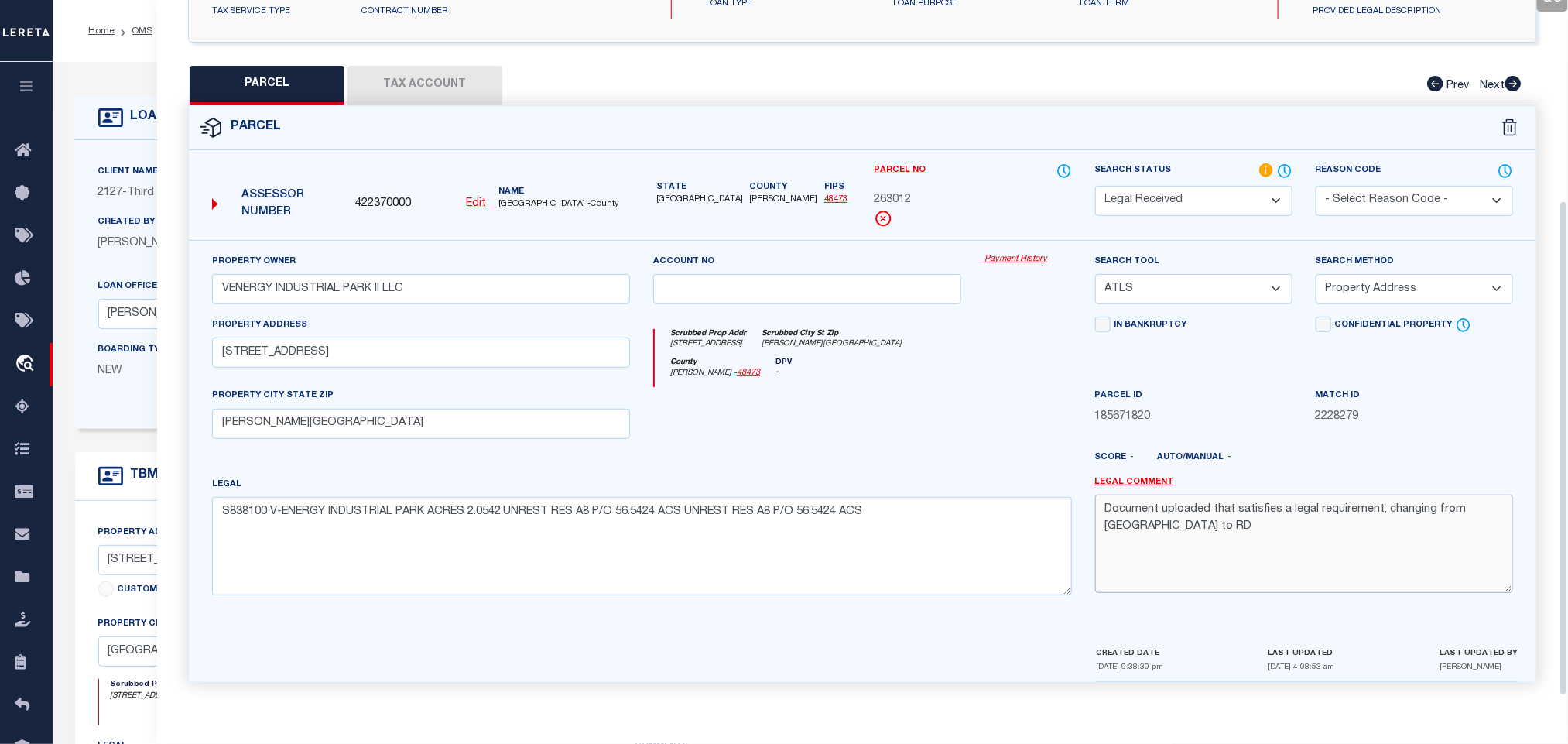
click at [1248, 534] on textarea "Document uploaded that satisfies a legal requirement, changing from [GEOGRAPHIC…" at bounding box center [1305, 543] width 418 height 98
click at [1163, 286] on select "-- Select Search Tool -- 3rd Party Website Agency File Agency Website ATLS CNV-…" at bounding box center [1194, 289] width 197 height 30
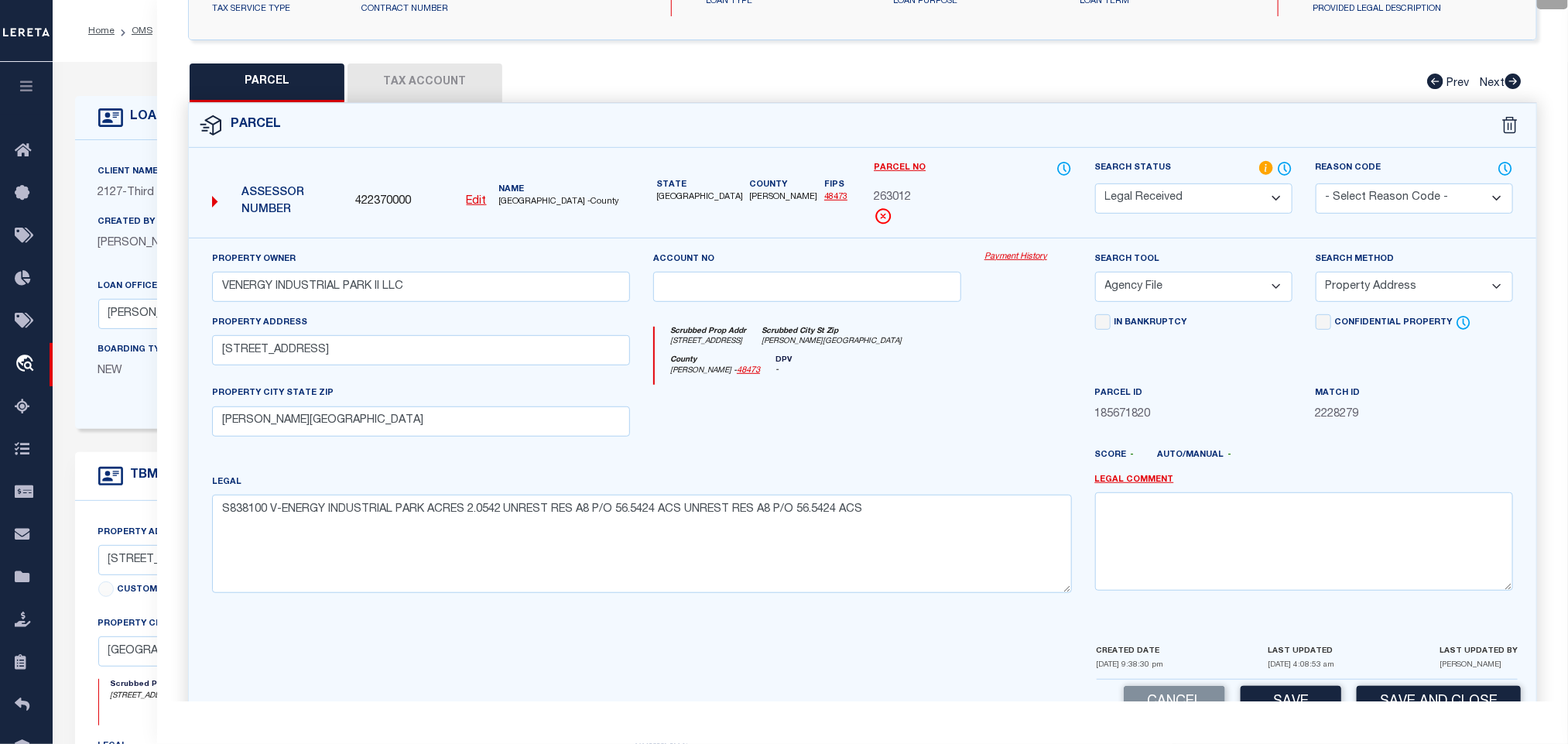
click at [1095, 276] on select "-- Select Search Tool -- 3rd Party Website Agency File Agency Website ATLS CNV-…" at bounding box center [1194, 286] width 197 height 30
drag, startPoint x: 1178, startPoint y: 288, endPoint x: 1178, endPoint y: 302, distance: 14.0
click at [1178, 288] on select "-- Select Search Tool -- 3rd Party Website Agency File Agency Website ATLS CNV-…" at bounding box center [1194, 286] width 197 height 30
select select "AGW"
click at [1095, 276] on select "-- Select Search Tool -- 3rd Party Website Agency File Agency Website ATLS CNV-…" at bounding box center [1194, 286] width 197 height 30
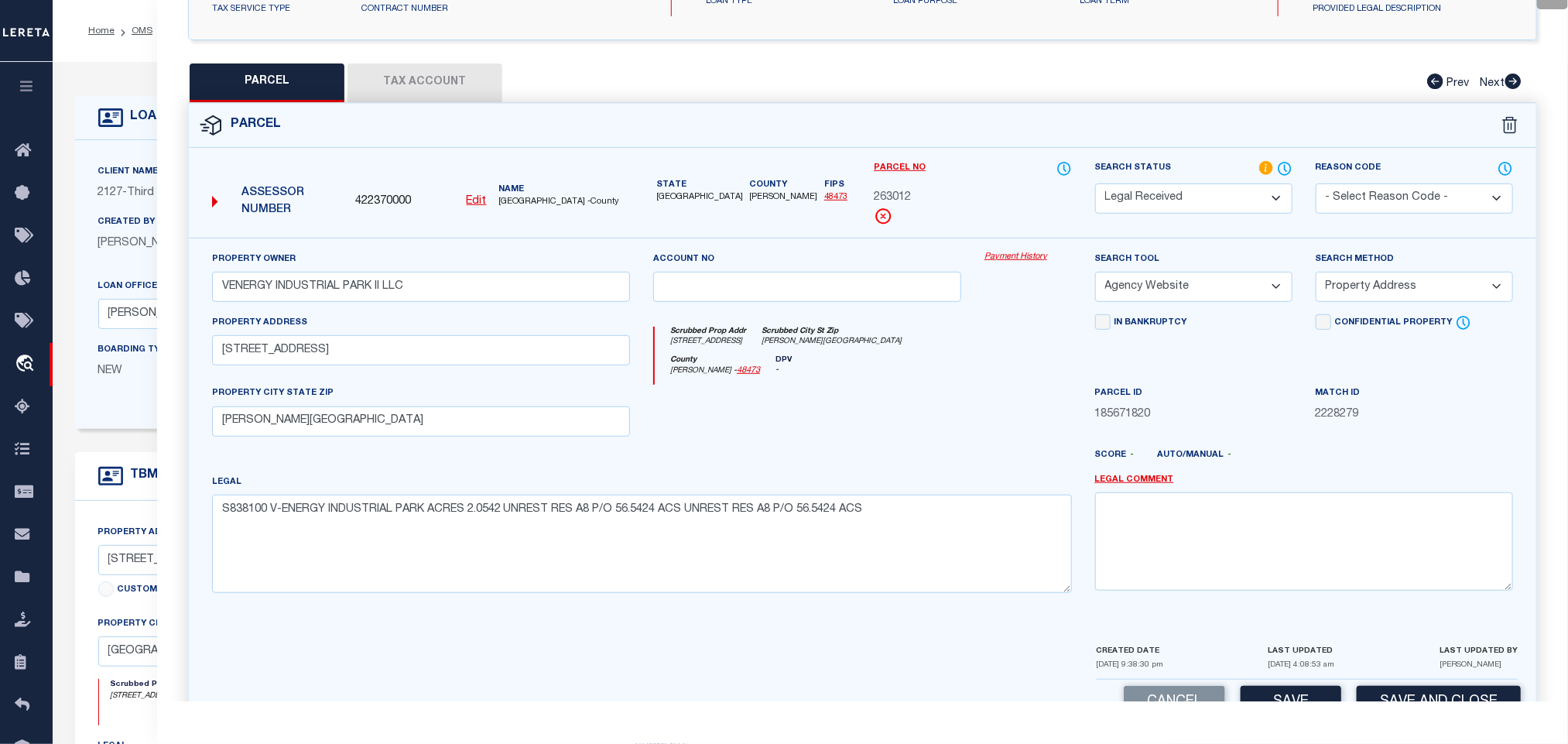
click at [1364, 288] on select "-- Select Search Method -- Property Address Legal Liability Info Provided" at bounding box center [1415, 286] width 197 height 30
select select "LEG"
click at [1316, 276] on select "-- Select Search Method -- Property Address Legal Liability Info Provided" at bounding box center [1415, 286] width 197 height 30
click at [1264, 697] on button "Save" at bounding box center [1291, 702] width 100 height 33
click at [419, 67] on button "Tax Account" at bounding box center [425, 82] width 155 height 39
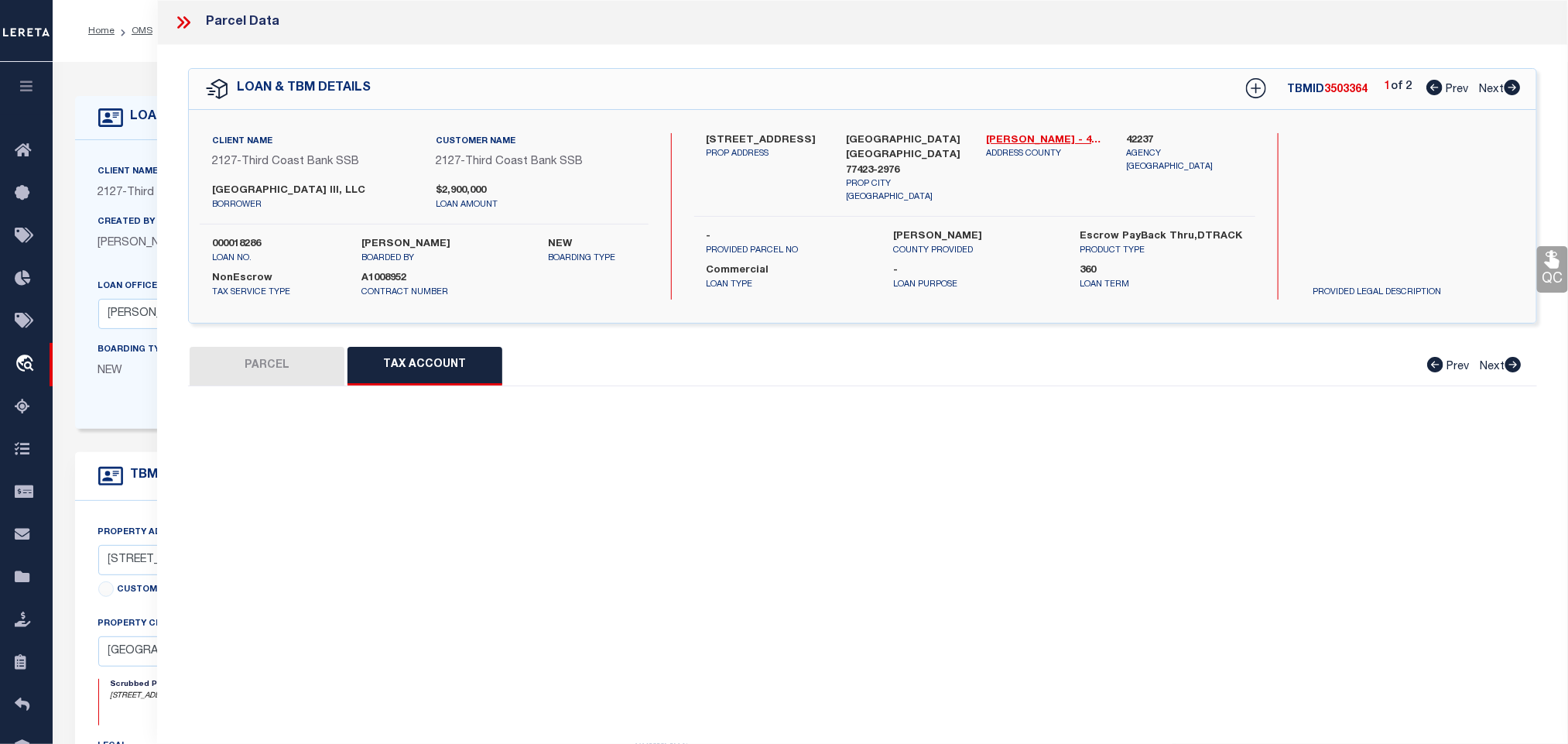
scroll to position [0, 0]
select select "100"
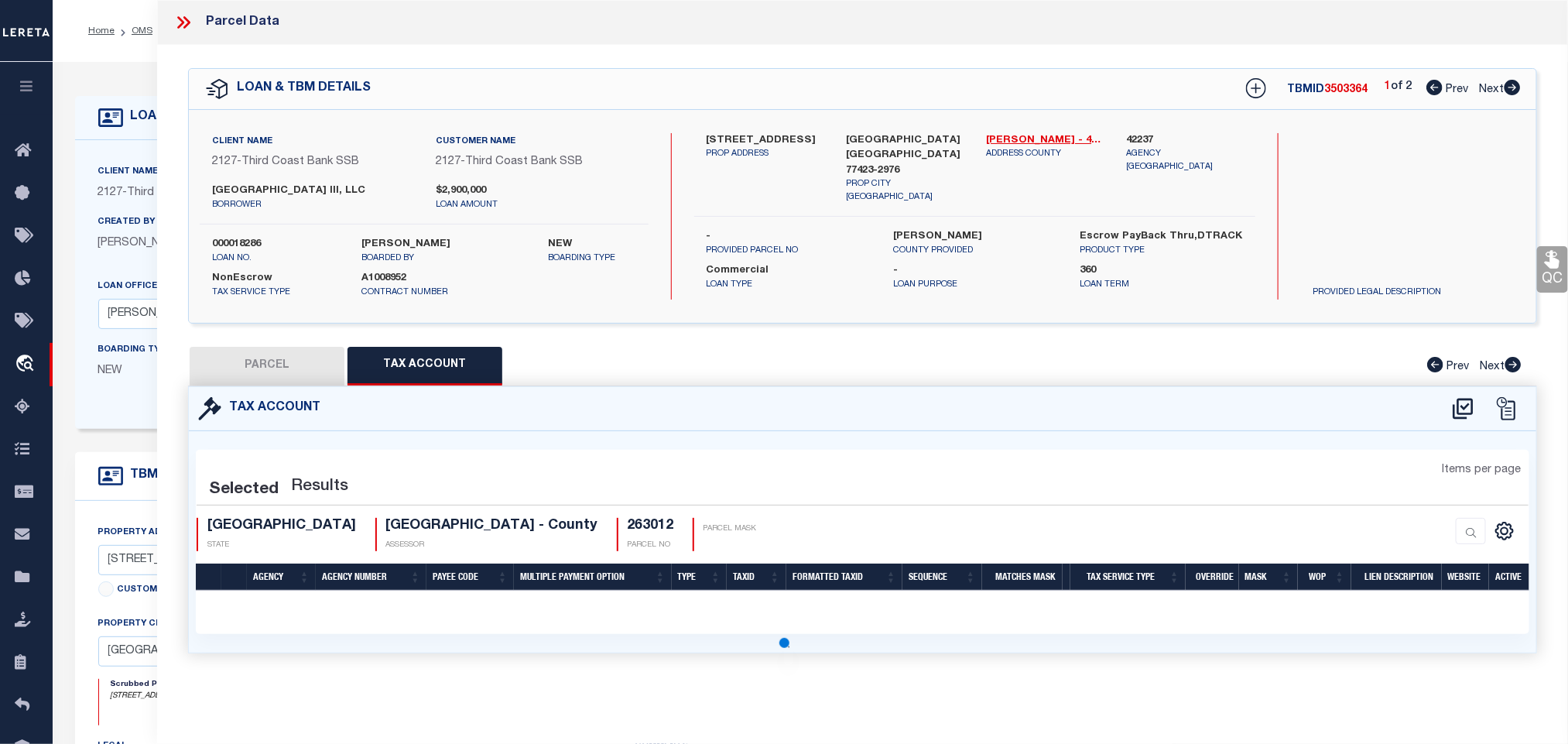
select select "100"
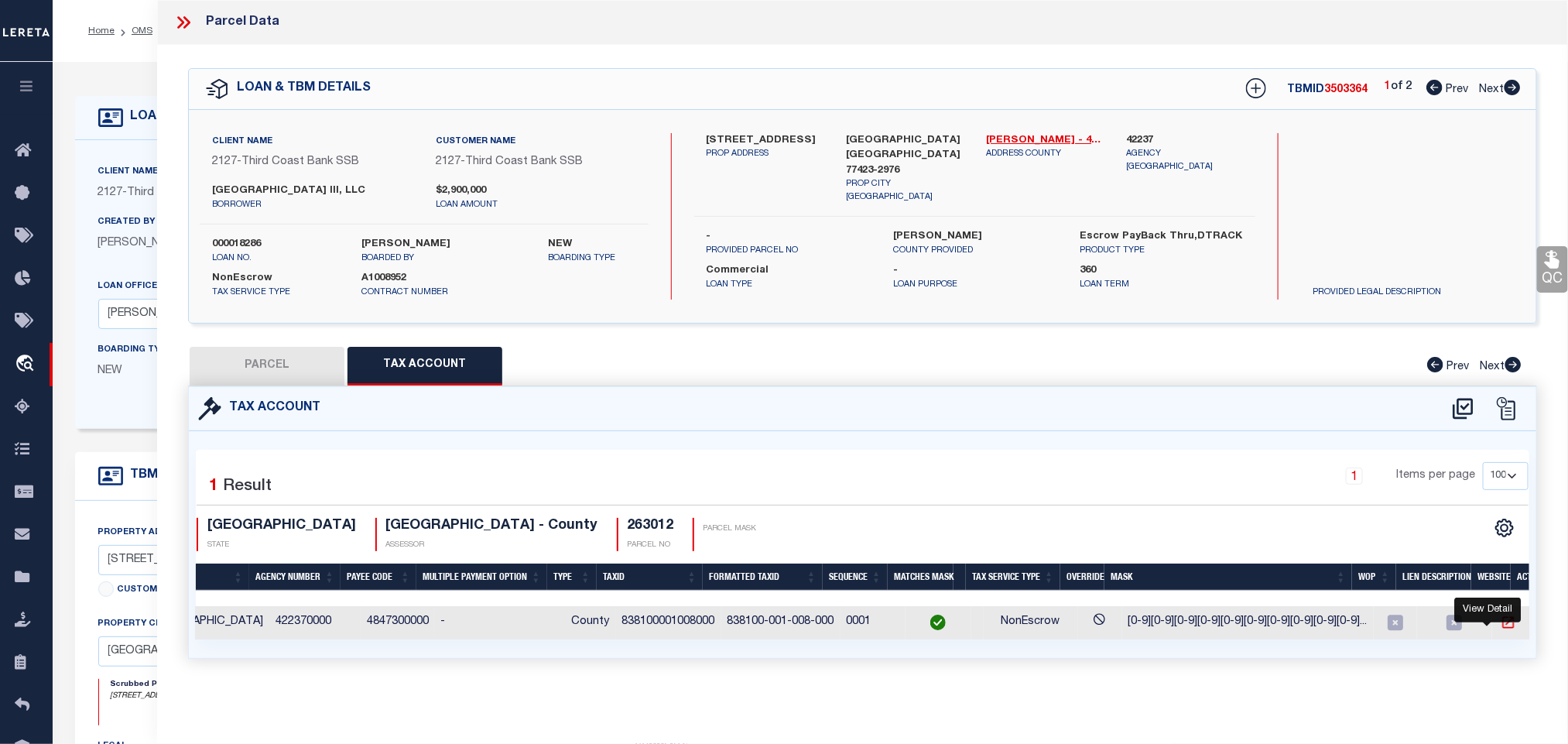
click at [1501, 625] on icon "" at bounding box center [1508, 622] width 15 height 15
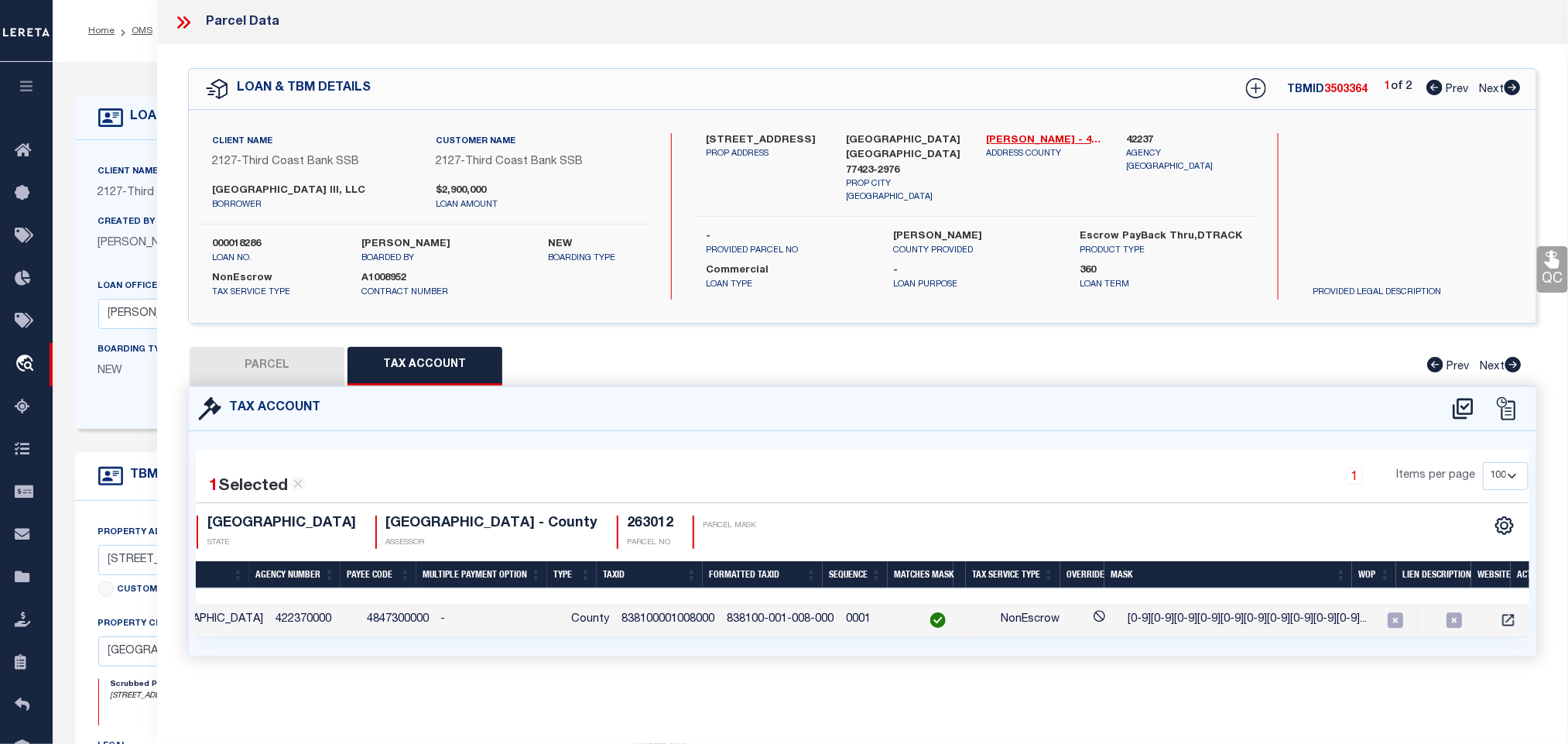
click at [648, 618] on td "838100001008000" at bounding box center [669, 620] width 105 height 33
copy td "838100001008000"
click at [666, 625] on td "838100001008000" at bounding box center [669, 620] width 105 height 33
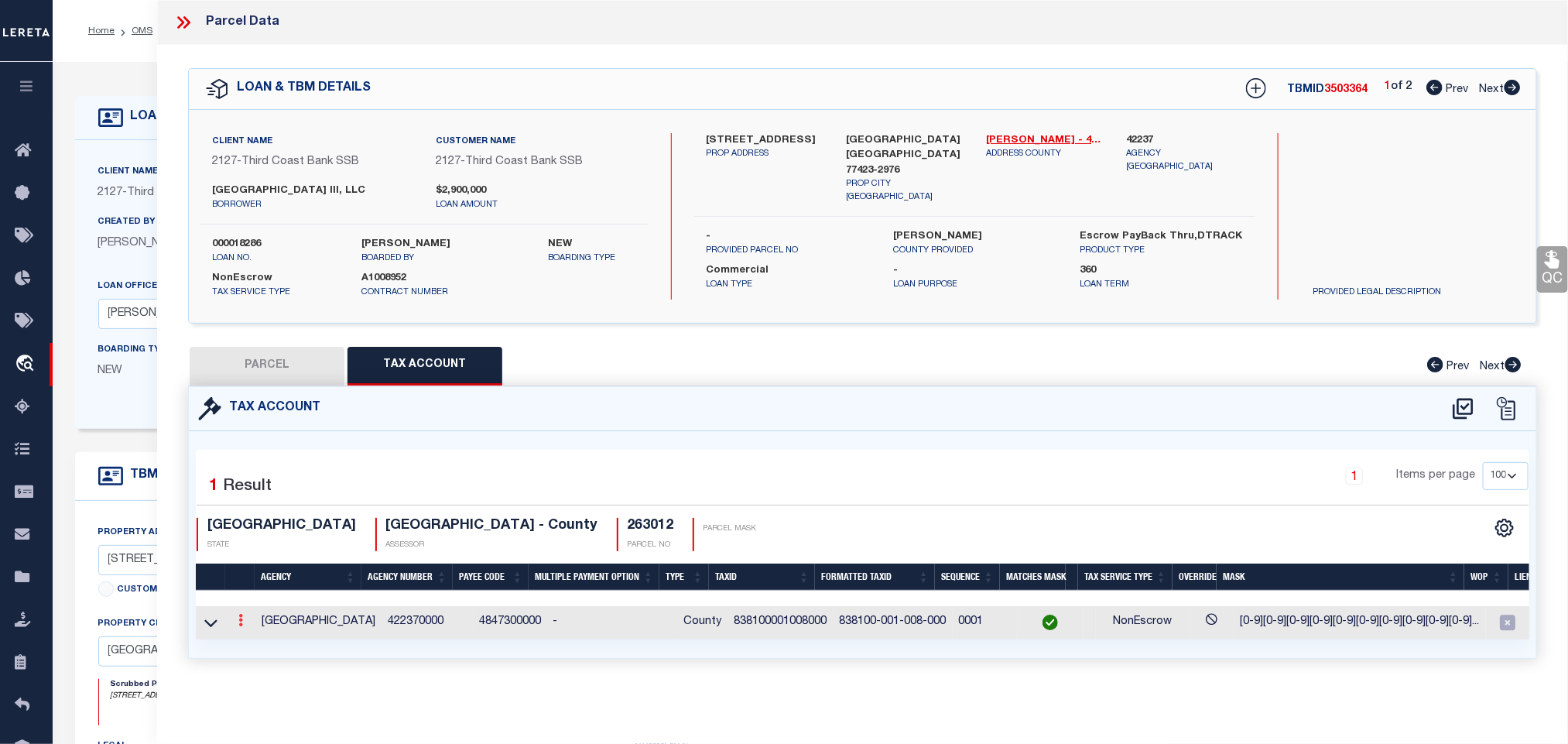
click at [233, 628] on link at bounding box center [241, 623] width 17 height 13
click at [256, 645] on icon "" at bounding box center [257, 644] width 12 height 12
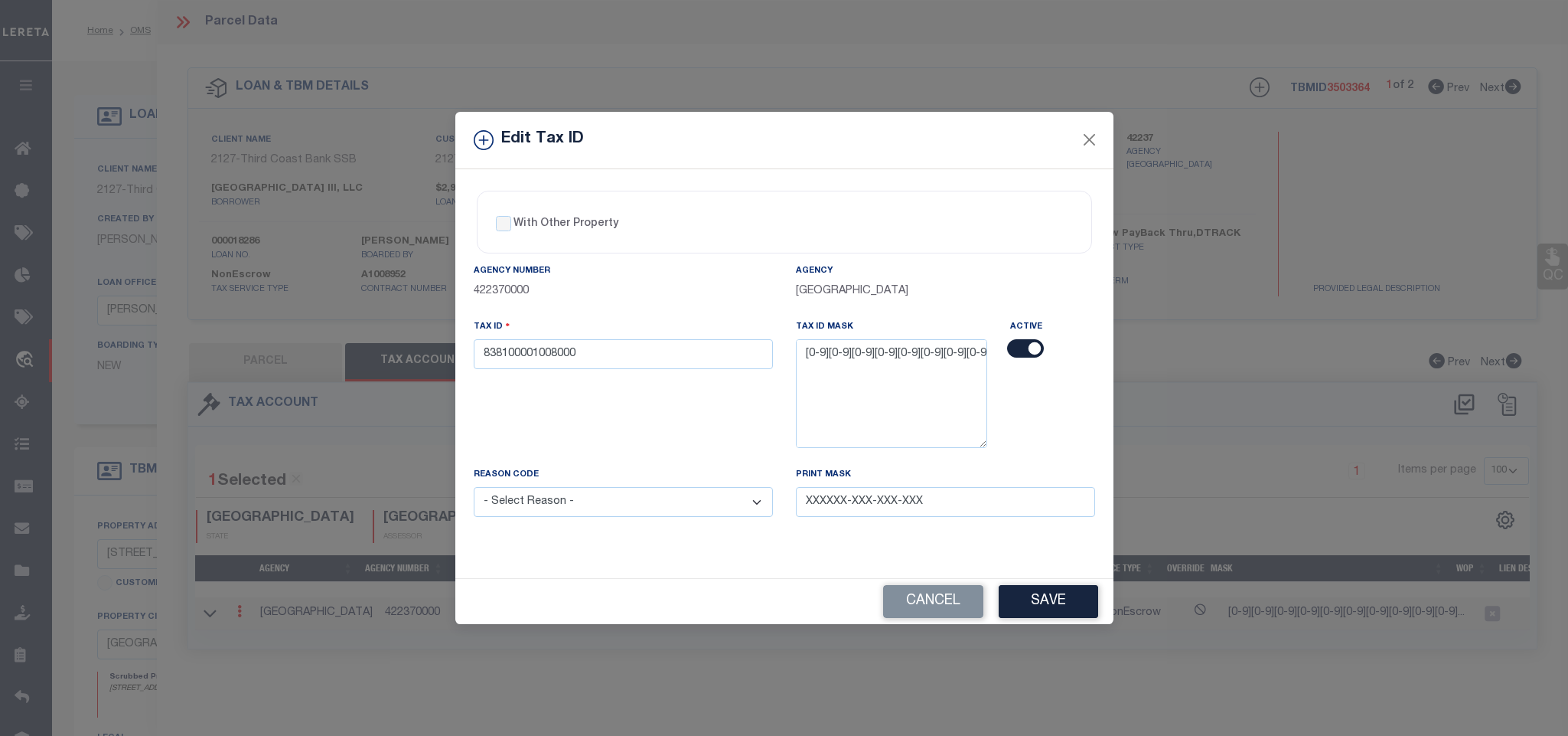
click at [695, 336] on div "Tax ID 838100001008000" at bounding box center [623, 344] width 299 height 50
click at [715, 356] on input "838100001008000" at bounding box center [623, 354] width 299 height 30
paste input "R387625"
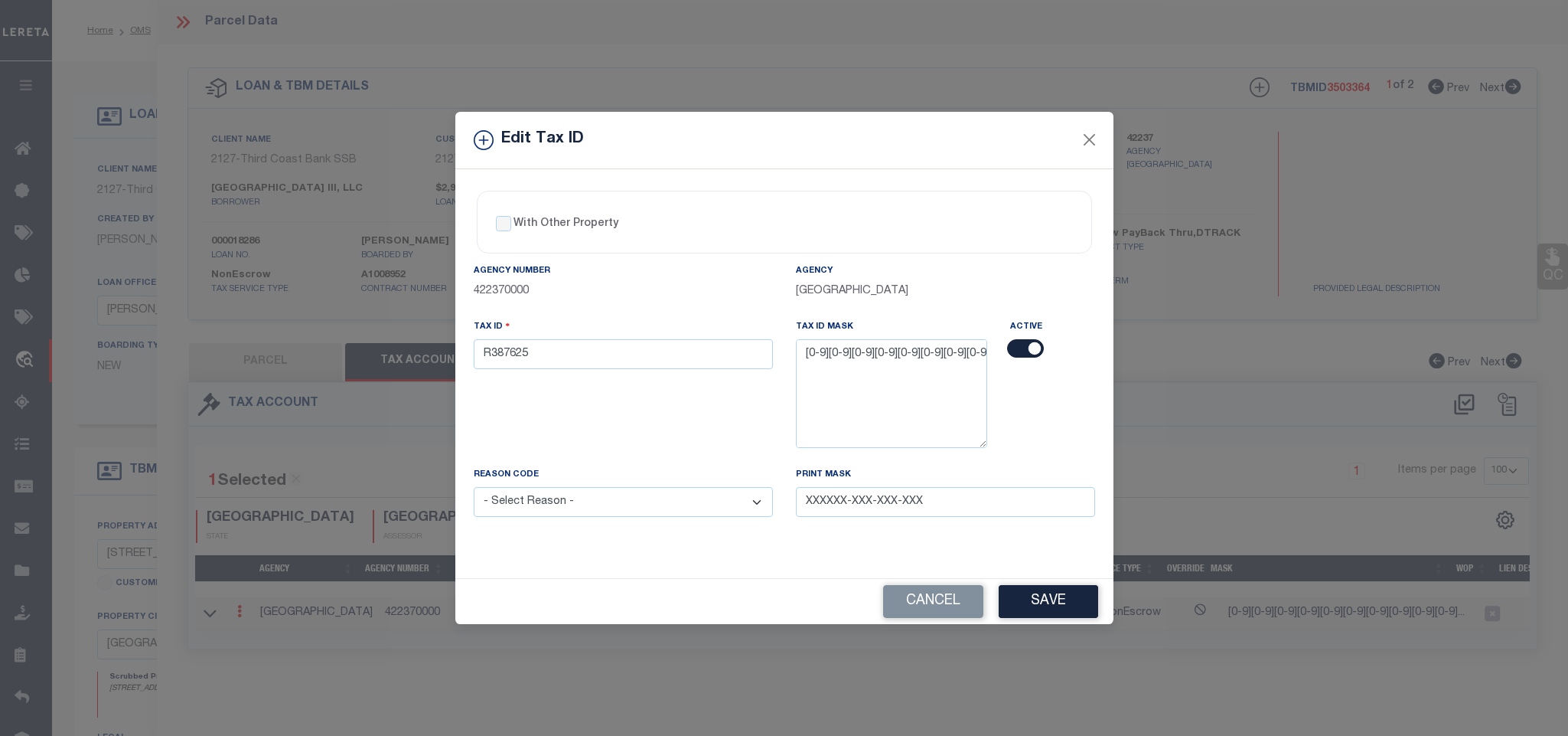
click at [669, 496] on select "- Select Reason - 099 - Other (Provide additional detail) ACT - Agency Changed …" at bounding box center [623, 501] width 299 height 30
click at [473, 492] on select "- Select Reason - 099 - Other (Provide additional detail) ACT - Agency Changed …" at bounding box center [623, 501] width 299 height 30
click at [1117, 625] on div "Edit Tax ID With Other Property With Other Property Type Temporary" at bounding box center [784, 368] width 1568 height 736
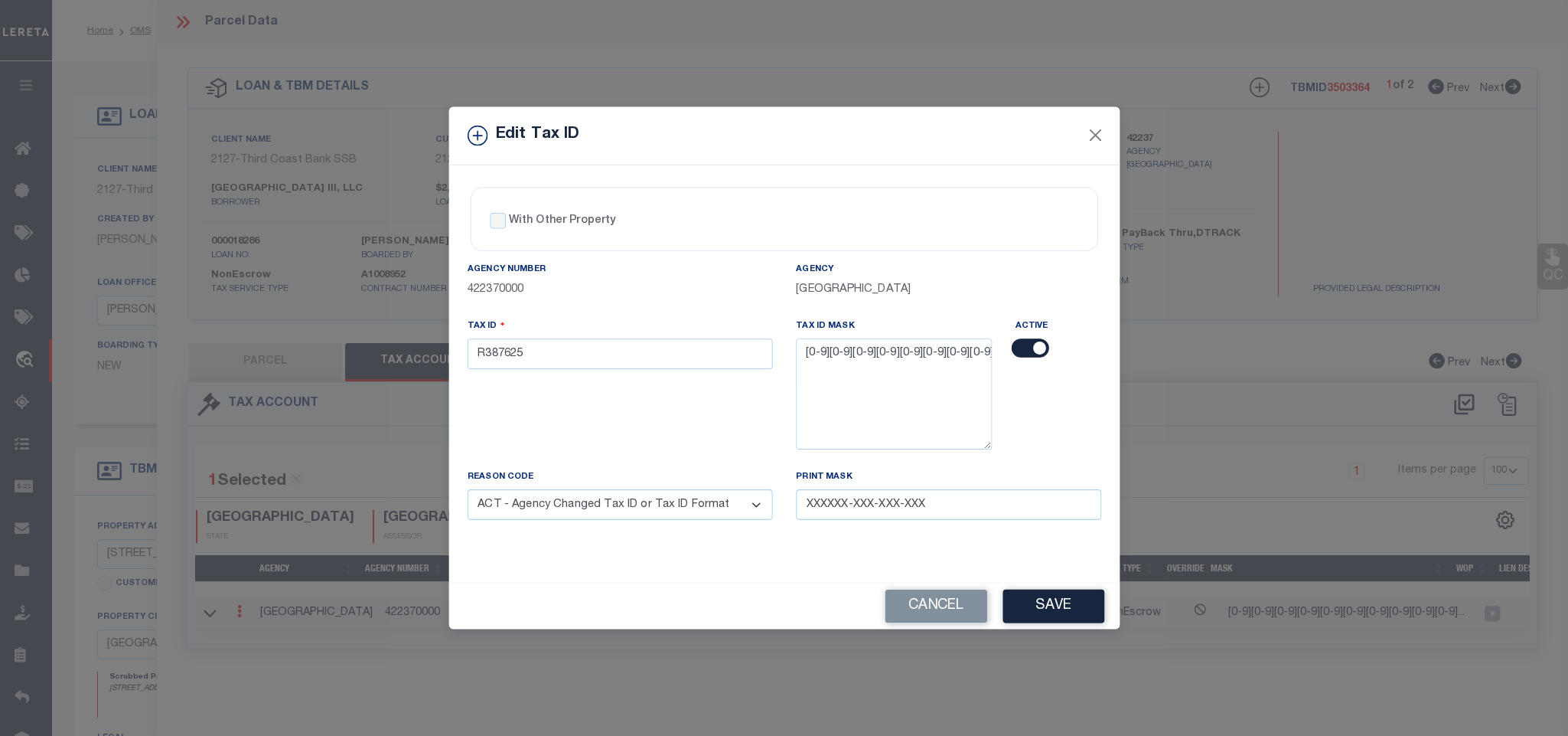
click at [1085, 620] on button "Save" at bounding box center [1053, 606] width 102 height 34
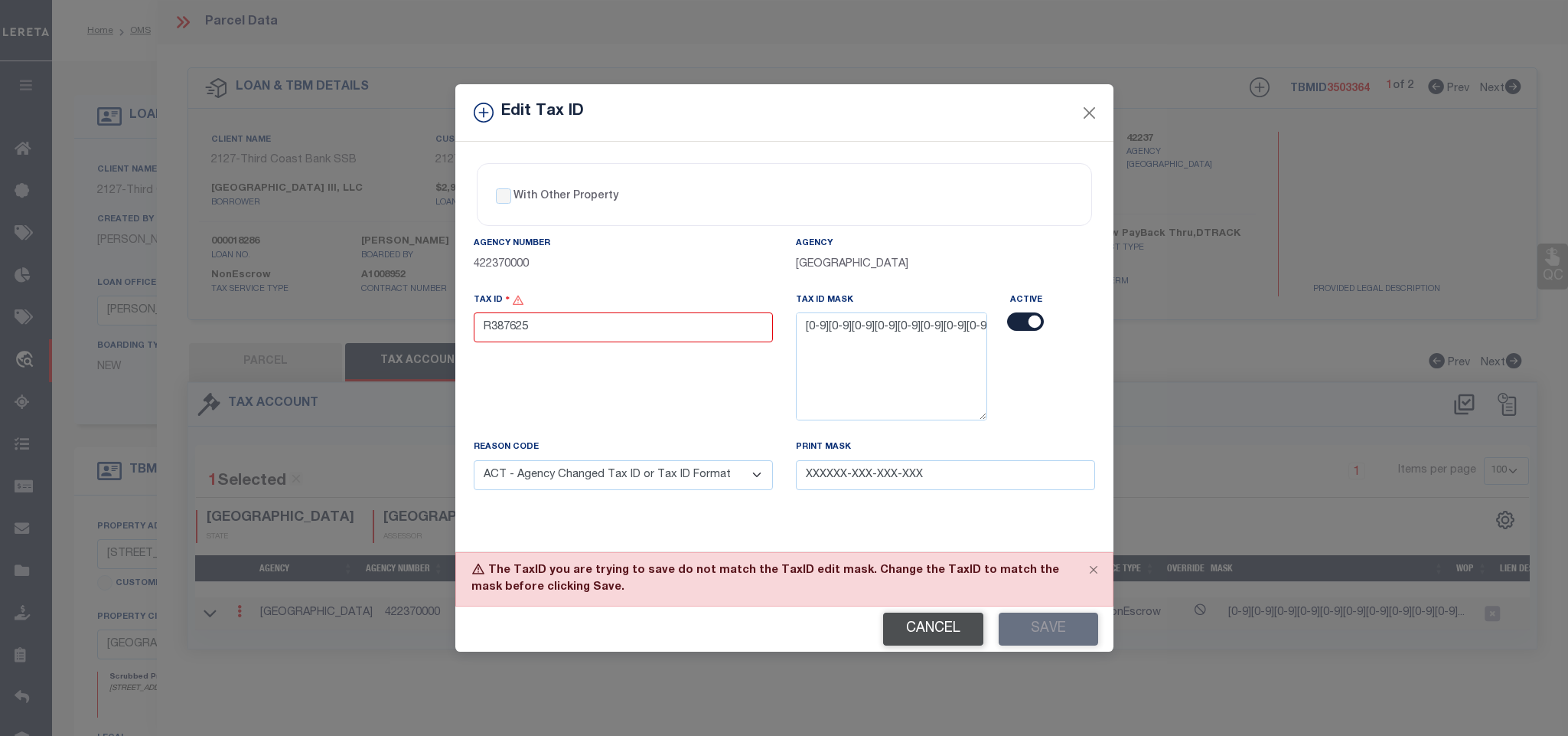
click at [902, 629] on button "Cancel" at bounding box center [933, 629] width 100 height 33
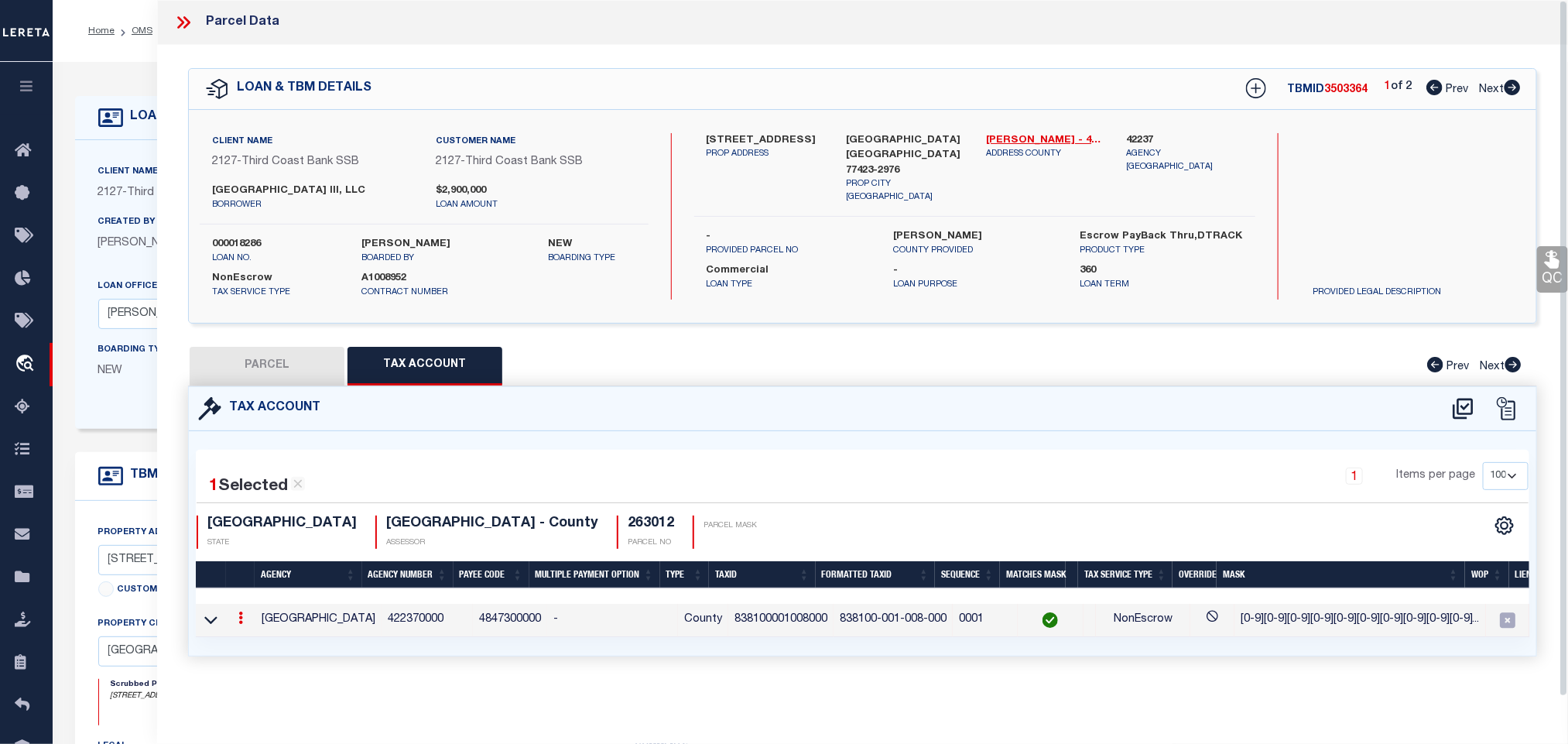
click at [292, 367] on button "PARCEL" at bounding box center [267, 366] width 155 height 39
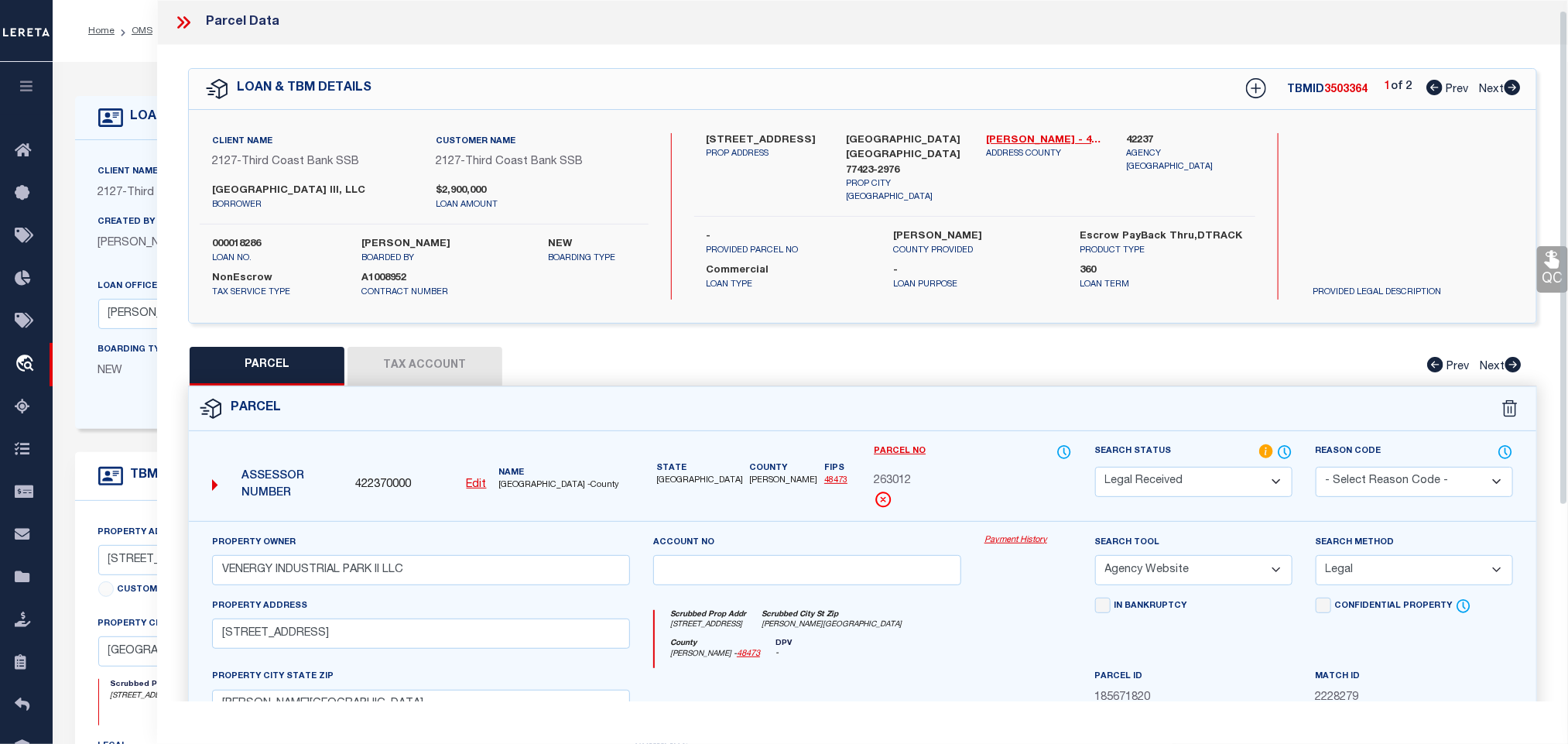
scroll to position [233, 0]
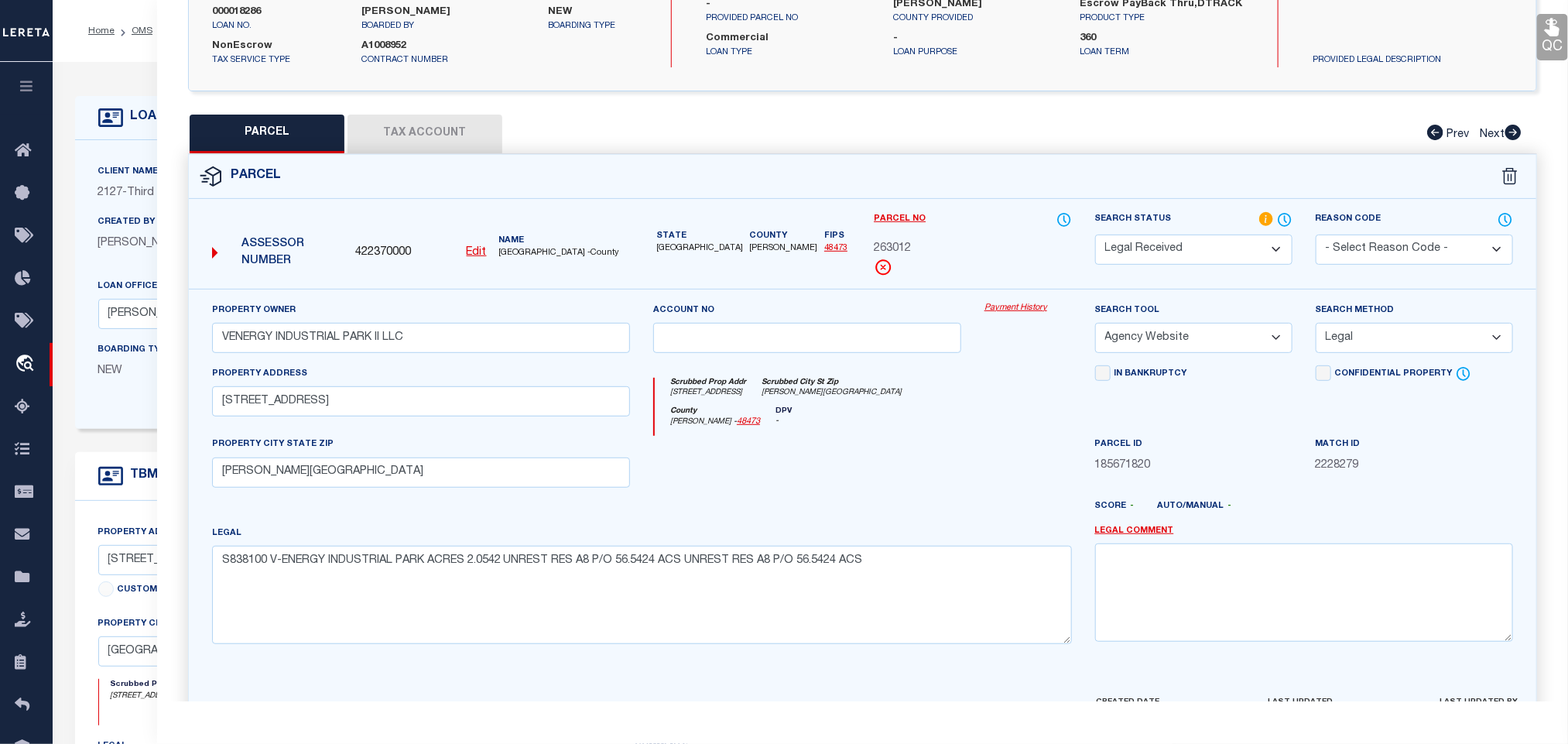
click at [1219, 246] on select "Automated Search Bad Parcel Complete Duplicate Parcel High Dollar Reporting In …" at bounding box center [1194, 249] width 197 height 30
click at [1095, 236] on select "Automated Search Bad Parcel Complete Duplicate Parcel High Dollar Reporting In …" at bounding box center [1194, 249] width 197 height 30
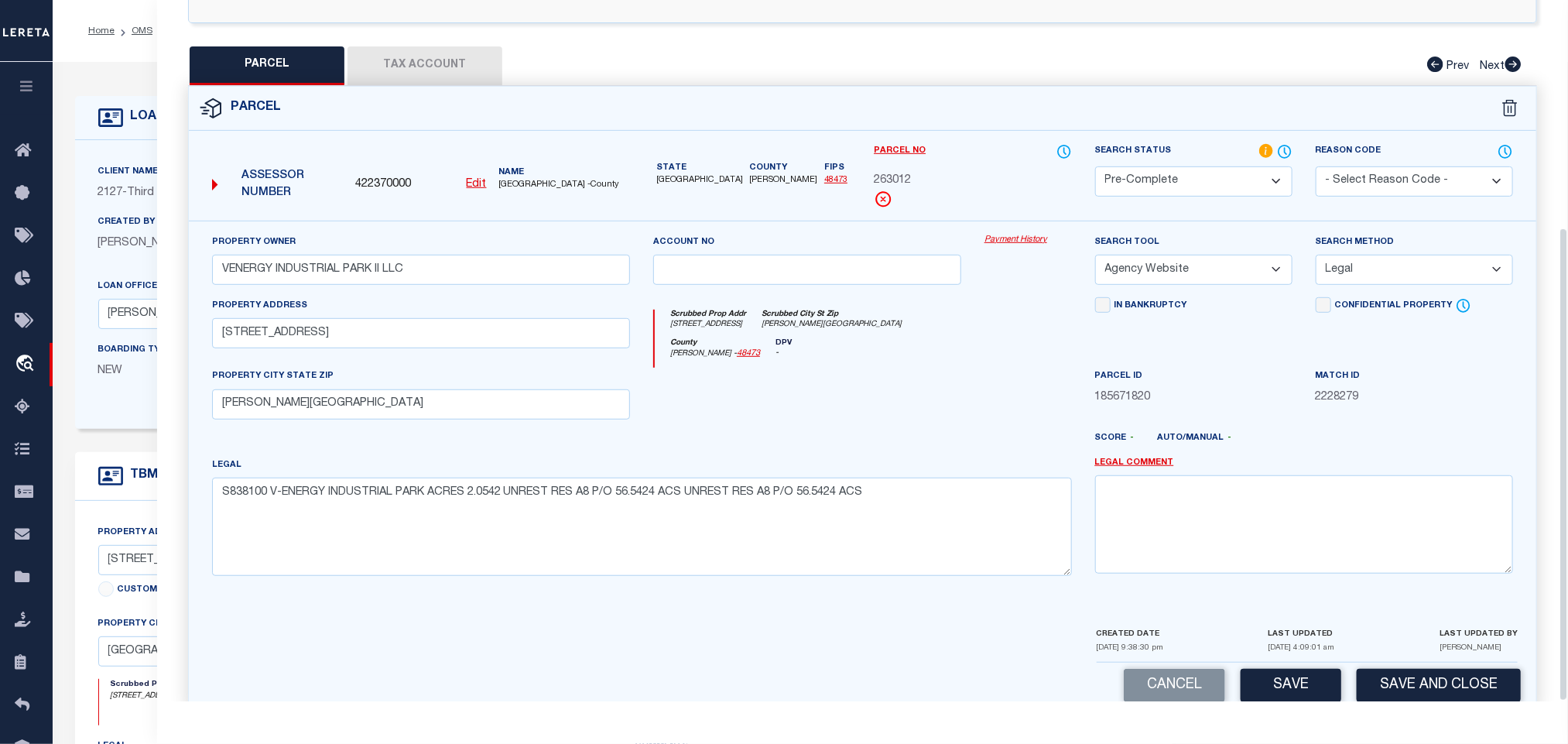
scroll to position [337, 0]
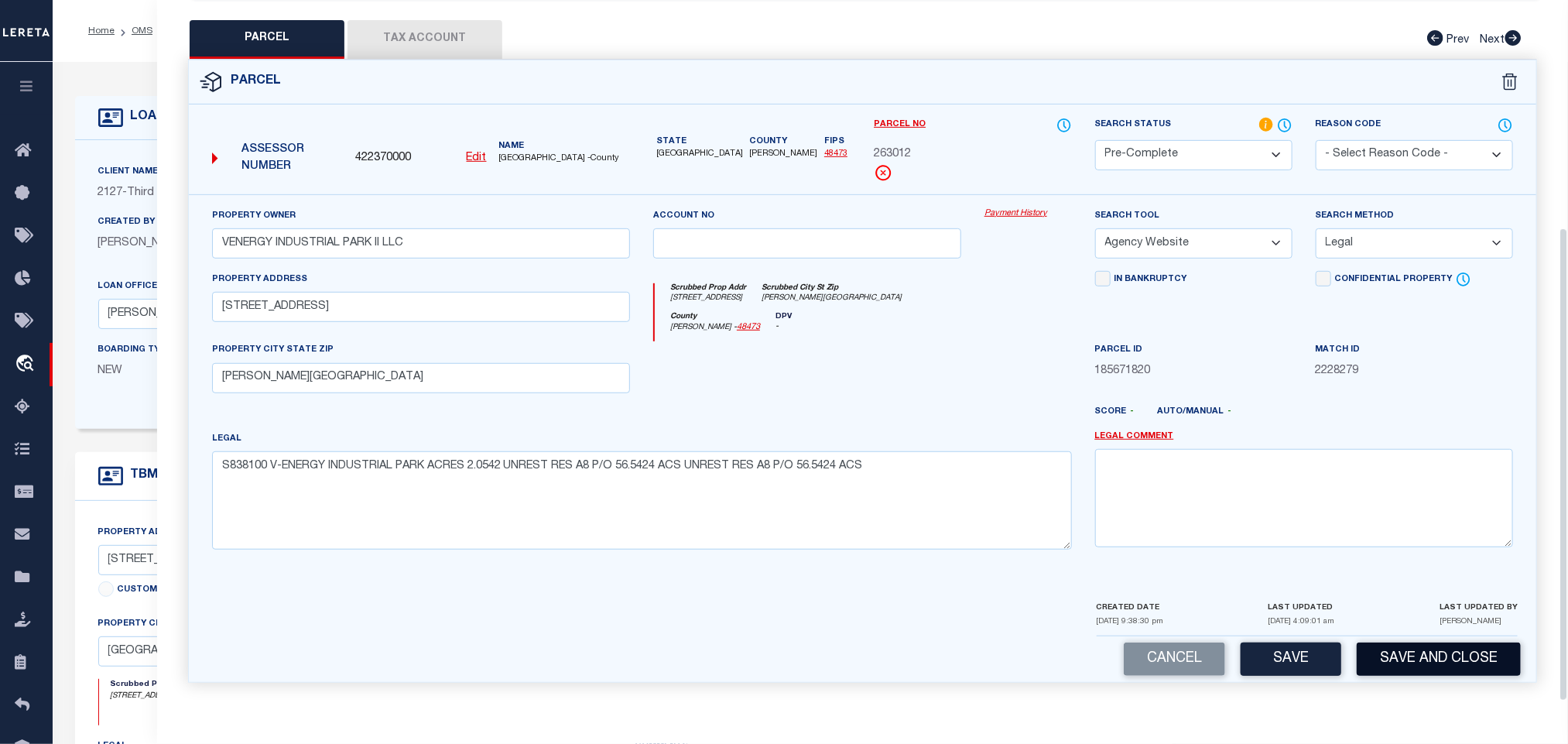
click at [1401, 667] on button "Save and Close" at bounding box center [1439, 659] width 164 height 33
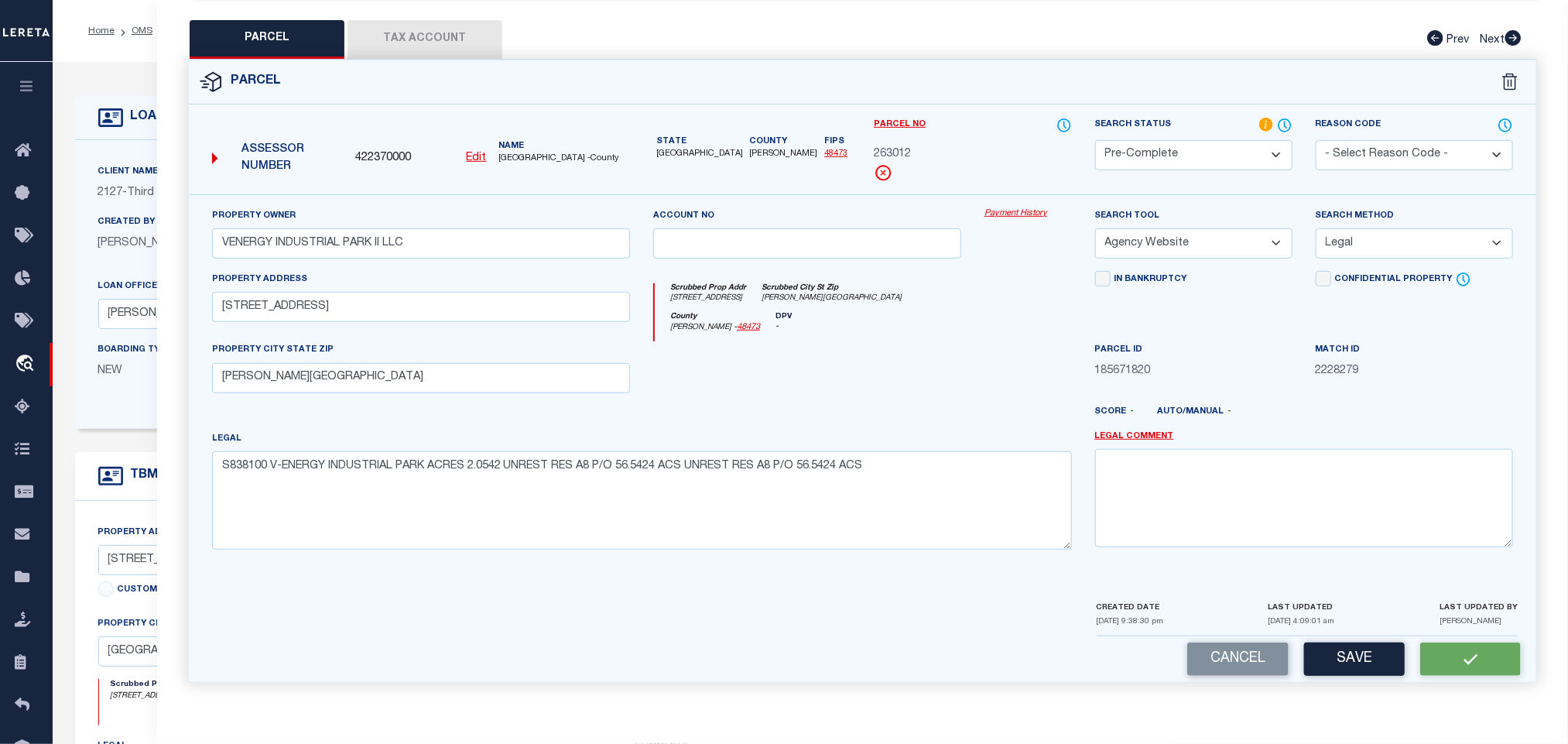
click at [382, 152] on span "422370000" at bounding box center [384, 158] width 56 height 17
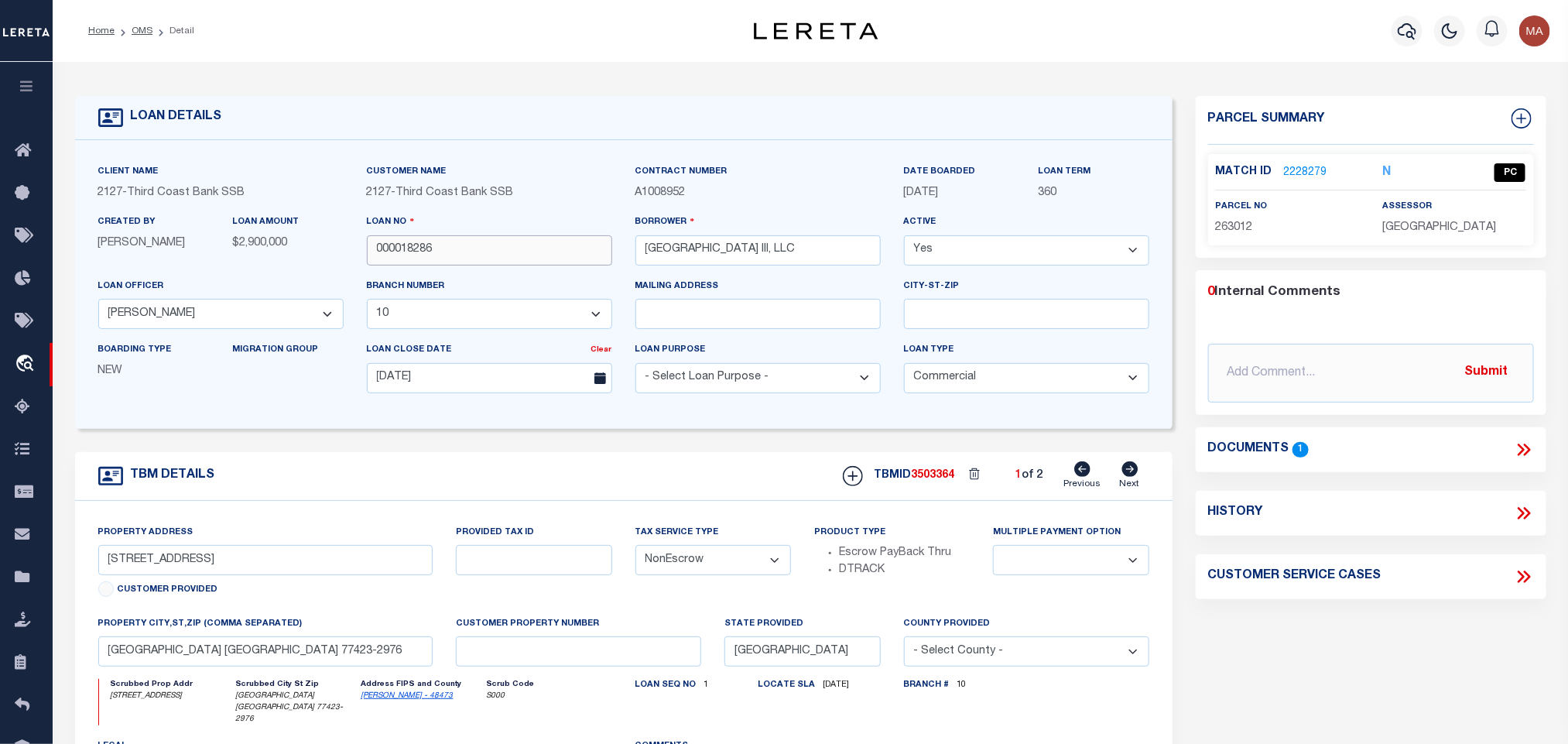
click at [421, 261] on input "000018286" at bounding box center [489, 250] width 245 height 30
click at [946, 474] on div "TBMID 3503364 1 of 2 Previous Next" at bounding box center [990, 476] width 318 height 29
copy span "3503364"
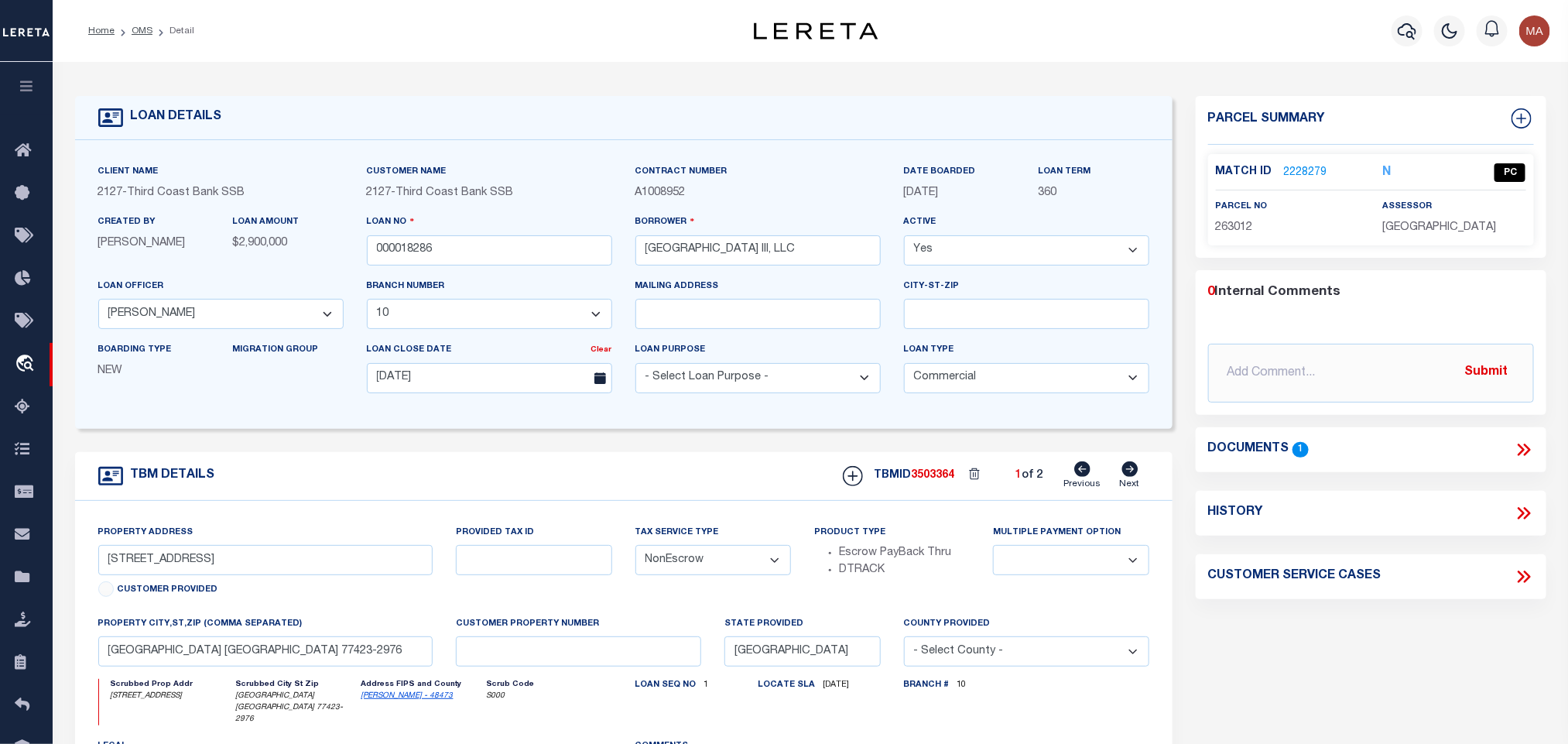
click at [1440, 233] on span "[GEOGRAPHIC_DATA]" at bounding box center [1439, 227] width 114 height 11
copy div "[GEOGRAPHIC_DATA]"
click at [1249, 233] on span "263012" at bounding box center [1234, 227] width 37 height 11
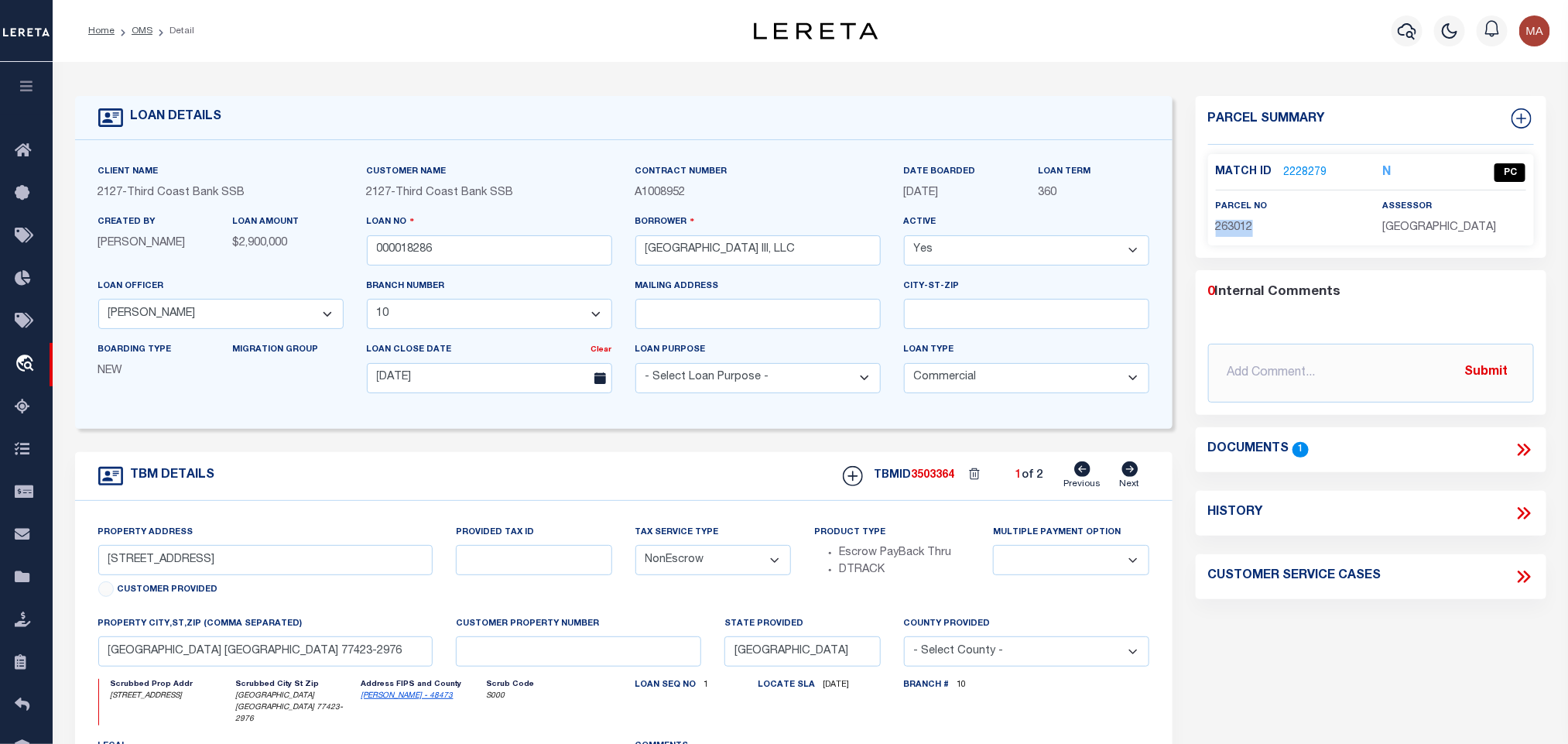
click at [1249, 233] on span "263012" at bounding box center [1234, 227] width 37 height 11
copy span "263012"
click at [1308, 167] on link "2228279" at bounding box center [1306, 173] width 43 height 16
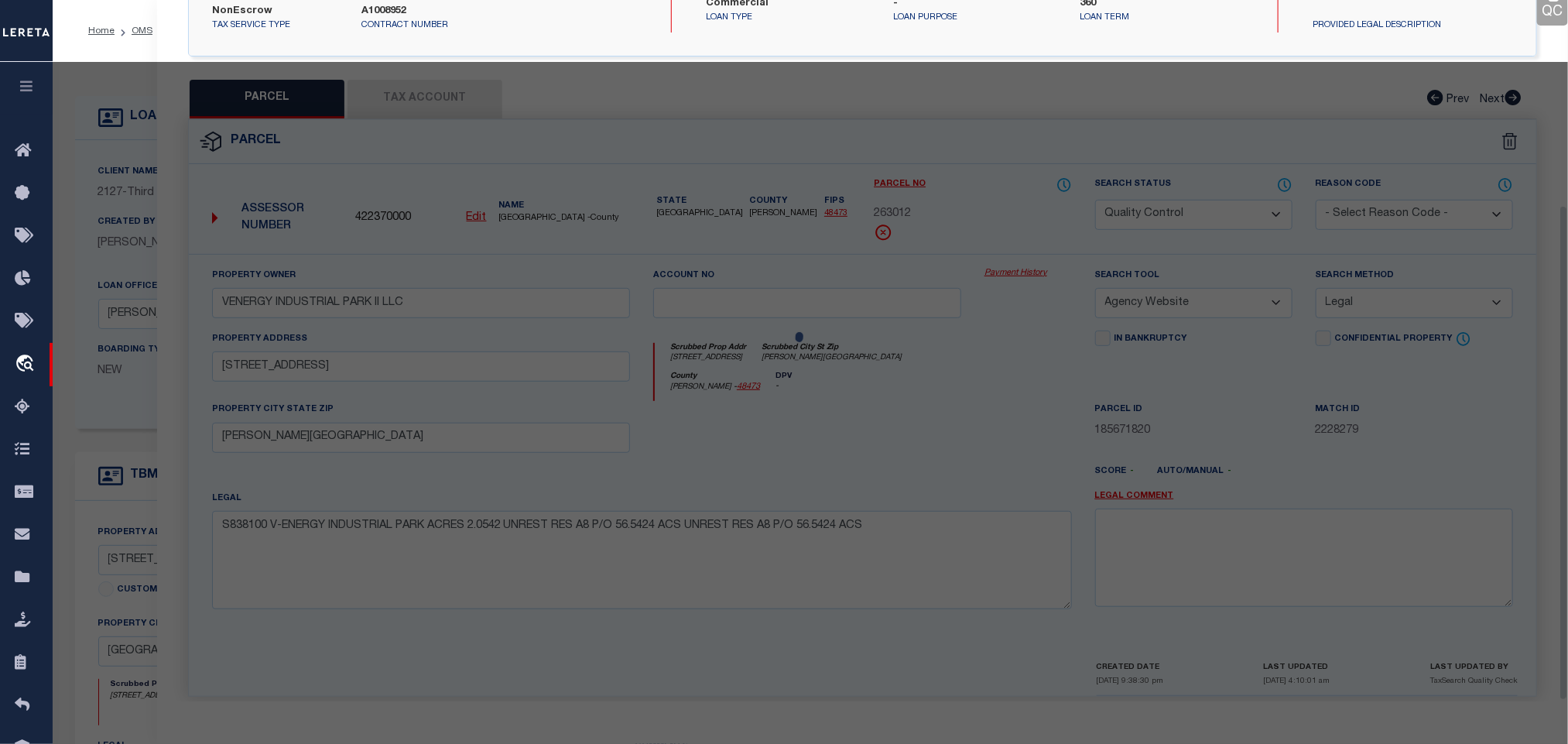
scroll to position [291, 0]
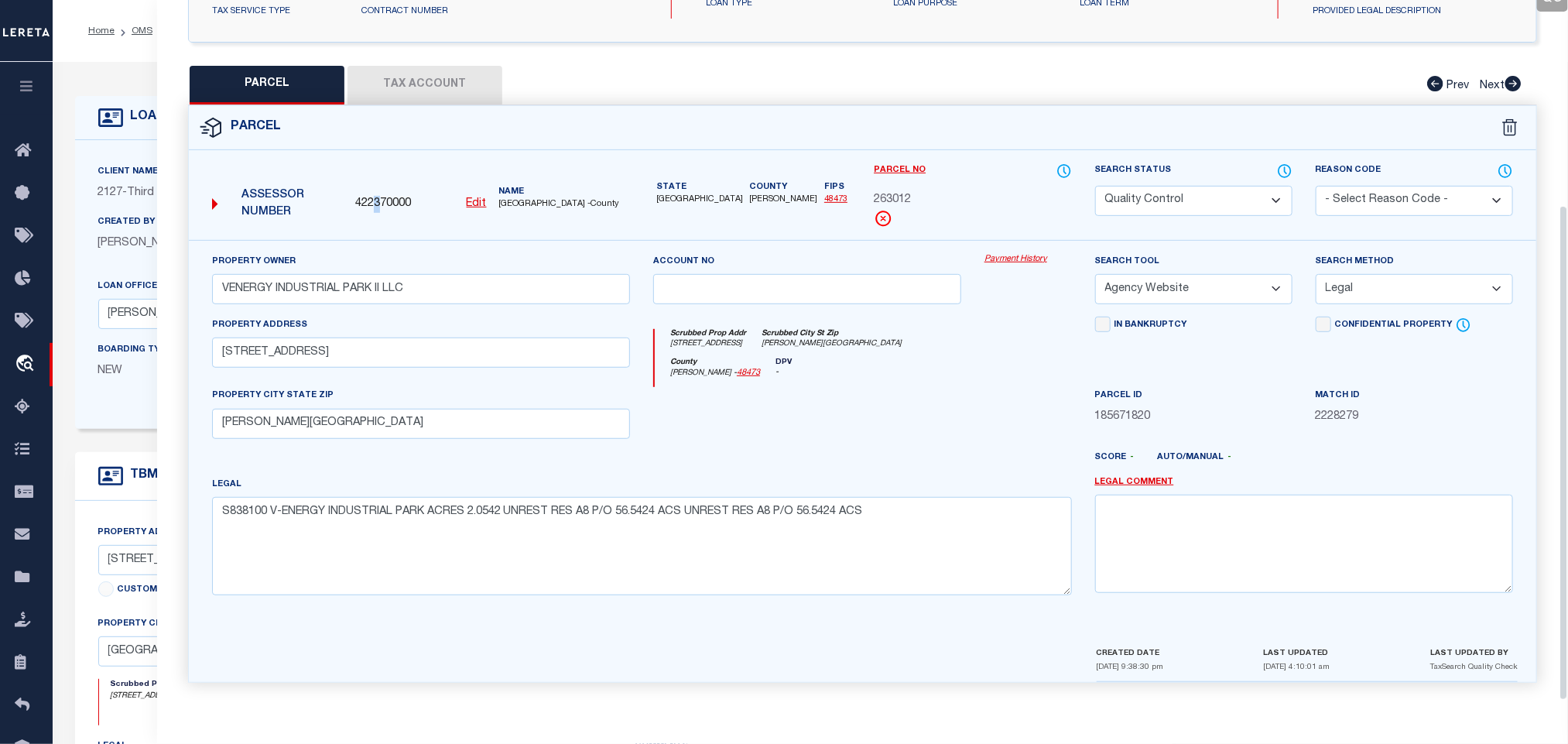
click at [377, 200] on span "422370000" at bounding box center [384, 204] width 56 height 17
click at [388, 202] on span "422370000" at bounding box center [384, 204] width 56 height 17
copy span "422370000"
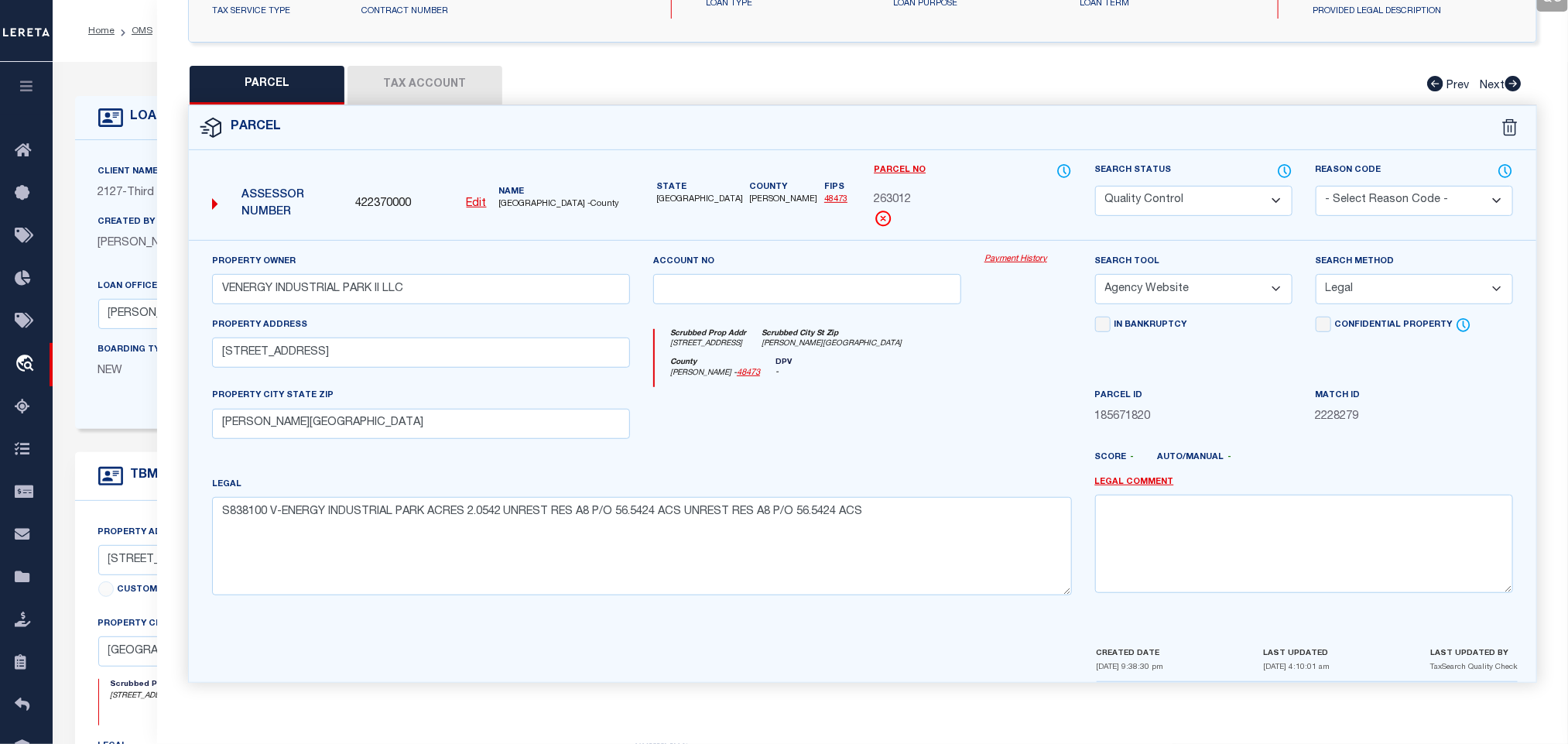
click at [141, 157] on div "Client Name 2127 - Third Coast Bank SSB Customer Name 2127 - Third Coast Bank S…" at bounding box center [624, 284] width 1098 height 289
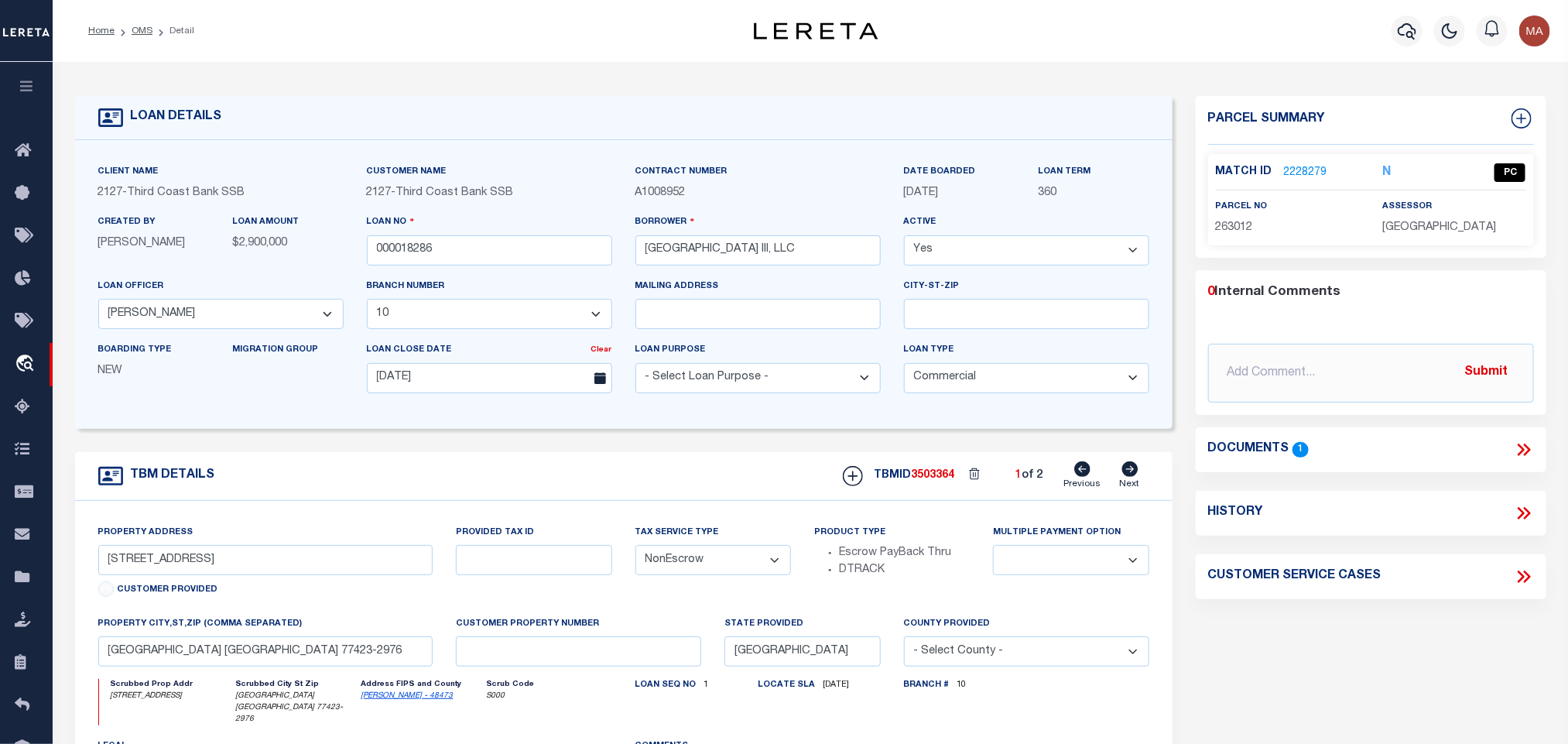
click at [1126, 473] on icon at bounding box center [1131, 469] width 16 height 15
click at [1301, 170] on link "2228280" at bounding box center [1306, 173] width 43 height 16
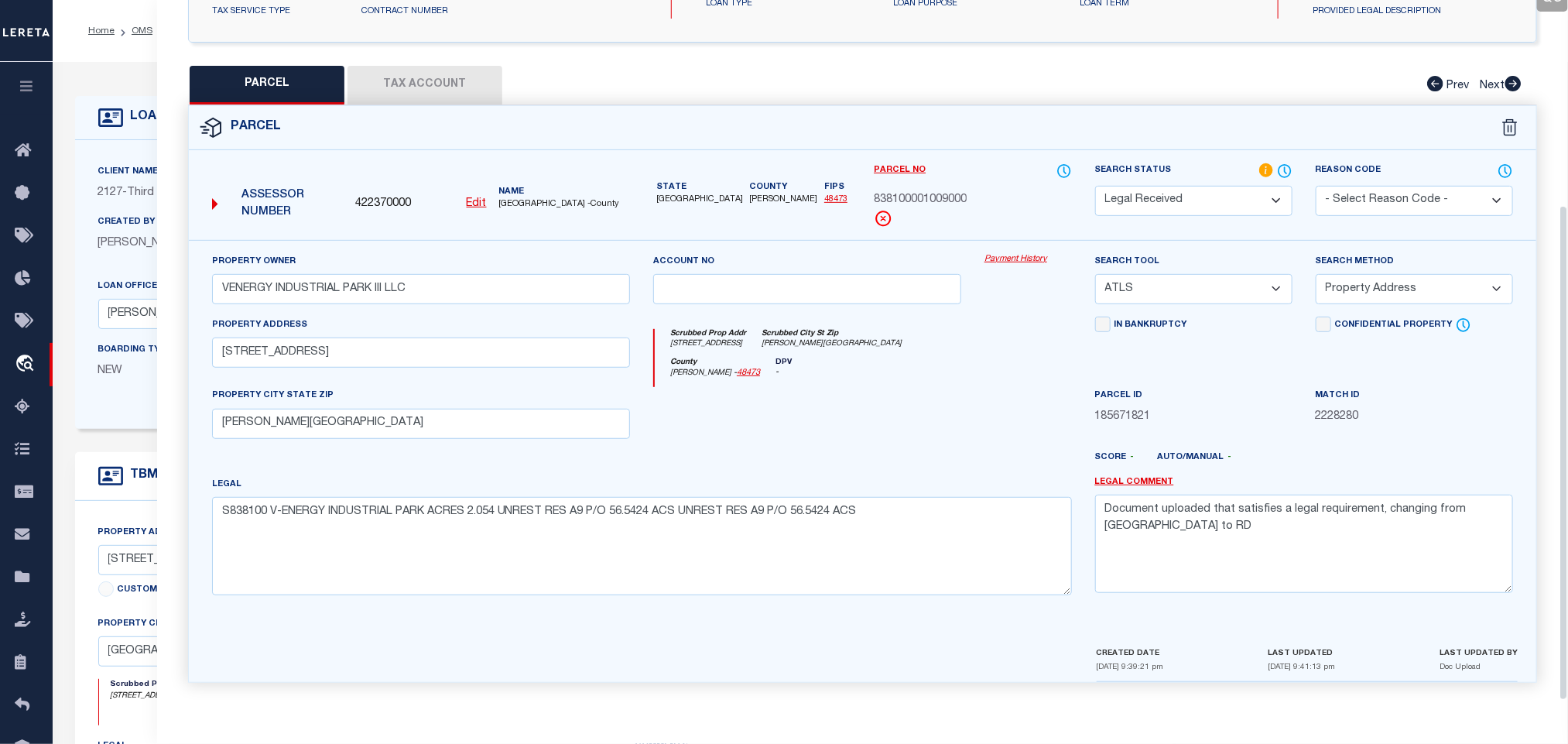
click at [485, 198] on u "Edit" at bounding box center [477, 204] width 20 height 11
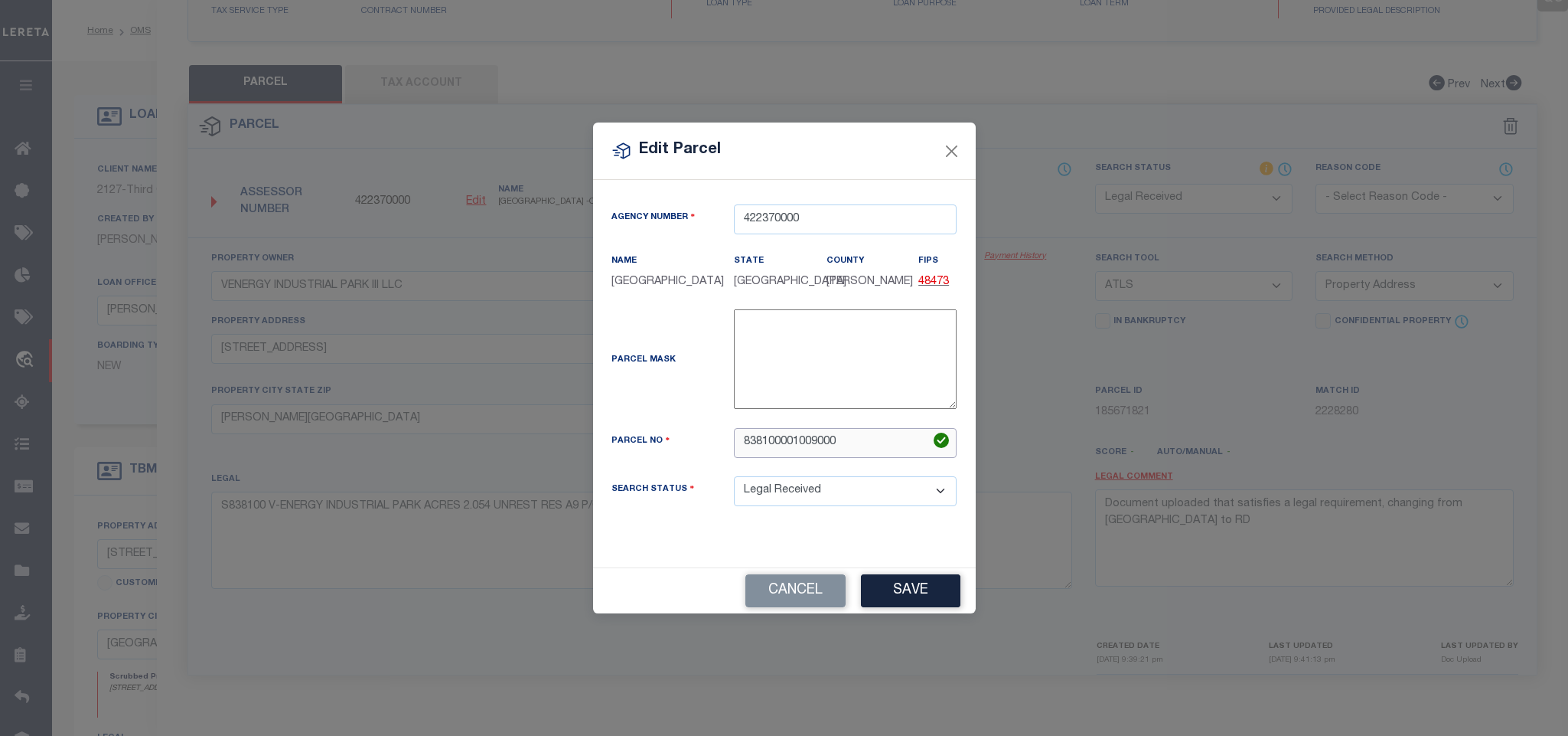
click at [840, 458] on input "838100001009000" at bounding box center [845, 442] width 223 height 30
paste input "263013"
click at [916, 579] on button "Save" at bounding box center [910, 590] width 99 height 33
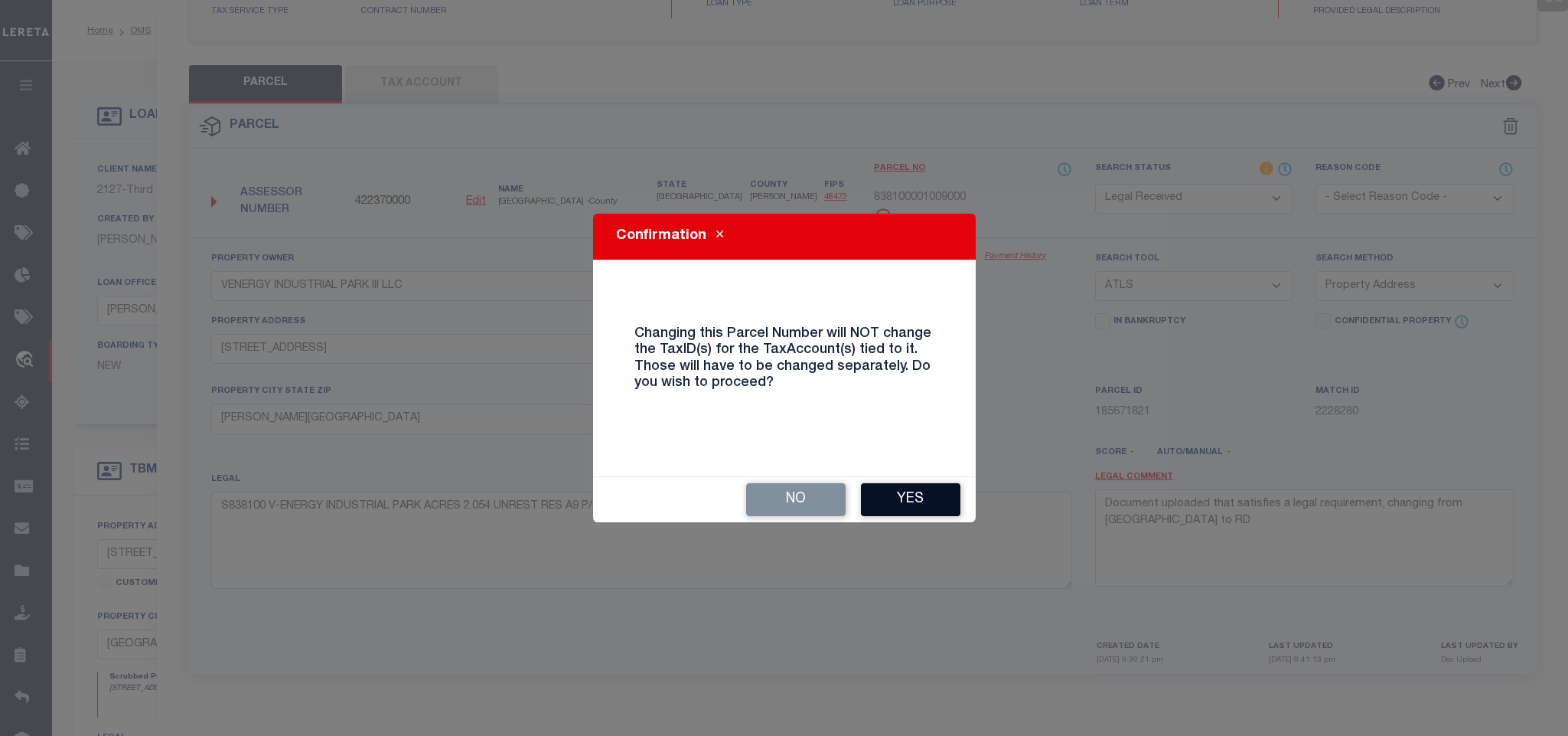
click at [919, 485] on button "Yes" at bounding box center [910, 500] width 99 height 33
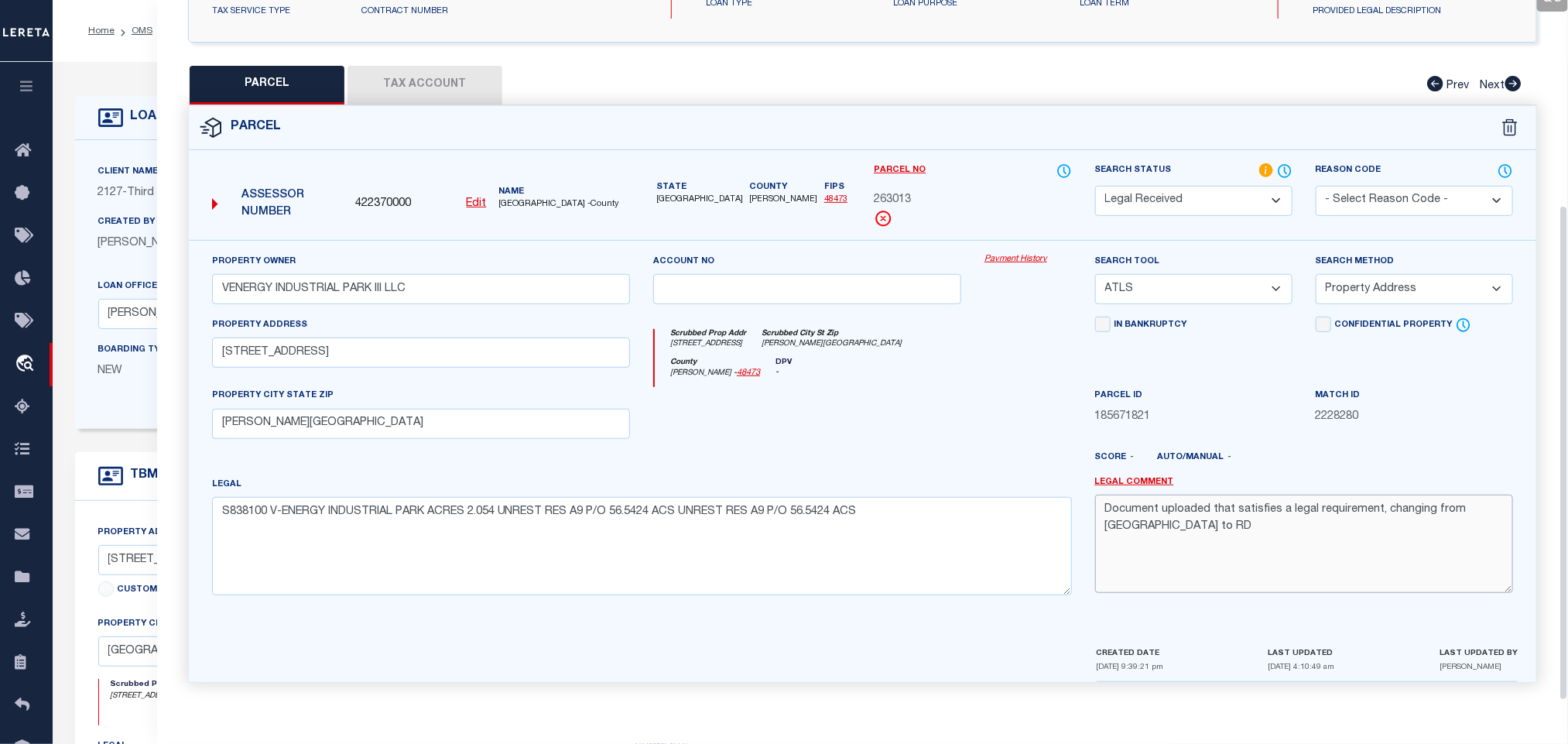
click at [1243, 528] on textarea "Document uploaded that satisfies a legal requirement, changing from [GEOGRAPHIC…" at bounding box center [1305, 543] width 418 height 98
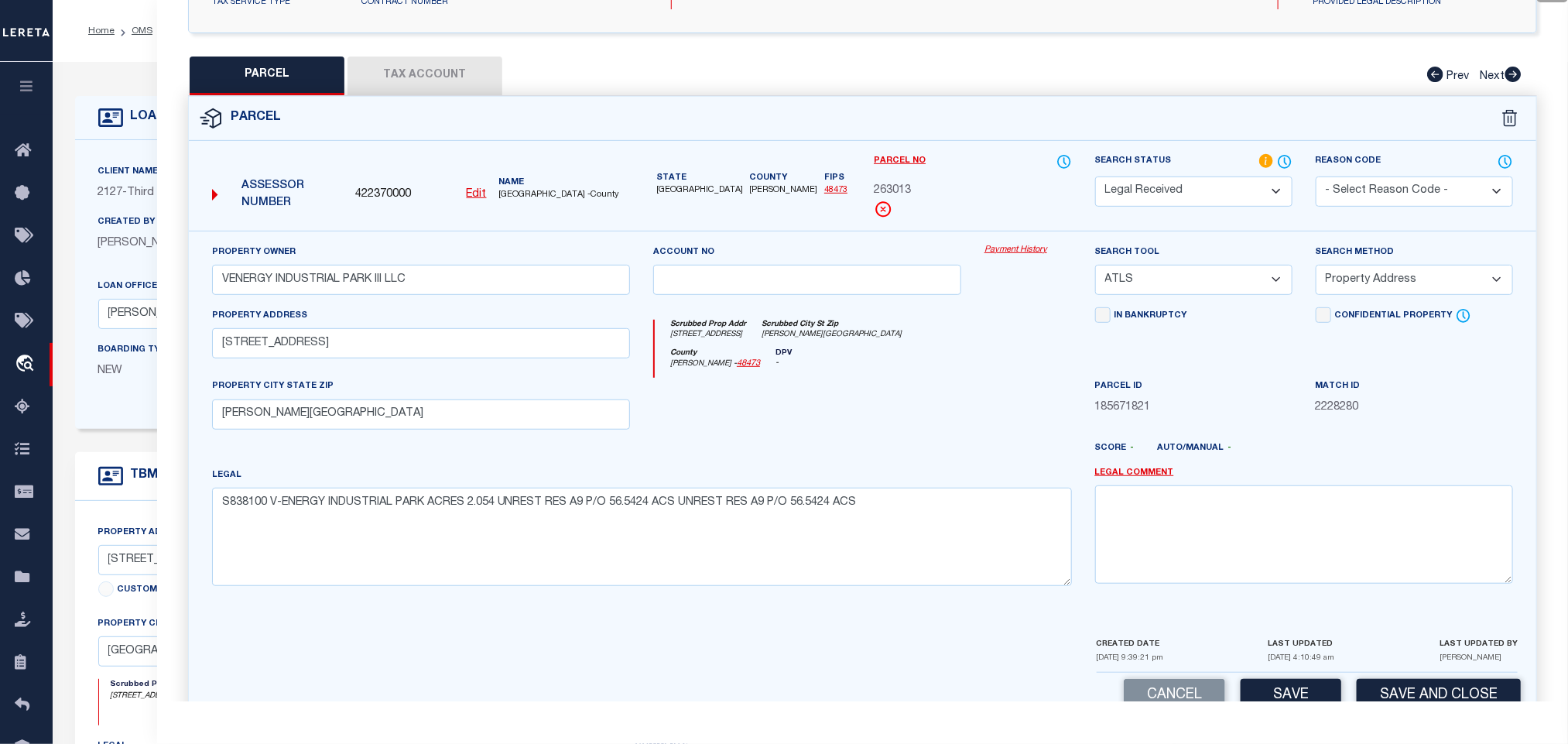
drag, startPoint x: 1227, startPoint y: 281, endPoint x: 1227, endPoint y: 296, distance: 15.0
click at [1227, 281] on select "-- Select Search Tool -- 3rd Party Website Agency File Agency Website ATLS CNV-…" at bounding box center [1194, 279] width 197 height 30
click at [1095, 270] on select "-- Select Search Tool -- 3rd Party Website Agency File Agency Website ATLS CNV-…" at bounding box center [1194, 279] width 197 height 30
click at [1373, 280] on select "-- Select Search Method -- Property Address Legal Liability Info Provided" at bounding box center [1415, 279] width 197 height 30
click at [1316, 270] on select "-- Select Search Method -- Property Address Legal Liability Info Provided" at bounding box center [1415, 279] width 197 height 30
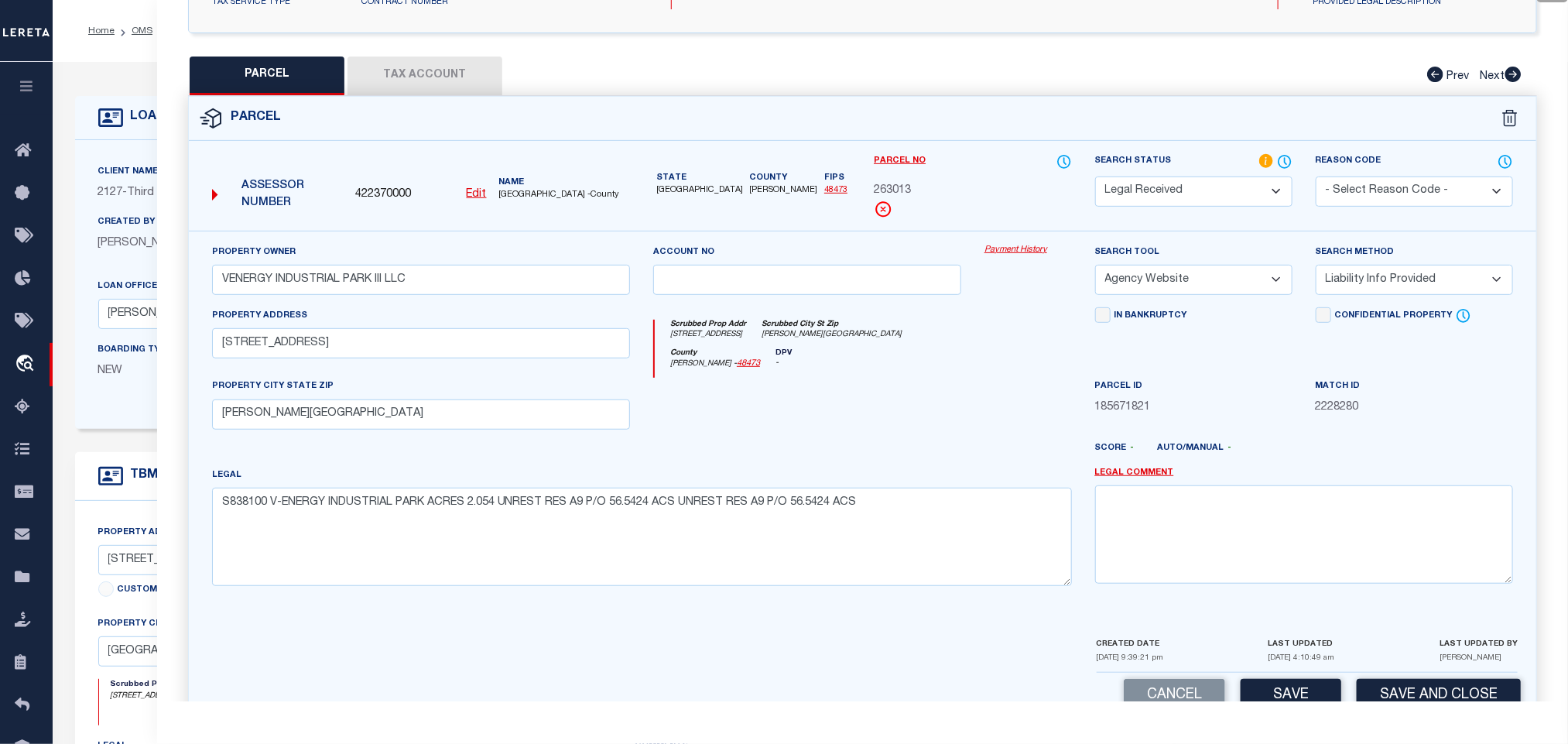
click at [1378, 281] on select "-- Select Search Method -- Property Address Legal Liability Info Provided" at bounding box center [1415, 279] width 197 height 30
click at [1316, 270] on select "-- Select Search Method -- Property Address Legal Liability Info Provided" at bounding box center [1415, 279] width 197 height 30
click at [1315, 695] on button "Save" at bounding box center [1291, 695] width 100 height 33
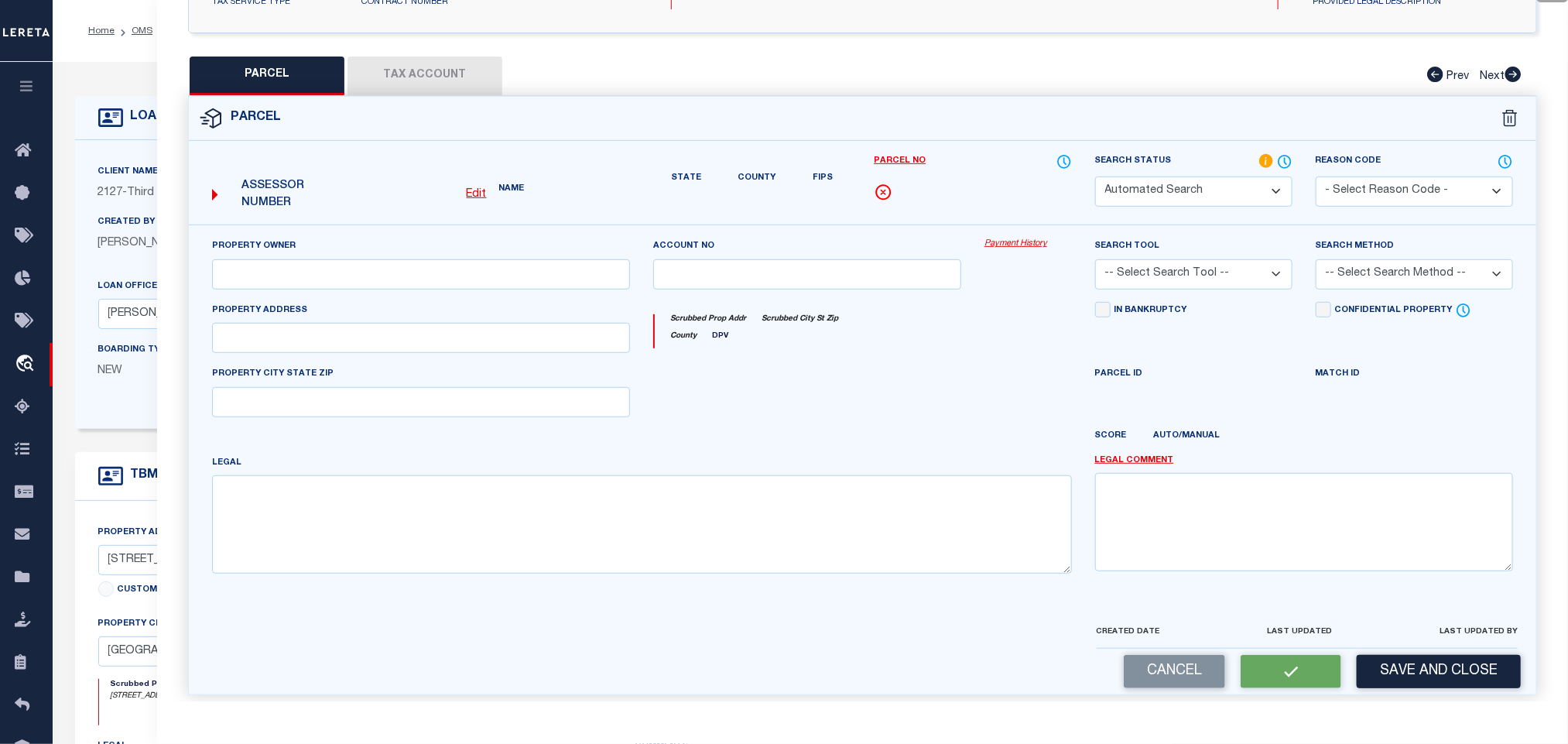
click at [467, 71] on button "Tax Account" at bounding box center [425, 75] width 155 height 39
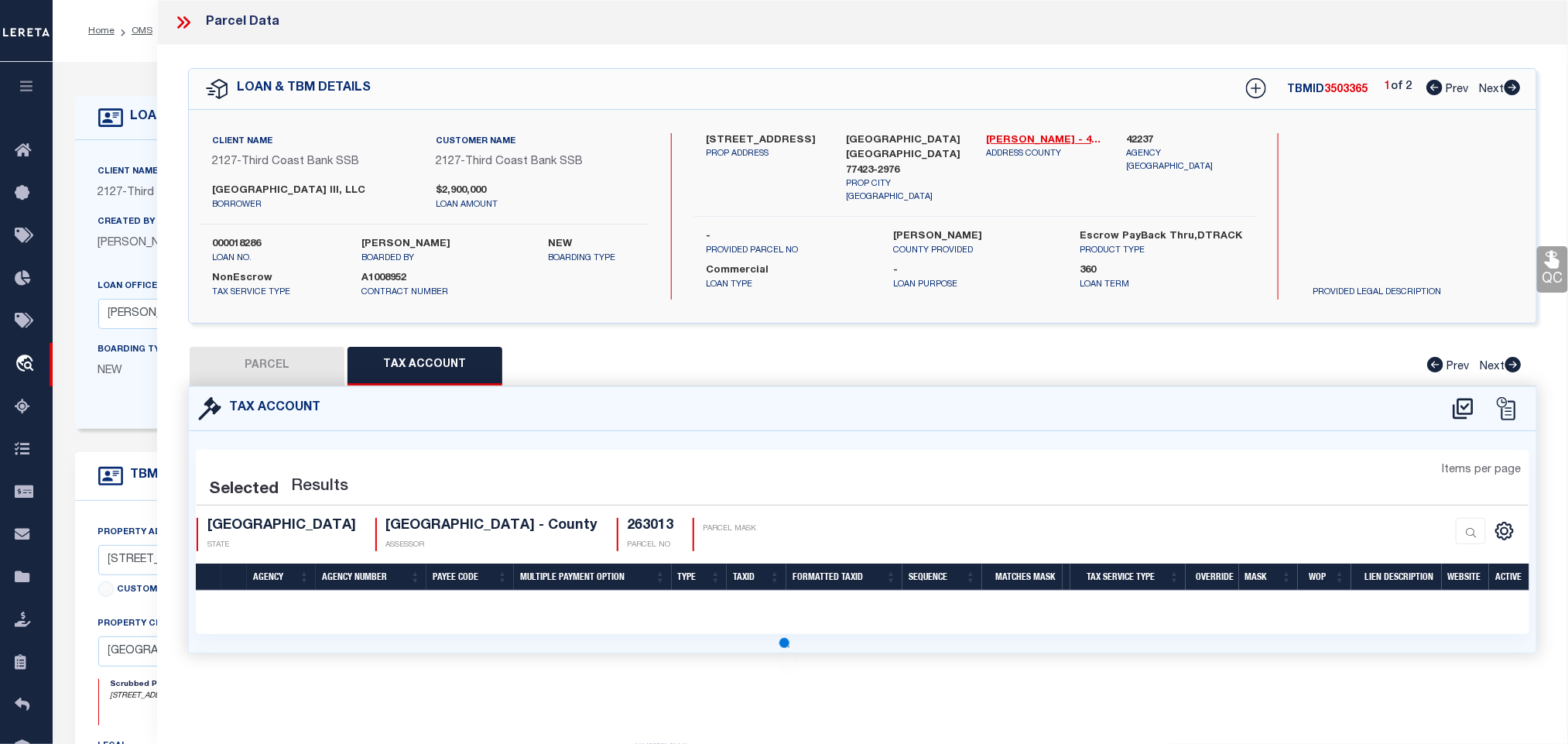
scroll to position [0, 0]
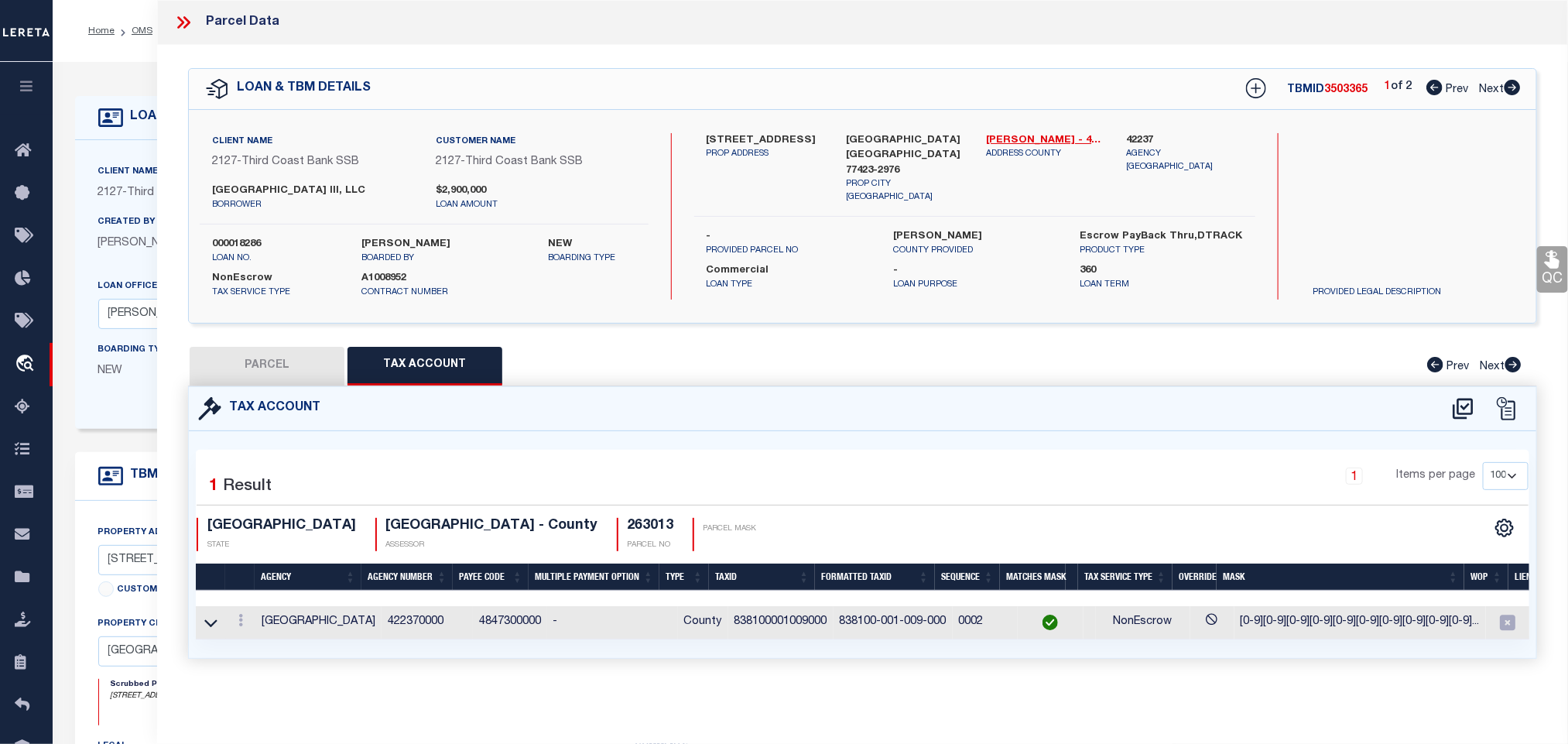
click at [296, 365] on button "PARCEL" at bounding box center [267, 366] width 155 height 39
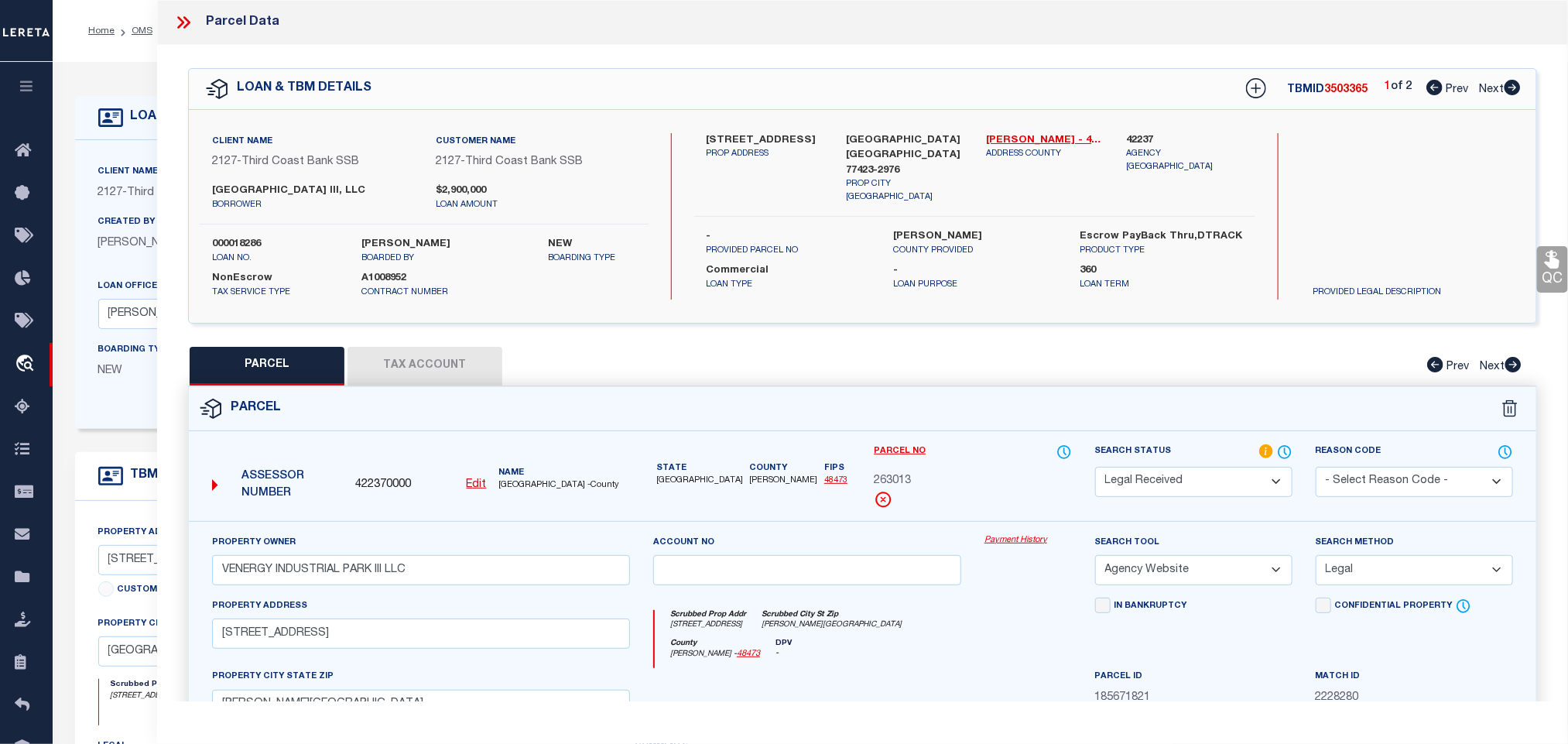
click at [296, 365] on button "PARCEL" at bounding box center [267, 366] width 155 height 39
click at [1213, 486] on select "Automated Search Bad Parcel Complete Duplicate Parcel High Dollar Reporting In …" at bounding box center [1194, 482] width 197 height 30
click at [1095, 468] on select "Automated Search Bad Parcel Complete Duplicate Parcel High Dollar Reporting In …" at bounding box center [1194, 482] width 197 height 30
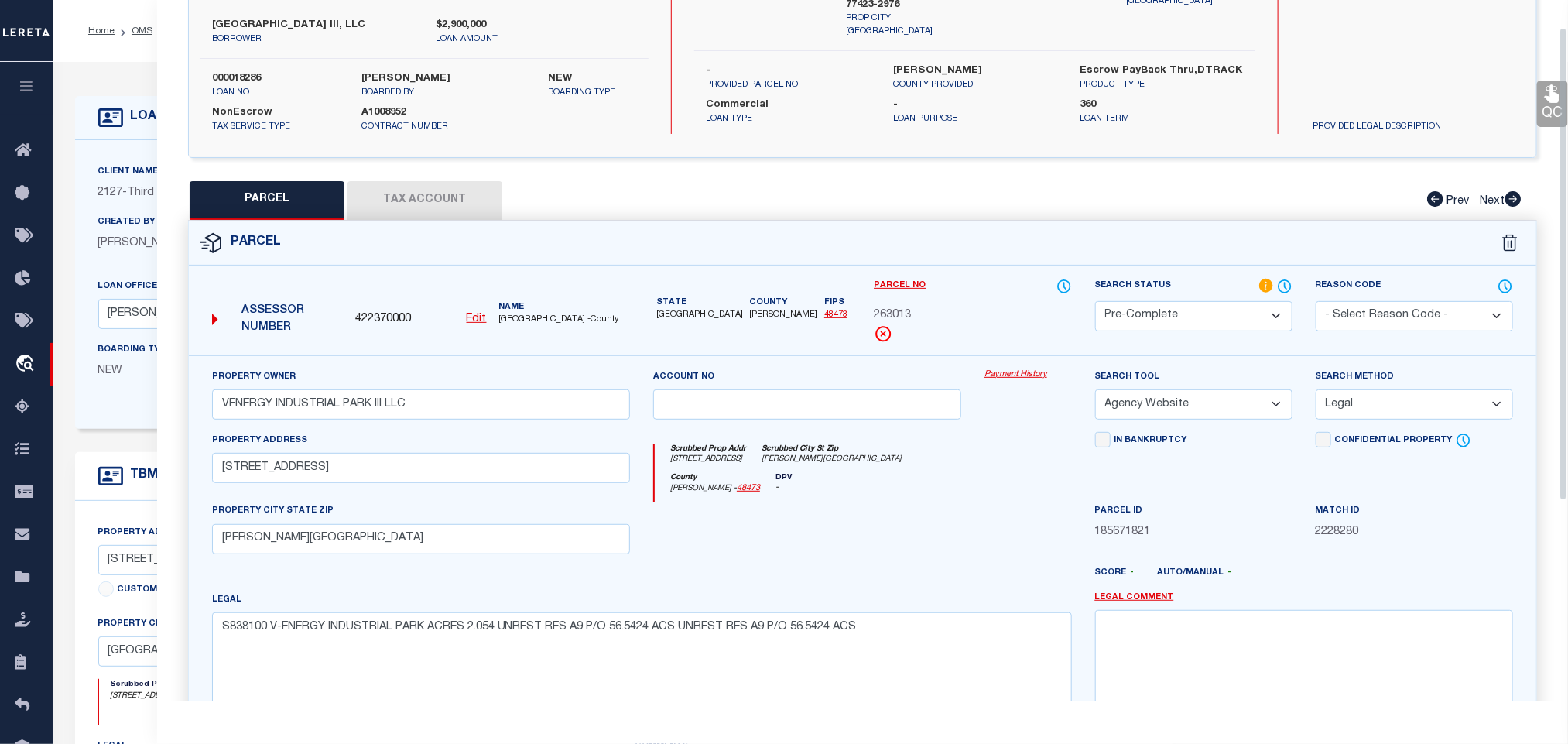
scroll to position [337, 0]
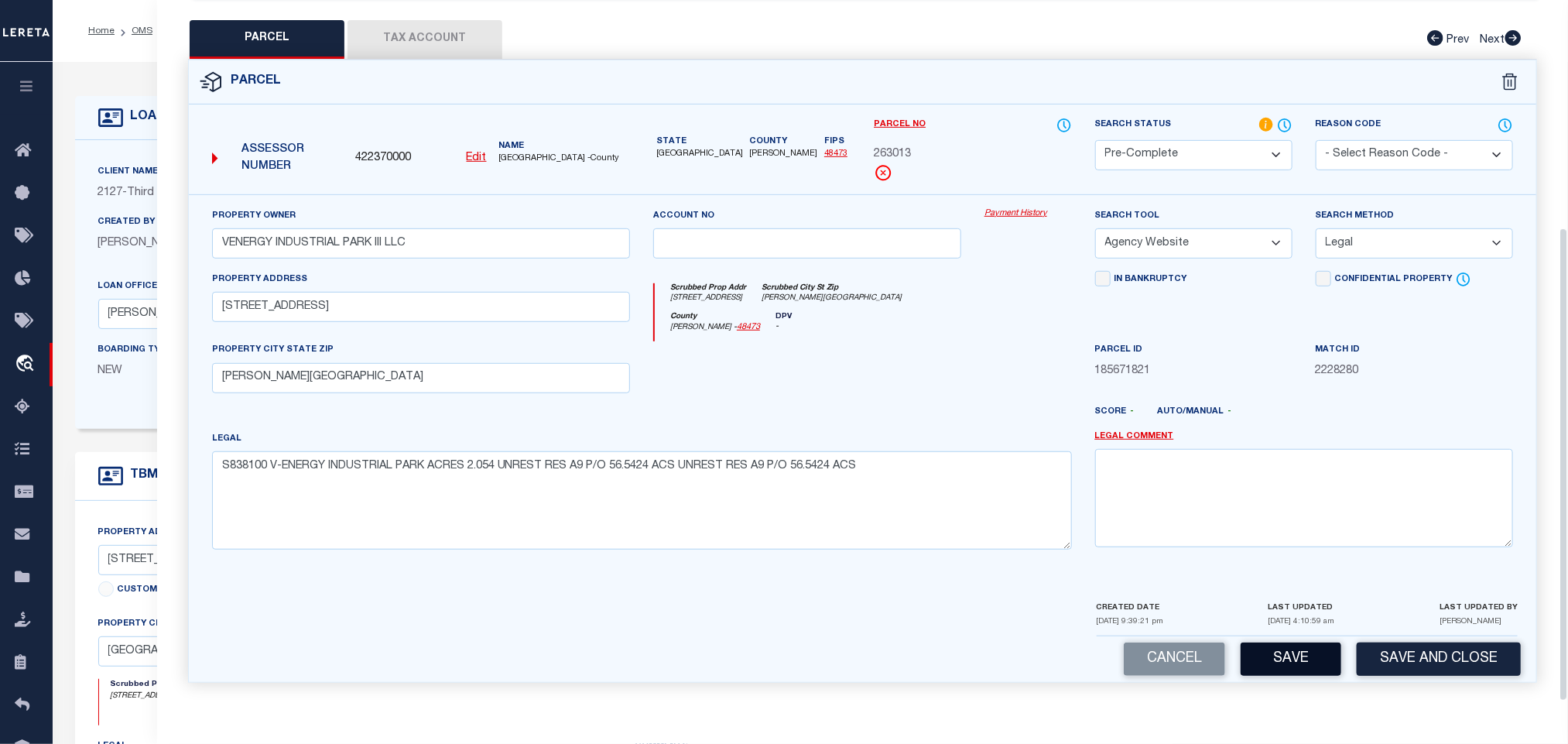
click at [1290, 651] on button "Save" at bounding box center [1291, 659] width 100 height 33
drag, startPoint x: 142, startPoint y: 160, endPoint x: 260, endPoint y: 182, distance: 120.0
click at [142, 160] on div "Client Name 2127 - Third Coast Bank SSB Customer Name 2127 - Third Coast Bank S…" at bounding box center [624, 284] width 1098 height 289
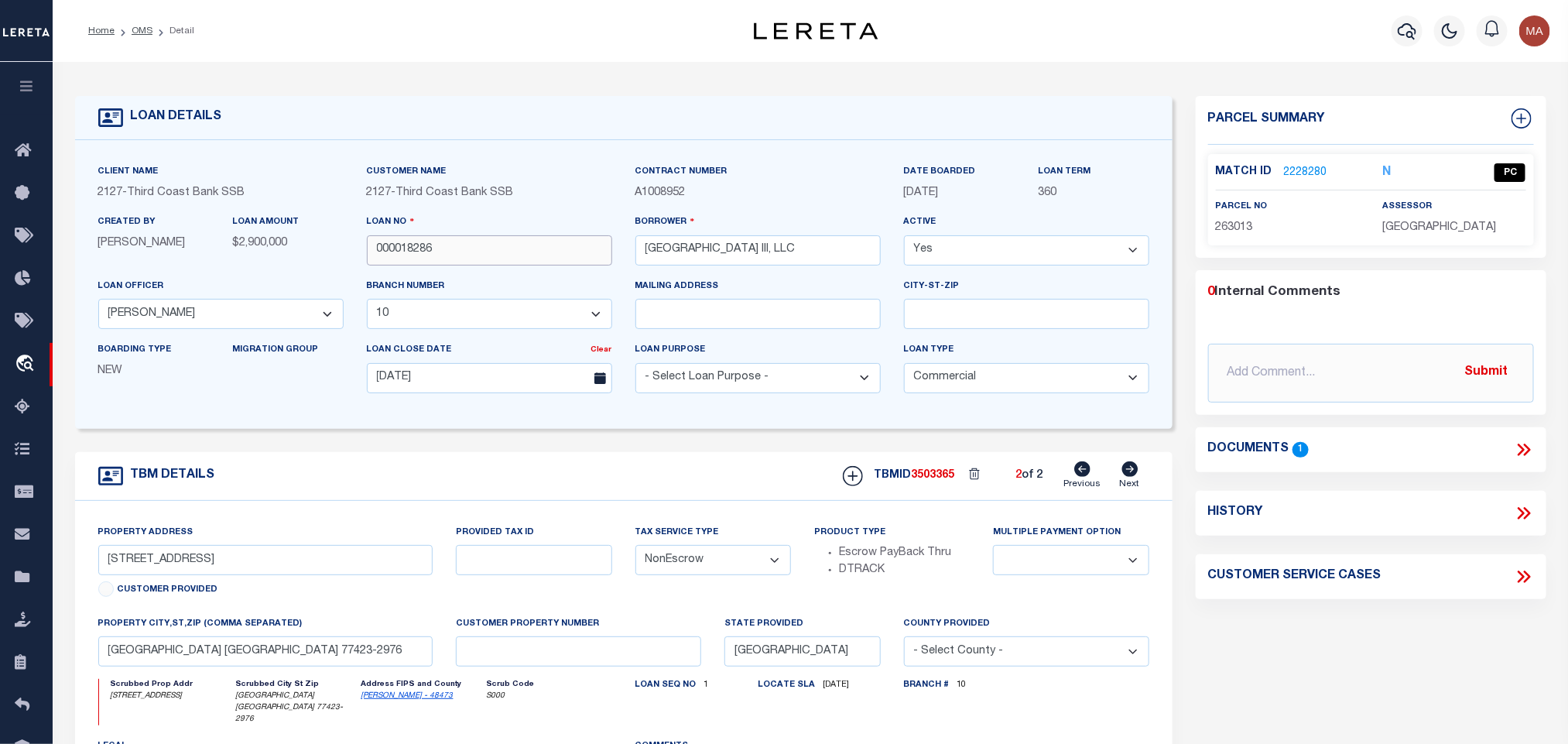
click at [490, 243] on input "000018286" at bounding box center [489, 250] width 245 height 30
click at [934, 478] on span "3503365" at bounding box center [933, 475] width 43 height 11
copy span "3503365"
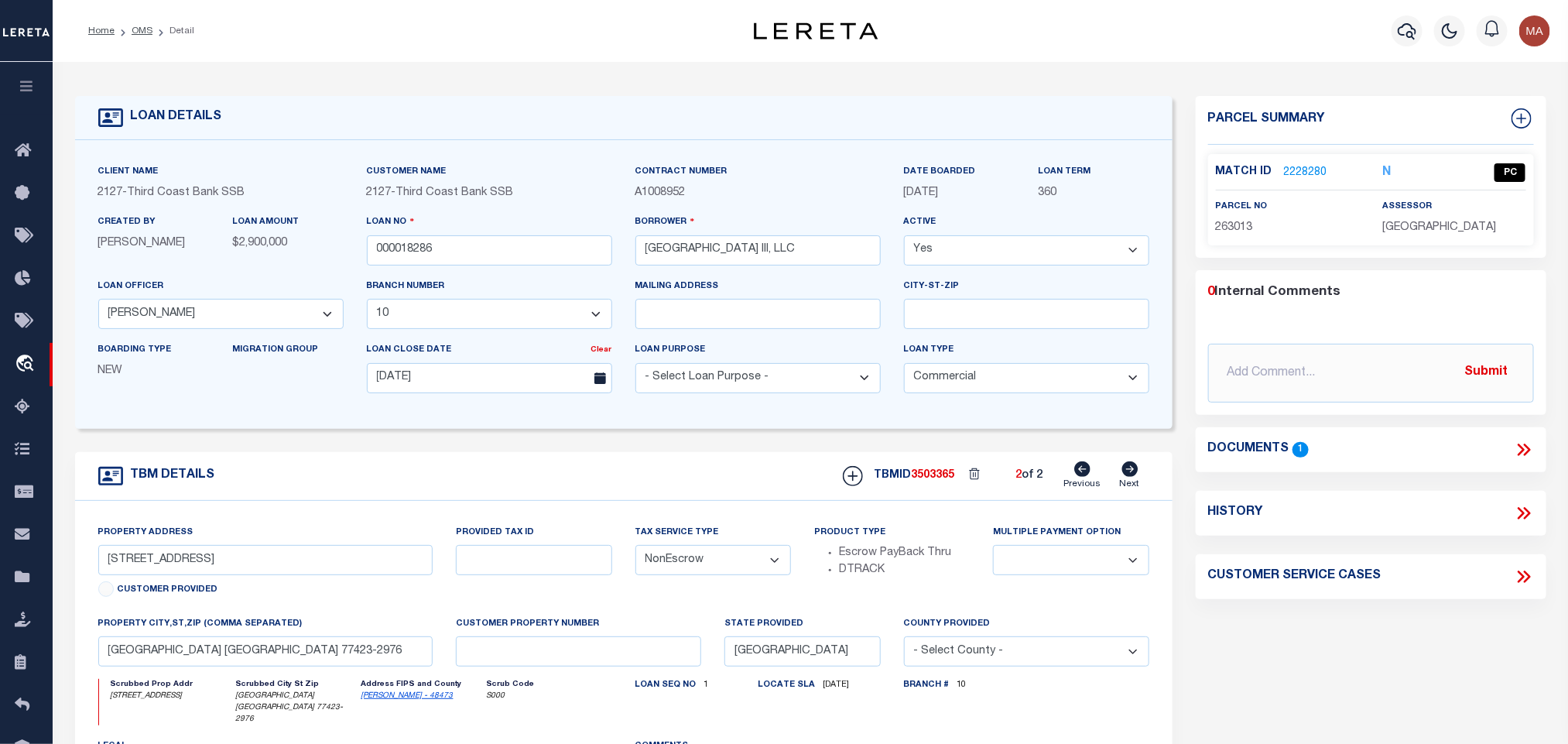
click at [1447, 235] on p "[GEOGRAPHIC_DATA]" at bounding box center [1454, 228] width 143 height 17
copy div "[GEOGRAPHIC_DATA]"
click at [1220, 218] on div "parcel no 263013" at bounding box center [1287, 217] width 143 height 38
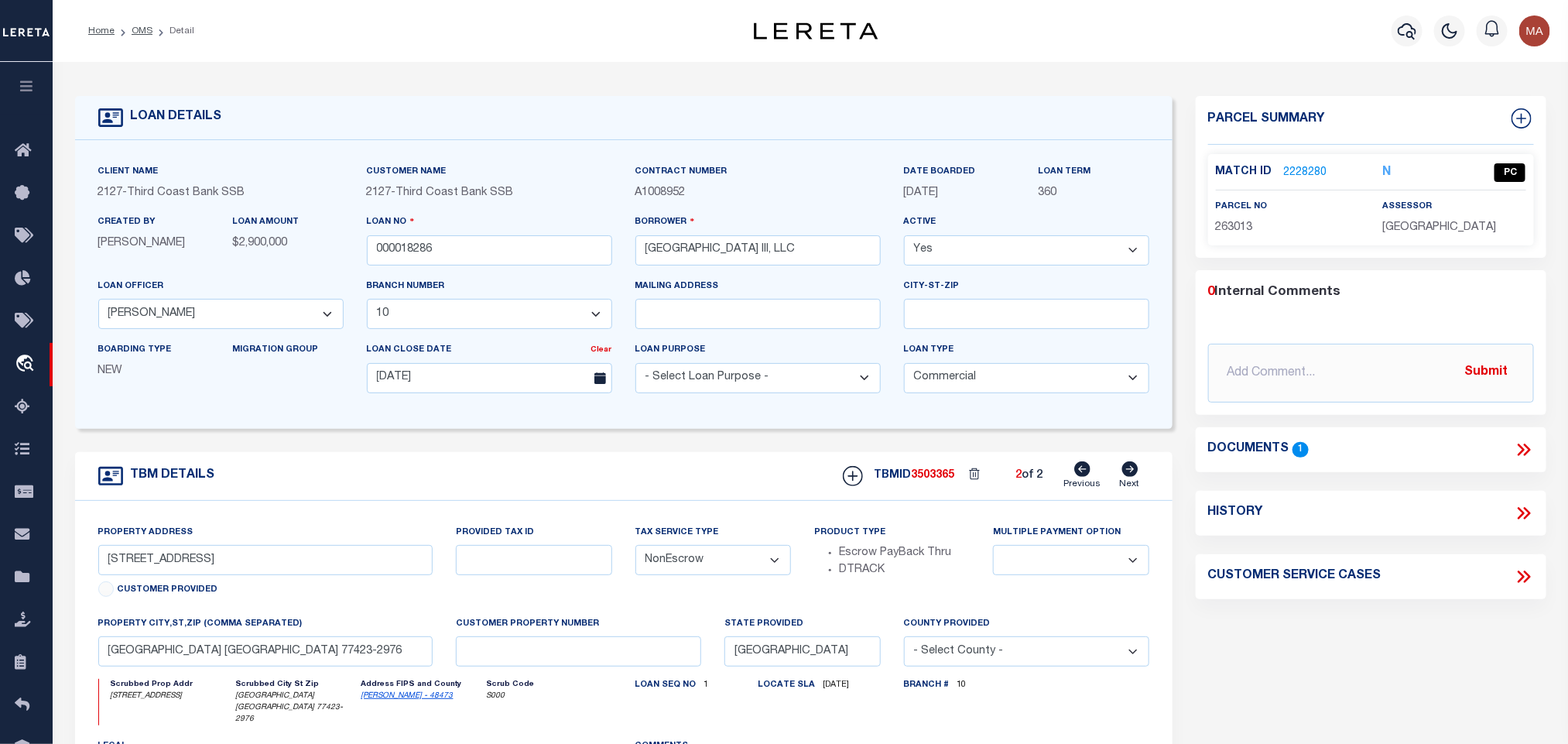
click at [1220, 218] on div "parcel no 263013" at bounding box center [1287, 217] width 143 height 38
click at [1224, 224] on span "263013" at bounding box center [1234, 227] width 37 height 11
copy span "263013"
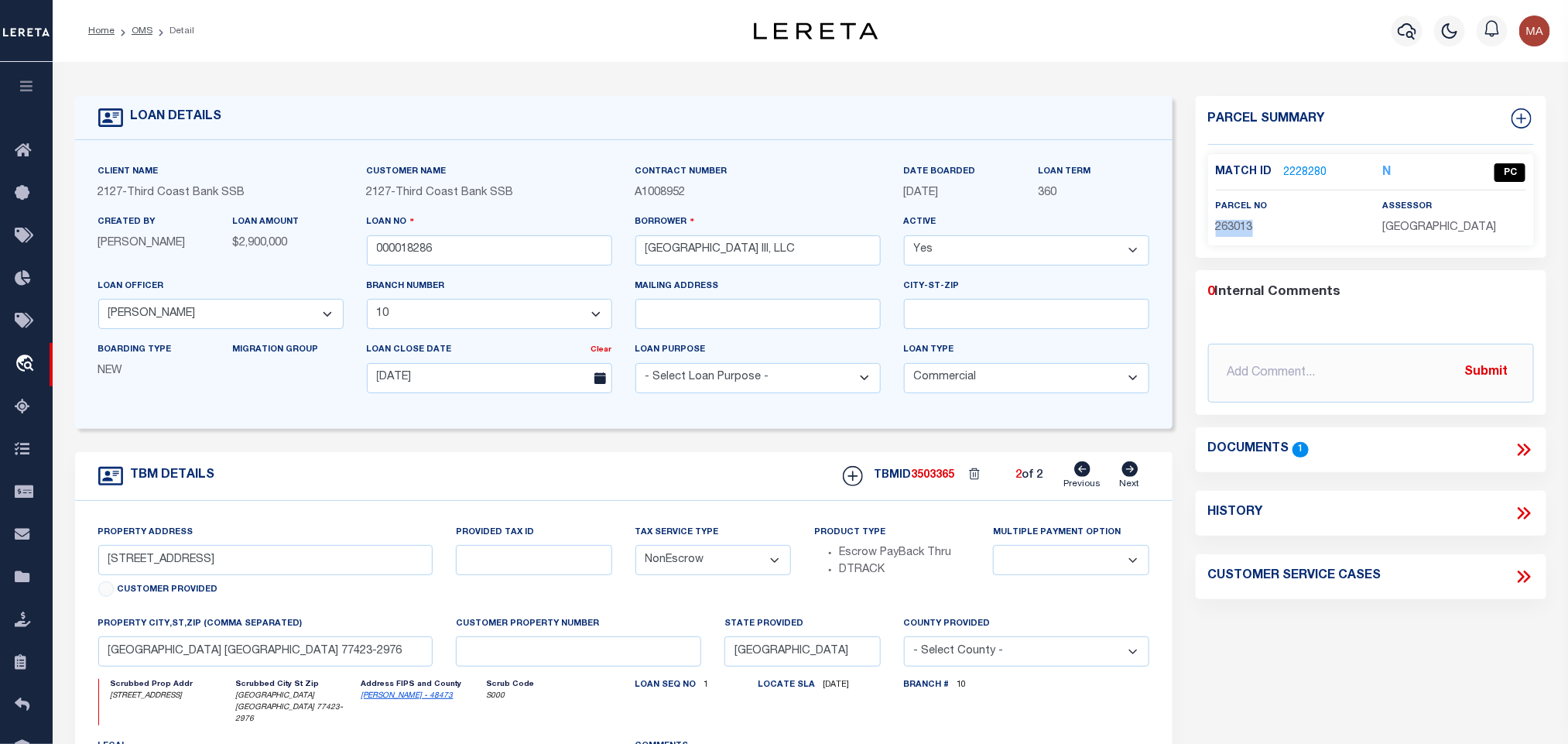
drag, startPoint x: 139, startPoint y: 30, endPoint x: 321, endPoint y: 1, distance: 184.3
click at [139, 30] on link "OMS" at bounding box center [141, 31] width 21 height 9
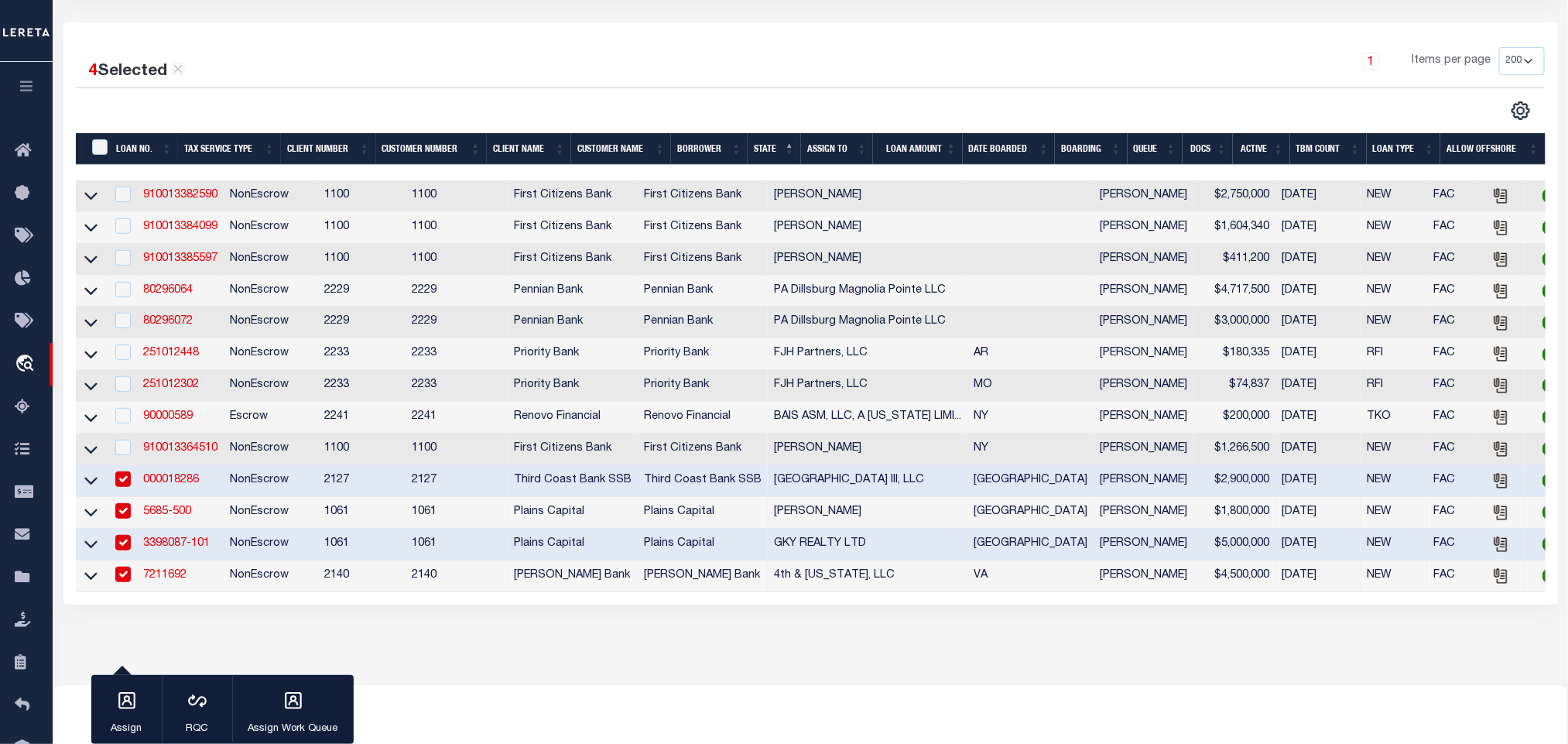
scroll to position [233, 0]
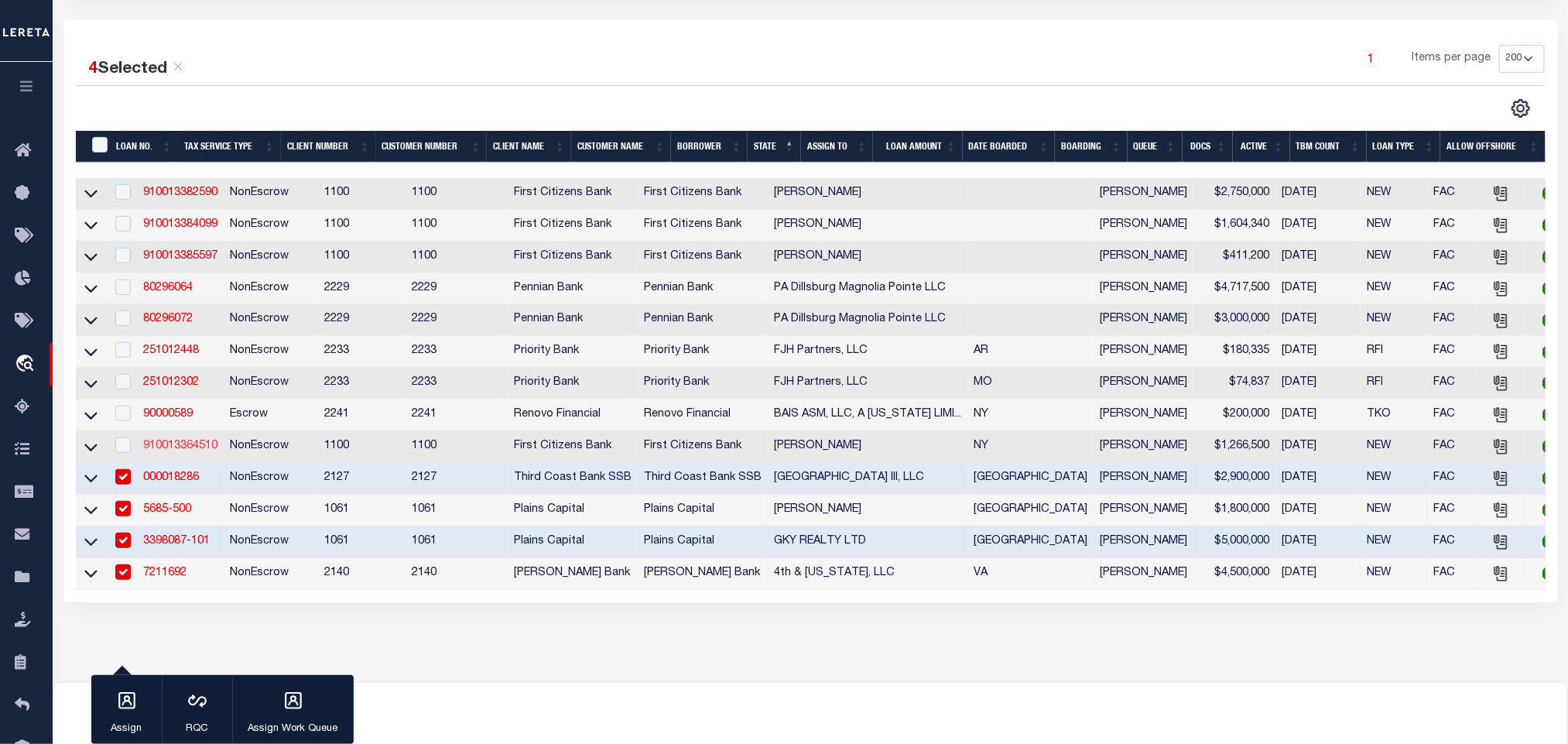
click at [184, 449] on link "910013364510" at bounding box center [180, 446] width 74 height 11
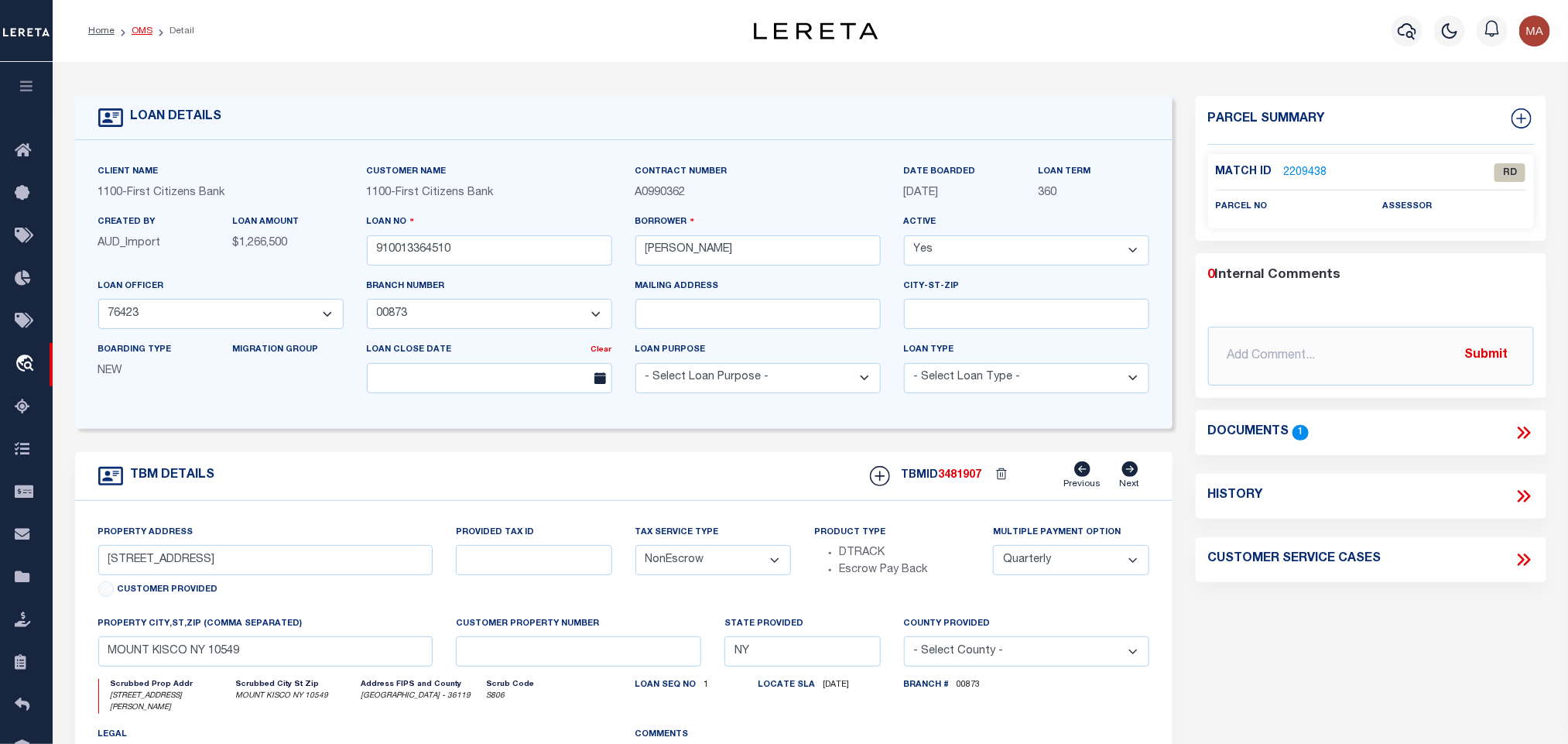
click at [145, 33] on link "OMS" at bounding box center [141, 31] width 21 height 9
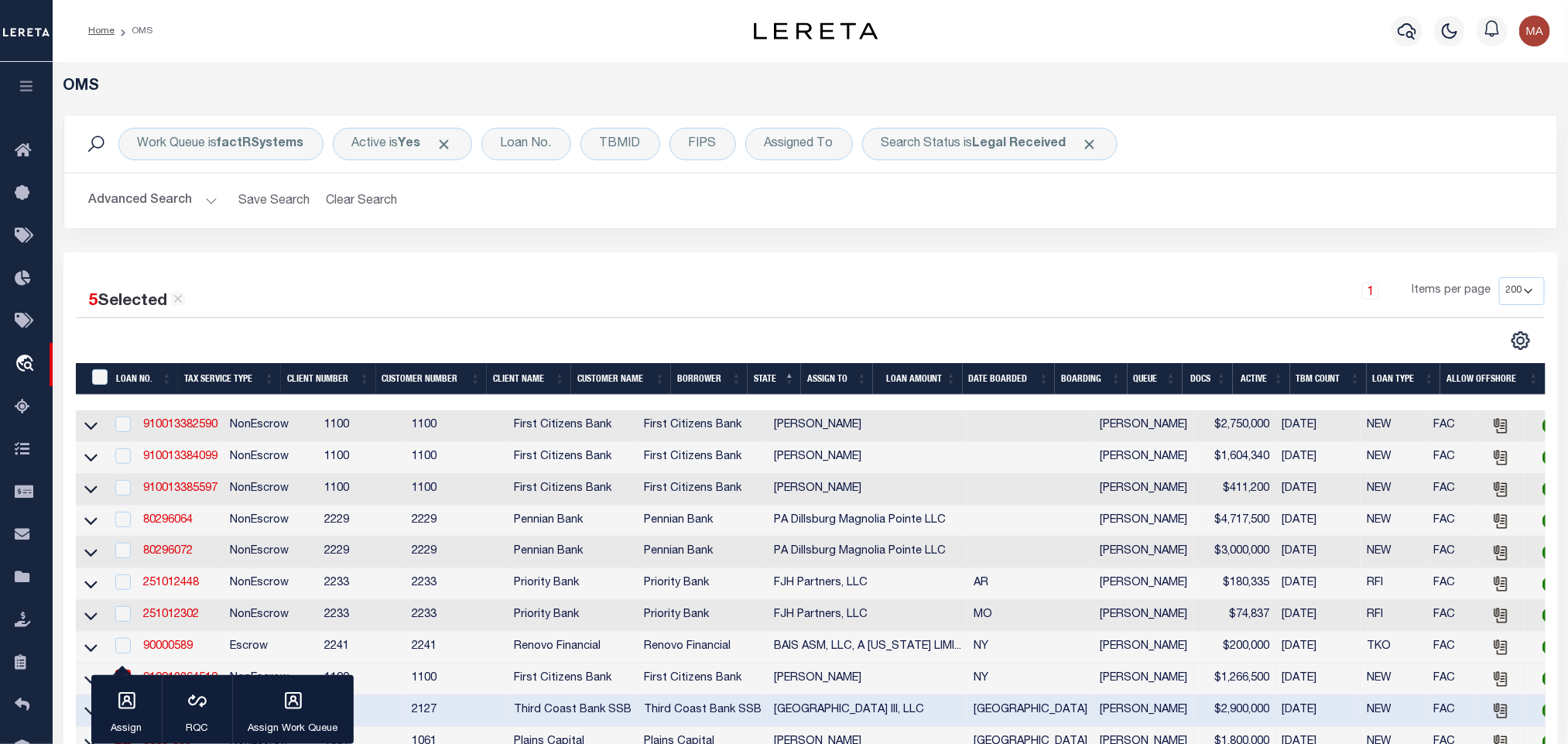
scroll to position [379, 0]
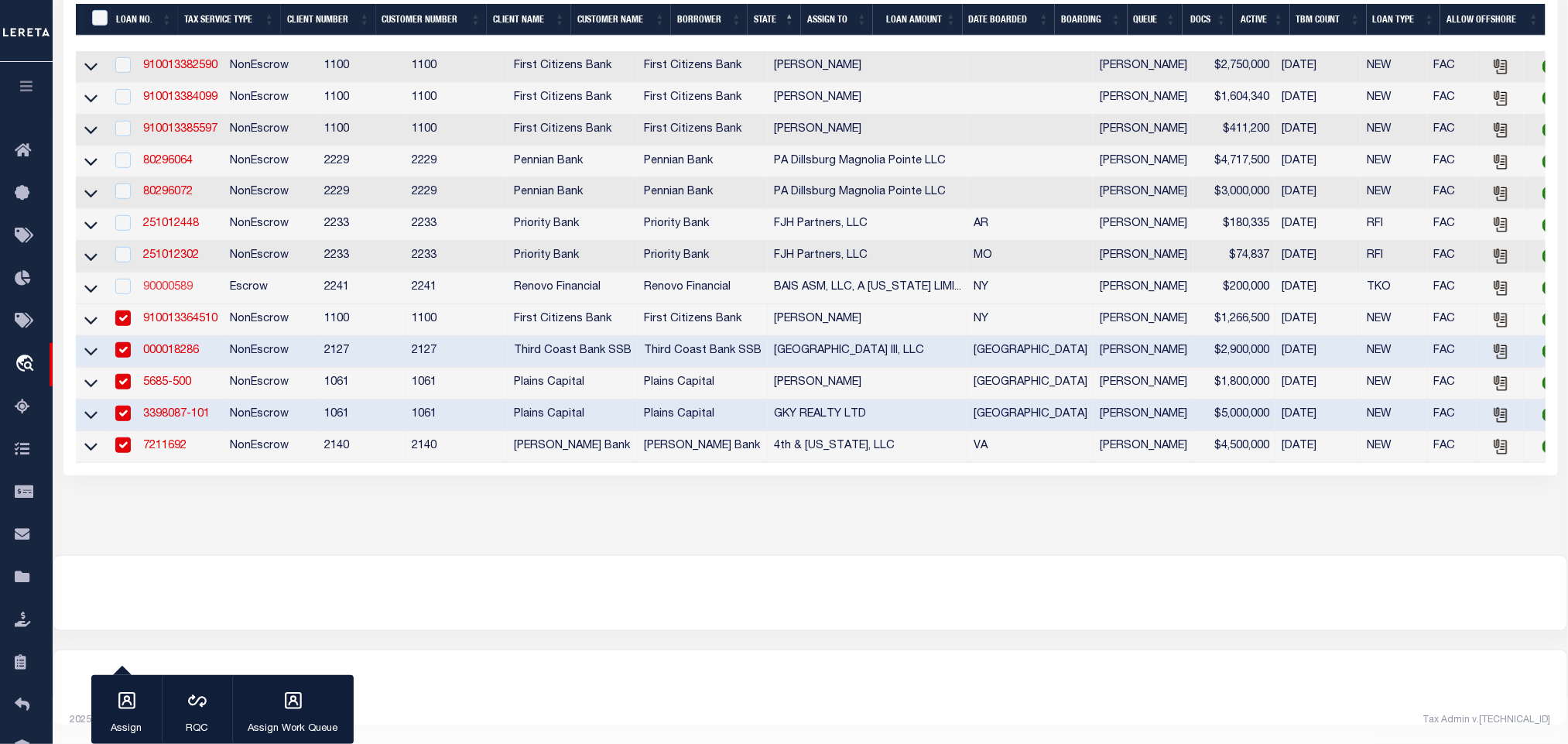
click at [172, 281] on link "90000589" at bounding box center [167, 287] width 50 height 11
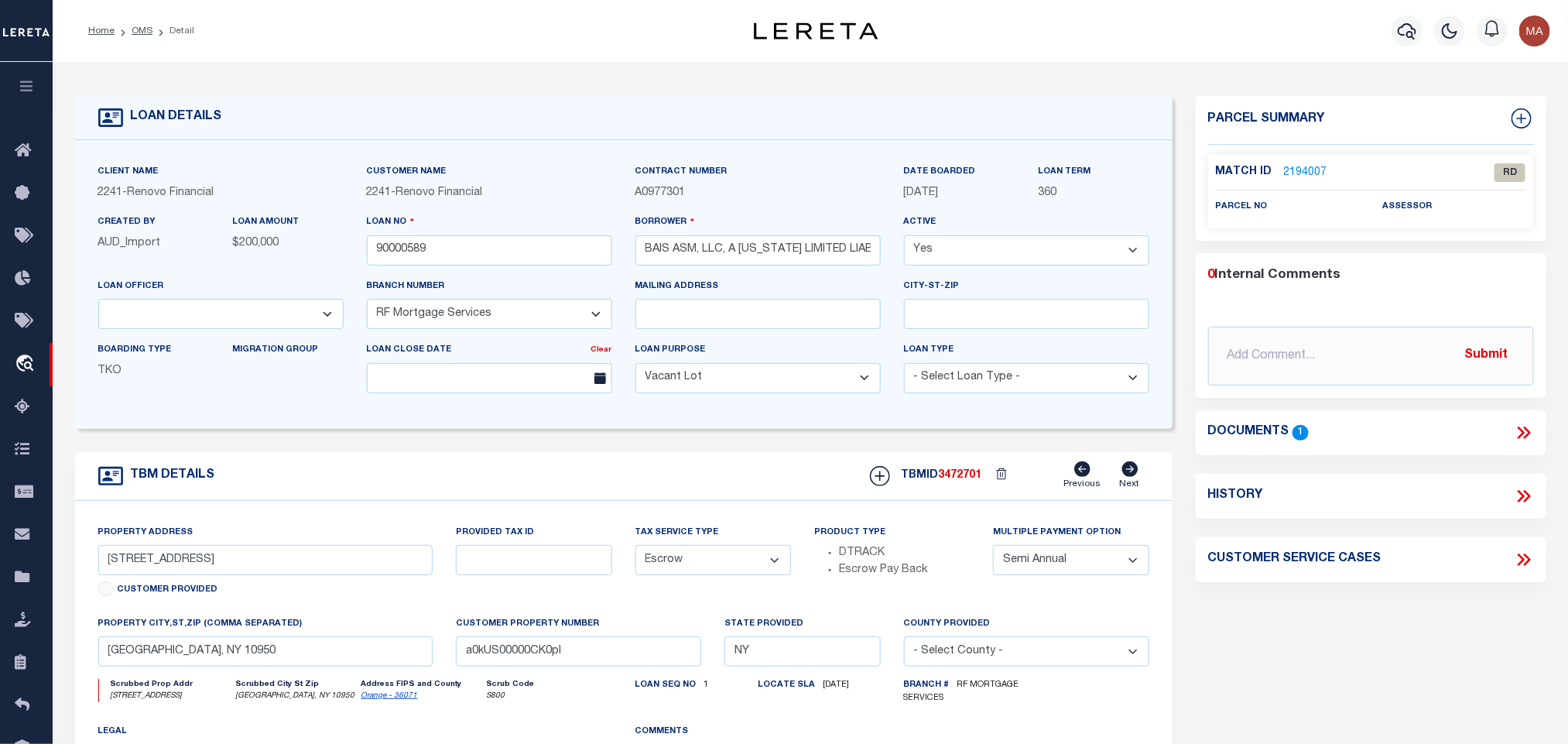
click at [388, 700] on link "Orange - 36071" at bounding box center [389, 695] width 56 height 8
click at [1522, 437] on icon at bounding box center [1525, 433] width 20 height 20
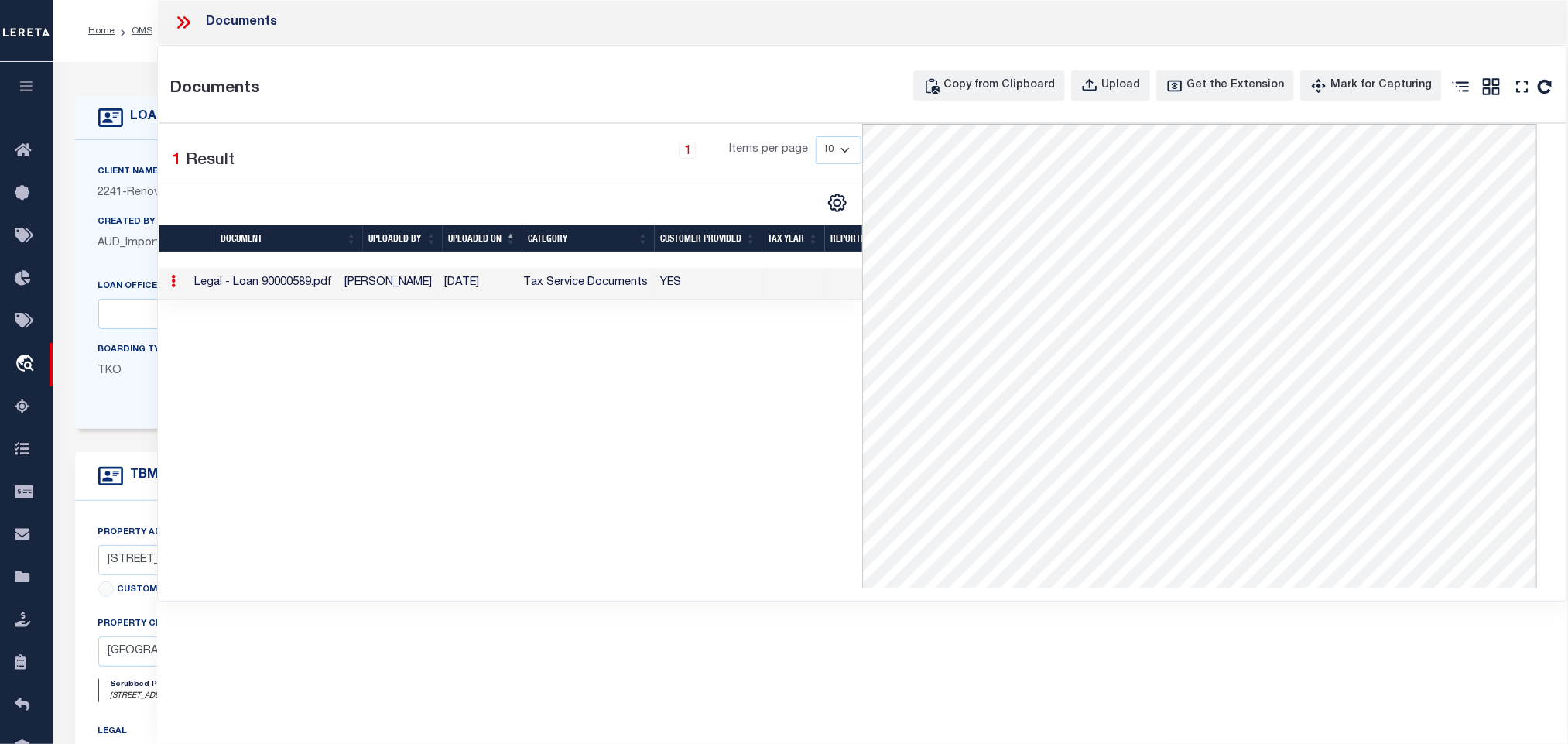
click at [137, 206] on div "Client Name 2241 - Renovo Financial" at bounding box center [221, 188] width 269 height 51
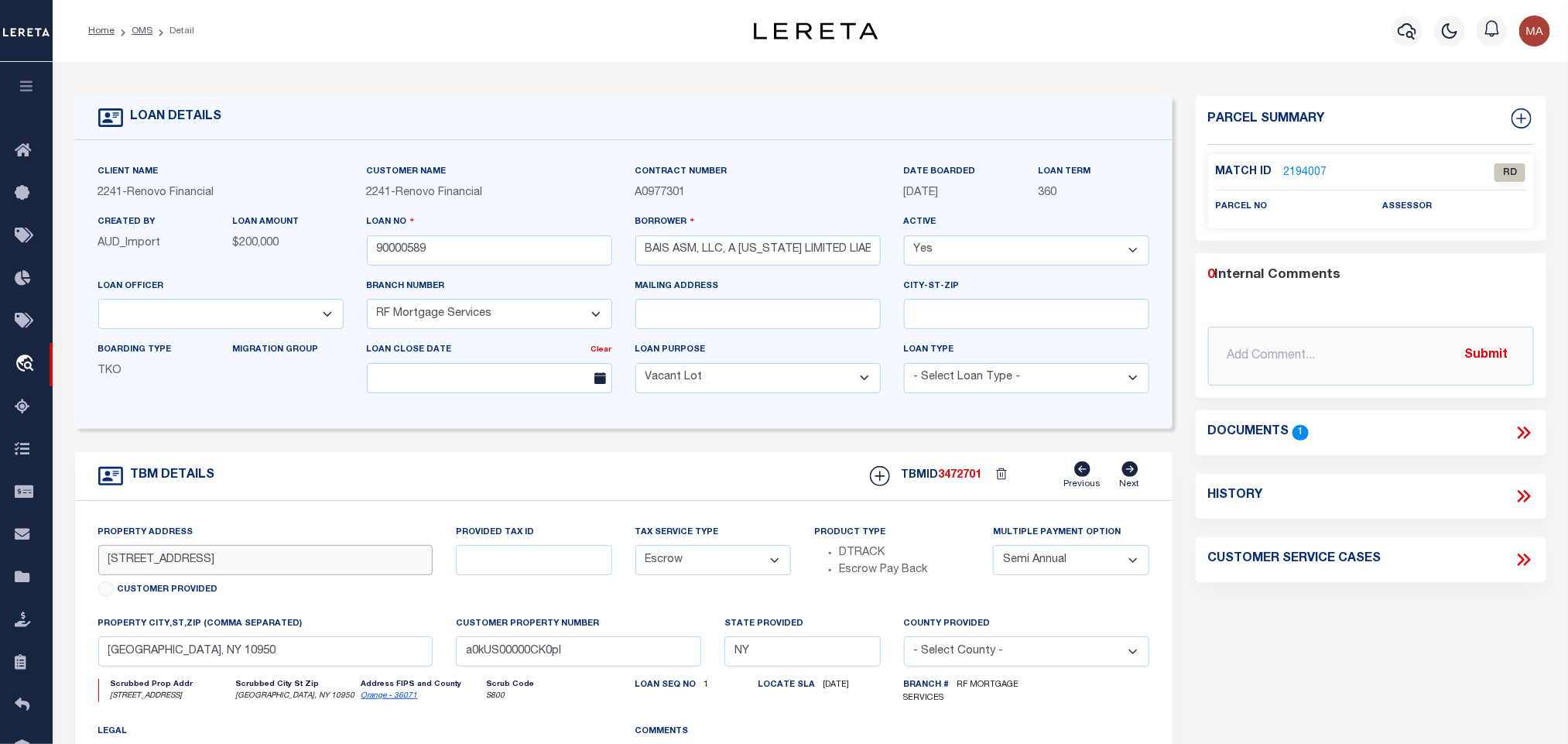
click at [152, 564] on input "[STREET_ADDRESS]" at bounding box center [266, 559] width 335 height 30
click at [1521, 430] on icon at bounding box center [1522, 433] width 7 height 13
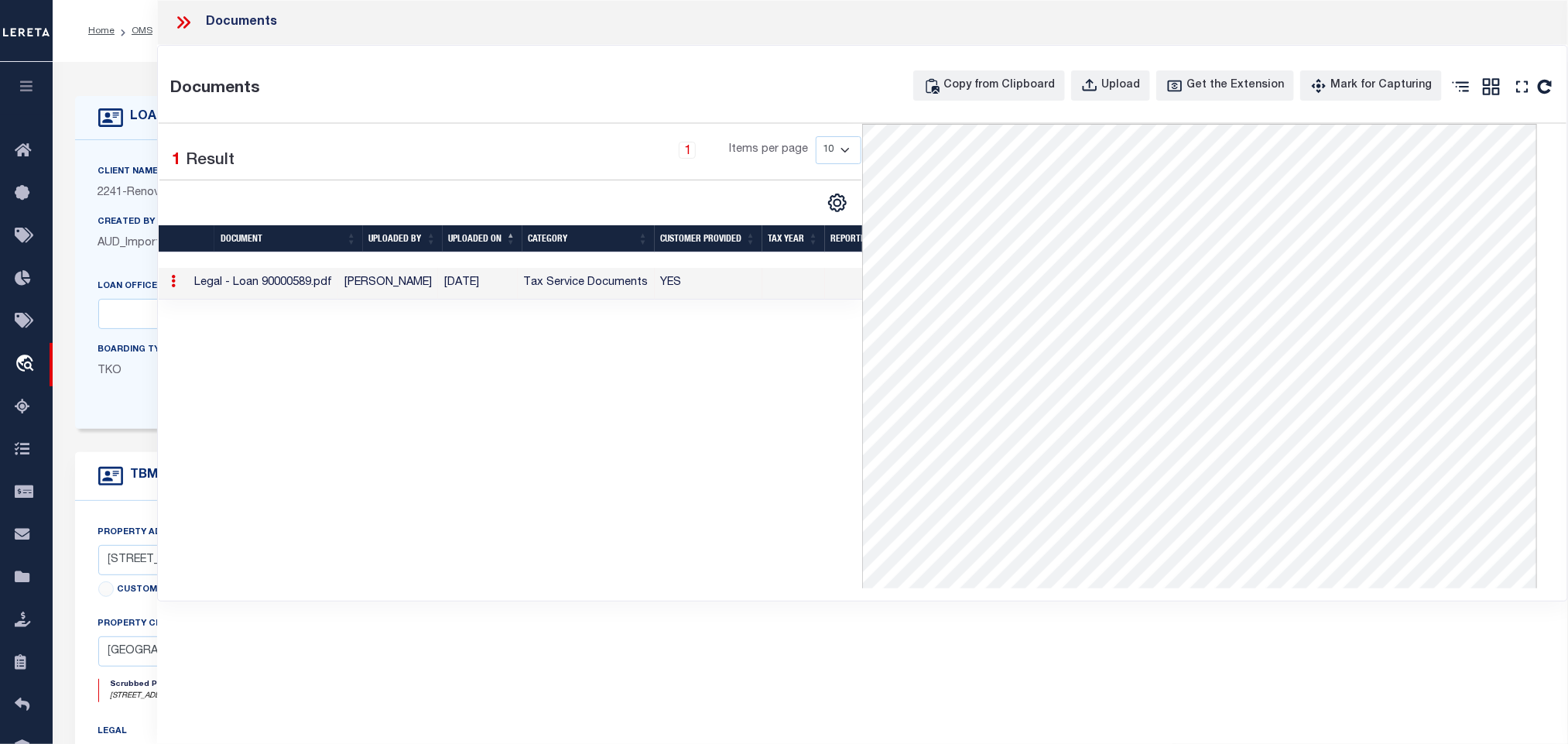
drag, startPoint x: 156, startPoint y: 501, endPoint x: 147, endPoint y: 500, distance: 9.1
click at [151, 501] on div "TBM DETAILS TBMID 3472701 Previous Next" at bounding box center [624, 476] width 1098 height 49
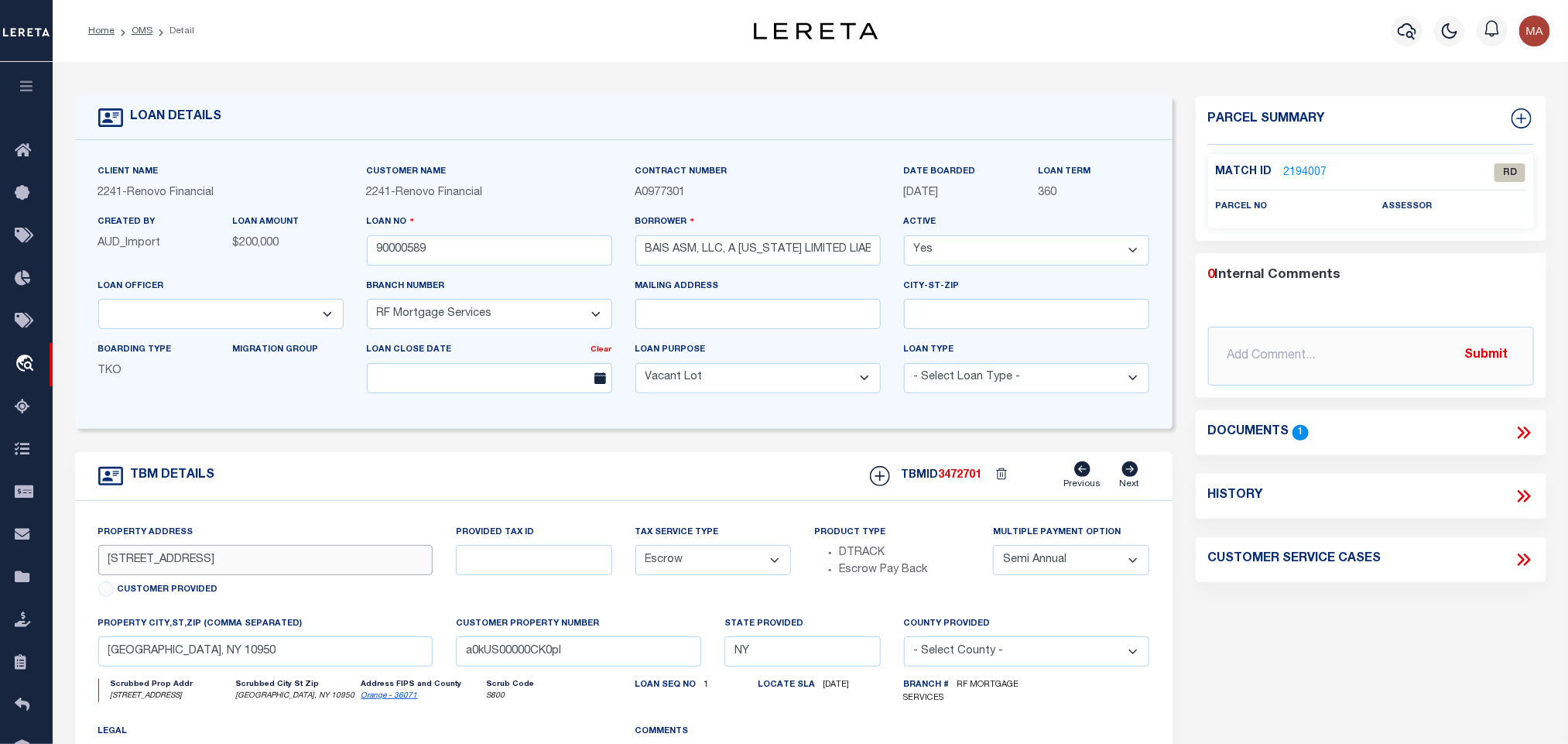
drag, startPoint x: 108, startPoint y: 568, endPoint x: 179, endPoint y: 577, distance: 71.6
click at [179, 575] on input "[STREET_ADDRESS]" at bounding box center [266, 559] width 335 height 30
drag, startPoint x: 282, startPoint y: 639, endPoint x: 282, endPoint y: 653, distance: 14.0
click at [282, 631] on label "property city,st,zip (Comma separated)" at bounding box center [201, 624] width 205 height 14
click at [282, 665] on input "[GEOGRAPHIC_DATA], NY 10950" at bounding box center [266, 651] width 335 height 30
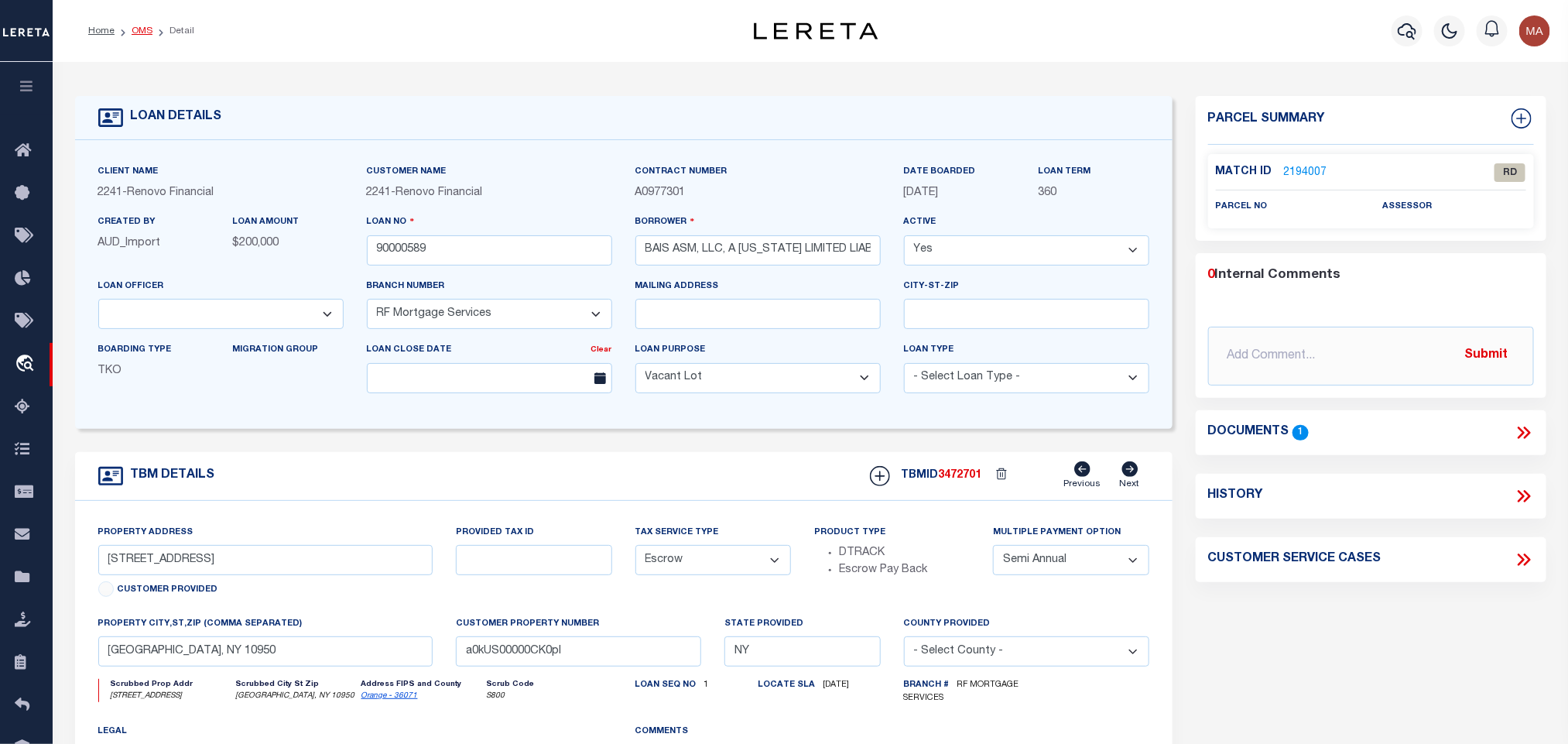
click at [139, 30] on link "OMS" at bounding box center [141, 31] width 21 height 9
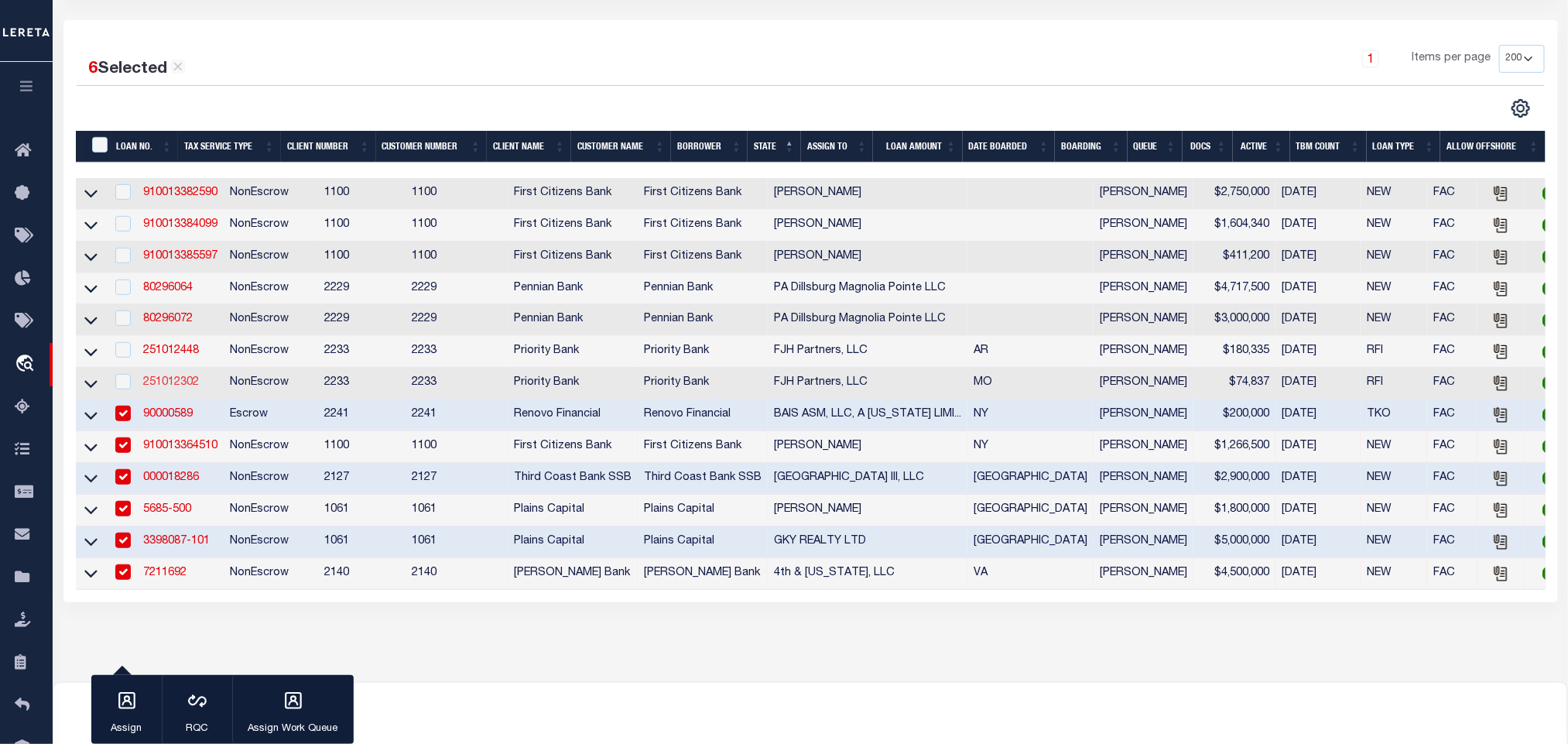
click at [163, 387] on link "251012302" at bounding box center [171, 382] width 56 height 11
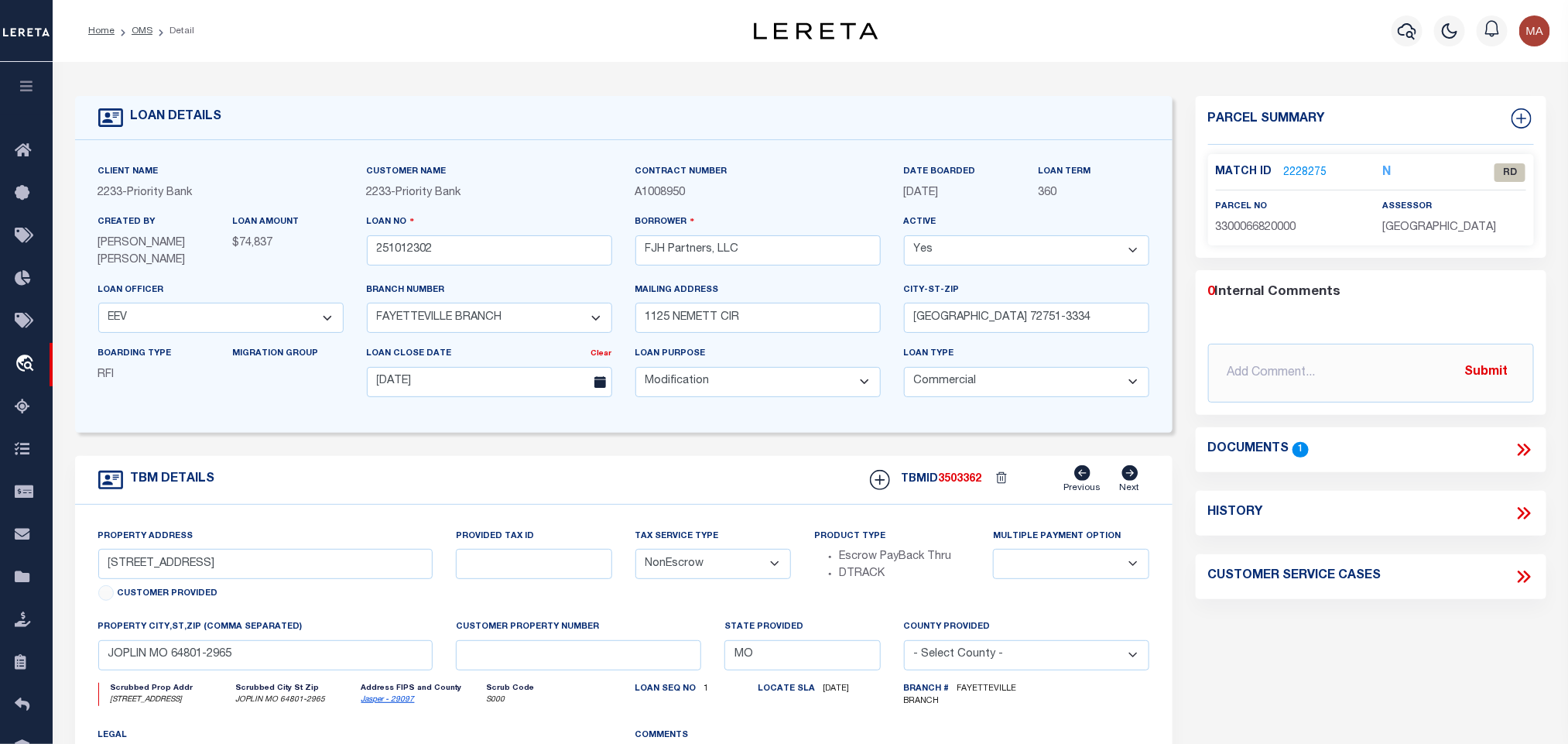
scroll to position [116, 0]
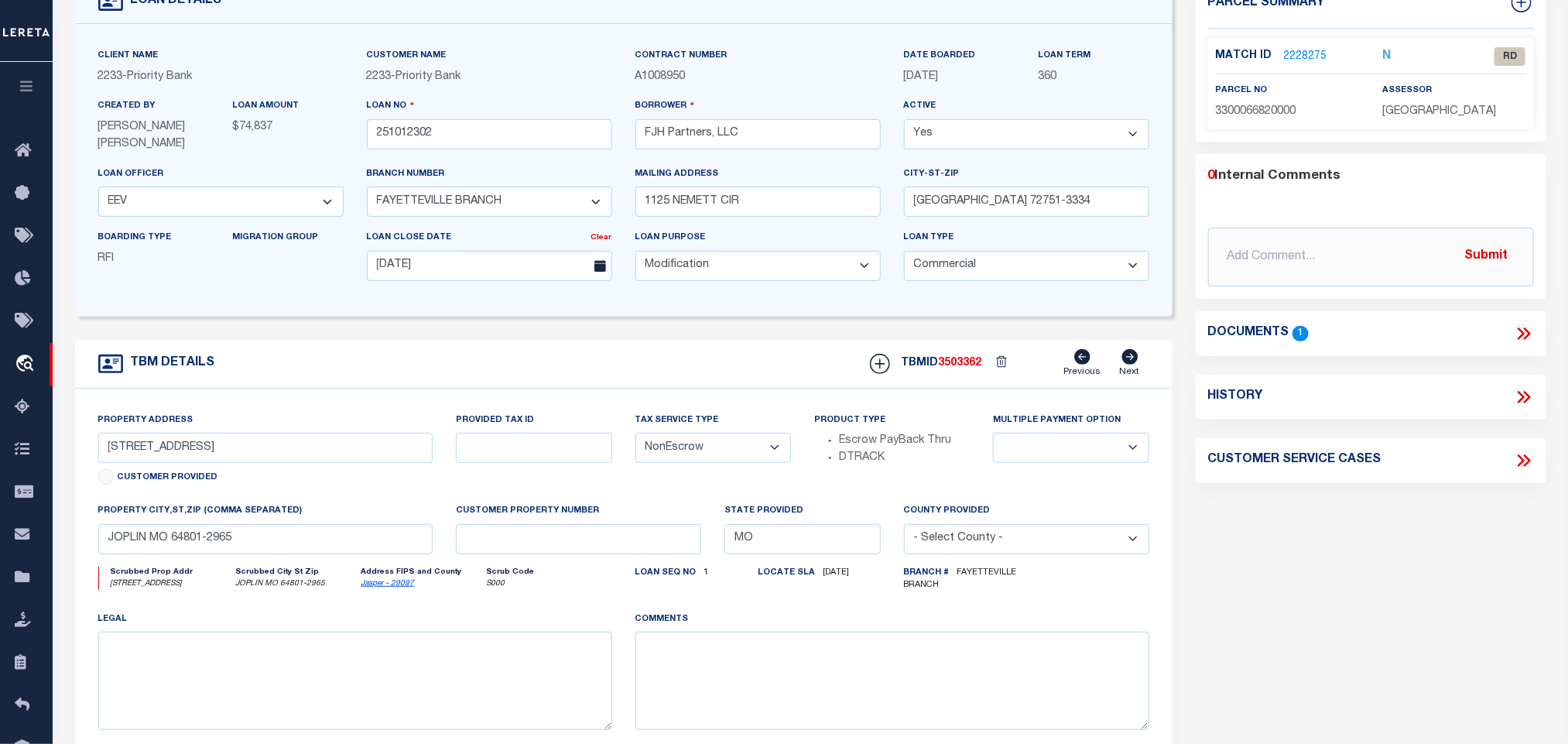
click at [388, 587] on link "Jasper - 29097" at bounding box center [387, 583] width 53 height 8
click at [221, 442] on input "[STREET_ADDRESS]" at bounding box center [266, 447] width 335 height 30
click at [1525, 334] on icon at bounding box center [1522, 334] width 7 height 13
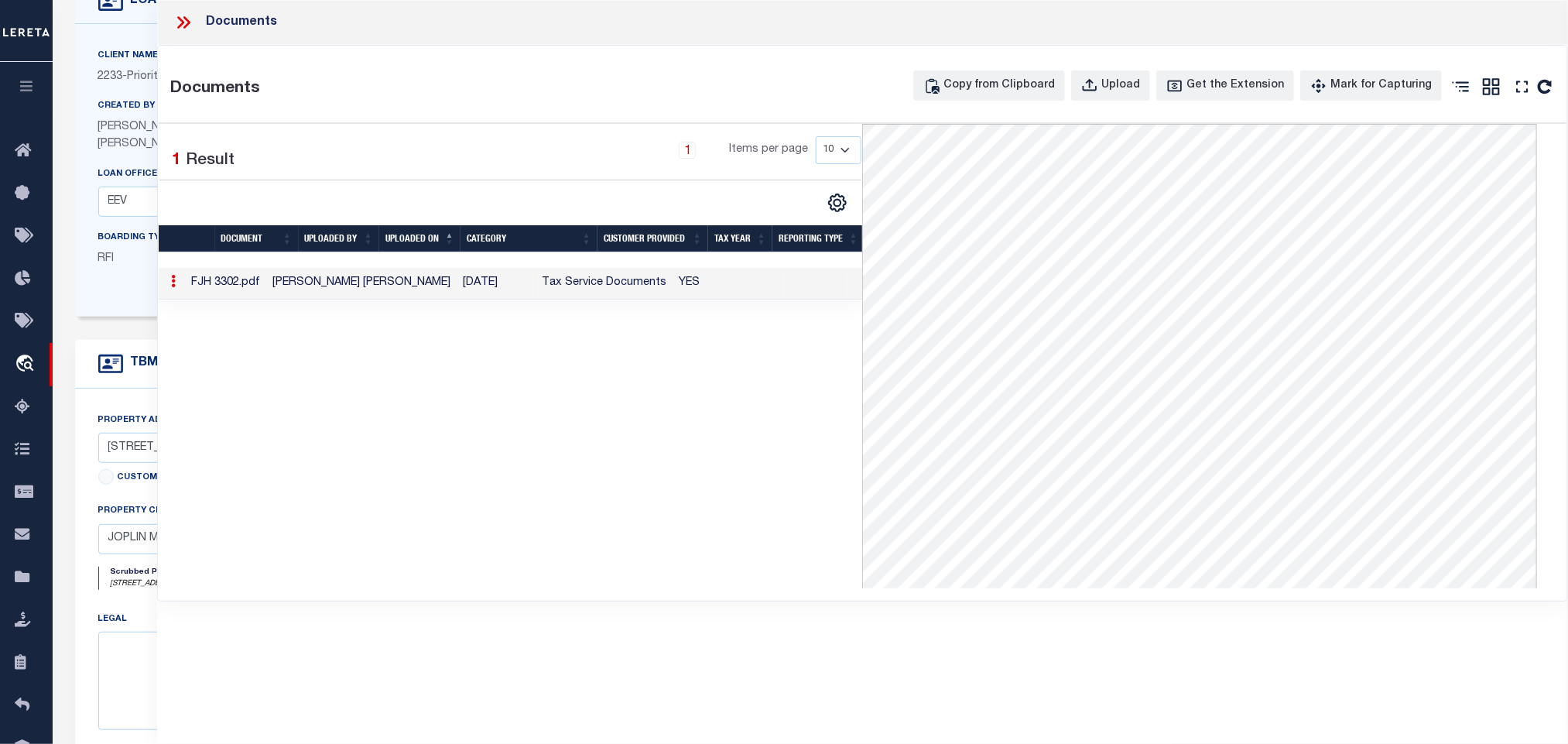
click at [181, 21] on icon at bounding box center [181, 23] width 7 height 13
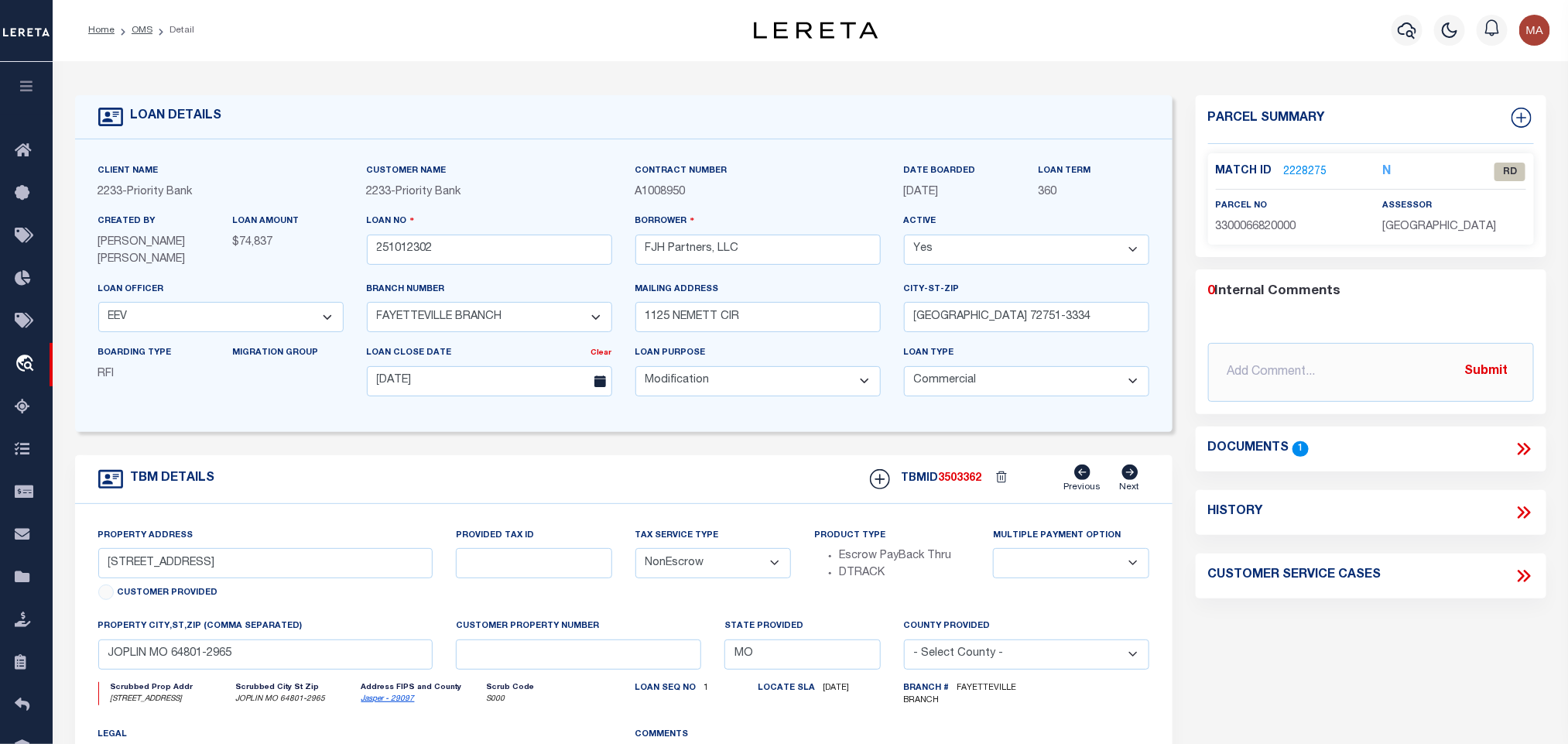
scroll to position [0, 0]
click at [1324, 172] on link "2228275" at bounding box center [1306, 173] width 43 height 16
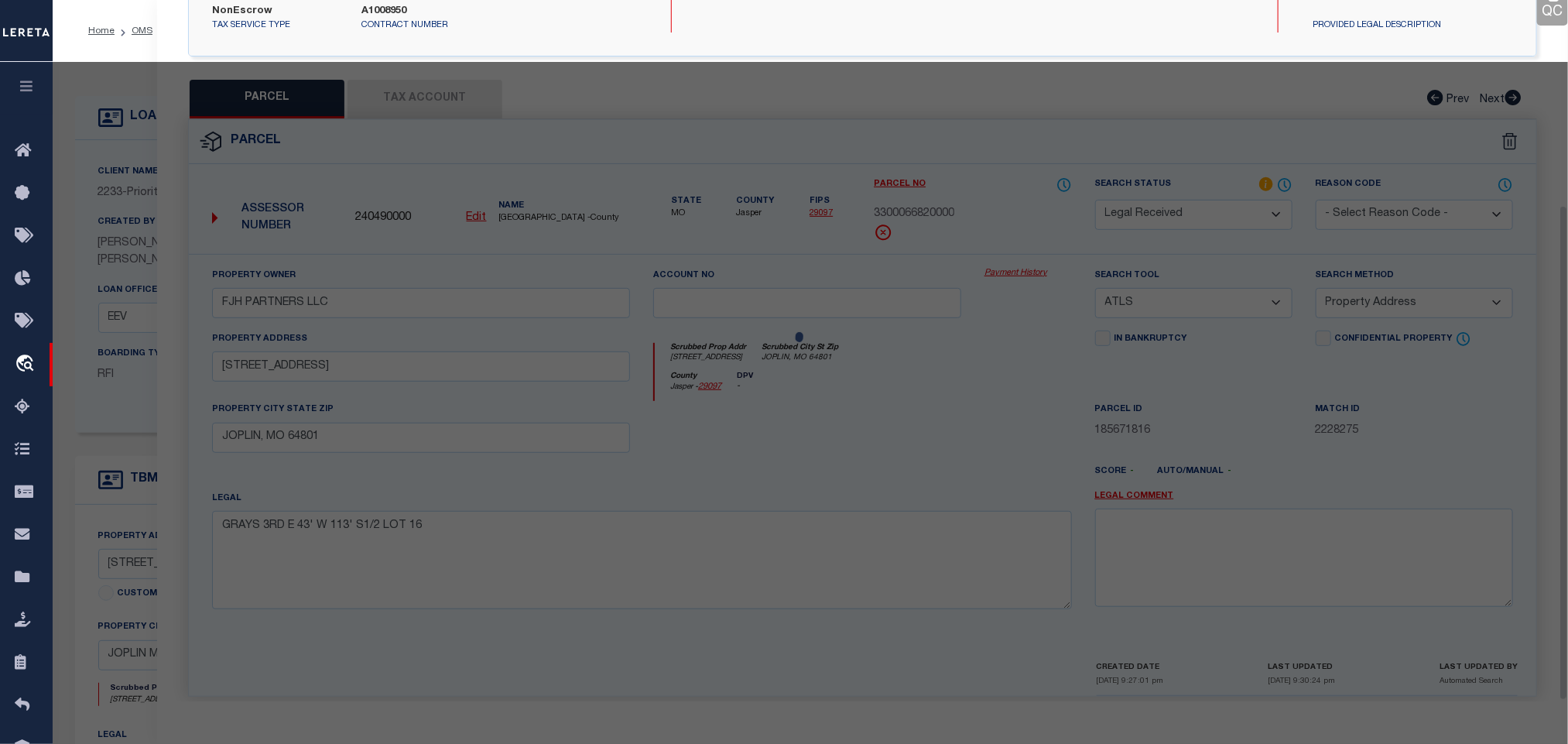
scroll to position [291, 0]
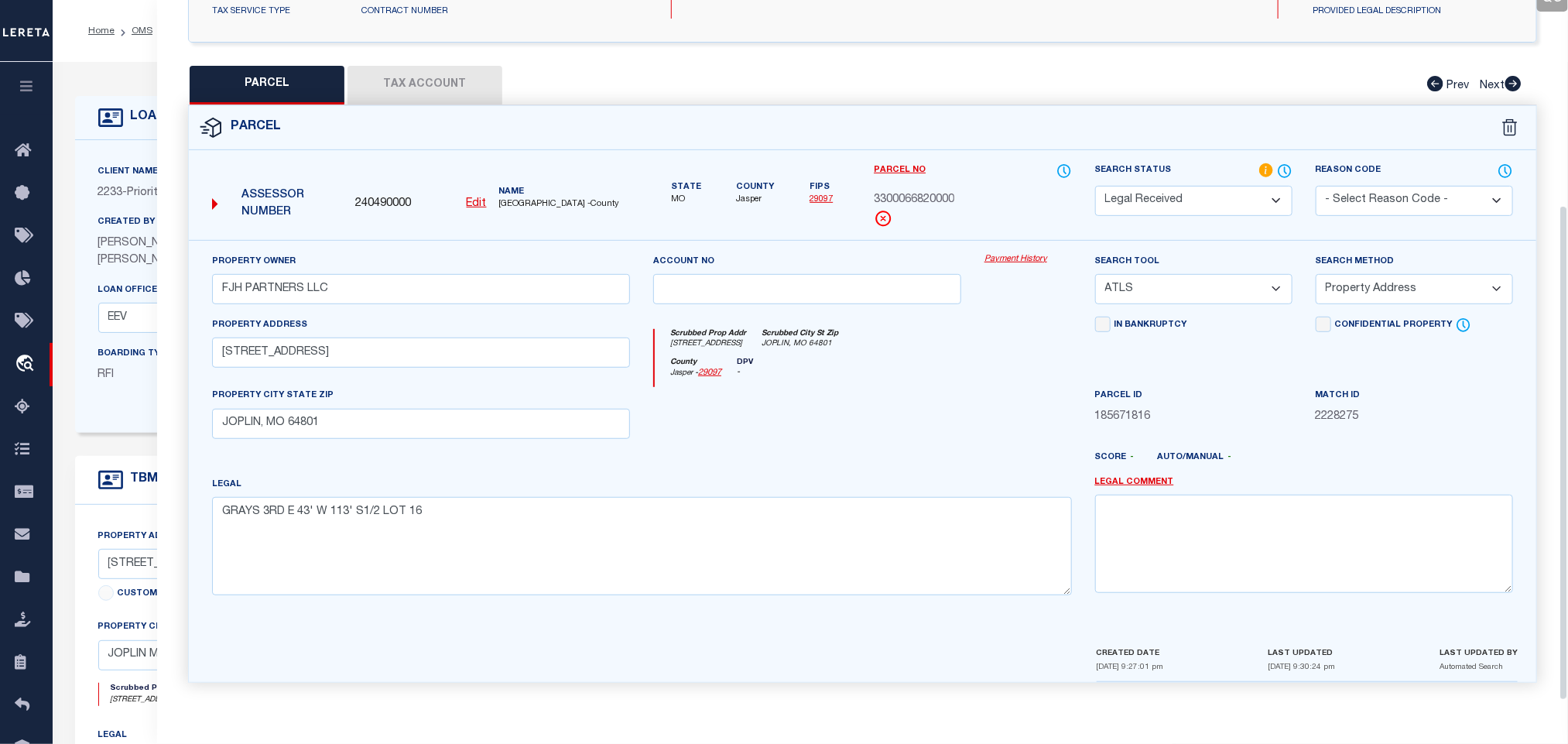
click at [479, 198] on u "Edit" at bounding box center [477, 204] width 20 height 11
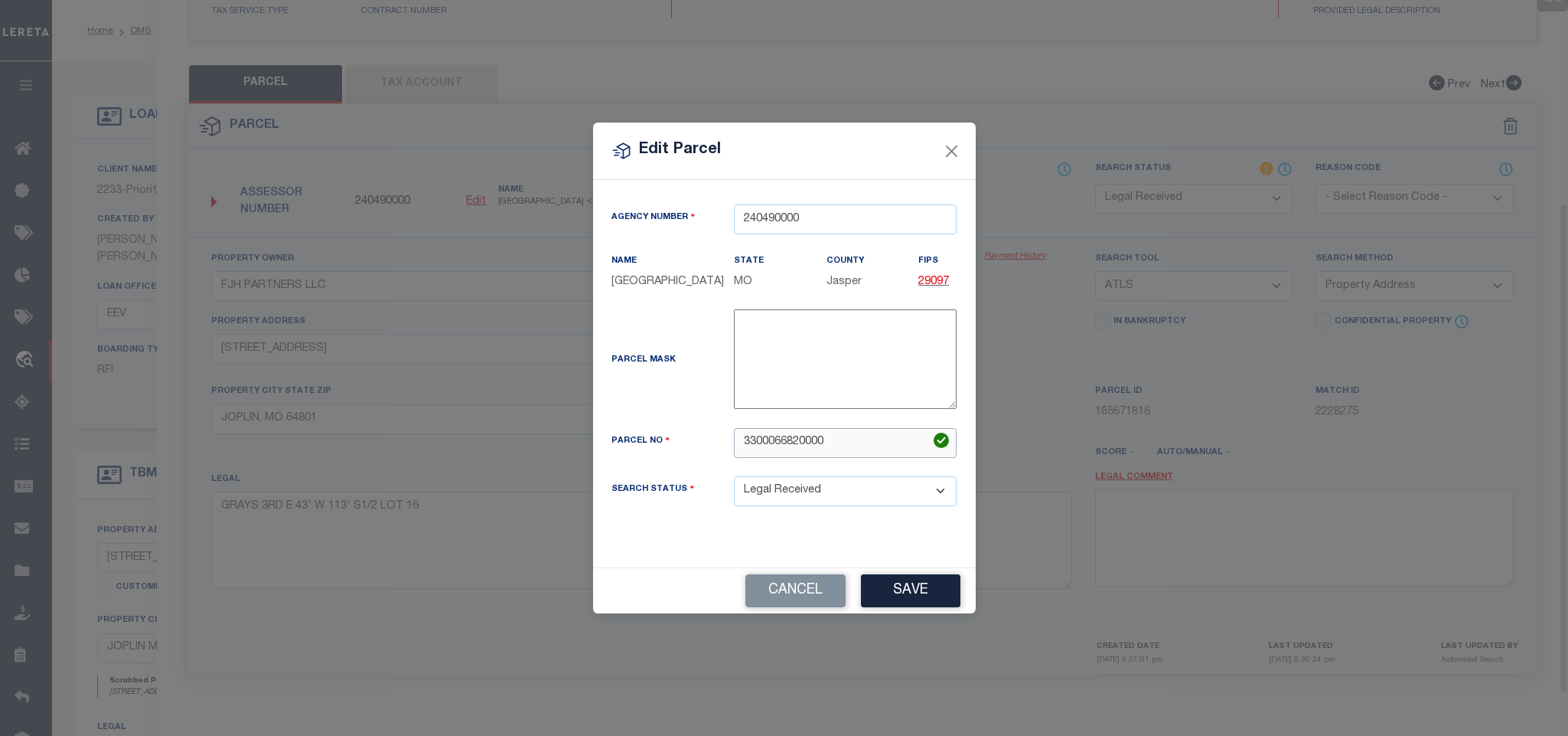
click at [801, 448] on input "3300066820000" at bounding box center [845, 442] width 223 height 30
paste input "19200330003011"
click at [921, 595] on button "Save" at bounding box center [910, 590] width 99 height 33
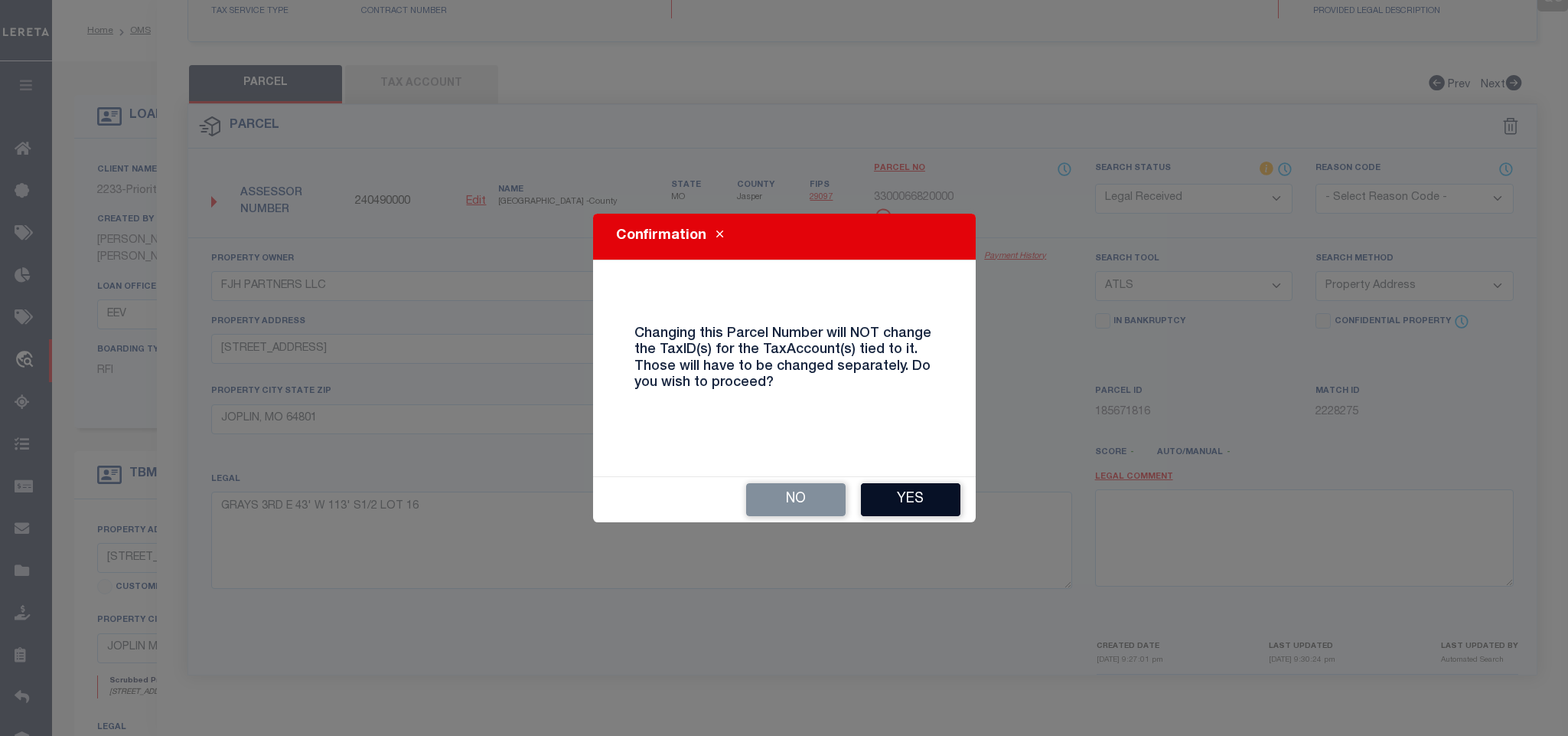
click at [891, 494] on button "Yes" at bounding box center [910, 500] width 99 height 33
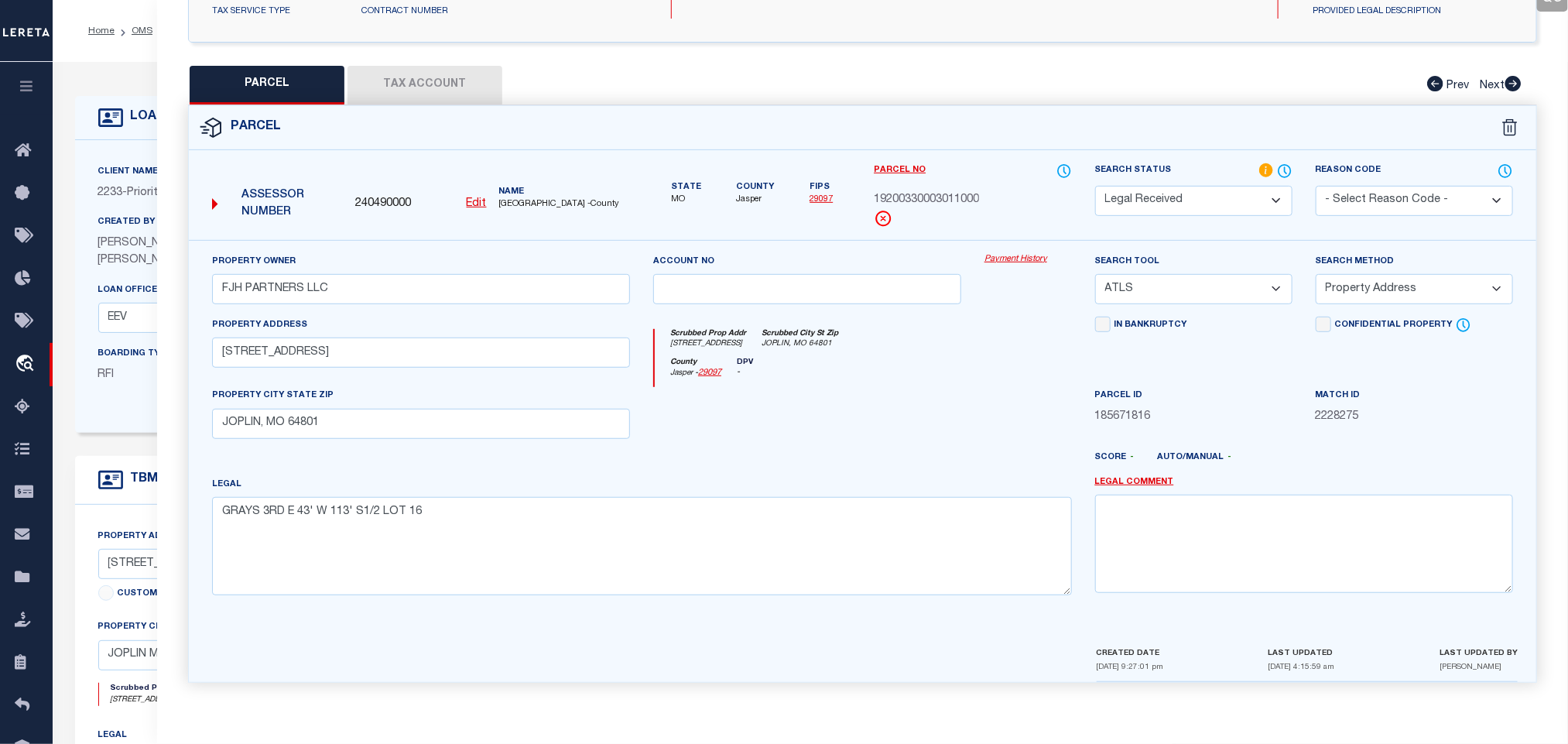
click at [418, 66] on button "Tax Account" at bounding box center [425, 85] width 155 height 39
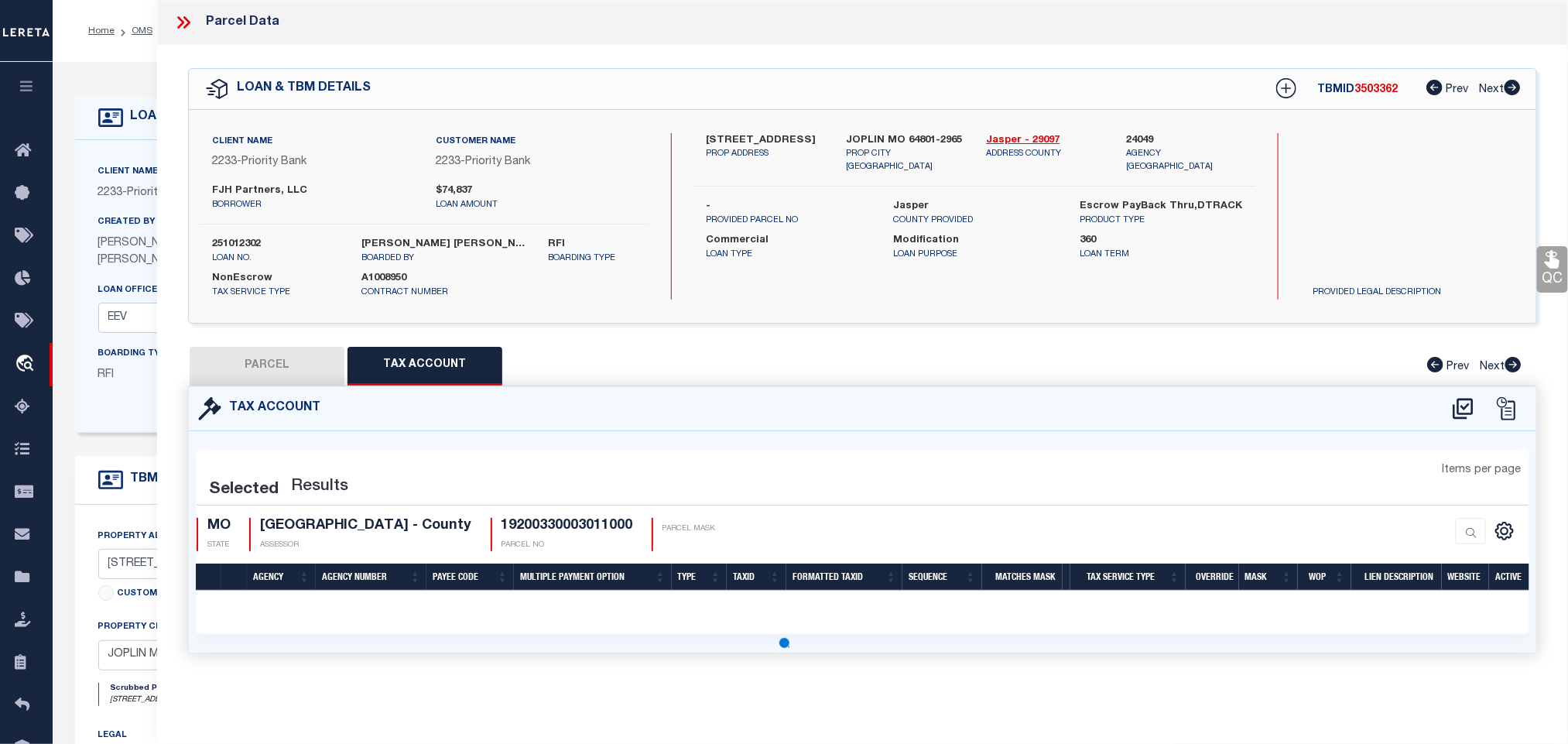
scroll to position [0, 0]
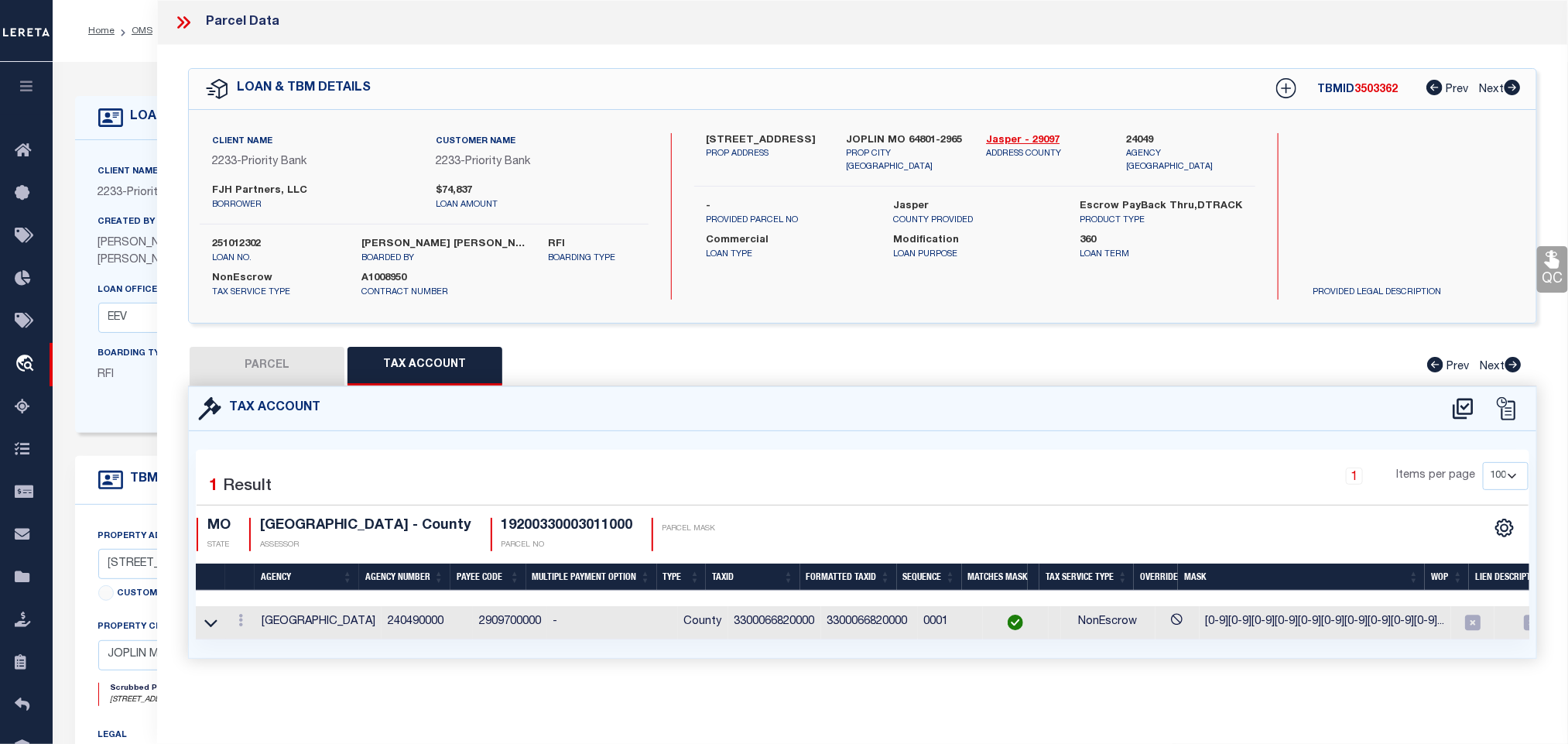
click at [274, 377] on button "PARCEL" at bounding box center [267, 366] width 155 height 39
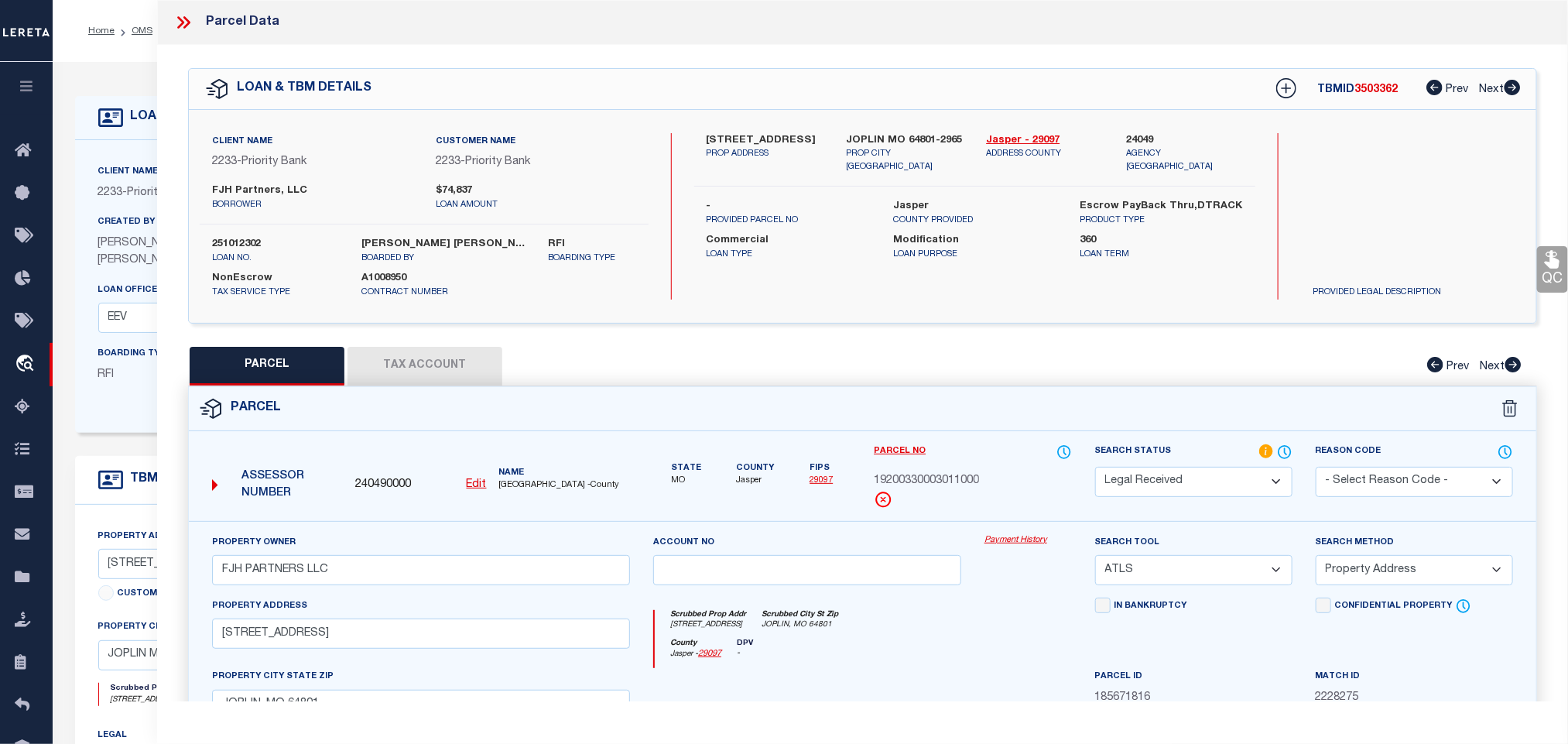
drag, startPoint x: 1171, startPoint y: 494, endPoint x: 1169, endPoint y: 477, distance: 17.1
click at [1171, 494] on select "Automated Search Bad Parcel Complete Duplicate Parcel High Dollar Reporting In …" at bounding box center [1194, 482] width 197 height 30
click at [1095, 468] on select "Automated Search Bad Parcel Complete Duplicate Parcel High Dollar Reporting In …" at bounding box center [1194, 482] width 197 height 30
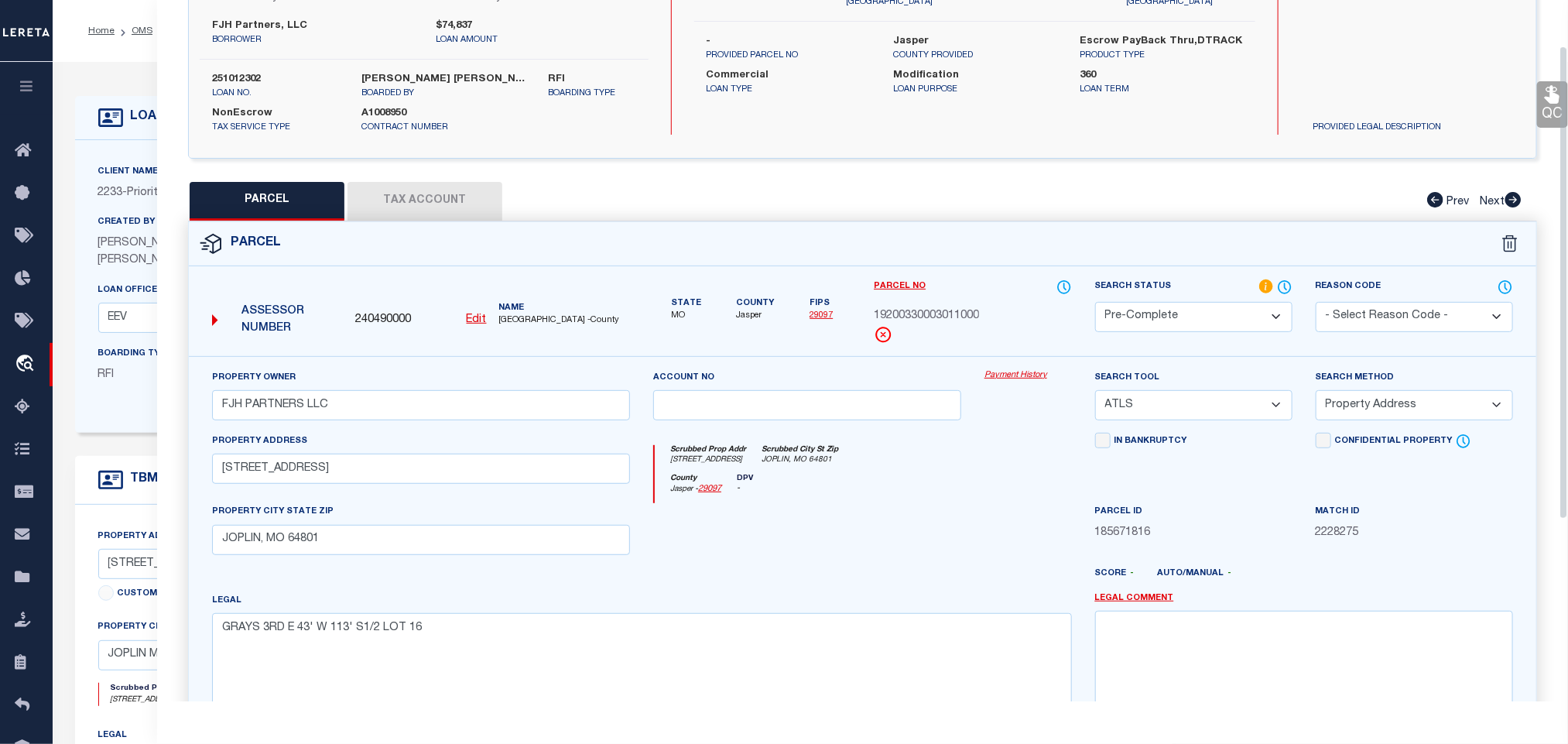
scroll to position [337, 0]
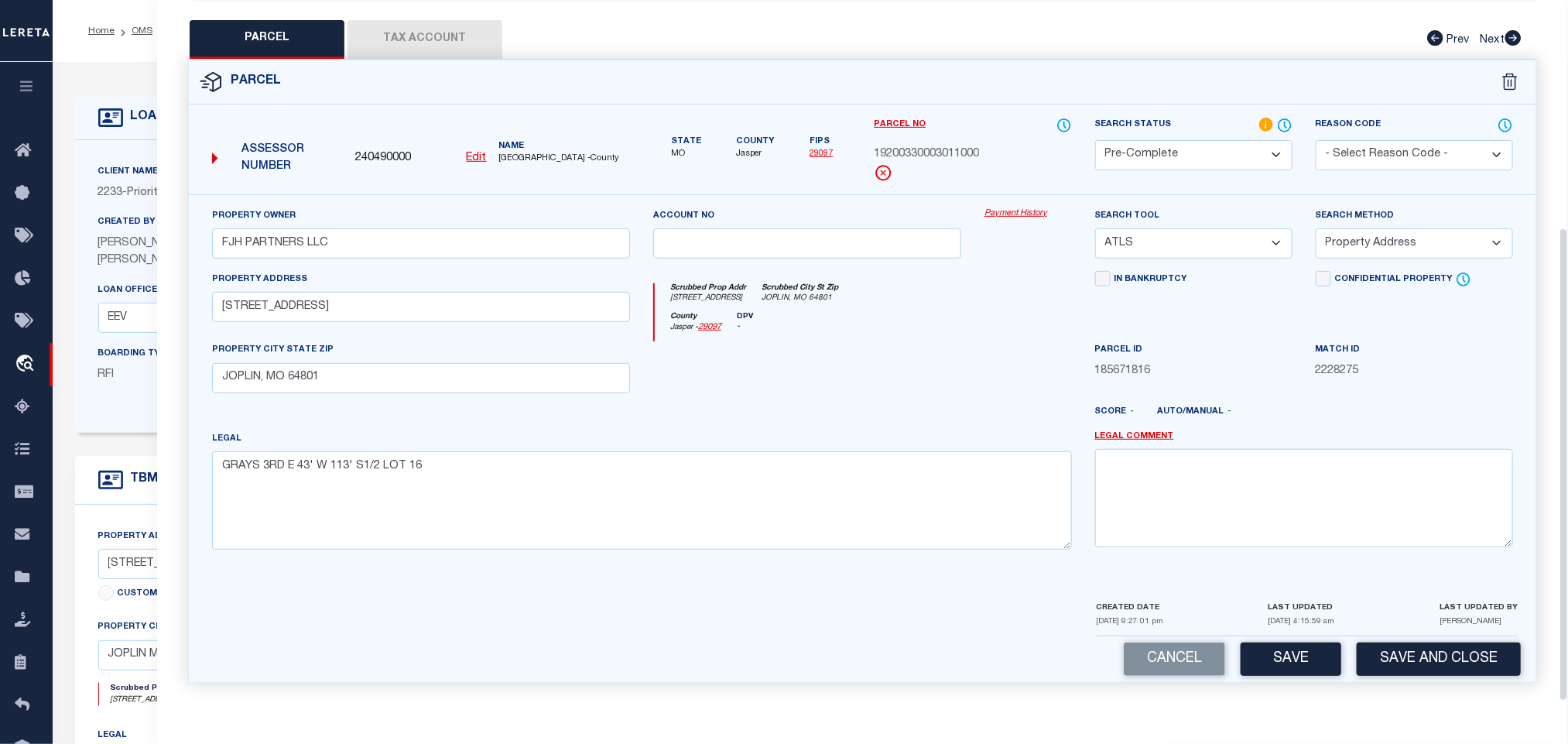
drag, startPoint x: 1227, startPoint y: 235, endPoint x: 1229, endPoint y: 249, distance: 14.1
click at [1227, 235] on select "-- Select Search Tool -- 3rd Party Website Agency File Agency Website ATLS CNV-…" at bounding box center [1194, 243] width 197 height 30
click at [1095, 228] on select "-- Select Search Tool -- 3rd Party Website Agency File Agency Website ATLS CNV-…" at bounding box center [1194, 243] width 197 height 30
drag, startPoint x: 1393, startPoint y: 231, endPoint x: 1398, endPoint y: 247, distance: 16.8
click at [1393, 231] on select "-- Select Search Method -- Property Address Legal Liability Info Provided" at bounding box center [1415, 243] width 197 height 30
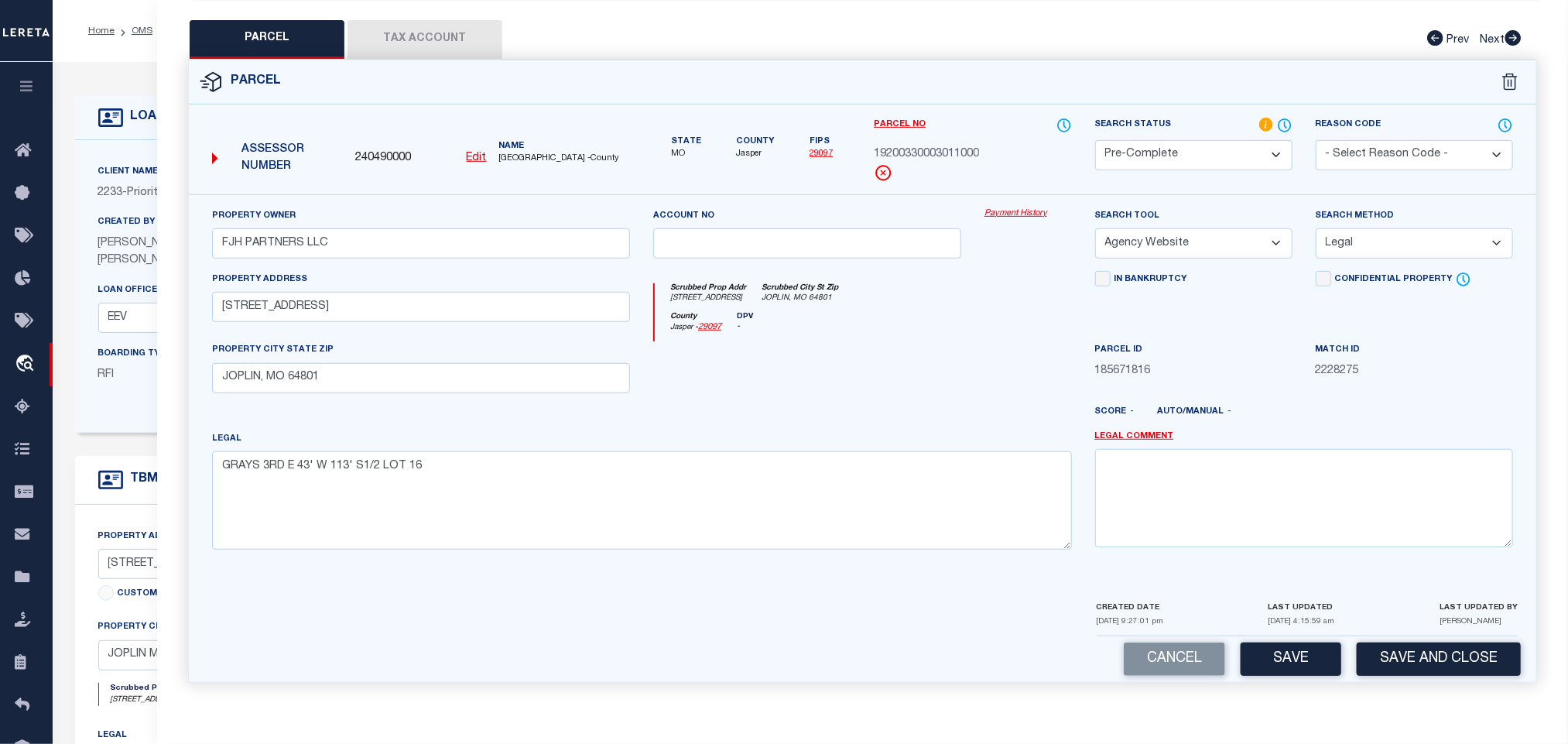
click at [1316, 228] on select "-- Select Search Method -- Property Address Legal Liability Info Provided" at bounding box center [1415, 243] width 197 height 30
click at [1419, 660] on button "Save and Close" at bounding box center [1439, 659] width 164 height 33
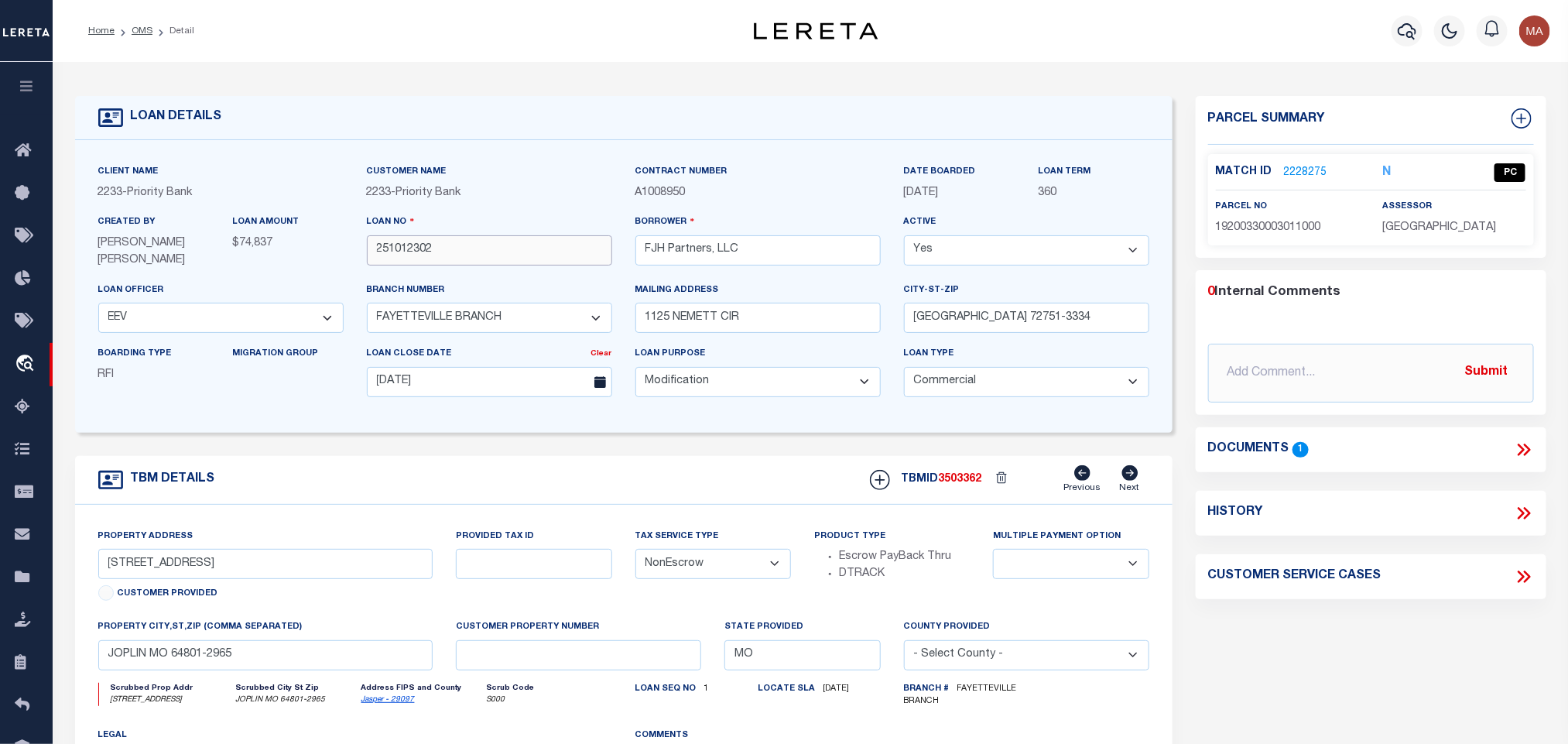
click at [456, 264] on input "251012302" at bounding box center [489, 250] width 245 height 30
click at [974, 484] on span "3503362" at bounding box center [961, 479] width 43 height 11
click at [1440, 225] on span "[GEOGRAPHIC_DATA]" at bounding box center [1439, 227] width 114 height 11
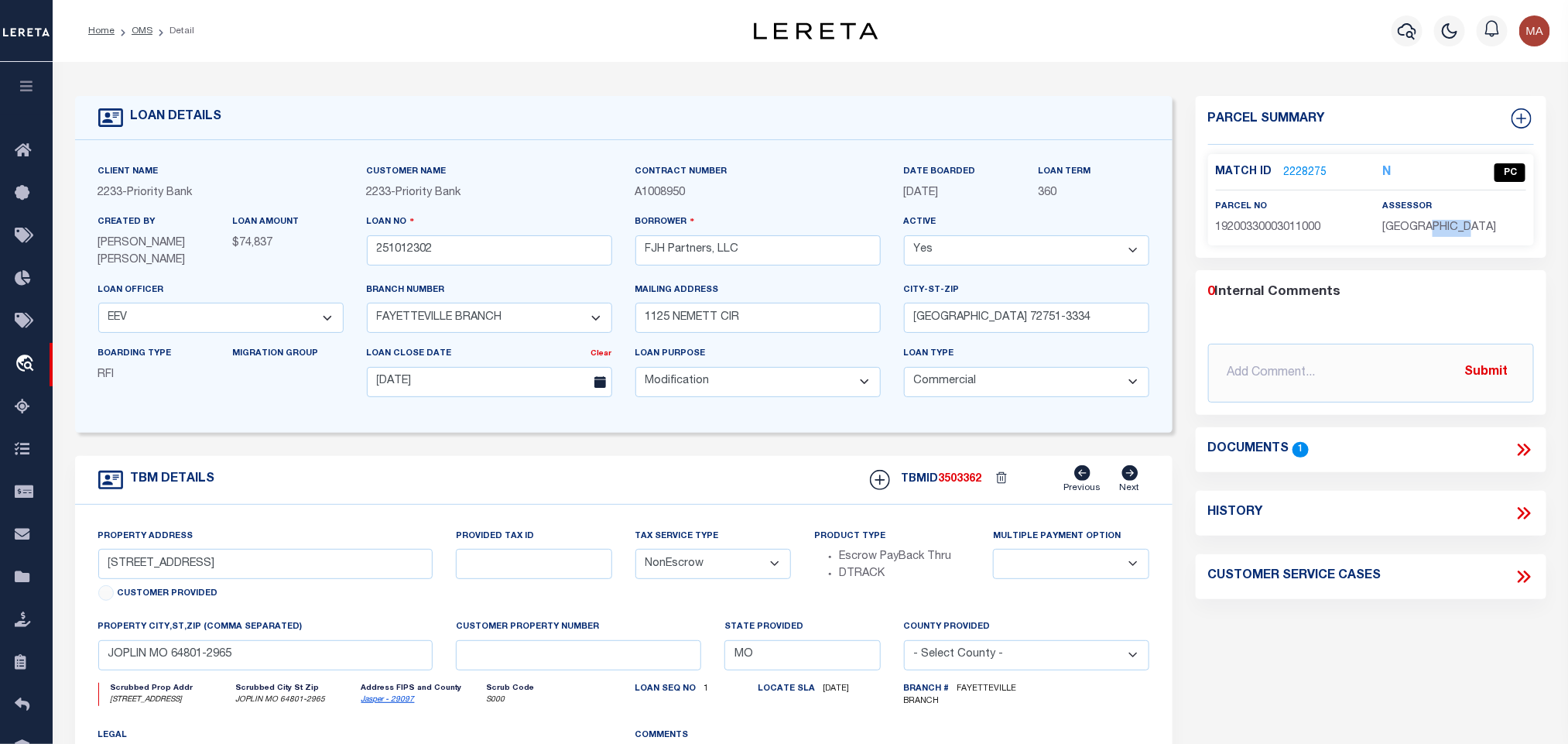
click at [1440, 225] on span "[GEOGRAPHIC_DATA]" at bounding box center [1439, 227] width 114 height 11
click at [1304, 218] on div "parcel no 19200330003011000" at bounding box center [1287, 217] width 143 height 38
click at [1299, 227] on span "19200330003011000" at bounding box center [1268, 227] width 105 height 11
